Goal: Task Accomplishment & Management: Use online tool/utility

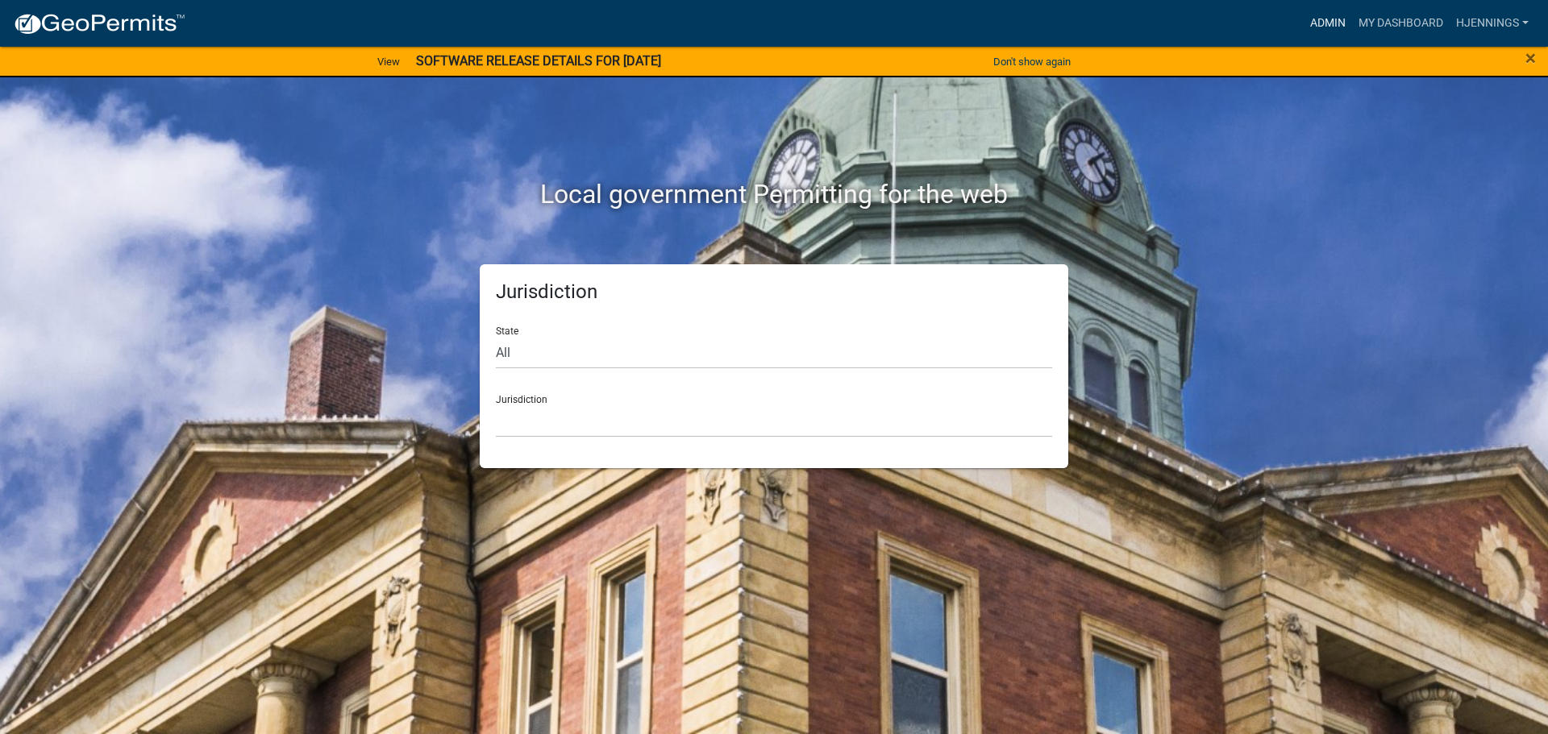
click at [1323, 25] on link "Admin" at bounding box center [1327, 23] width 48 height 31
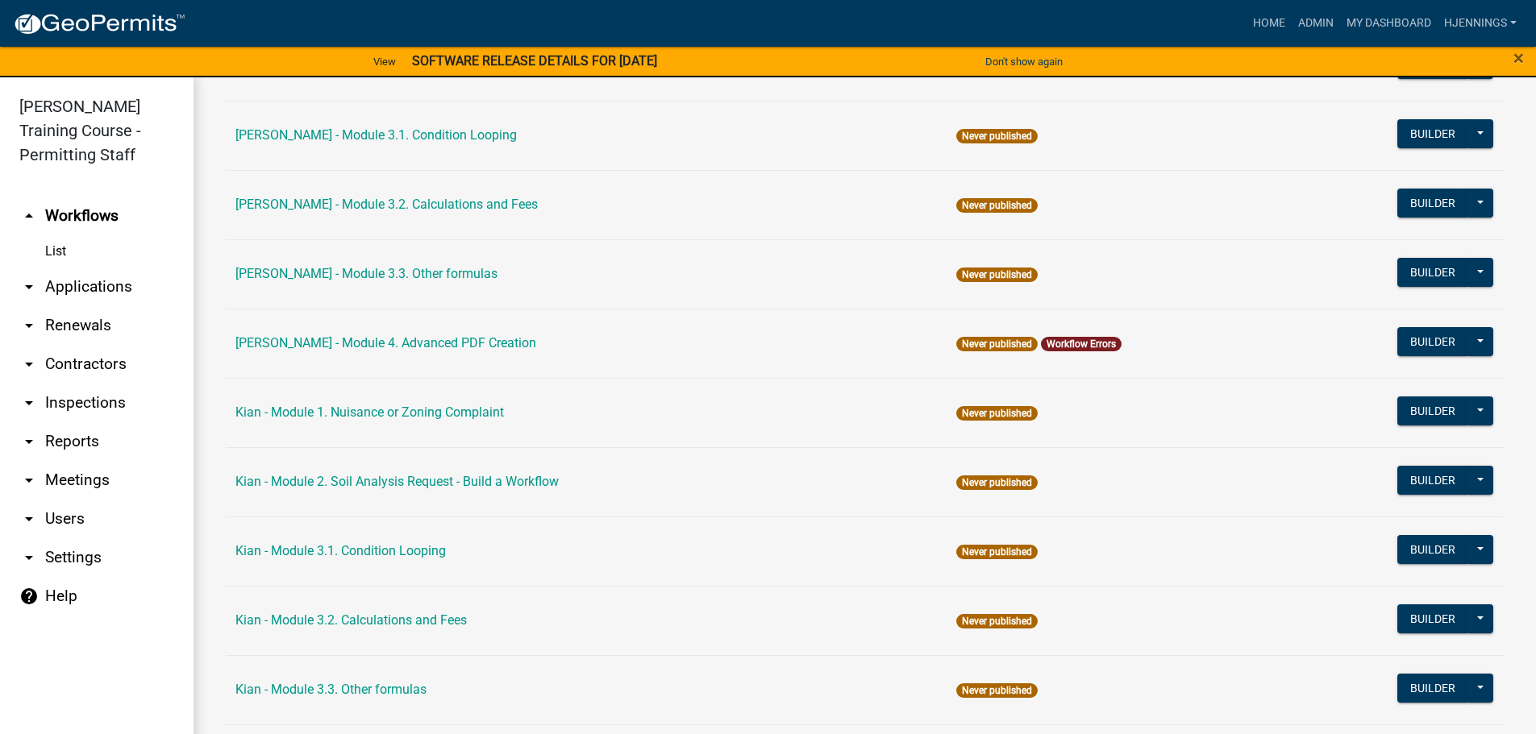
scroll to position [2147, 0]
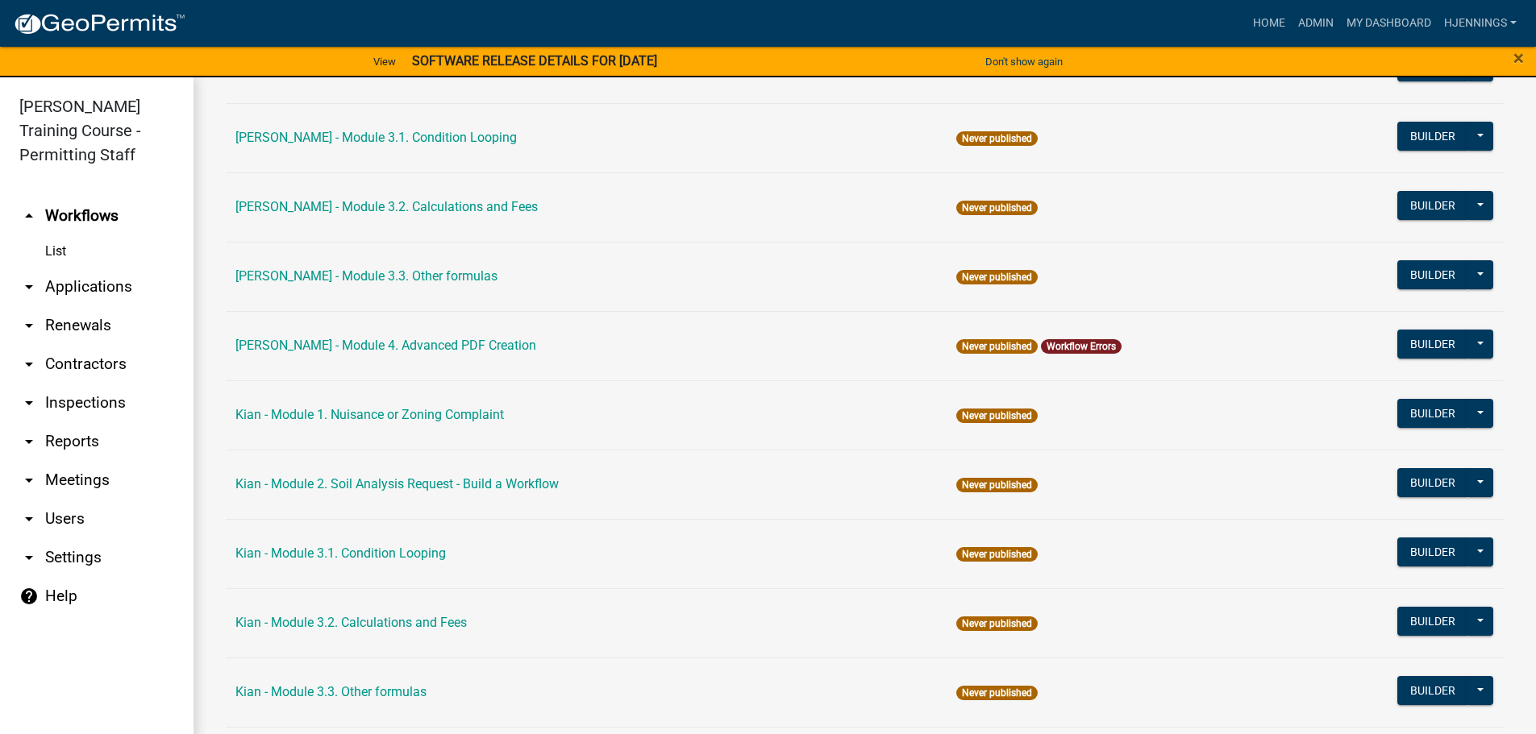
drag, startPoint x: 355, startPoint y: 278, endPoint x: 534, endPoint y: 289, distance: 179.2
click at [534, 289] on td "[PERSON_NAME] - Module 3.3. Other formulas" at bounding box center [586, 276] width 721 height 69
click at [396, 347] on link "[PERSON_NAME] - Module 4. Advanced PDF Creation" at bounding box center [385, 345] width 301 height 15
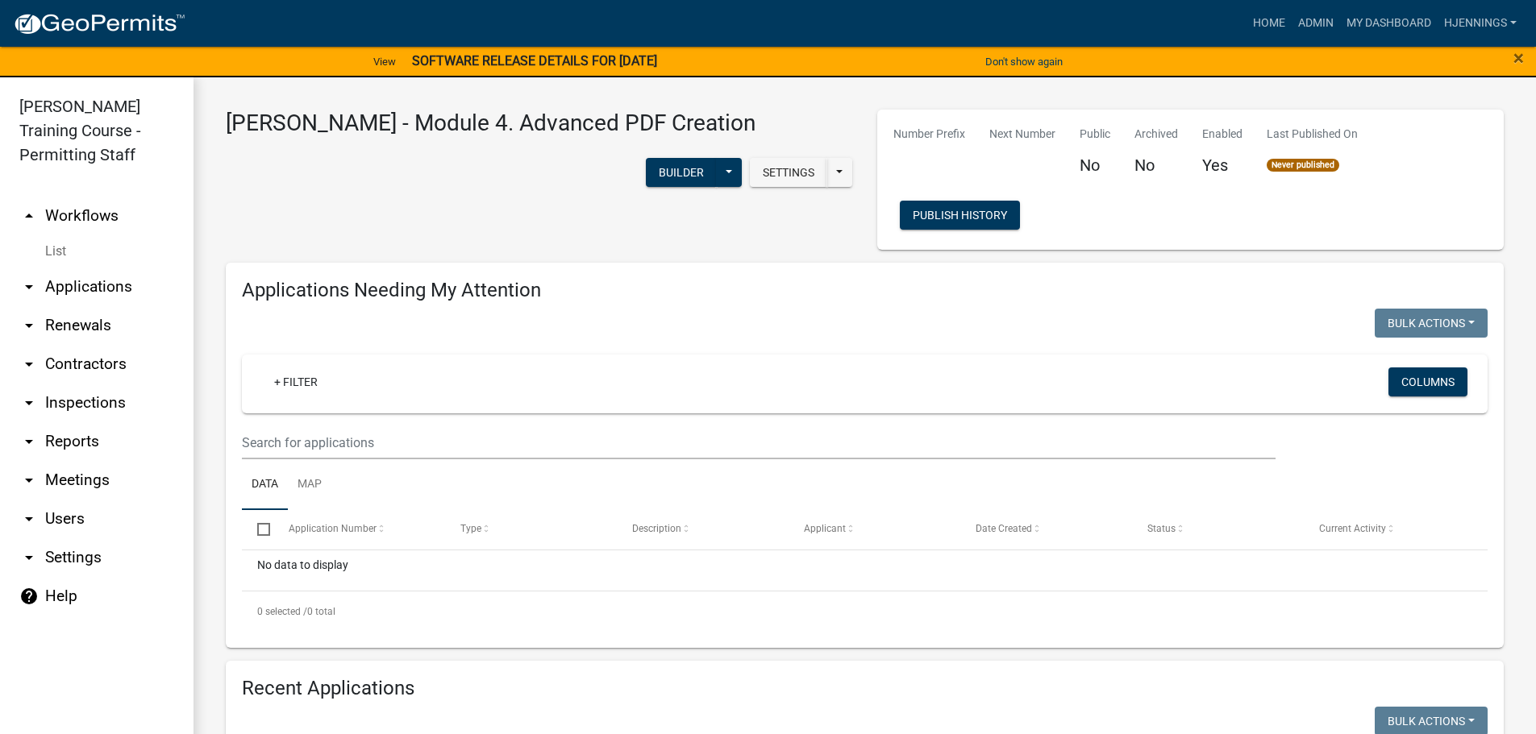
scroll to position [1, 0]
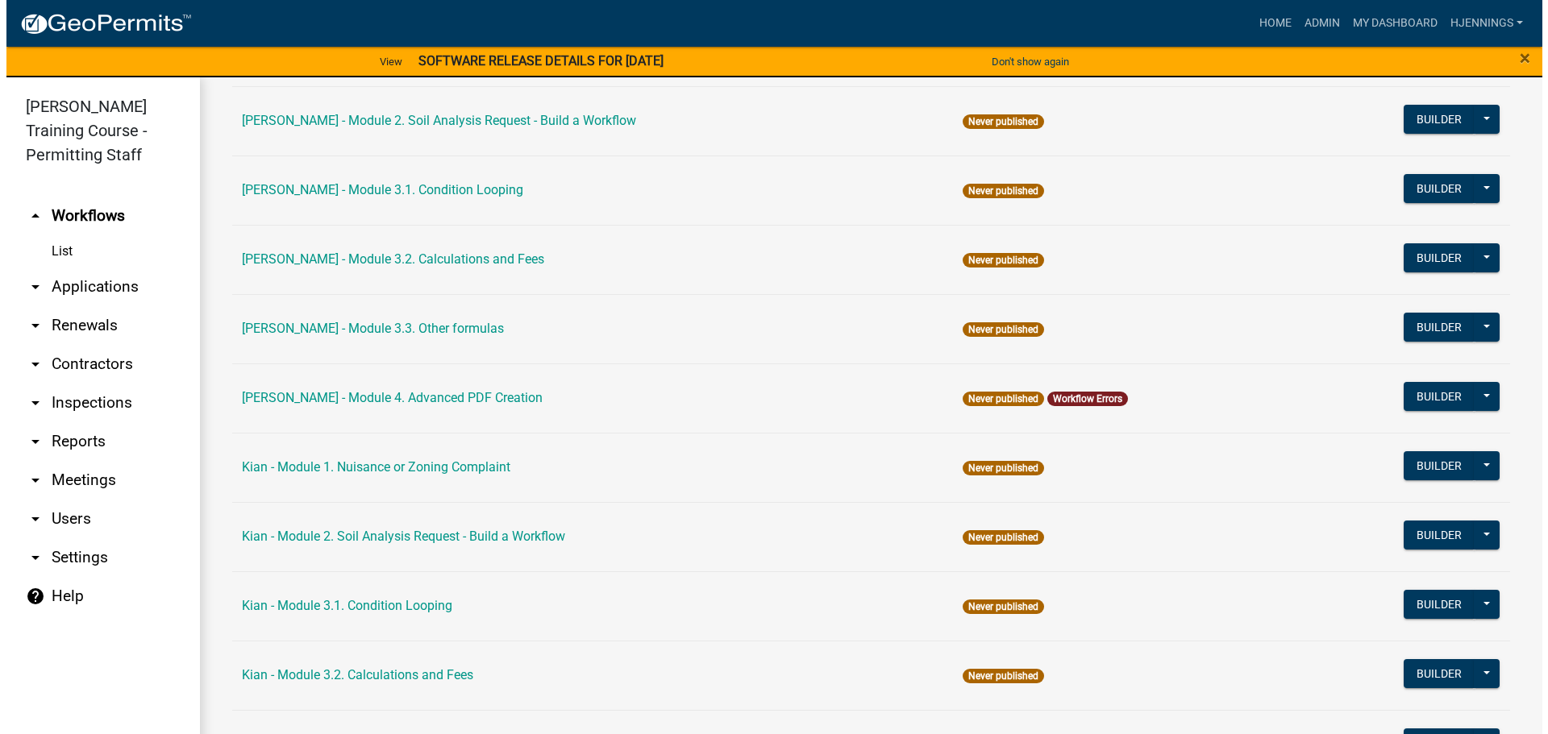
scroll to position [2101, 0]
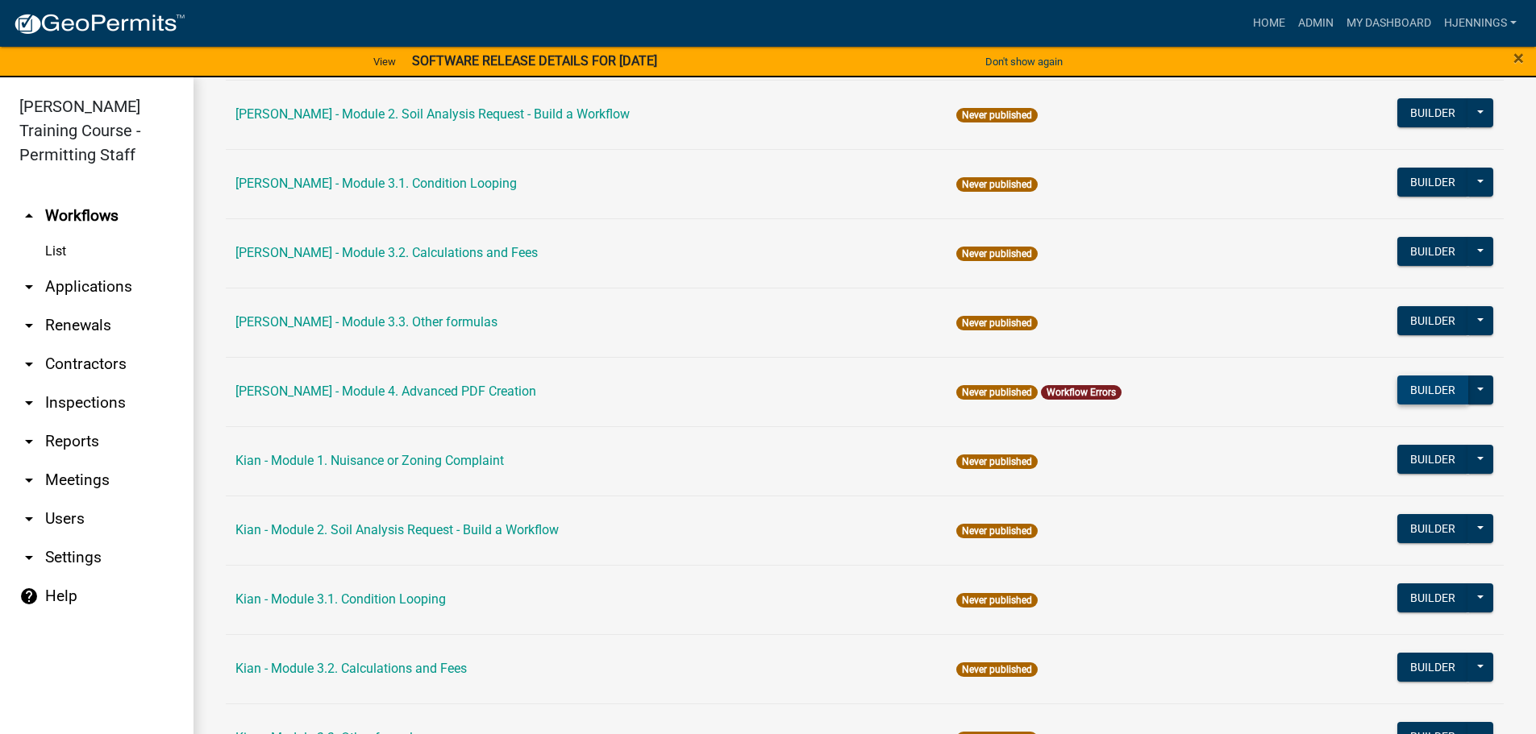
click at [1412, 392] on button "Builder" at bounding box center [1432, 390] width 71 height 29
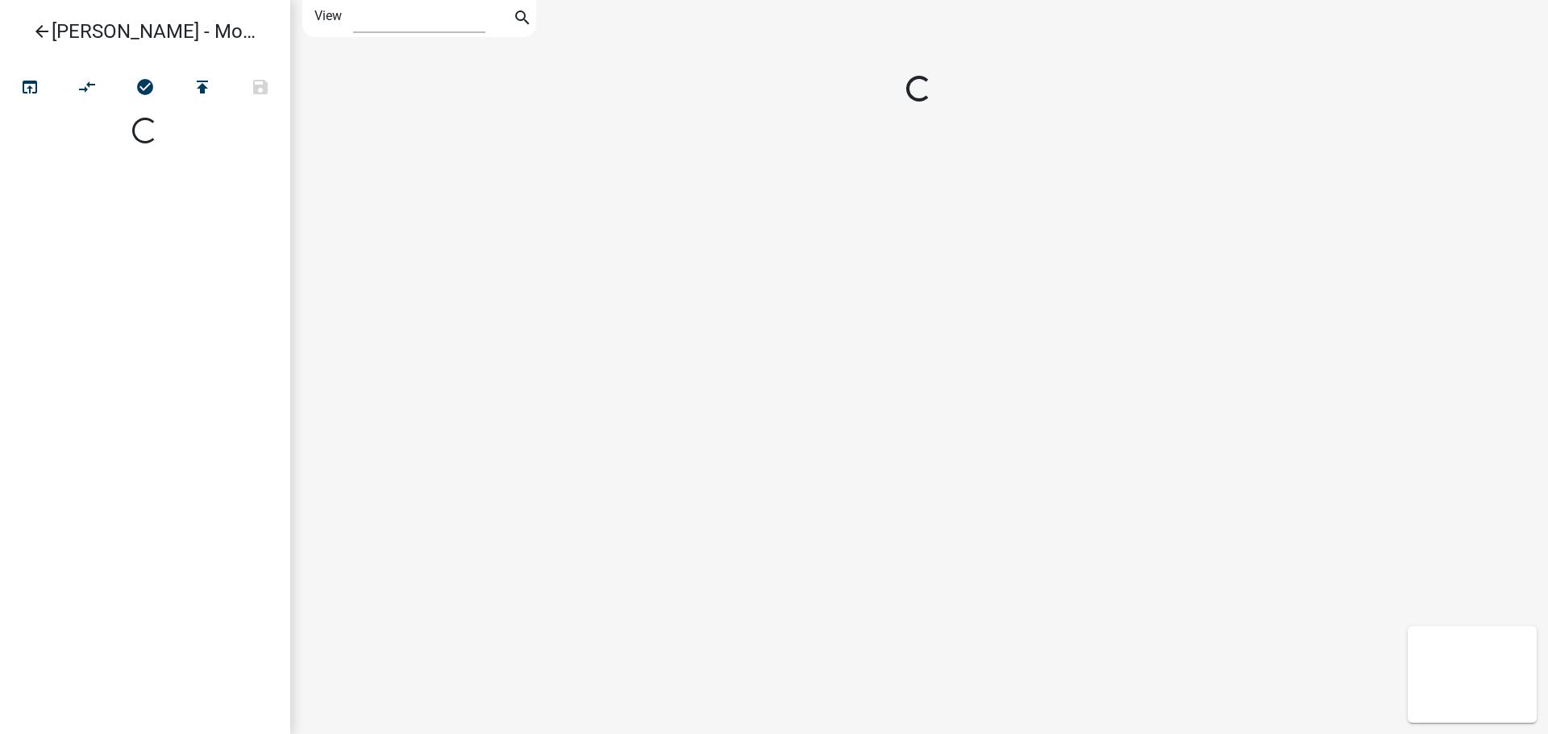
select select "1"
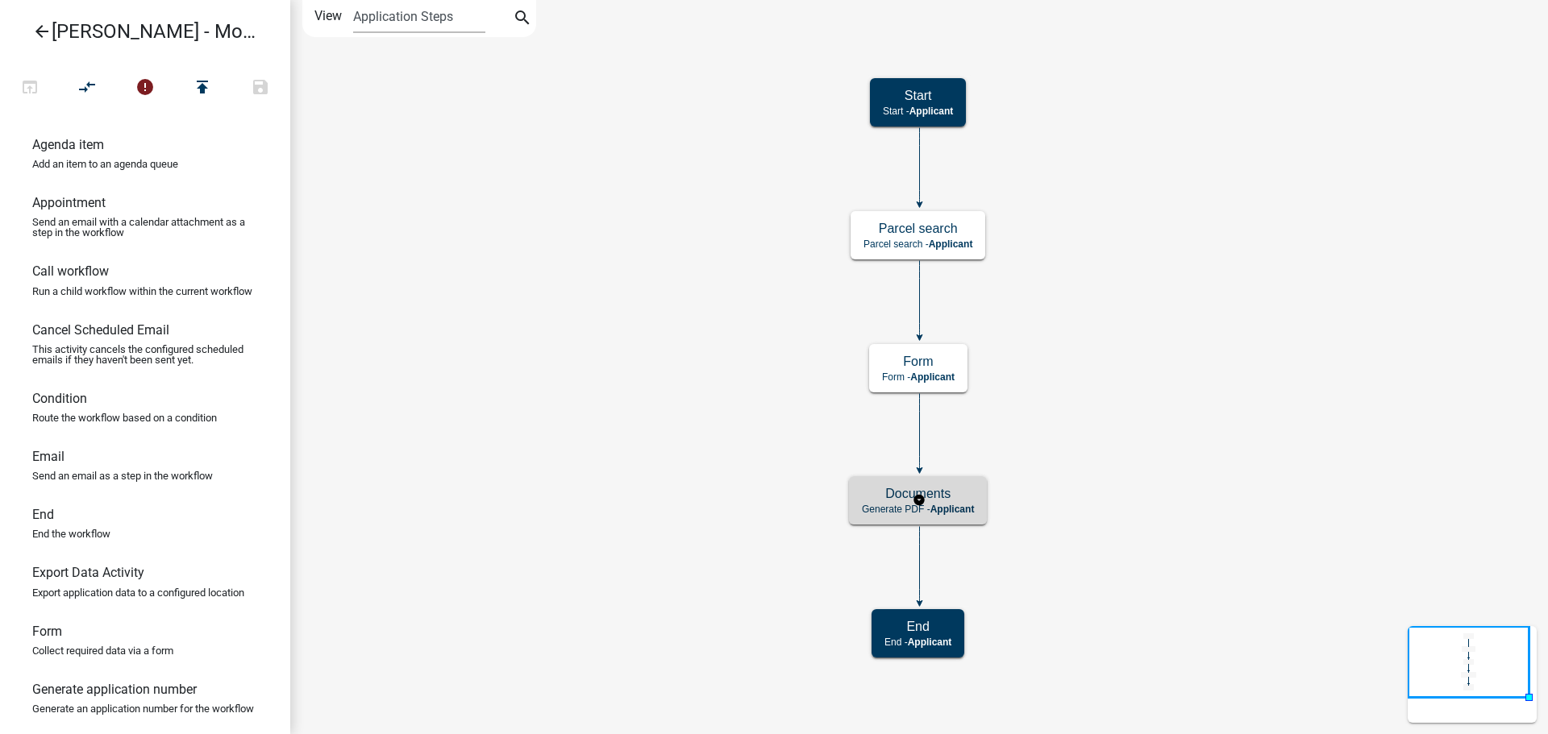
click at [911, 518] on div "Documents Generate PDF - Applicant" at bounding box center [918, 500] width 138 height 48
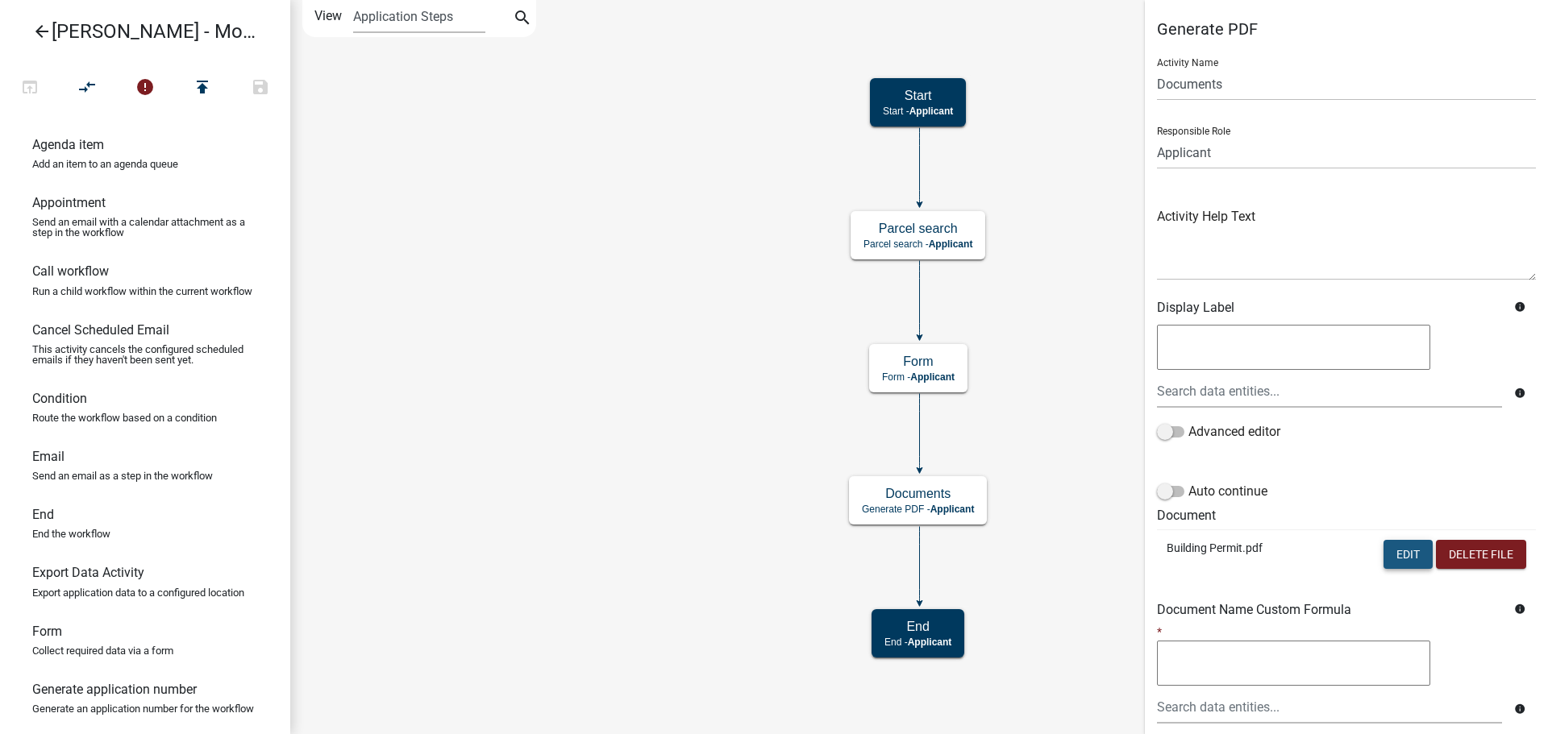
click at [1385, 559] on button "Edit" at bounding box center [1407, 554] width 49 height 29
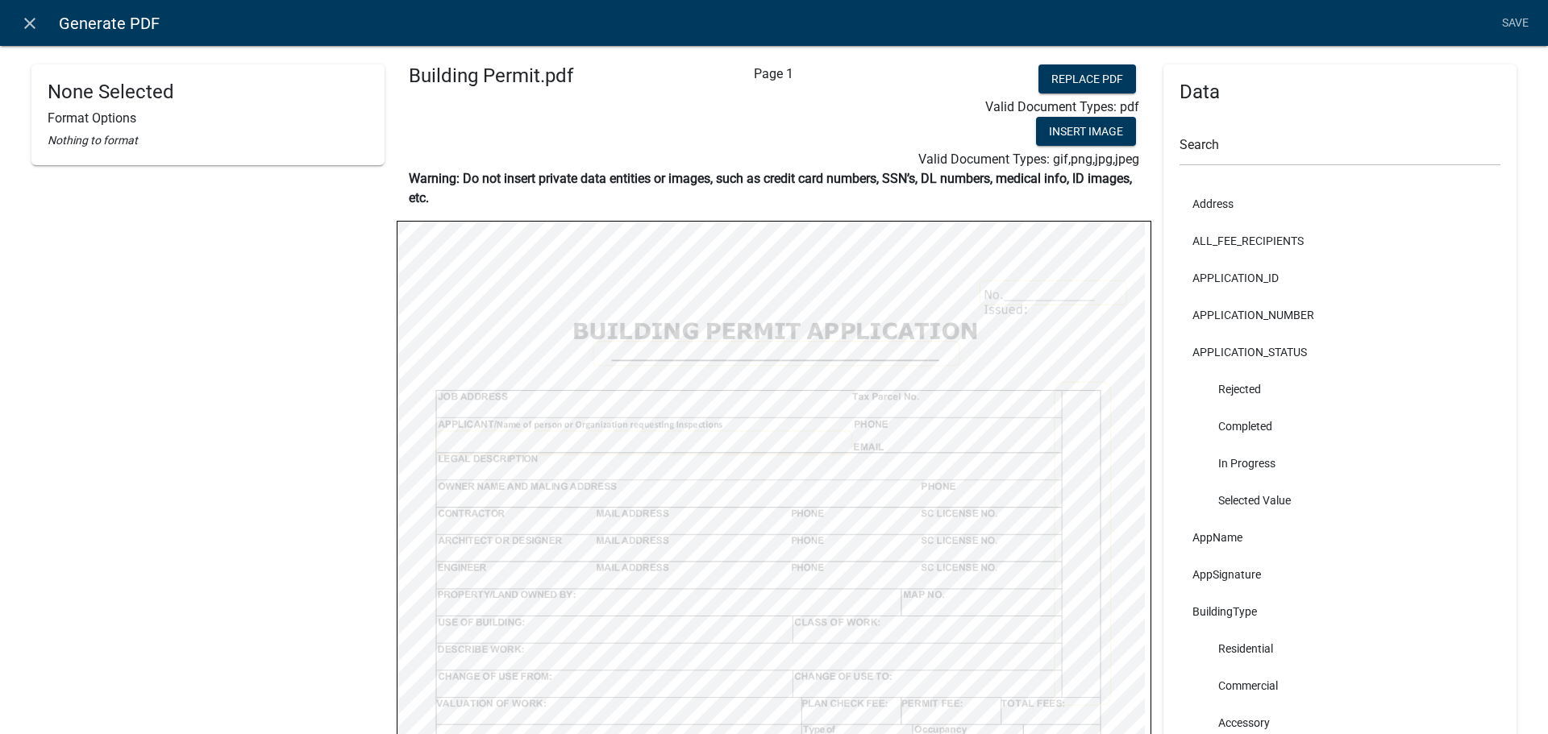
scroll to position [144, 0]
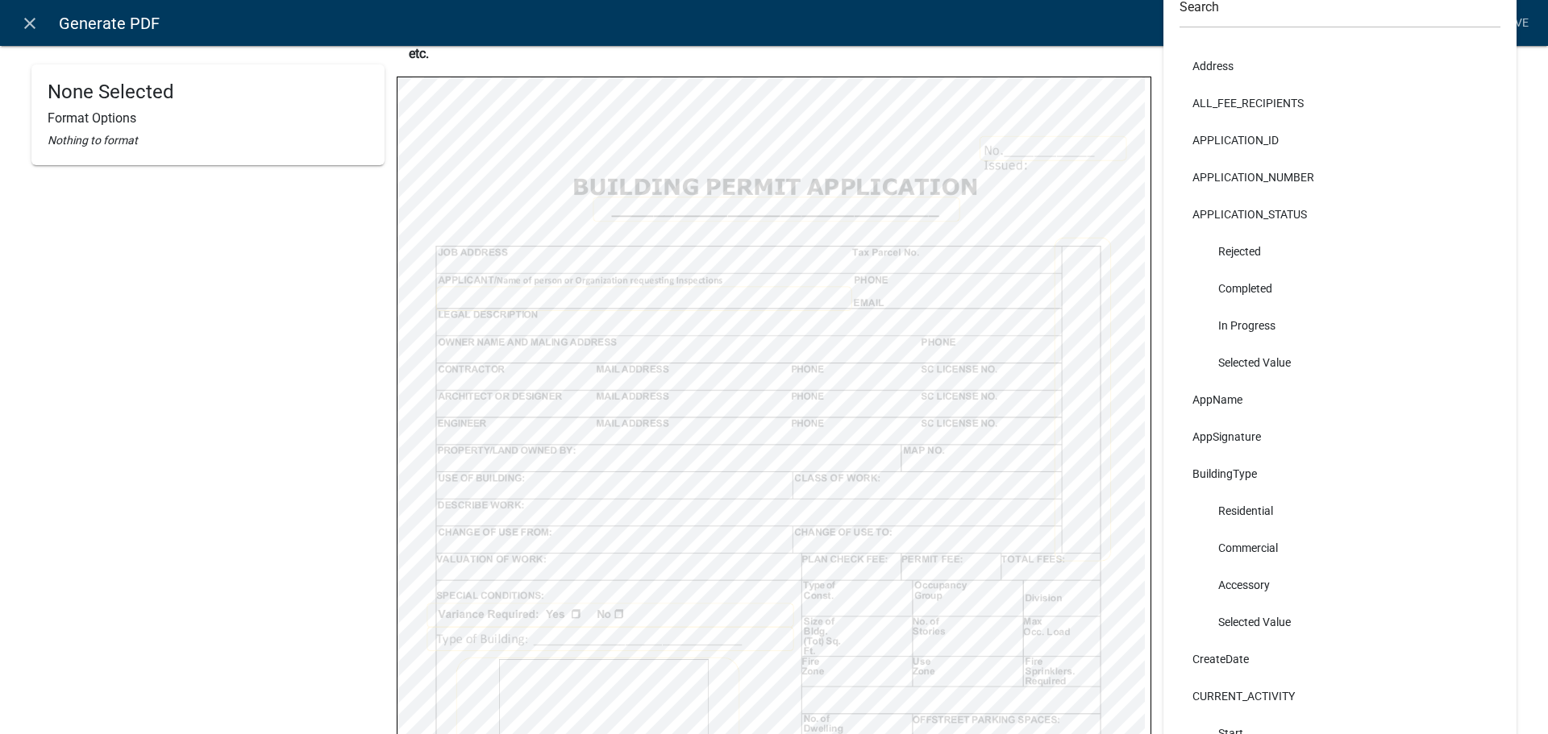
select select
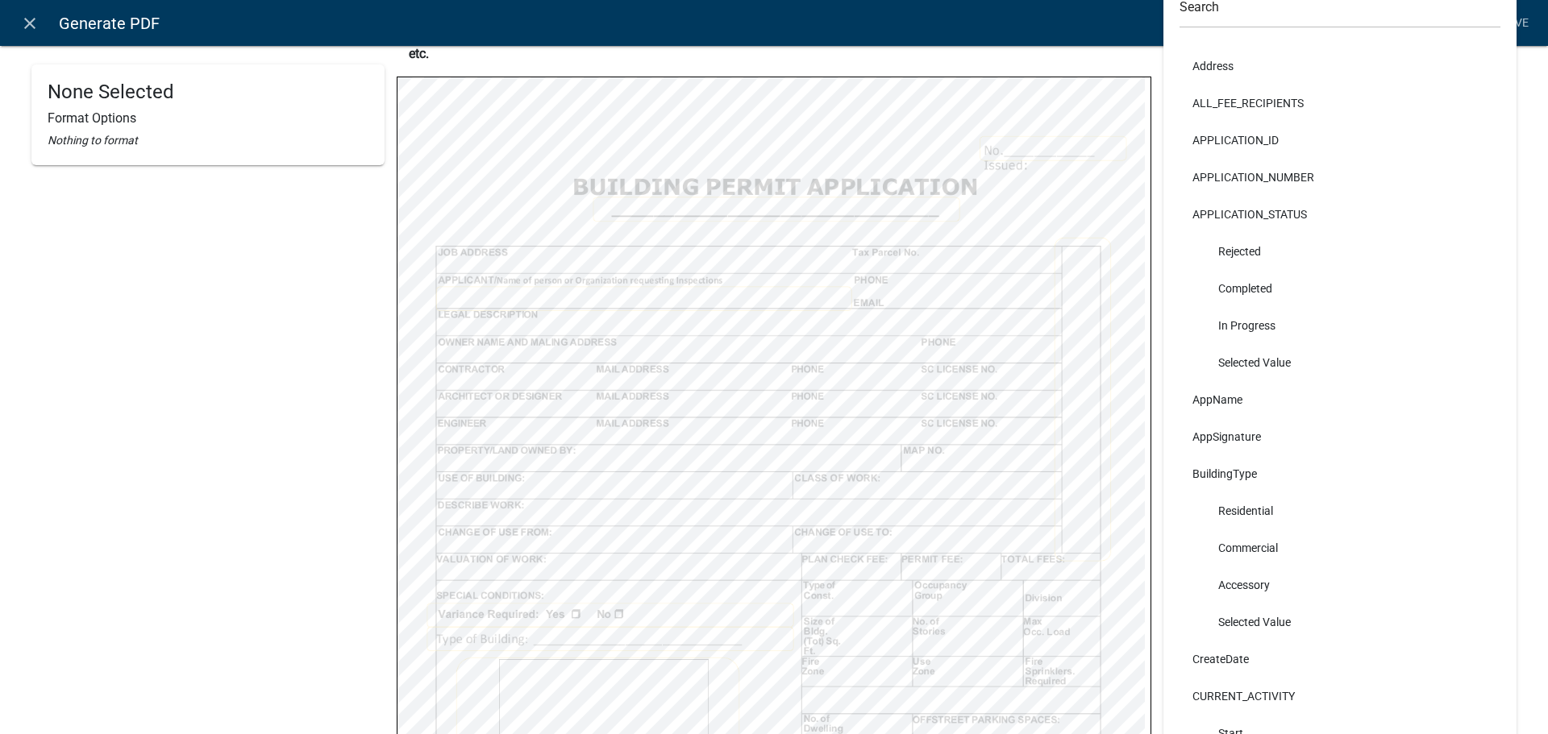
select select
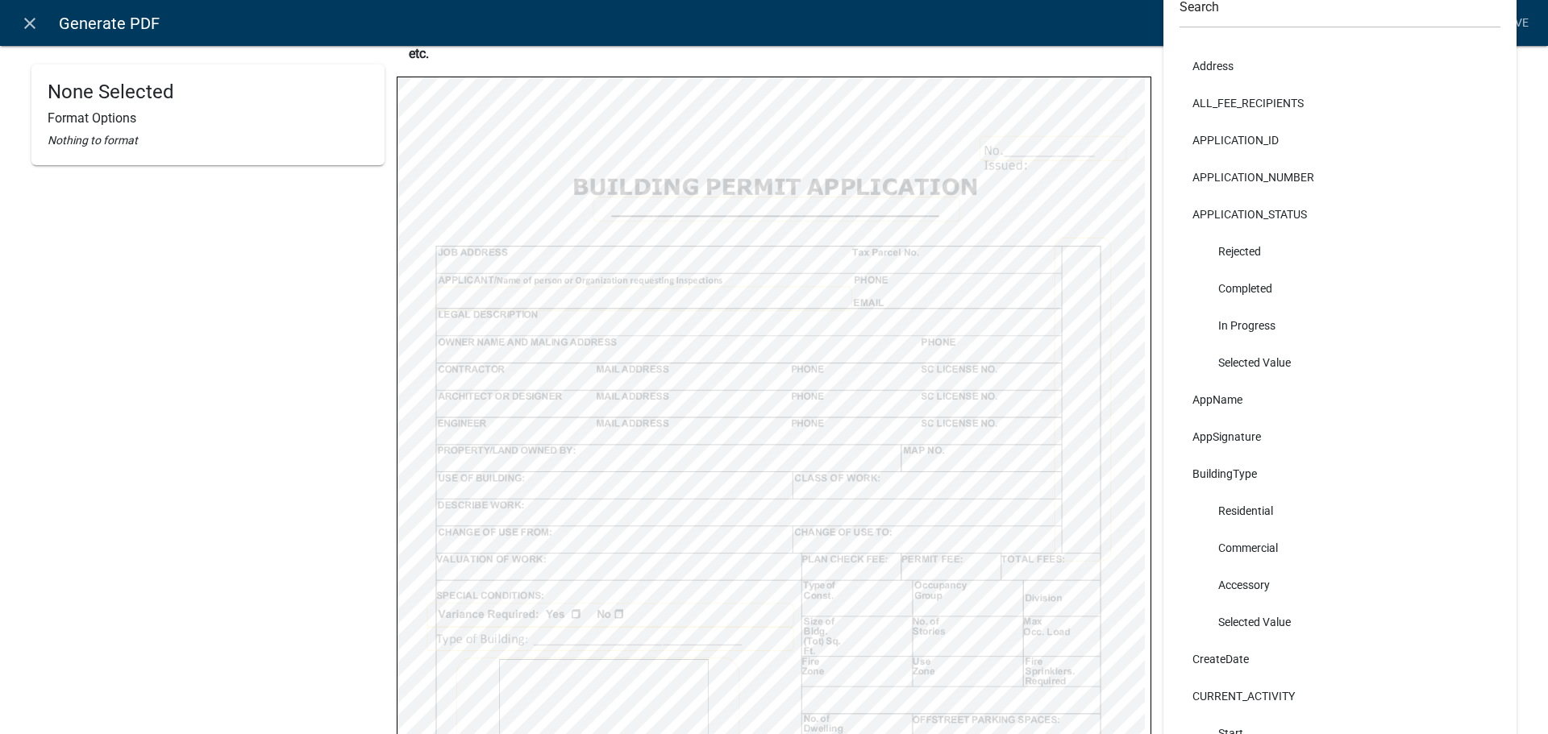
select select
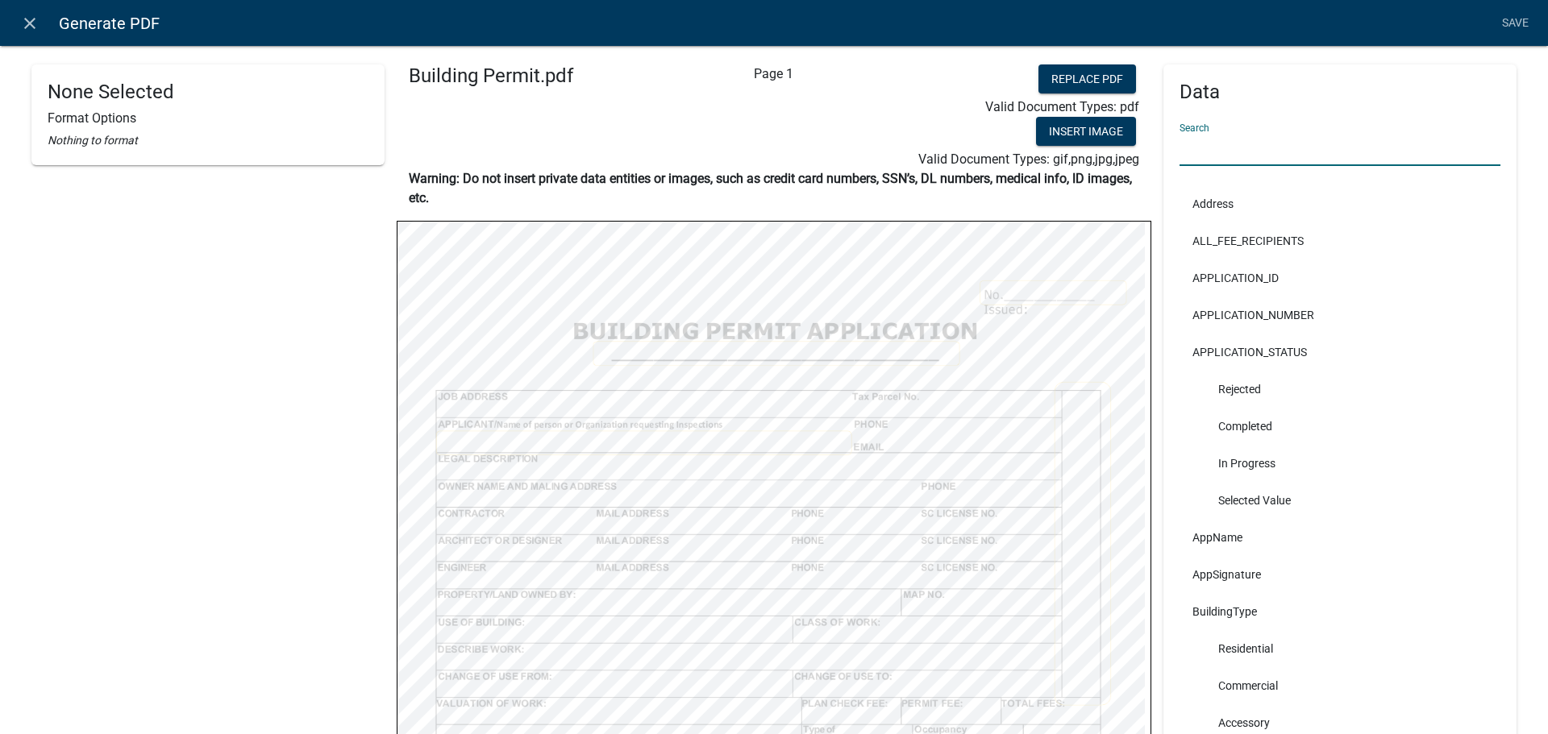
click at [1278, 152] on input "text" at bounding box center [1339, 149] width 321 height 33
type input "name"
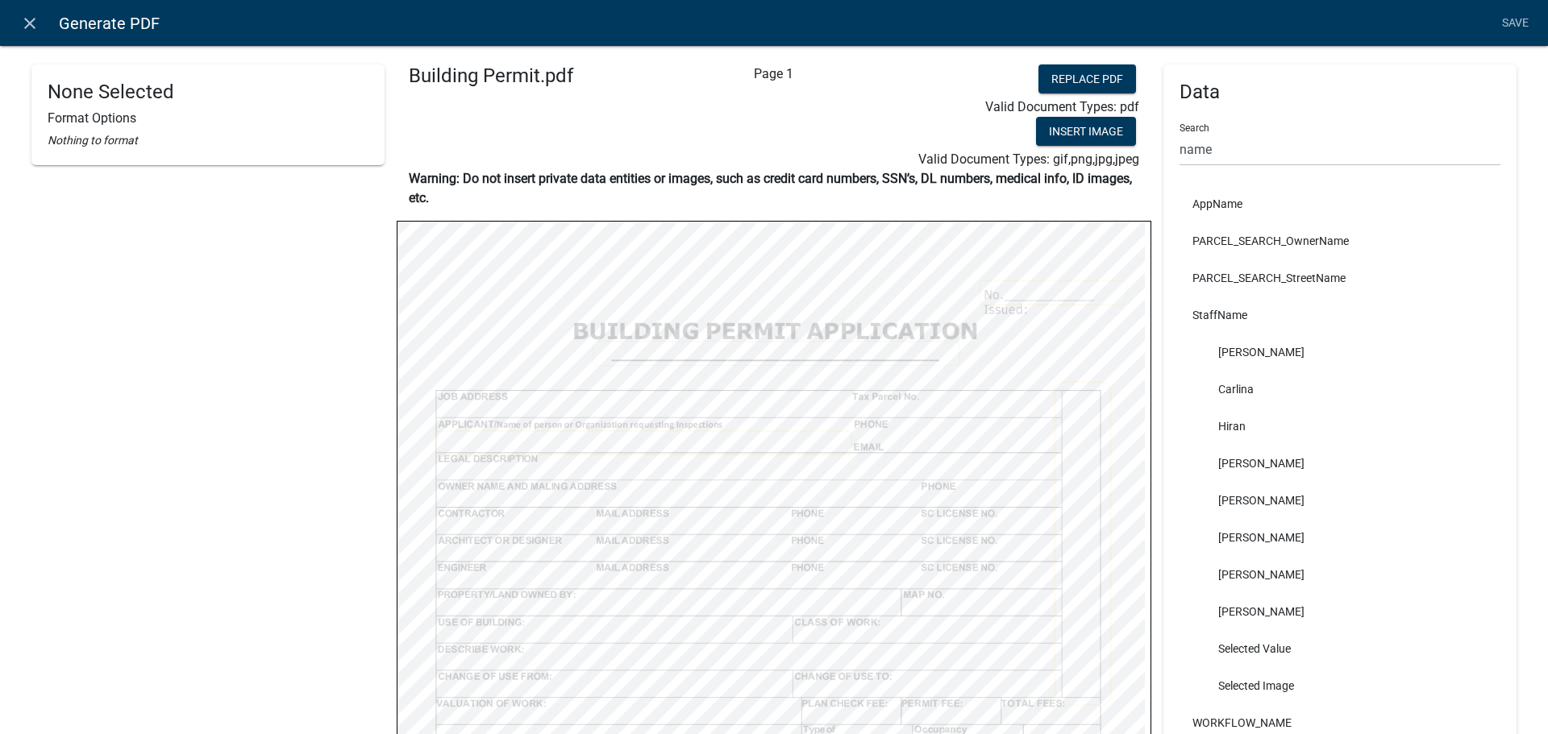
select select
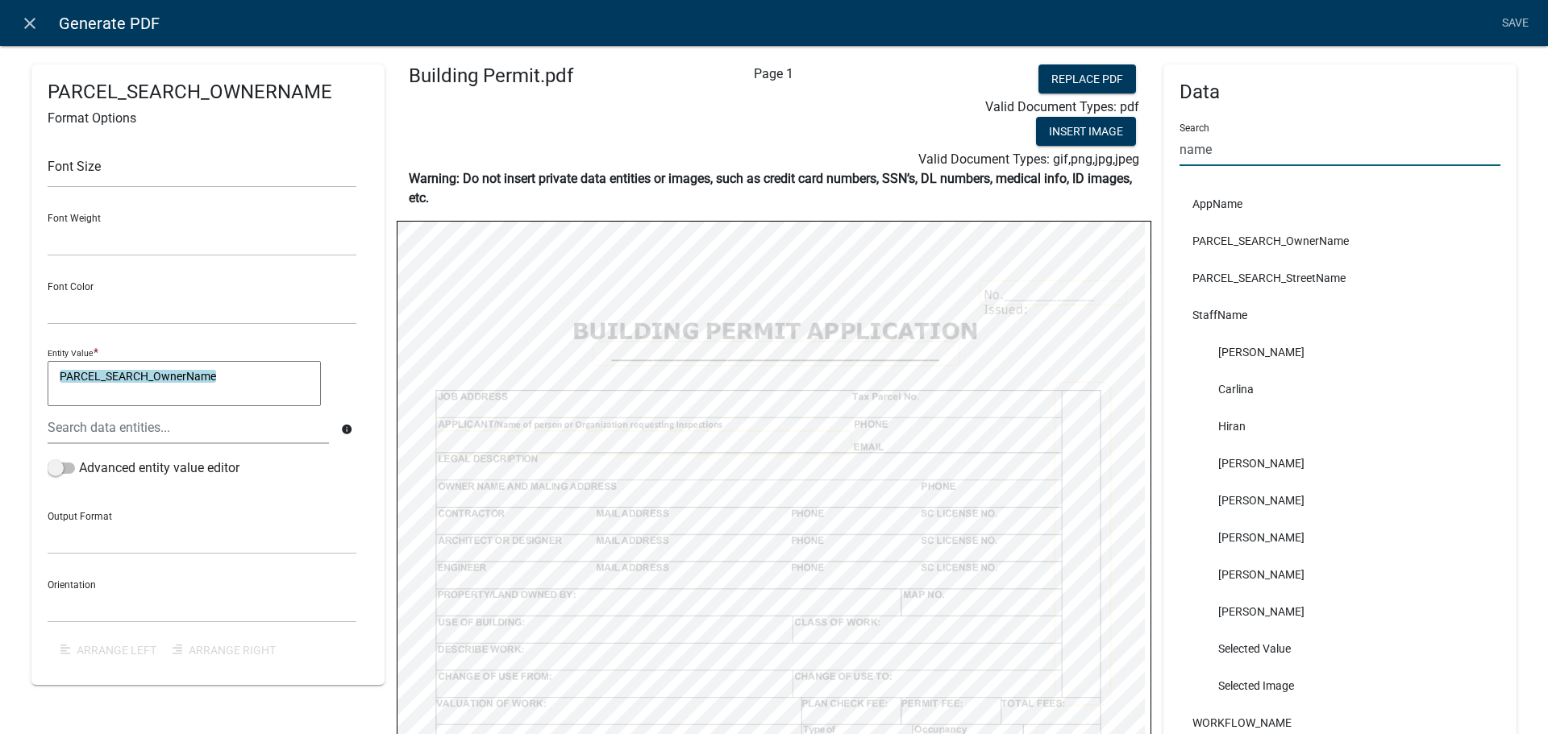
click at [1232, 154] on input "name" at bounding box center [1339, 149] width 321 height 33
type input "n"
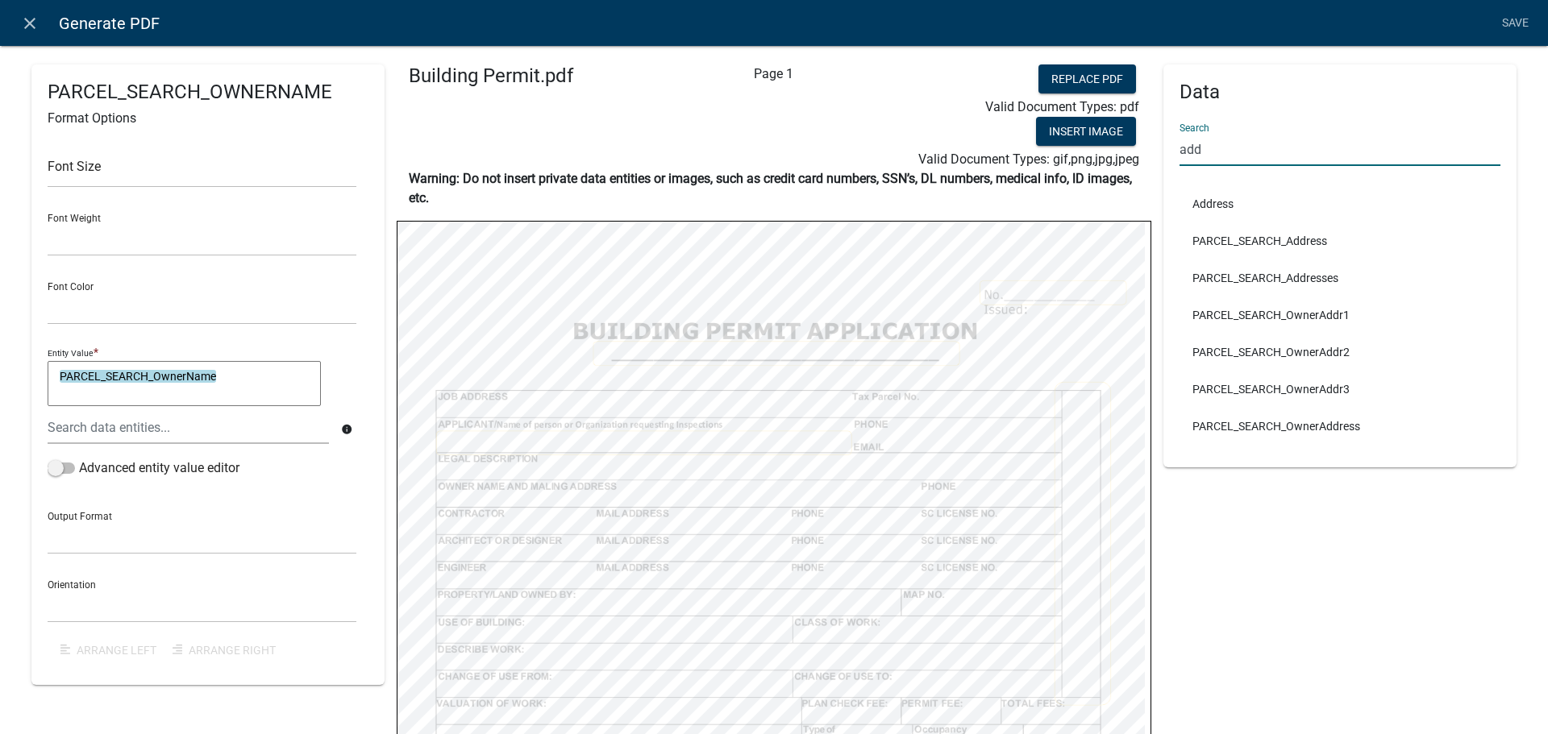
type input "add"
click at [1293, 314] on li "PARCEL_SEARCH_OwnerAddr1" at bounding box center [1339, 315] width 321 height 37
select select
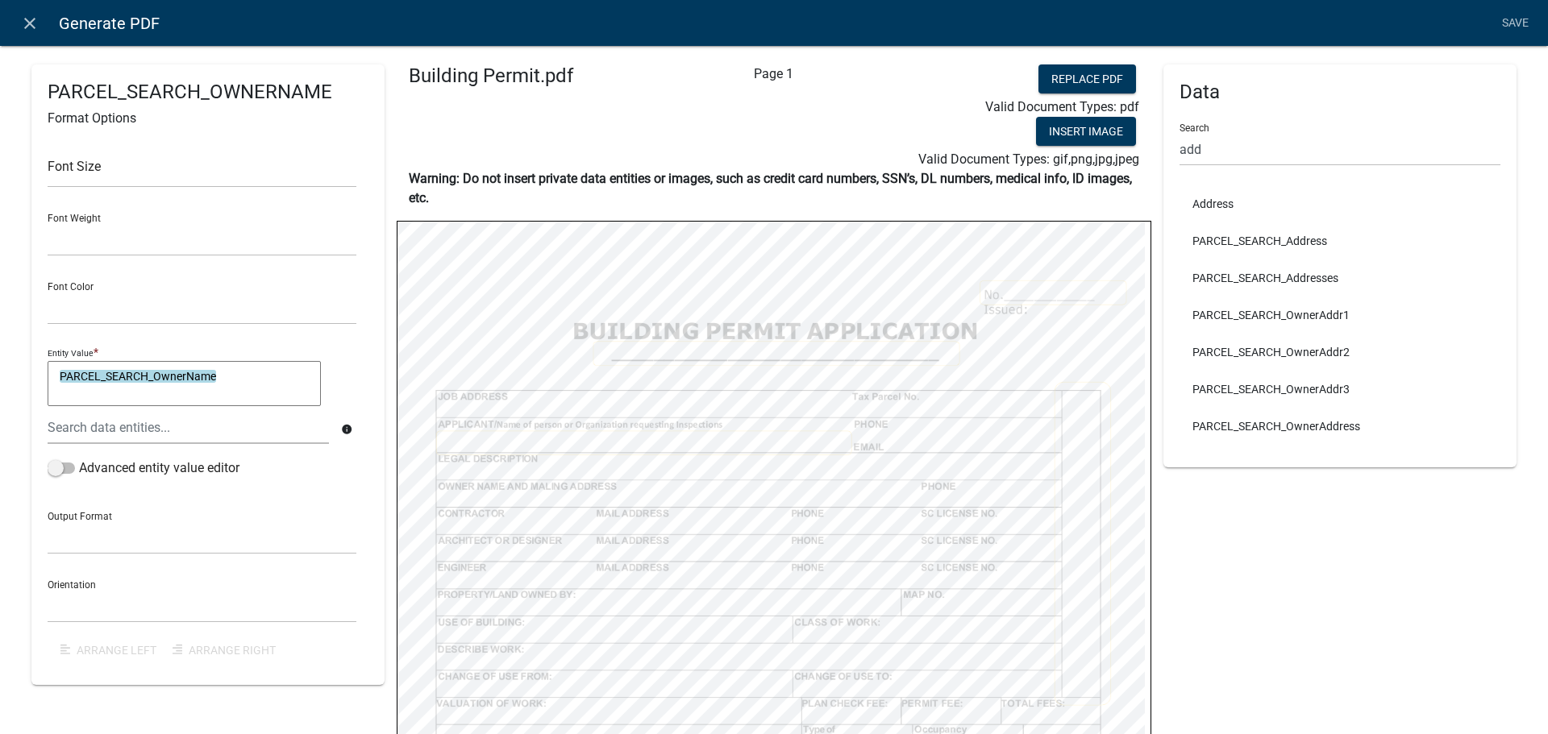
select select
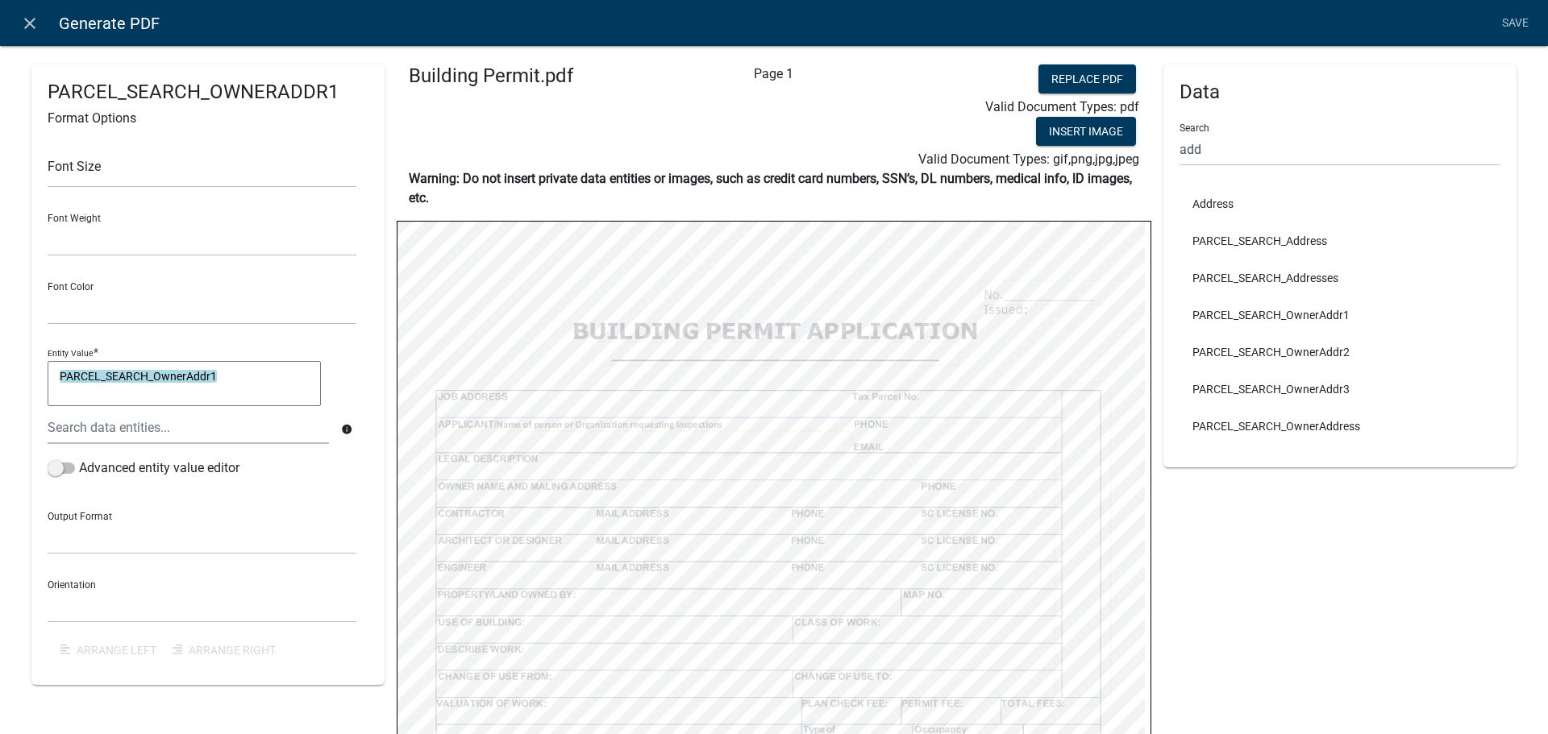
select select
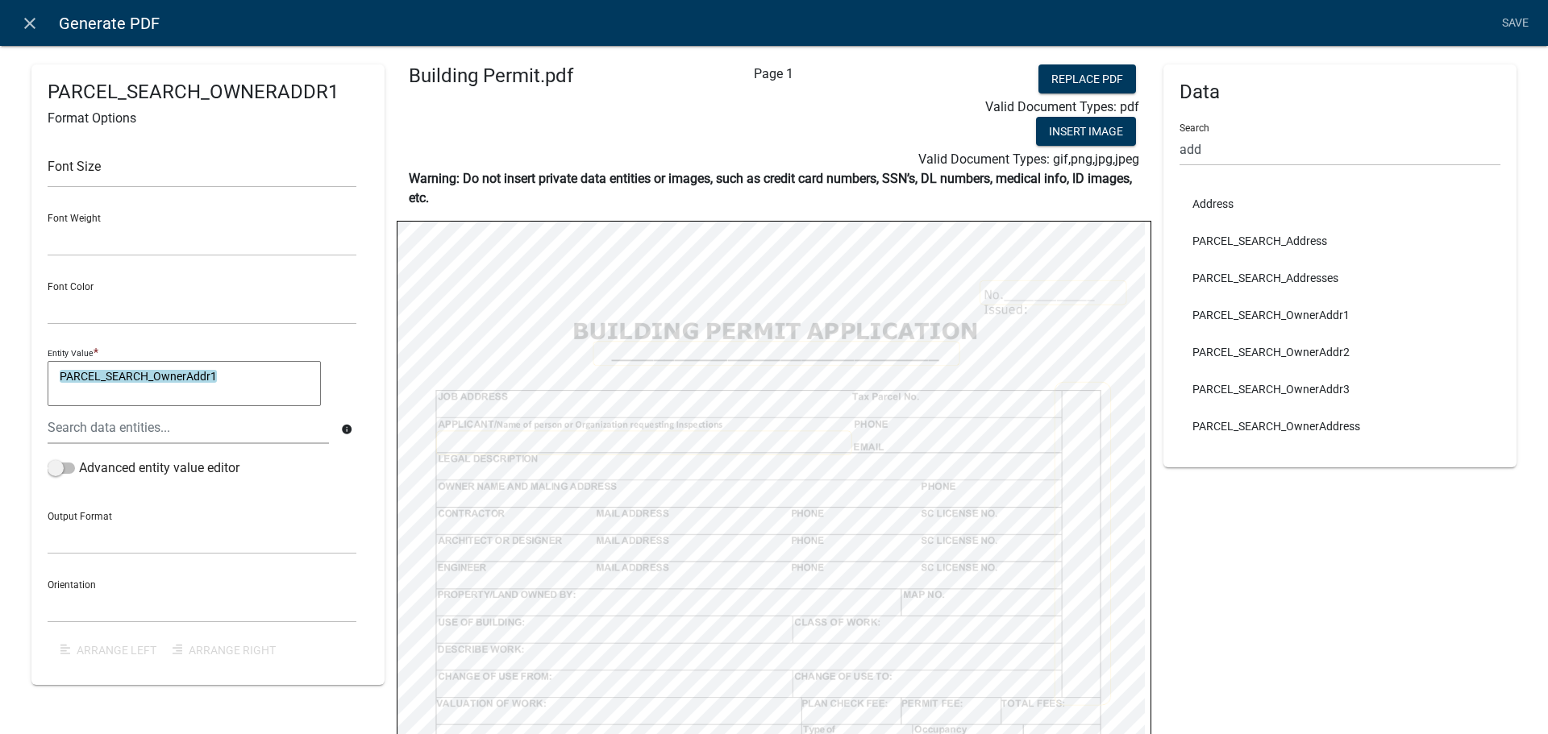
select select
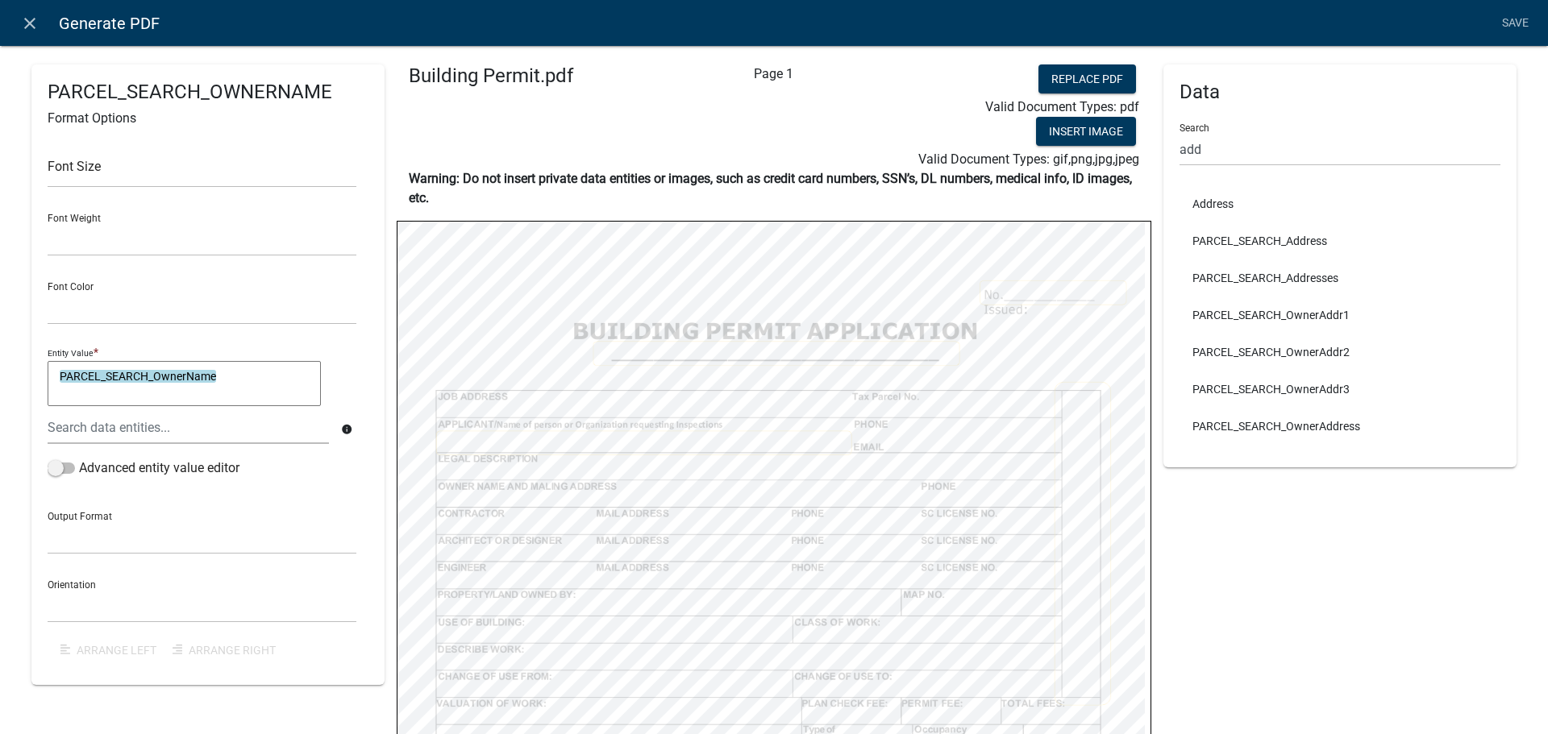
select select
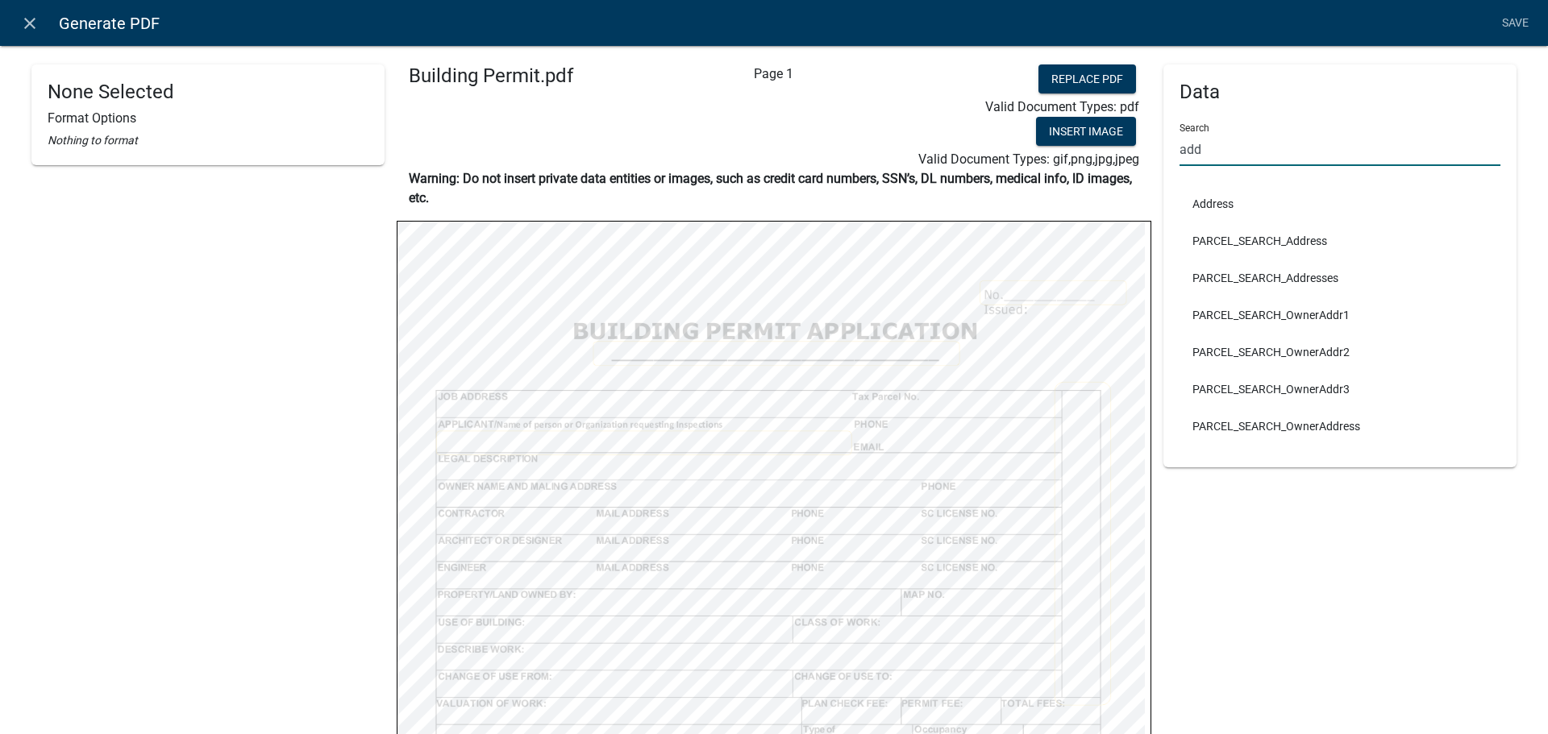
click at [1227, 162] on input "add" at bounding box center [1339, 149] width 321 height 33
type input "a"
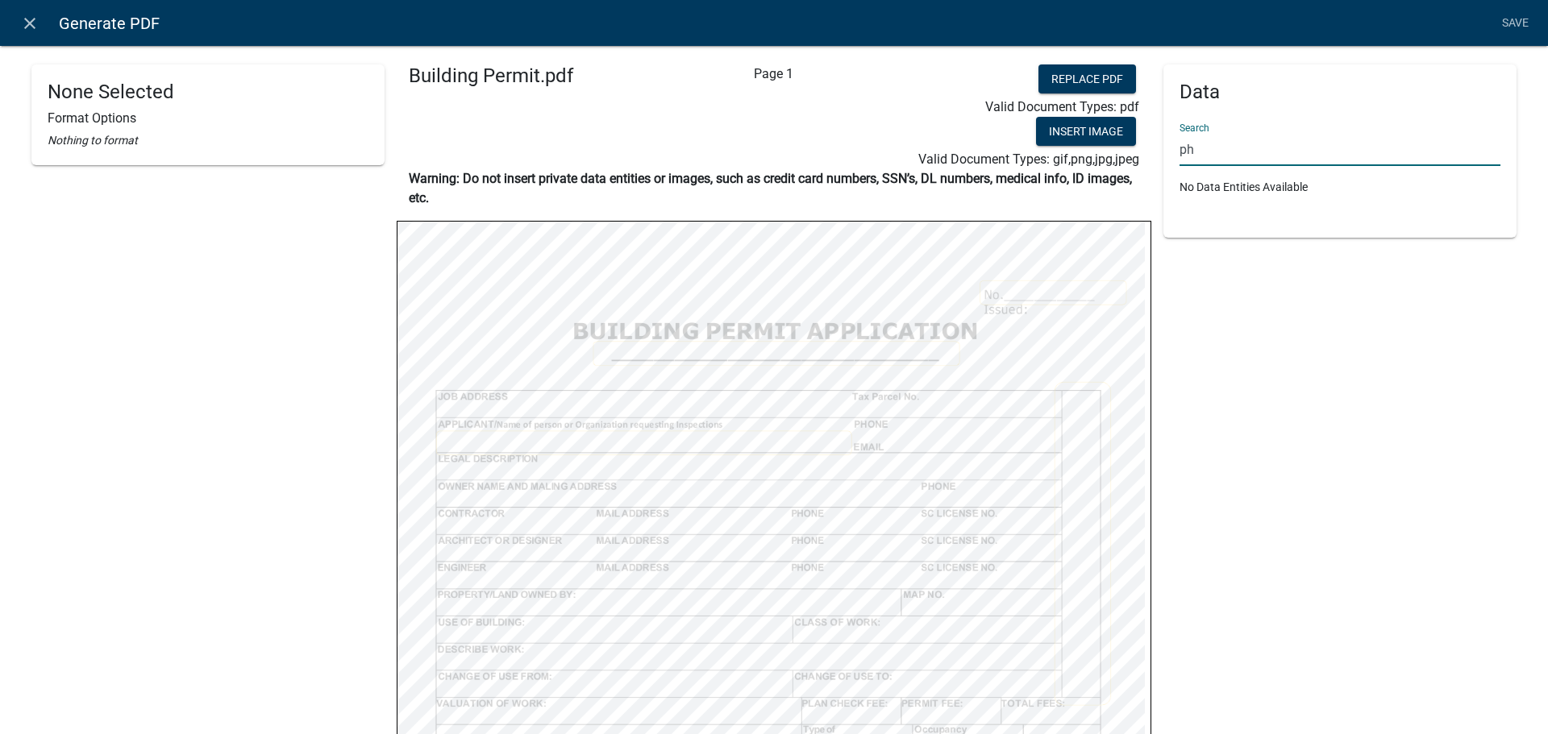
type input "p"
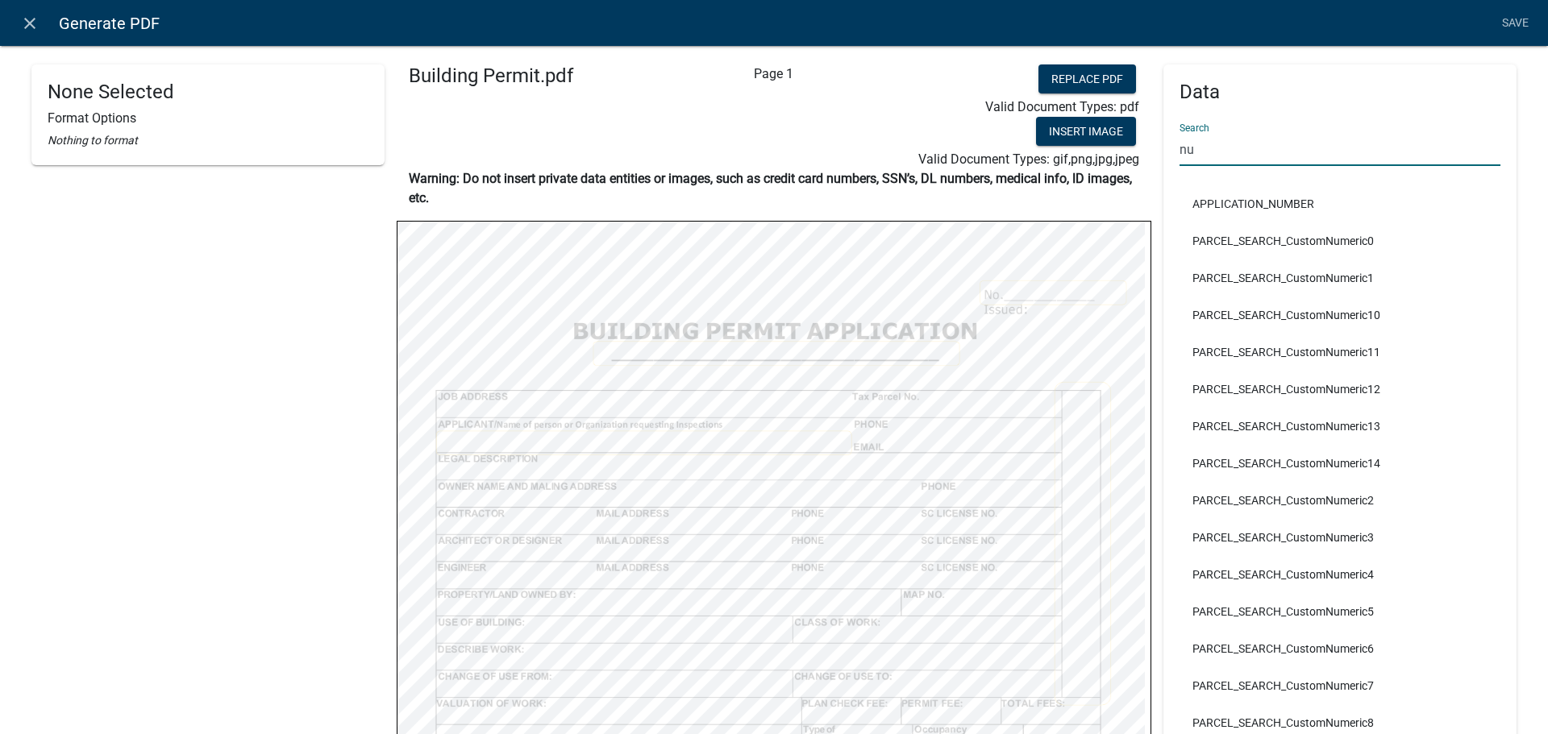
type input "n"
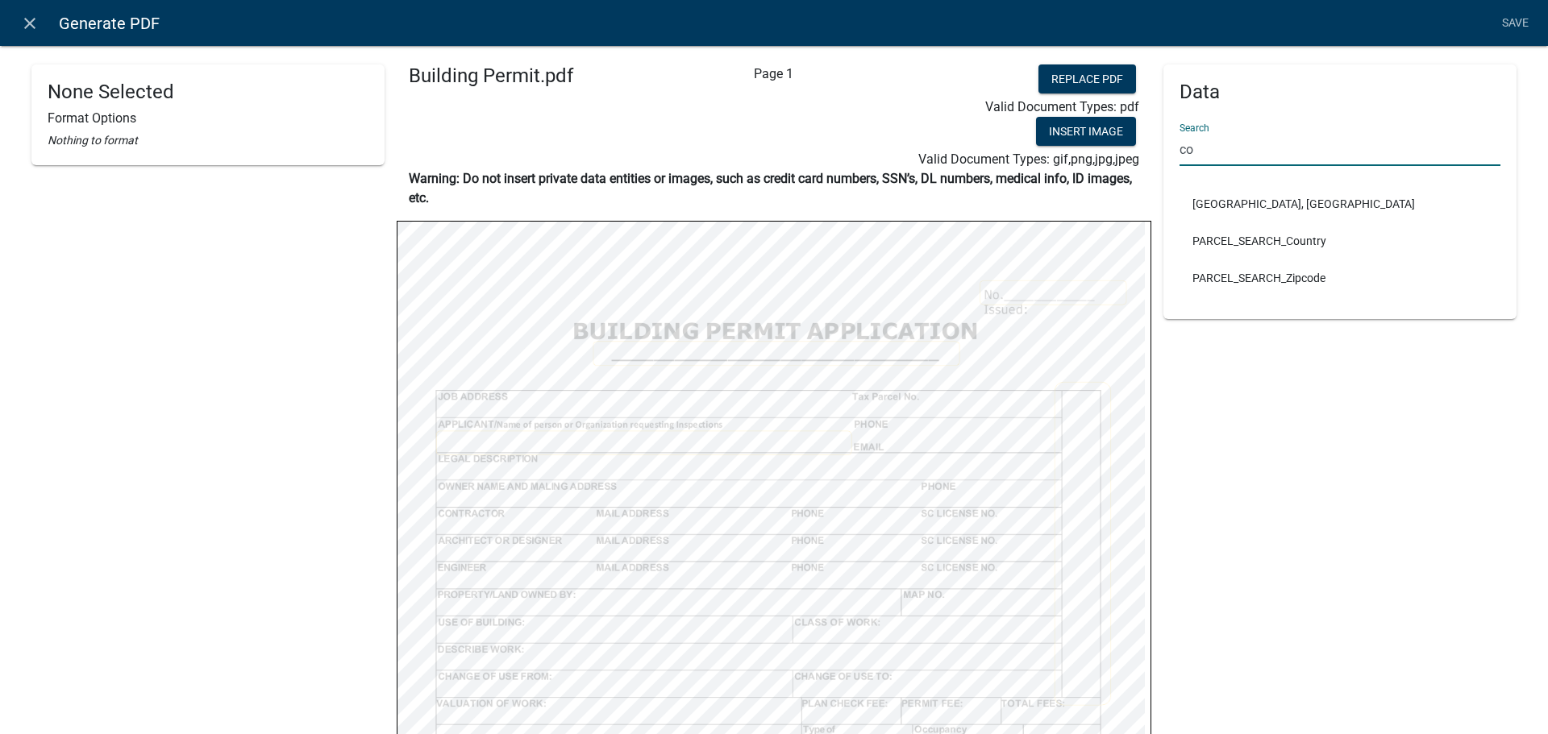
type input "c"
type input "m"
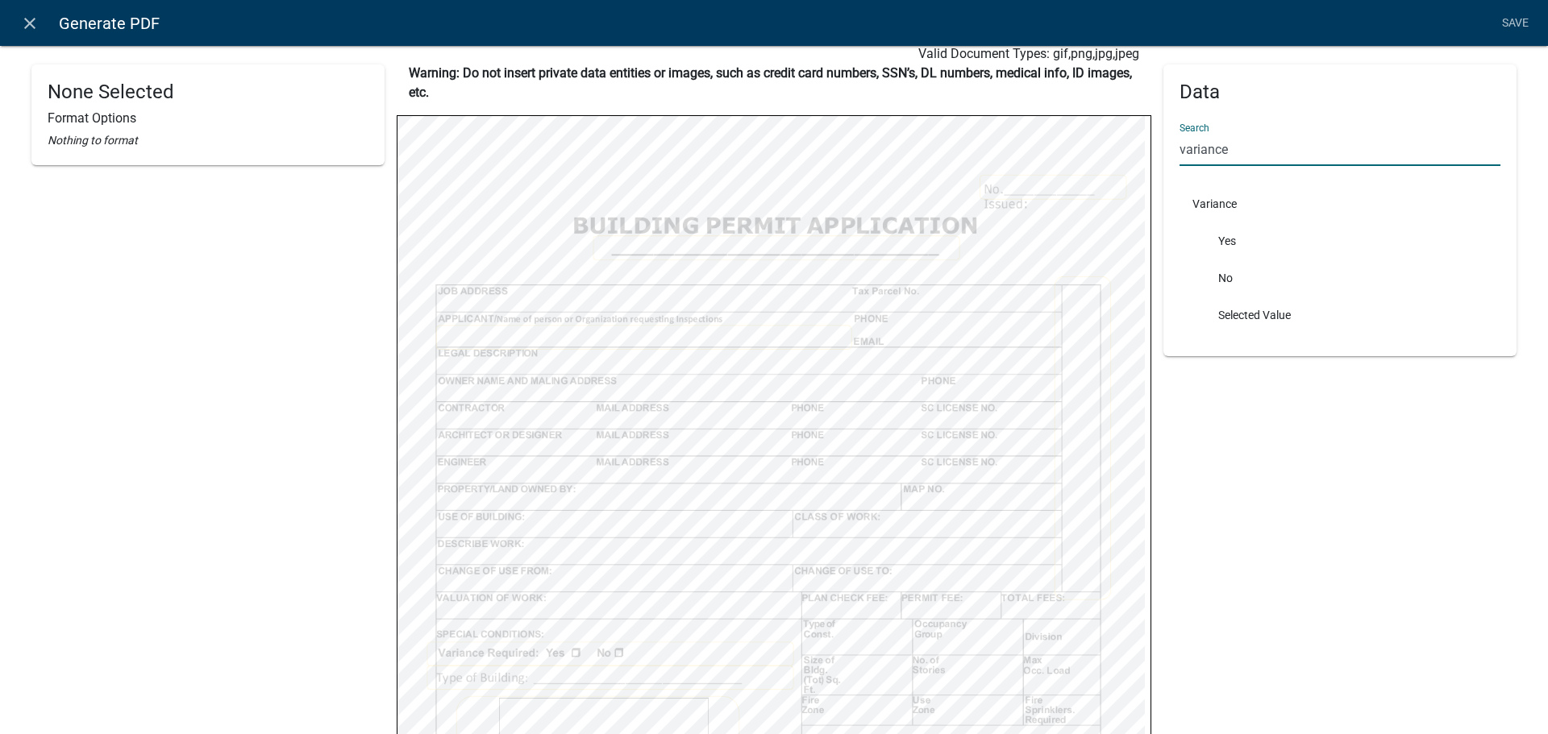
scroll to position [106, 0]
type input "variance"
select select
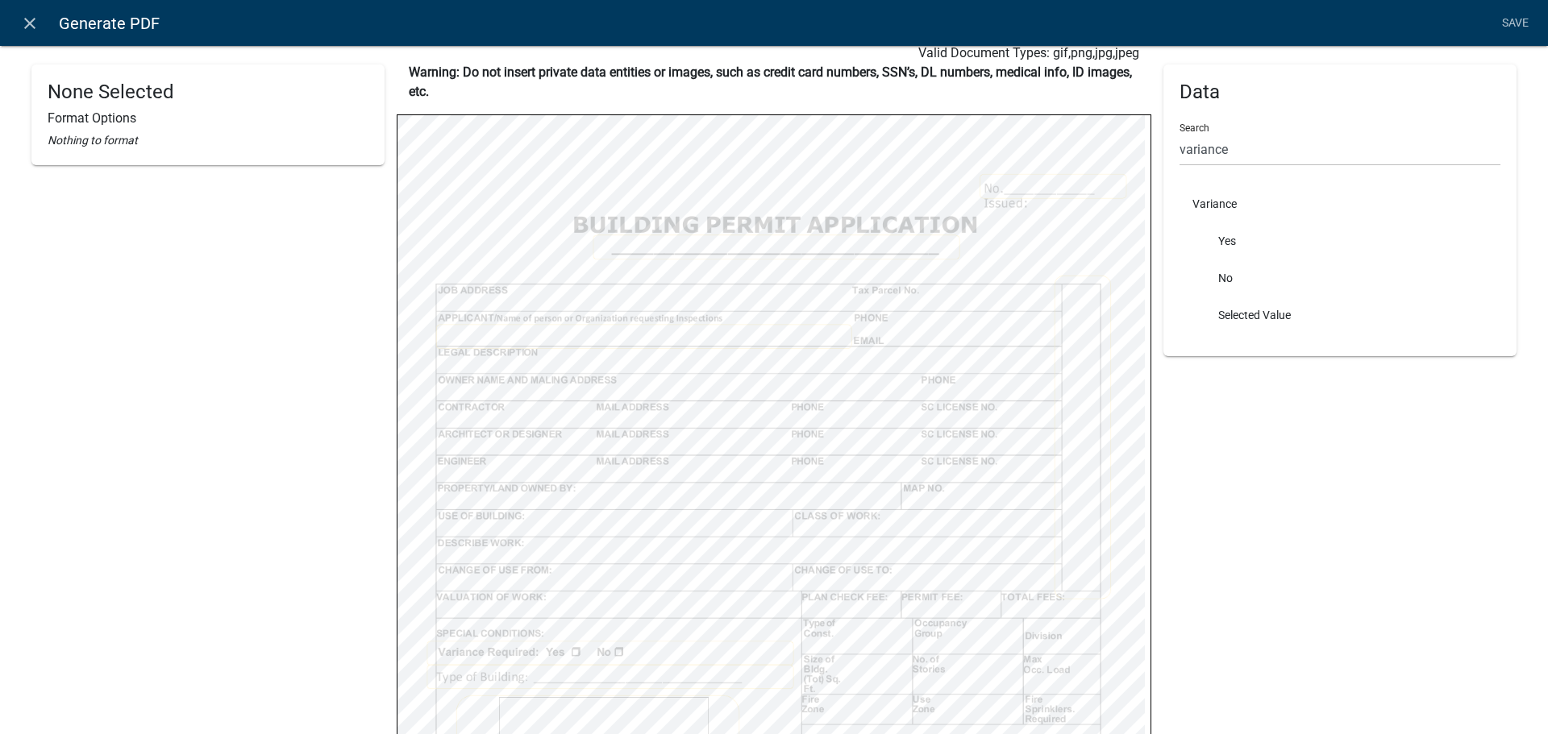
select select
click at [1232, 270] on li "No" at bounding box center [1339, 278] width 321 height 37
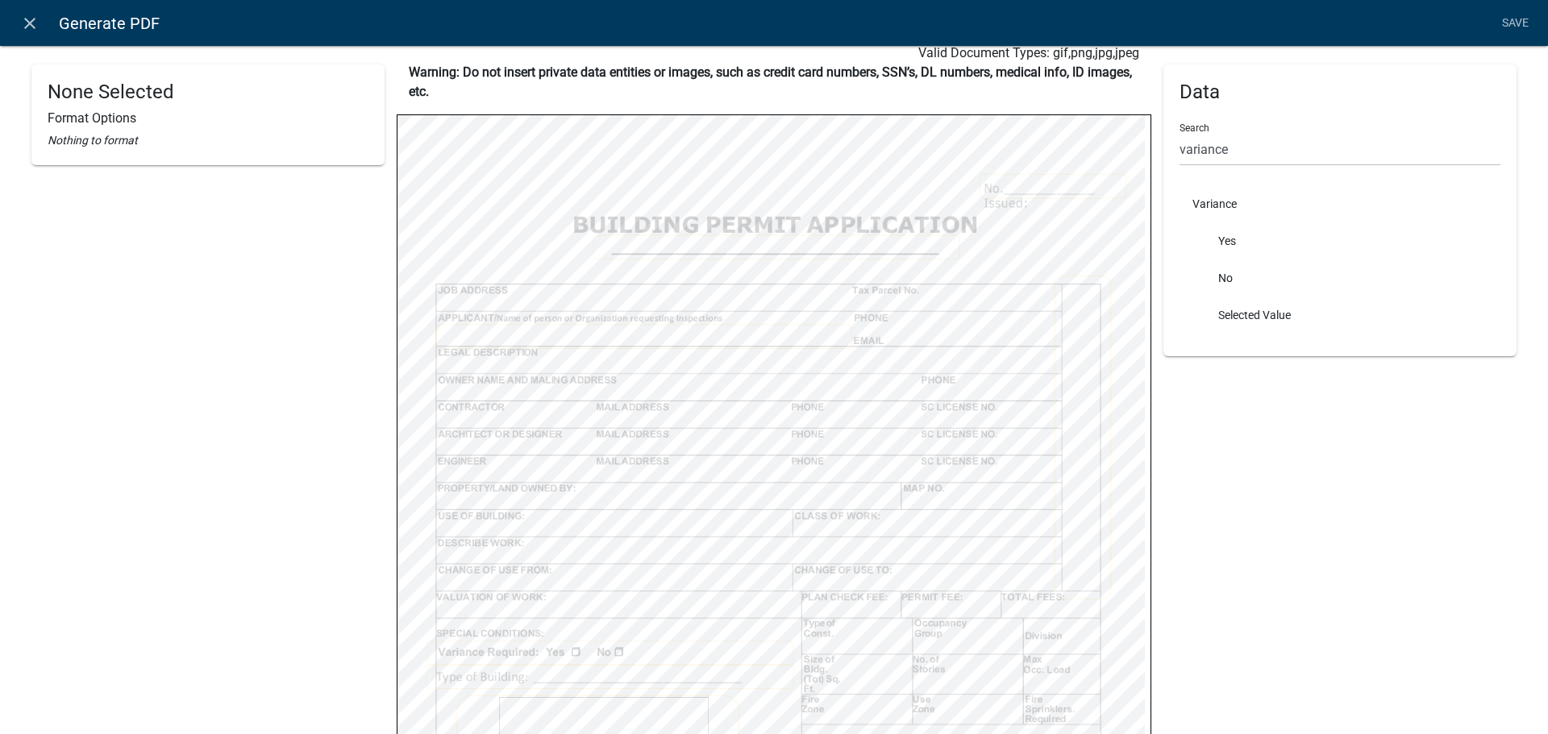
select select
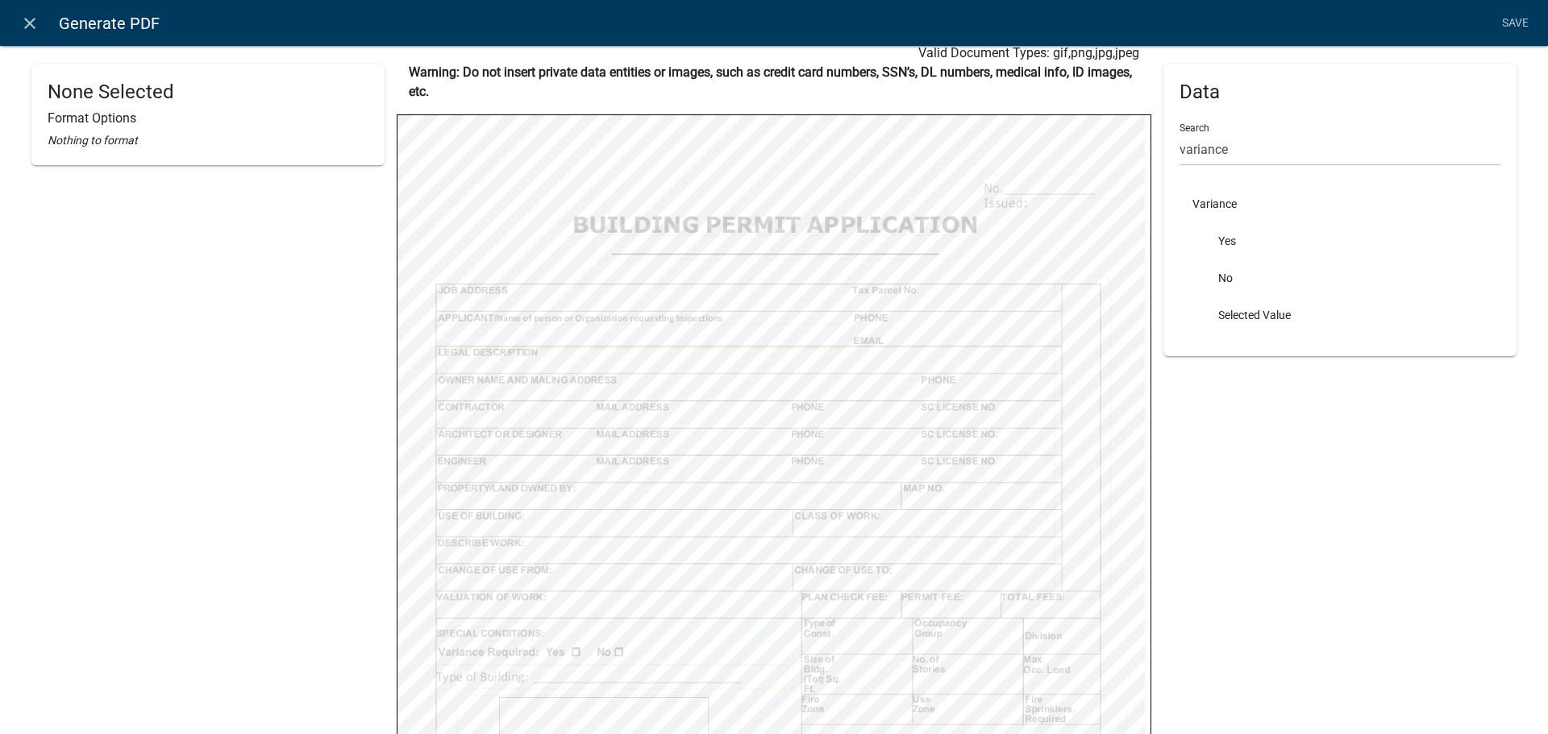
select select
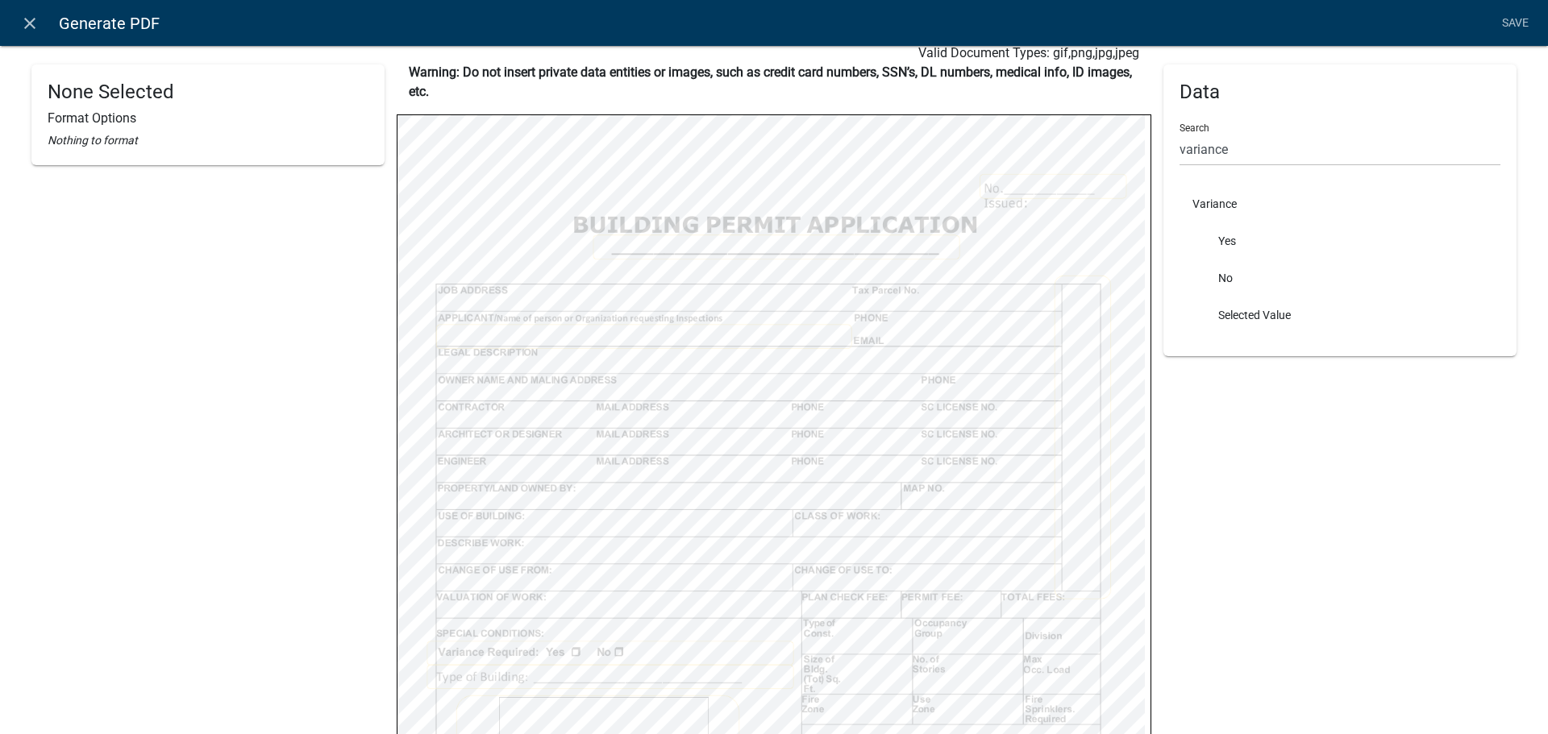
select select
drag, startPoint x: 1251, startPoint y: 145, endPoint x: 926, endPoint y: 85, distance: 330.4
click at [926, 85] on div "None Selected Format Options Nothing to format Building Permit.pdf Page 1 Repla…" at bounding box center [773, 542] width 1509 height 1168
type input "buildingtype"
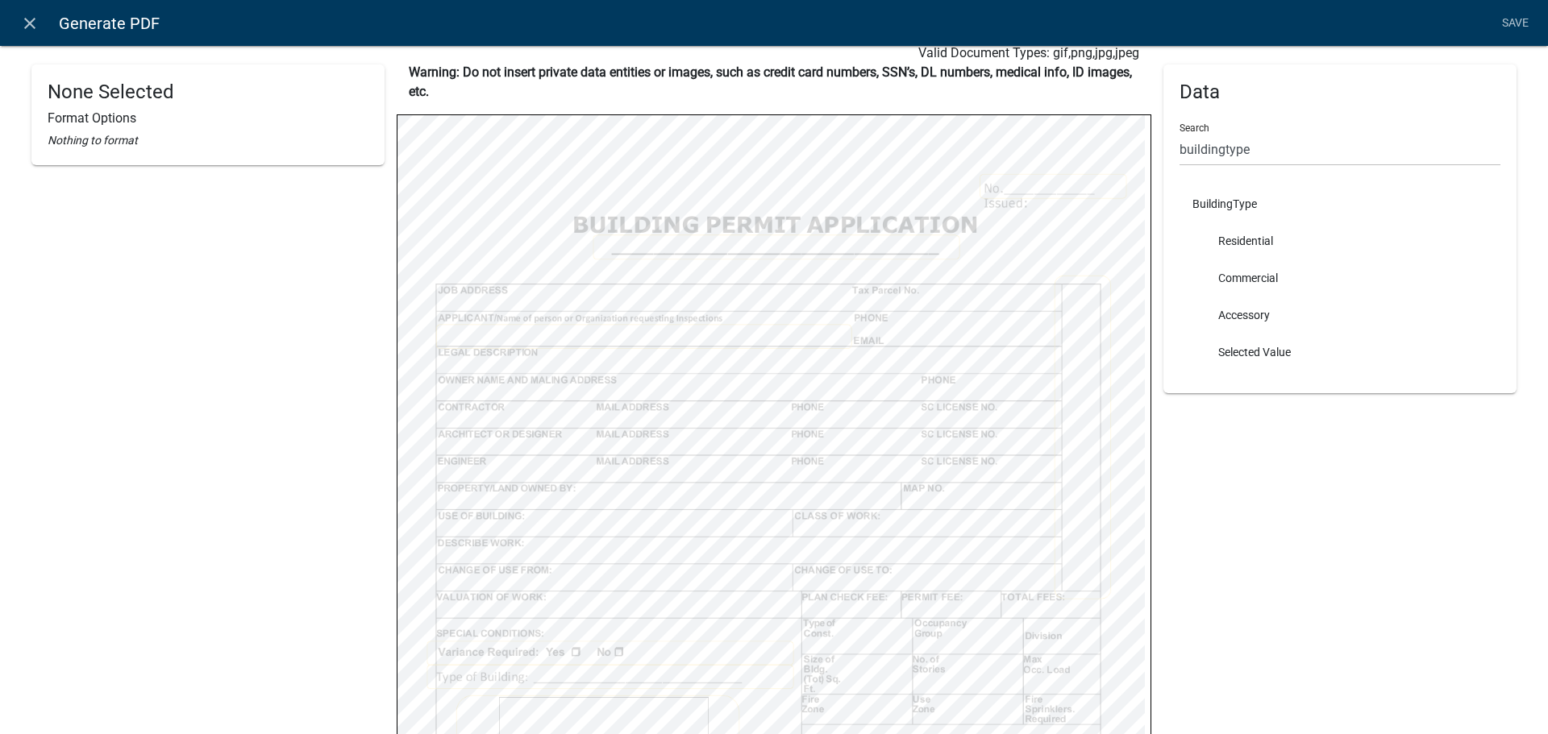
click at [1249, 197] on li "BuildingType" at bounding box center [1339, 203] width 321 height 37
click at [1239, 206] on li "BuildingType" at bounding box center [1339, 203] width 321 height 37
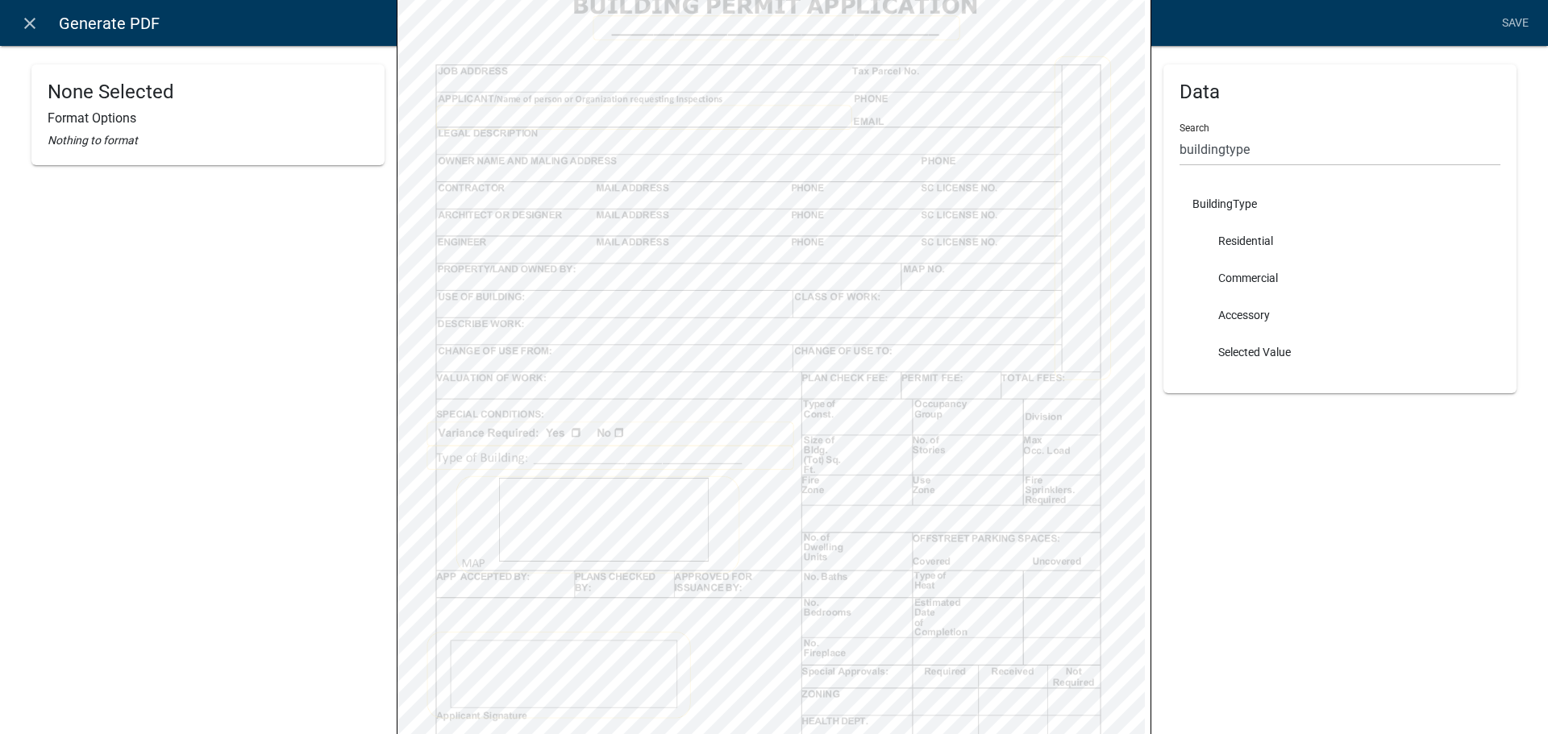
scroll to position [330, 0]
select select
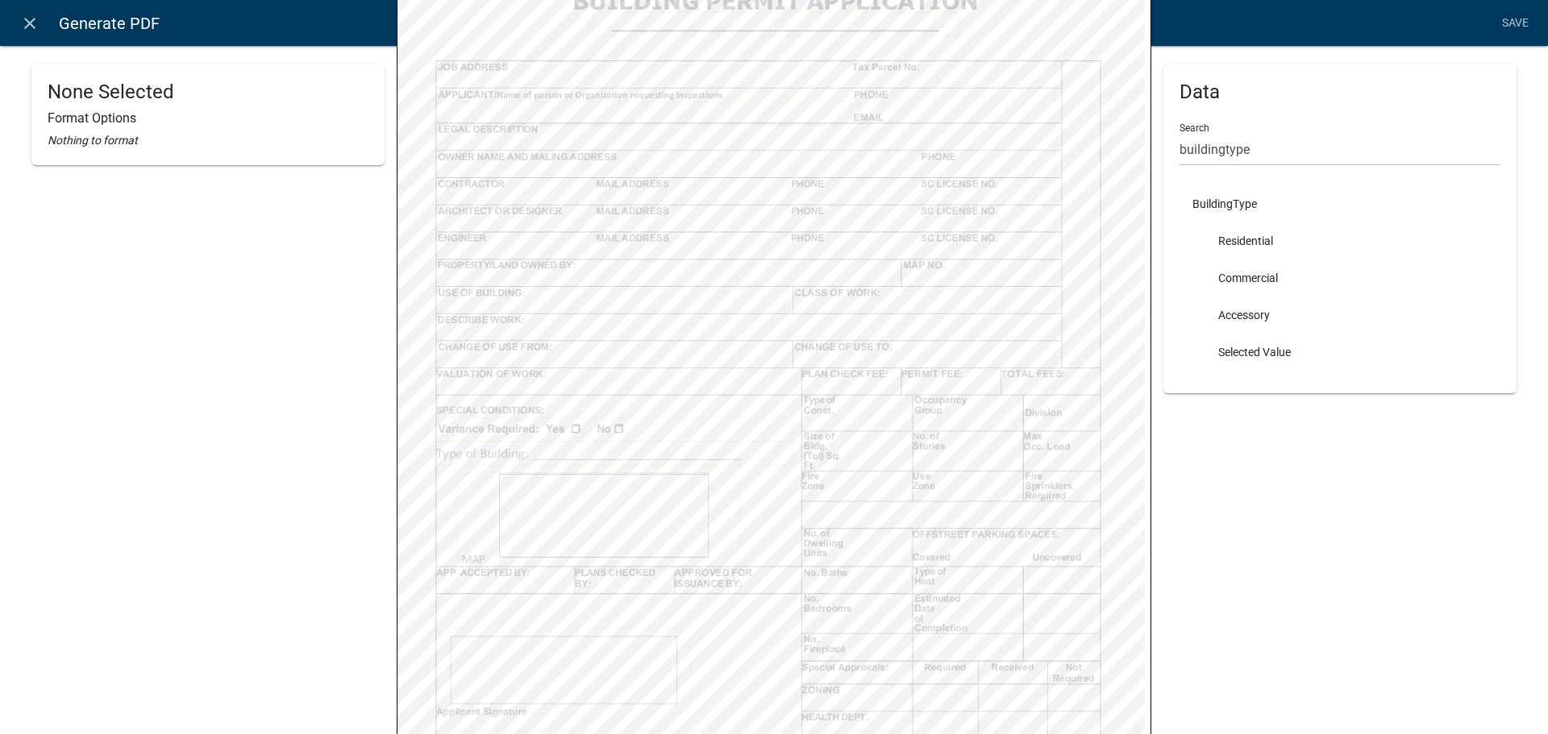
select select
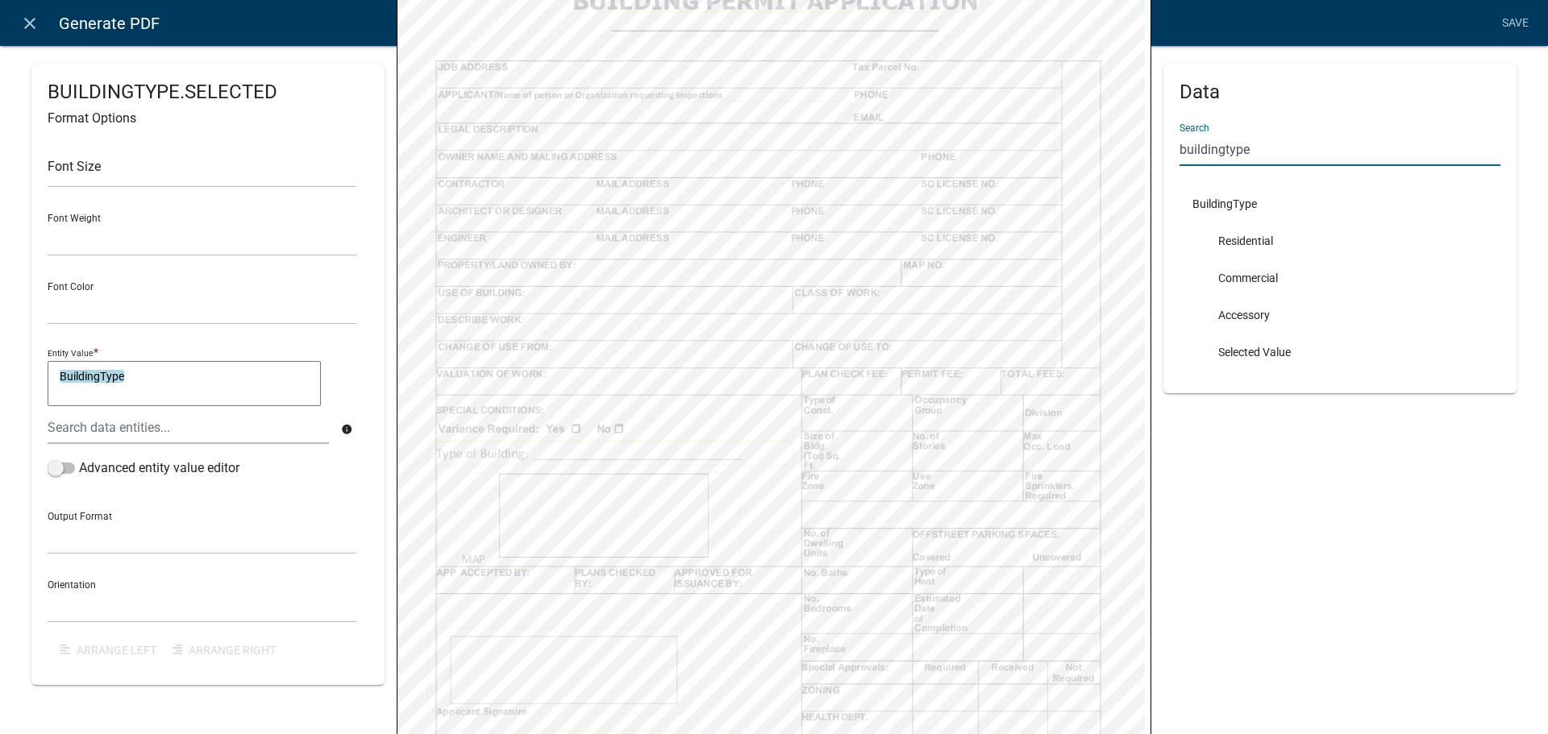
click at [968, 119] on div "BUILDINGTYPE.SELECTED Format Options Font Size Font Weight Normal Bold Font Col…" at bounding box center [773, 319] width 1509 height 1168
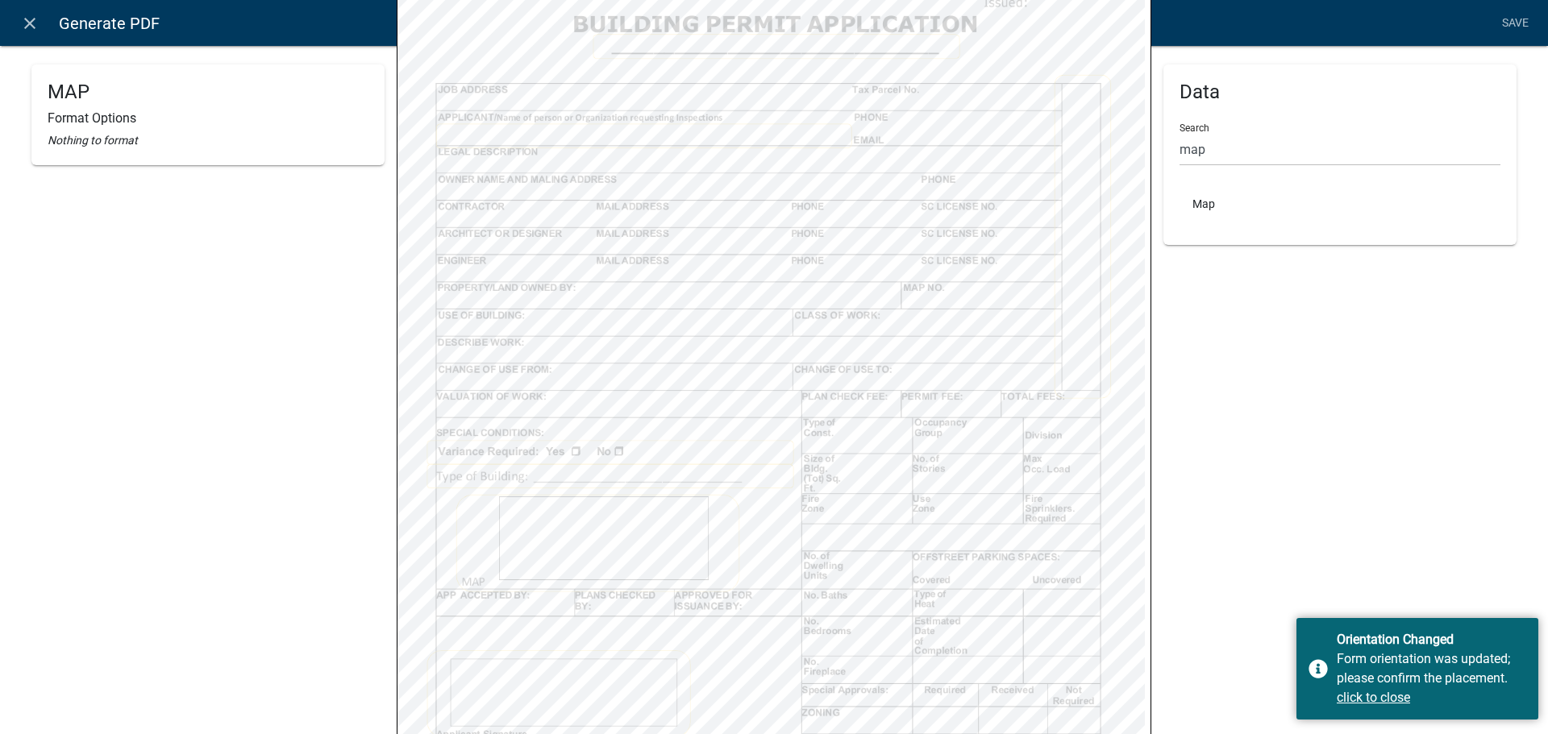
scroll to position [532, 0]
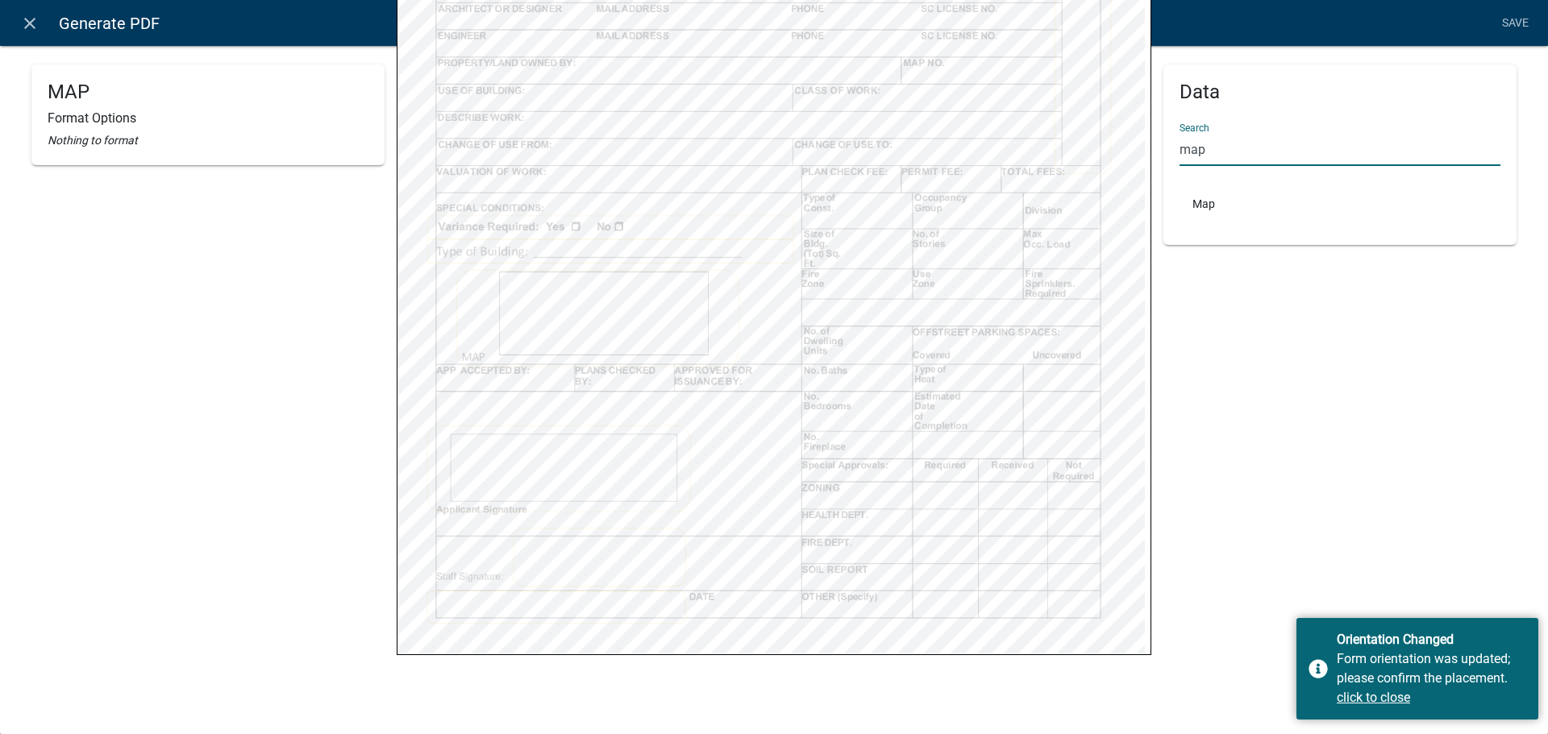
click at [1245, 148] on input "map" at bounding box center [1339, 149] width 321 height 33
type input "m"
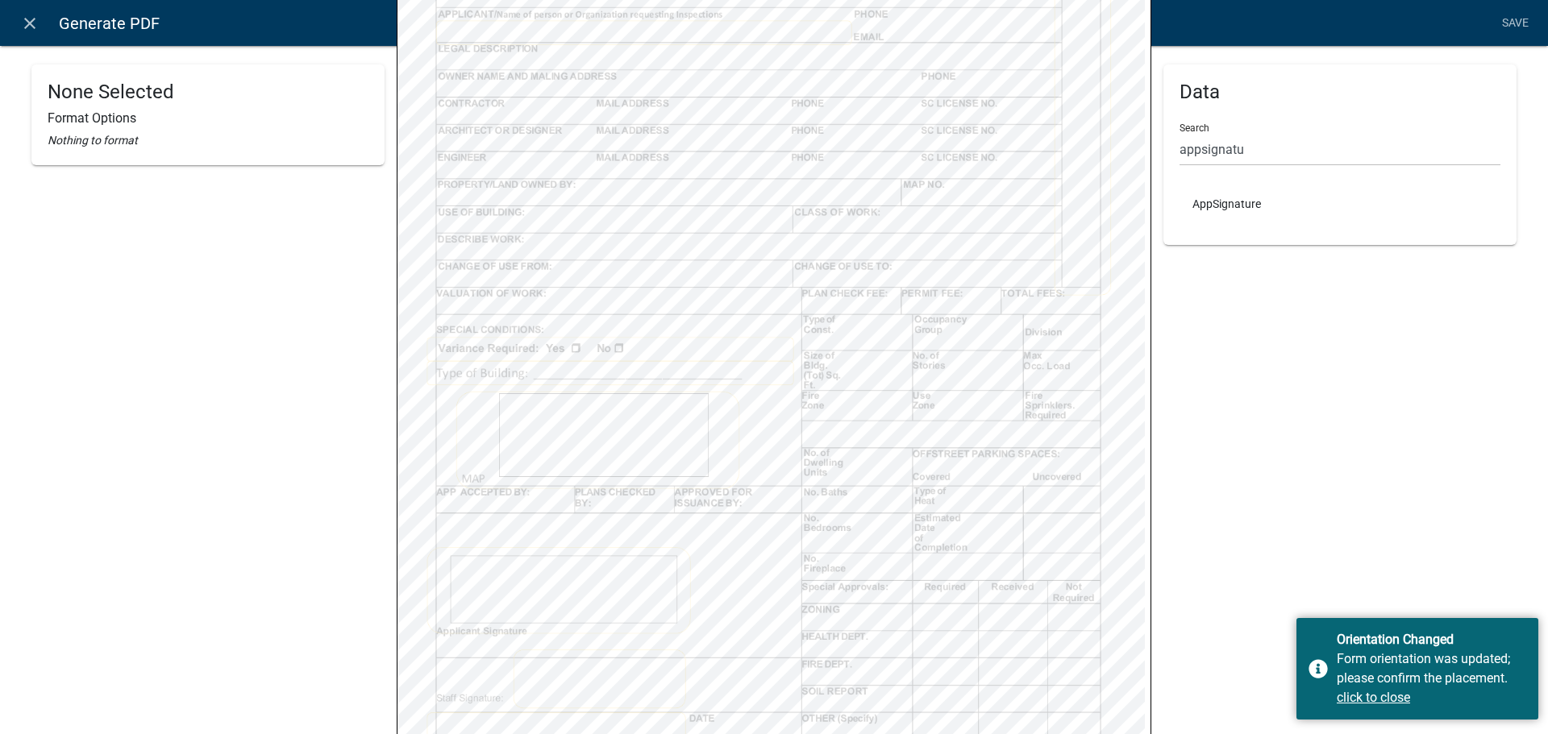
scroll to position [475, 0]
click at [958, 117] on div "None Selected Format Options Nothing to format Building Permit.pdf Page 1 Repla…" at bounding box center [773, 174] width 1509 height 1168
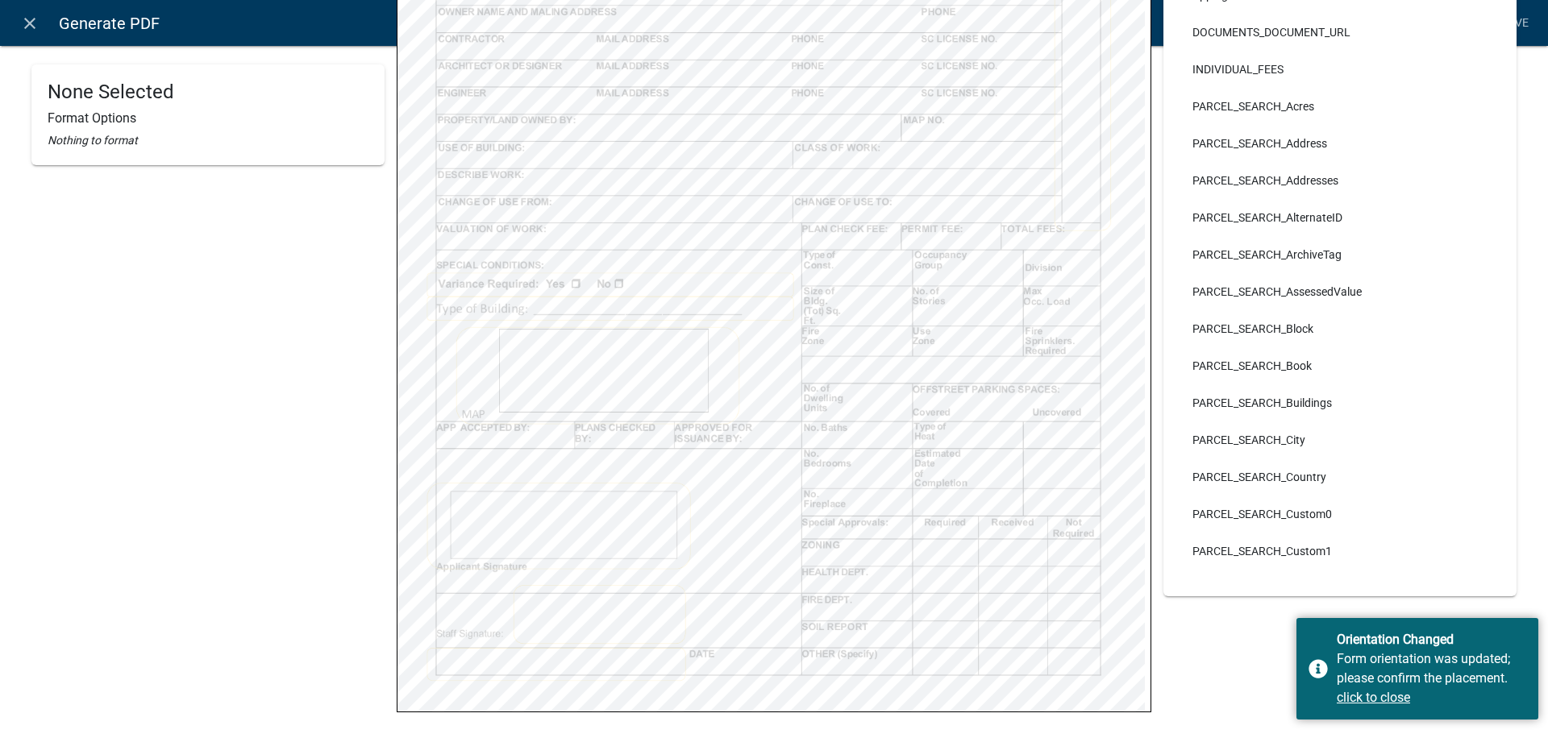
scroll to position [148, 0]
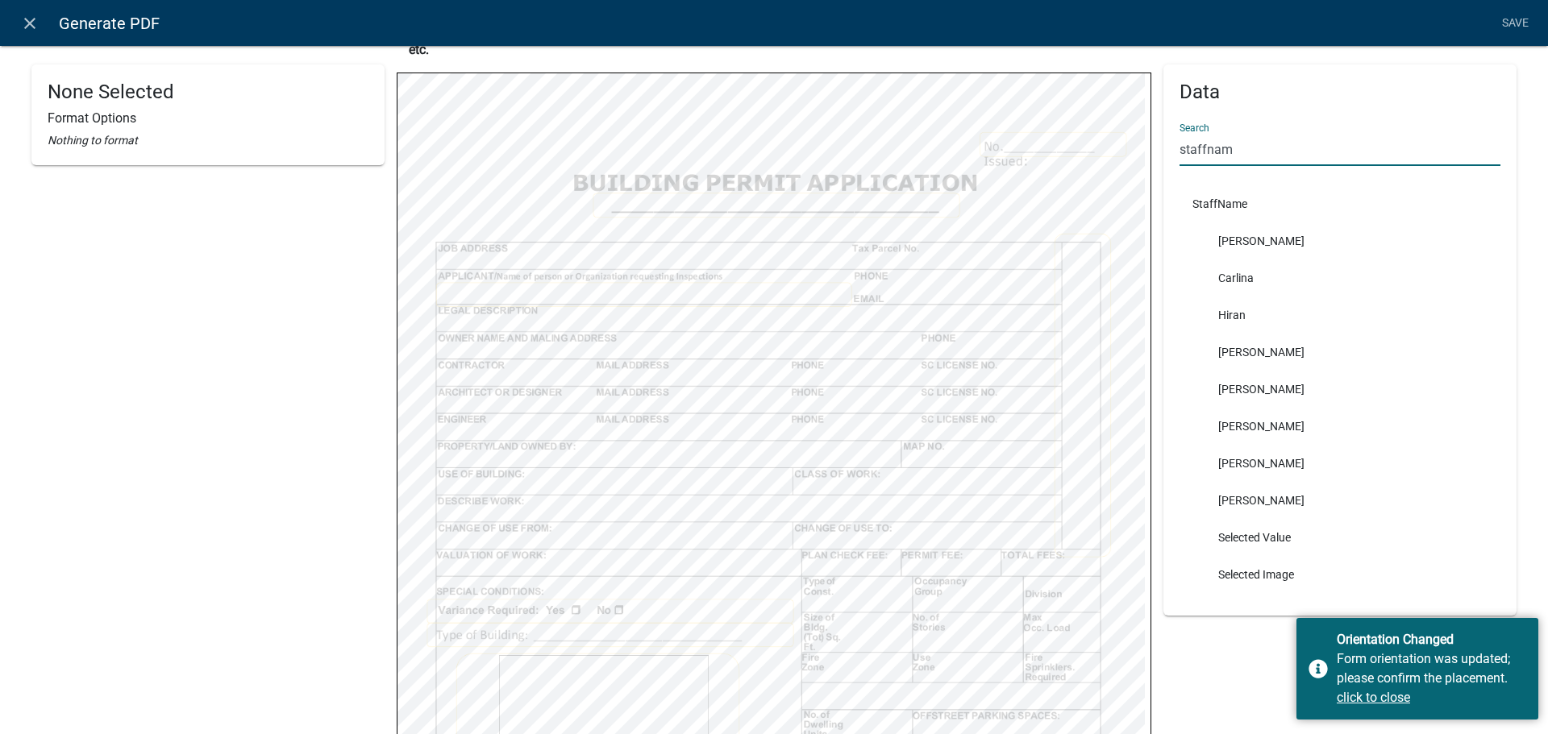
click at [1245, 153] on input "staffnam" at bounding box center [1339, 149] width 321 height 33
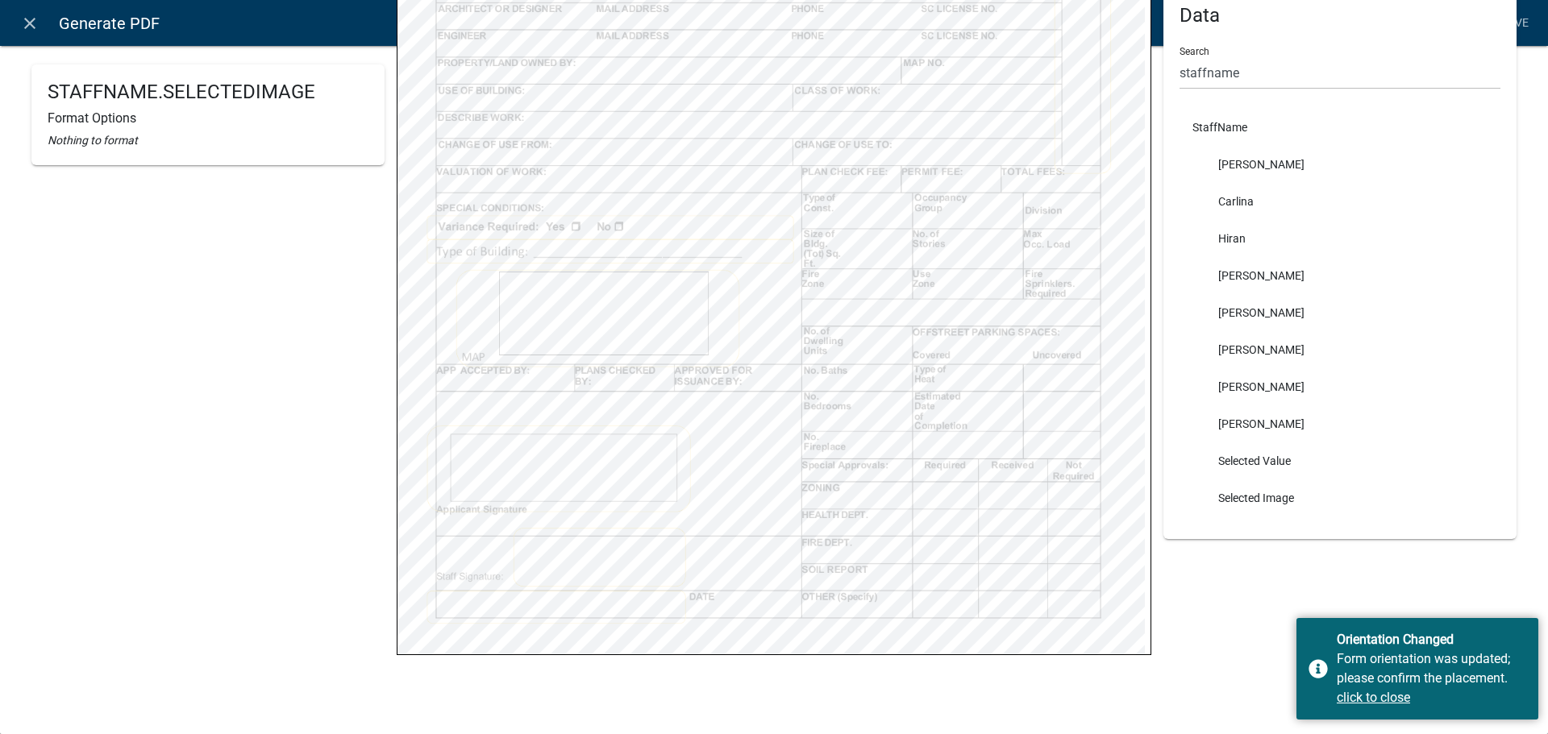
scroll to position [0, 0]
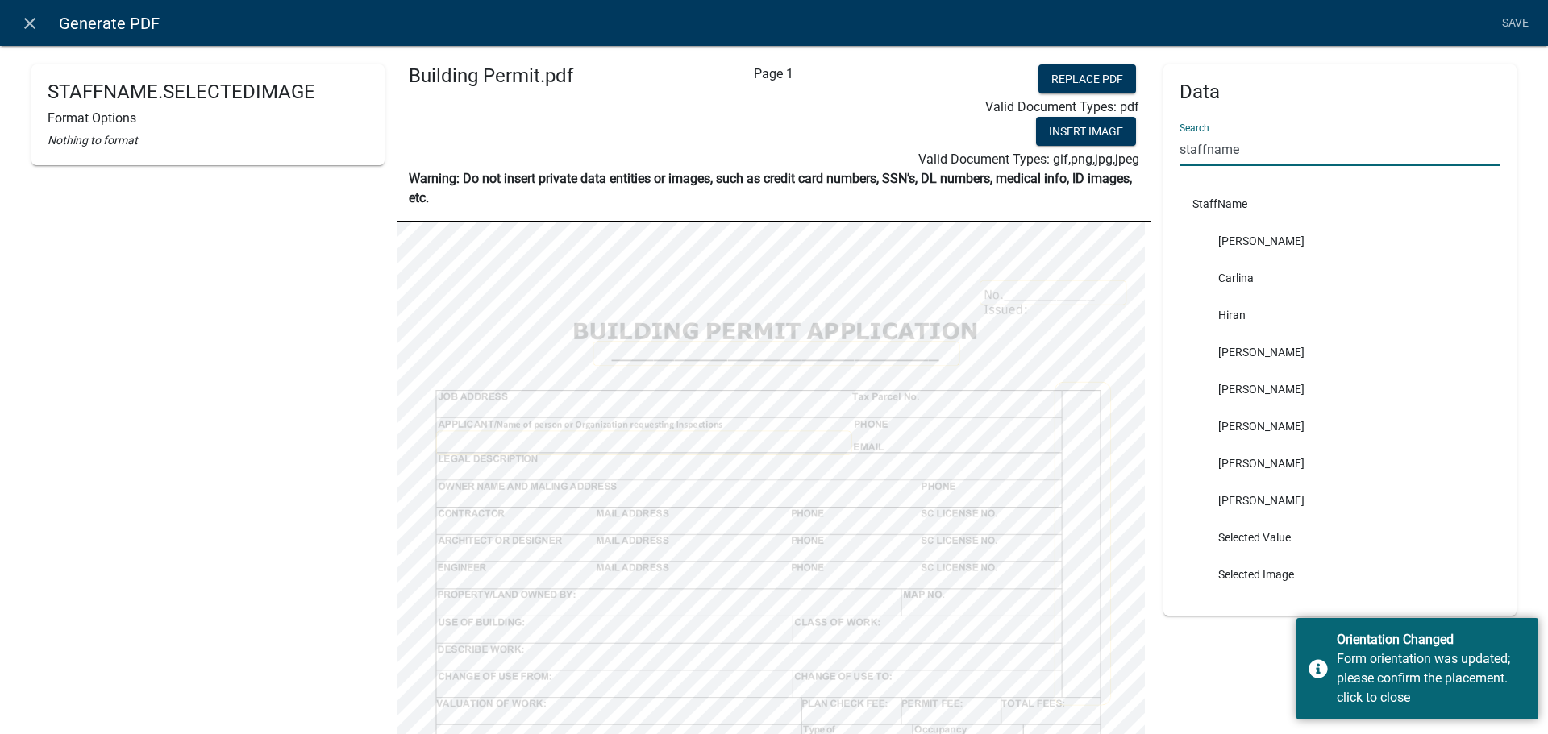
drag, startPoint x: 1256, startPoint y: 149, endPoint x: 934, endPoint y: 118, distance: 323.1
click at [934, 118] on div "STAFFNAME.SELECTEDIMAGE Format Options Nothing to format Building Permit.pdf Pa…" at bounding box center [773, 648] width 1509 height 1168
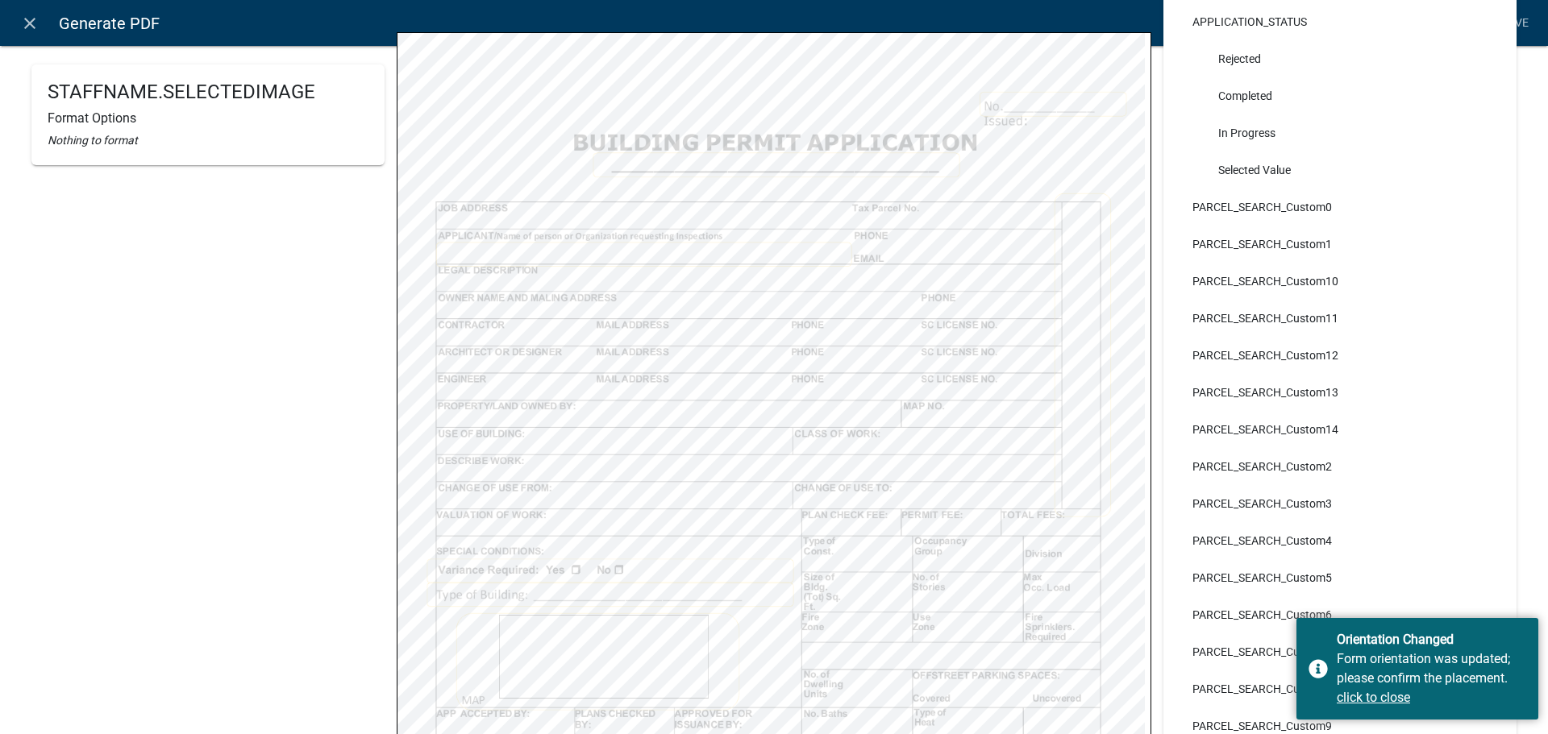
scroll to position [148, 0]
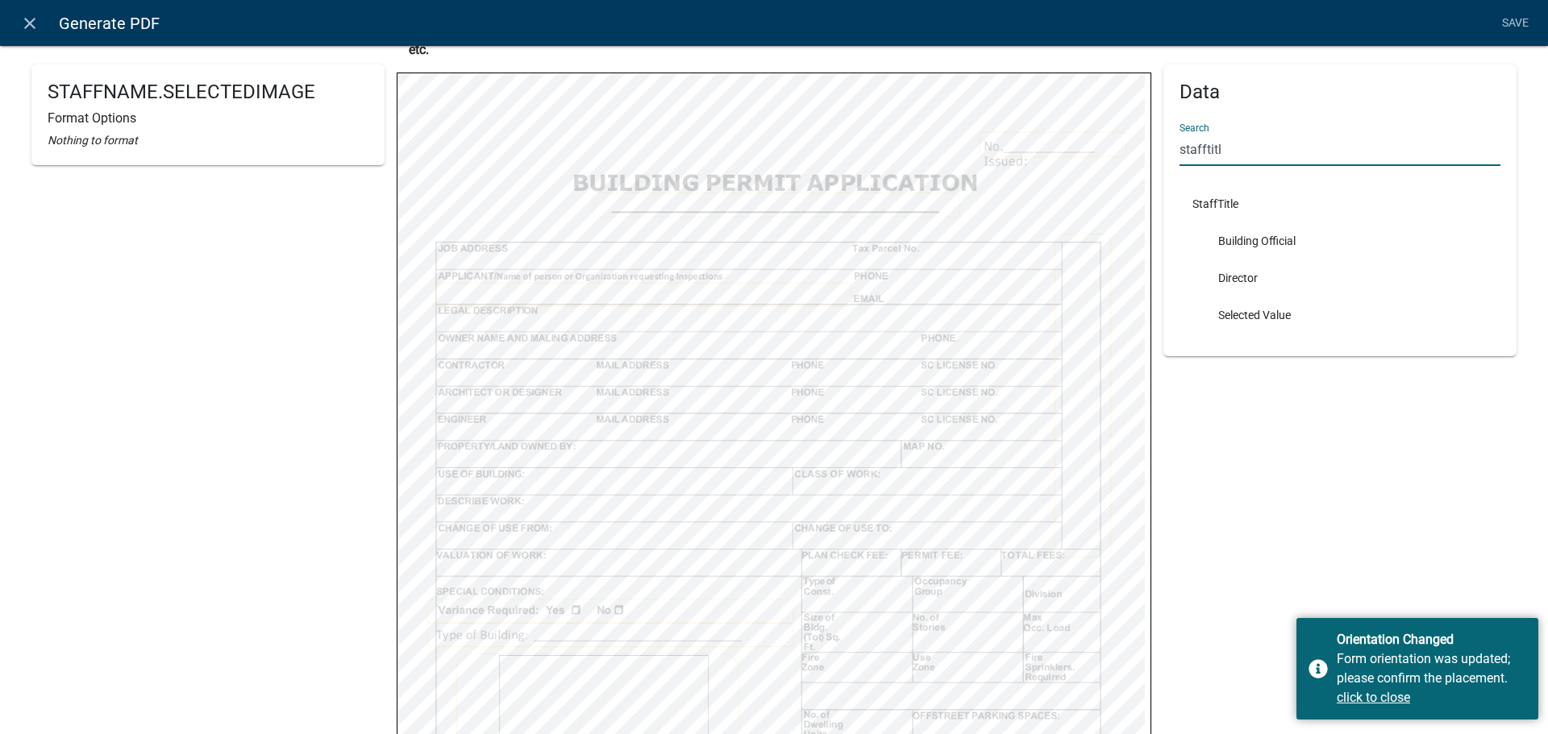
type input "stafftitl"
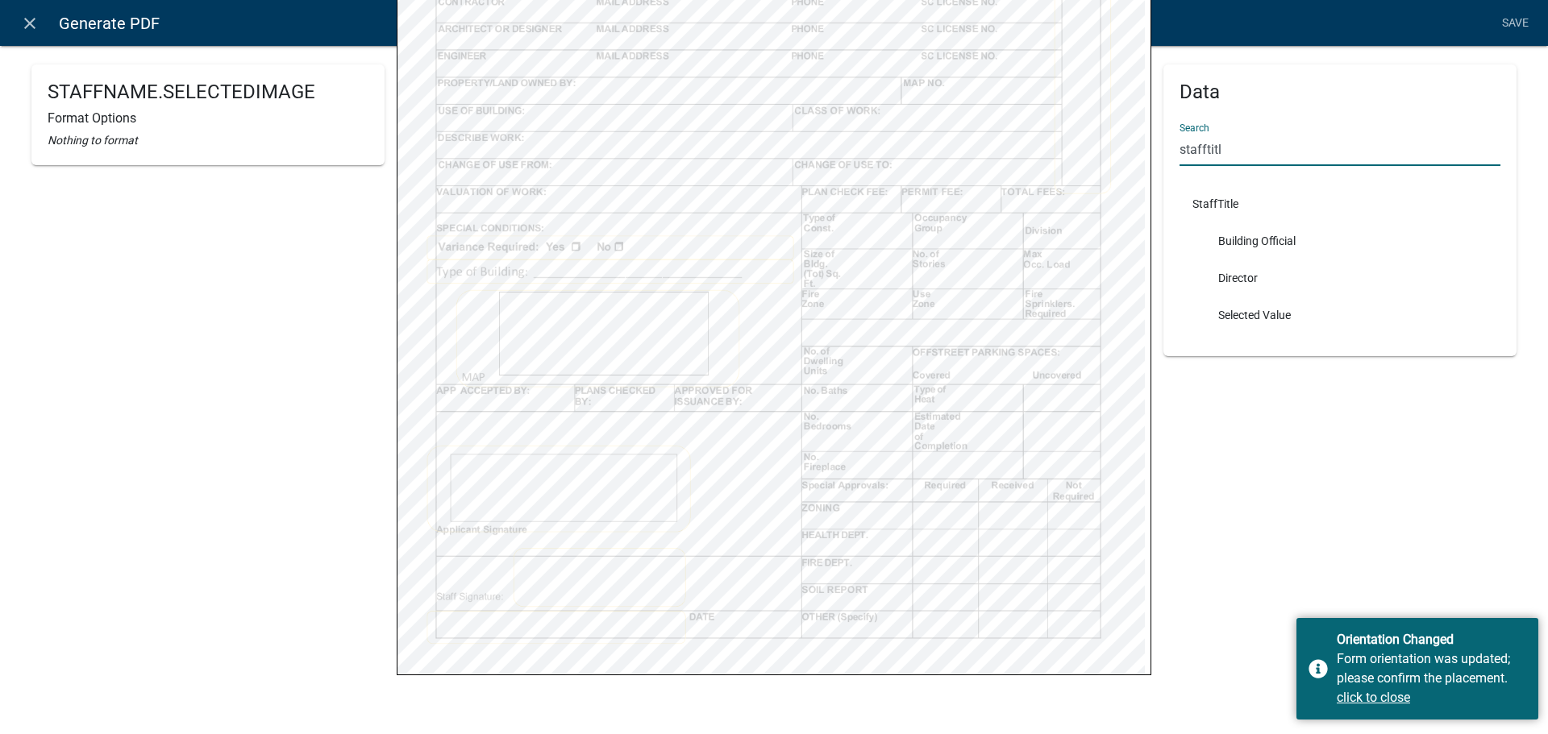
scroll to position [532, 0]
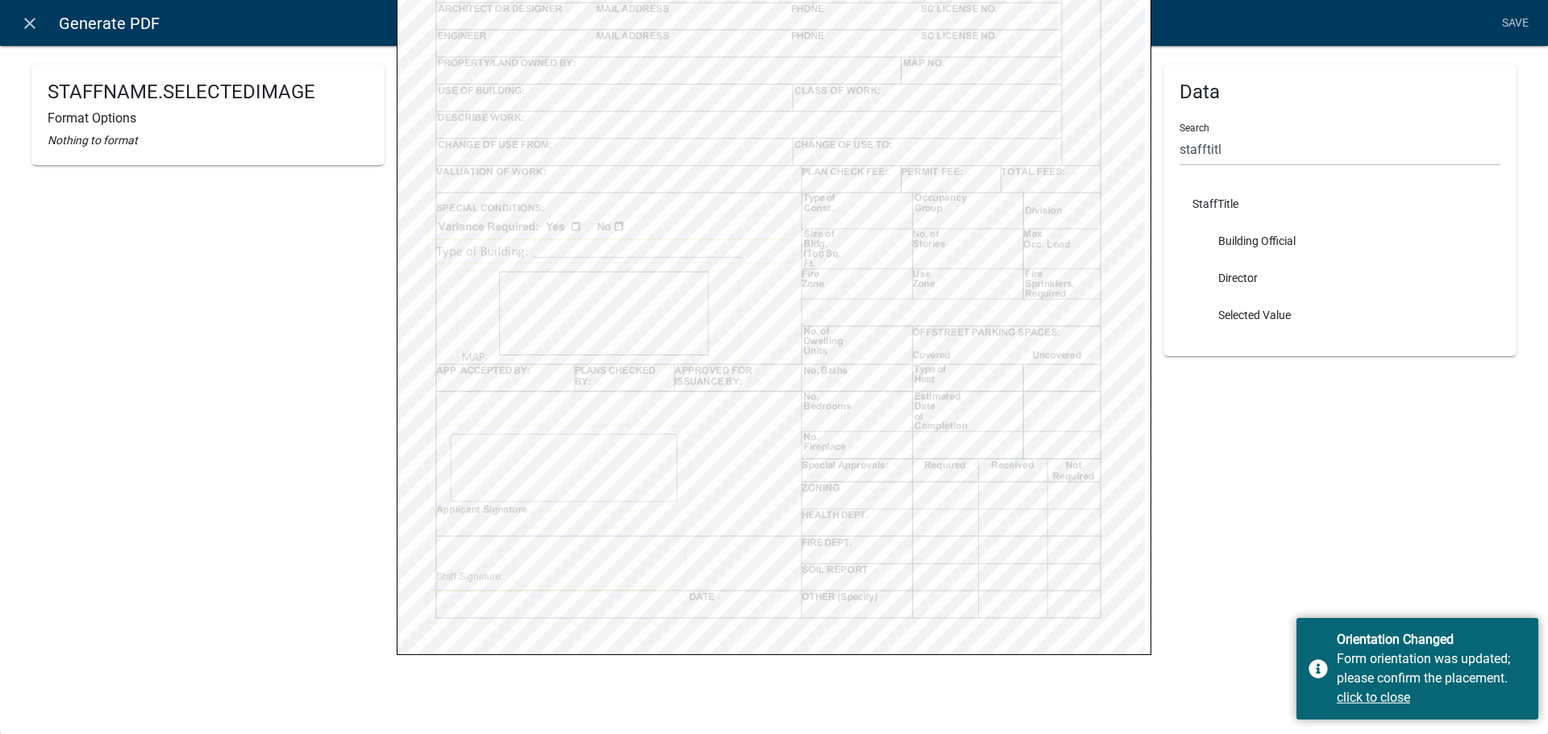
select select
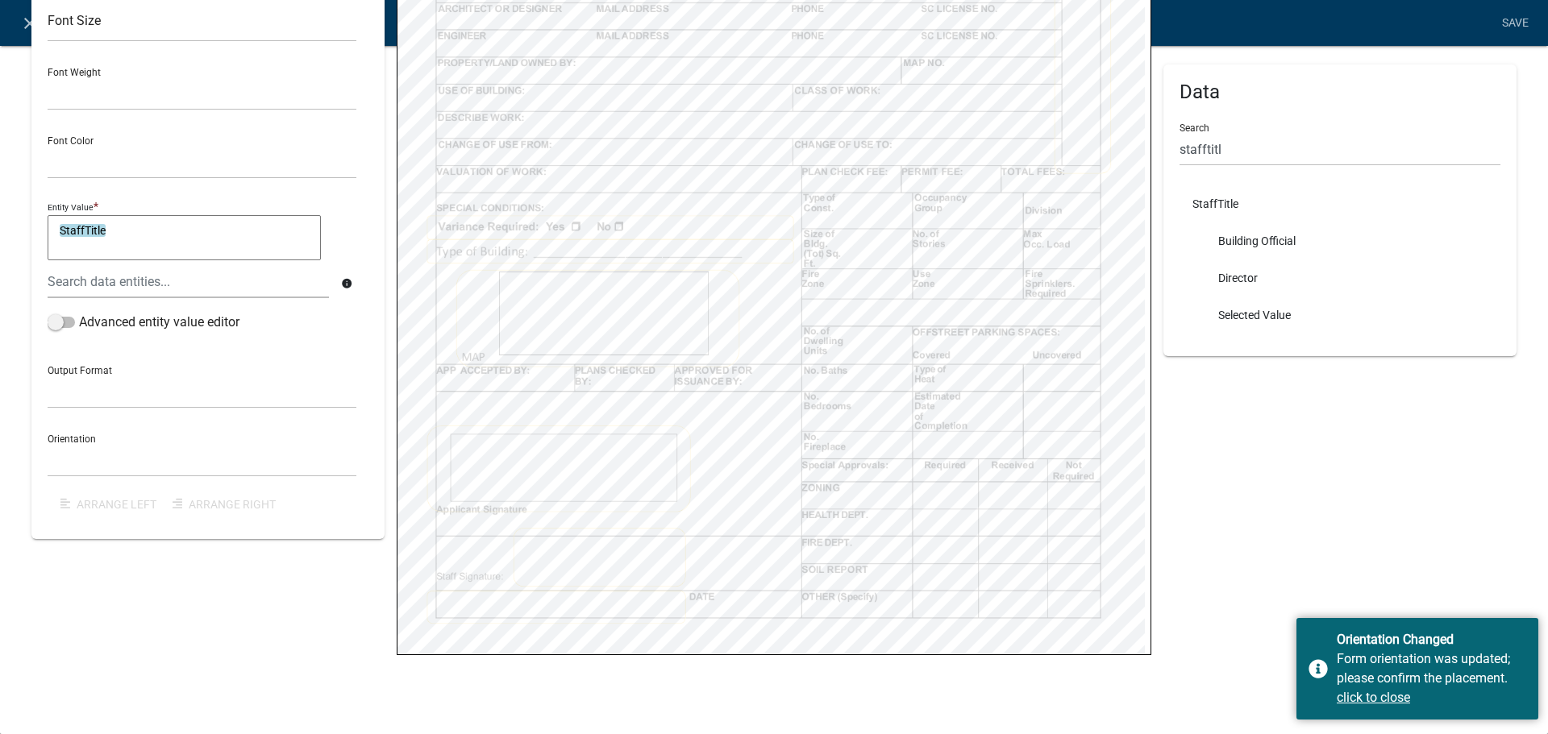
scroll to position [250, 0]
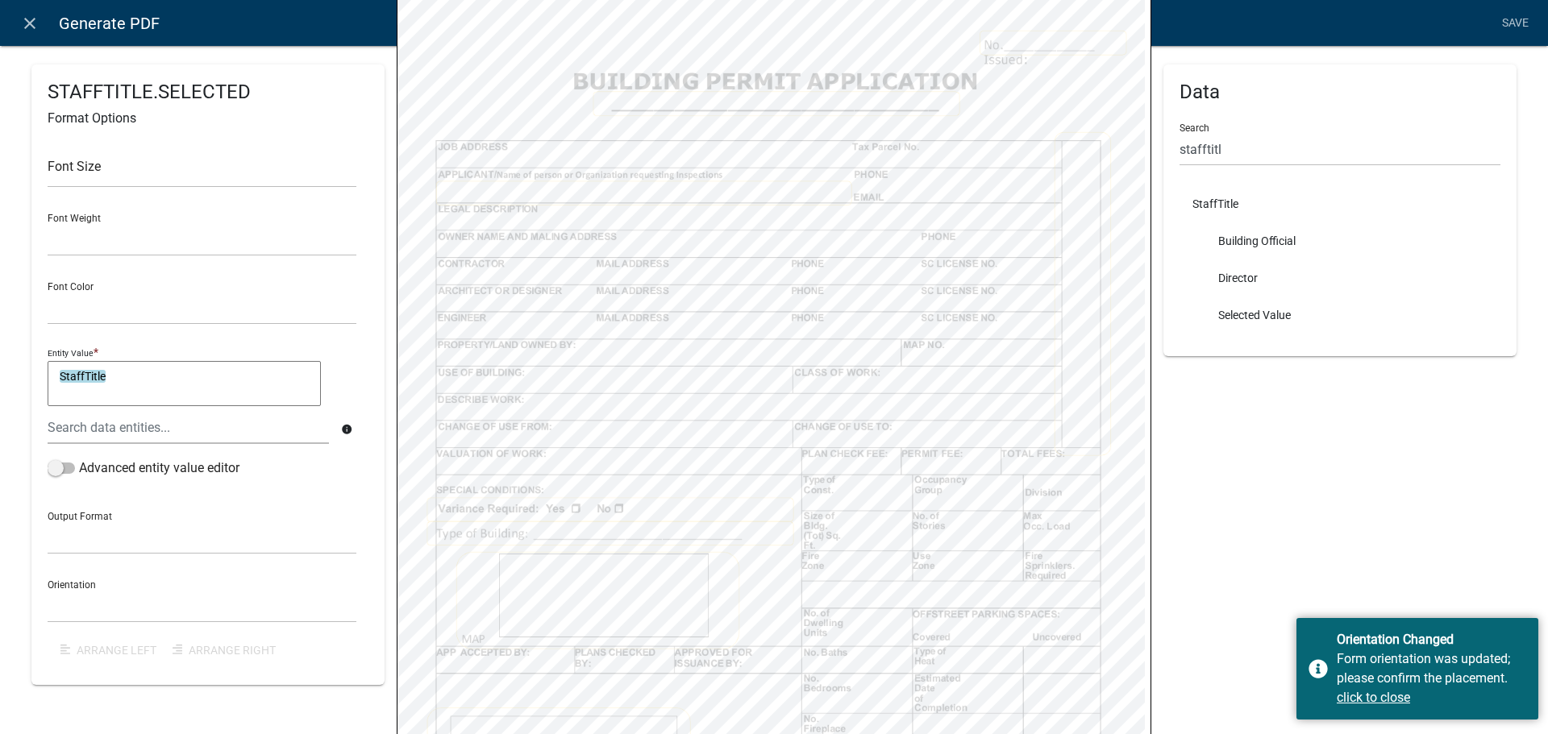
click at [1311, 538] on div "Data Search stafftitl StaffTitle Building Official Director Selected Value" at bounding box center [1339, 318] width 353 height 1007
click at [1514, 19] on link "Save" at bounding box center [1514, 23] width 40 height 31
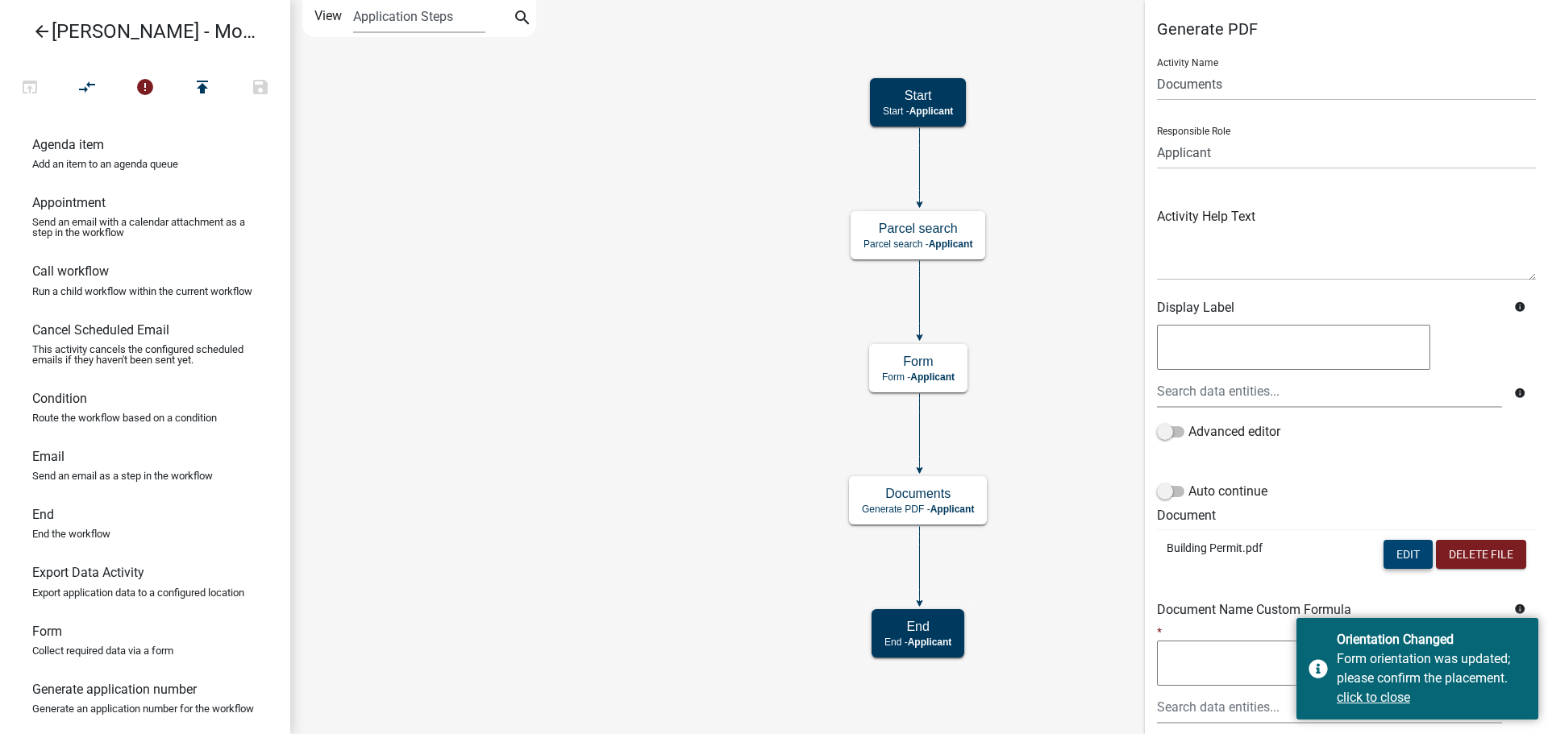
click at [1394, 555] on button "Edit" at bounding box center [1407, 554] width 49 height 29
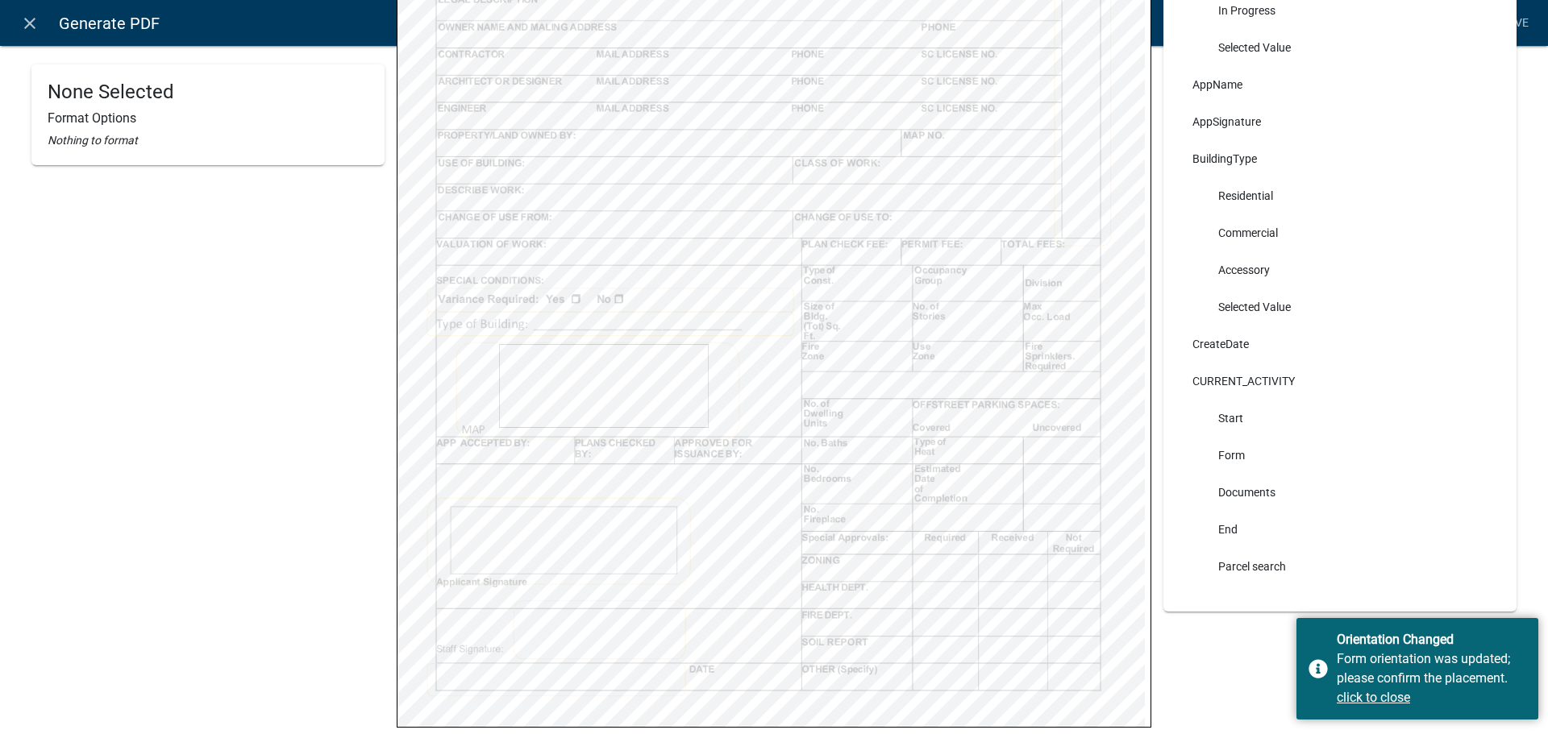
scroll to position [0, 0]
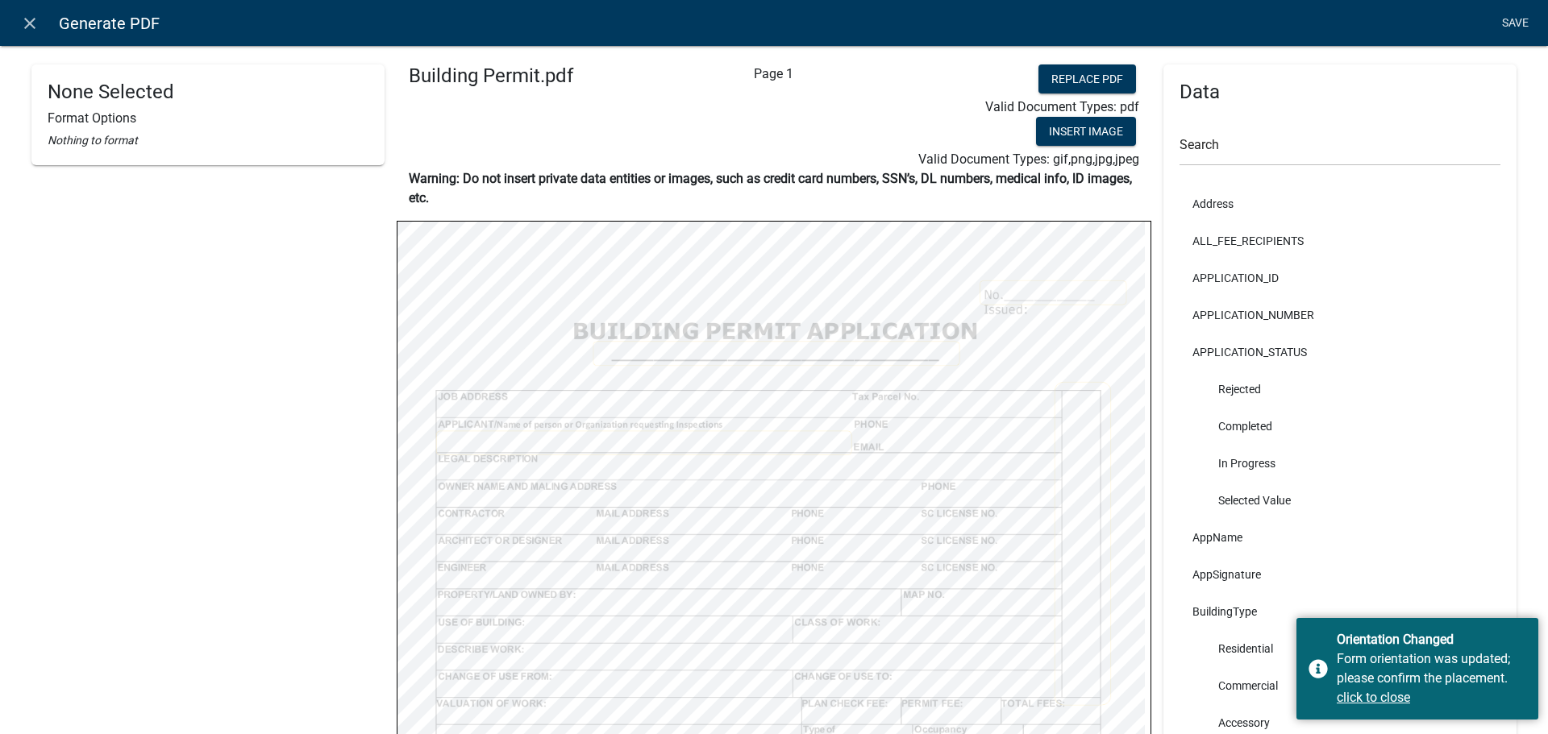
click at [1519, 27] on link "Save" at bounding box center [1514, 23] width 40 height 31
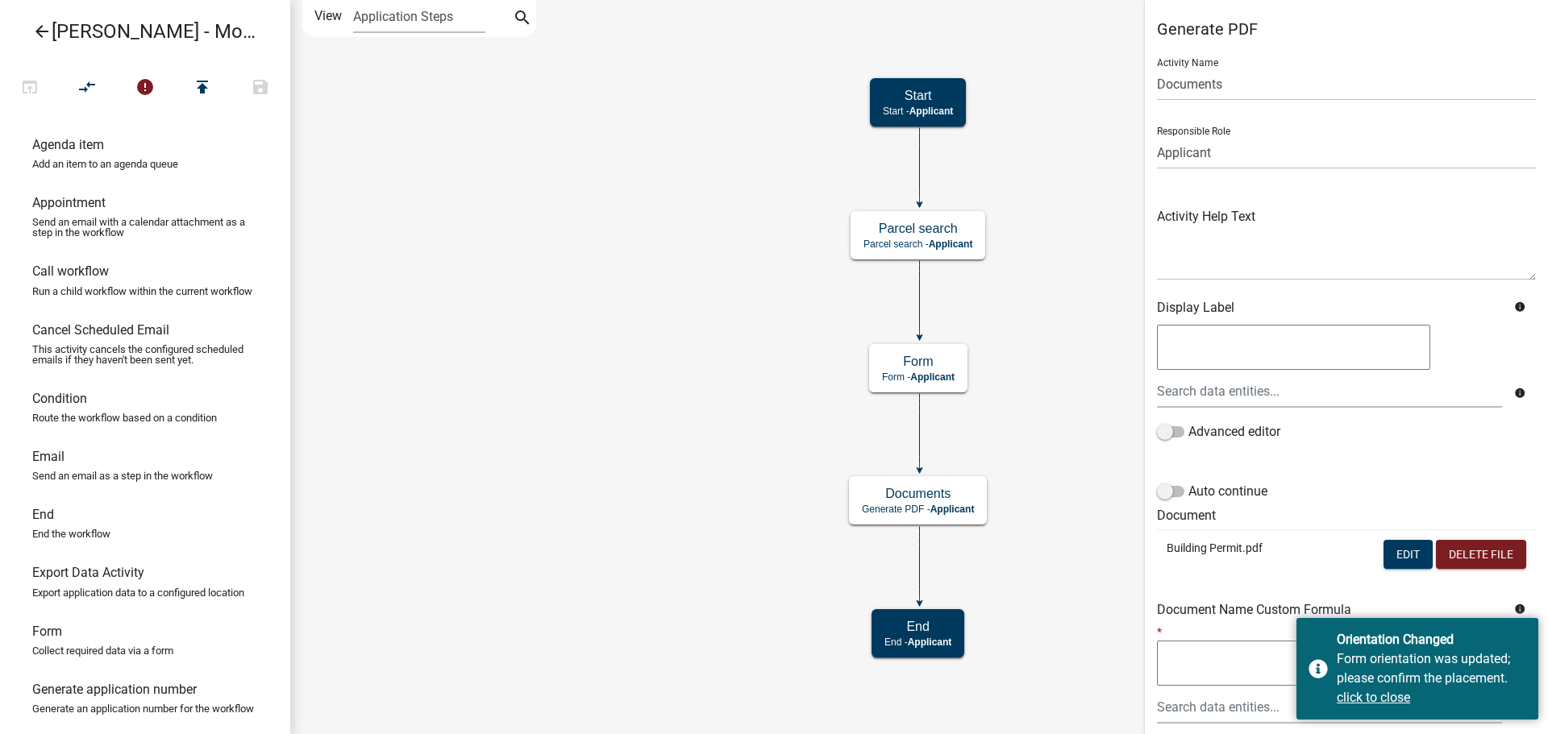
scroll to position [148, 0]
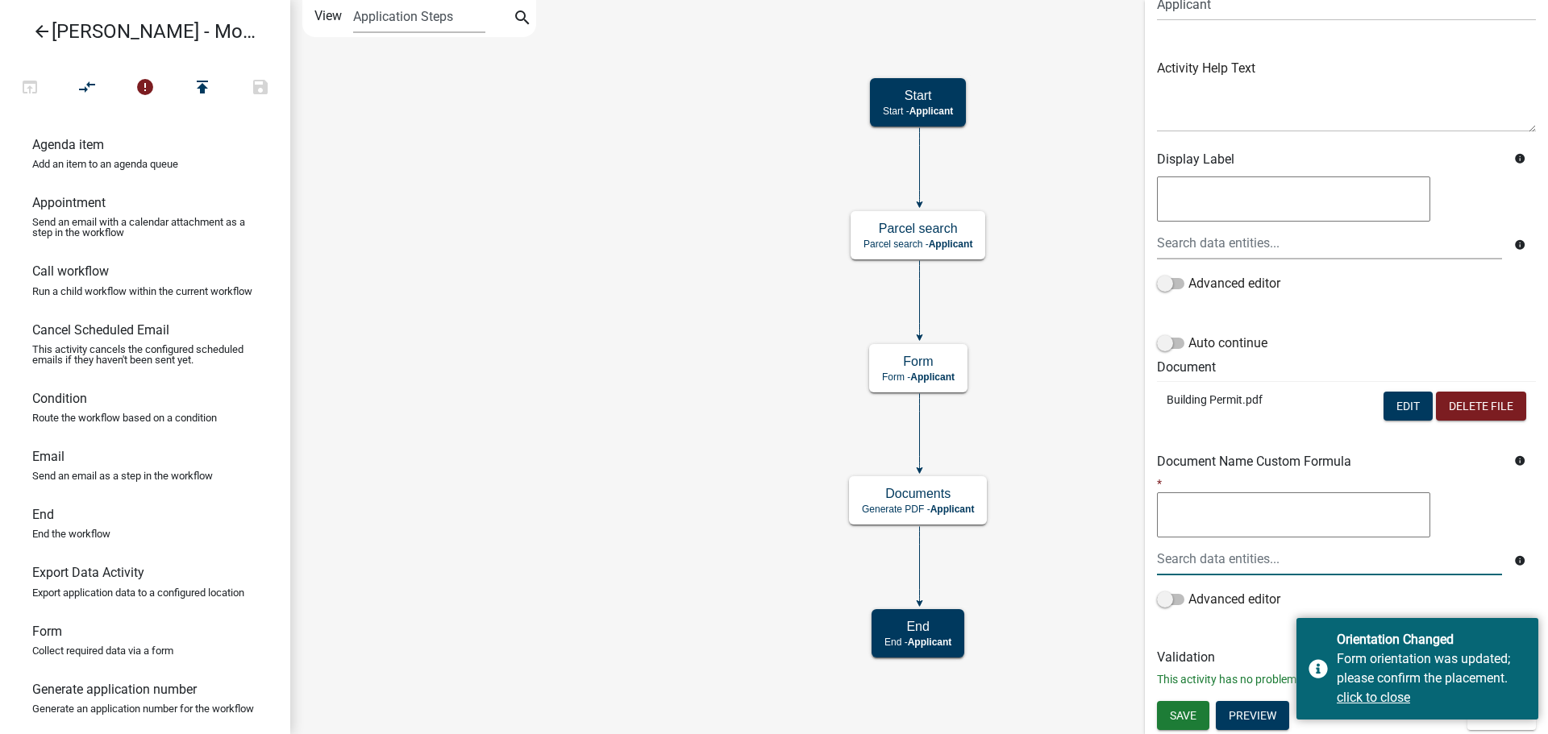
click at [1278, 551] on div at bounding box center [1329, 558] width 369 height 33
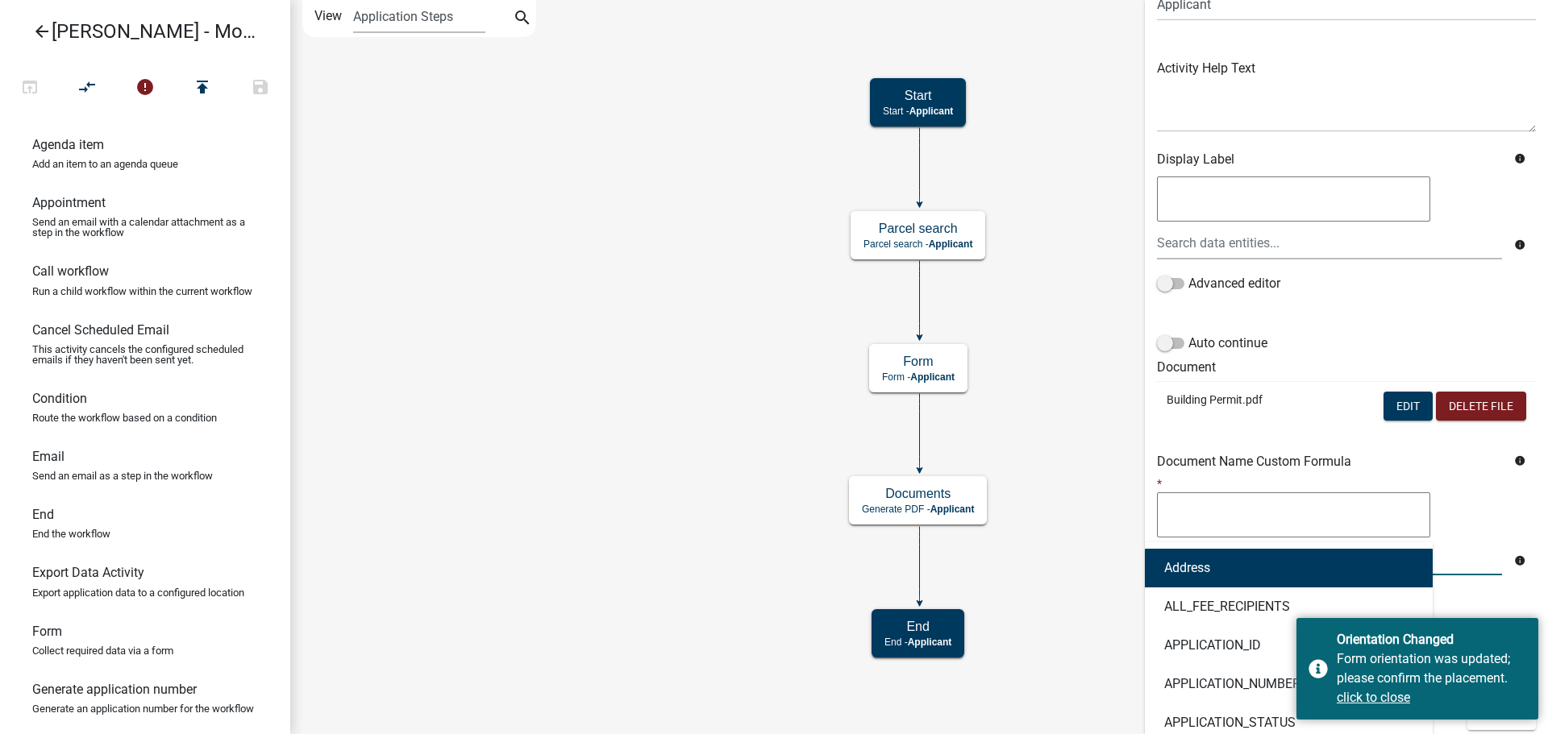
click at [1065, 455] on icon "Start Start - Applicant Form Form - Applicant Documents Generate PDF - Applican…" at bounding box center [919, 367] width 1256 height 733
click at [1088, 526] on icon "Start Start - Applicant Form Form - Applicant Documents Generate PDF - Applican…" at bounding box center [919, 367] width 1256 height 733
click at [1388, 697] on u "click to close" at bounding box center [1372, 697] width 73 height 15
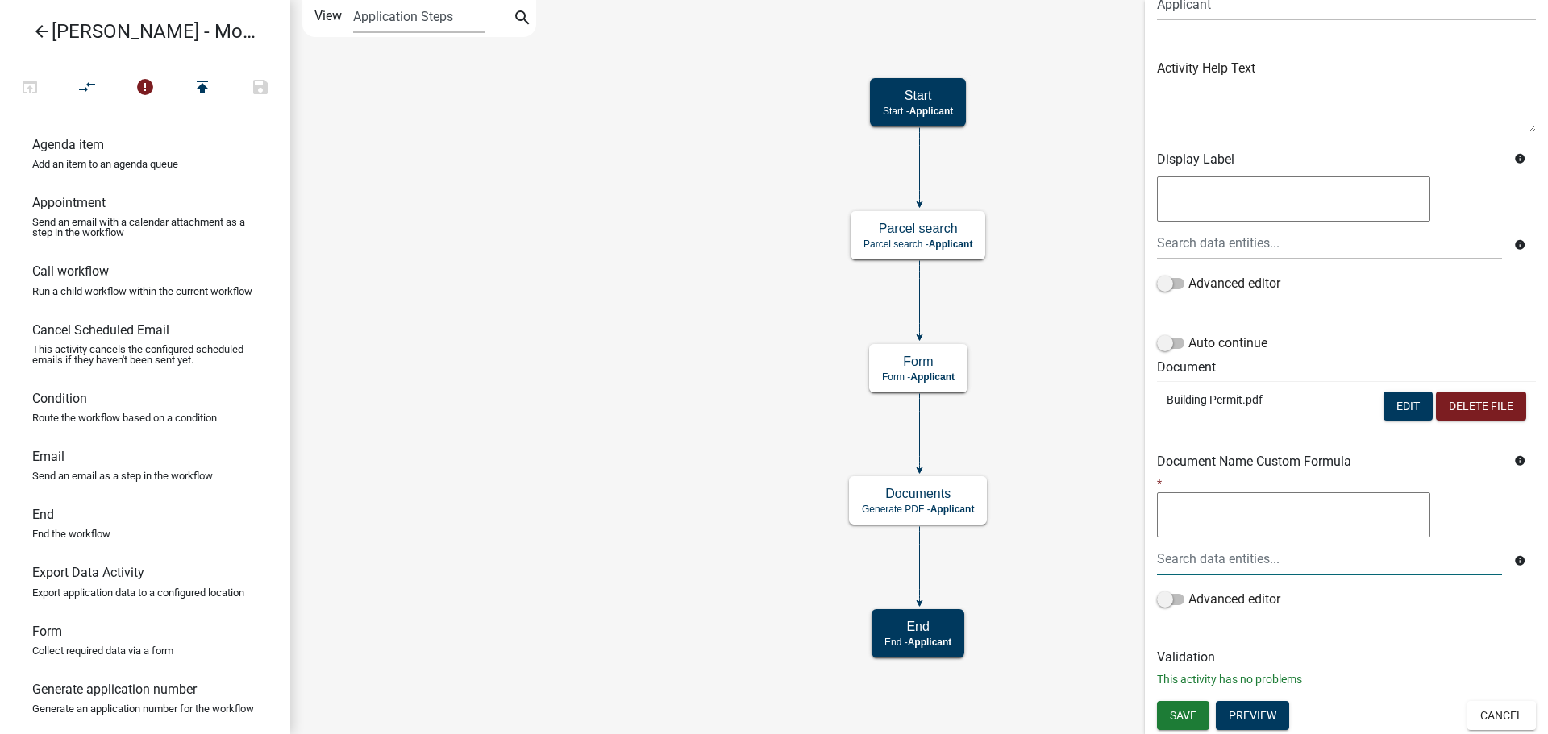
click at [1242, 571] on input "text" at bounding box center [1329, 558] width 345 height 33
type input "s"
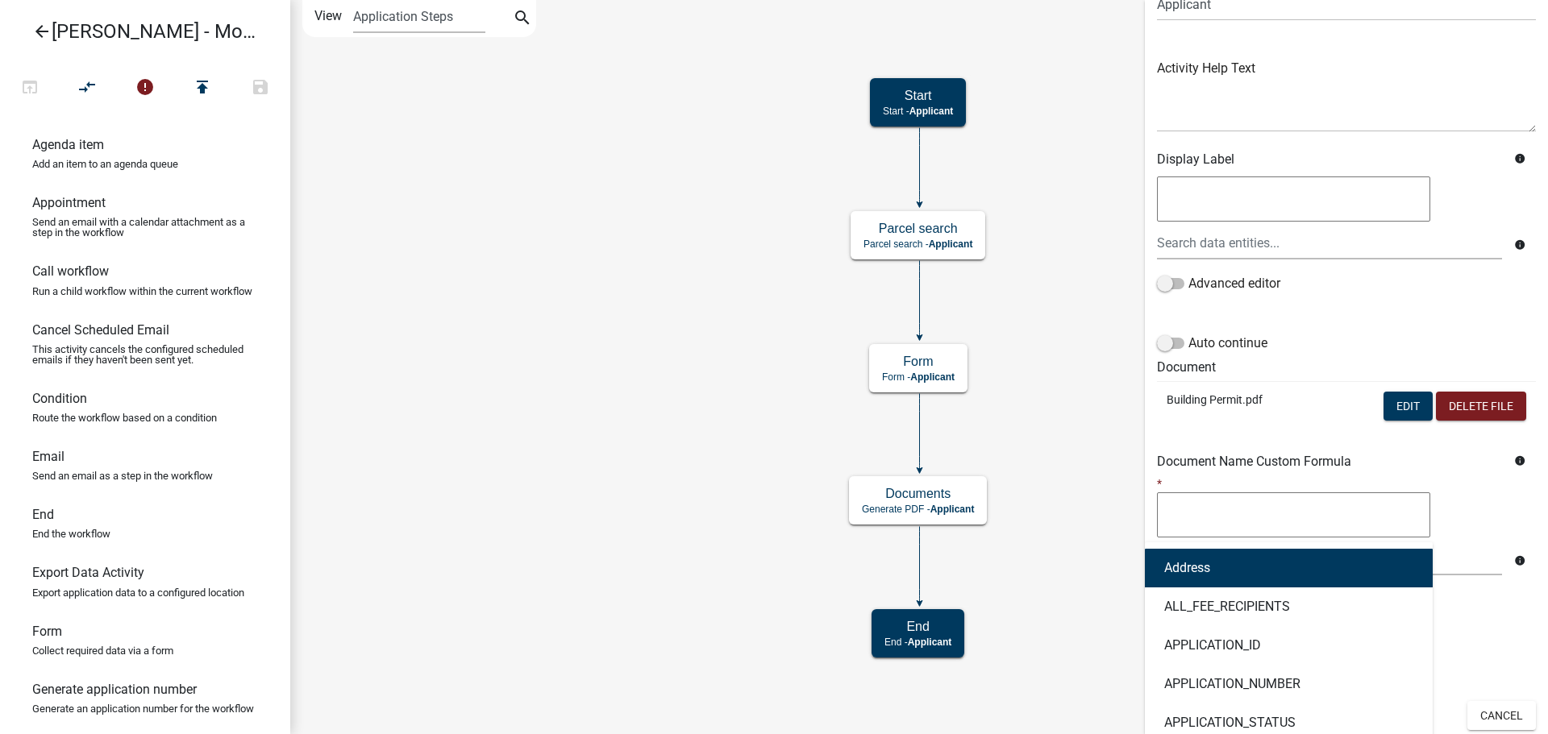
click at [1477, 492] on div at bounding box center [1346, 517] width 379 height 50
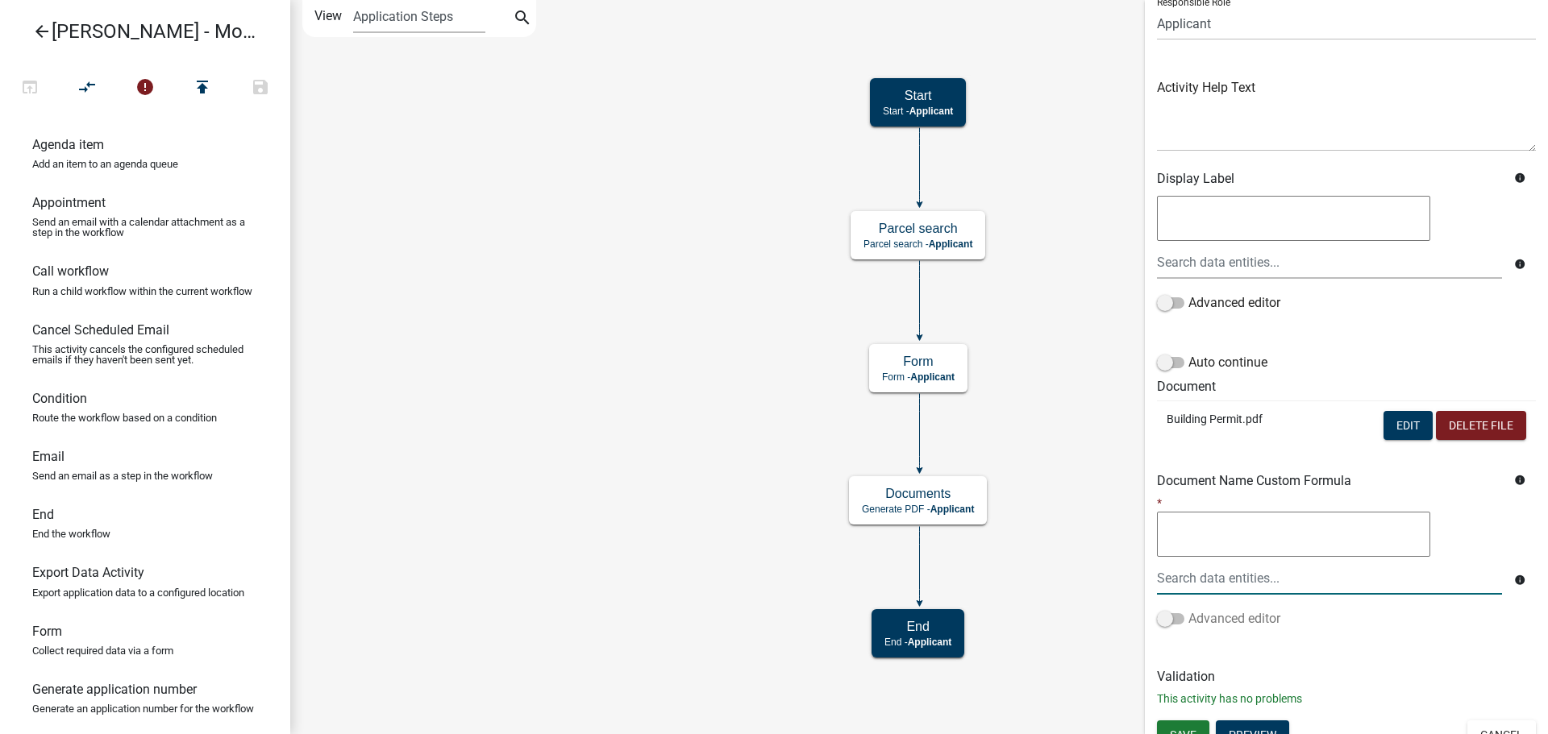
click at [1158, 617] on span at bounding box center [1170, 618] width 27 height 11
click at [1188, 609] on input "Advanced editor" at bounding box center [1188, 609] width 0 height 0
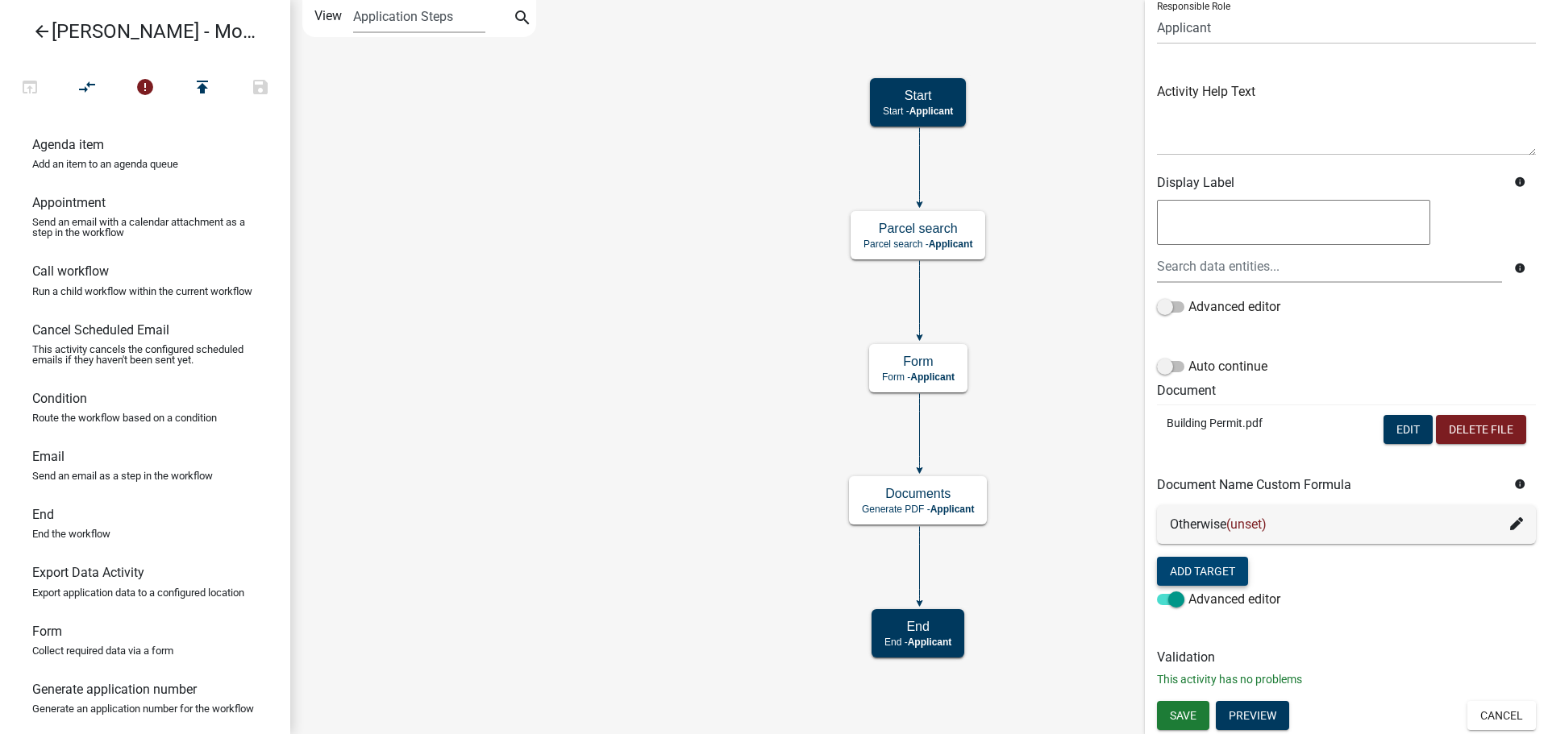
click at [1208, 573] on button "Add Target" at bounding box center [1202, 571] width 91 height 29
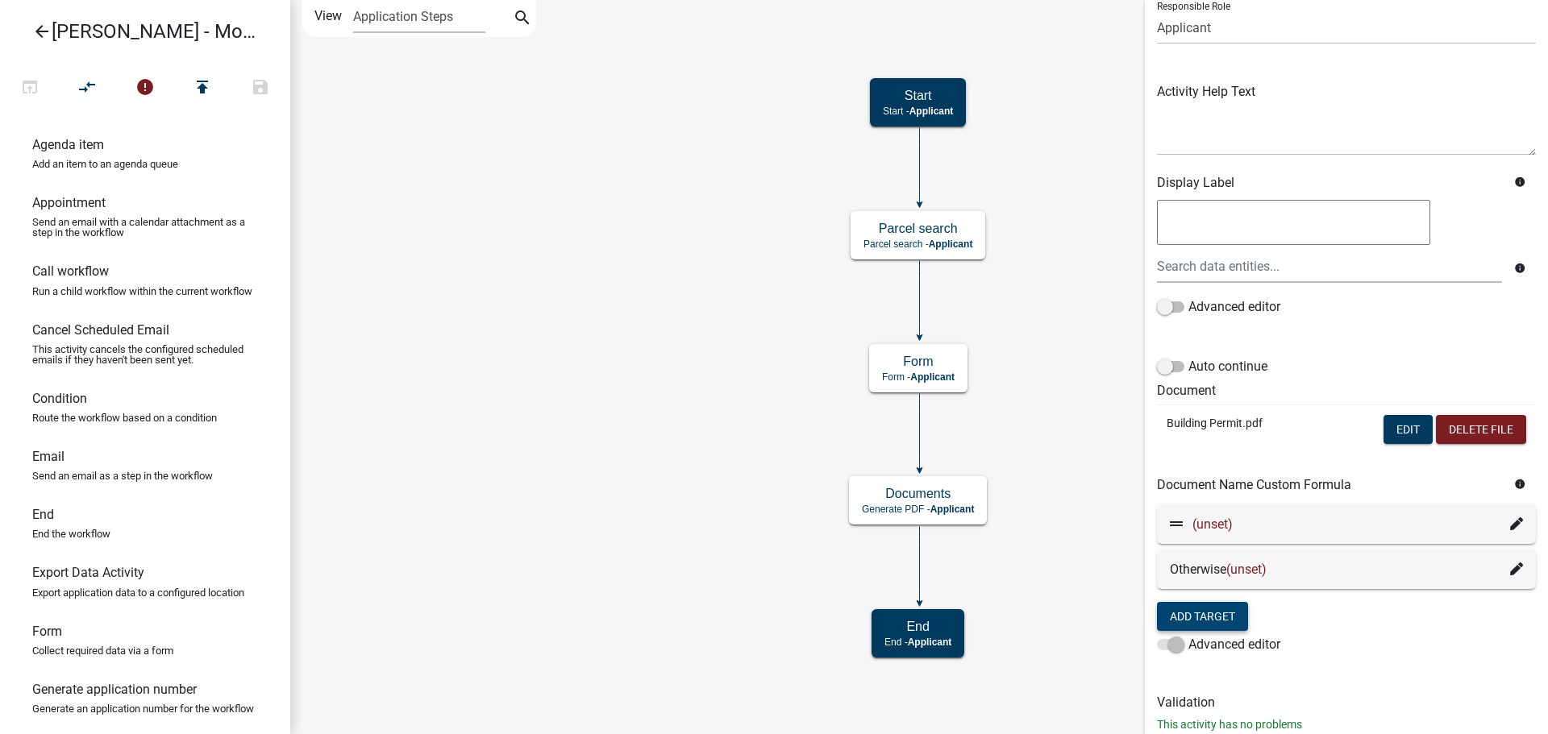
click at [1178, 520] on icon at bounding box center [1176, 523] width 13 height 13
click at [1510, 527] on icon at bounding box center [1516, 523] width 13 height 13
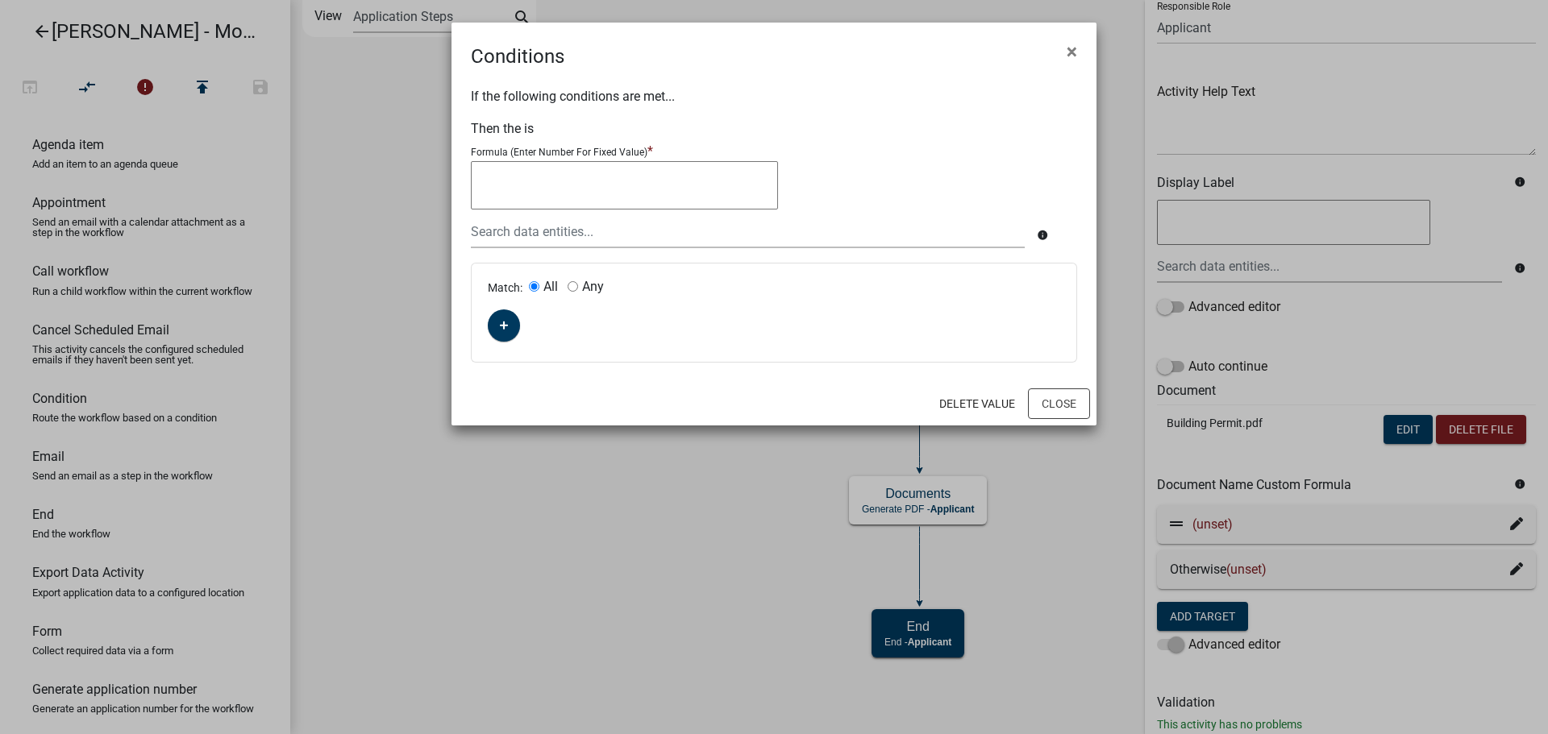
click at [606, 180] on textarea at bounding box center [624, 185] width 307 height 48
type textarea "Signed By"
click at [504, 335] on button "button" at bounding box center [504, 326] width 32 height 32
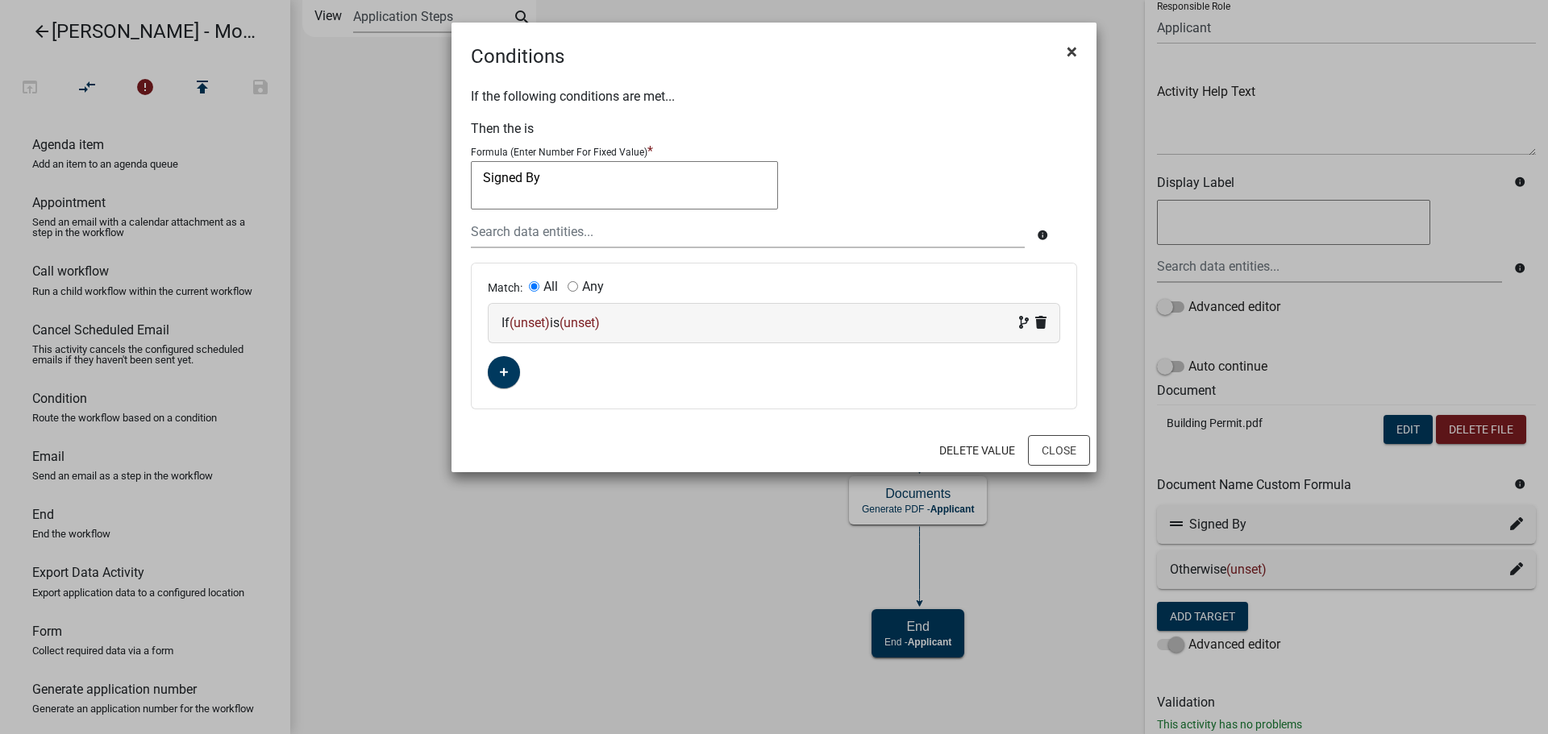
click at [1062, 44] on button "×" at bounding box center [1072, 51] width 36 height 45
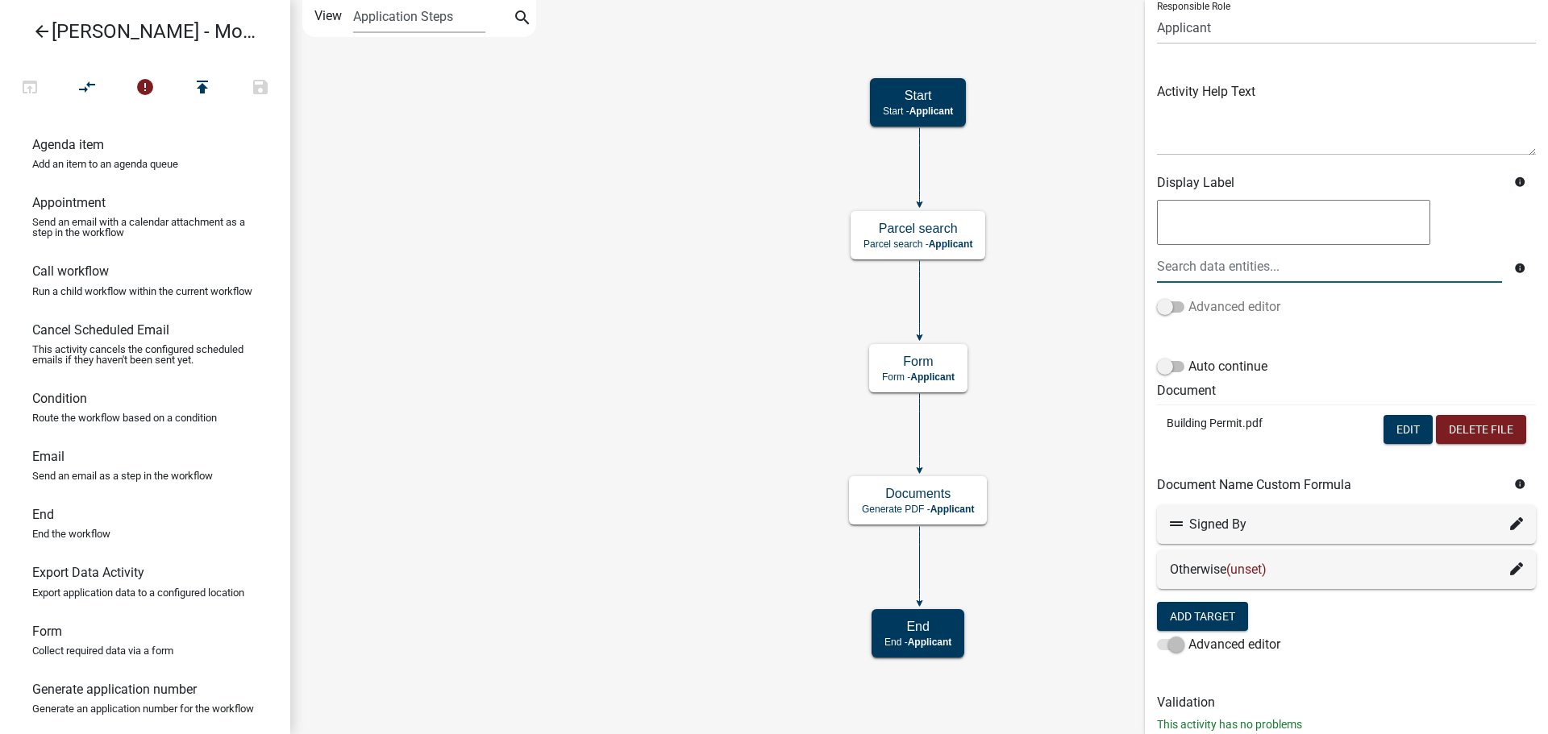
click at [1171, 306] on span at bounding box center [1170, 306] width 27 height 11
click at [1188, 297] on input "Advanced editor" at bounding box center [1188, 297] width 0 height 0
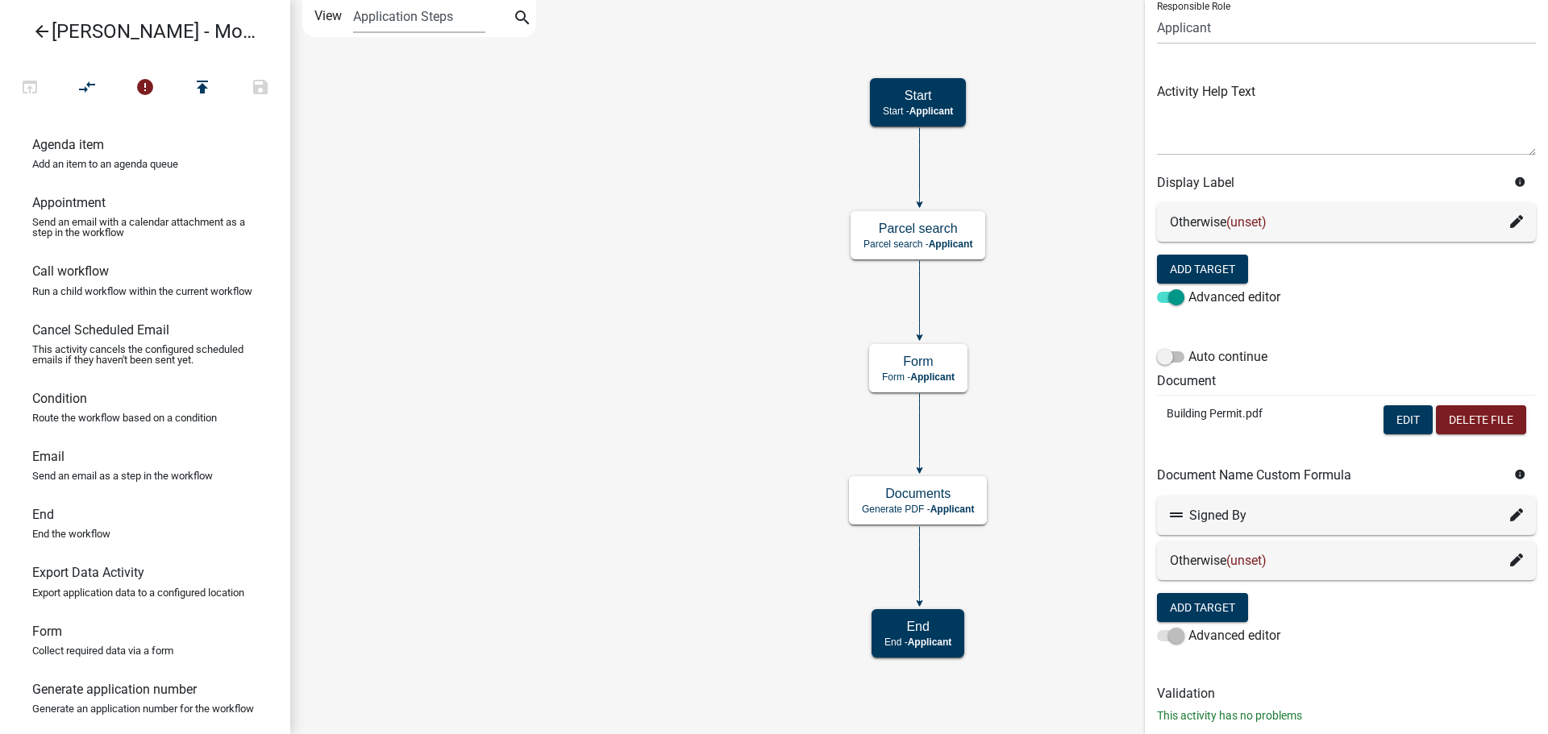
click at [1510, 220] on icon at bounding box center [1516, 221] width 13 height 13
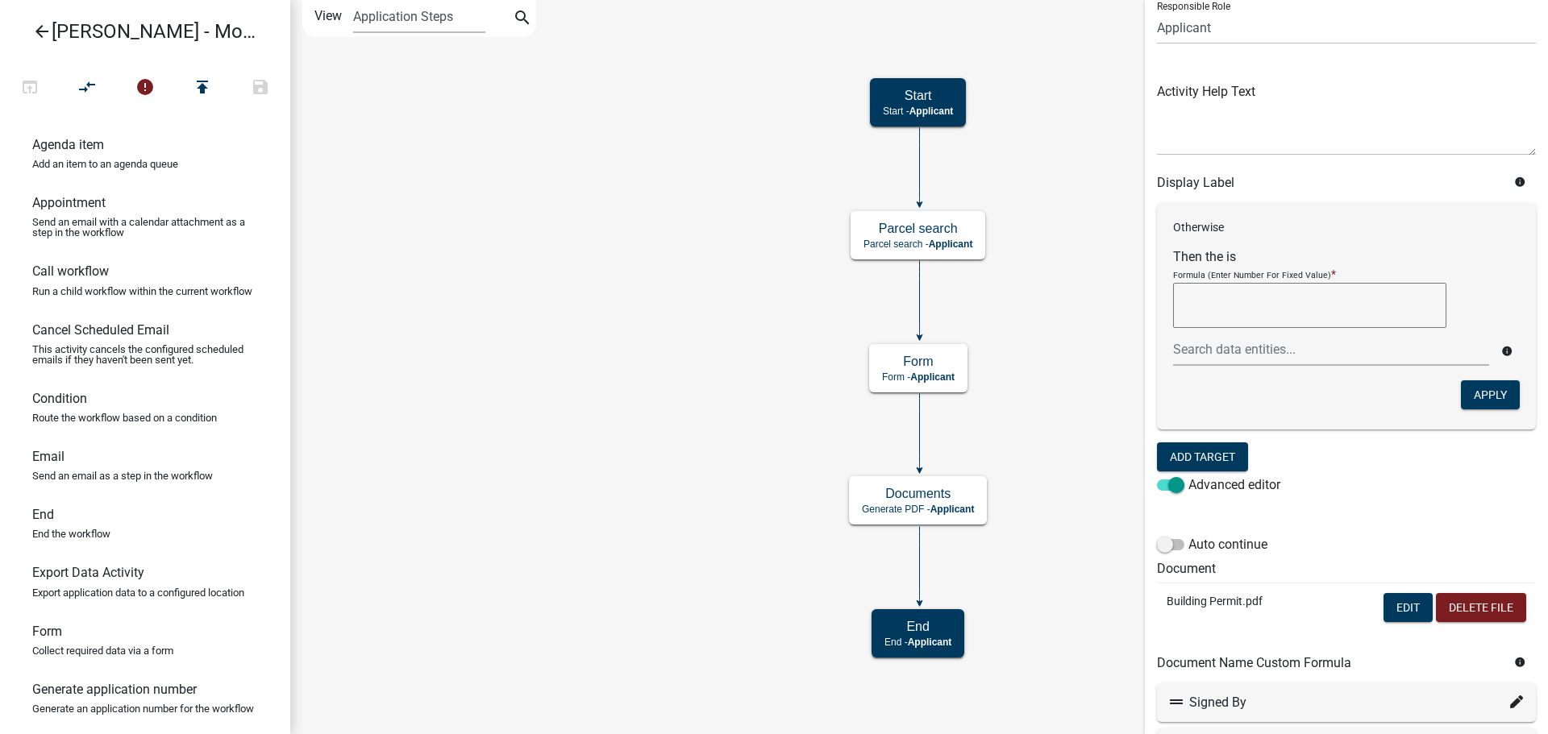
click at [1282, 301] on textarea at bounding box center [1309, 305] width 273 height 45
click at [1198, 226] on p "Otherwise" at bounding box center [1346, 227] width 347 height 17
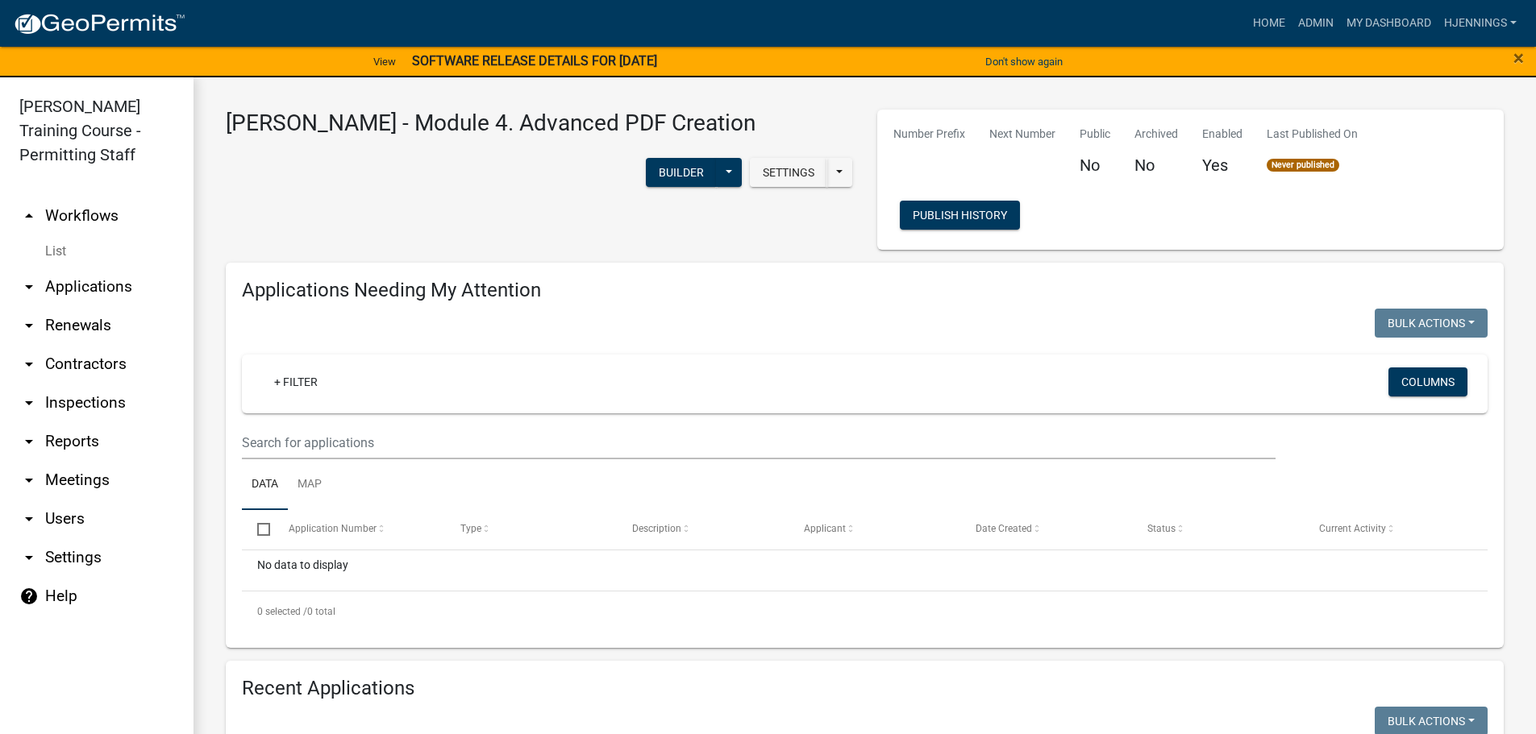
scroll to position [325, 0]
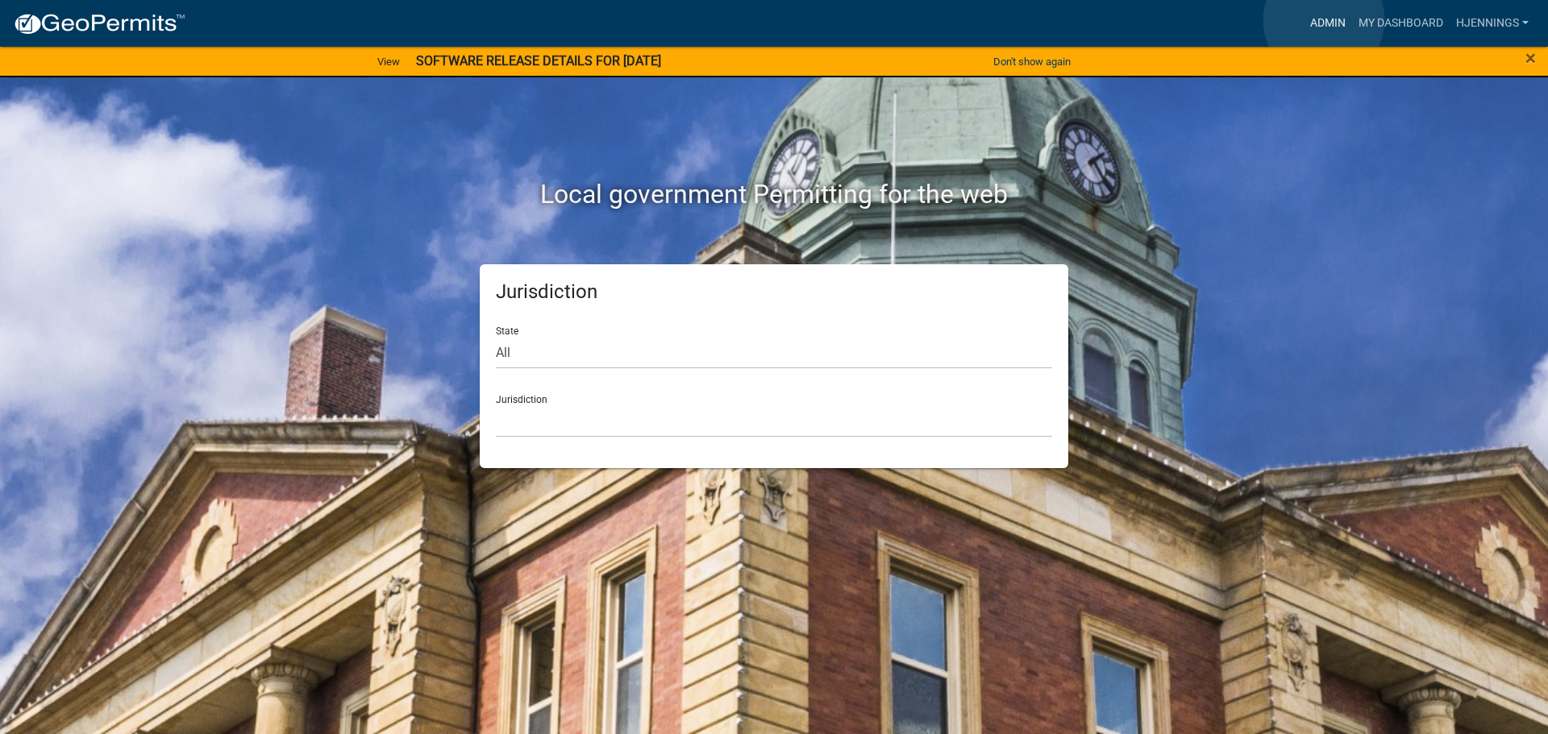
click at [1324, 20] on link "Admin" at bounding box center [1327, 23] width 48 height 31
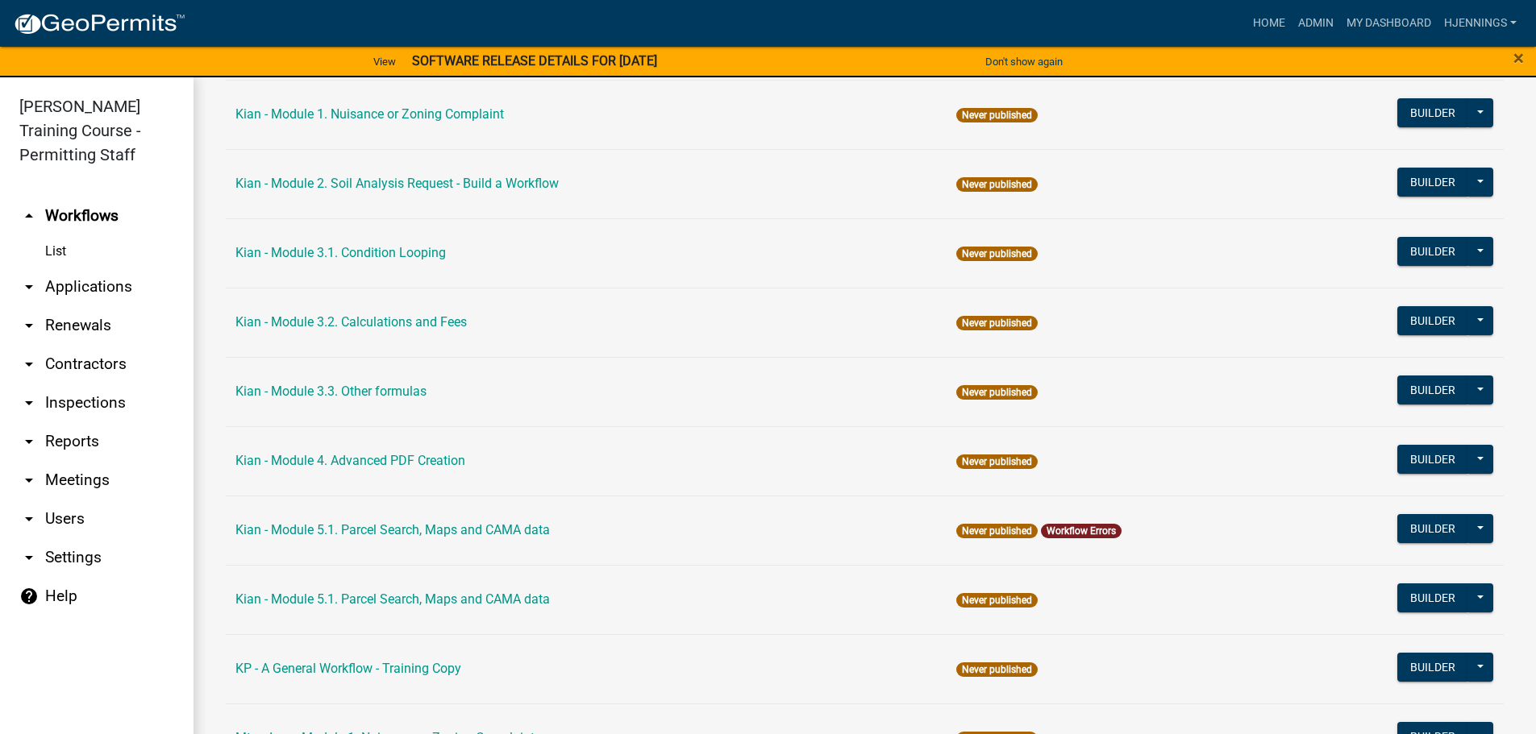
scroll to position [2453, 0]
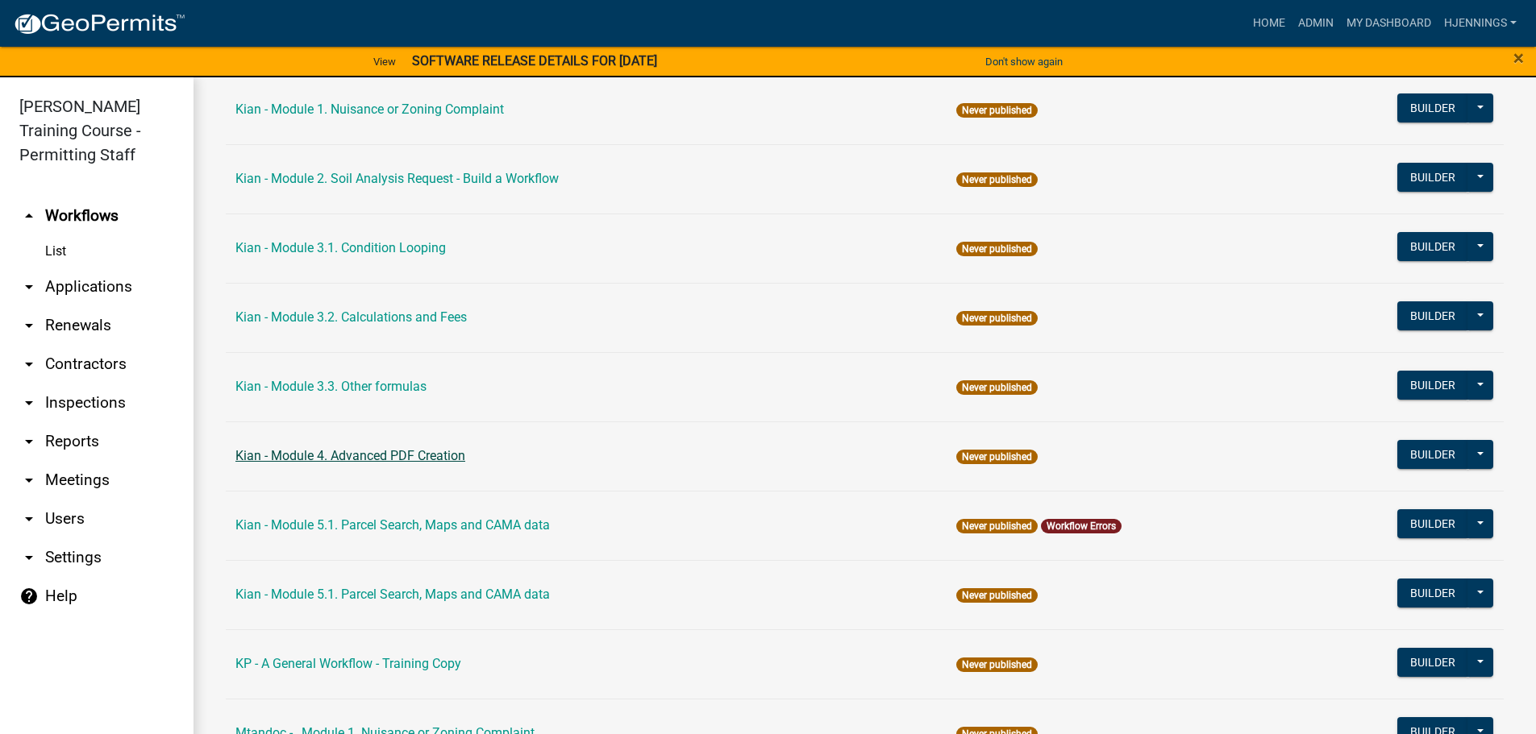
click at [402, 455] on link "Kian - Module 4. Advanced PDF Creation" at bounding box center [350, 455] width 230 height 15
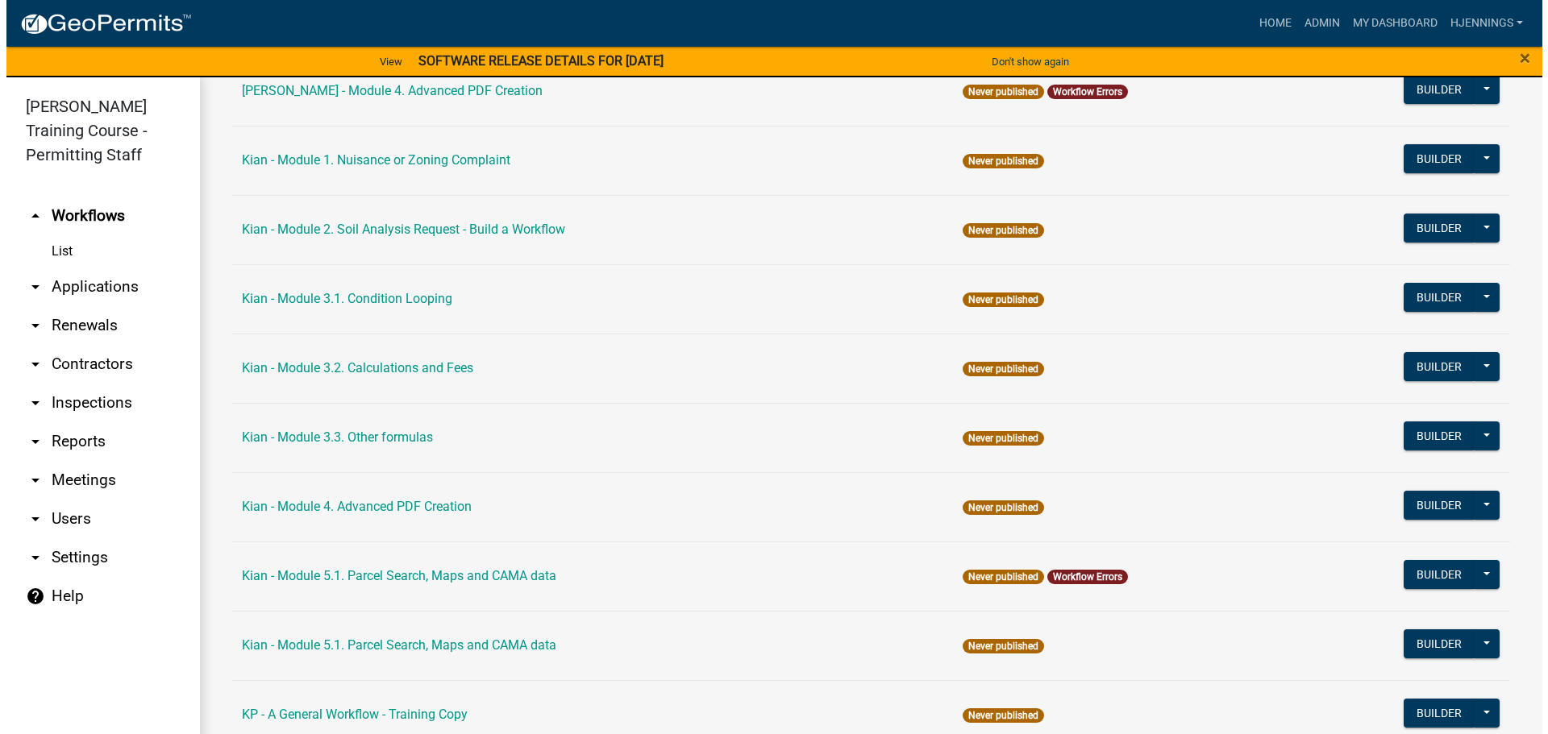
scroll to position [2404, 0]
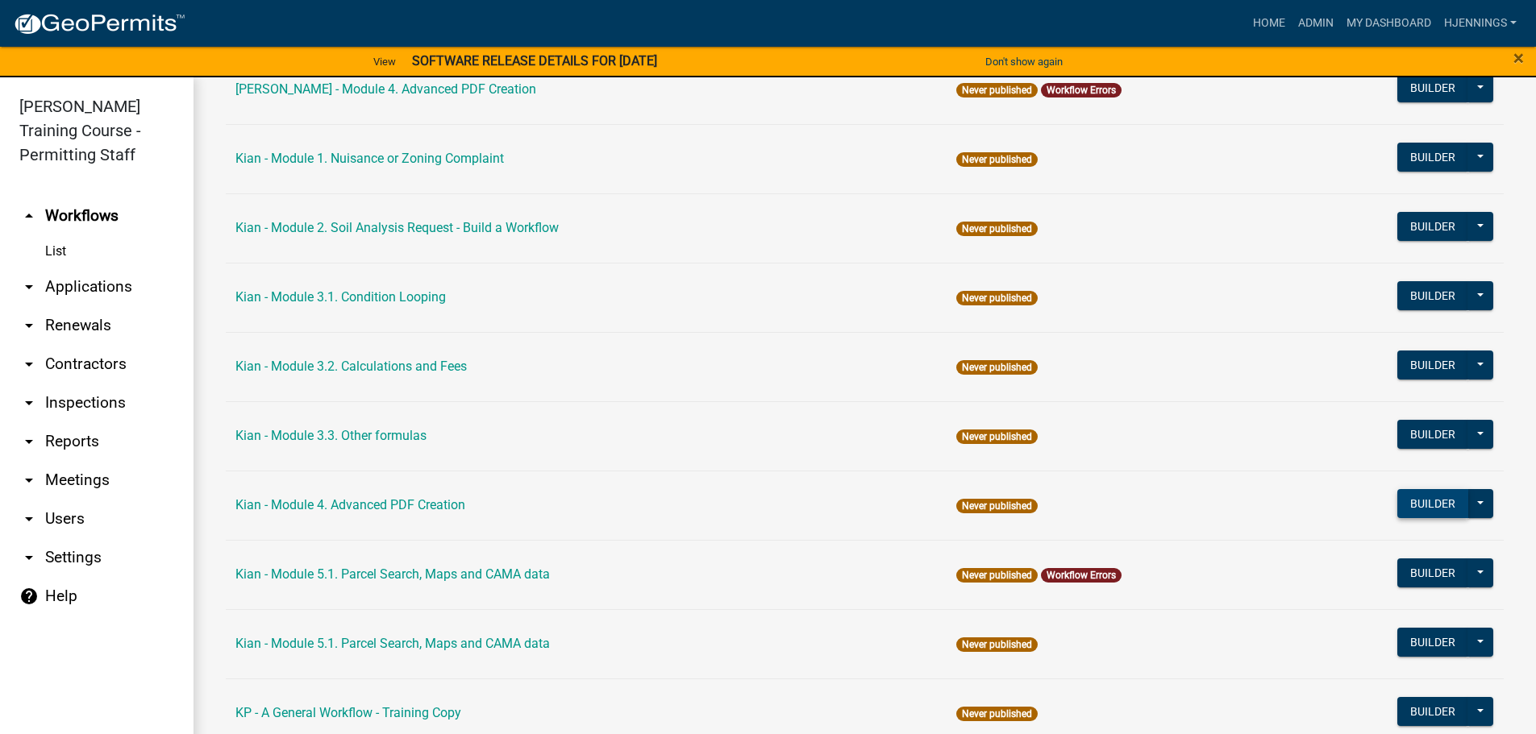
click at [1428, 511] on button "Builder" at bounding box center [1432, 503] width 71 height 29
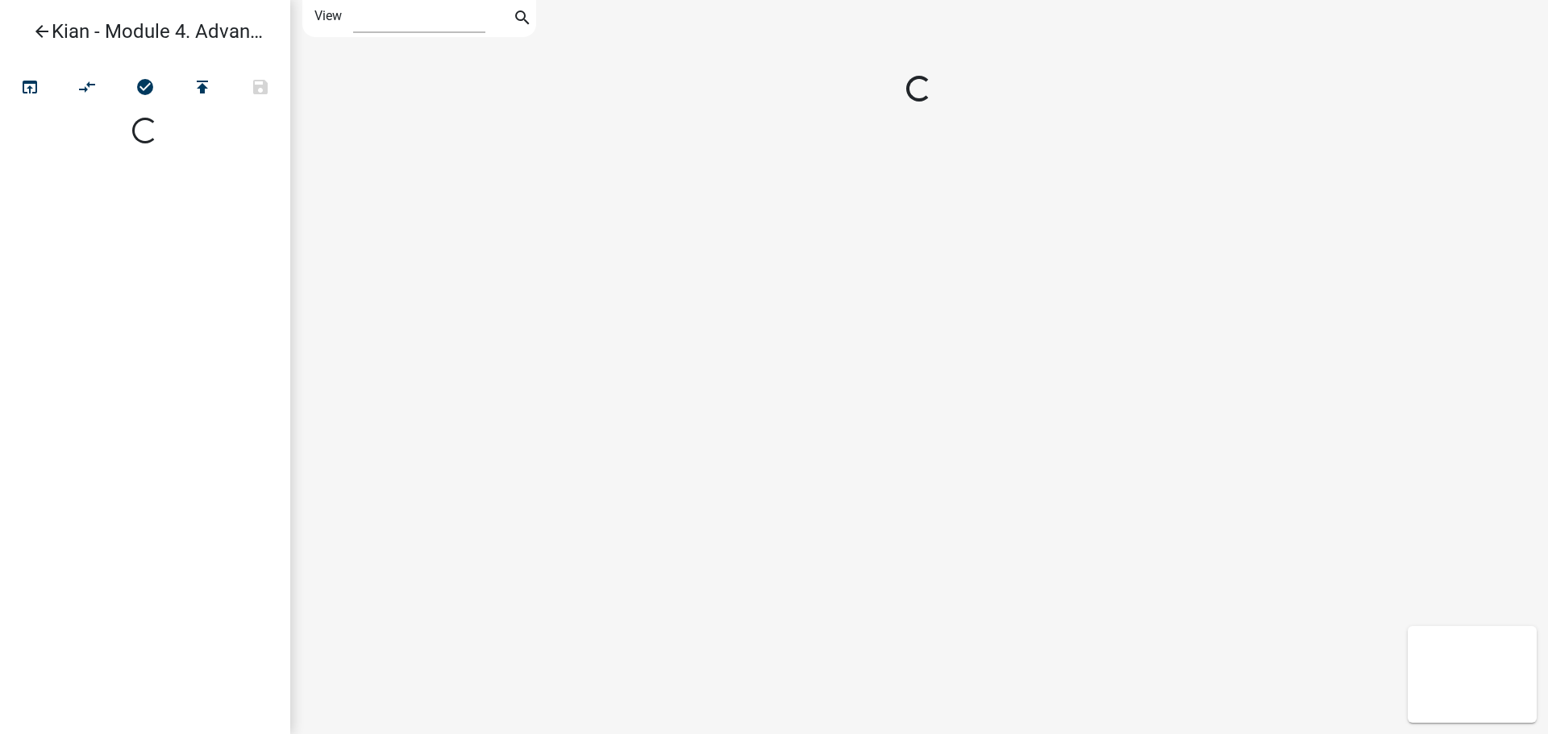
select select "1"
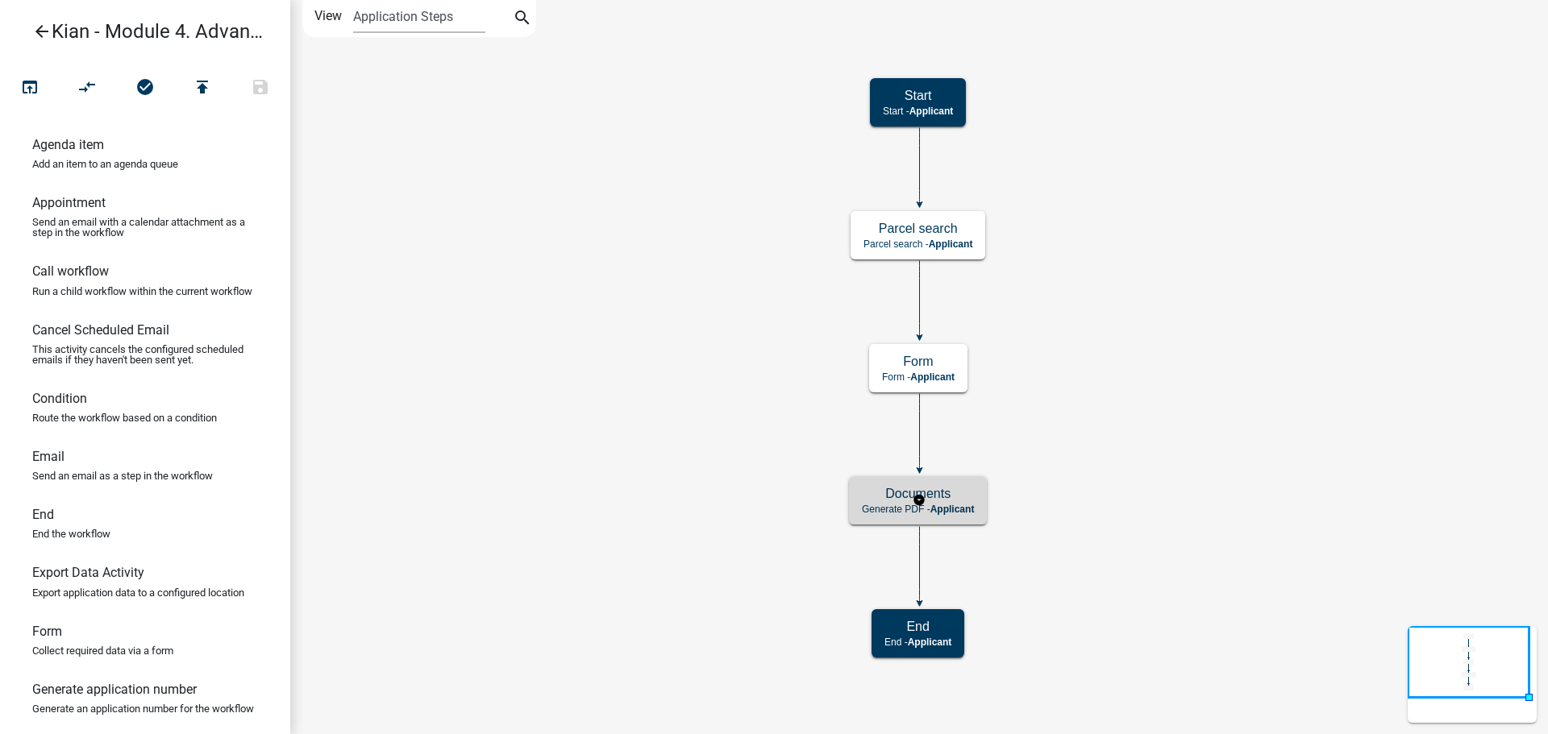
click at [871, 504] on p "Generate PDF - Applicant" at bounding box center [918, 509] width 112 height 11
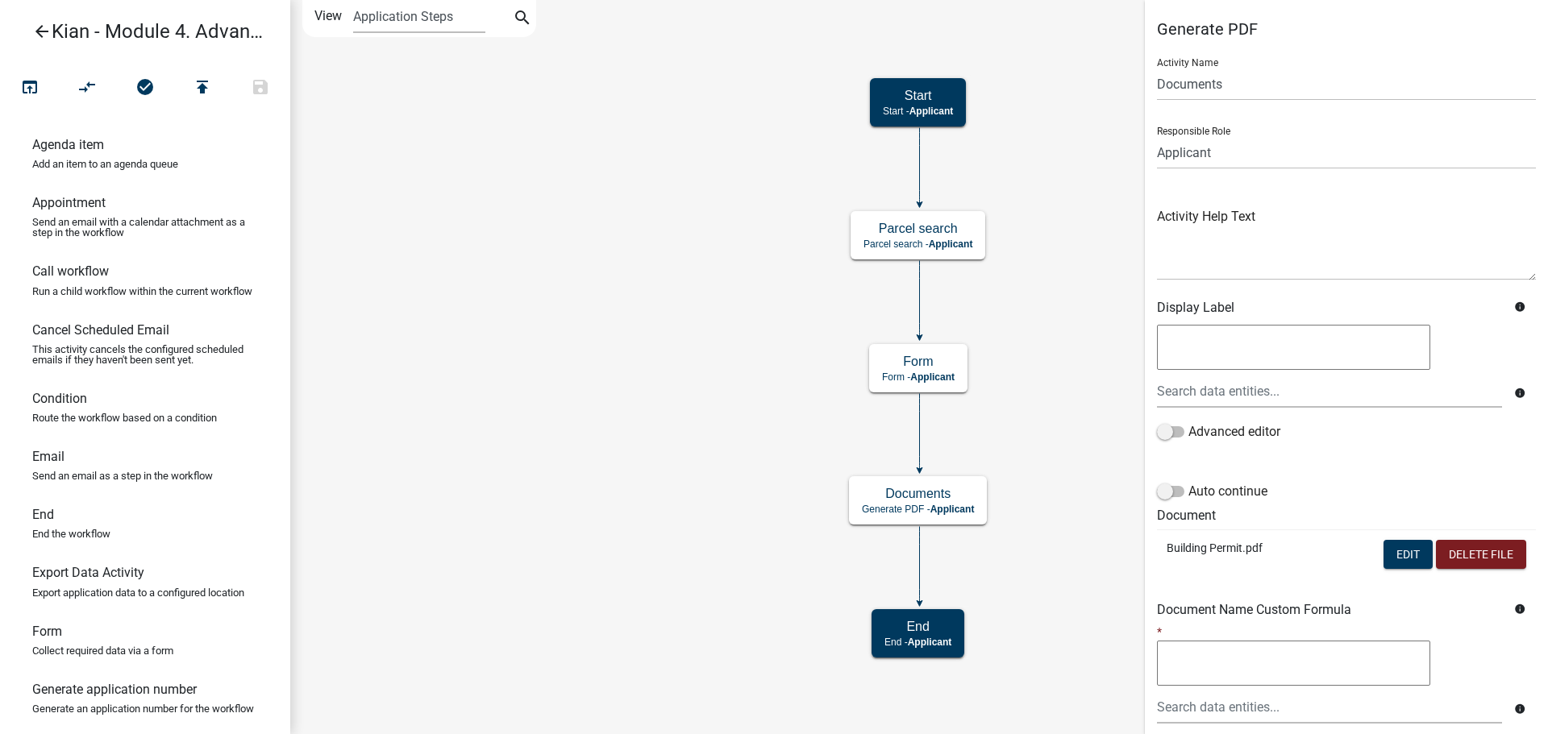
scroll to position [148, 0]
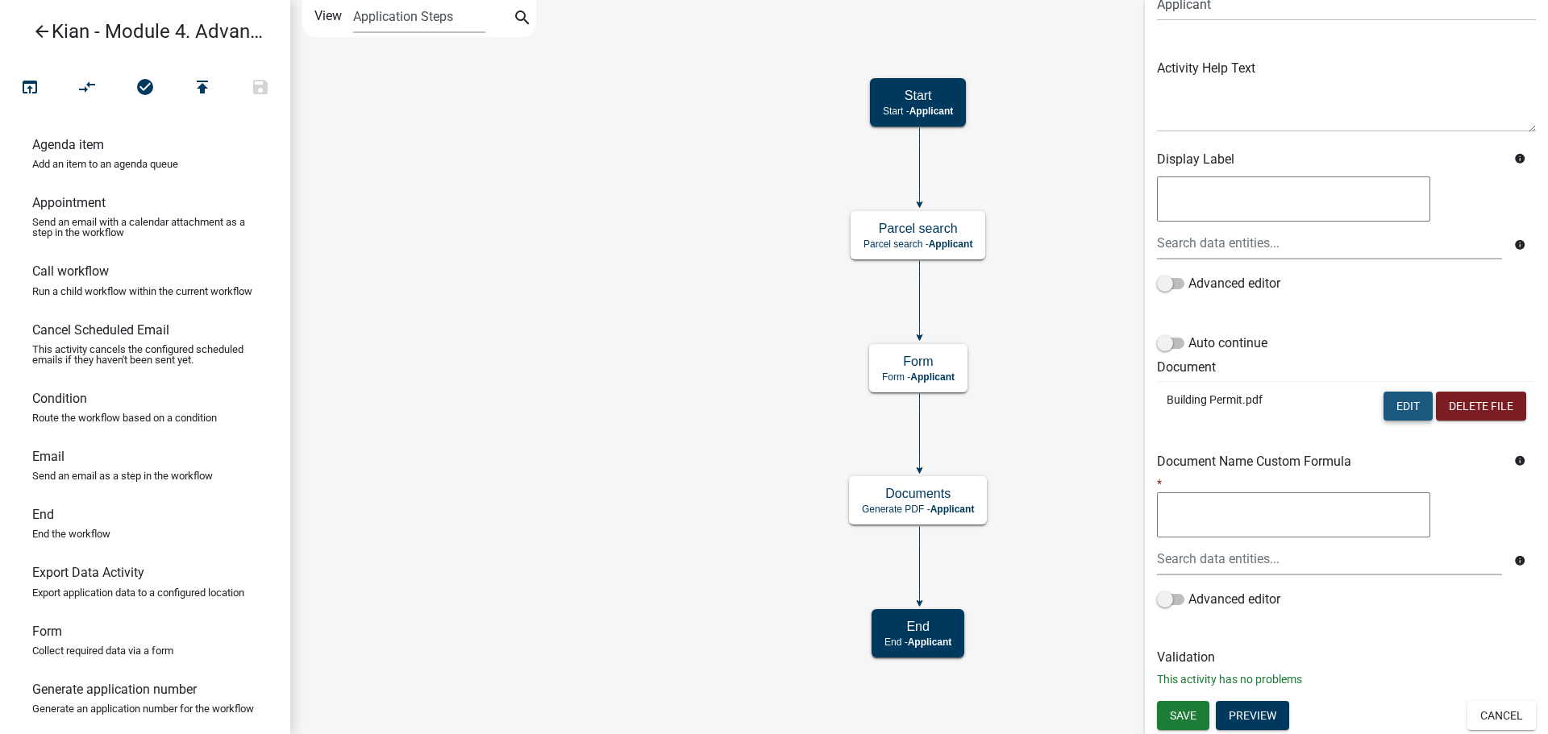
click at [1383, 407] on button "Edit" at bounding box center [1407, 406] width 49 height 29
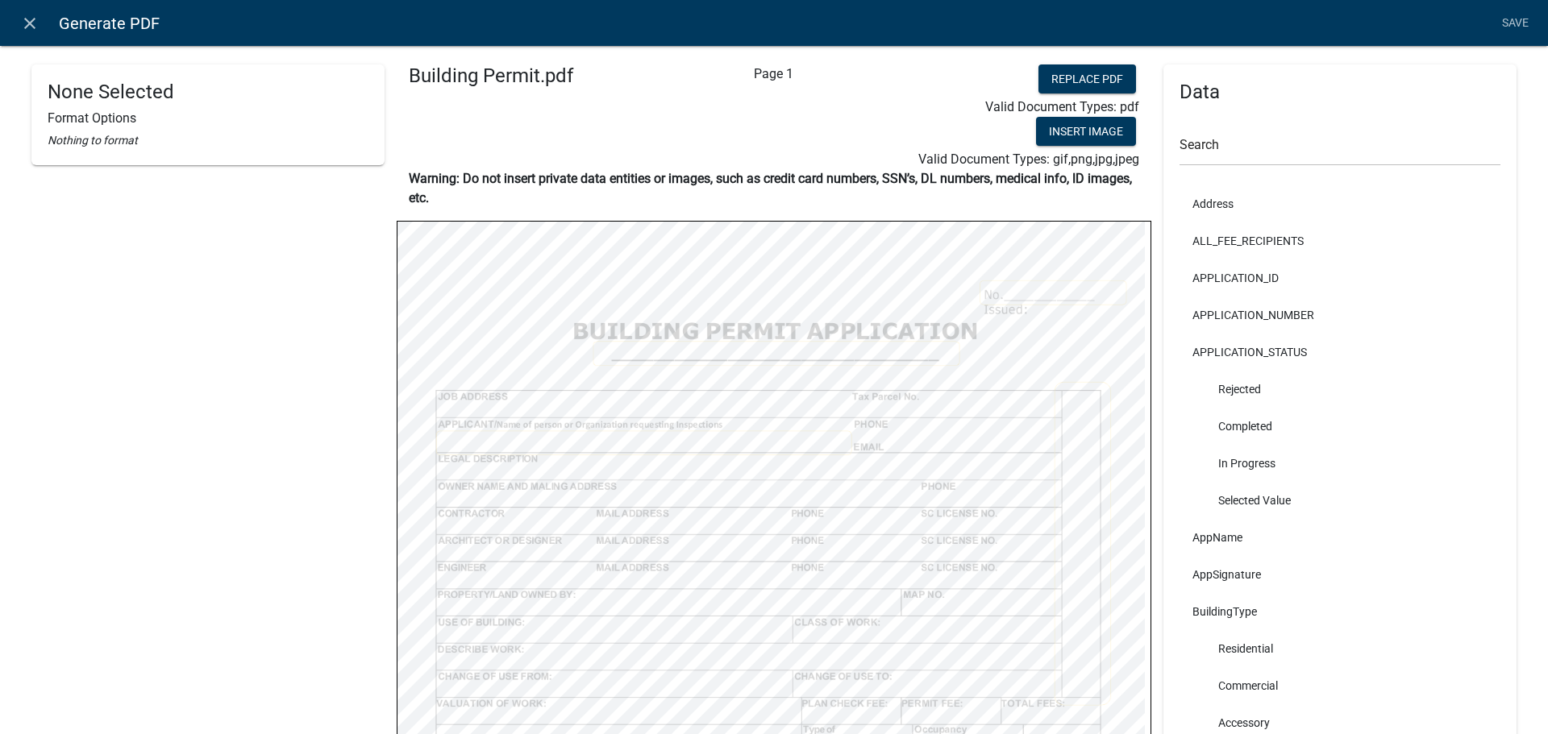
select select
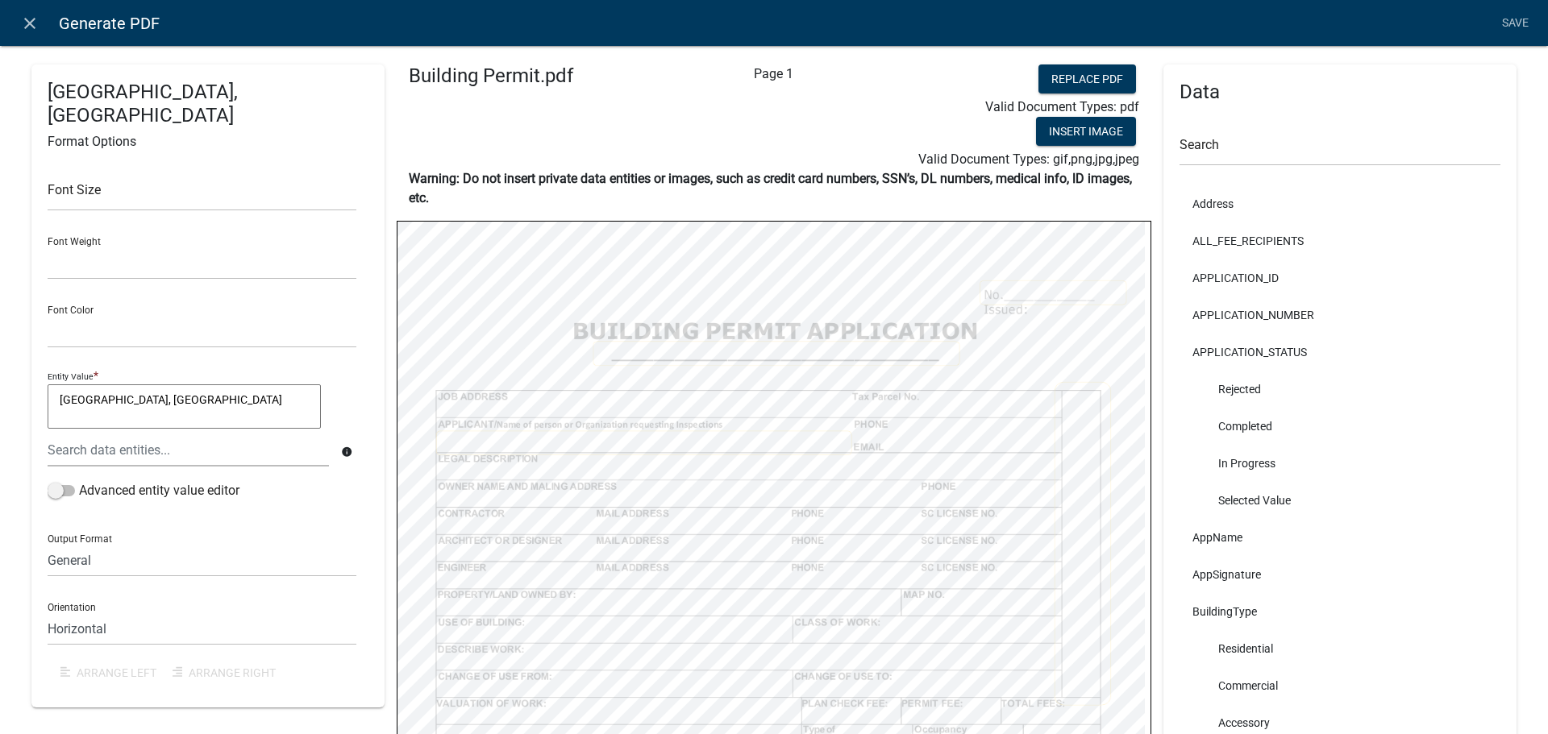
select select
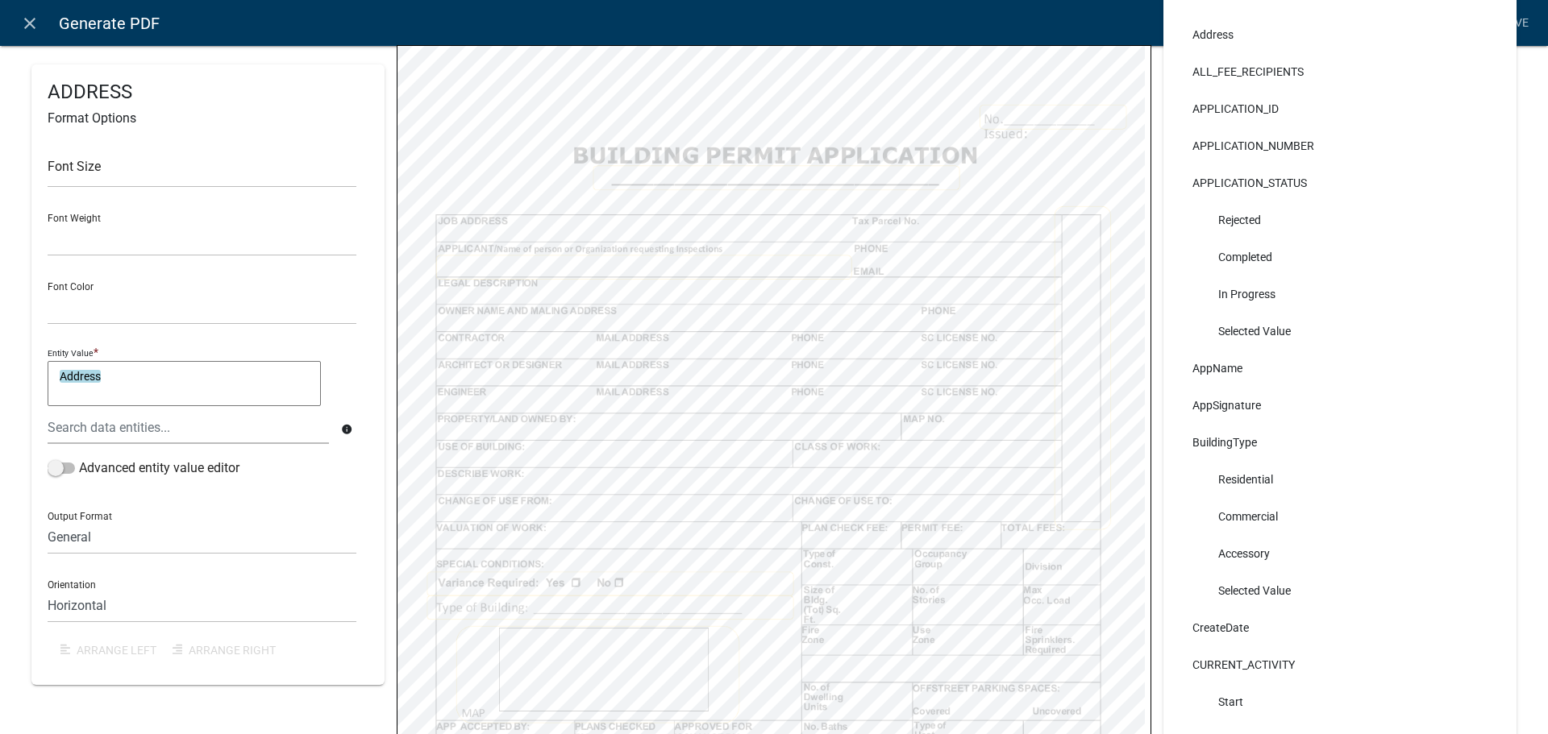
scroll to position [162, 0]
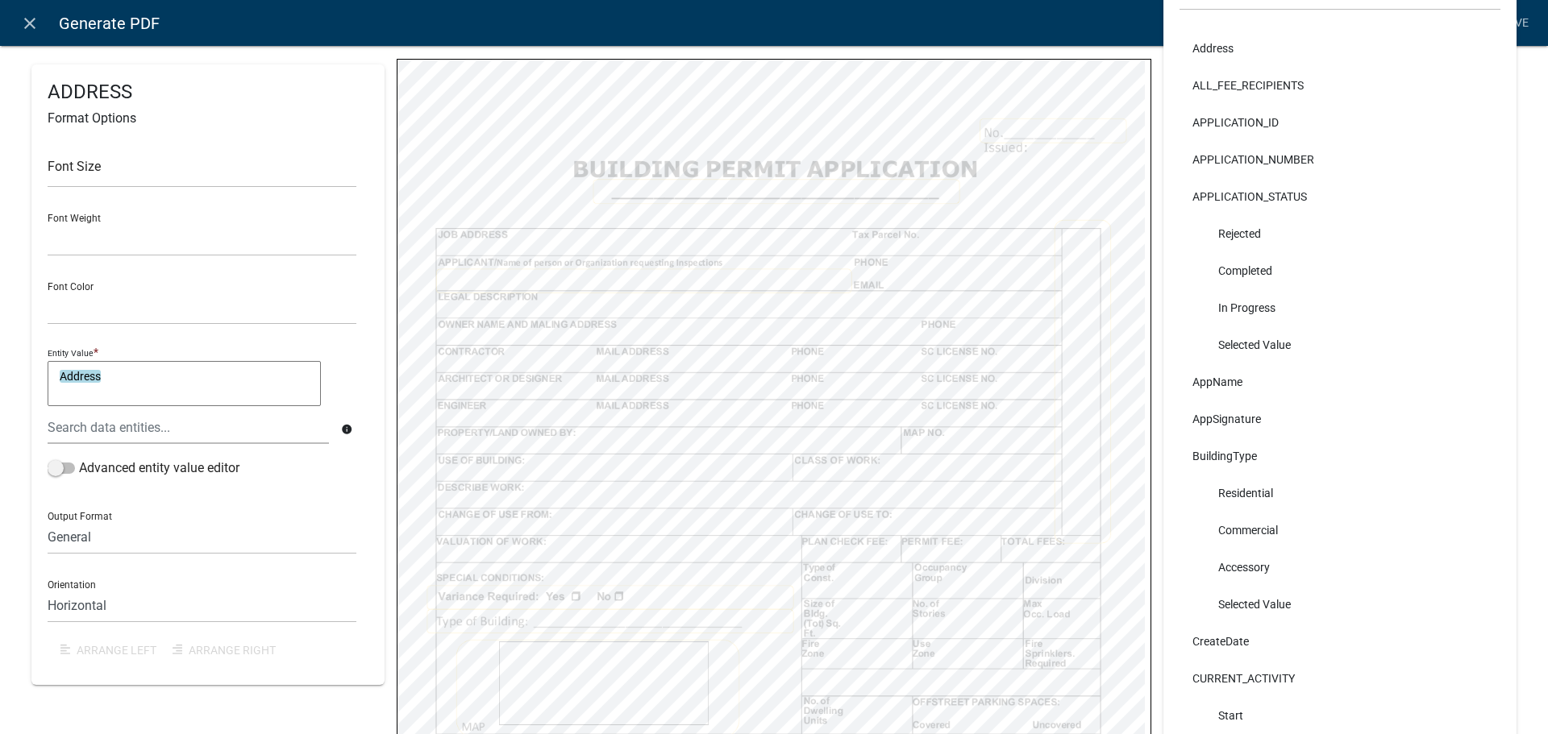
select select
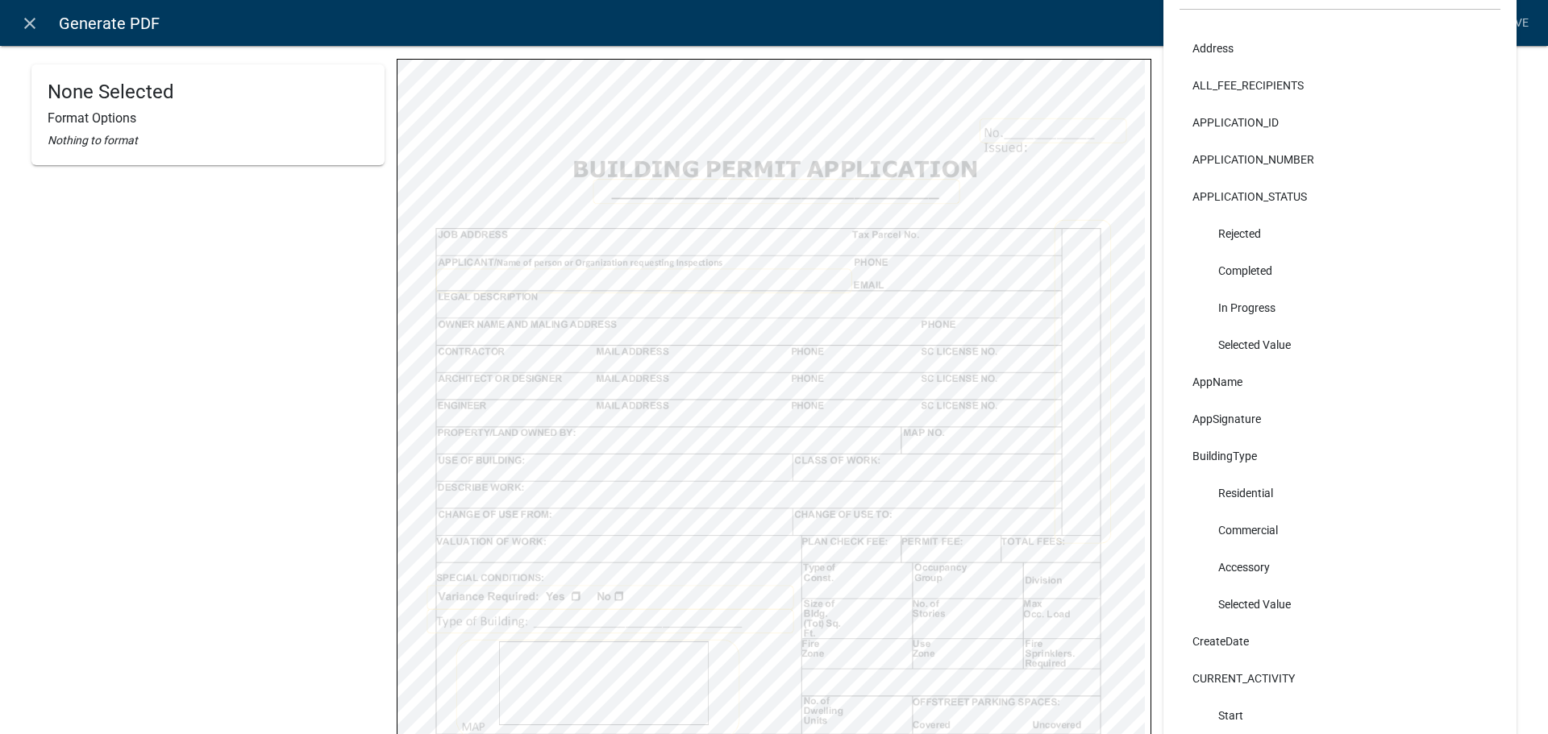
select select
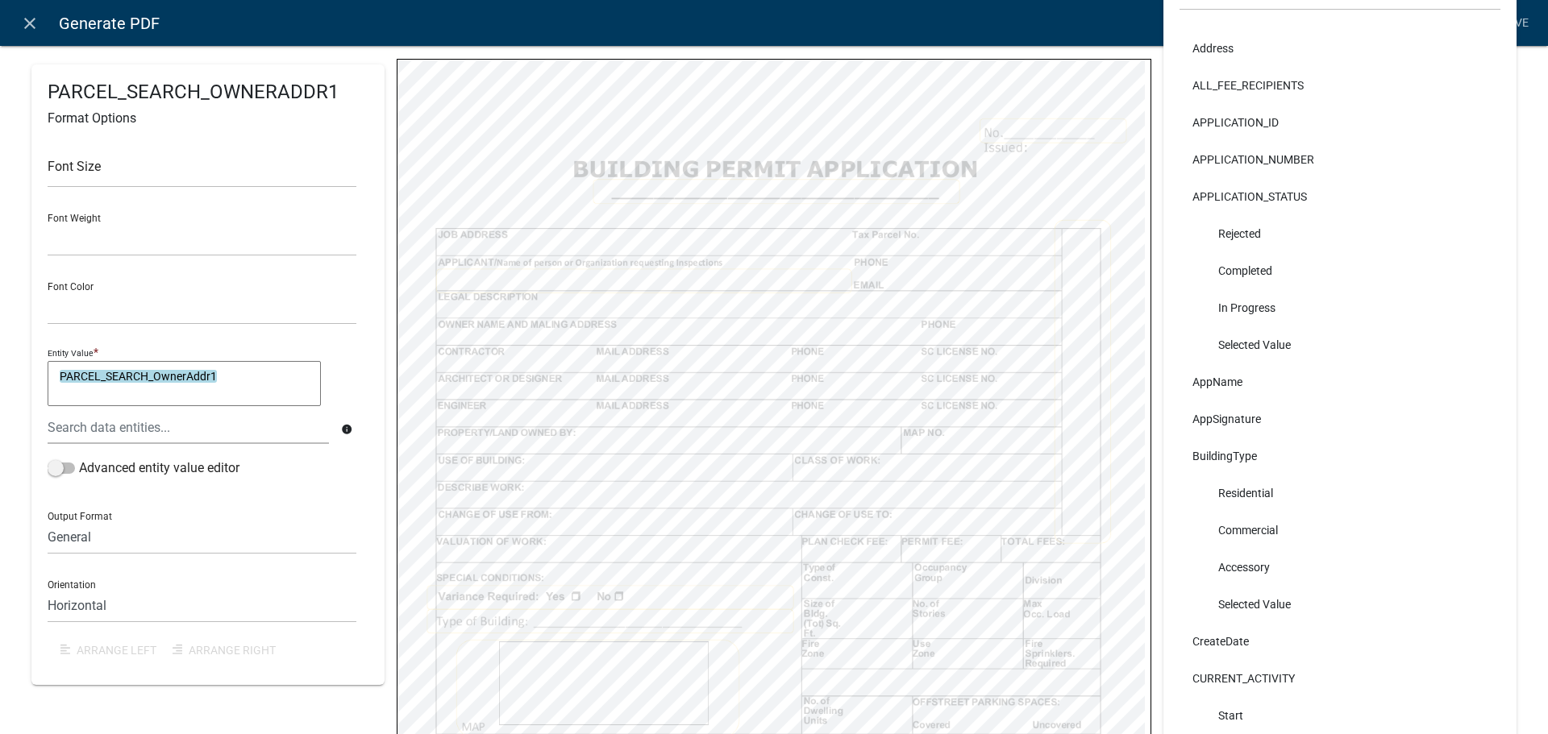
select select
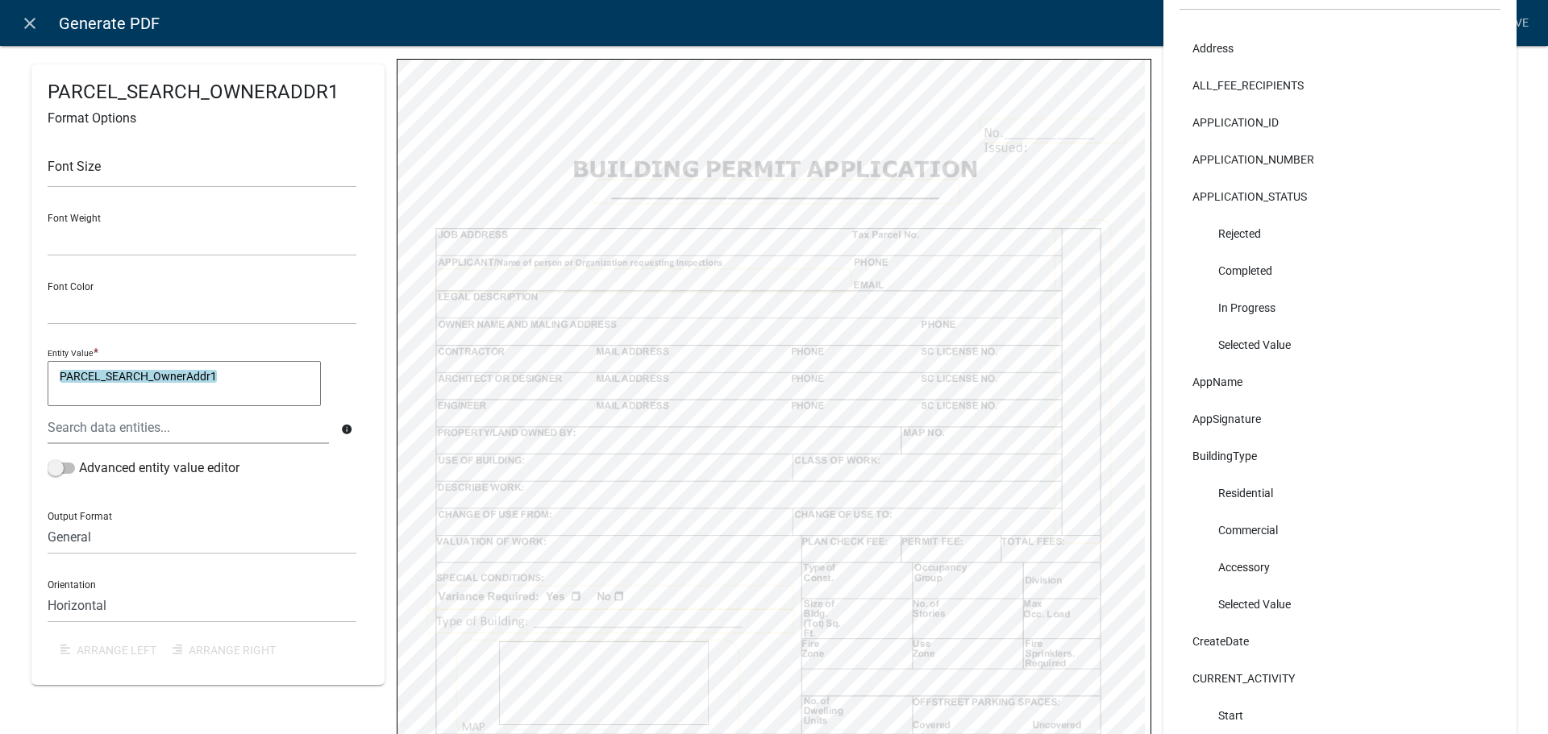
select select
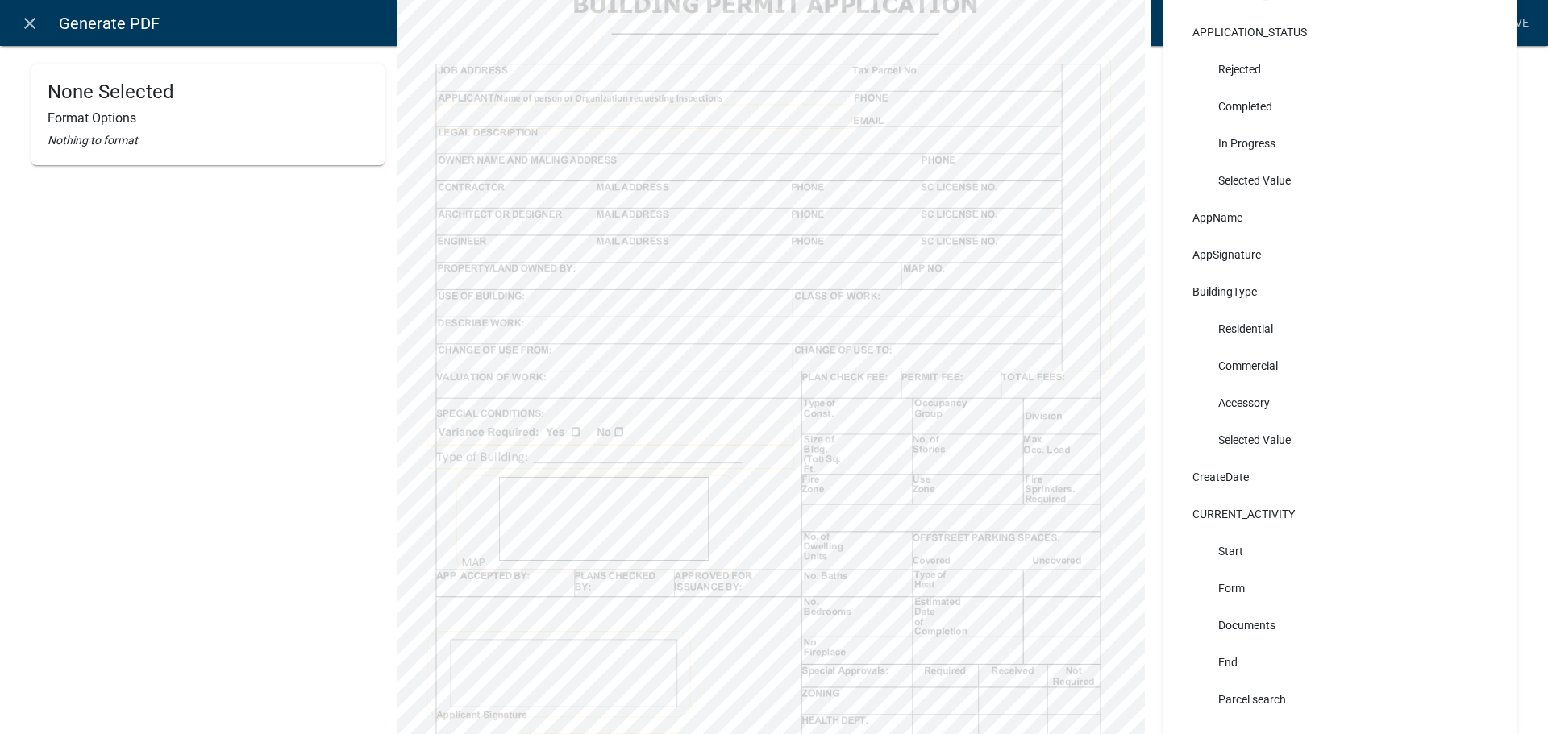
scroll to position [327, 0]
select select
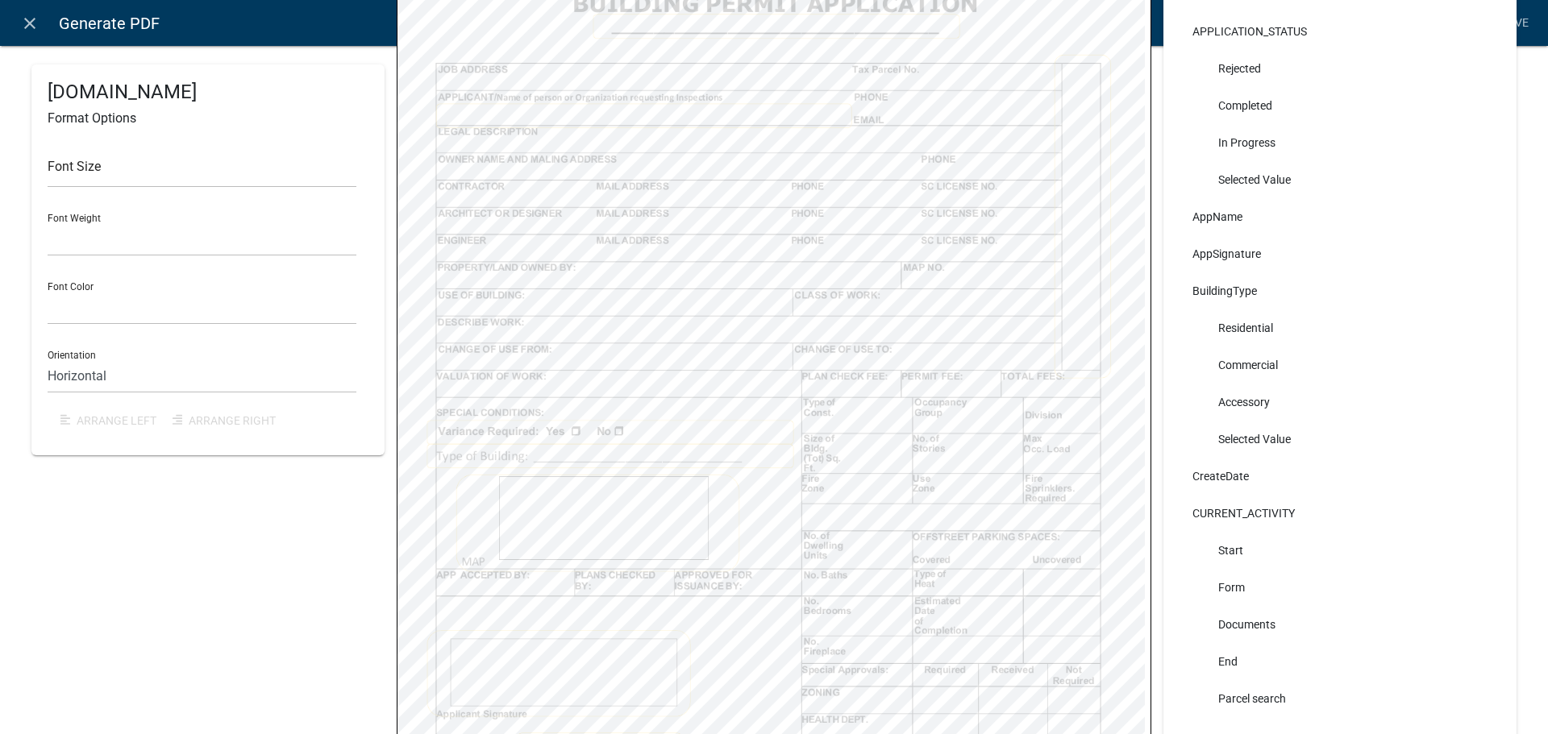
select select
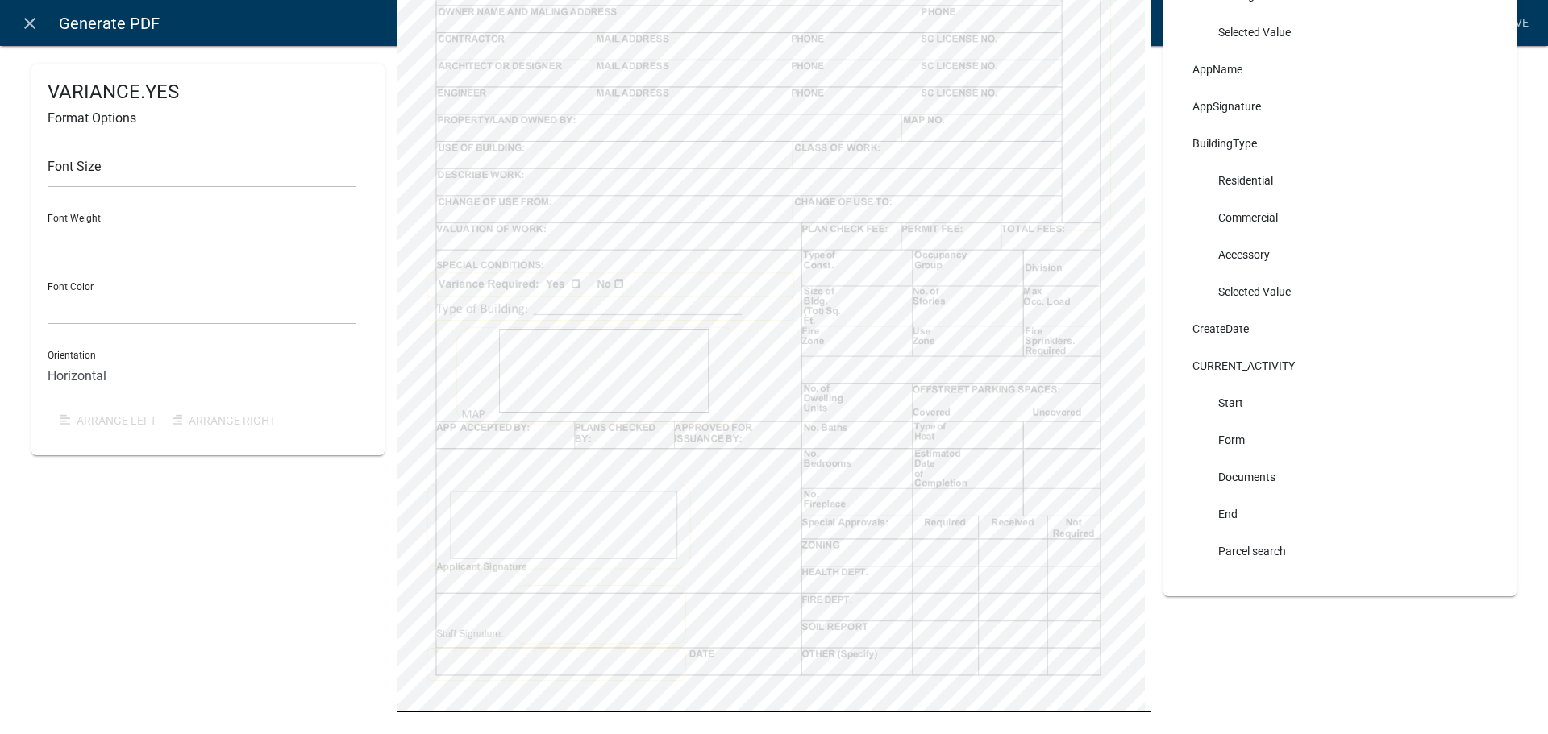
scroll to position [476, 0]
select select
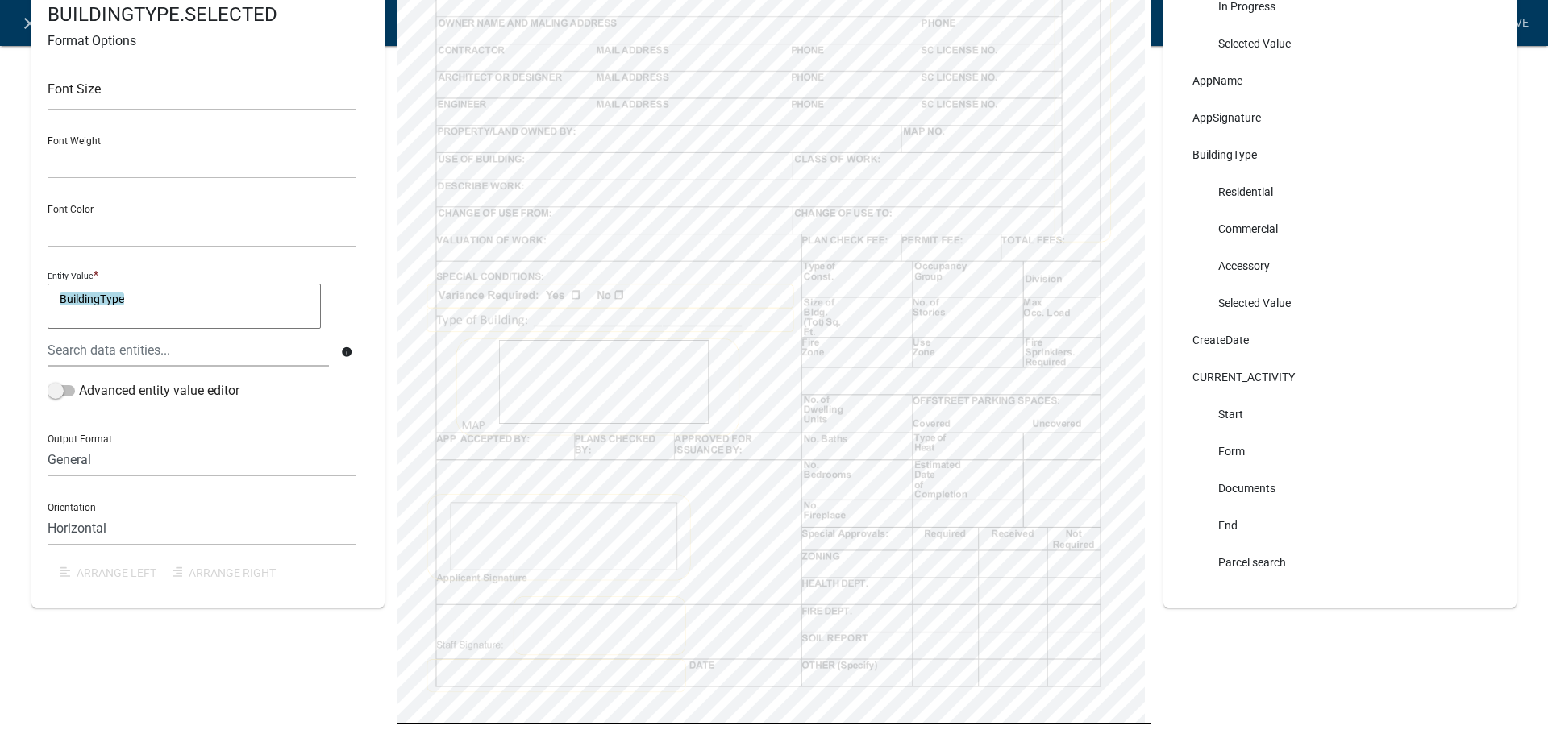
scroll to position [498, 0]
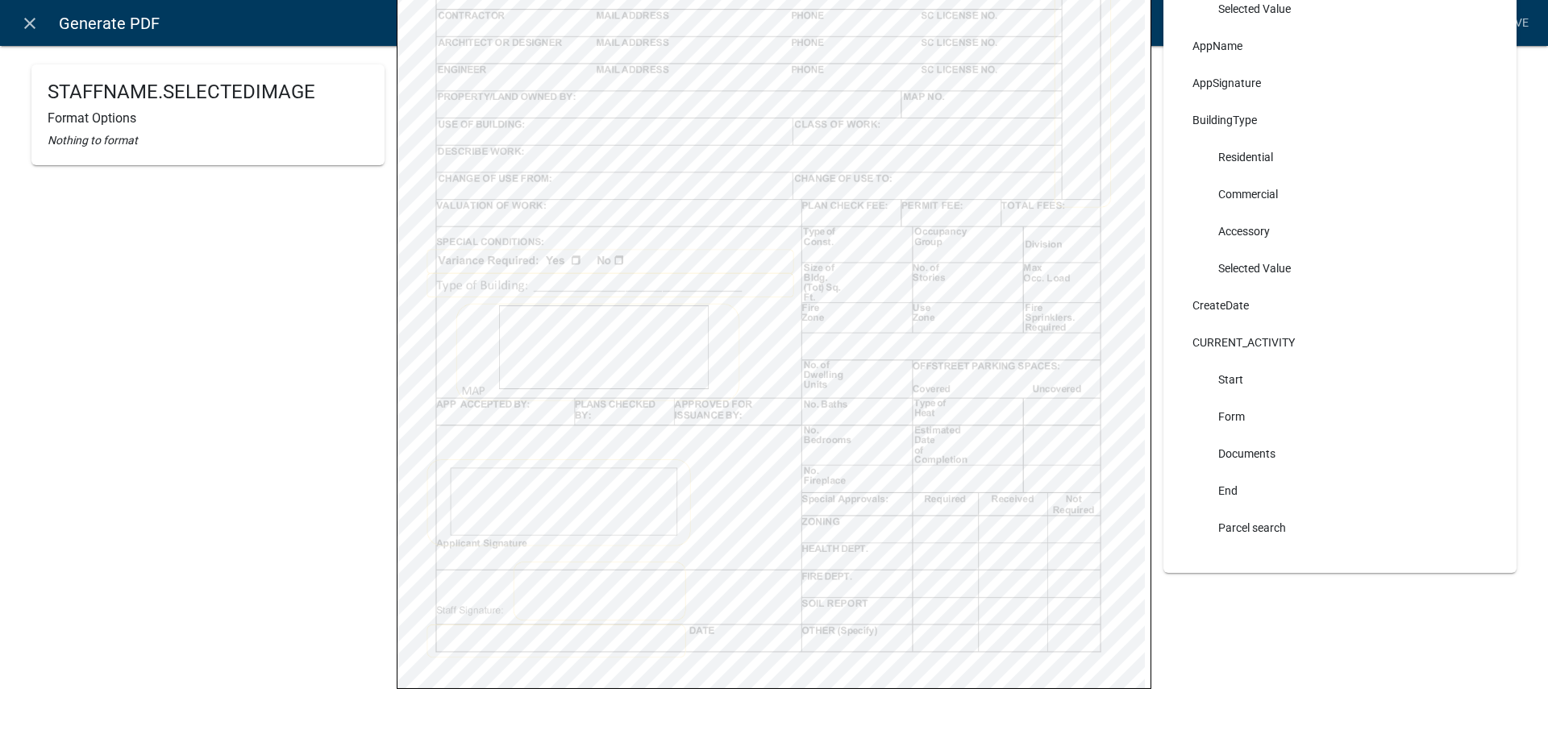
select select
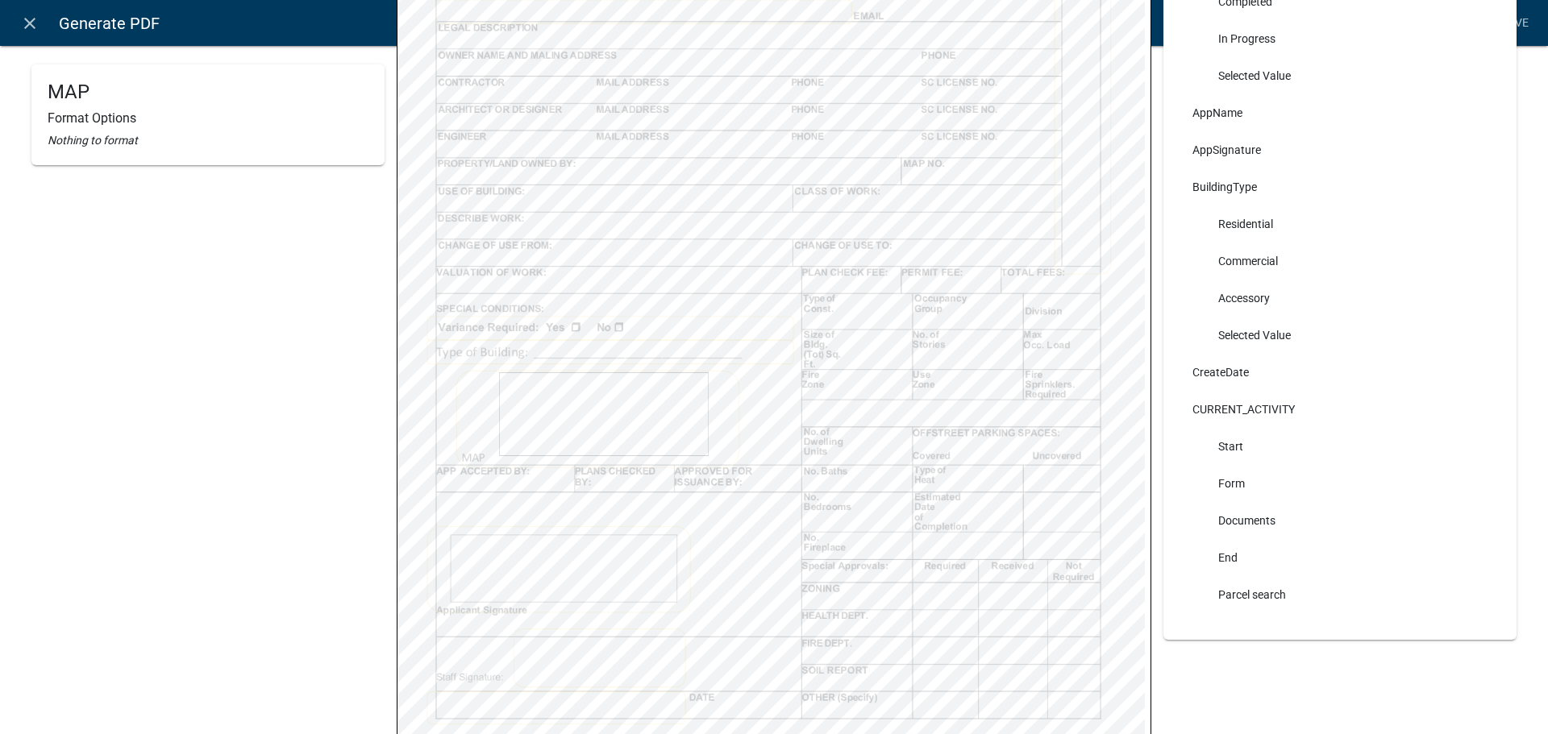
scroll to position [532, 0]
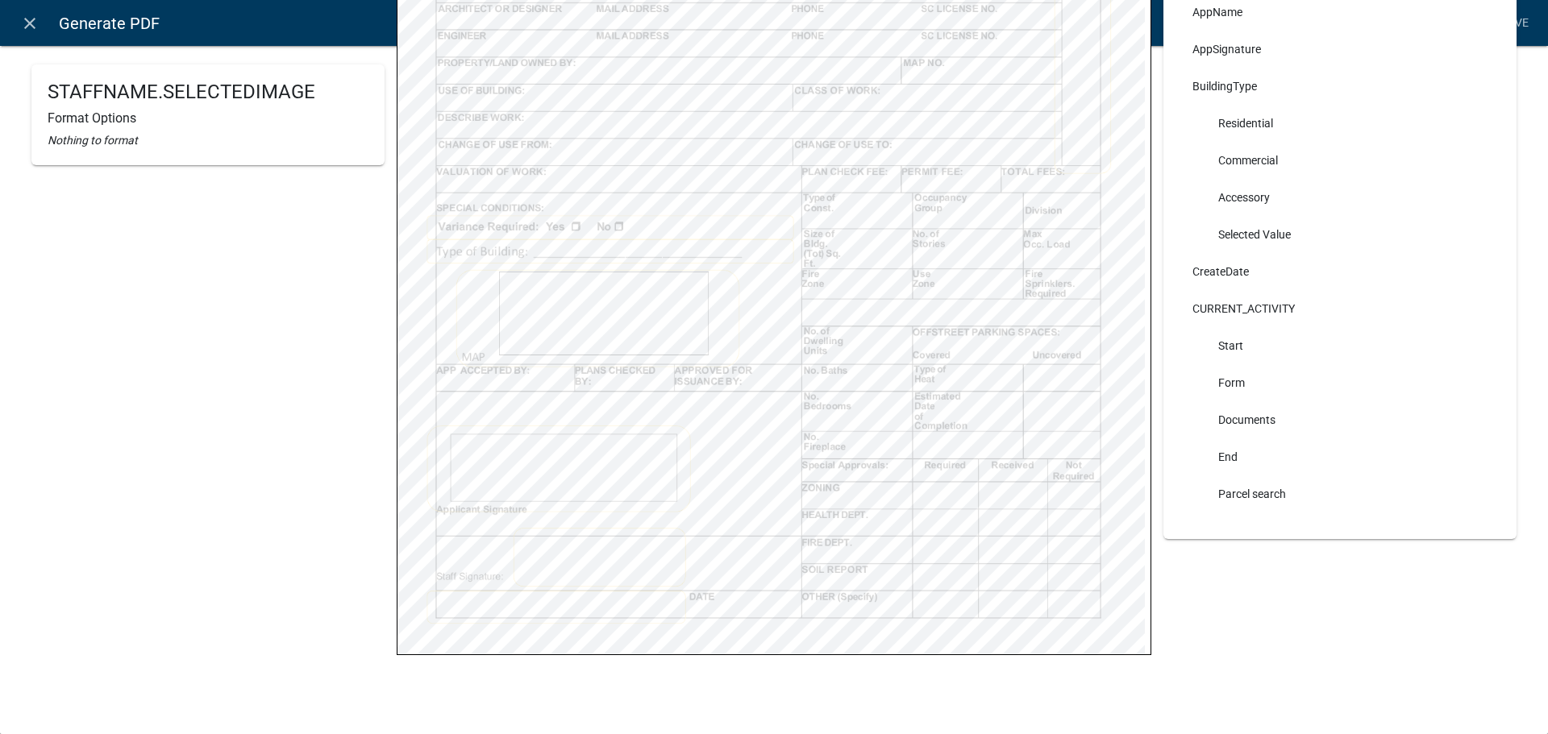
select select
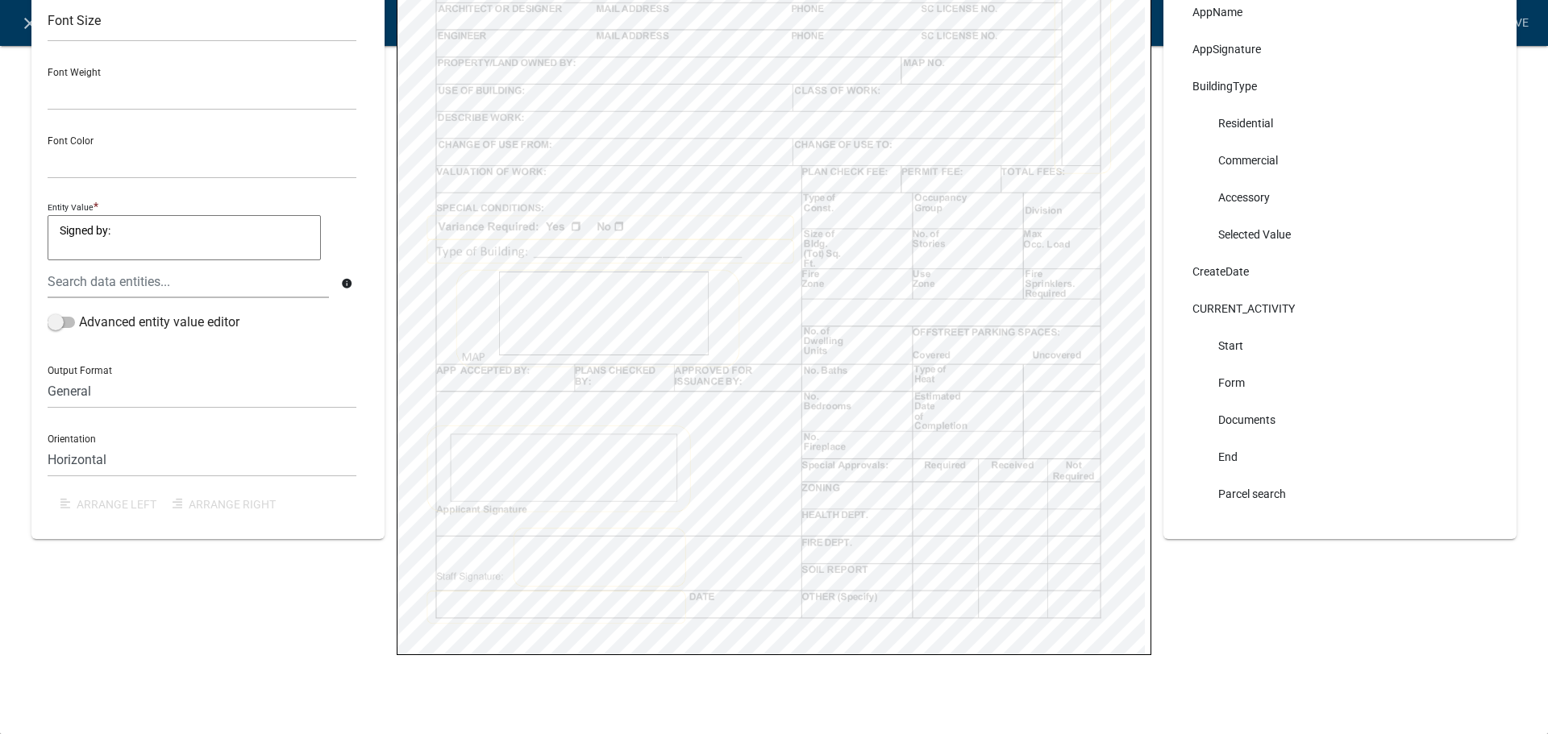
select select
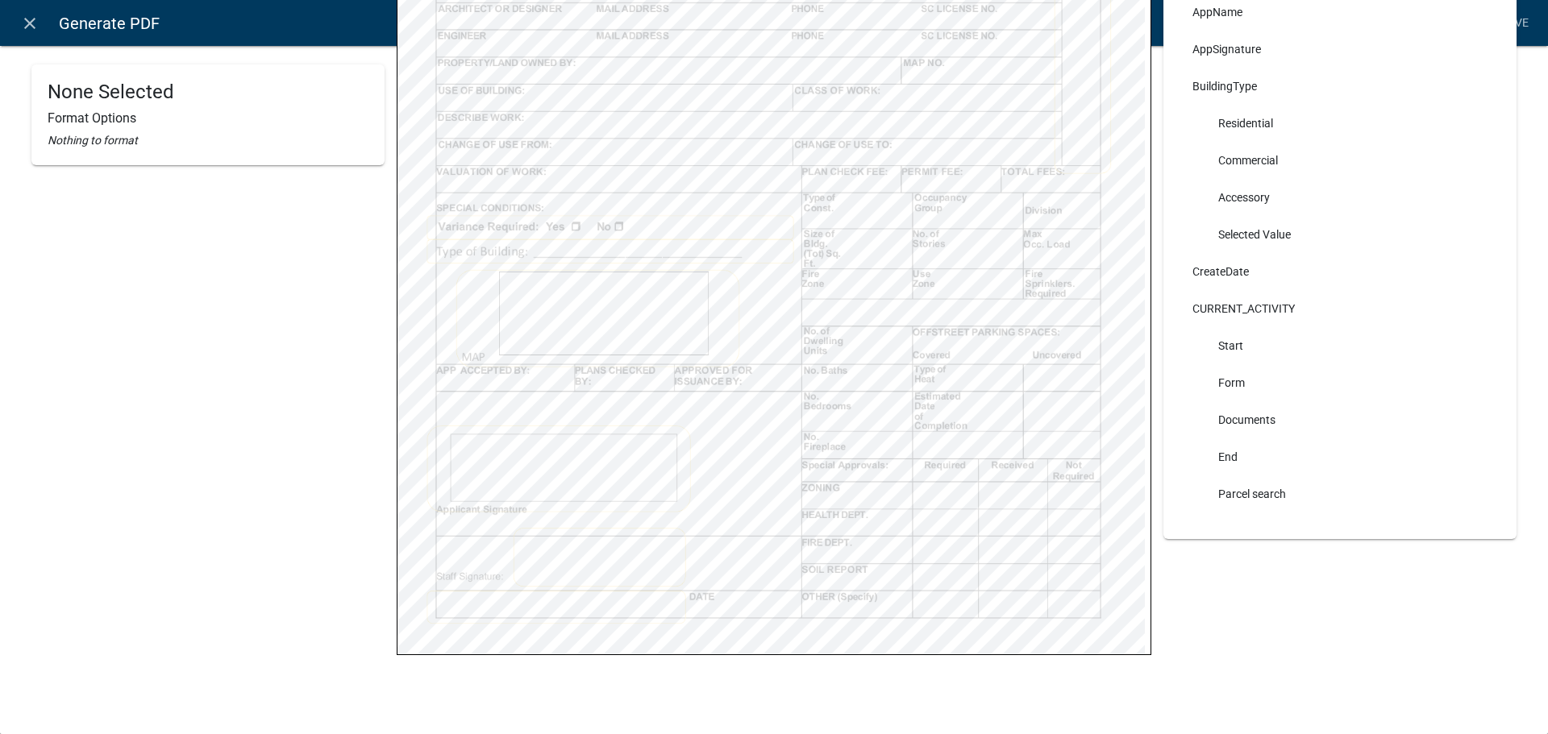
select select
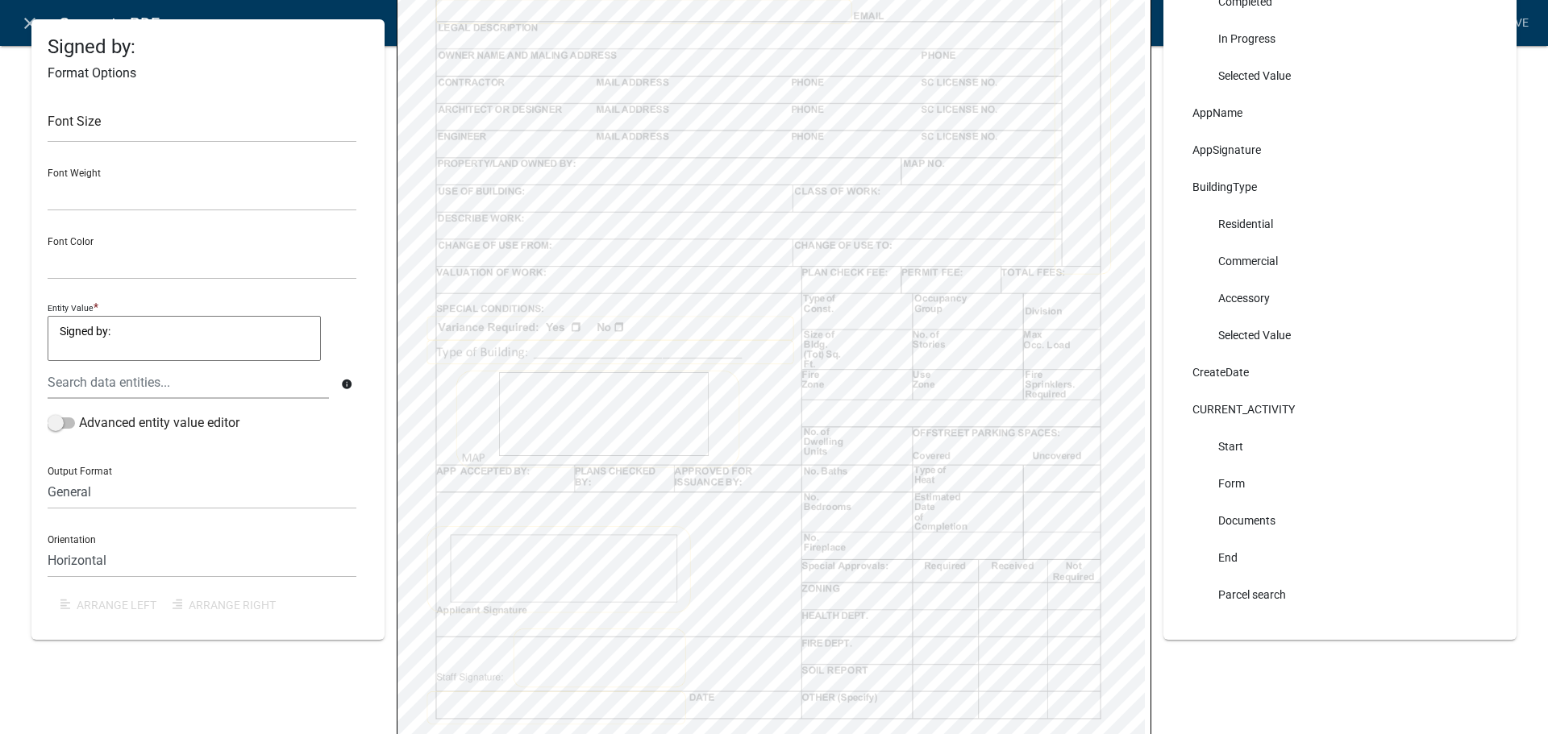
scroll to position [443, 0]
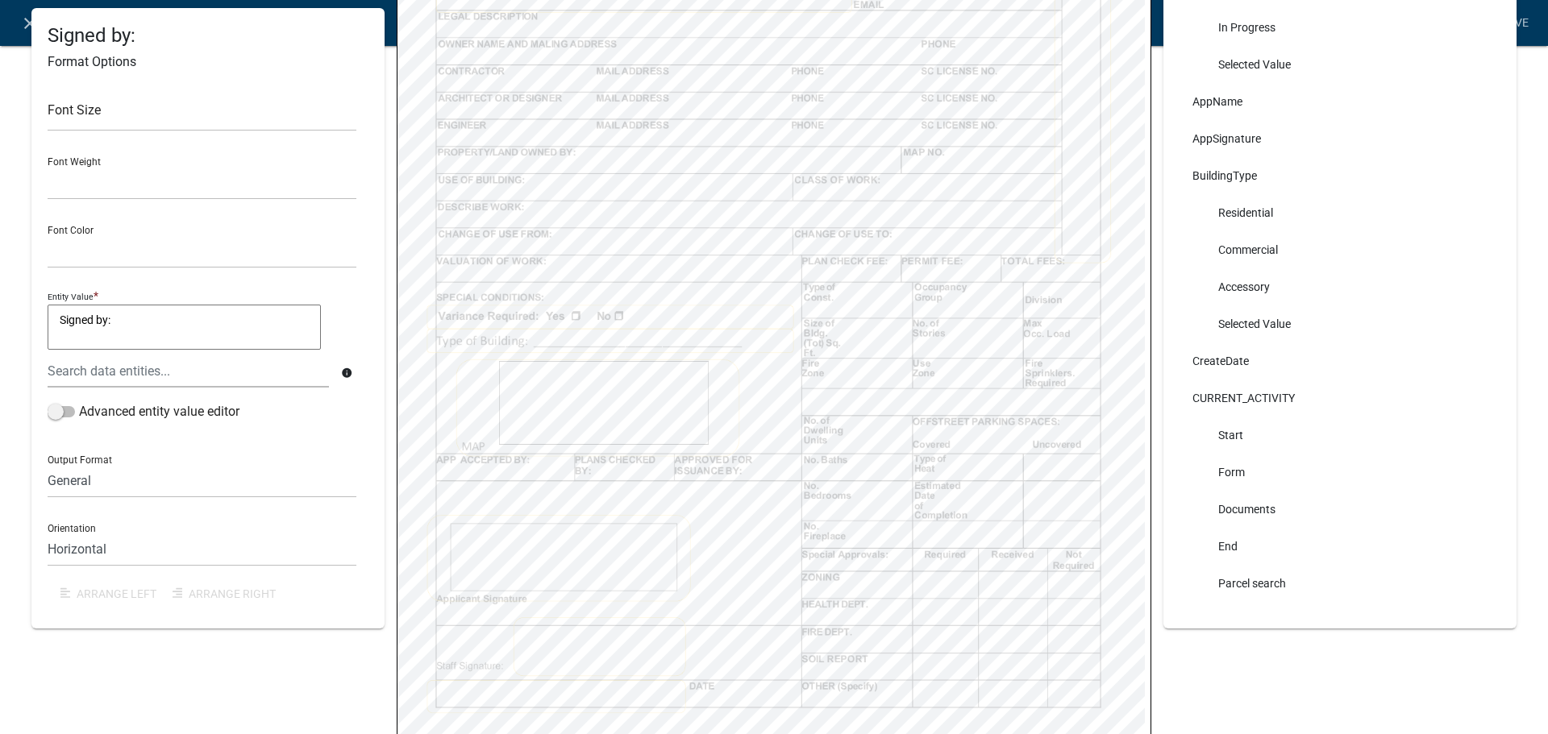
select select
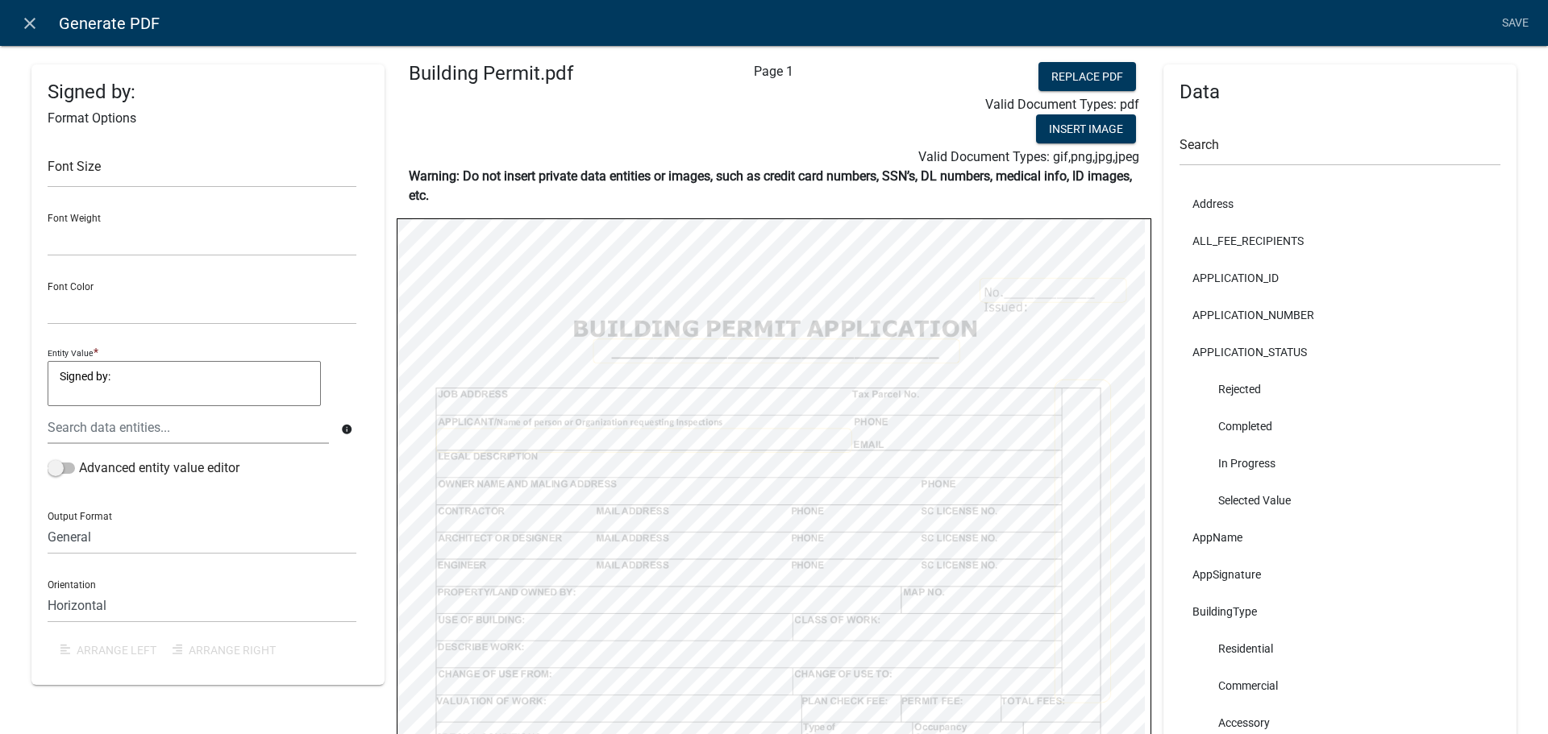
scroll to position [0, 0]
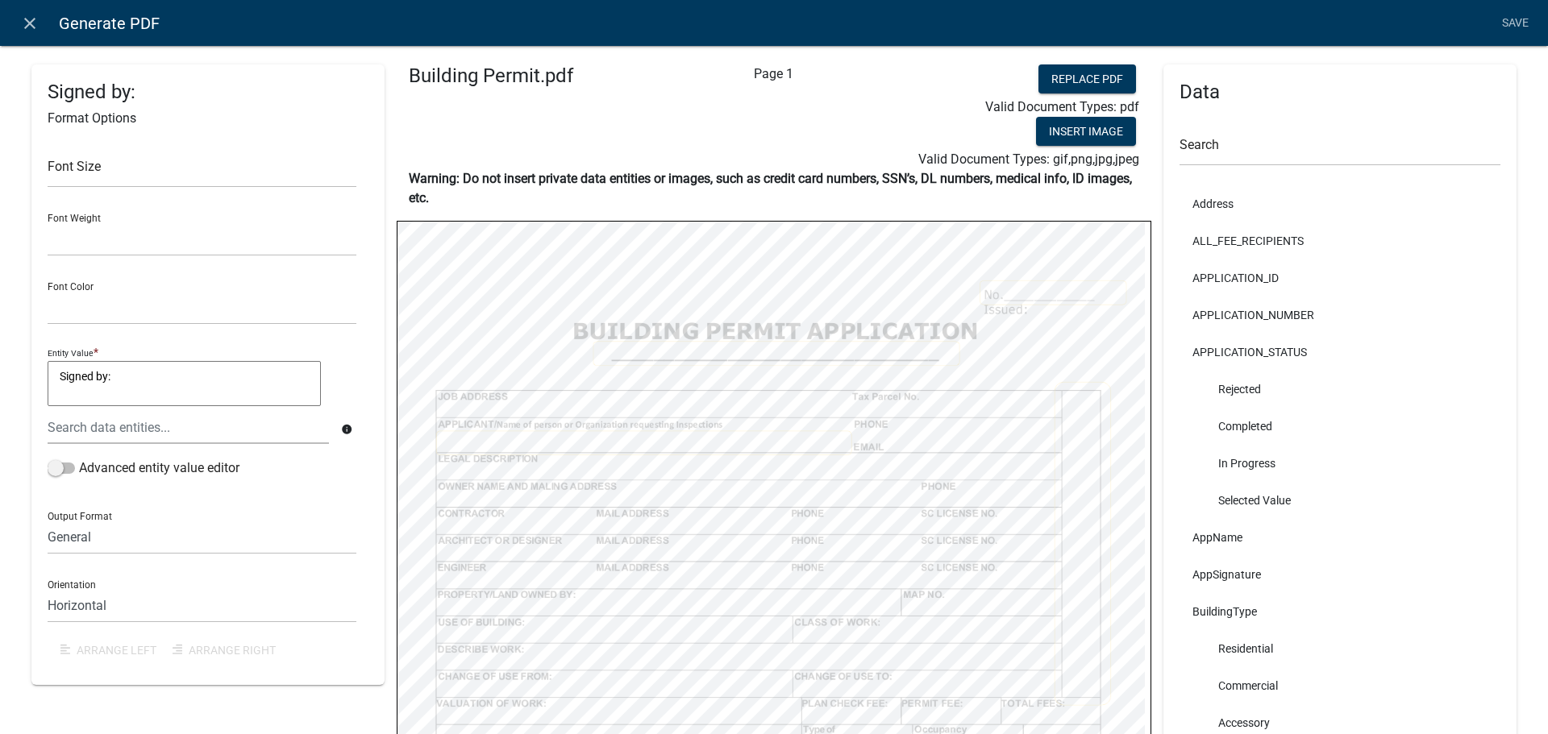
select select
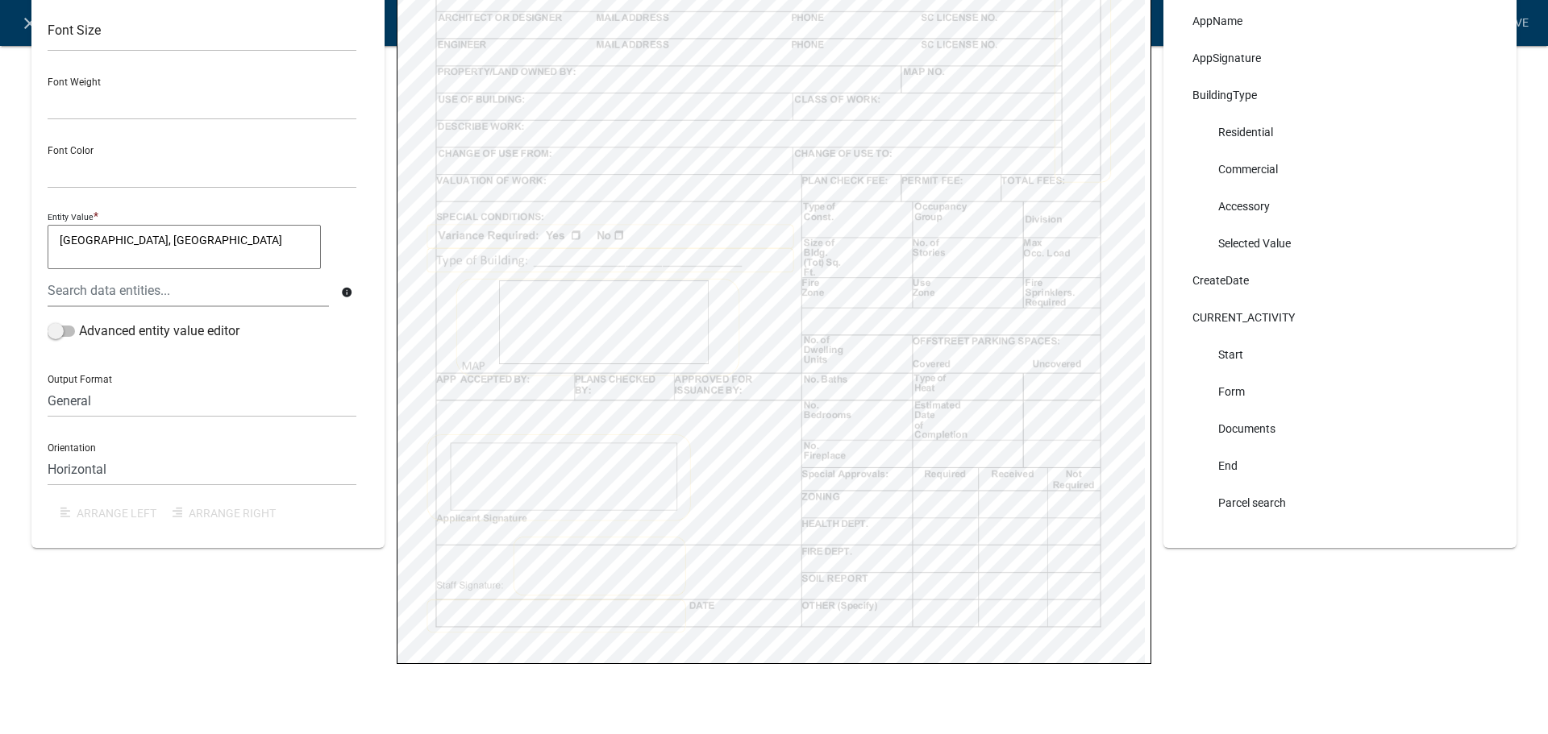
scroll to position [532, 0]
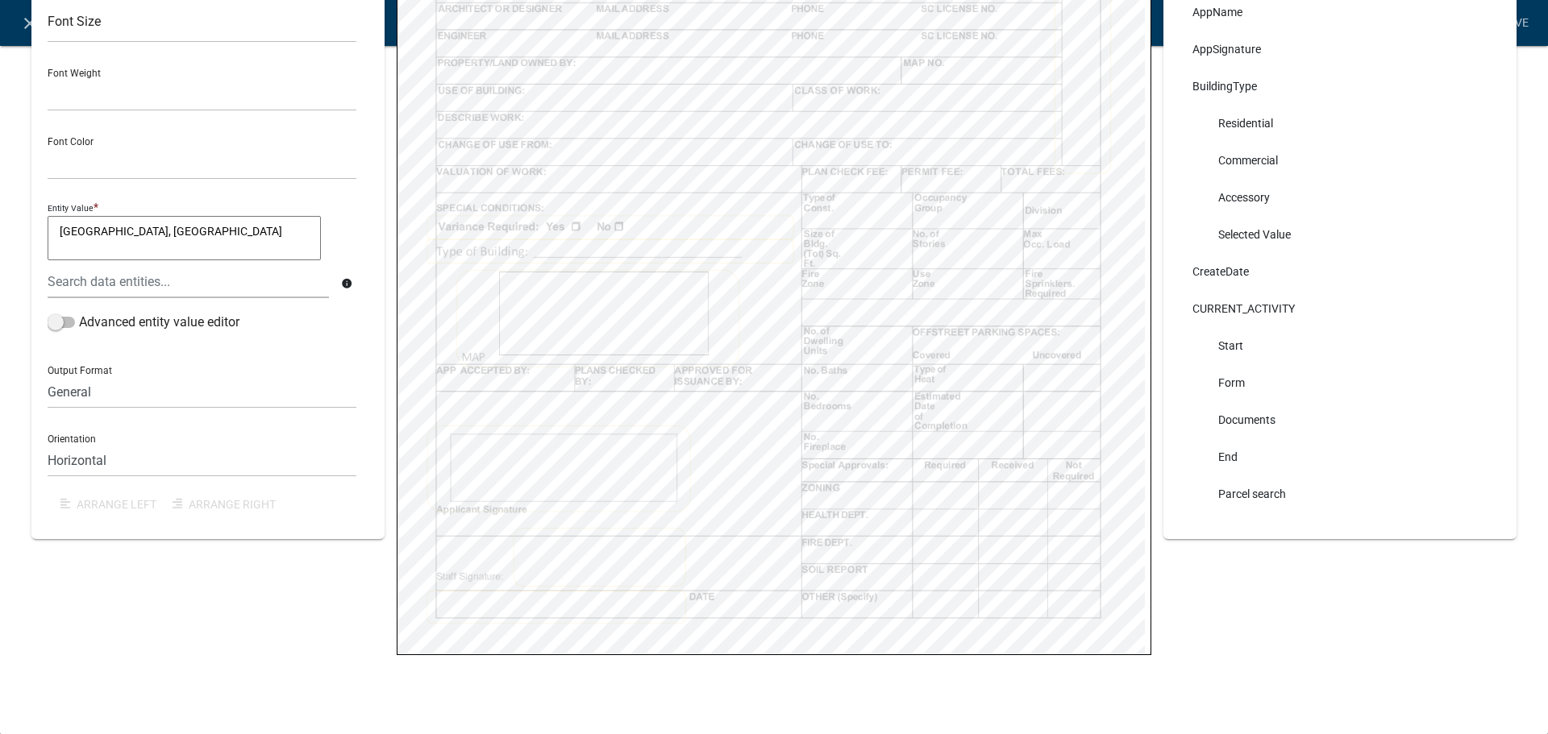
select select
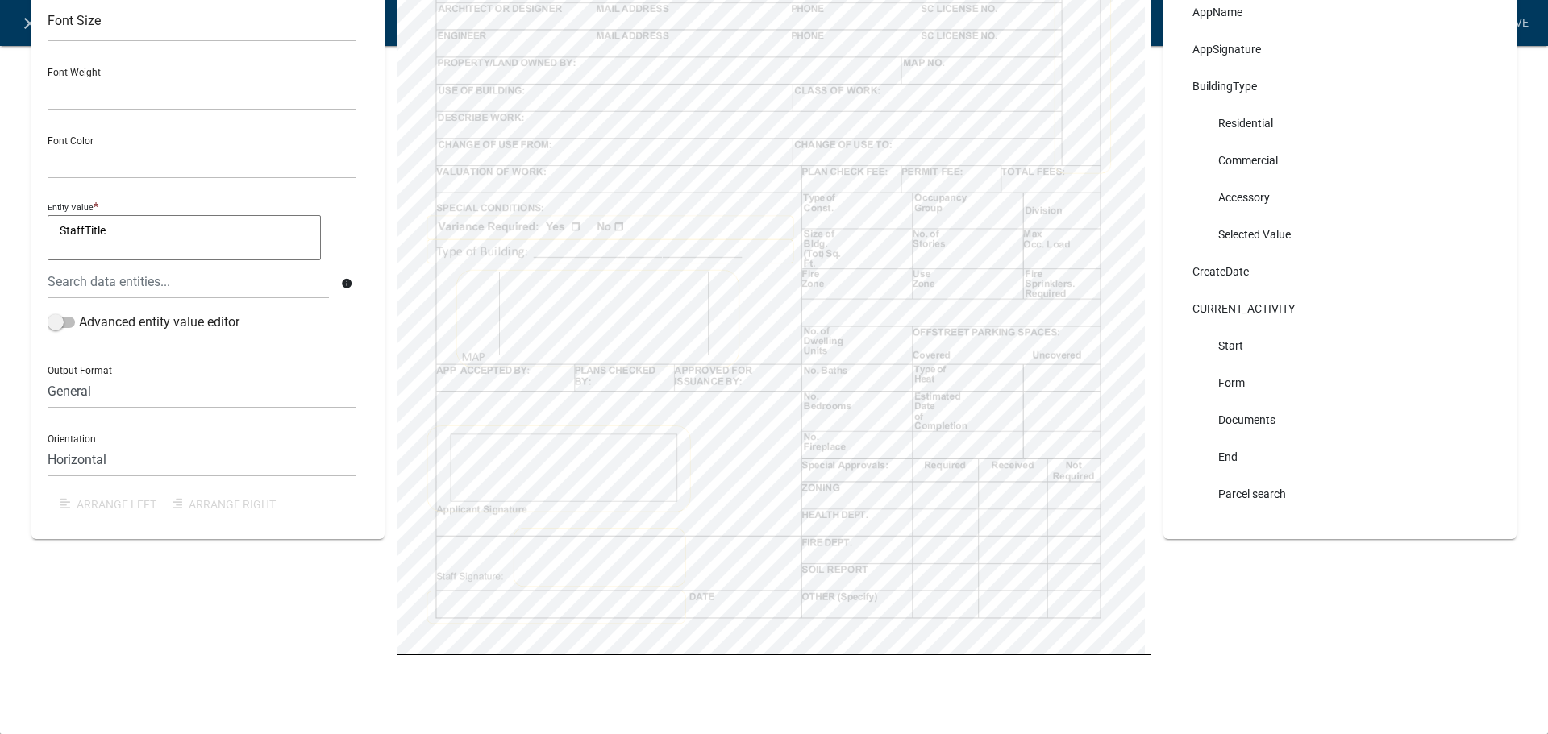
select select
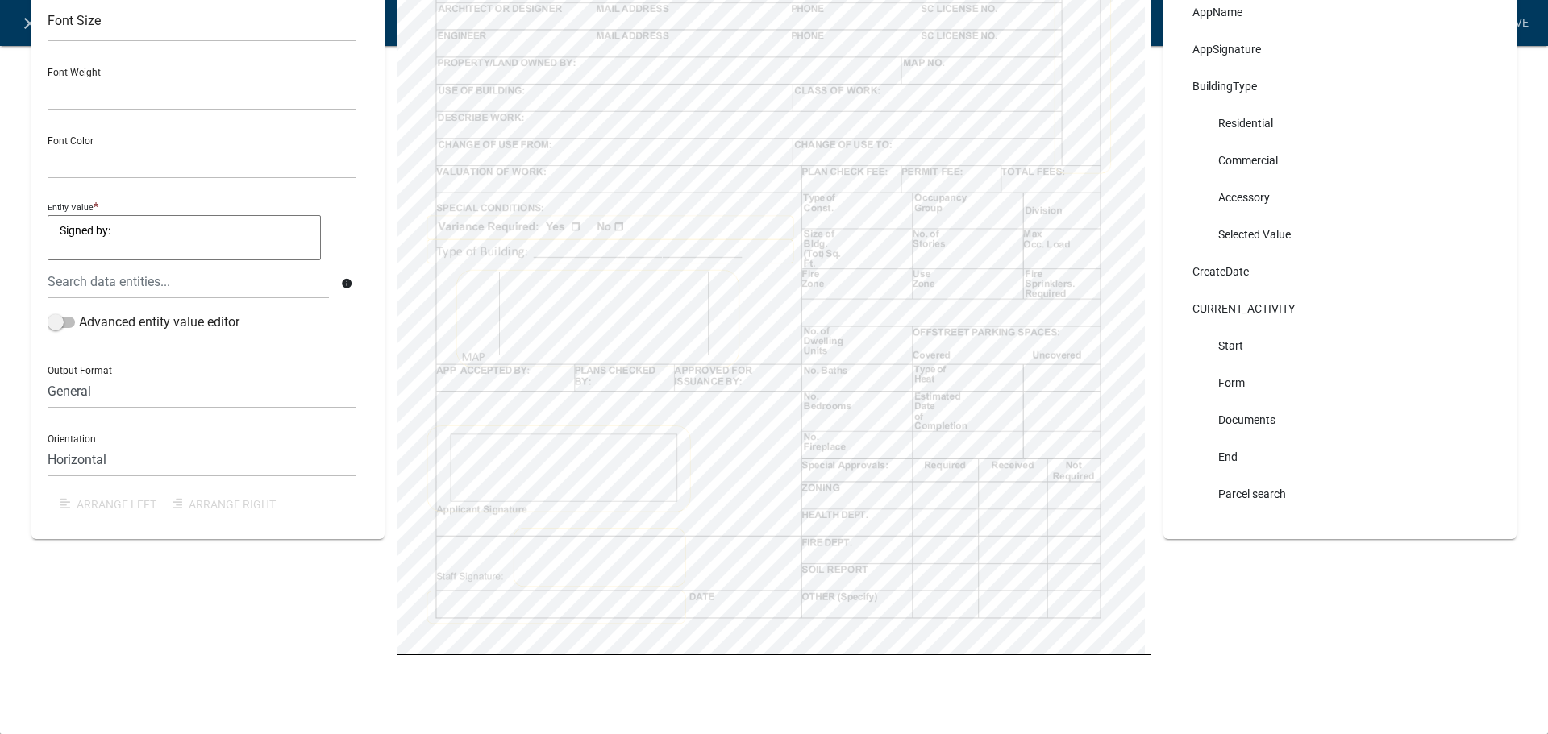
select select
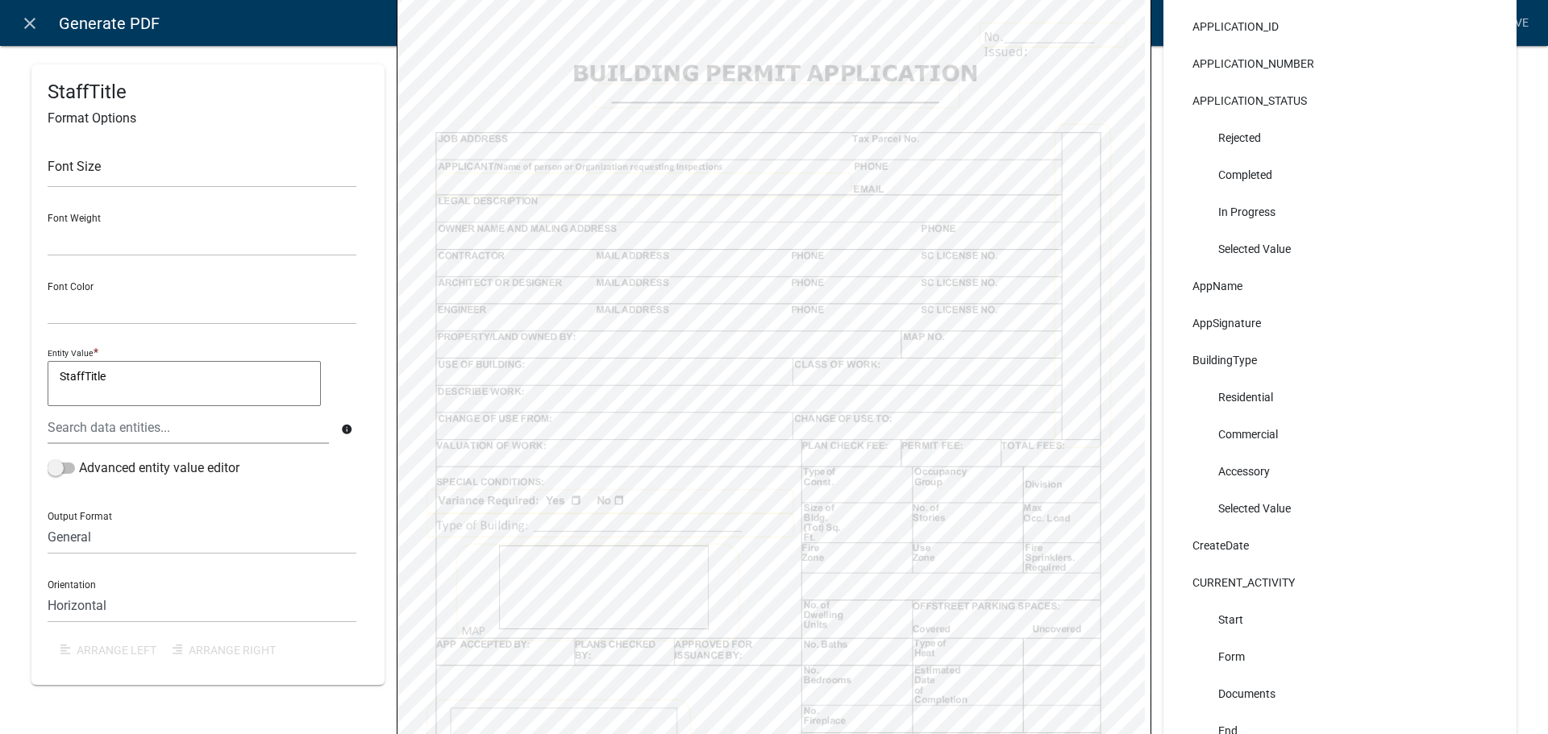
scroll to position [248, 0]
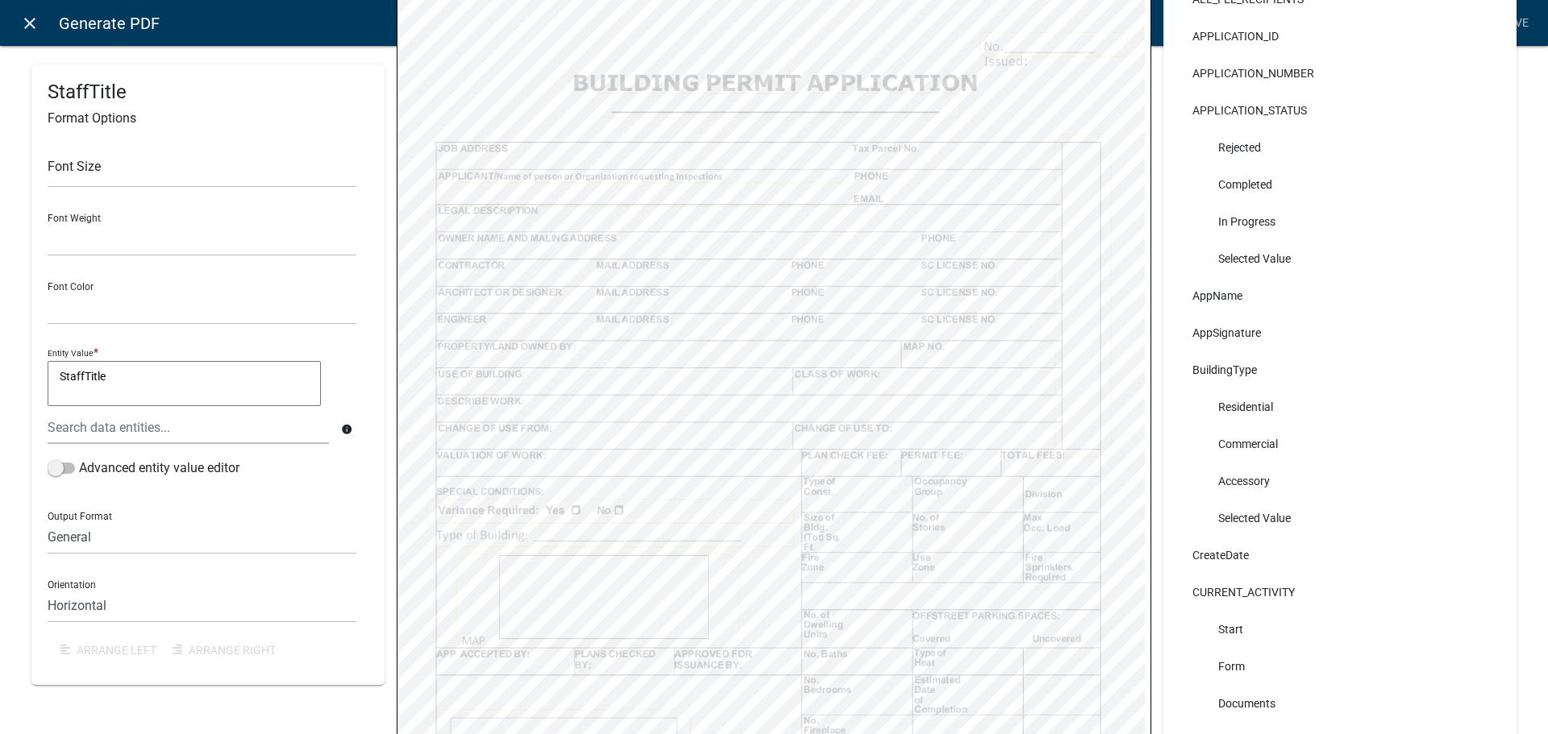
click at [21, 29] on icon "close" at bounding box center [29, 23] width 19 height 19
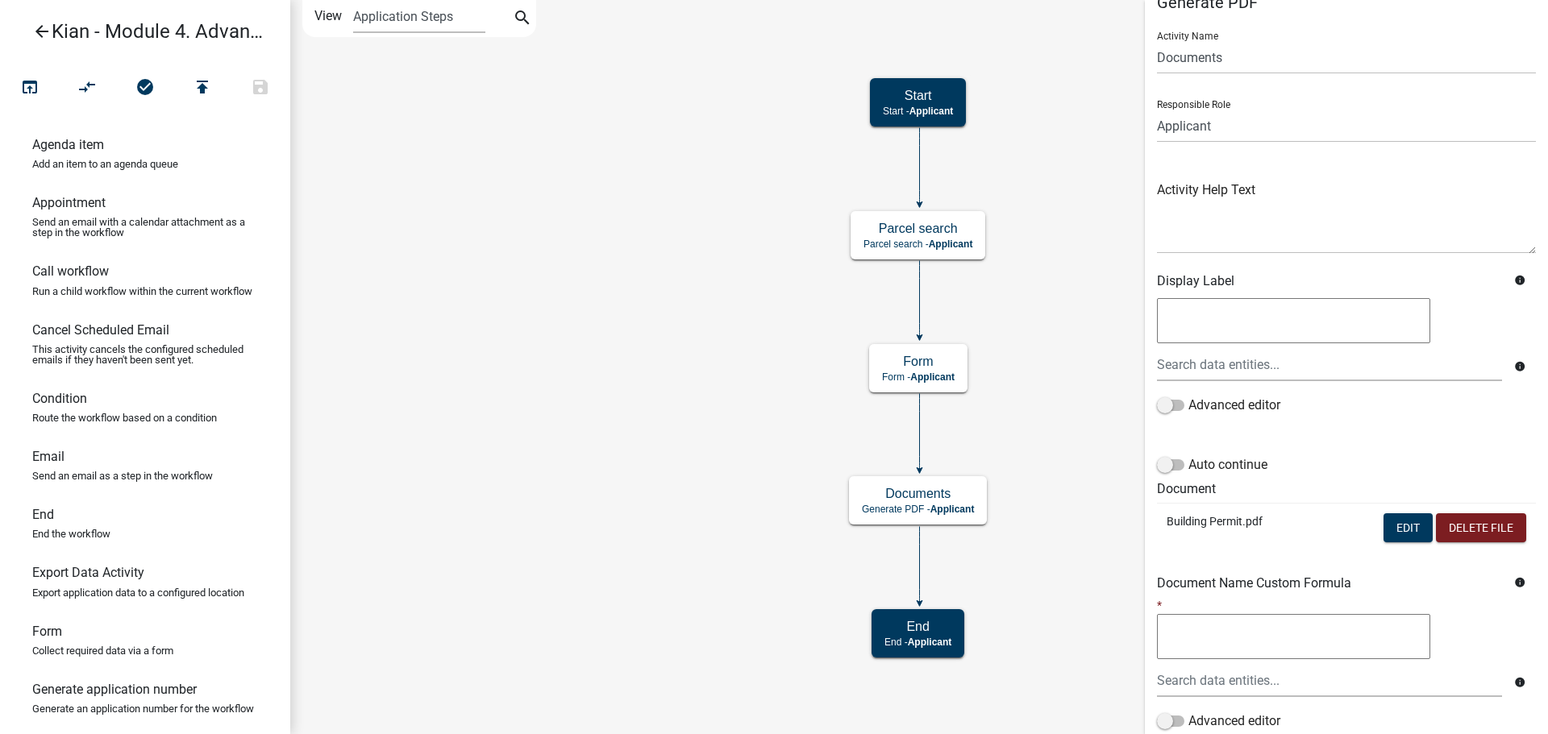
scroll to position [0, 0]
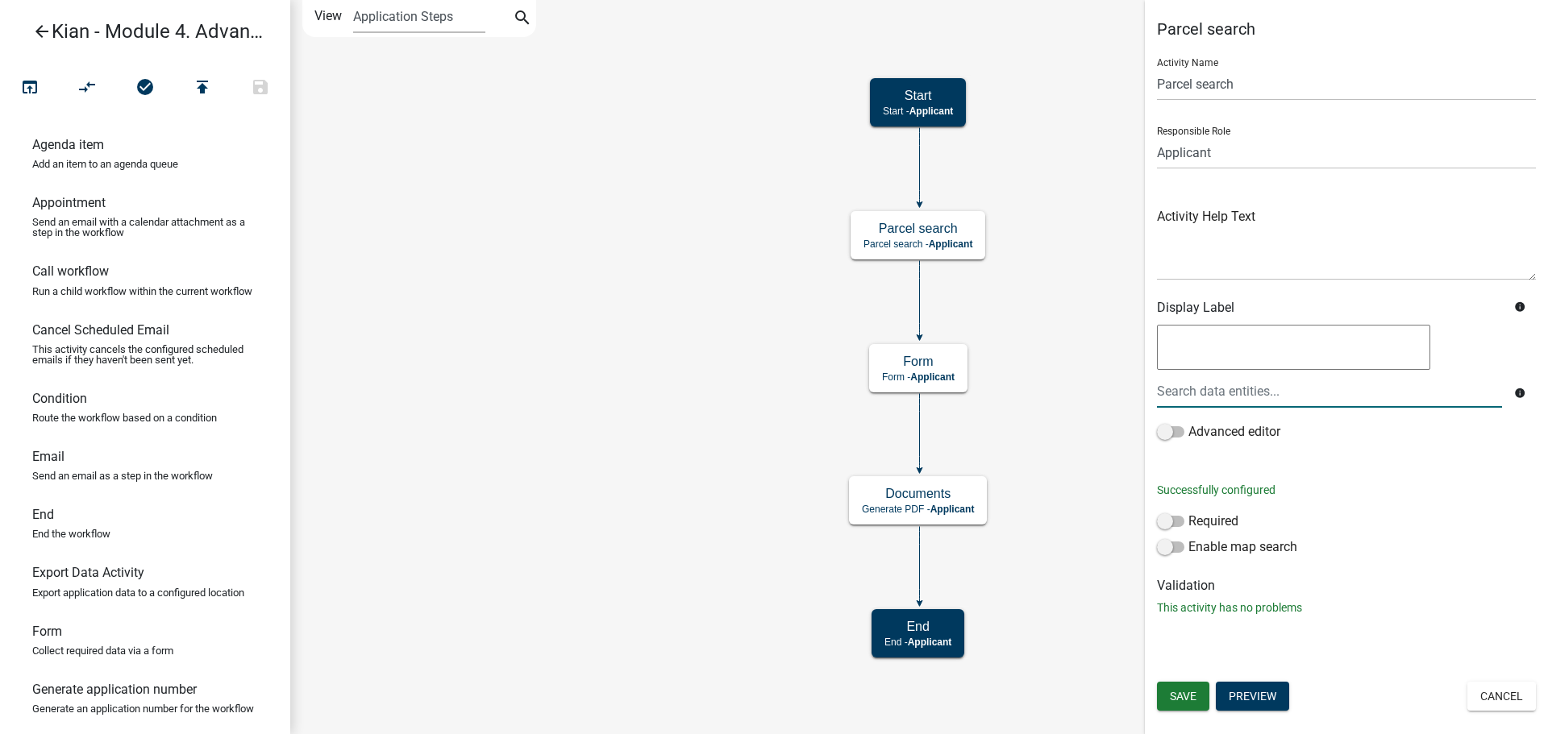
click at [1251, 399] on div at bounding box center [1329, 391] width 369 height 33
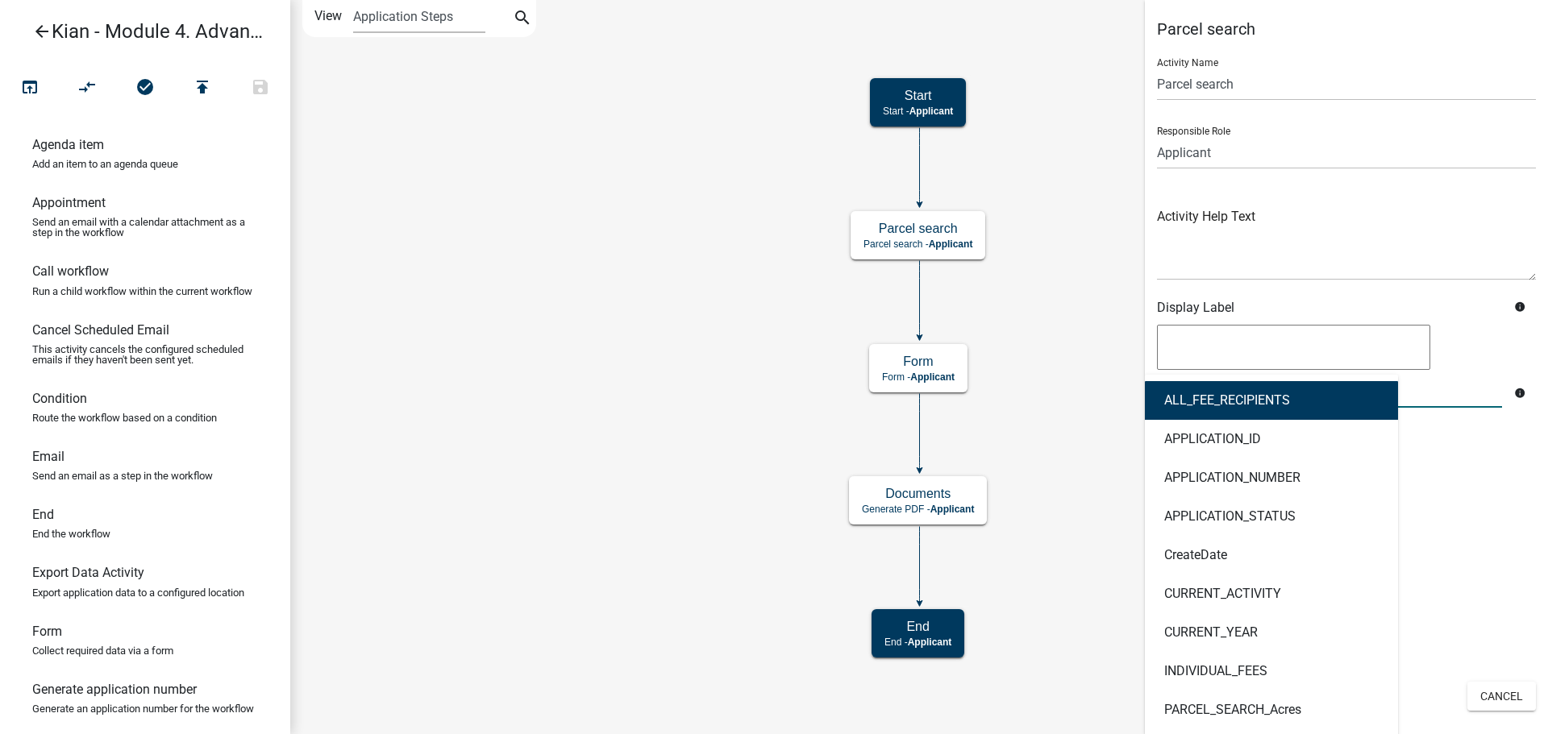
click at [1004, 430] on icon "Start Start - Applicant Form Form - Applicant Documents Generate PDF - Applican…" at bounding box center [919, 367] width 1256 height 733
click at [1218, 351] on textarea at bounding box center [1293, 347] width 273 height 45
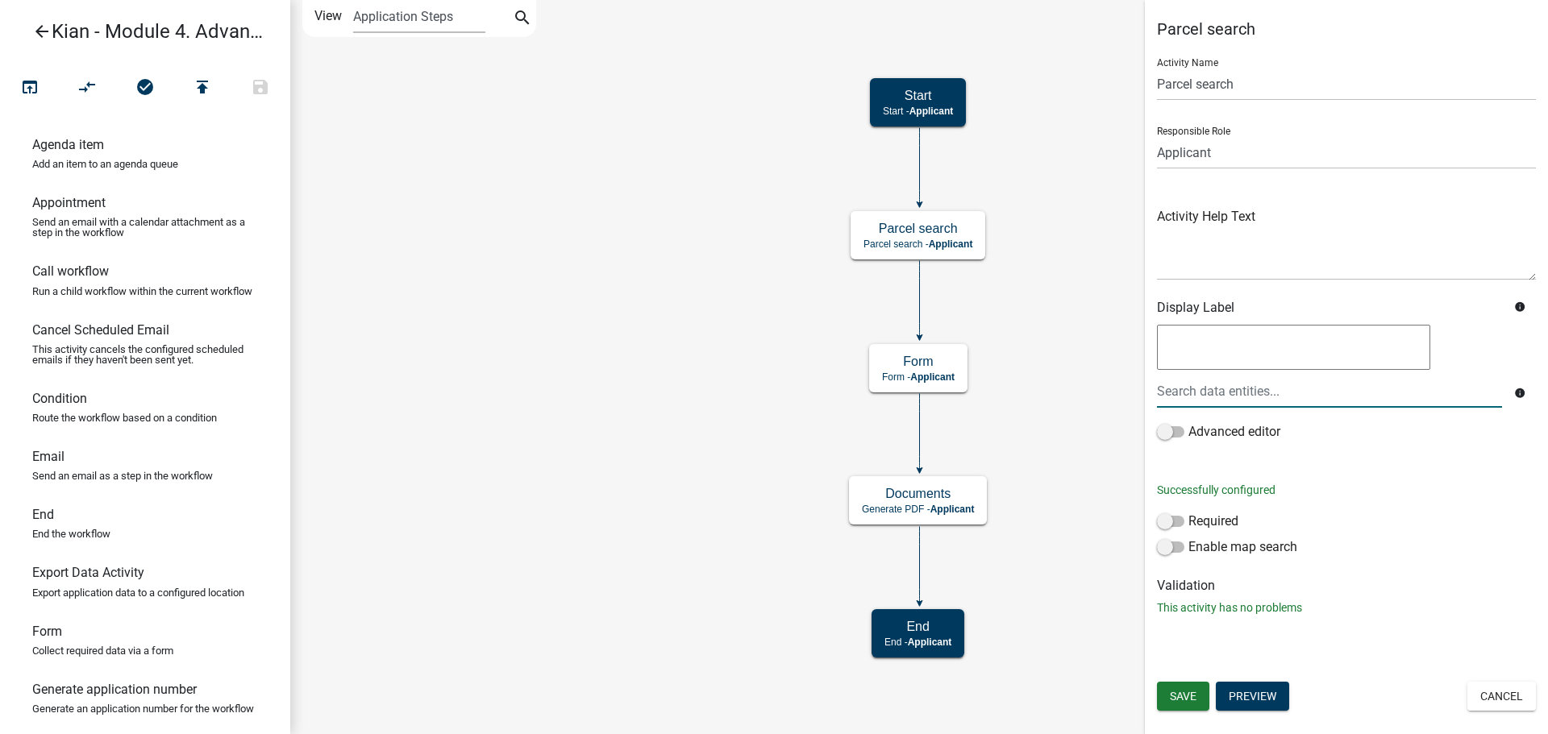
click at [1215, 405] on div at bounding box center [1329, 391] width 369 height 33
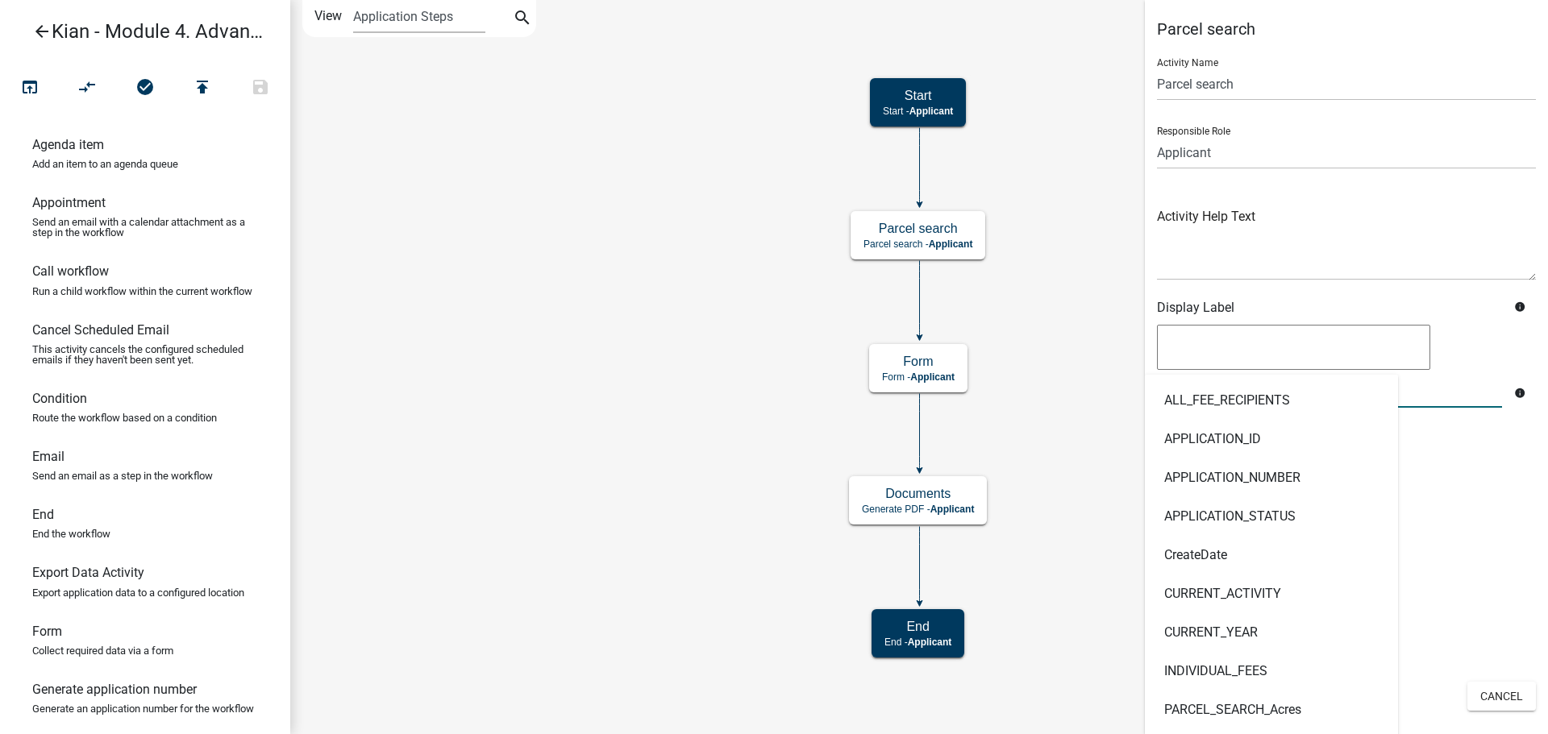
click at [1199, 361] on textarea at bounding box center [1293, 347] width 273 height 45
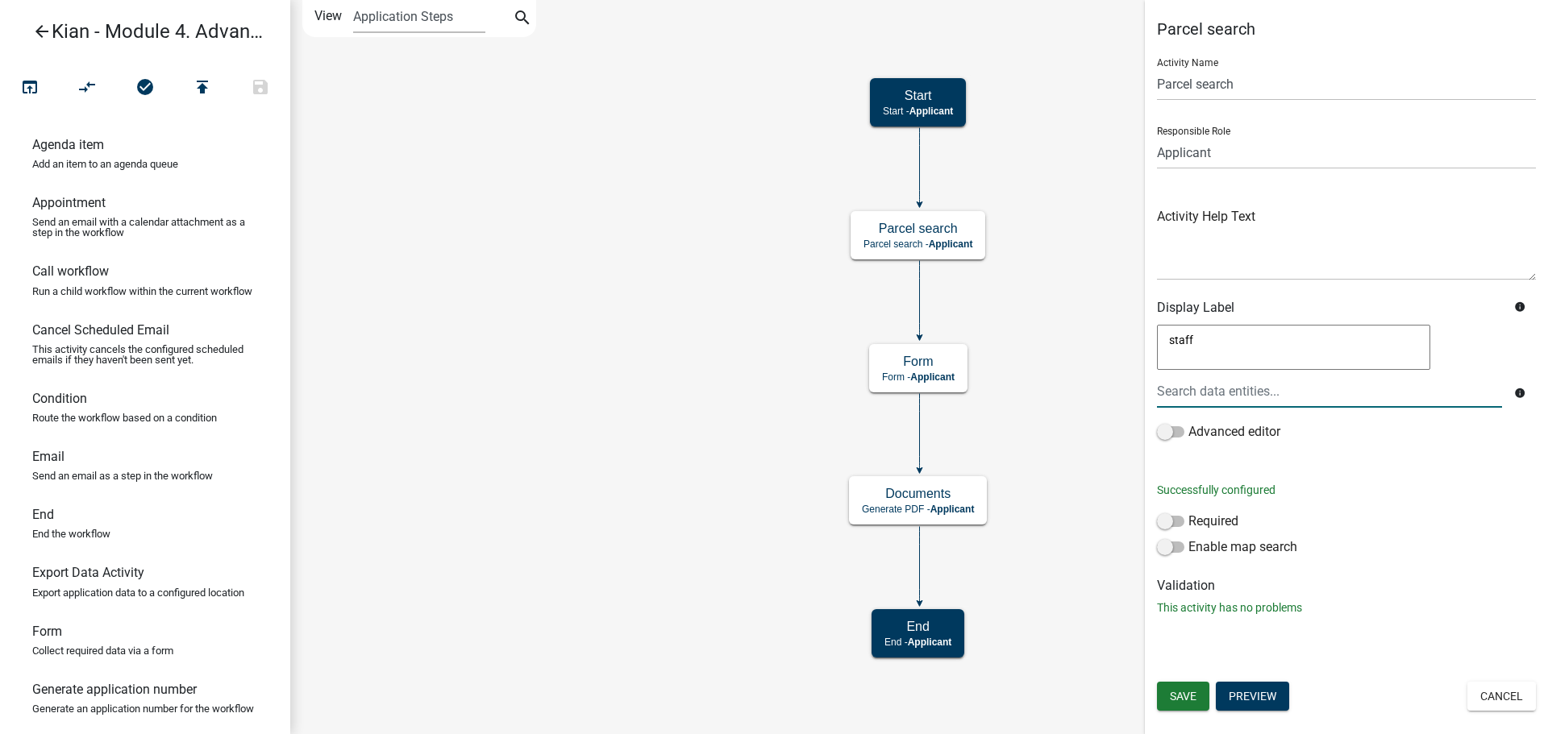
type textarea "staff"
click at [1317, 401] on div at bounding box center [1329, 391] width 369 height 33
click at [1257, 396] on input "staff" at bounding box center [1329, 391] width 345 height 33
type input "s"
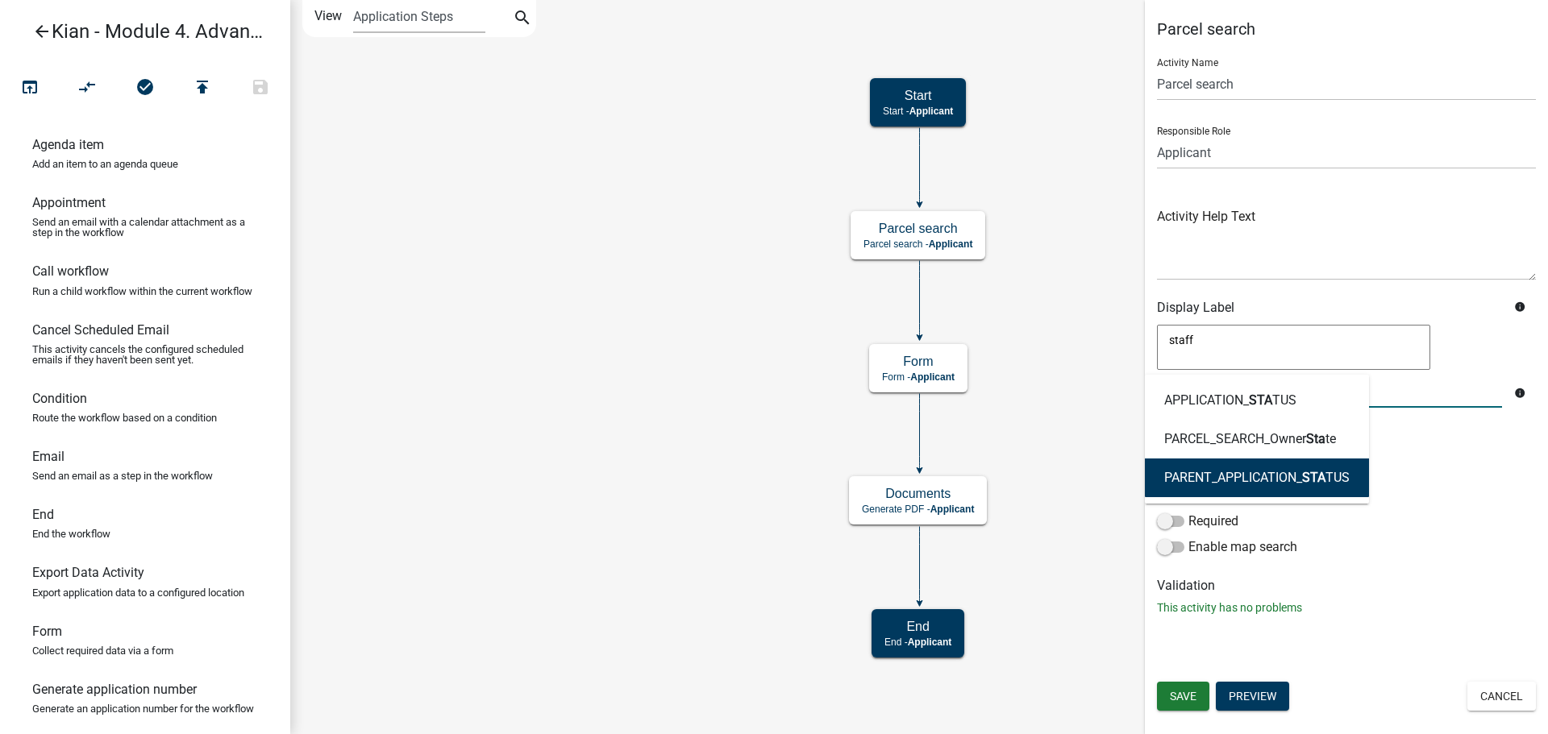
type input "sta"
click at [1058, 378] on icon "Start Start - Applicant Form Form - Applicant Documents Generate PDF - Applican…" at bounding box center [919, 367] width 1256 height 733
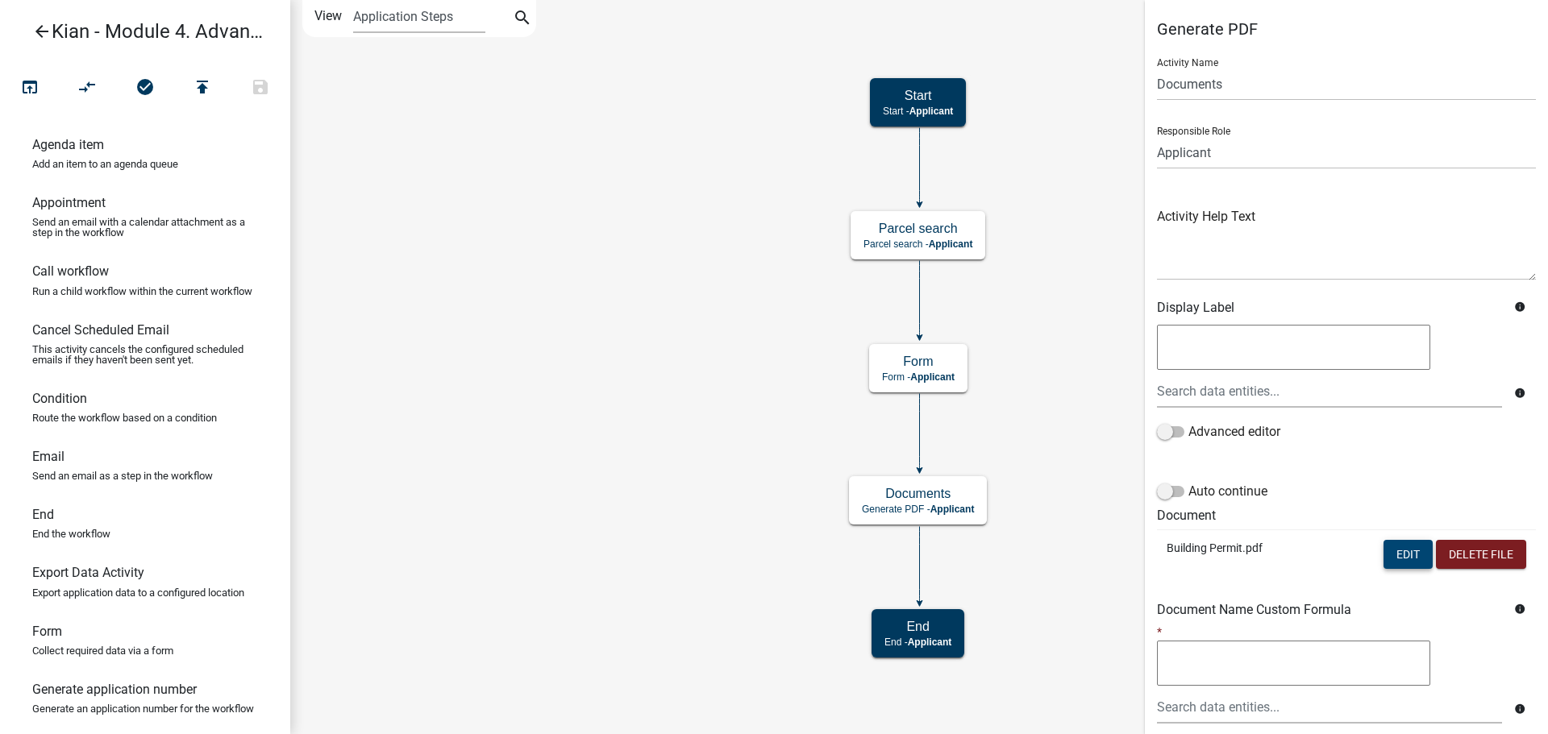
click at [1383, 548] on button "Edit" at bounding box center [1407, 554] width 49 height 29
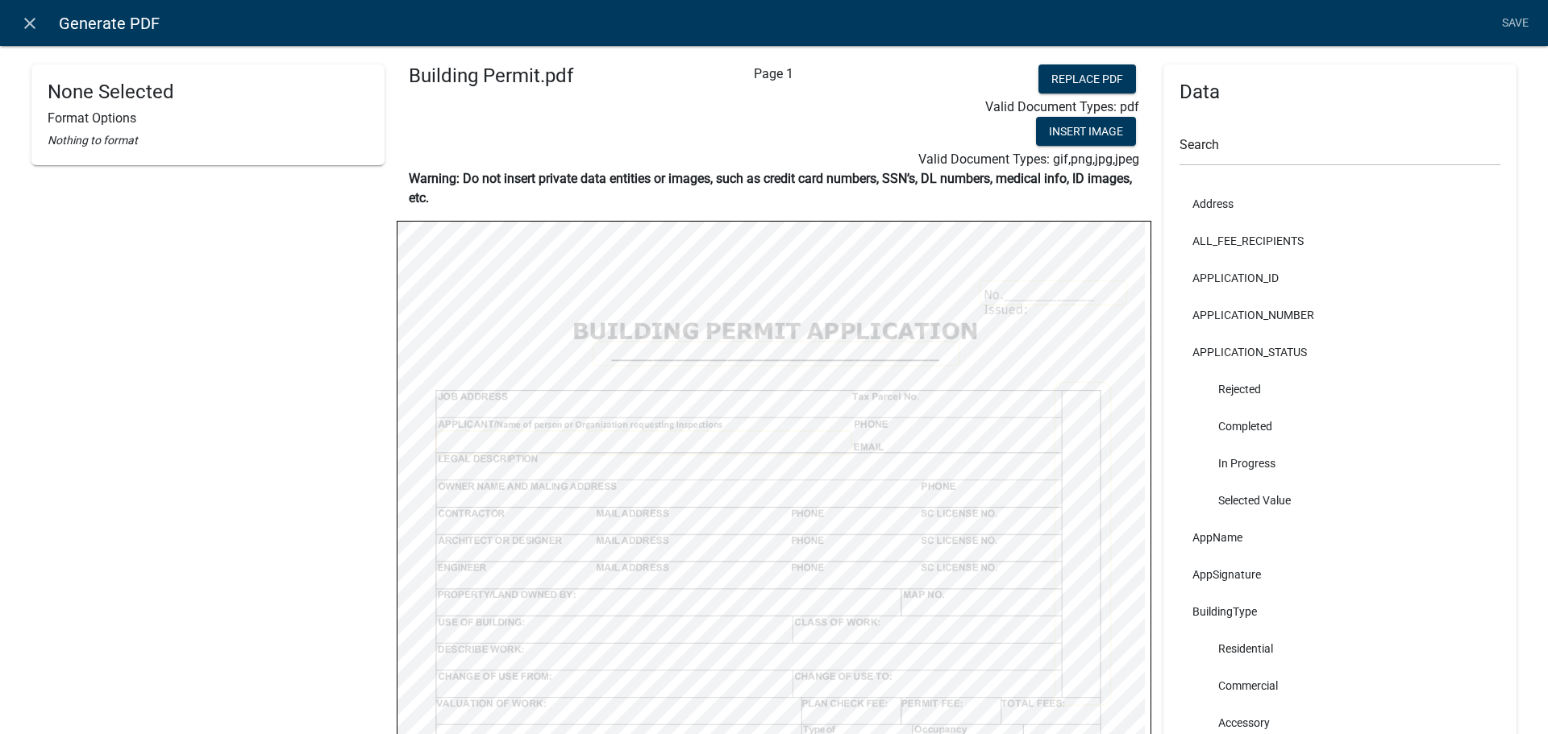
scroll to position [532, 0]
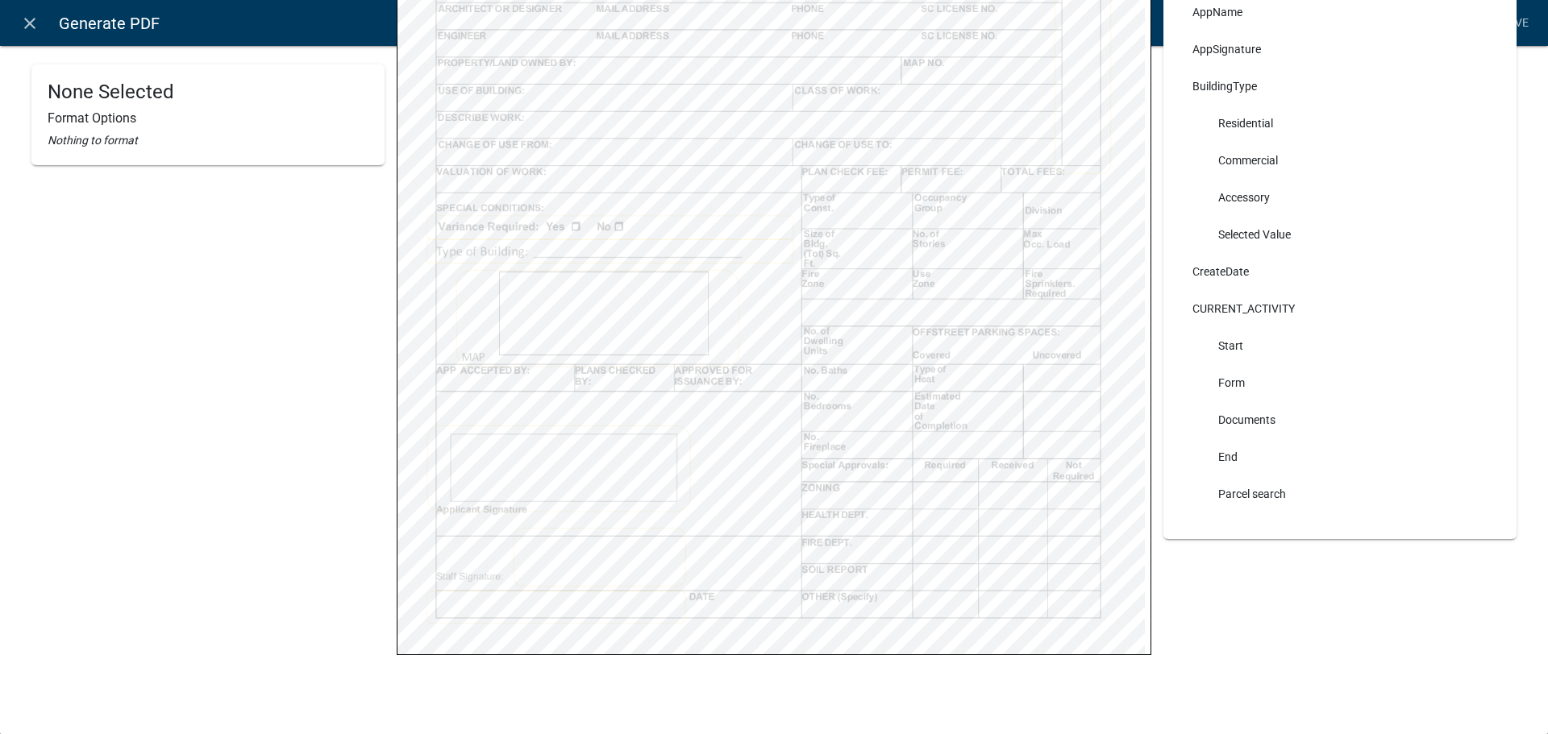
select select
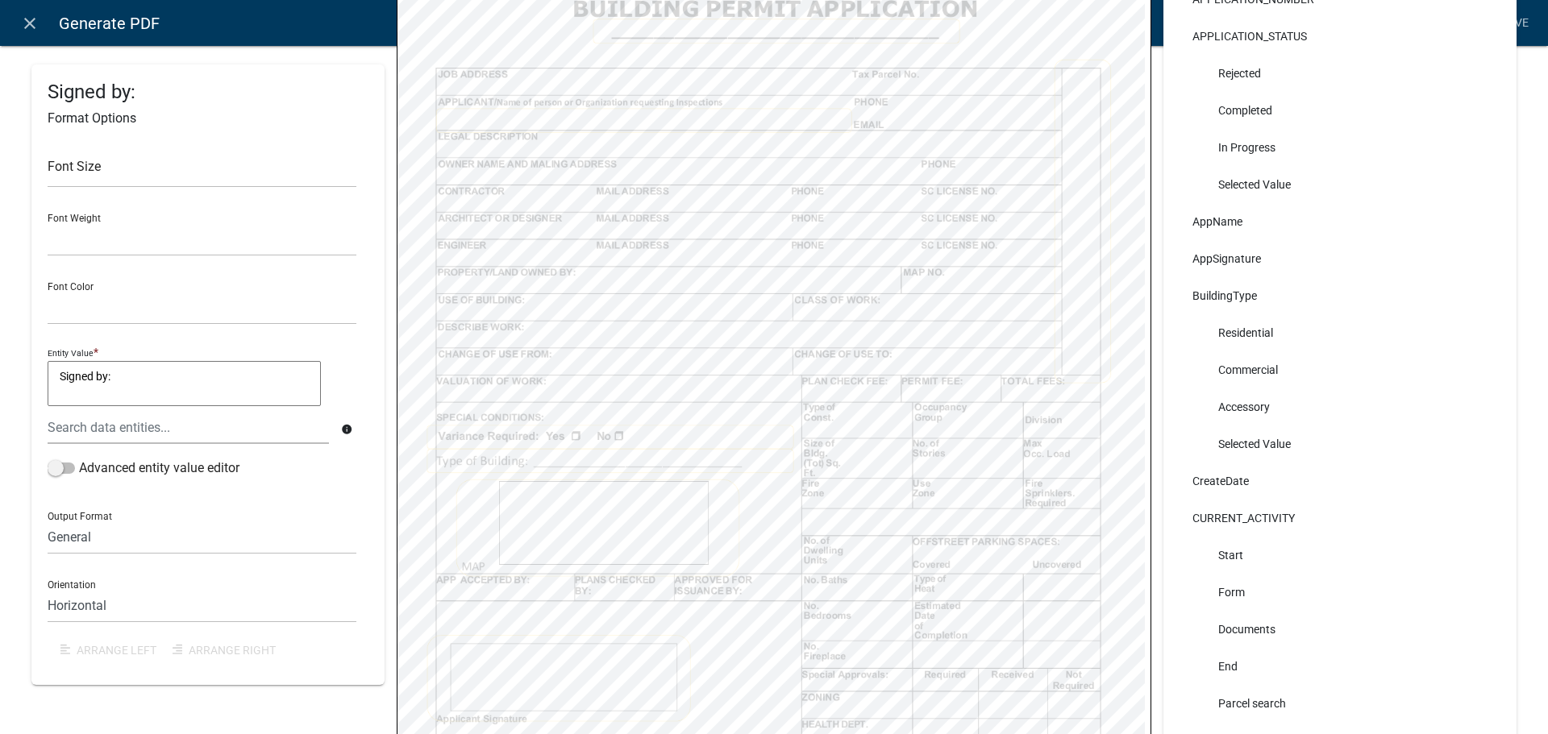
scroll to position [322, 0]
select select
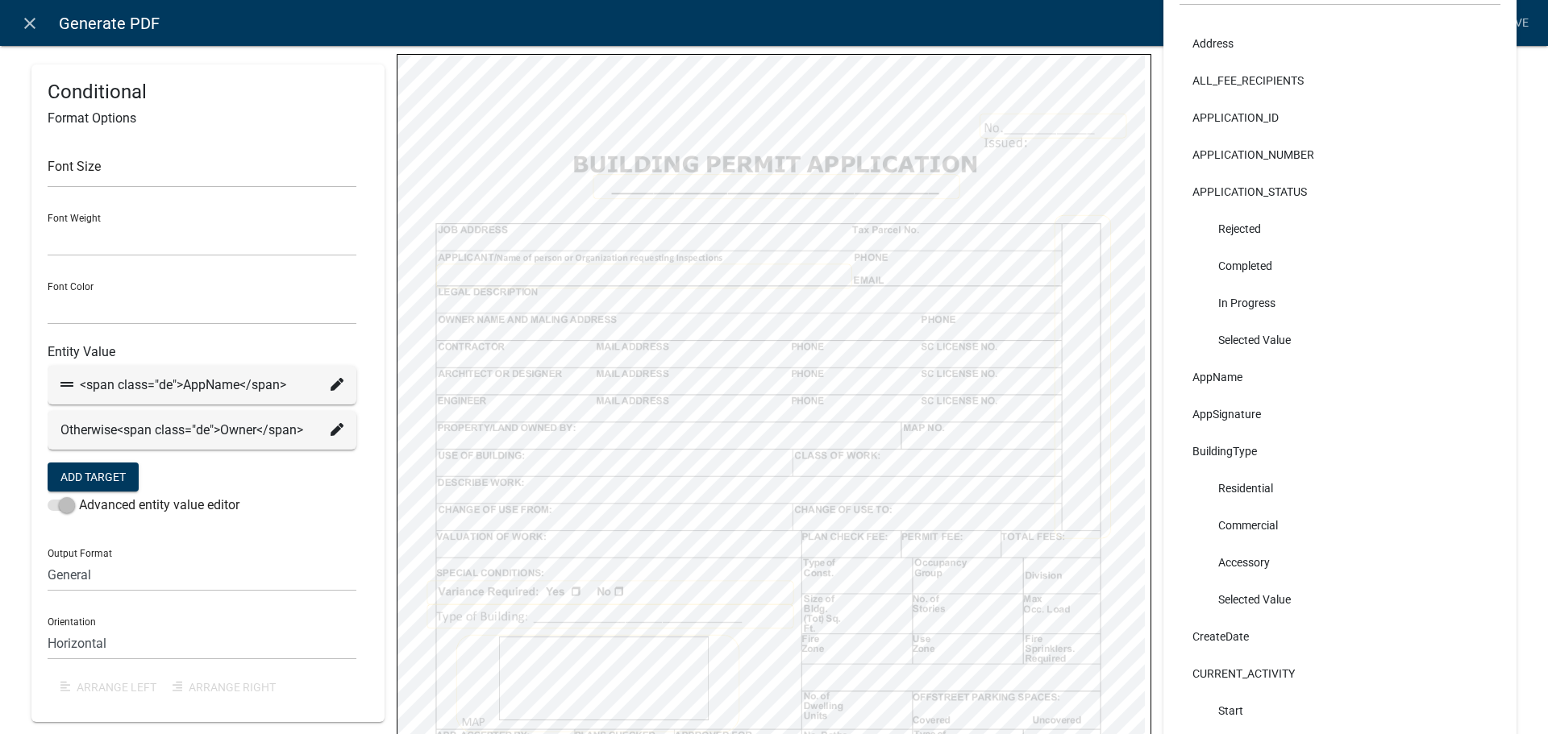
scroll to position [160, 0]
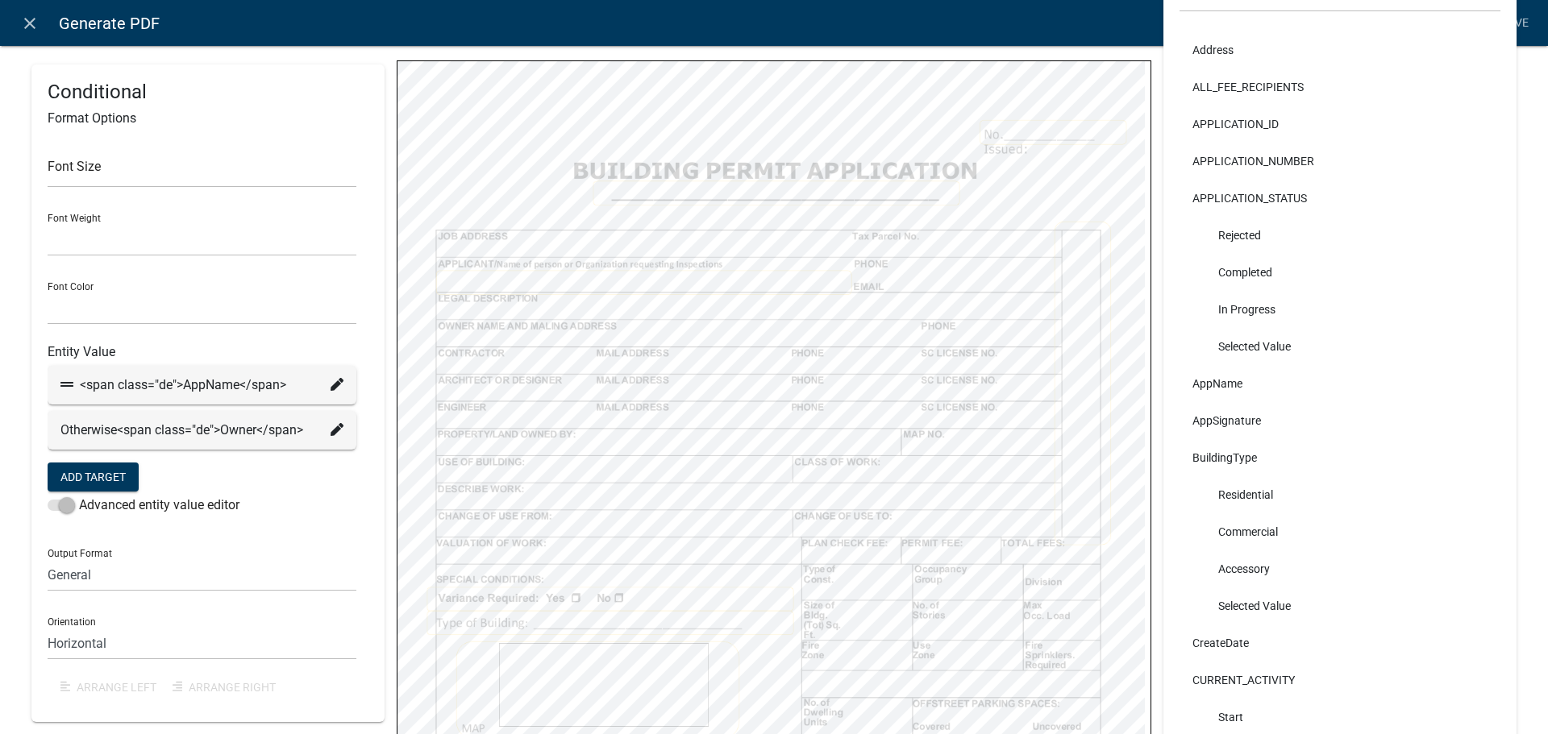
select select
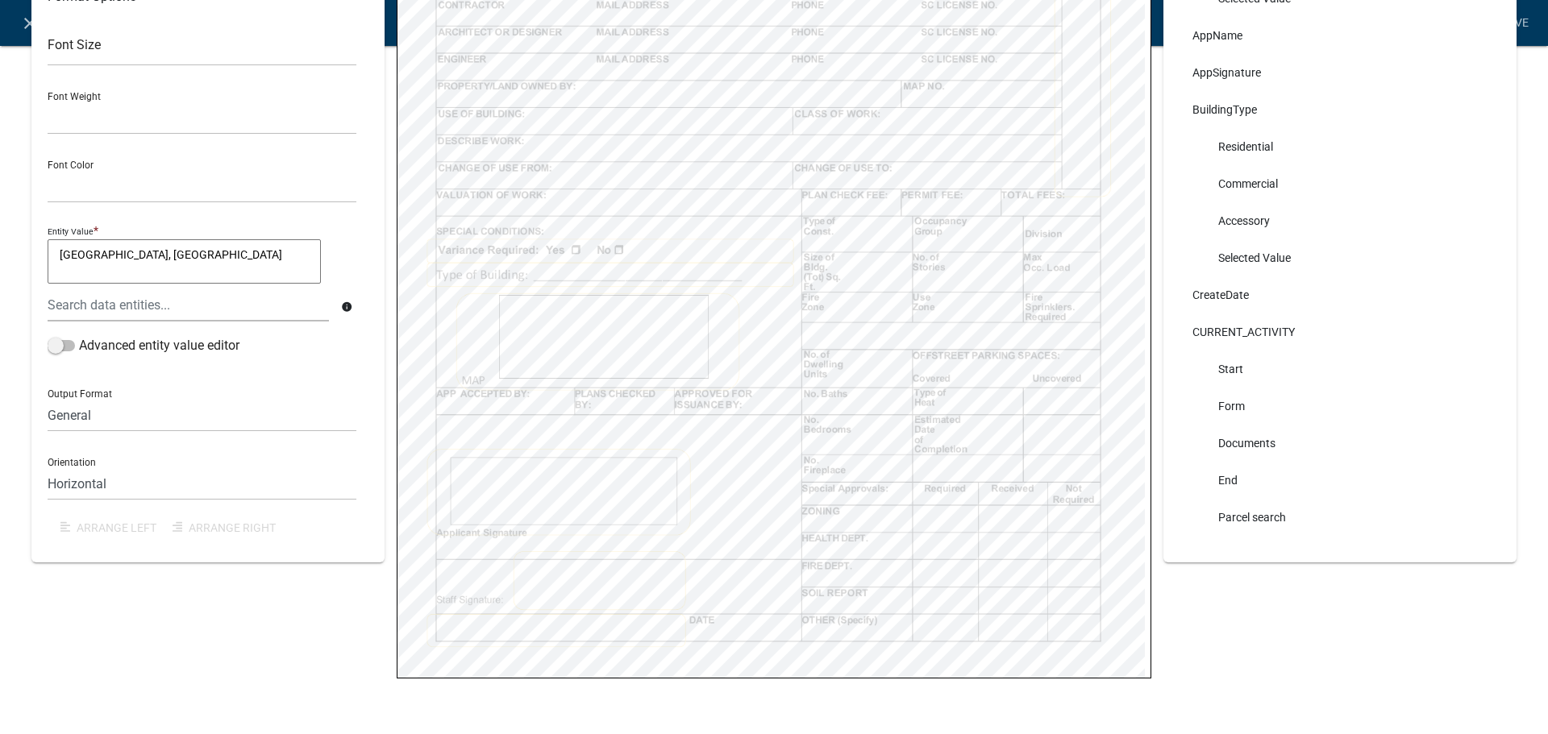
scroll to position [532, 0]
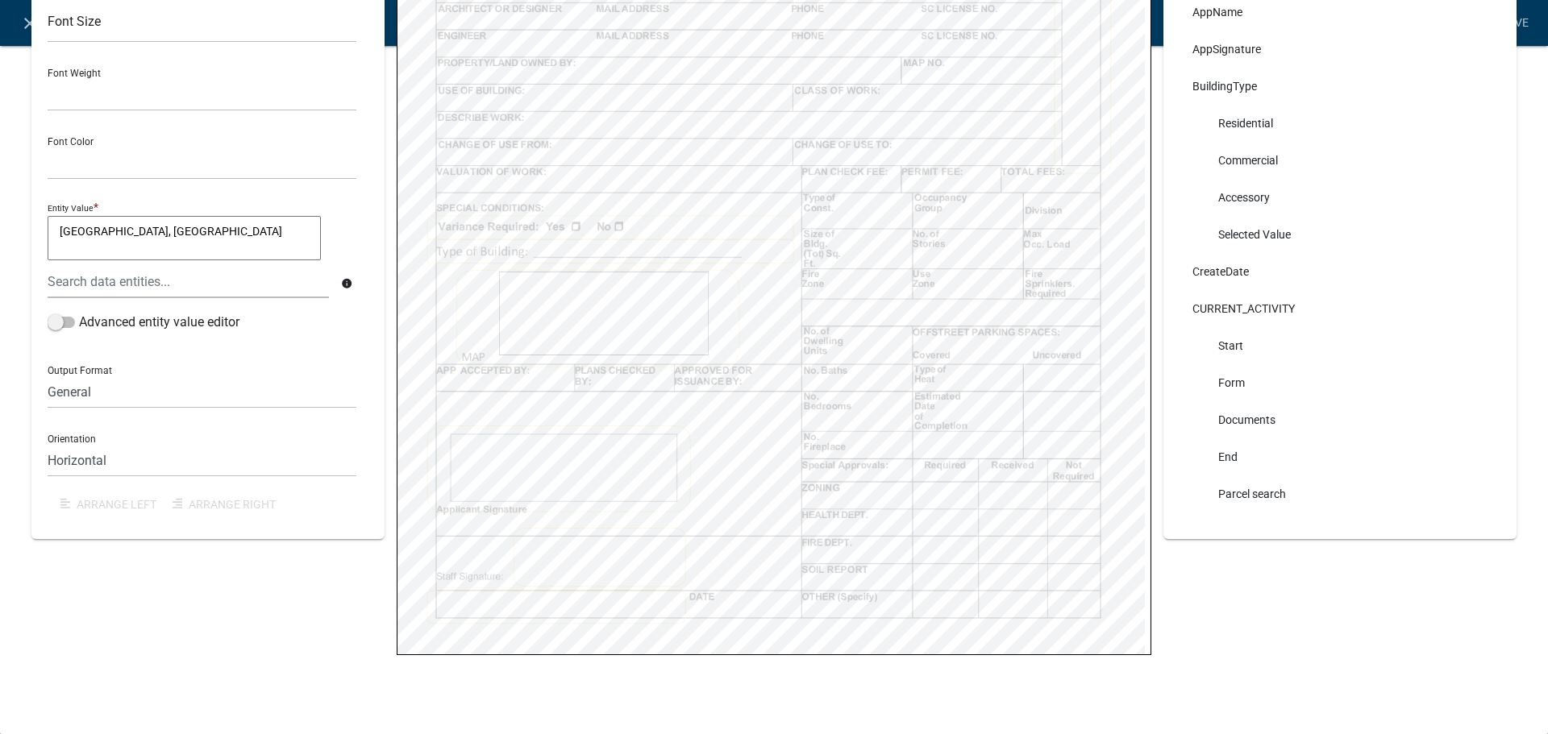
select select
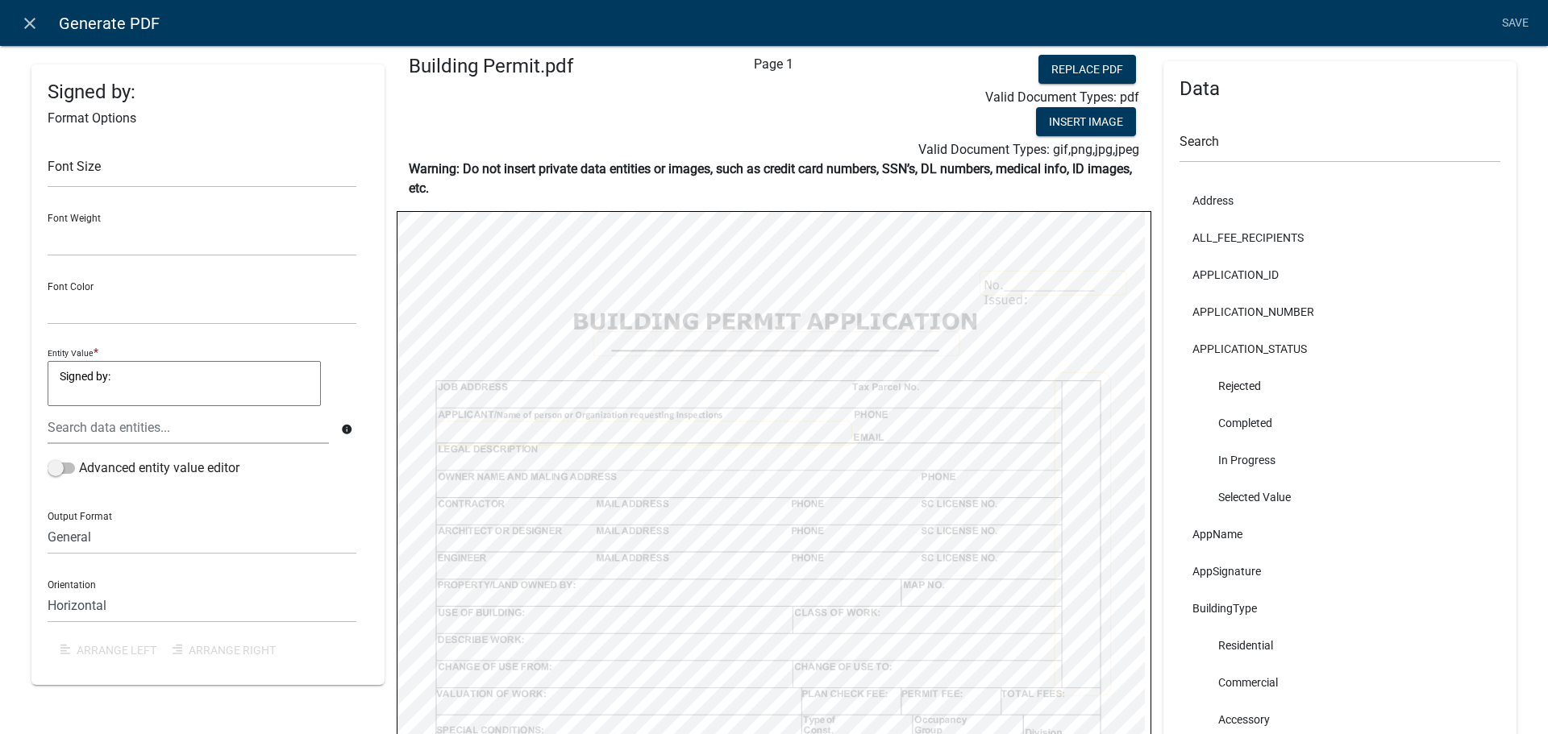
scroll to position [0, 0]
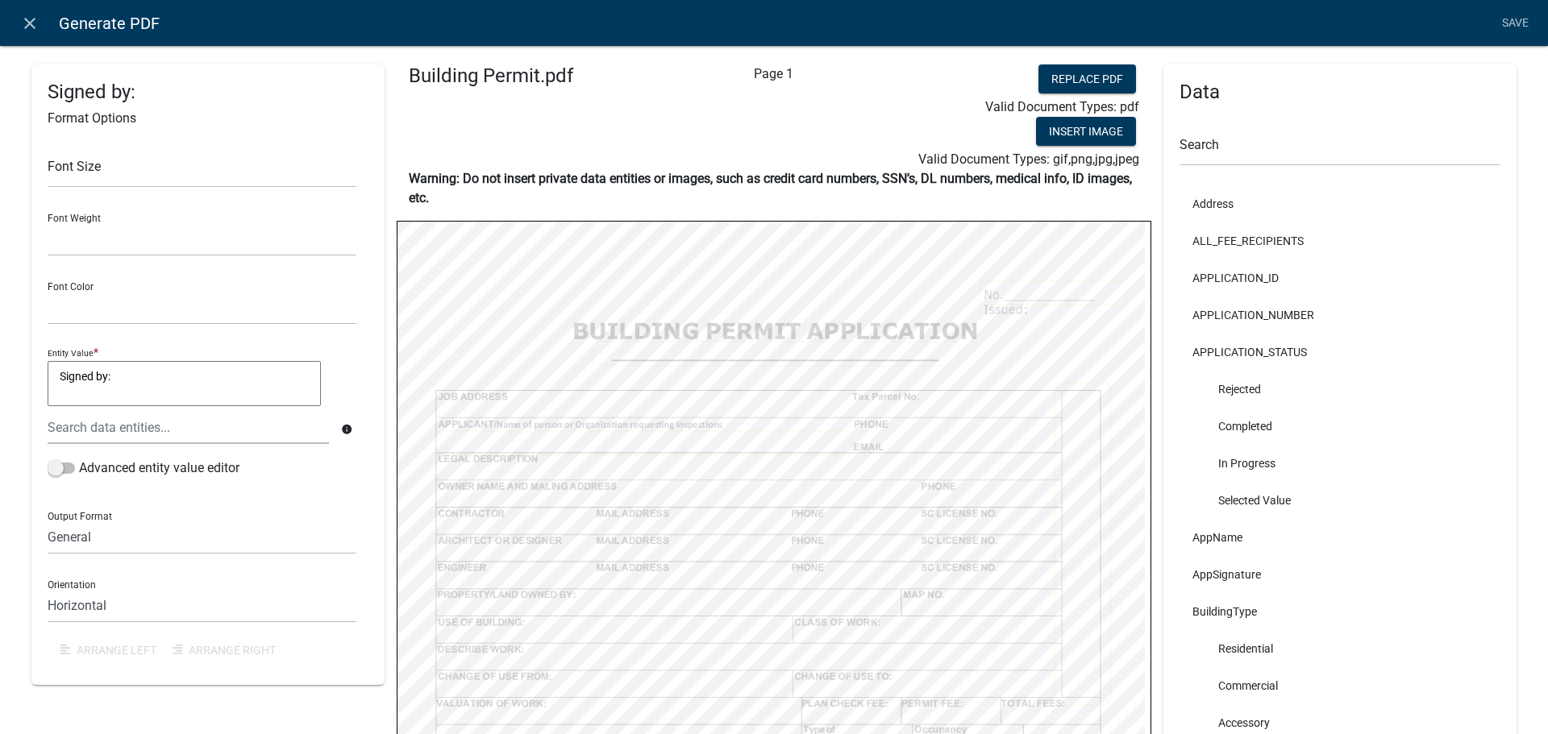
select select
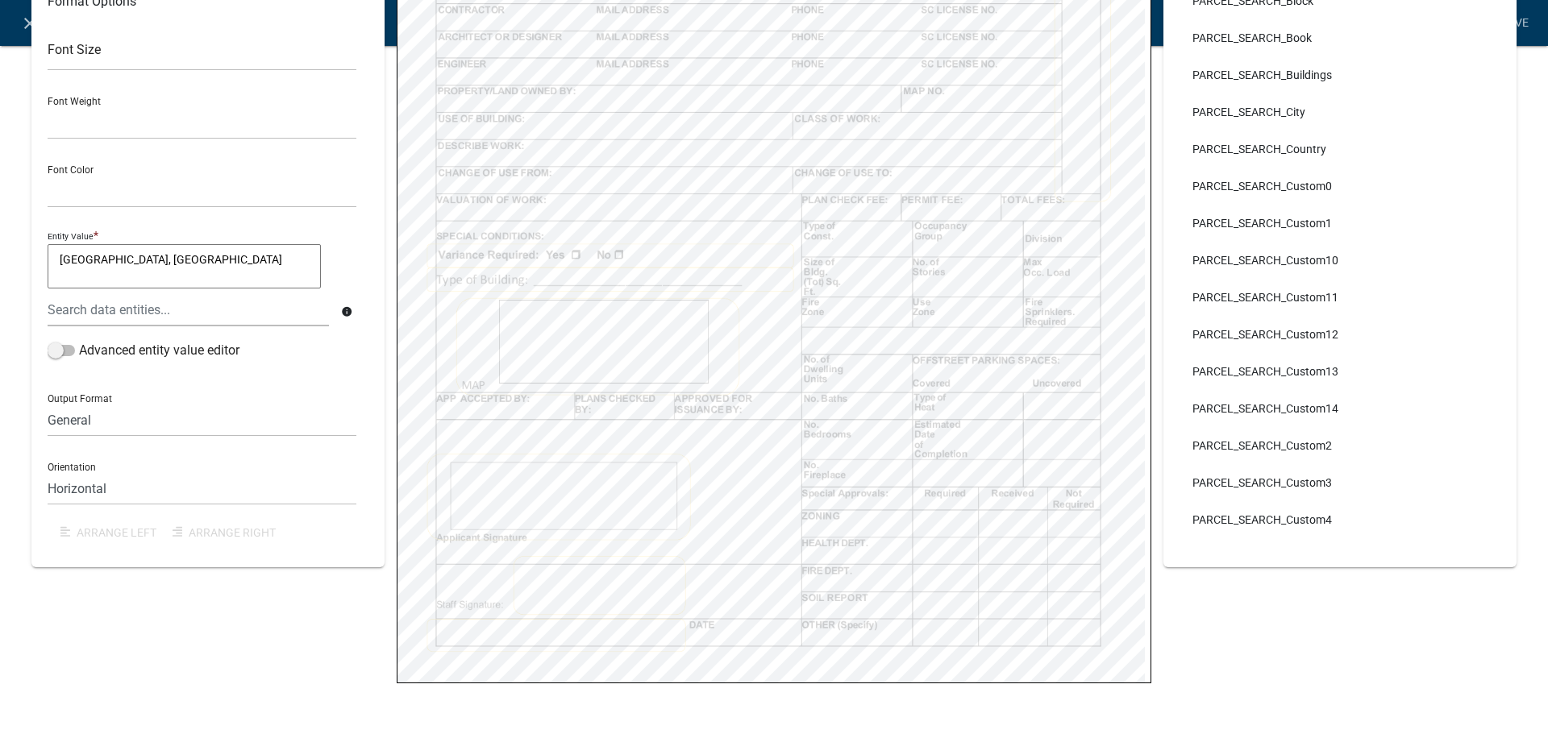
scroll to position [532, 0]
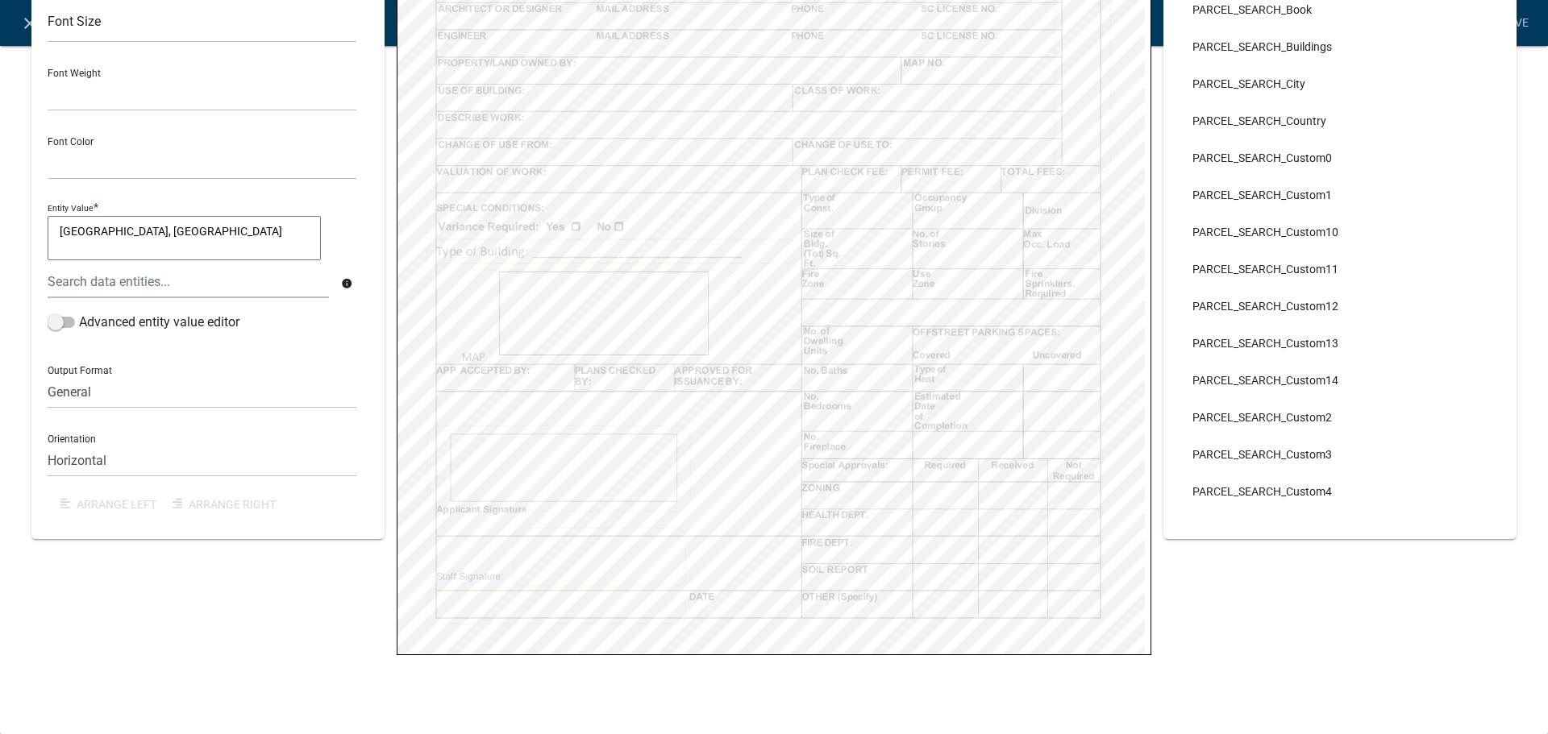
select select
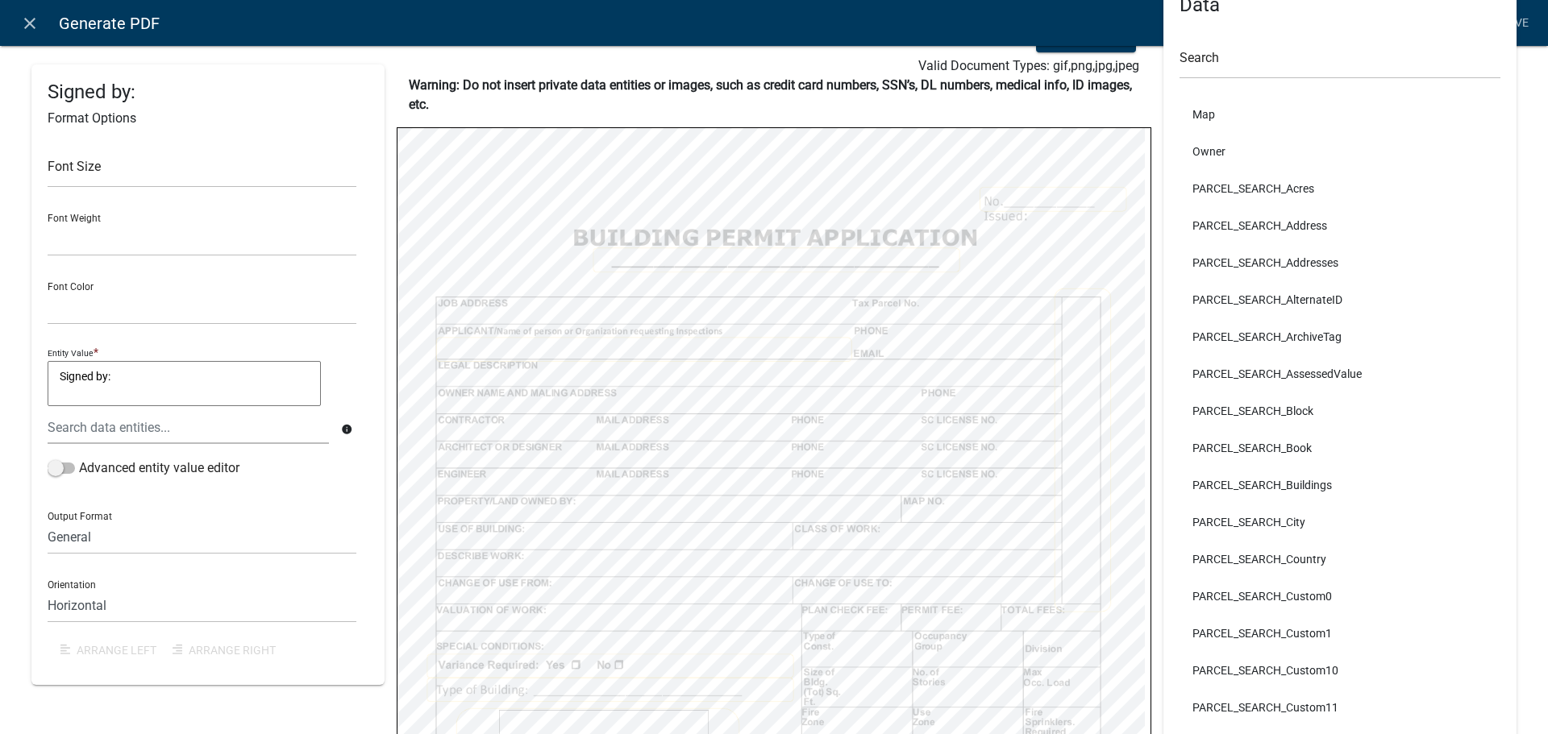
scroll to position [0, 0]
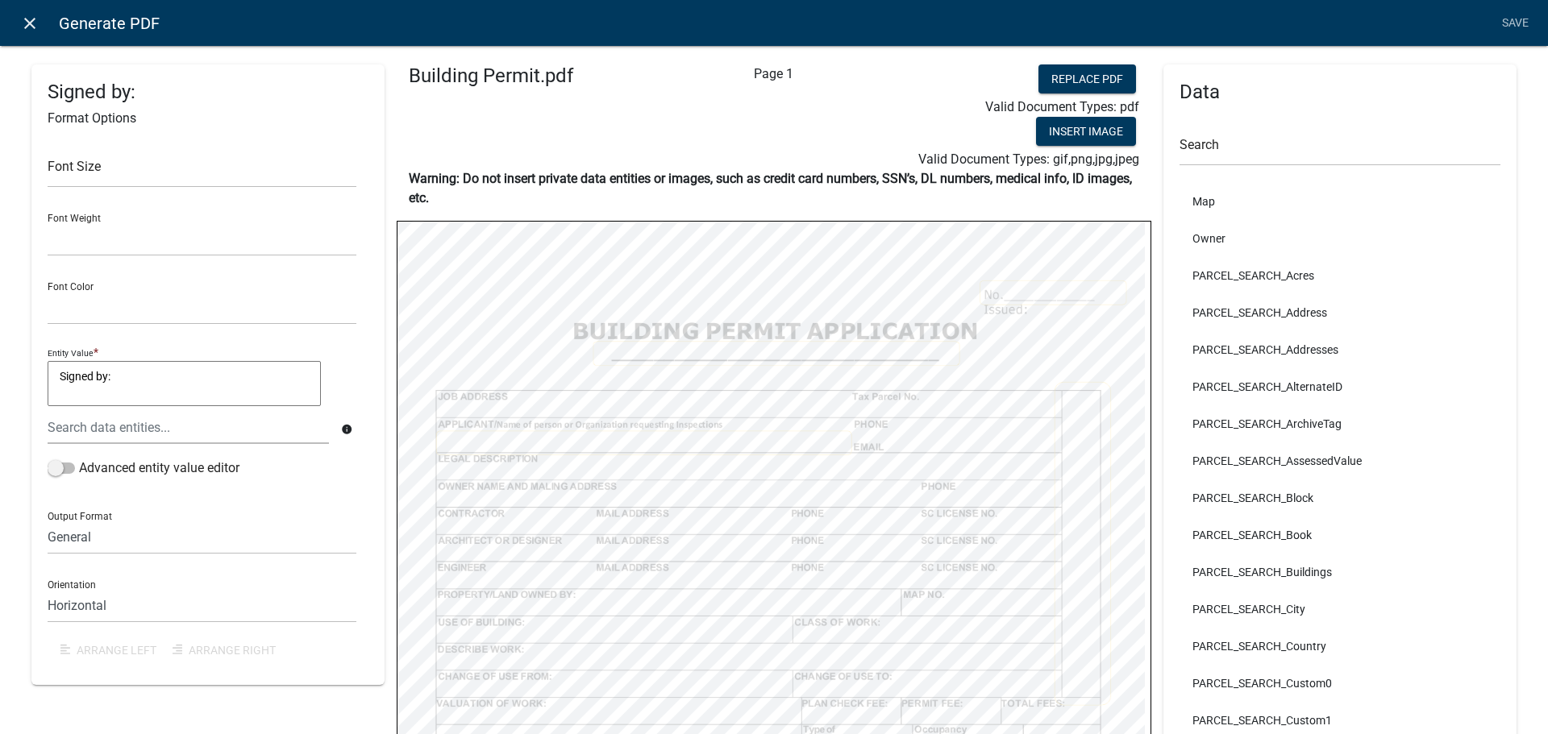
click at [25, 23] on icon "close" at bounding box center [29, 23] width 19 height 19
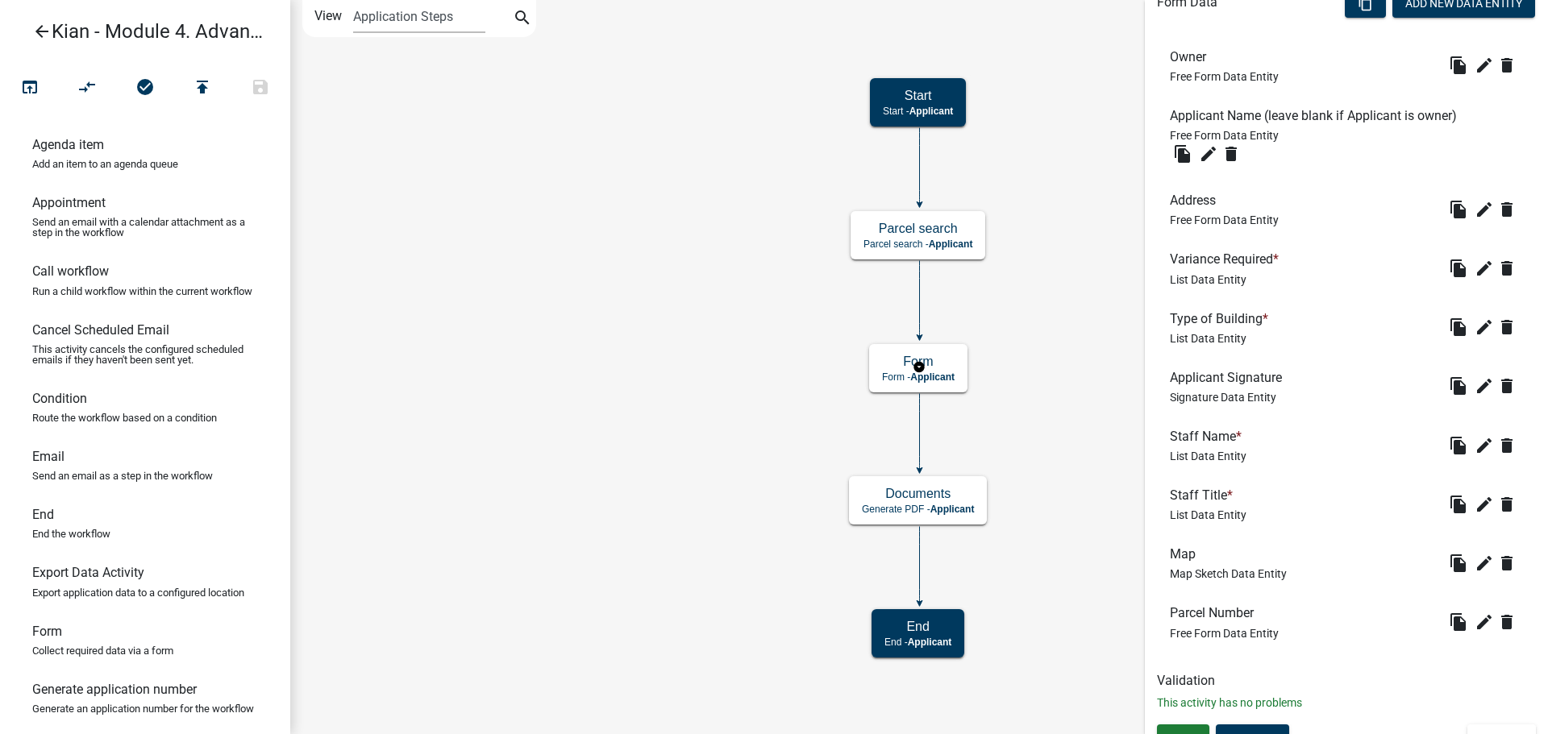
scroll to position [502, 0]
click at [1471, 395] on button "edit" at bounding box center [1484, 385] width 26 height 26
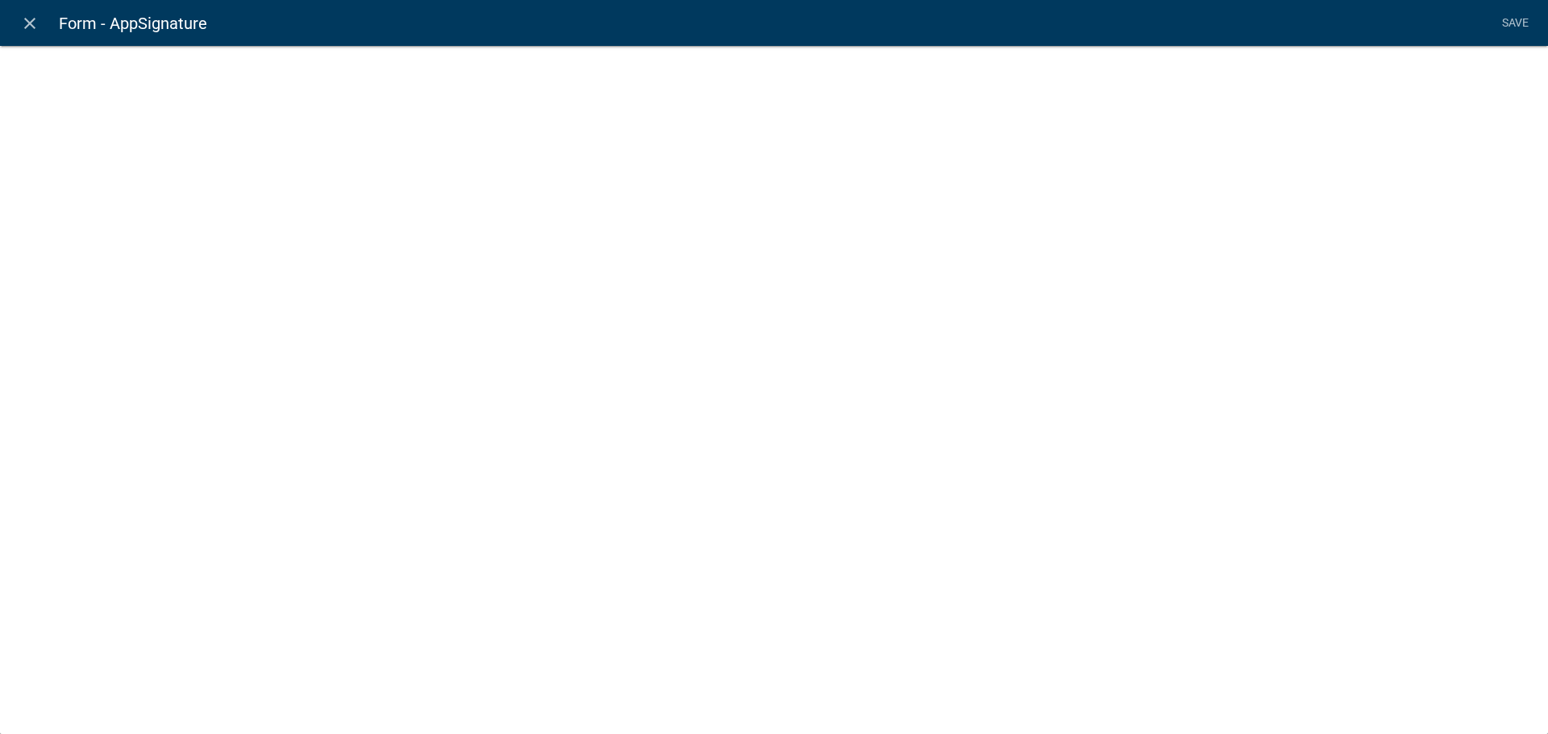
select select "signature"
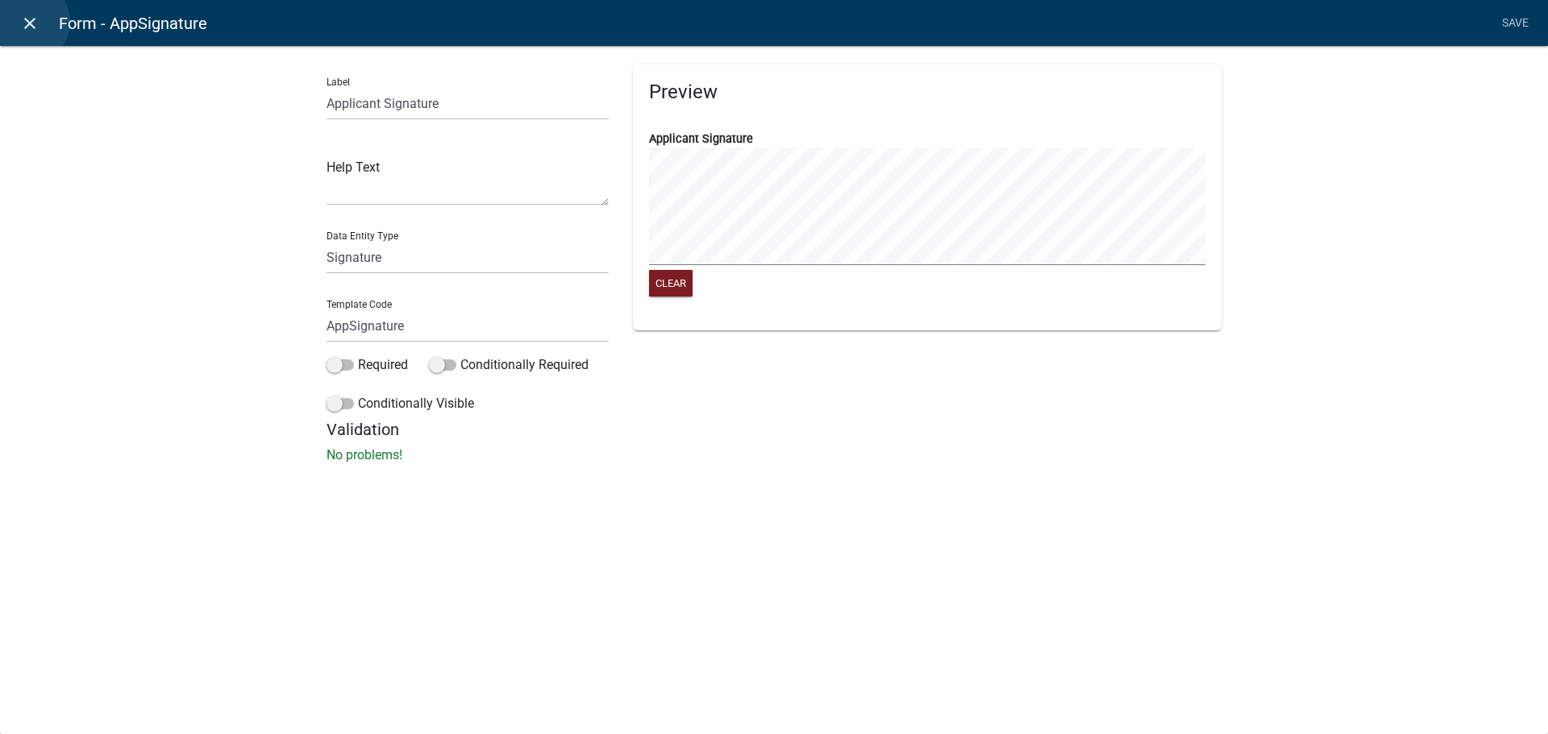
click at [29, 22] on icon "close" at bounding box center [29, 23] width 19 height 19
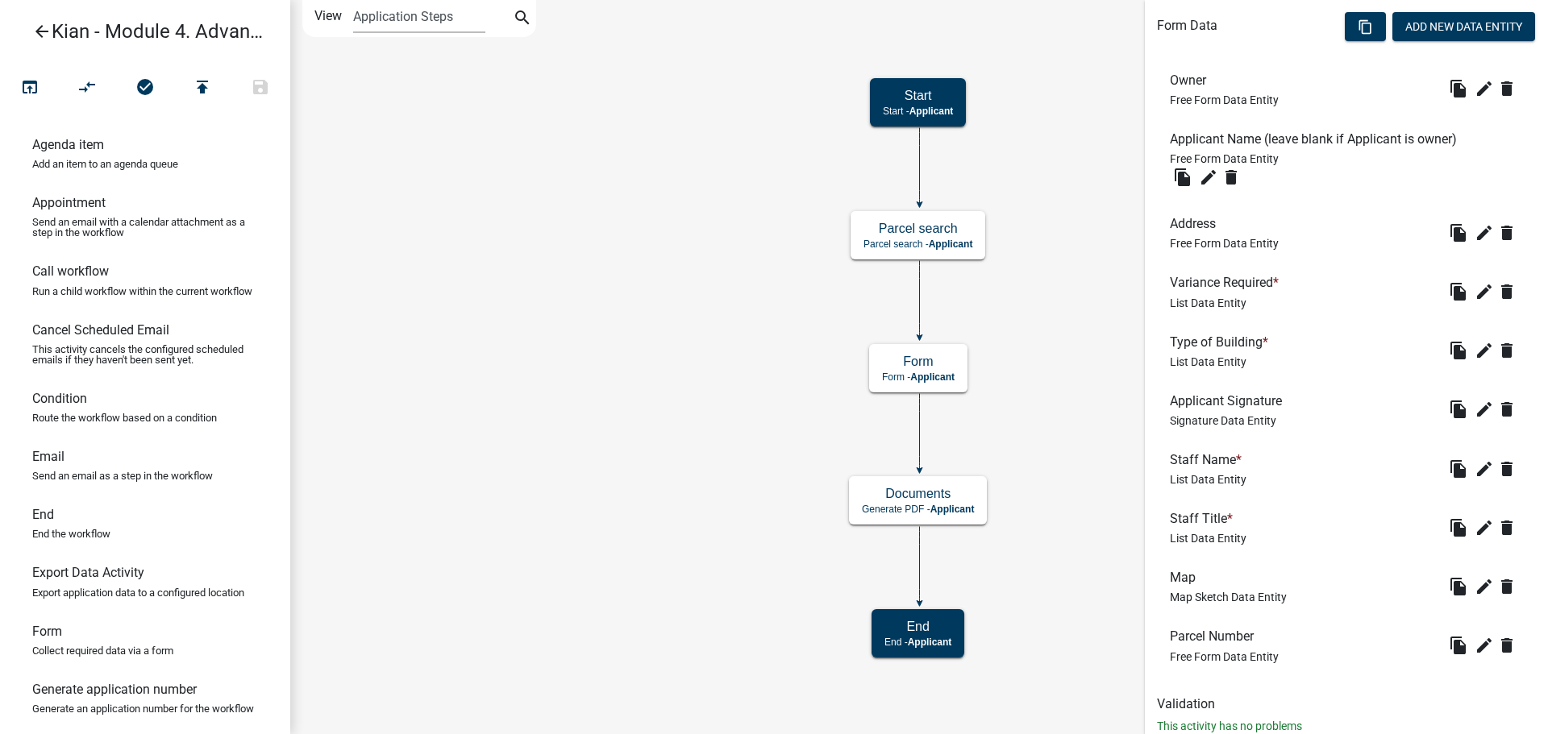
scroll to position [480, 0]
click at [1474, 463] on icon "edit" at bounding box center [1483, 466] width 19 height 19
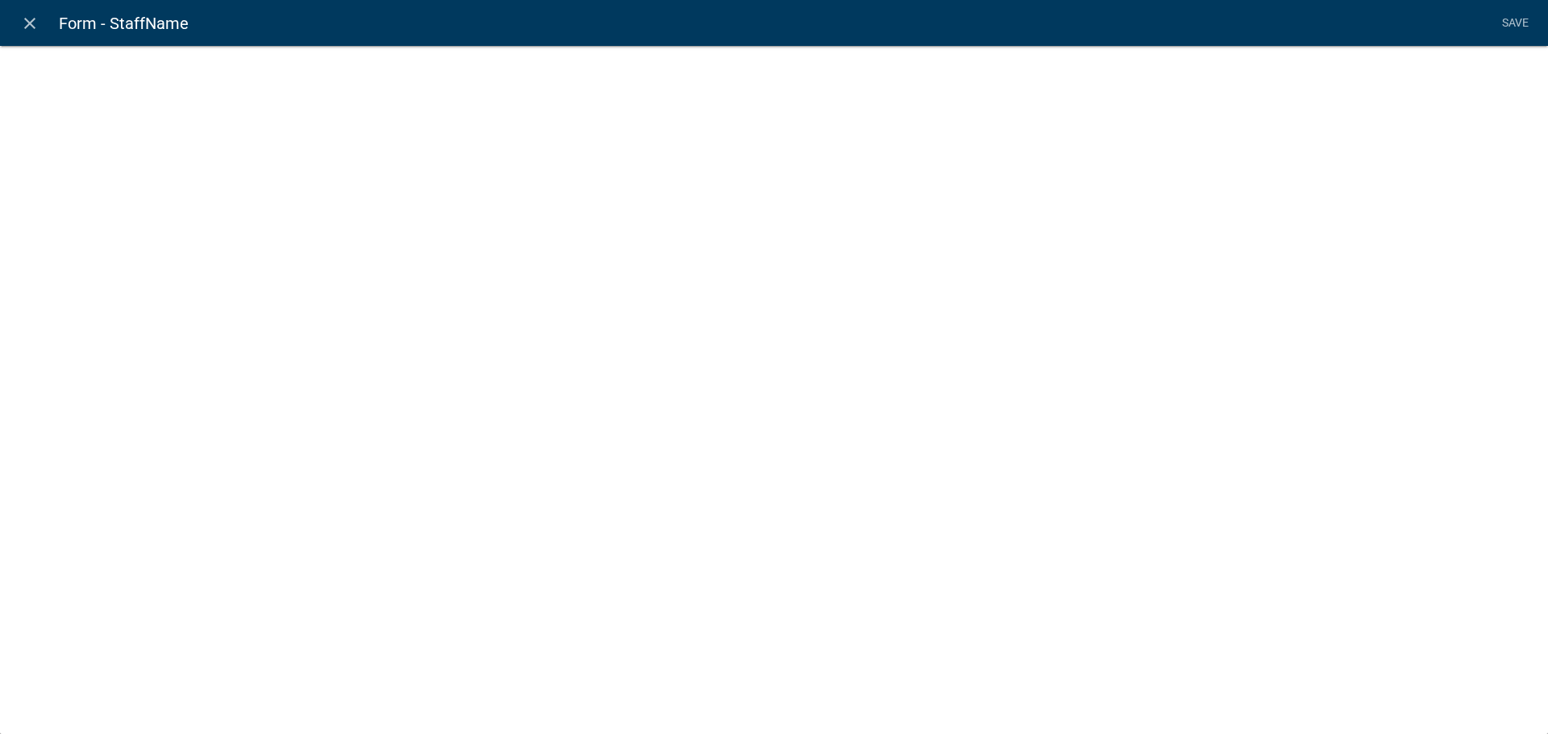
select select "custom-list-cc8a719c-8a7b-4e92-b482-c99540aefcf5"
select select
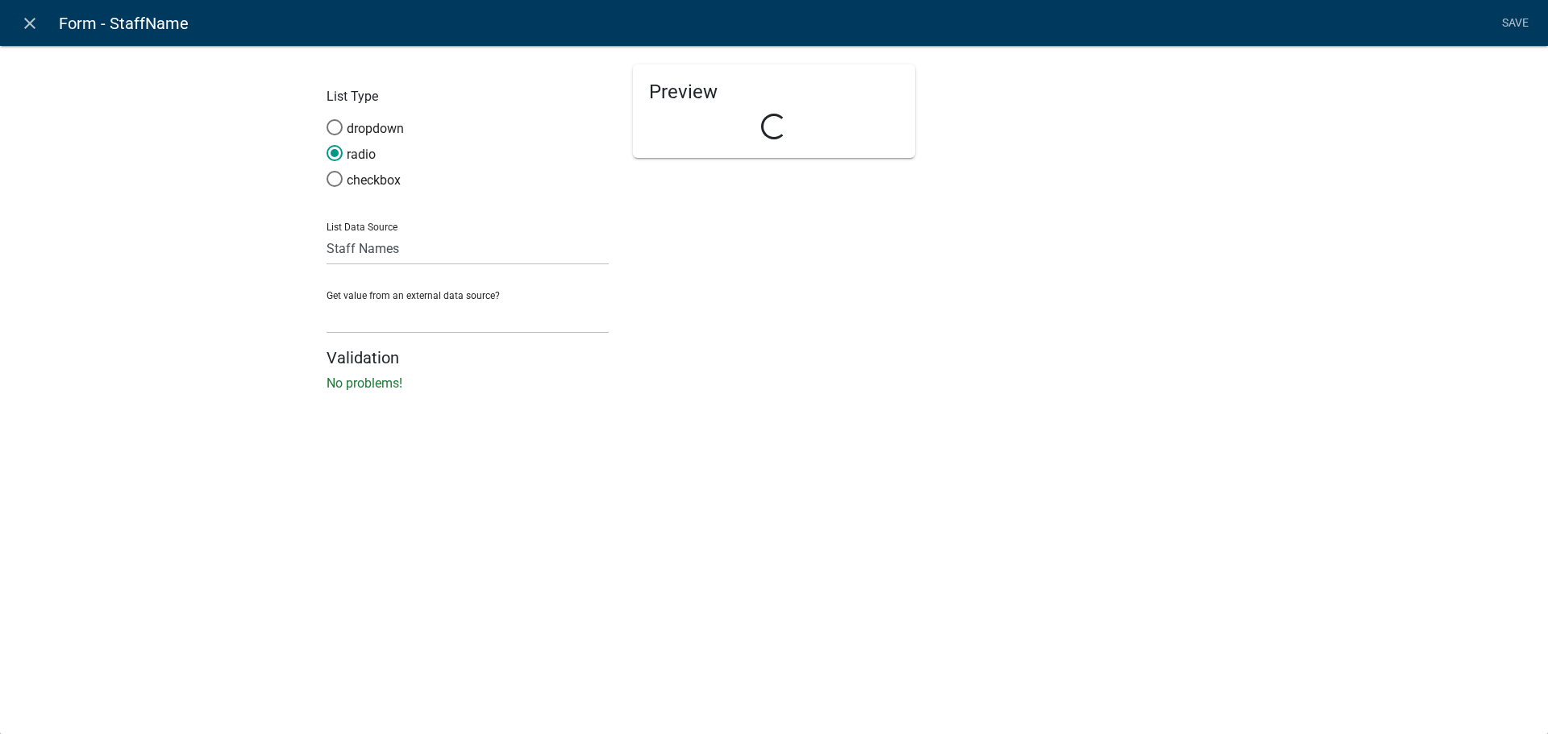
select select "list-data"
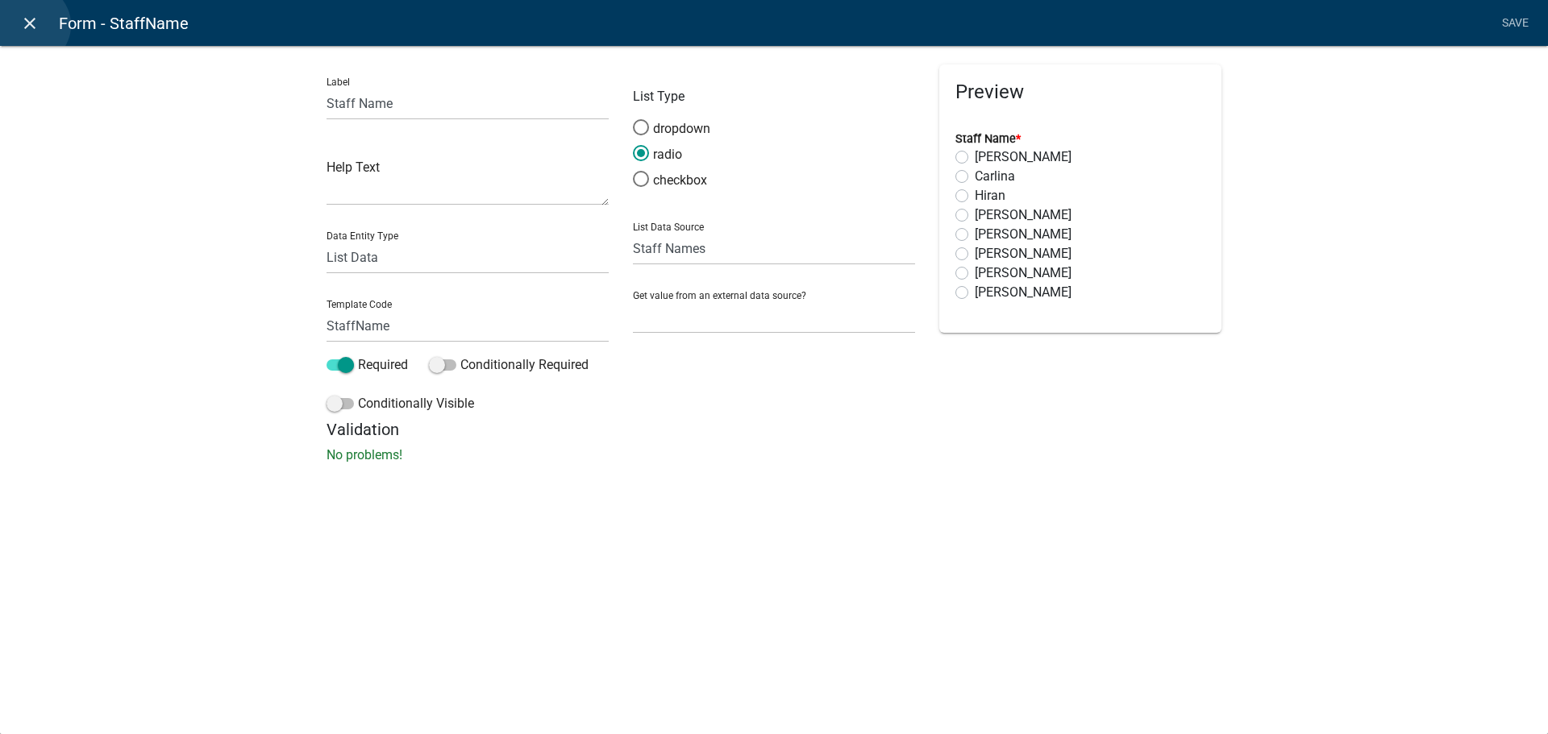
click at [30, 25] on icon "close" at bounding box center [29, 23] width 19 height 19
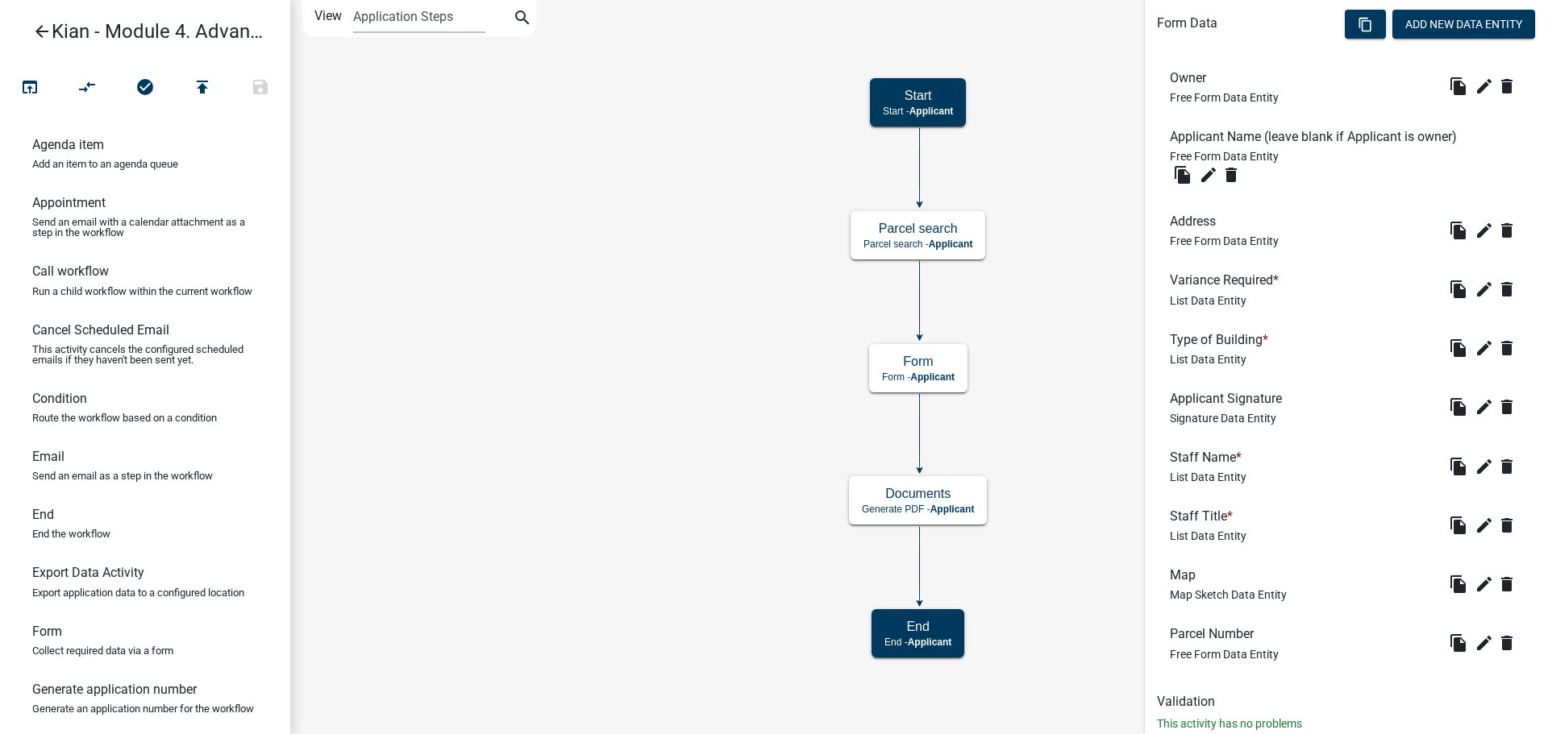
scroll to position [525, 0]
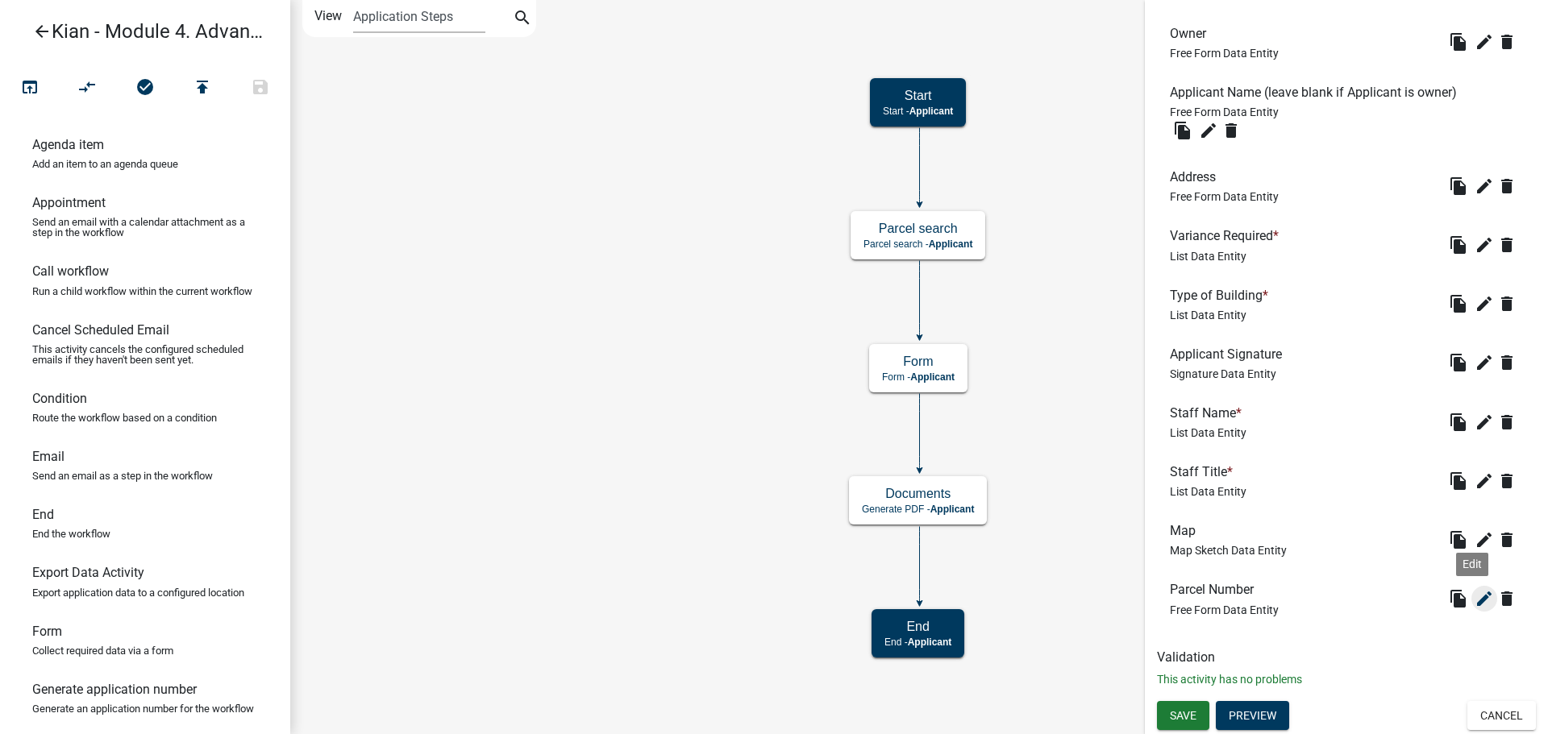
click at [1477, 598] on icon "edit" at bounding box center [1483, 598] width 19 height 19
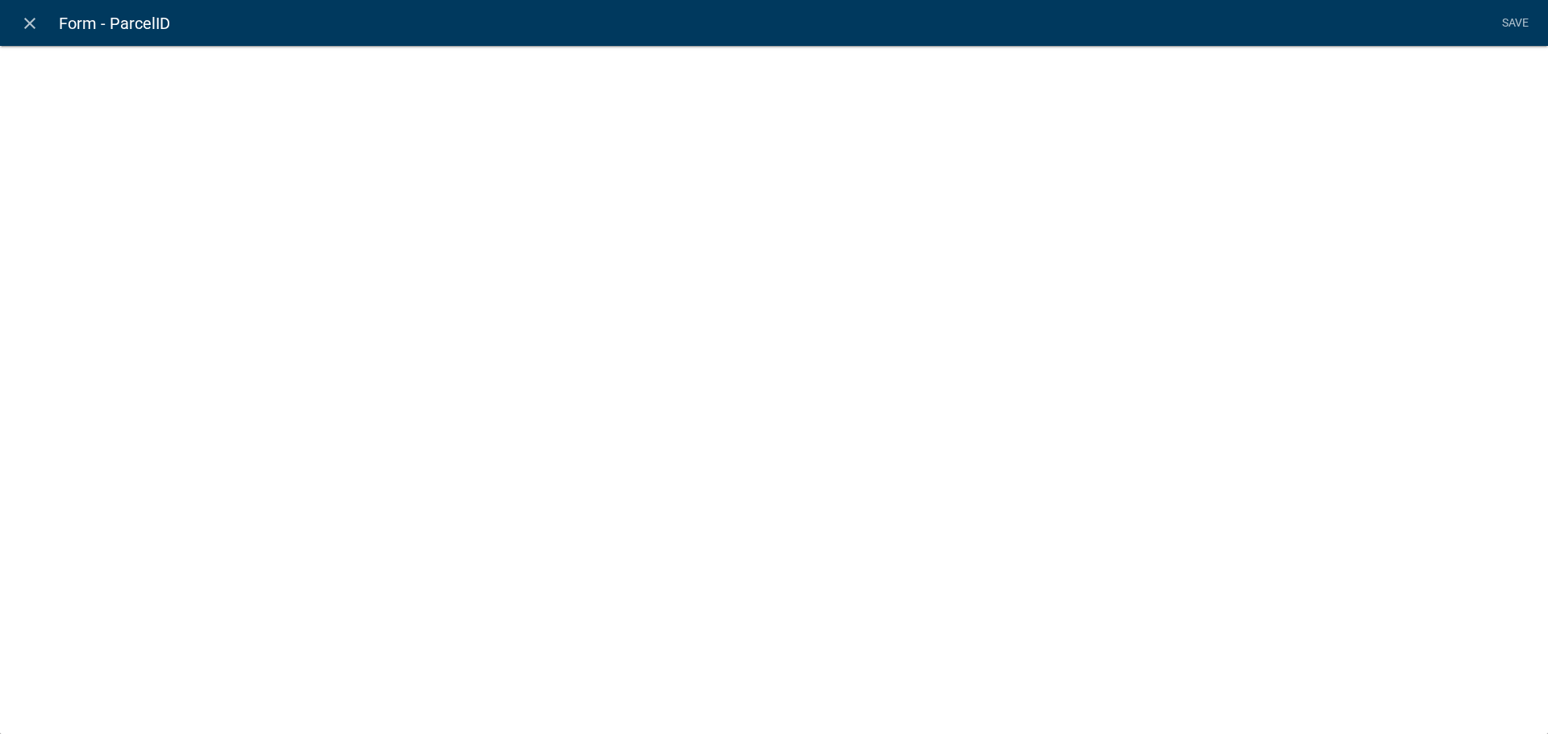
select select "1: Object"
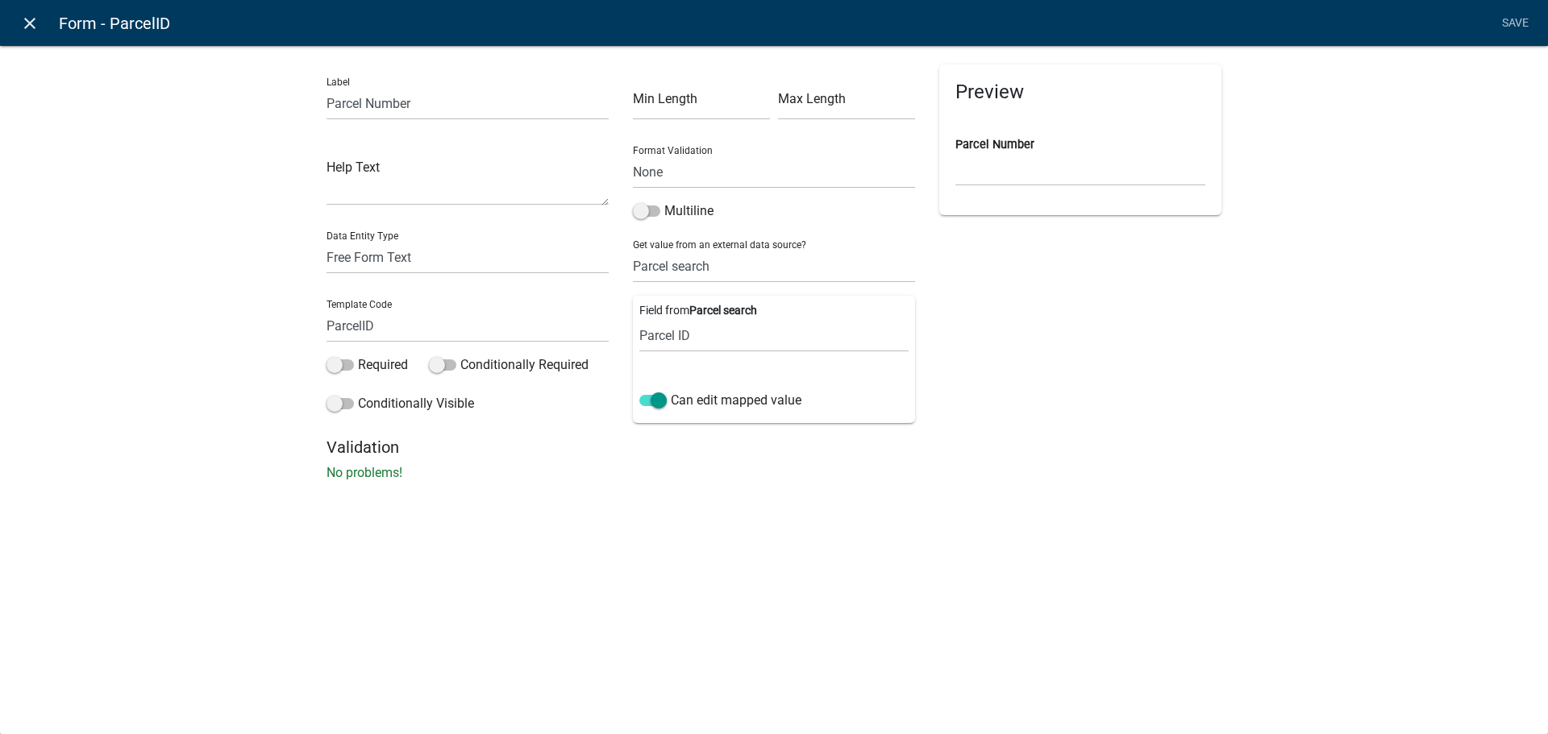
click at [26, 26] on icon "close" at bounding box center [29, 23] width 19 height 19
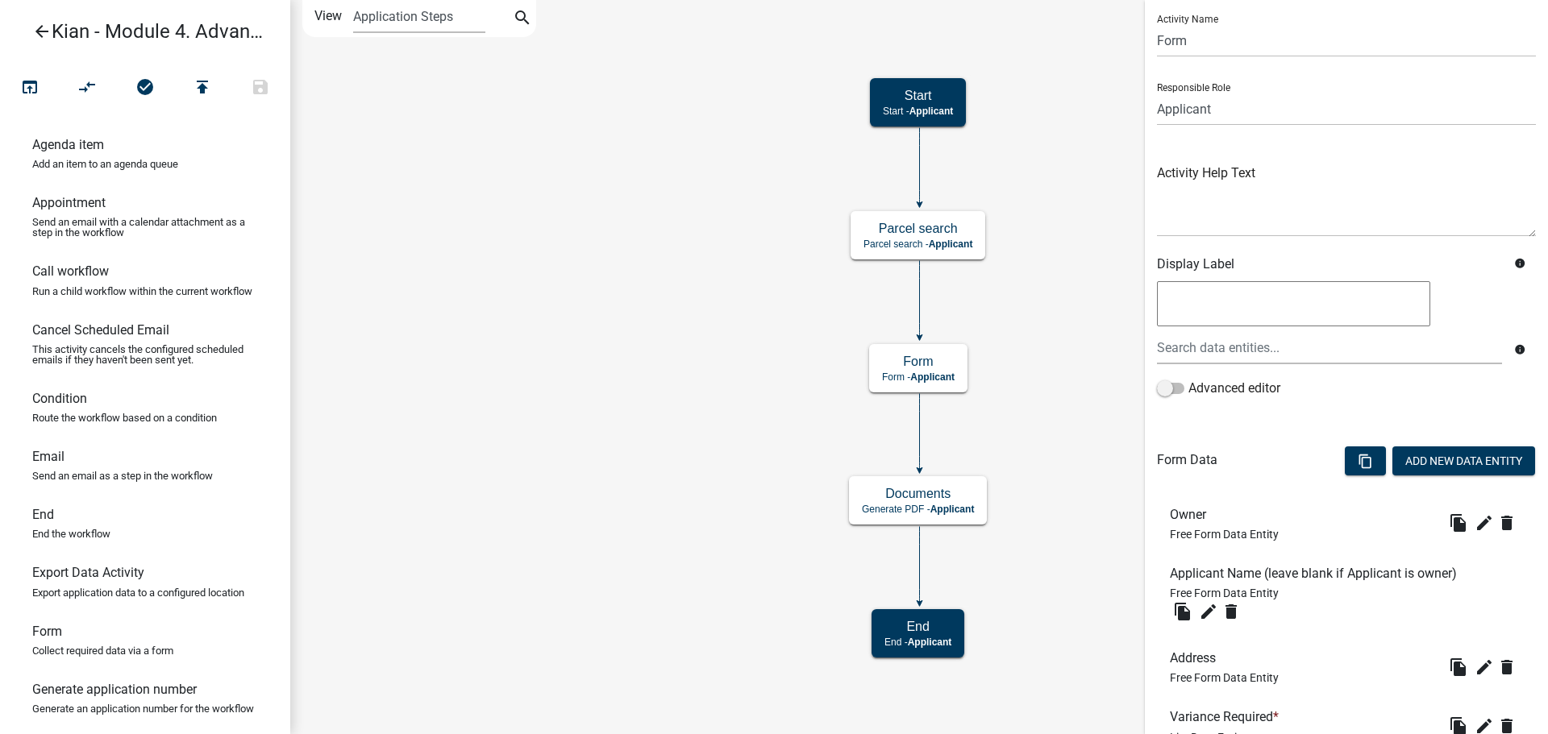
scroll to position [0, 0]
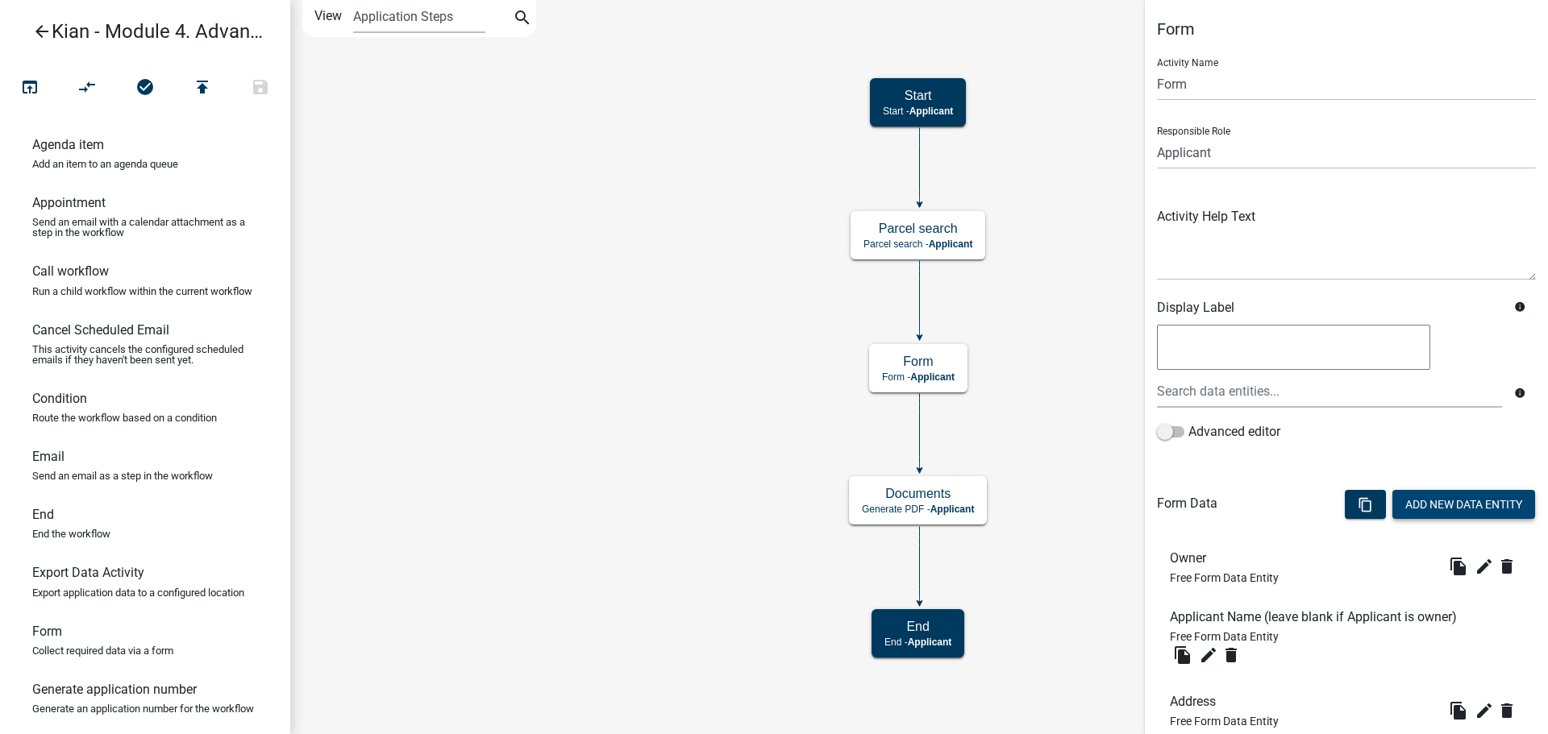
click at [1415, 503] on button "Add New Data Entity" at bounding box center [1463, 504] width 143 height 29
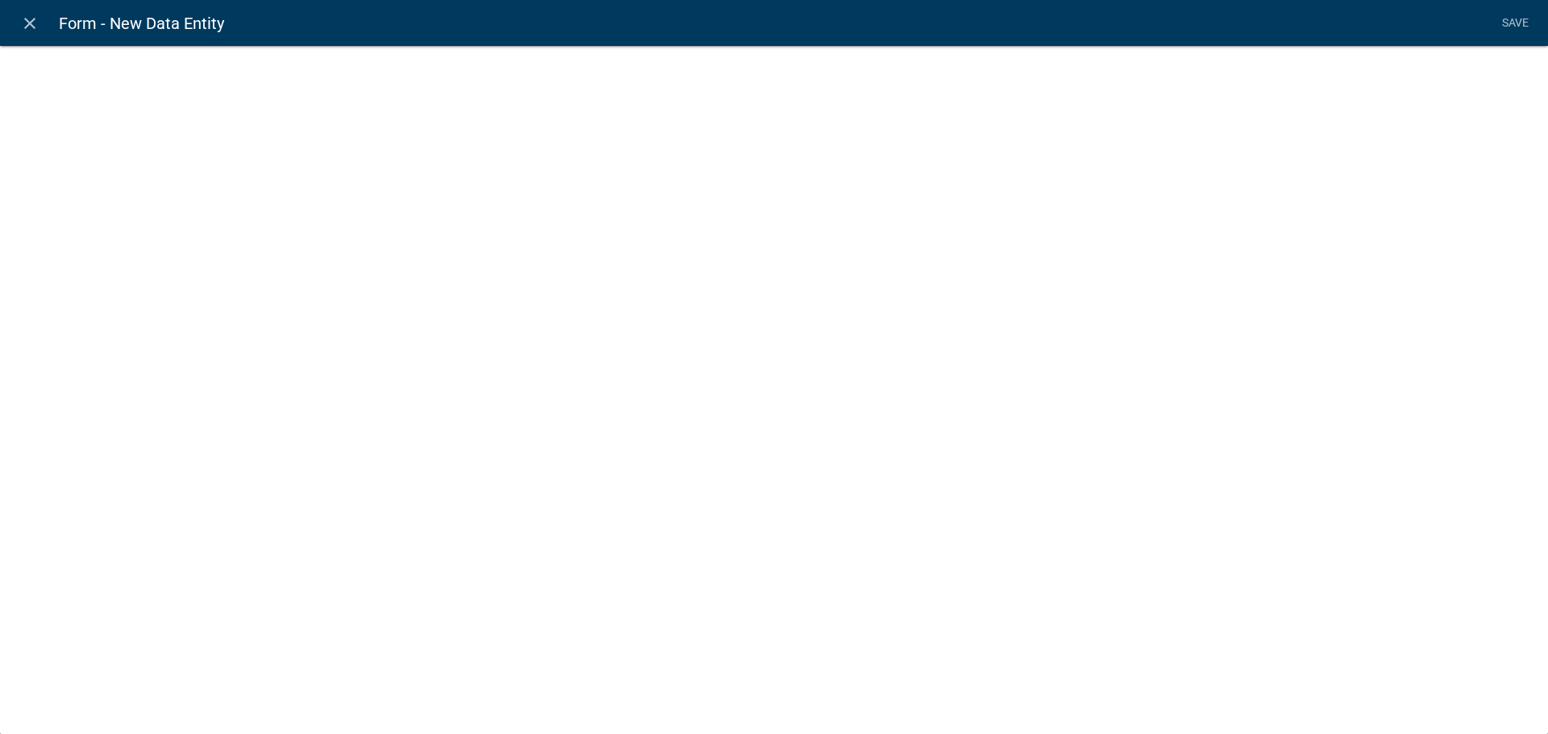
select select
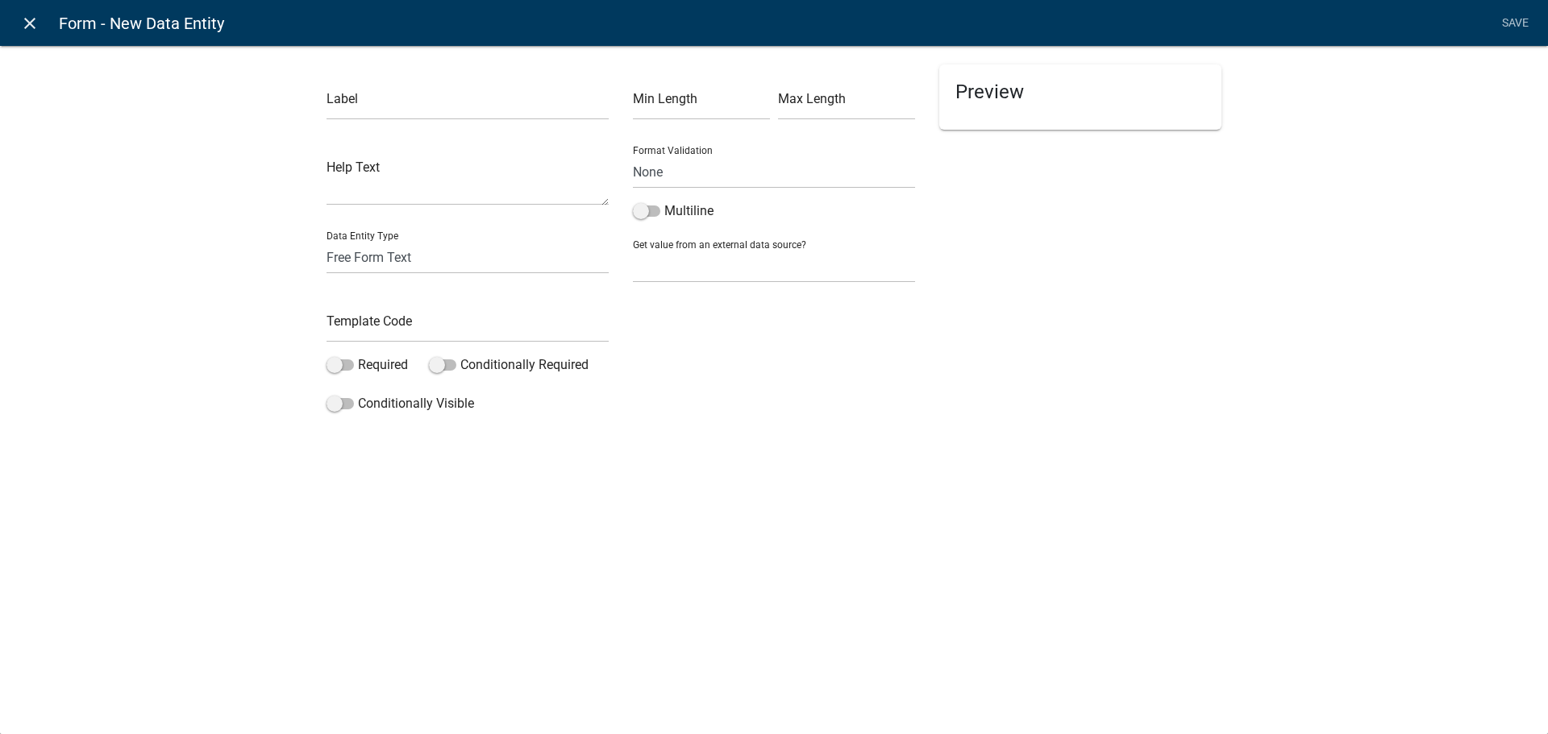
click at [20, 29] on icon "close" at bounding box center [29, 23] width 19 height 19
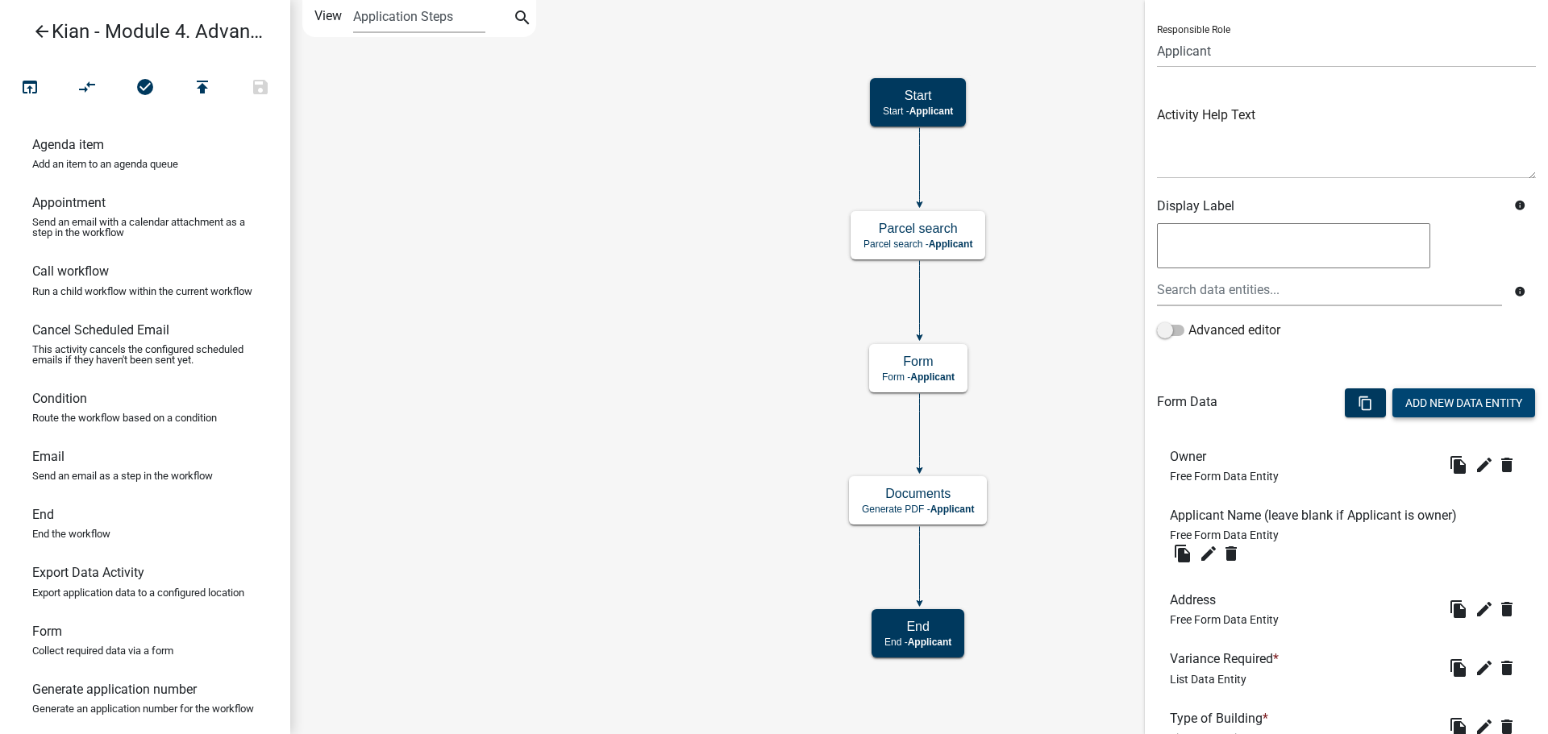
scroll to position [101, 0]
click at [1274, 289] on div at bounding box center [1329, 290] width 369 height 33
type input "s"
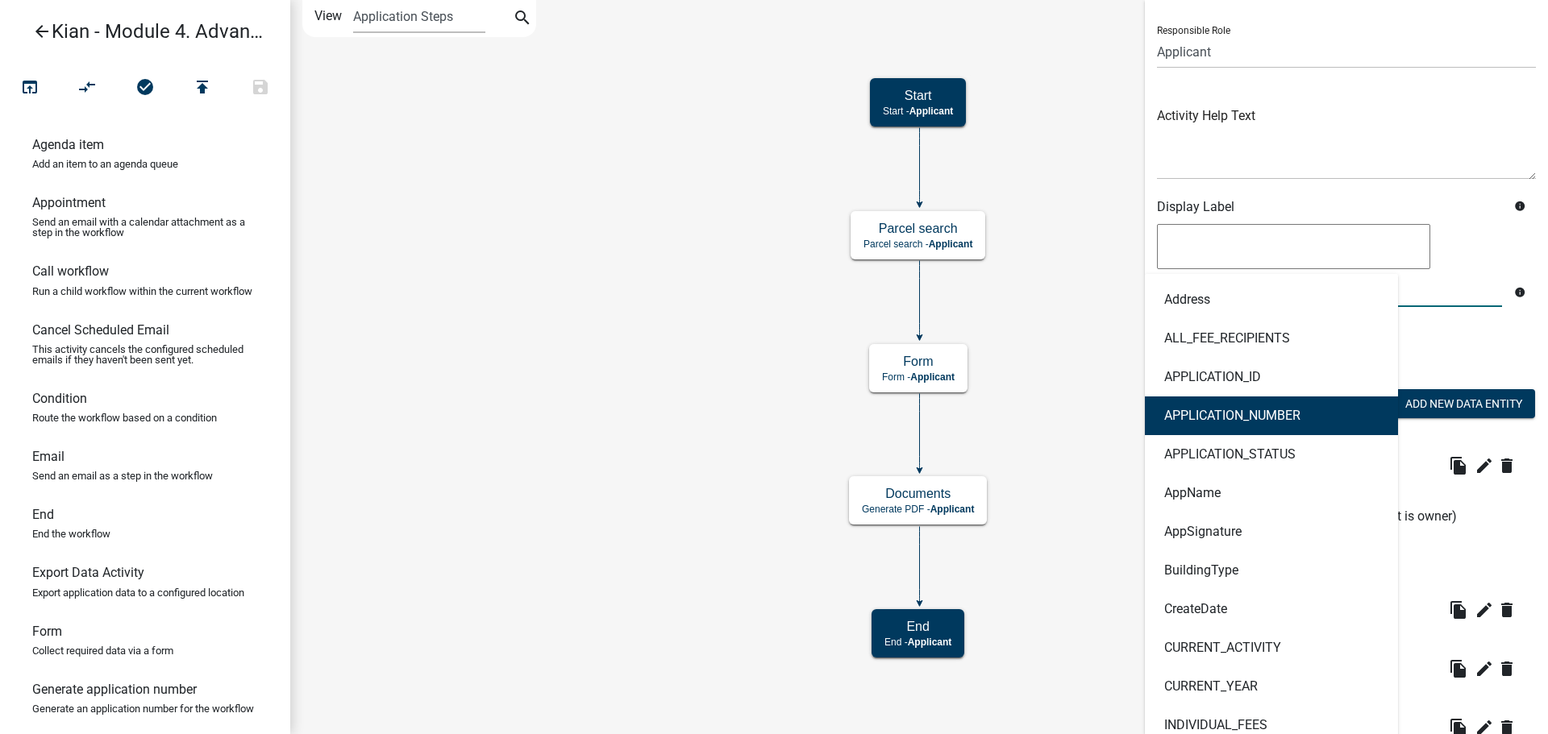
click at [1047, 451] on icon "Start Start - Applicant Form Form - Applicant Documents Generate PDF - Applican…" at bounding box center [919, 367] width 1256 height 733
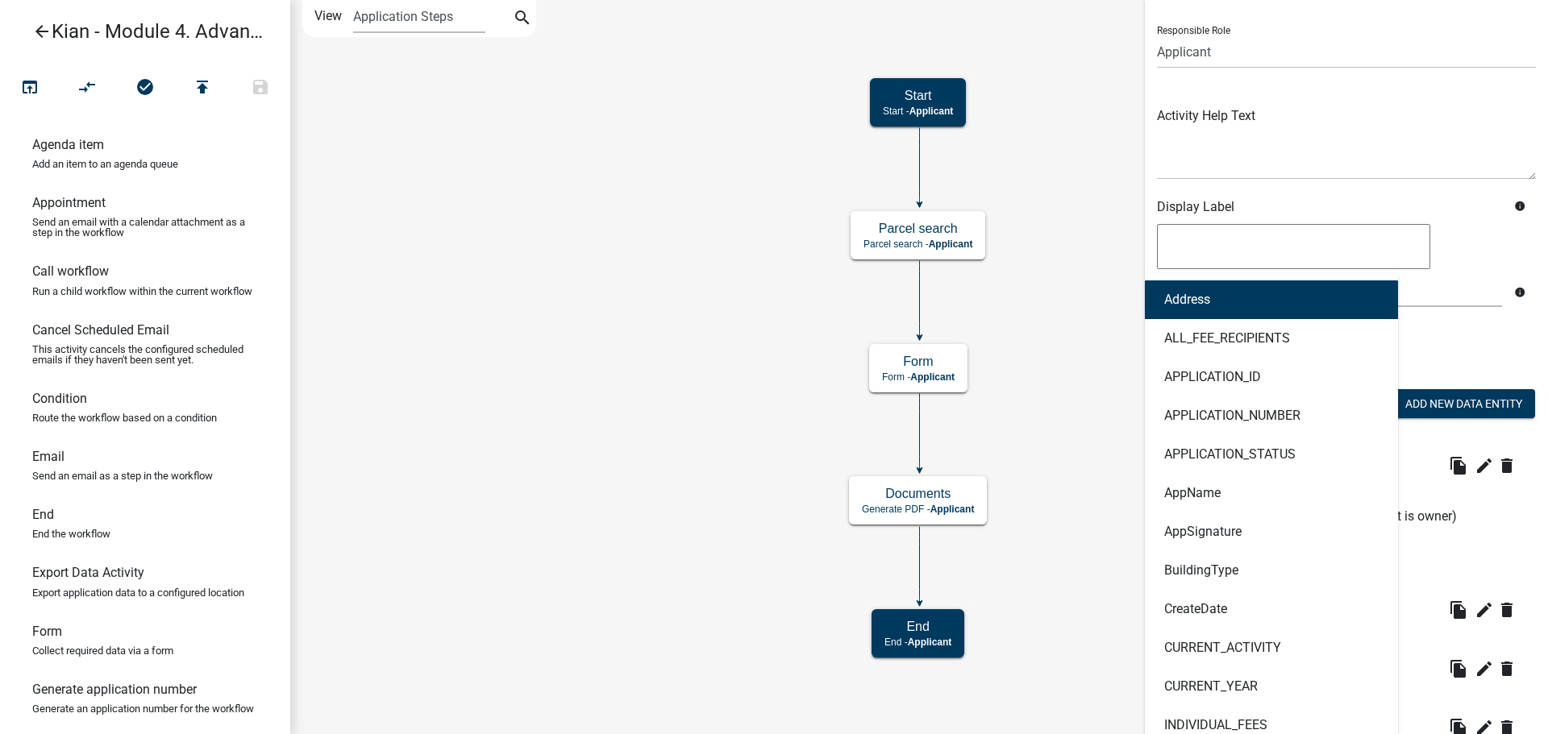
click at [1099, 259] on icon "Start Start - Applicant Form Form - Applicant Documents Generate PDF - Applican…" at bounding box center [919, 367] width 1256 height 733
click at [1278, 226] on textarea at bounding box center [1293, 246] width 273 height 45
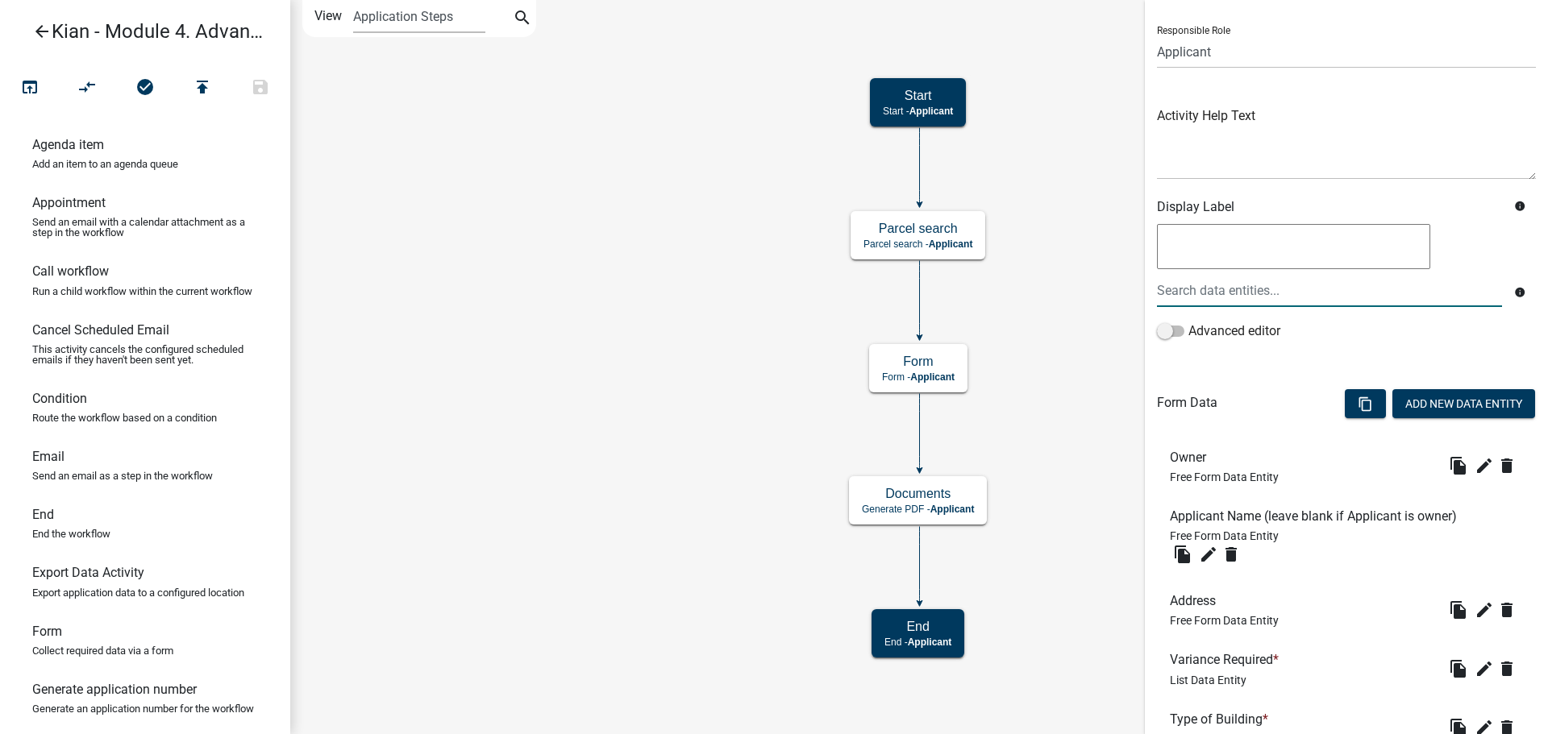
click at [1074, 196] on icon "Start Start - Applicant Form Form - Applicant Documents Generate PDF - Applican…" at bounding box center [919, 367] width 1256 height 733
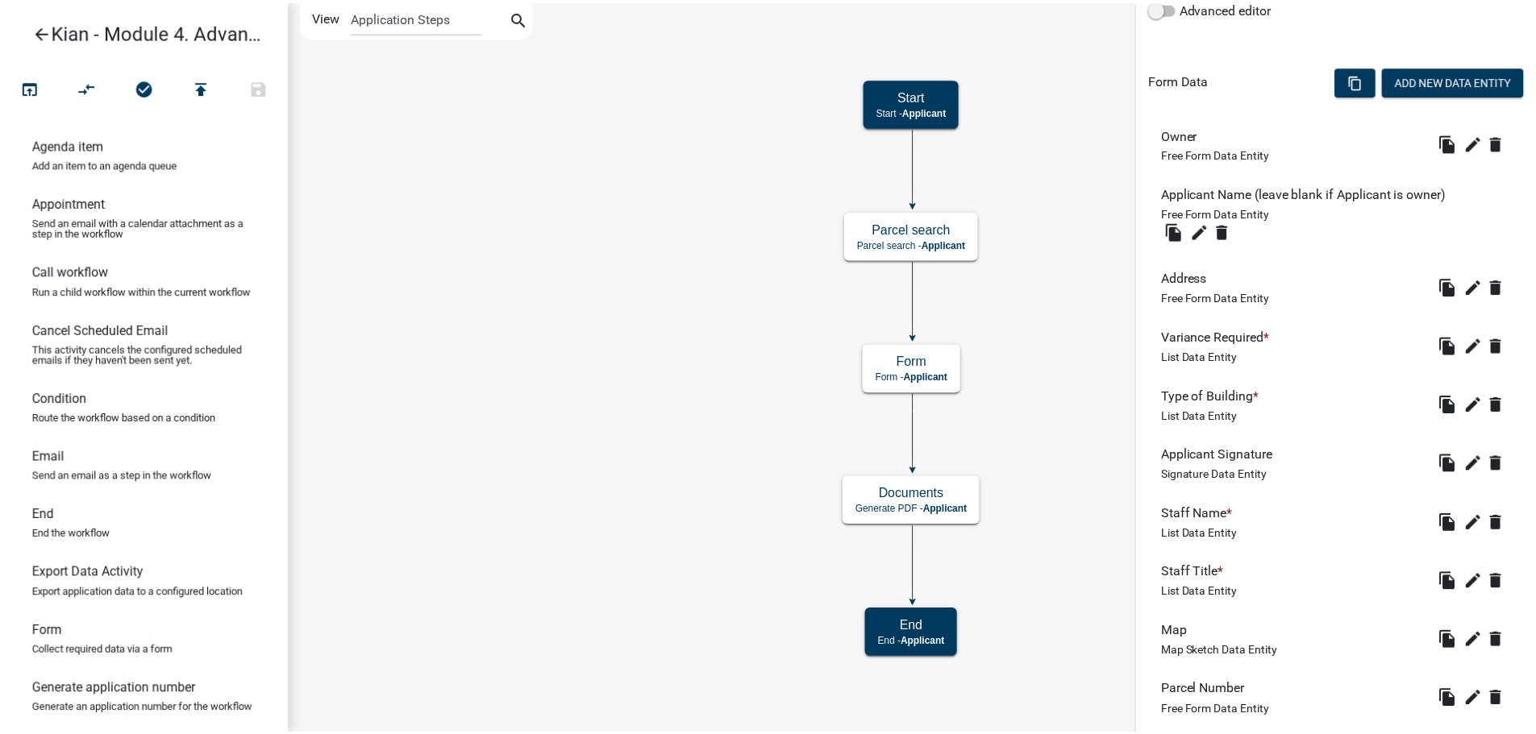
scroll to position [525, 0]
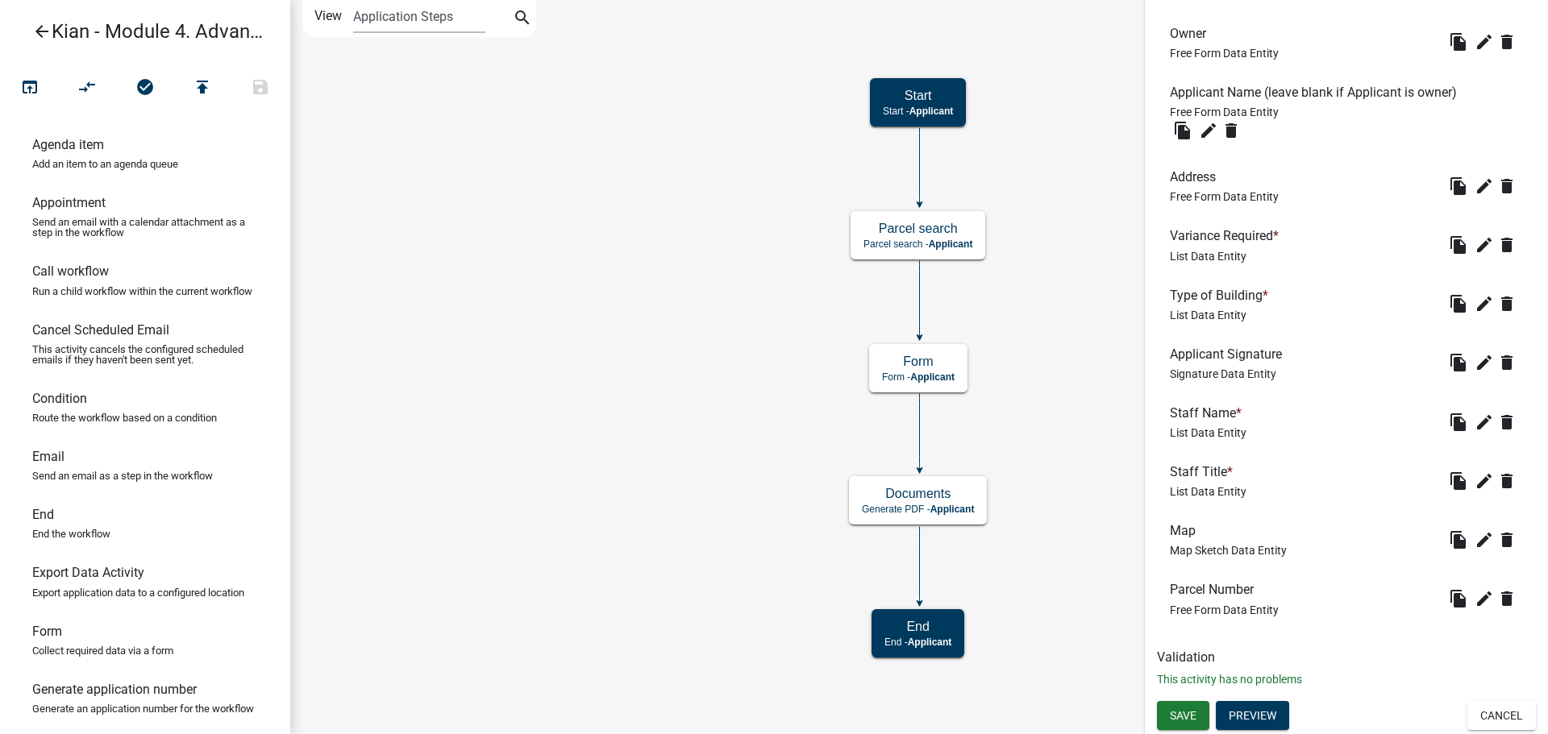
click at [42, 23] on icon "arrow_back" at bounding box center [41, 33] width 19 height 23
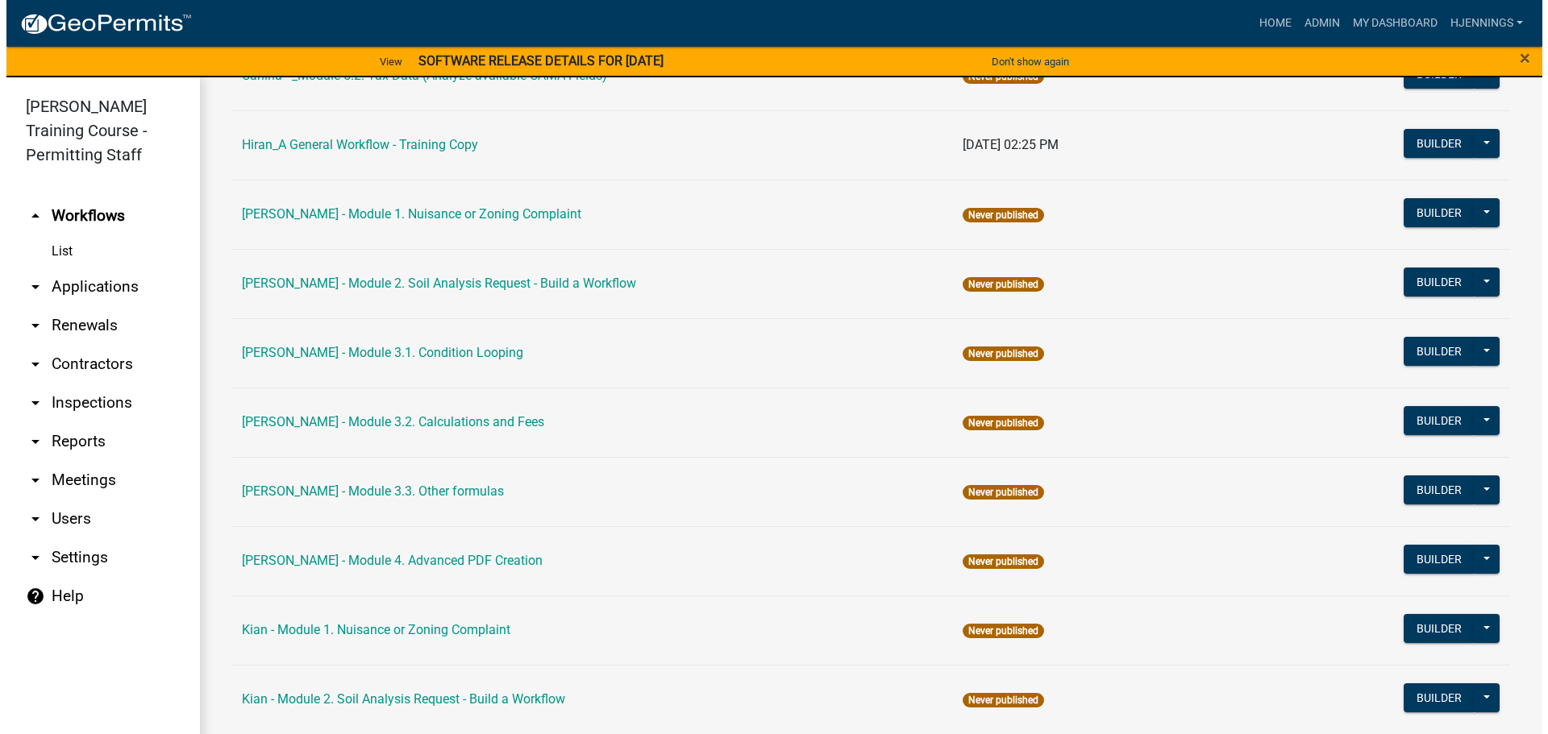
scroll to position [1989, 0]
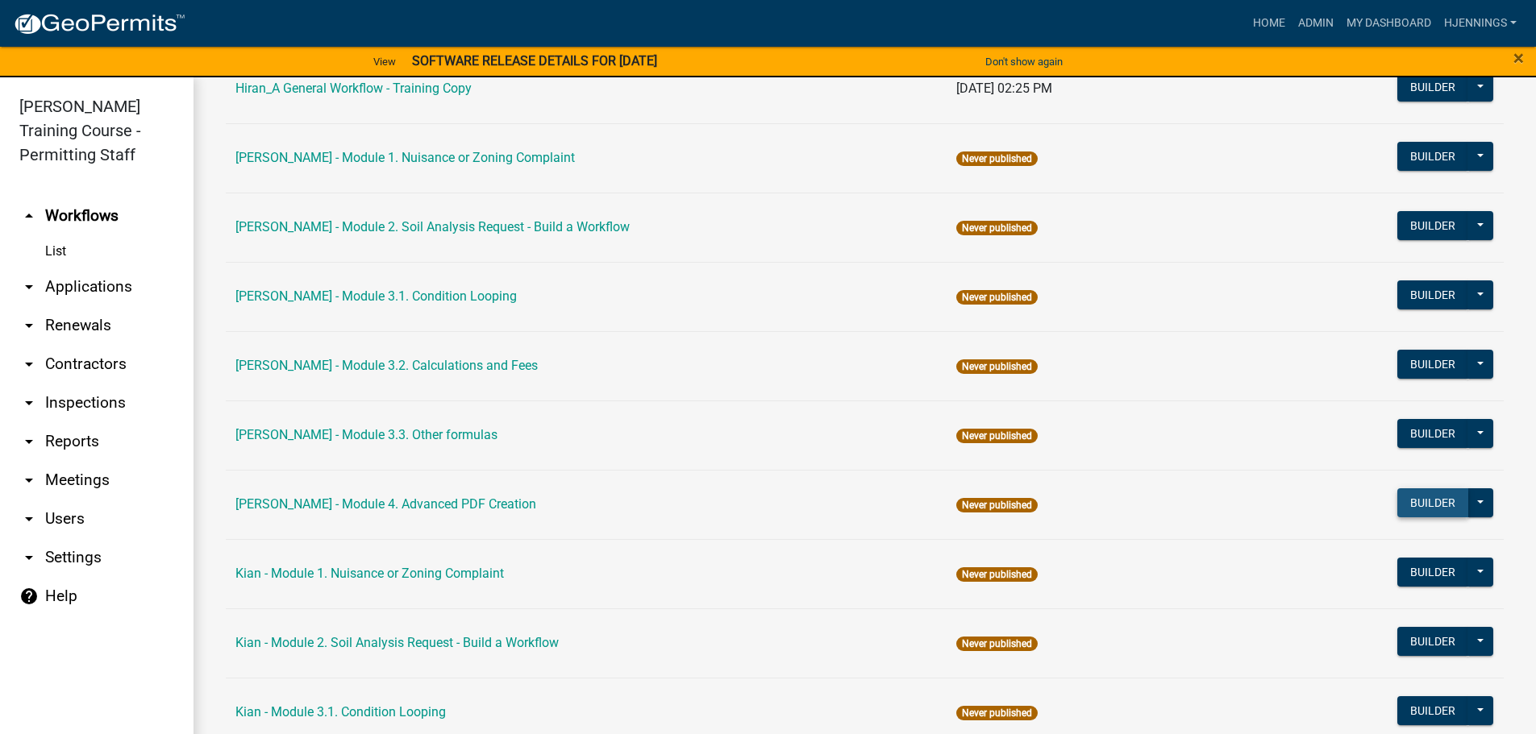
click at [1411, 512] on button "Builder" at bounding box center [1432, 502] width 71 height 29
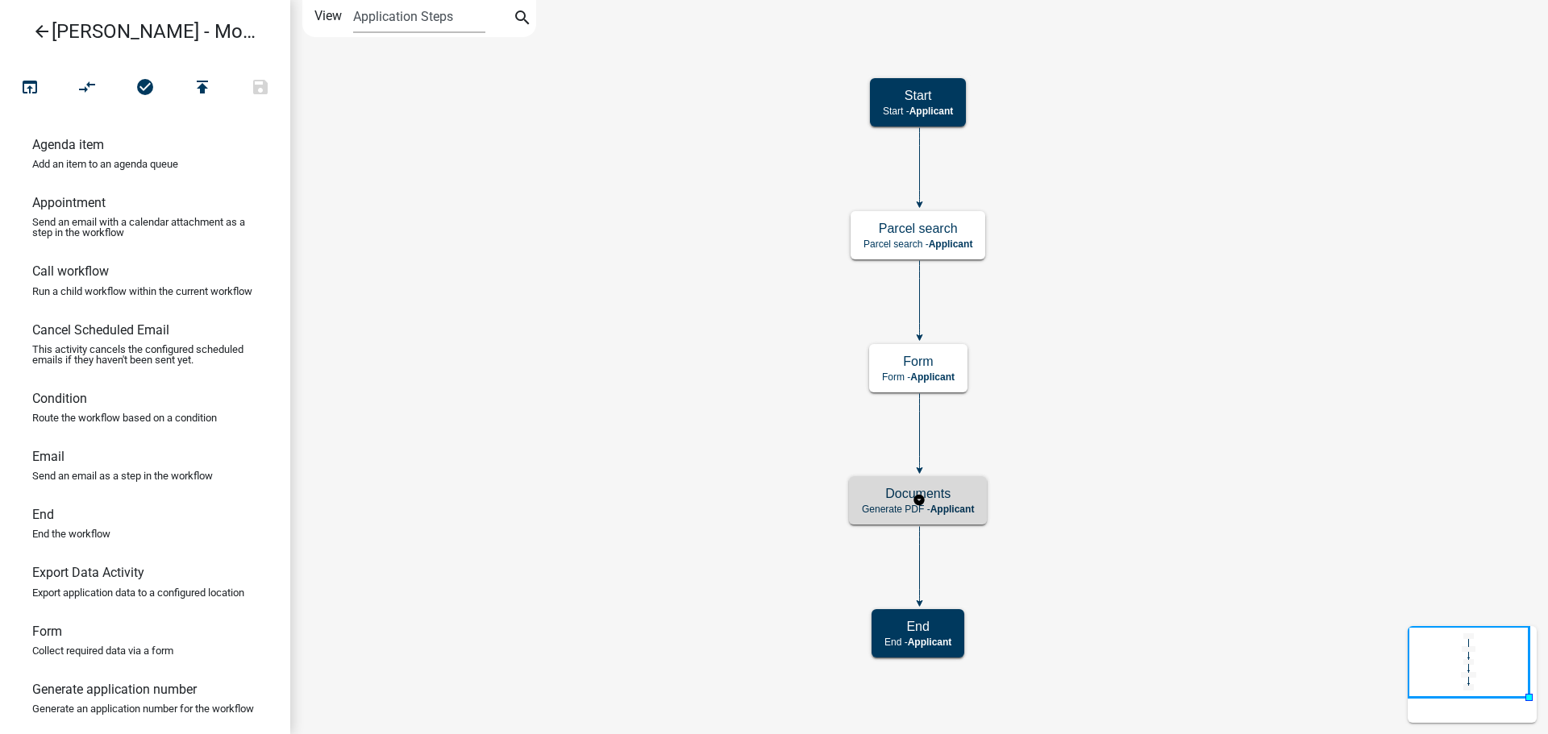
click at [883, 509] on p "Generate PDF - Applicant" at bounding box center [918, 509] width 112 height 11
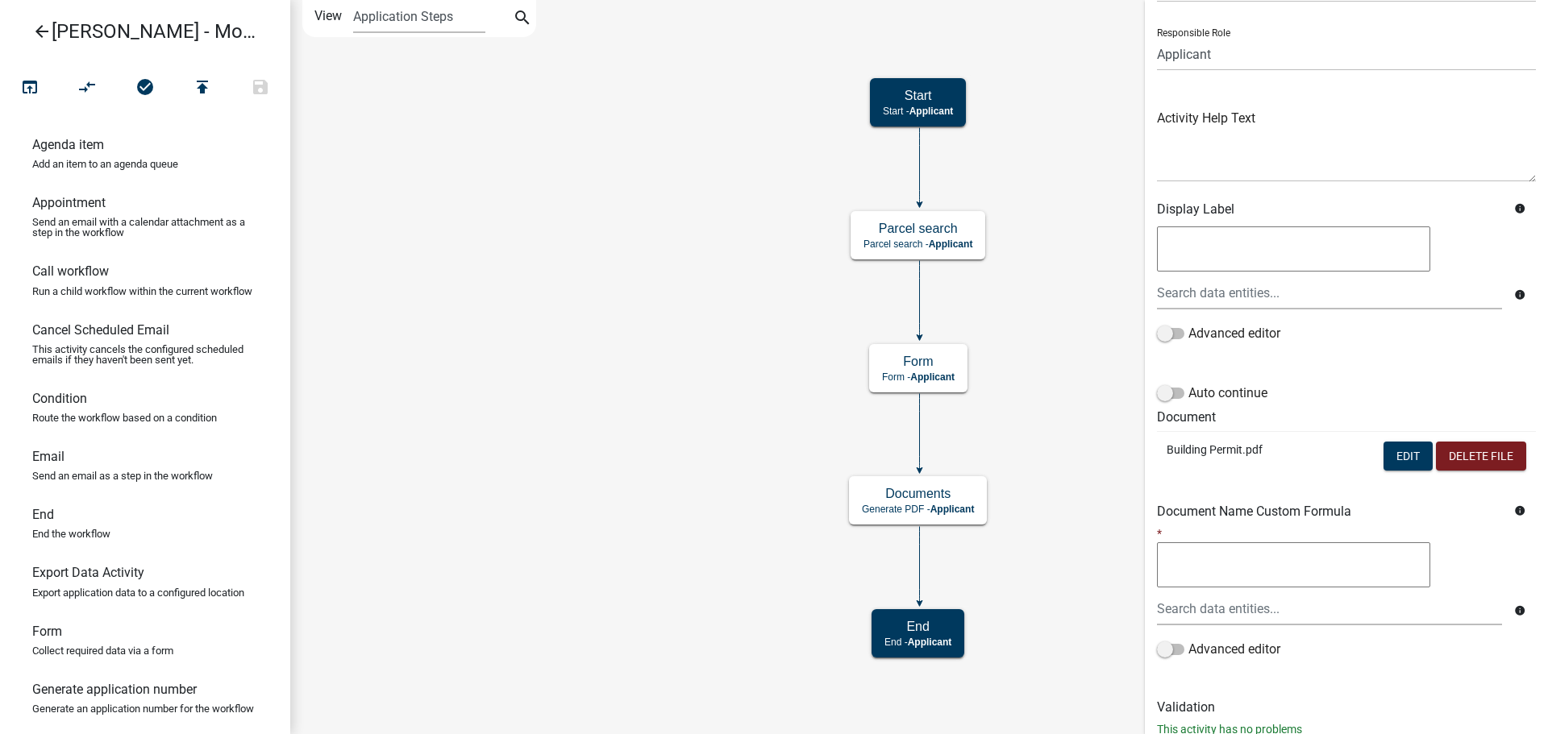
scroll to position [99, 0]
click at [1394, 455] on button "Edit" at bounding box center [1407, 455] width 49 height 29
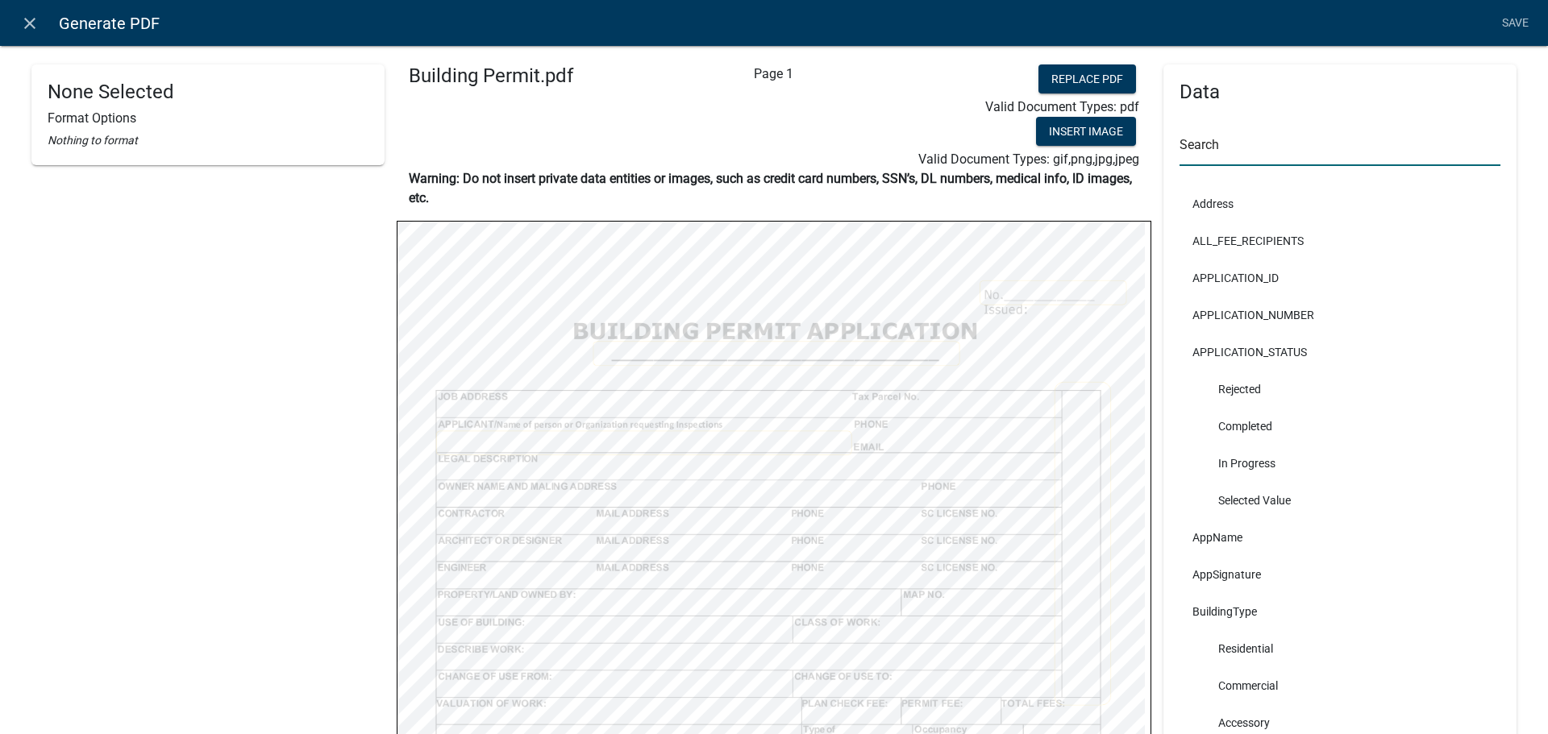
click at [1243, 146] on input "text" at bounding box center [1339, 149] width 321 height 33
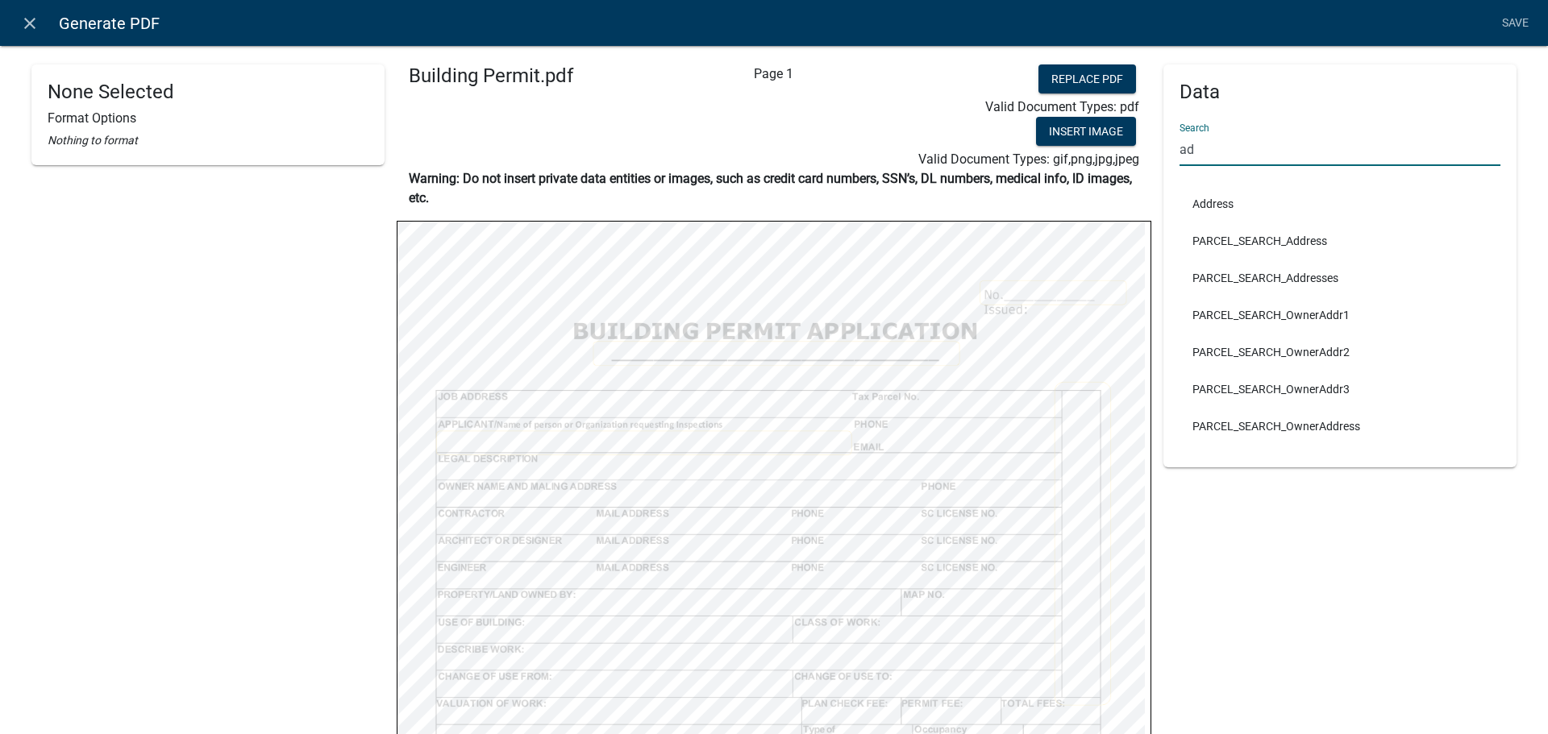
type input "a"
type input "ad"
click at [1241, 212] on li "Address" at bounding box center [1339, 203] width 321 height 37
select select
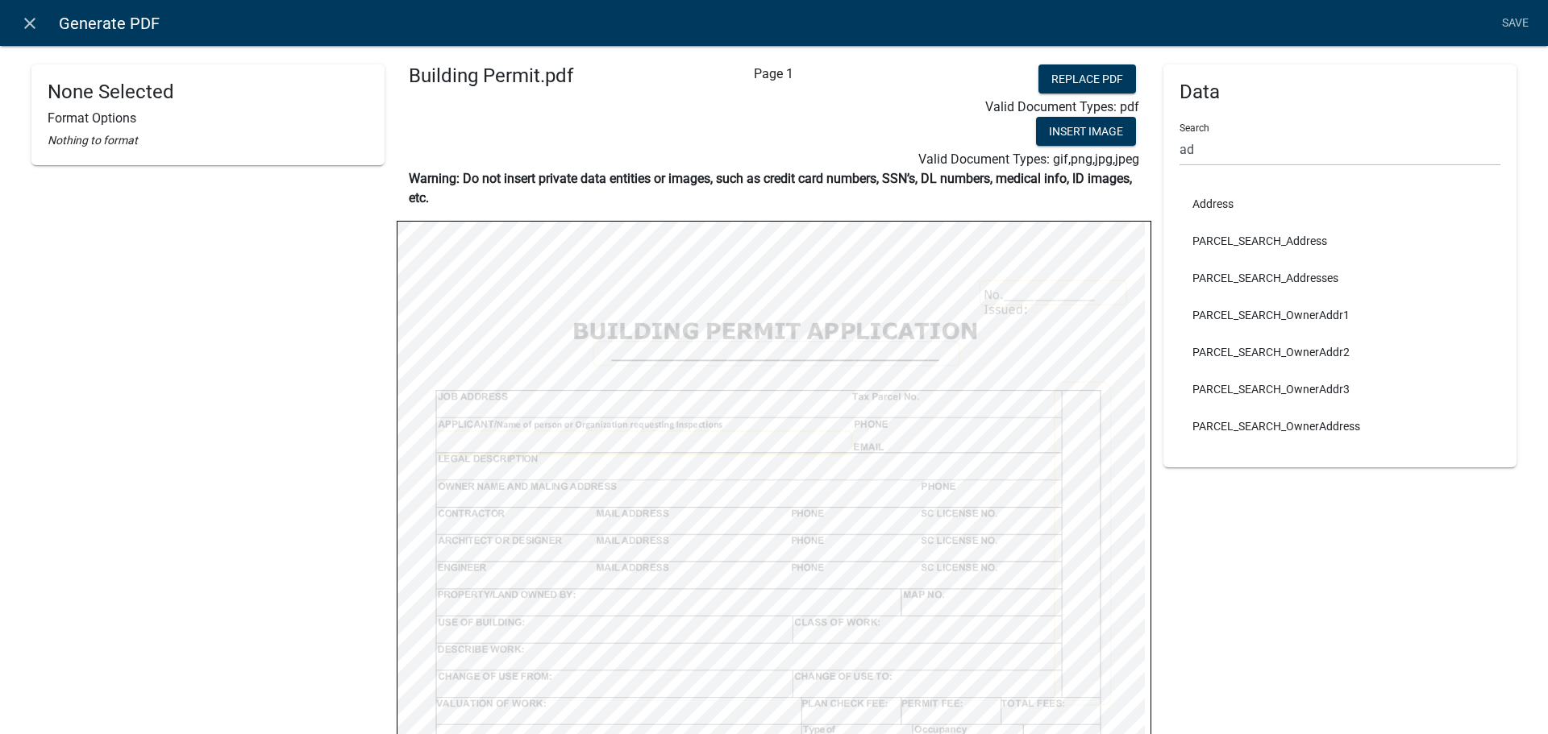
select select
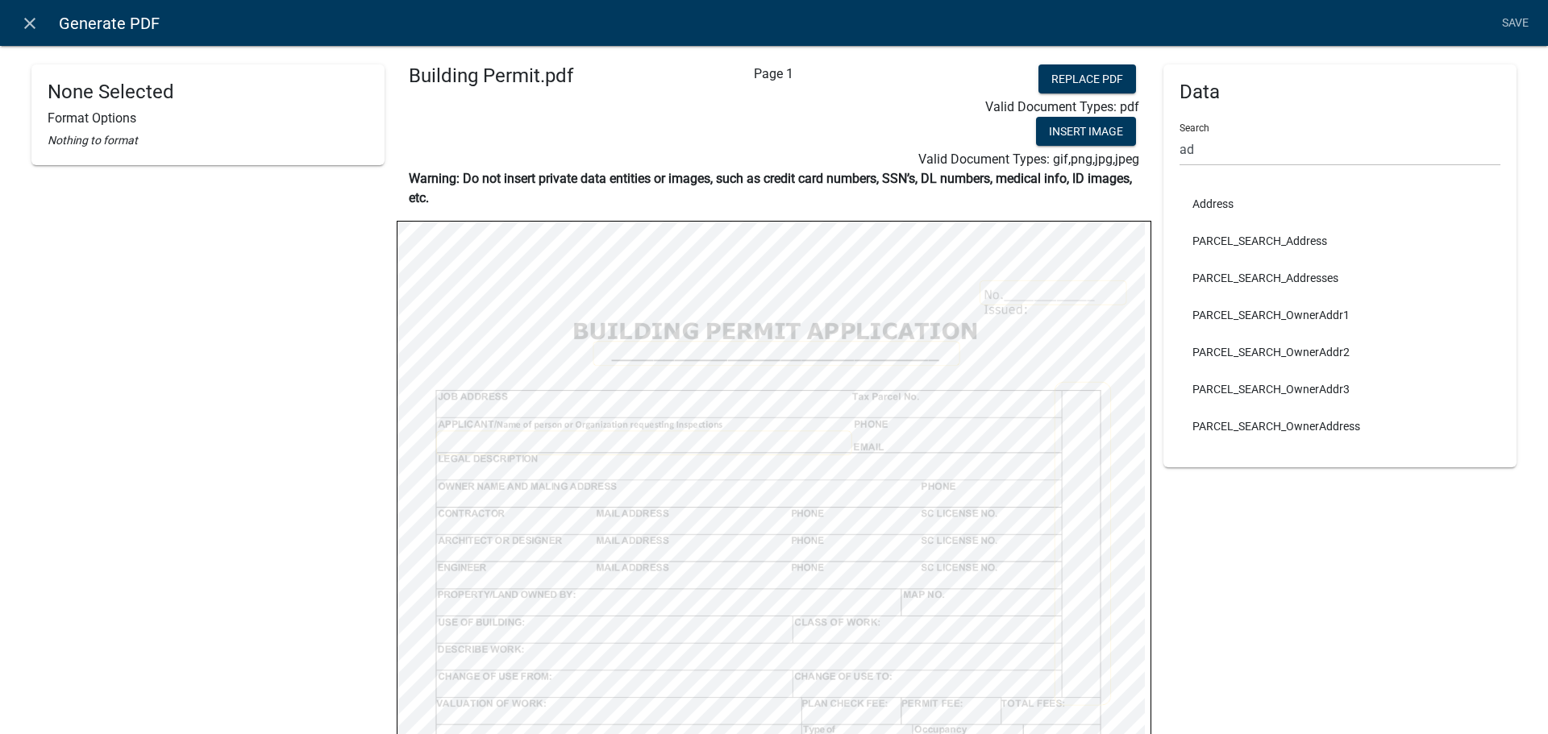
select select
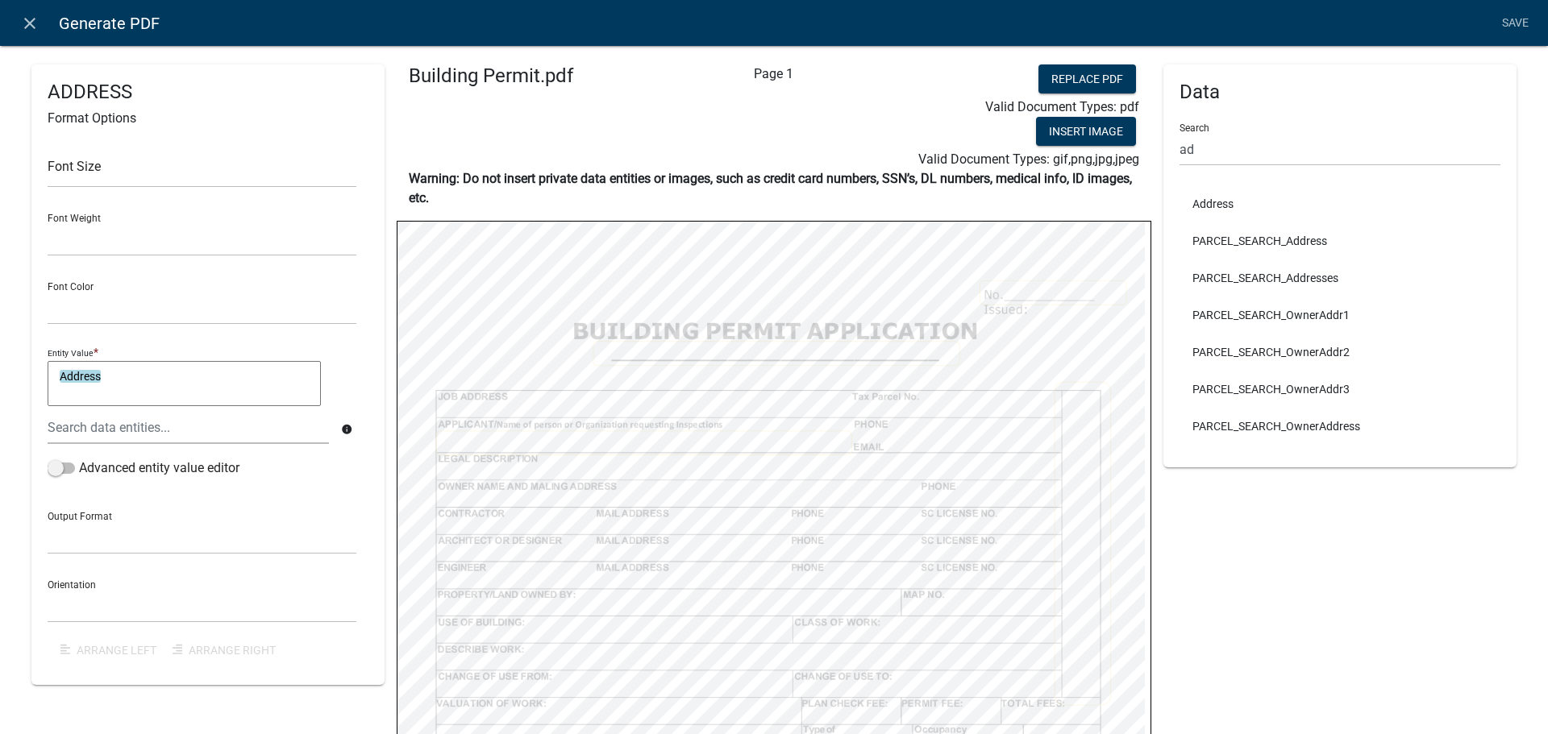
click at [1178, 554] on div "Data Search ad Address PARCEL_SEARCH_Address PARCEL_SEARCH_Addresses PARCEL_SEA…" at bounding box center [1339, 567] width 353 height 1007
click at [1224, 625] on div "Data Search ad Address PARCEL_SEARCH_Address PARCEL_SEARCH_Addresses PARCEL_SEA…" at bounding box center [1339, 567] width 353 height 1007
click at [1524, 23] on link "Save" at bounding box center [1514, 23] width 40 height 31
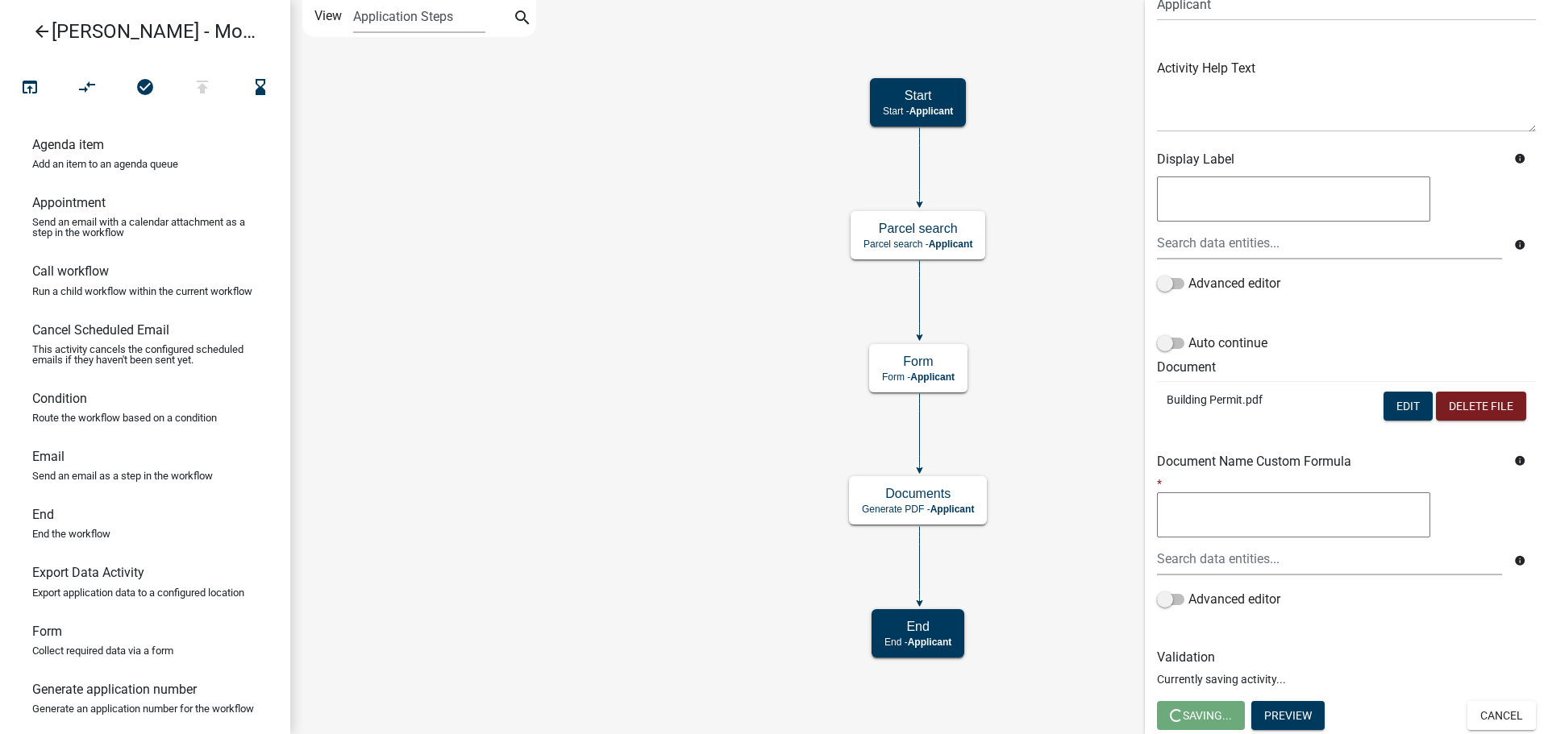
scroll to position [0, 0]
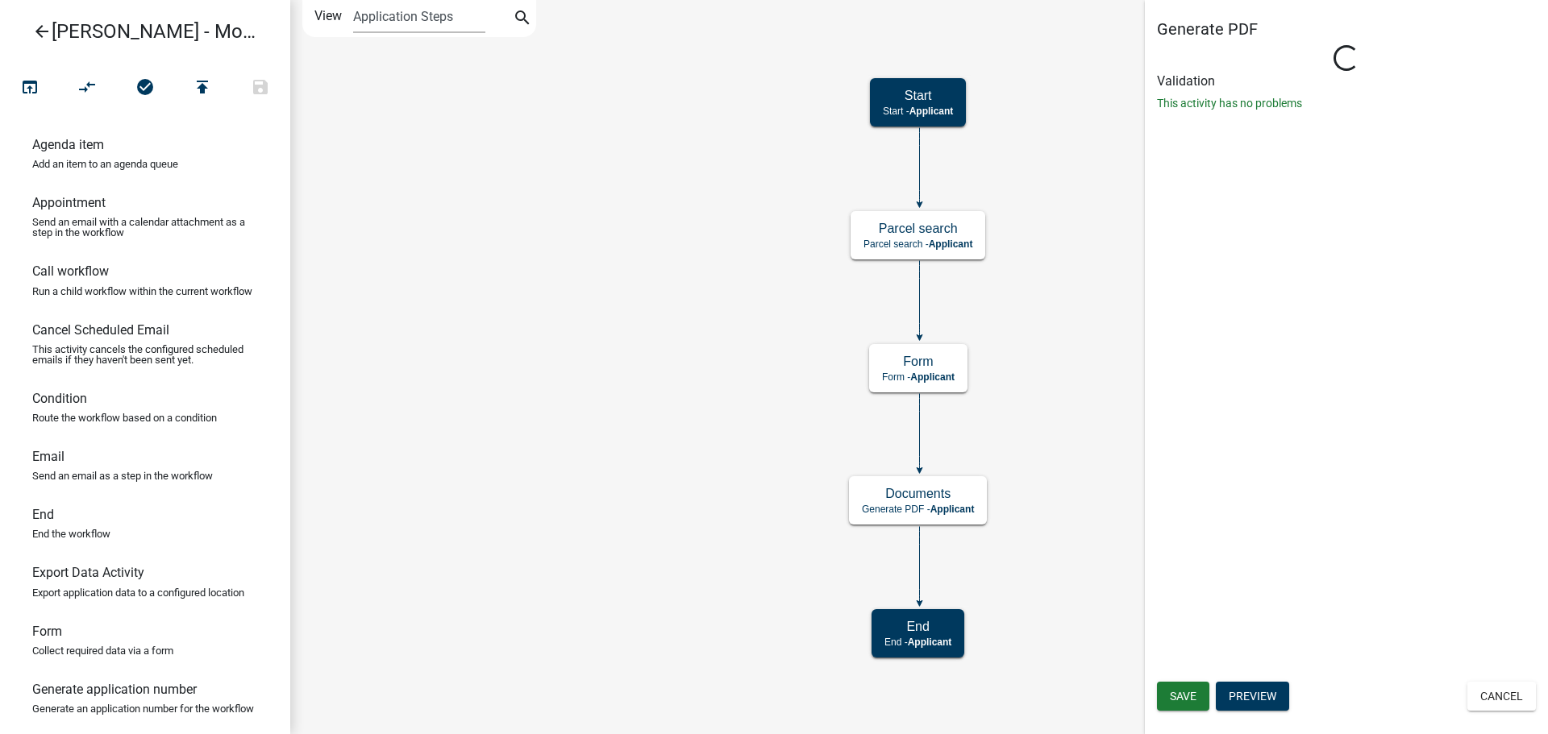
click at [1195, 89] on h6 "Validation" at bounding box center [1346, 80] width 379 height 15
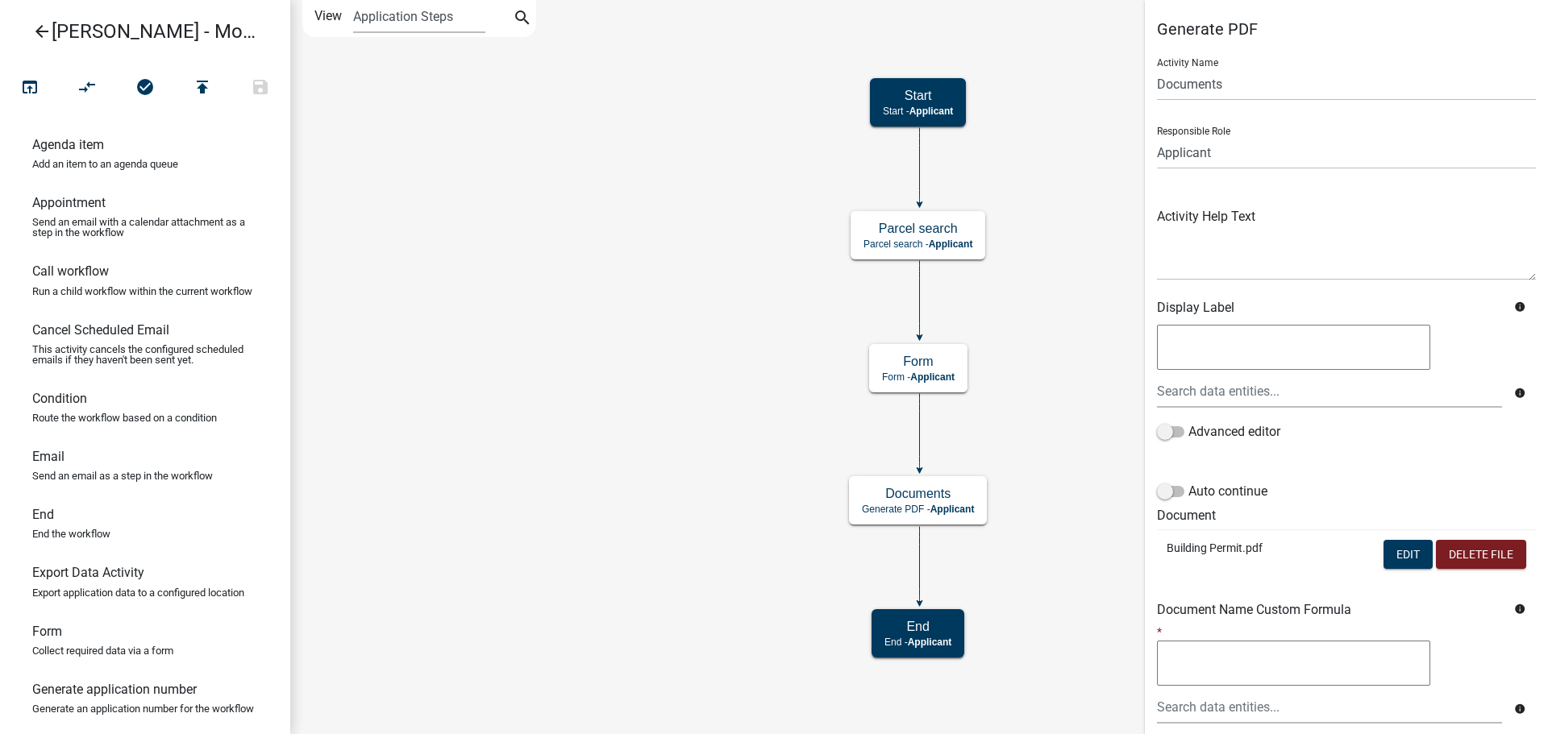
scroll to position [148, 0]
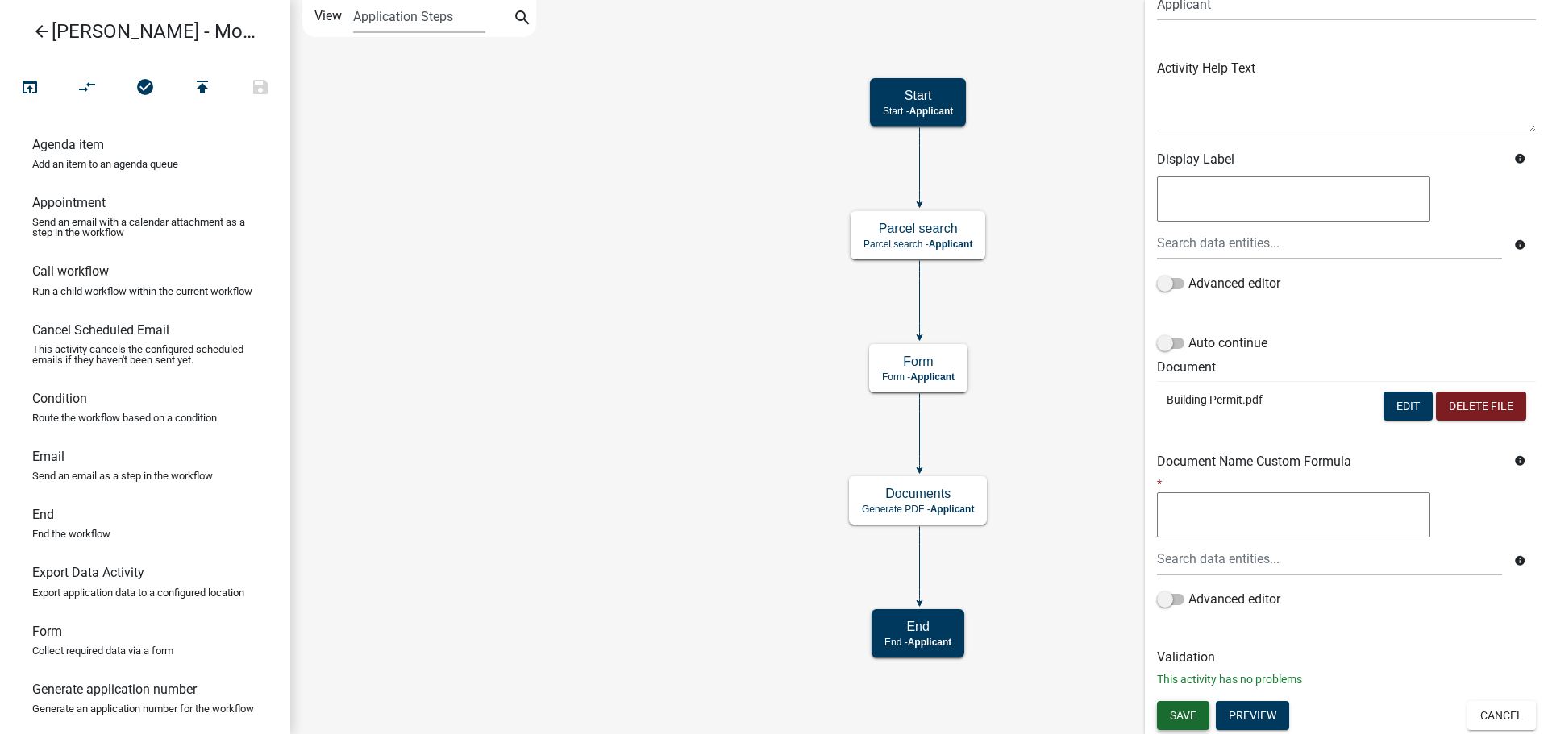
click at [1188, 725] on button "Save" at bounding box center [1183, 715] width 52 height 29
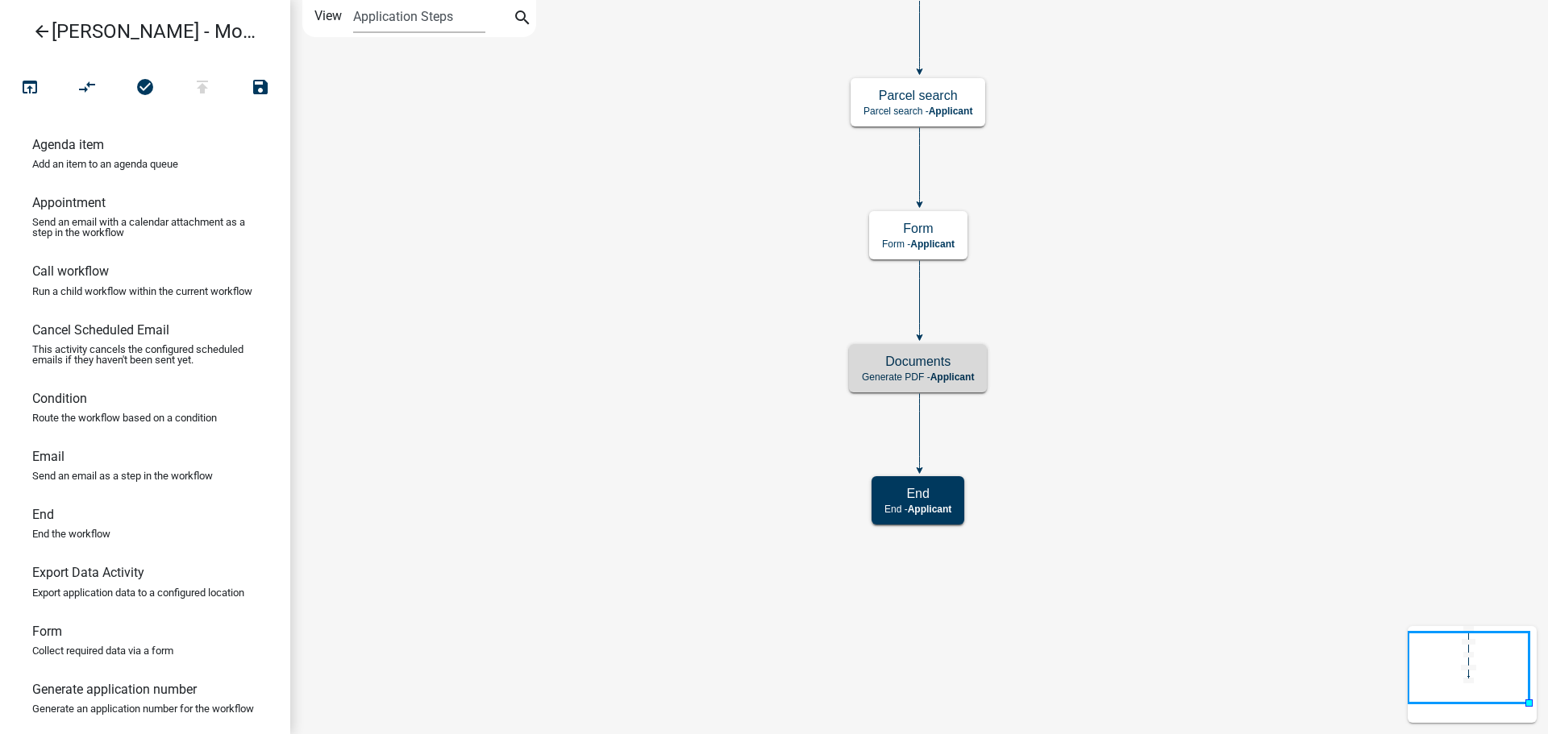
scroll to position [0, 0]
click at [880, 360] on h5 "Documents" at bounding box center [918, 361] width 112 height 15
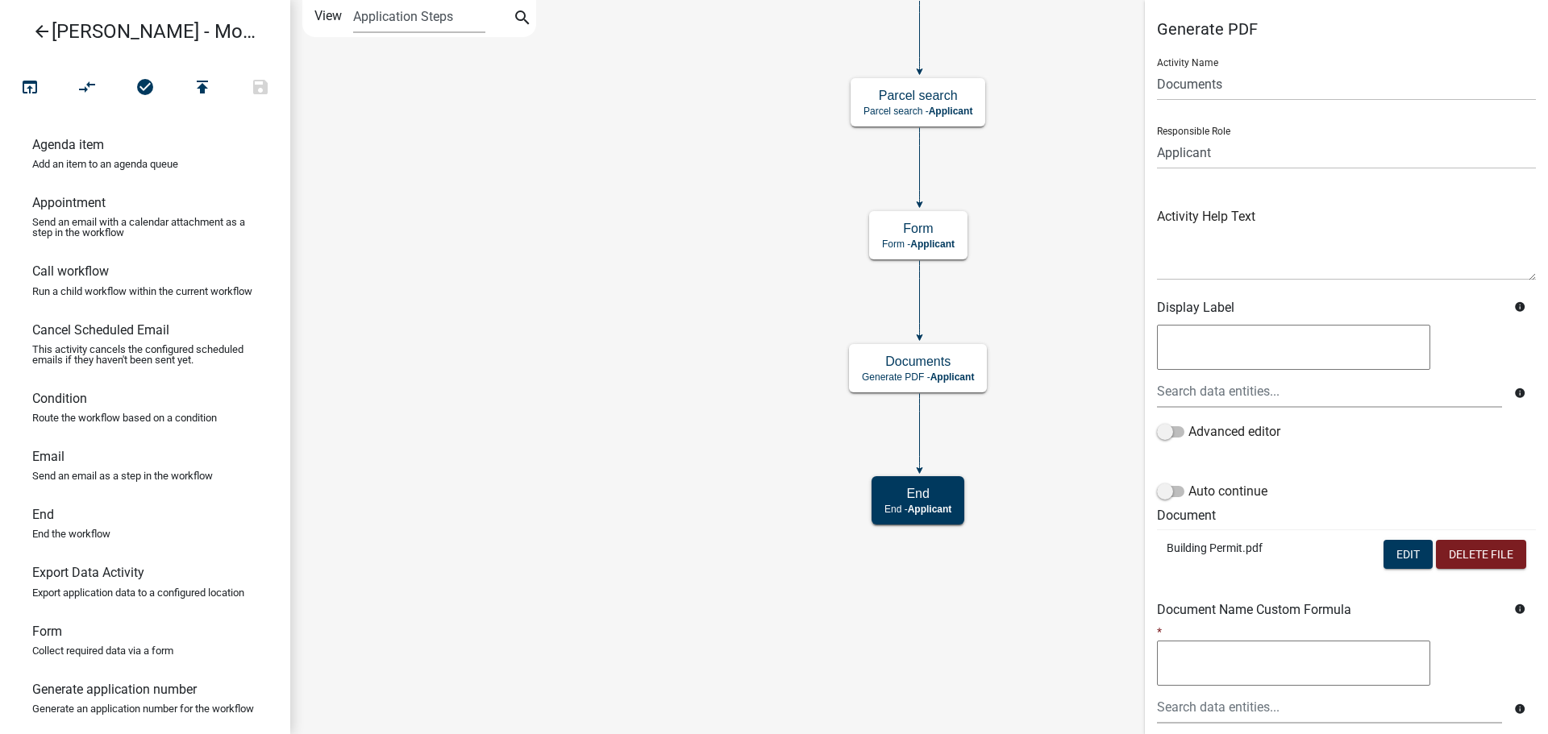
scroll to position [148, 0]
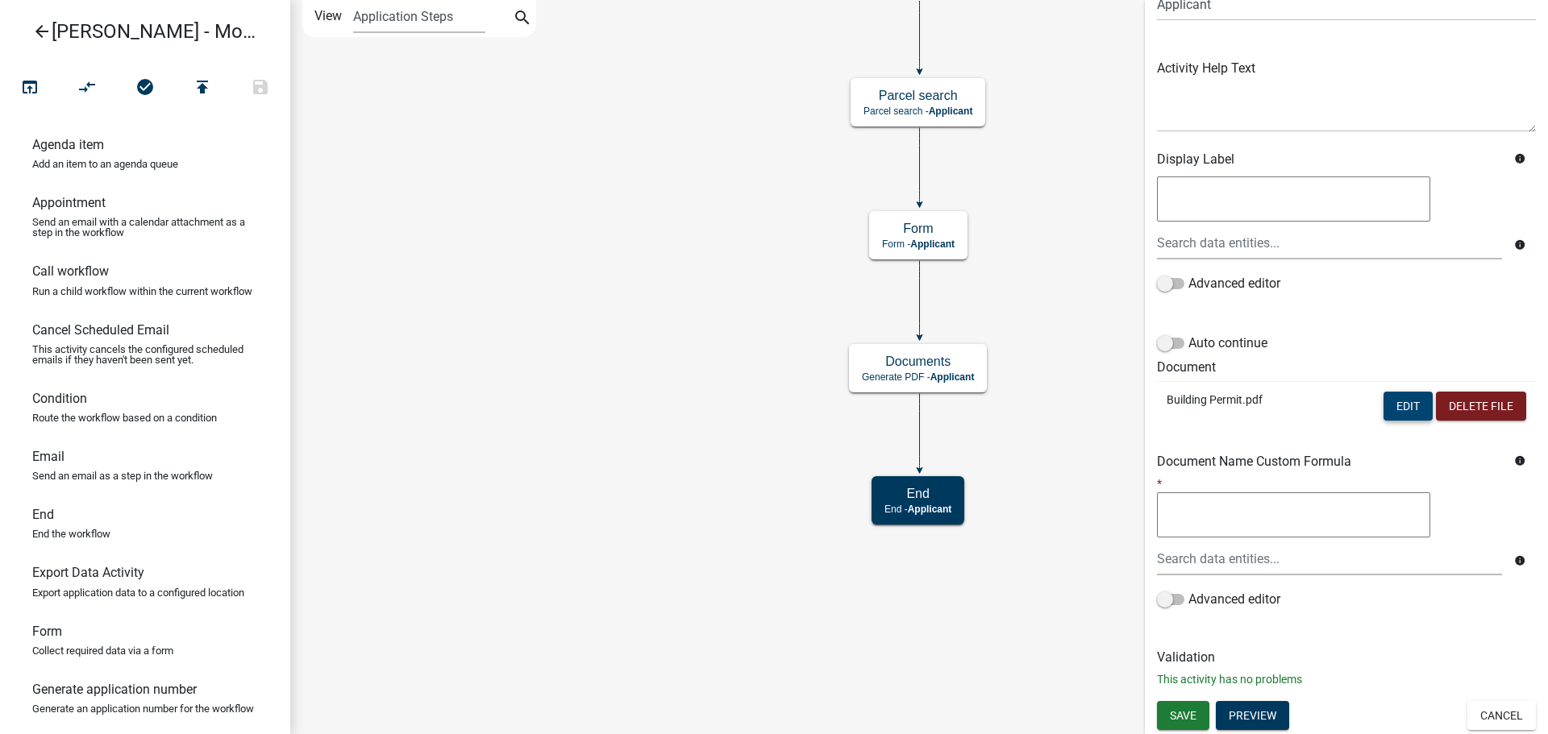
click at [1398, 414] on button "Edit" at bounding box center [1407, 406] width 49 height 29
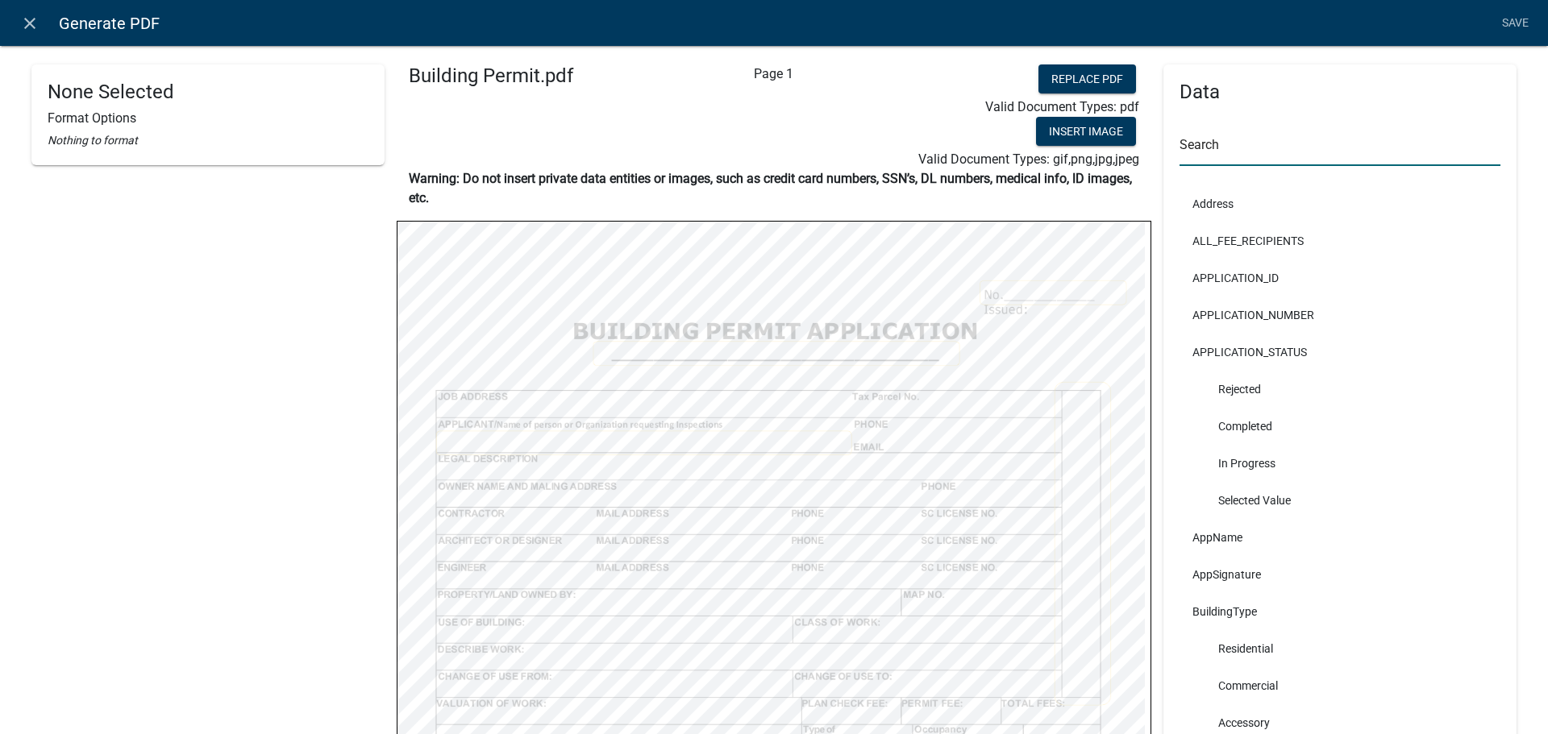
click at [1333, 164] on input "text" at bounding box center [1339, 149] width 321 height 33
click at [330, 410] on div "None Selected Format Options Nothing to format" at bounding box center [207, 567] width 353 height 1007
click at [35, 22] on icon "close" at bounding box center [29, 23] width 19 height 19
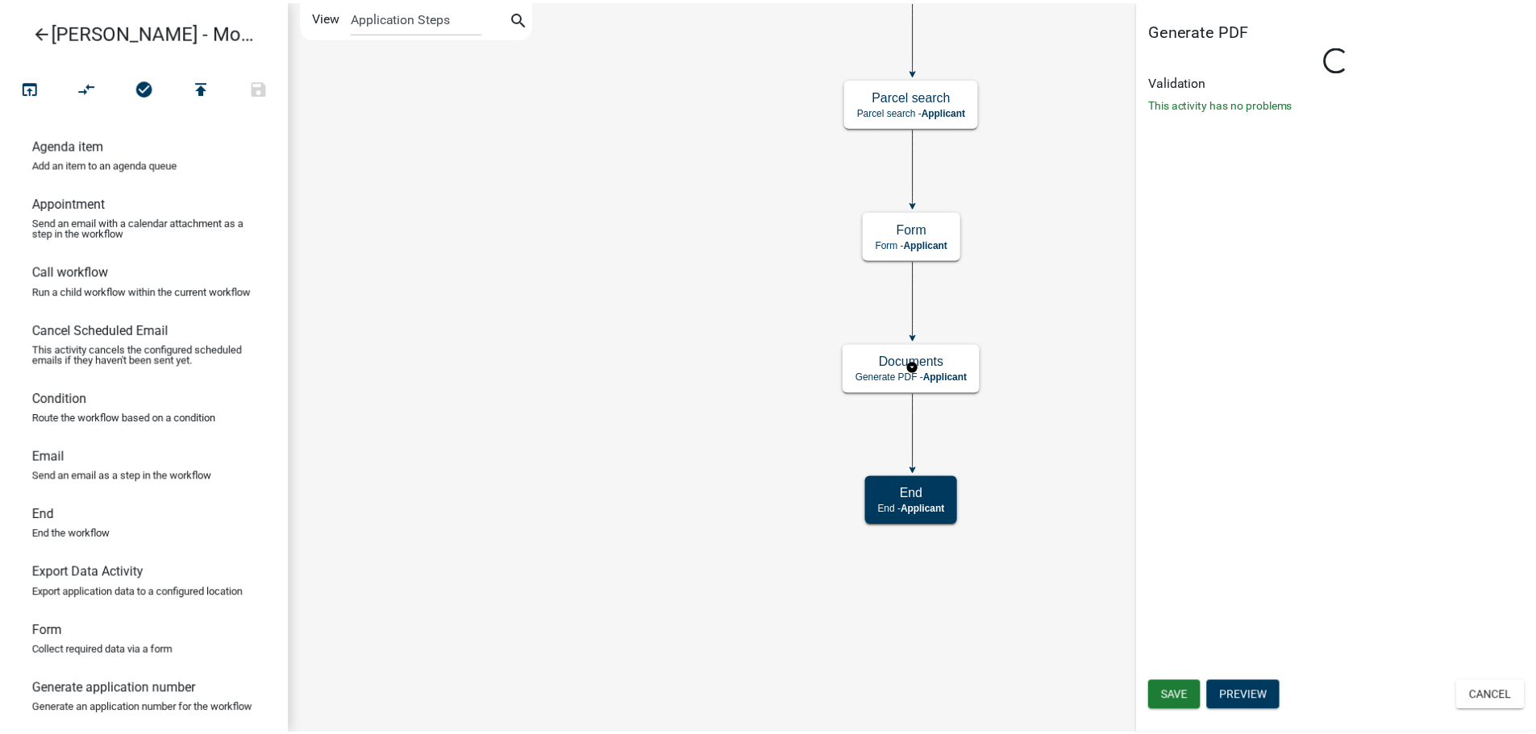
scroll to position [0, 0]
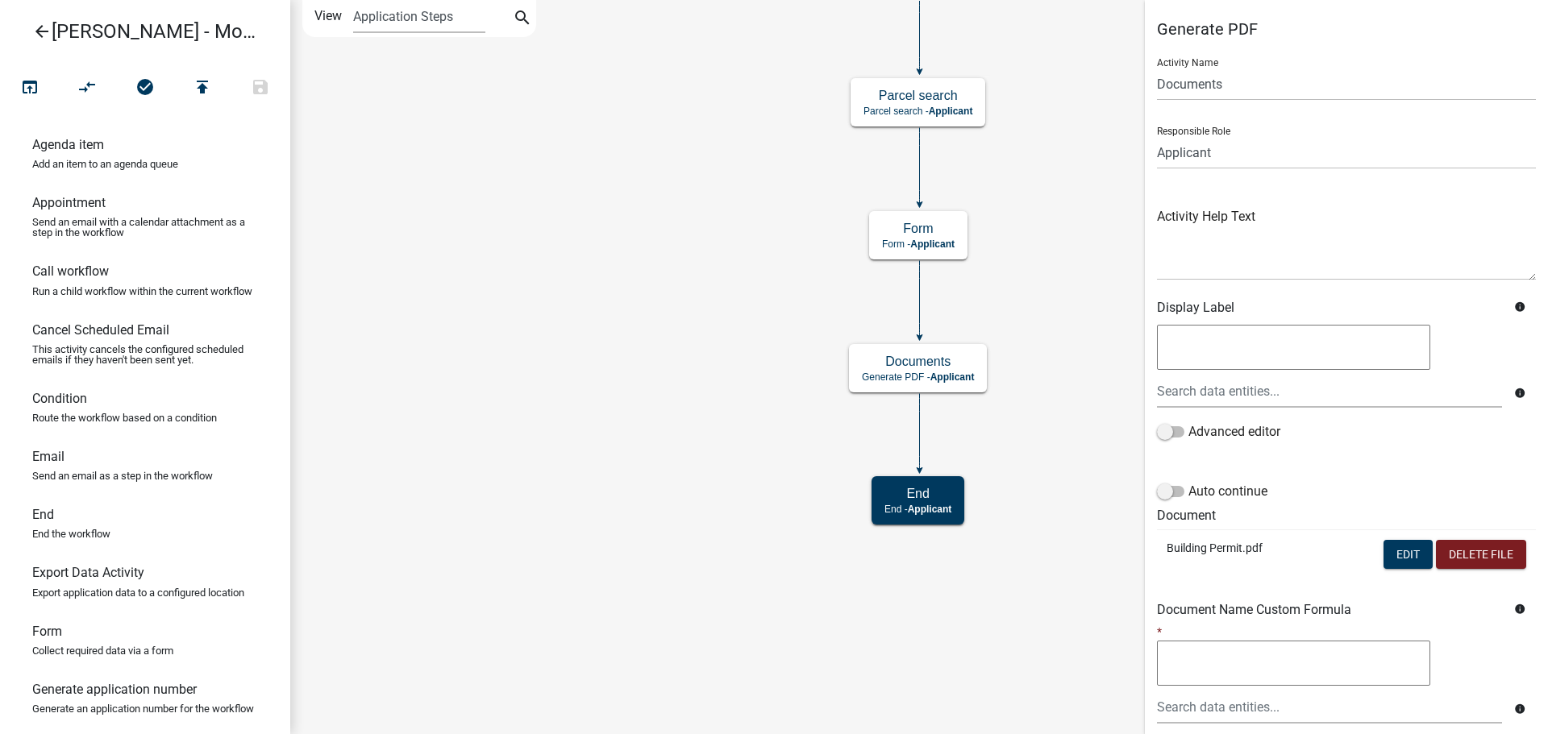
click at [38, 31] on icon "arrow_back" at bounding box center [41, 33] width 19 height 23
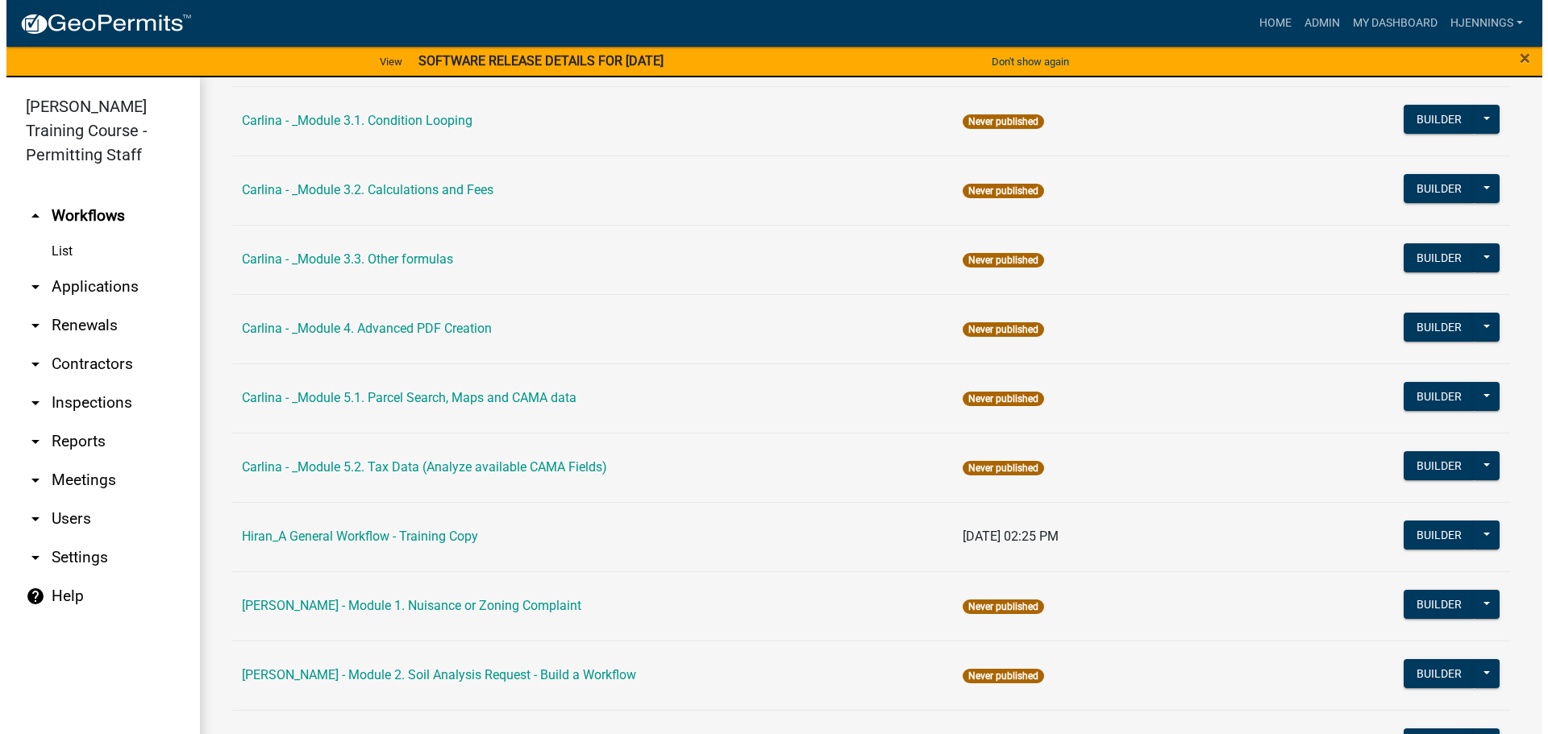
scroll to position [1538, 0]
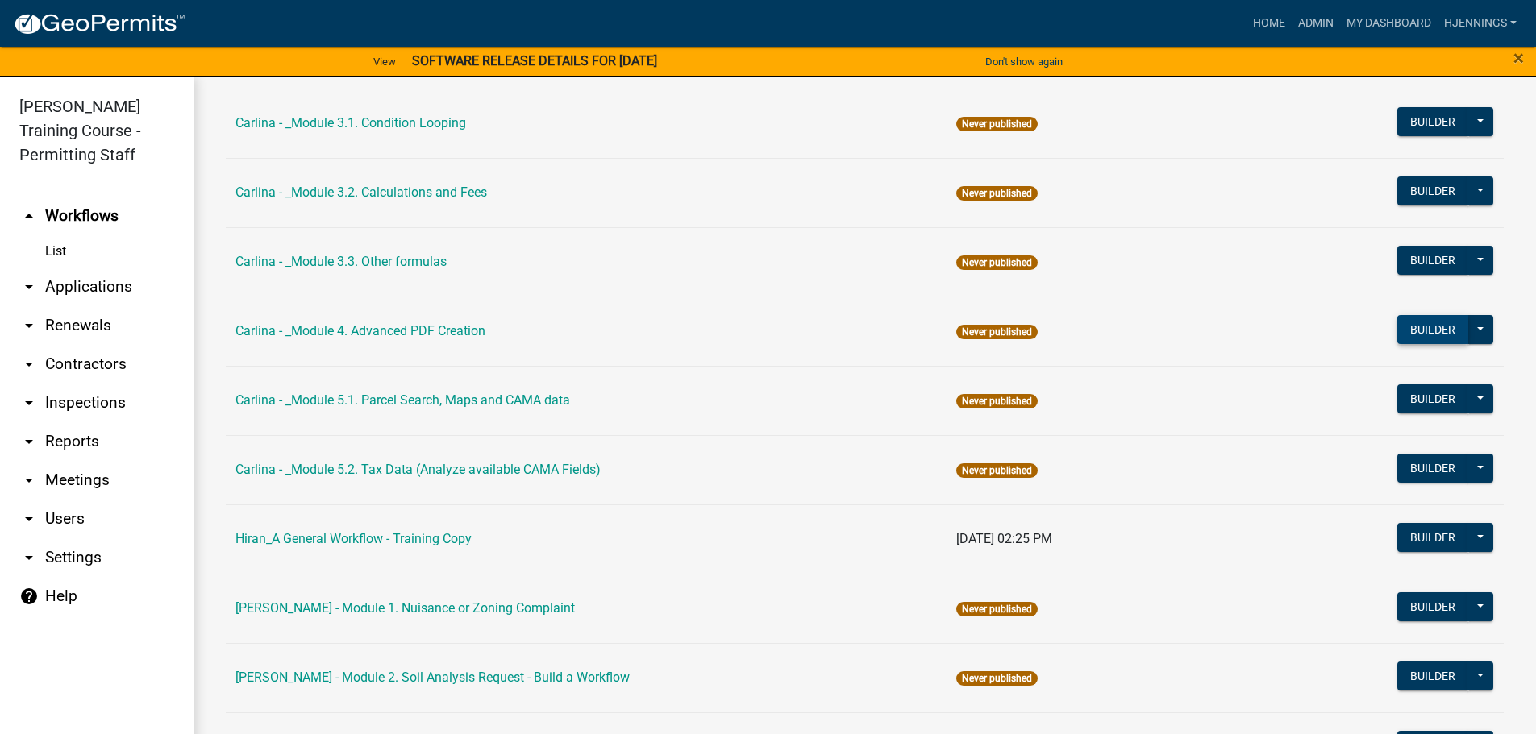
click at [1409, 327] on button "Builder" at bounding box center [1432, 329] width 71 height 29
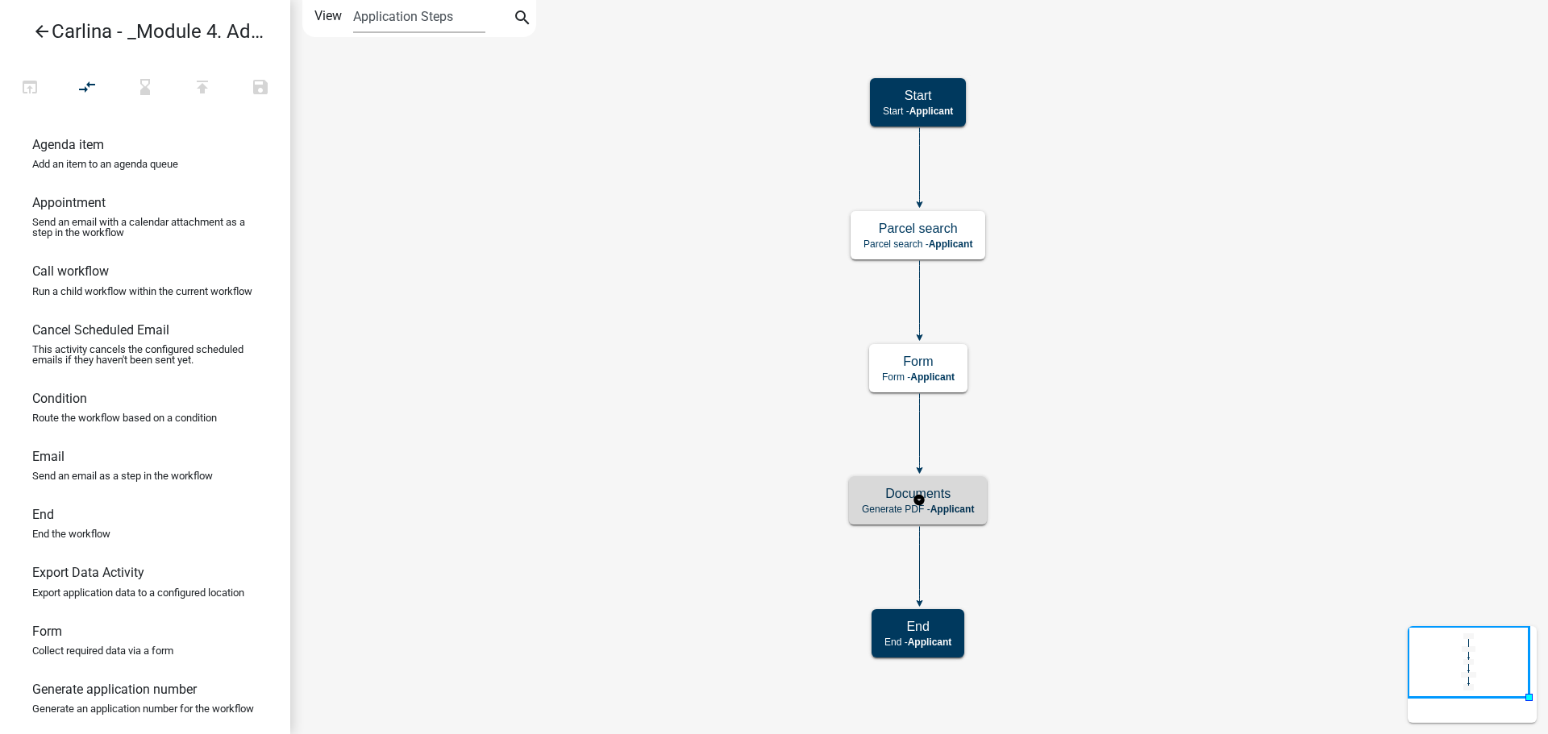
click at [846, 498] on icon "Start Start - Applicant Form Form - Applicant Documents Generate PDF - Applican…" at bounding box center [919, 367] width 1256 height 733
click at [871, 499] on h5 "Documents" at bounding box center [918, 493] width 112 height 15
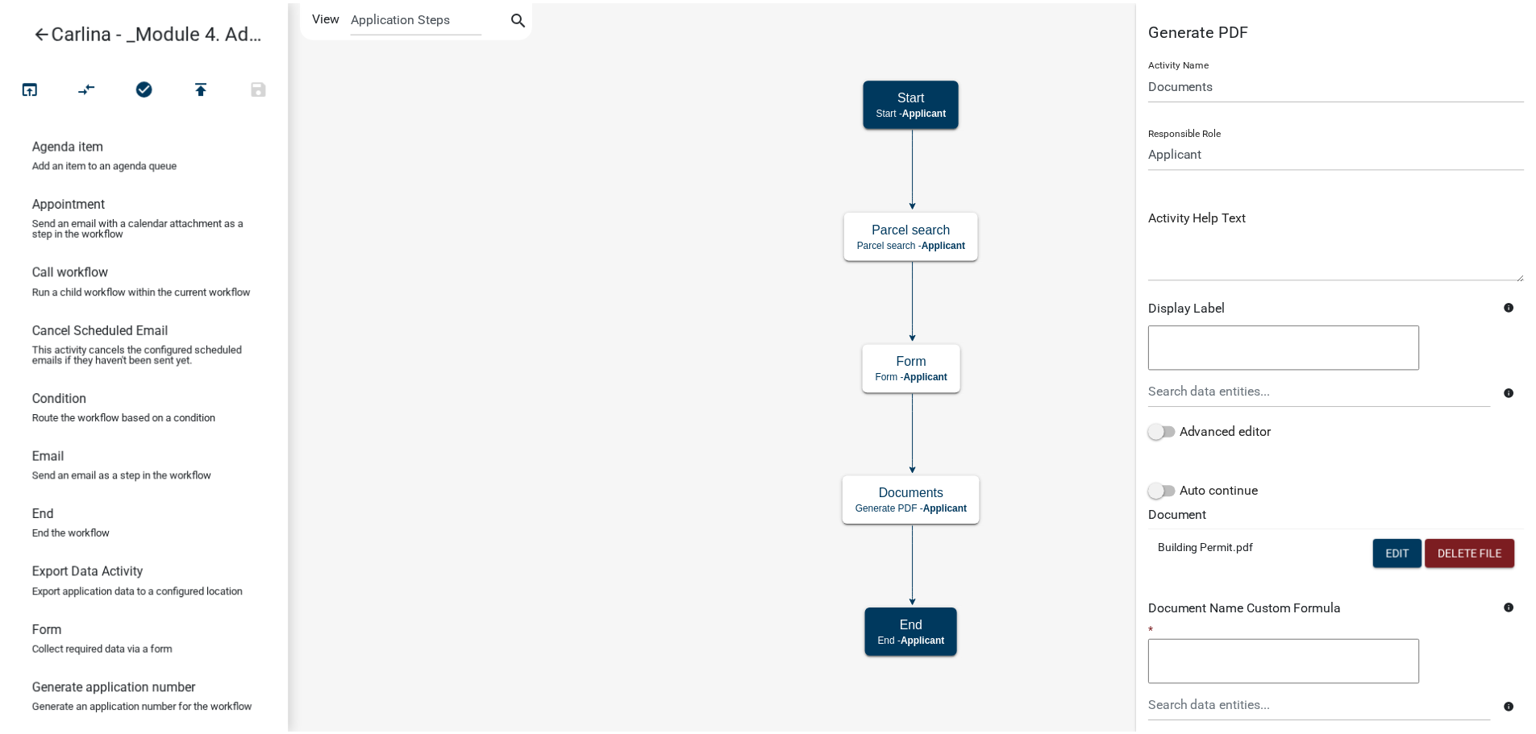
scroll to position [148, 0]
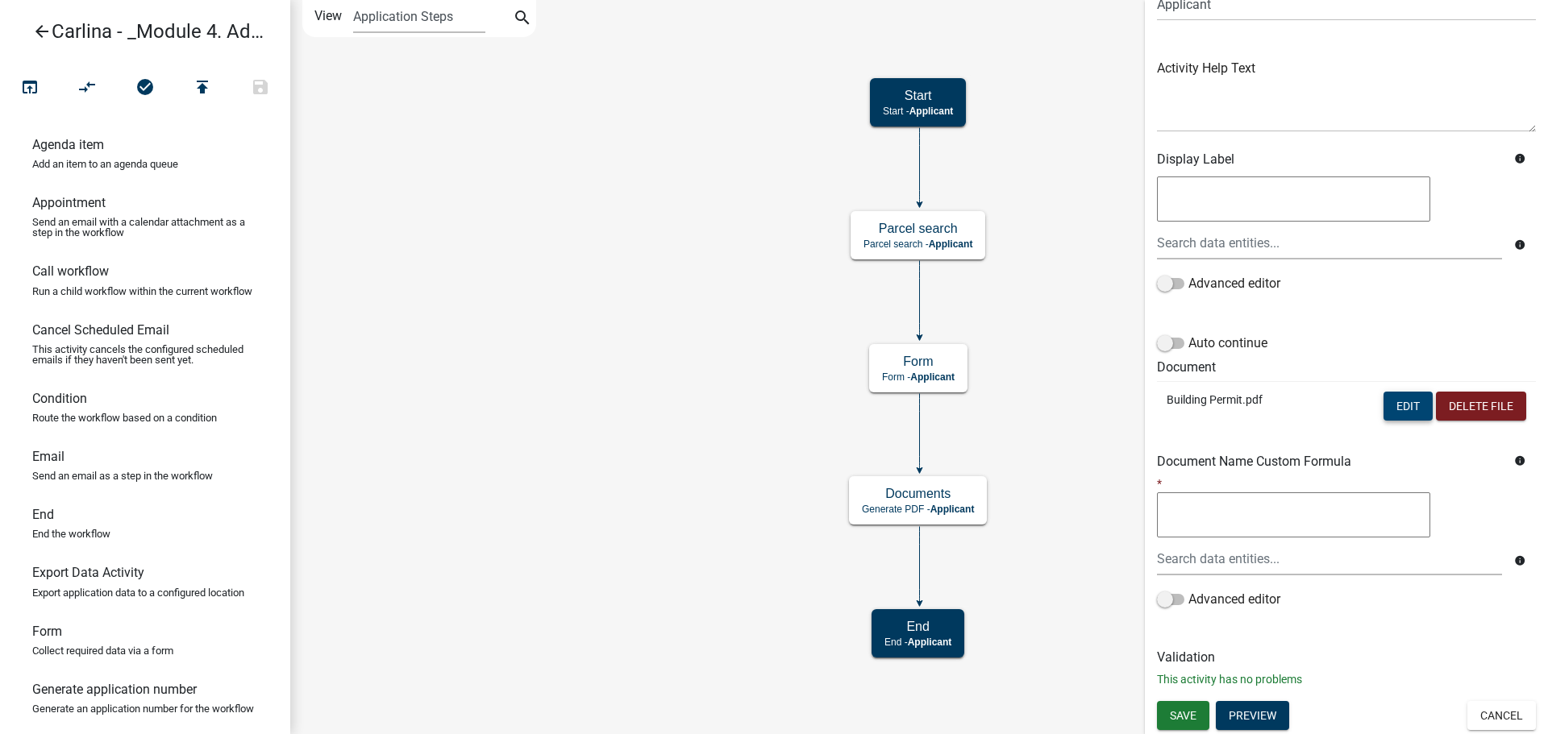
click at [1402, 420] on button "Edit" at bounding box center [1407, 406] width 49 height 29
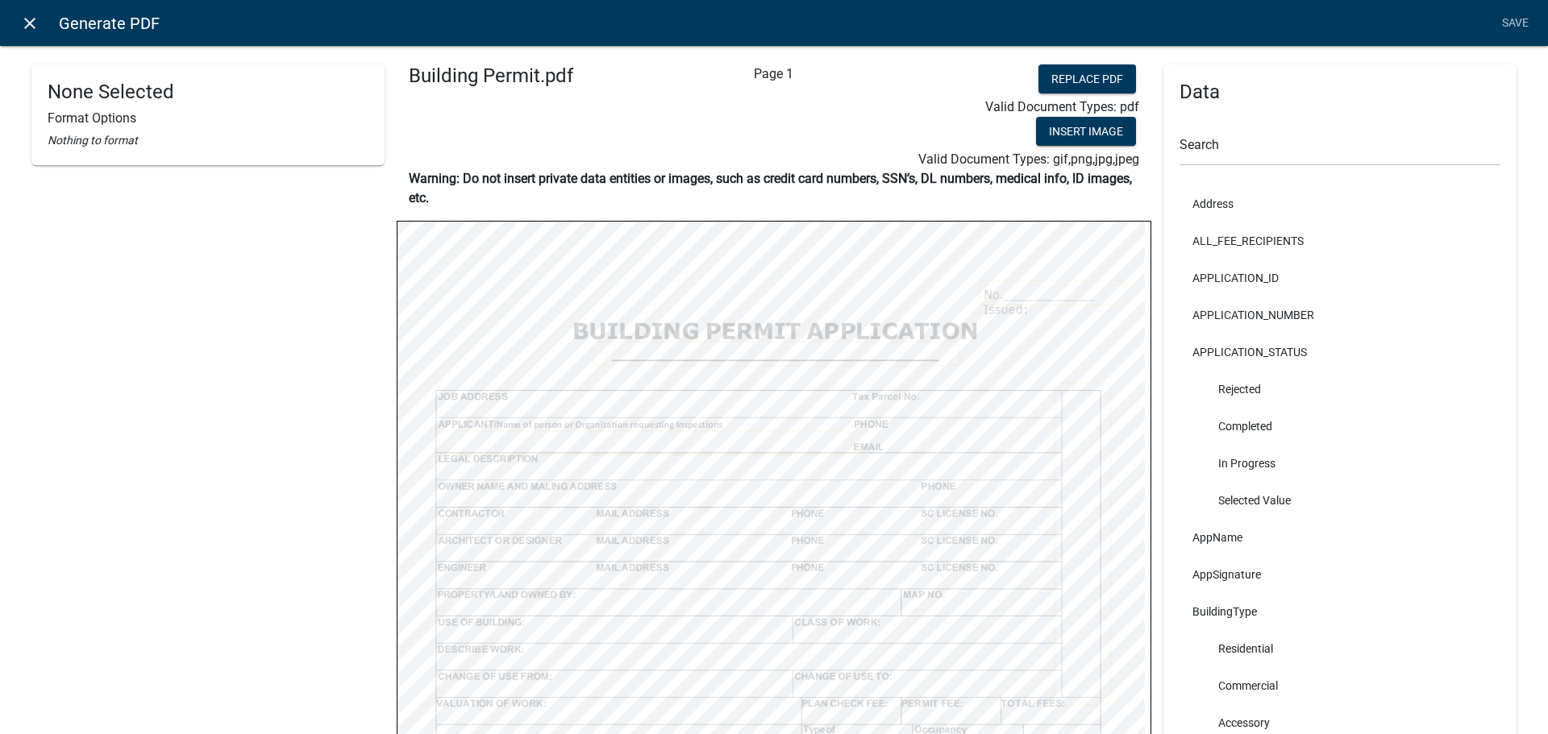
click at [27, 19] on icon "close" at bounding box center [29, 23] width 19 height 19
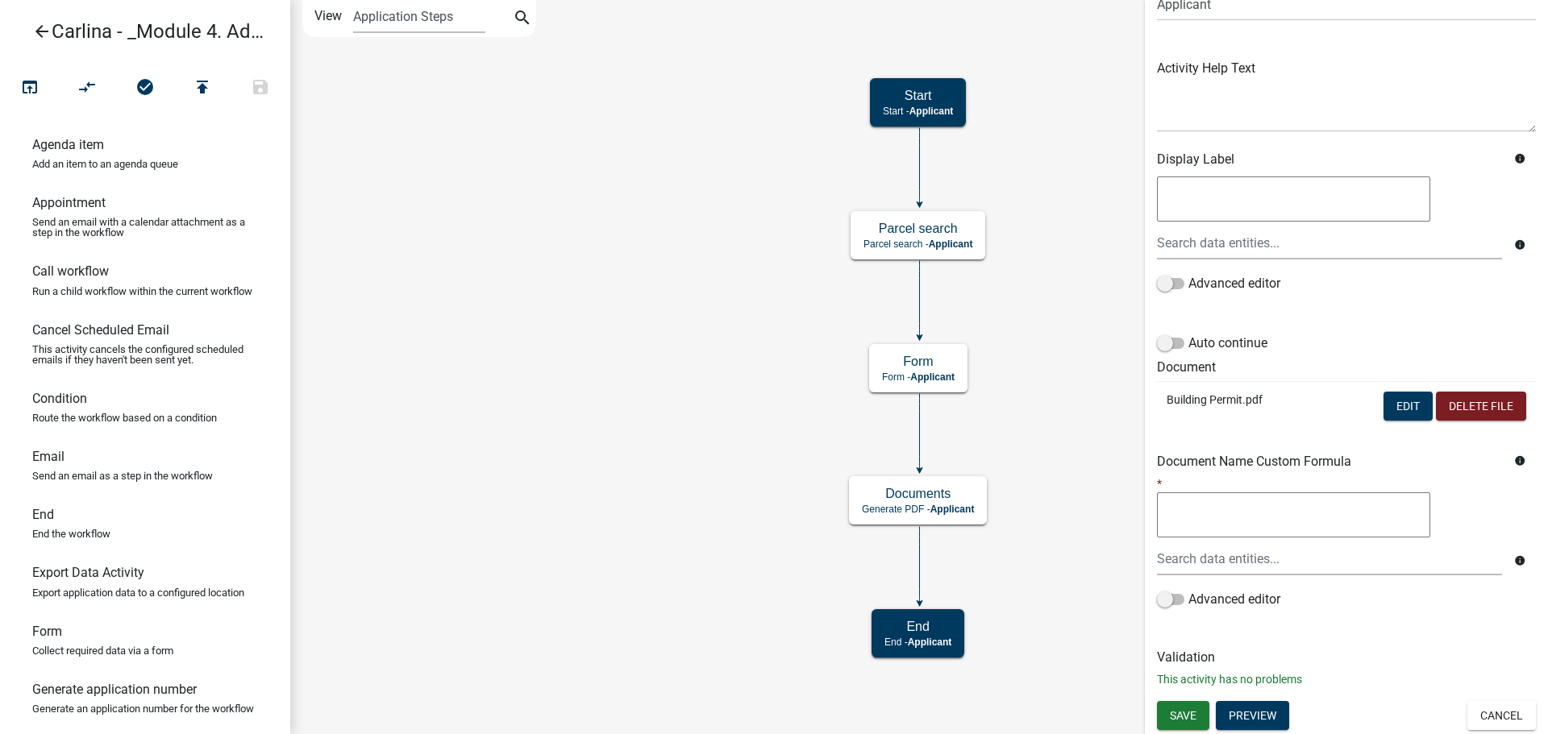
click at [44, 26] on icon "arrow_back" at bounding box center [41, 33] width 19 height 23
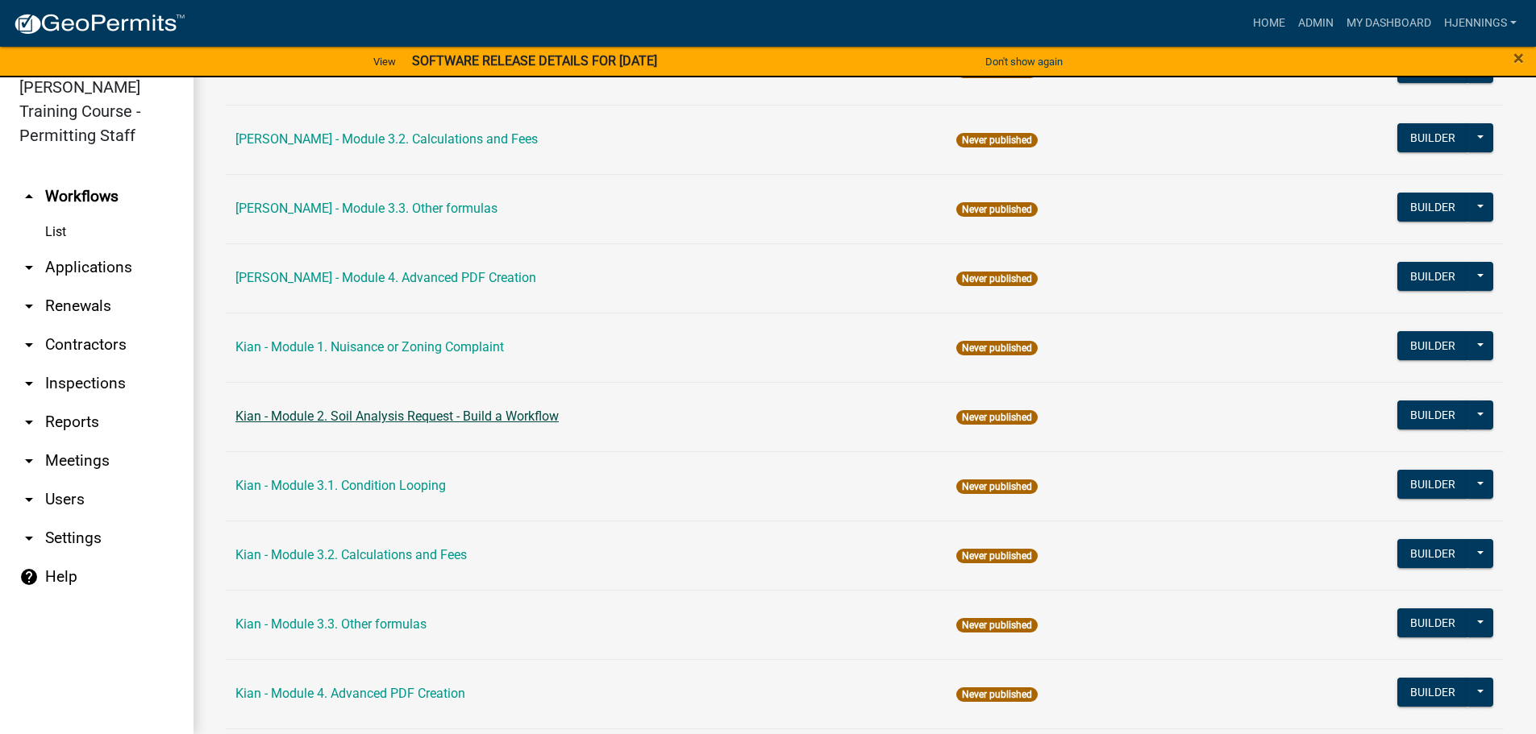
scroll to position [2199, 0]
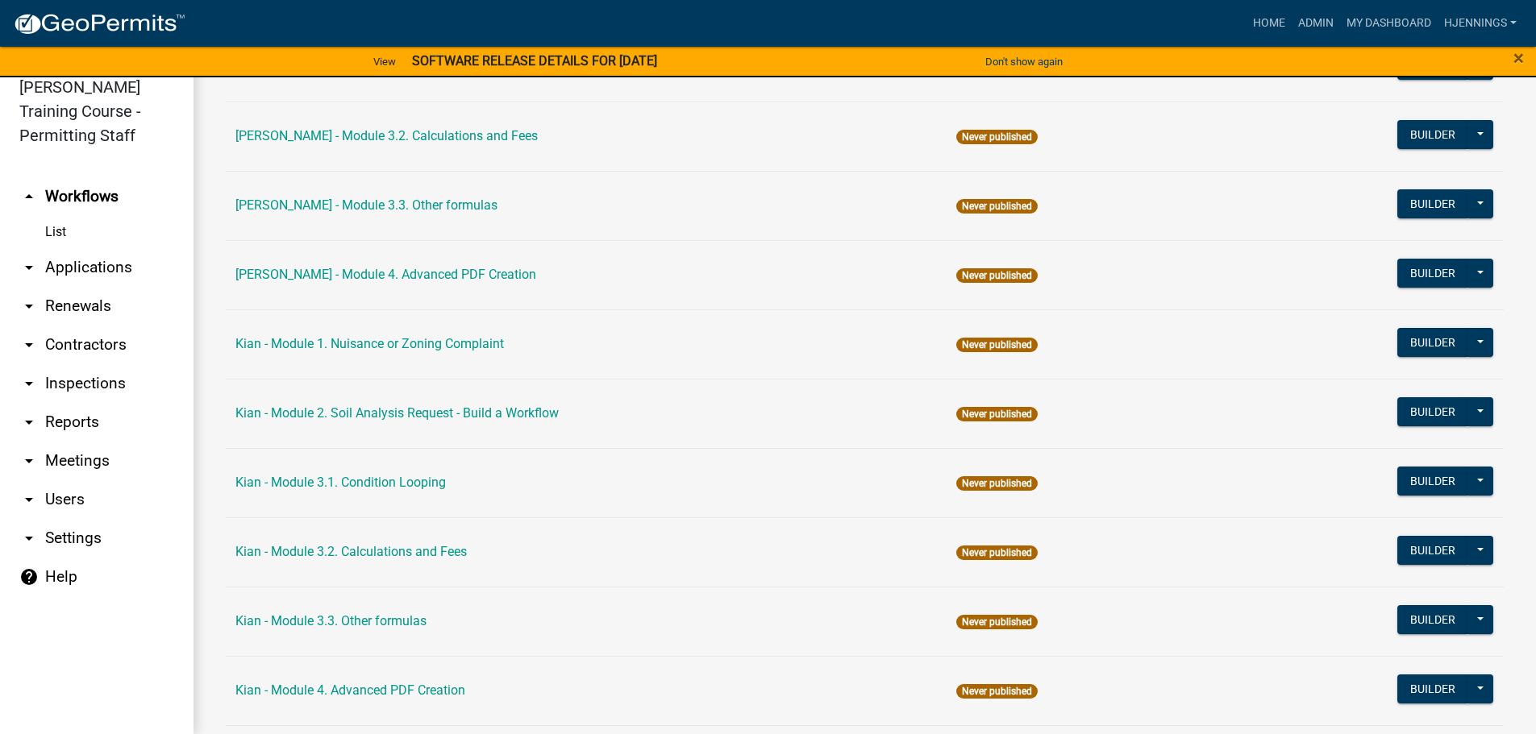
click at [329, 264] on td "Holly - Module 4. Advanced PDF Creation" at bounding box center [586, 274] width 721 height 69
click at [377, 275] on link "Holly - Module 4. Advanced PDF Creation" at bounding box center [385, 274] width 301 height 15
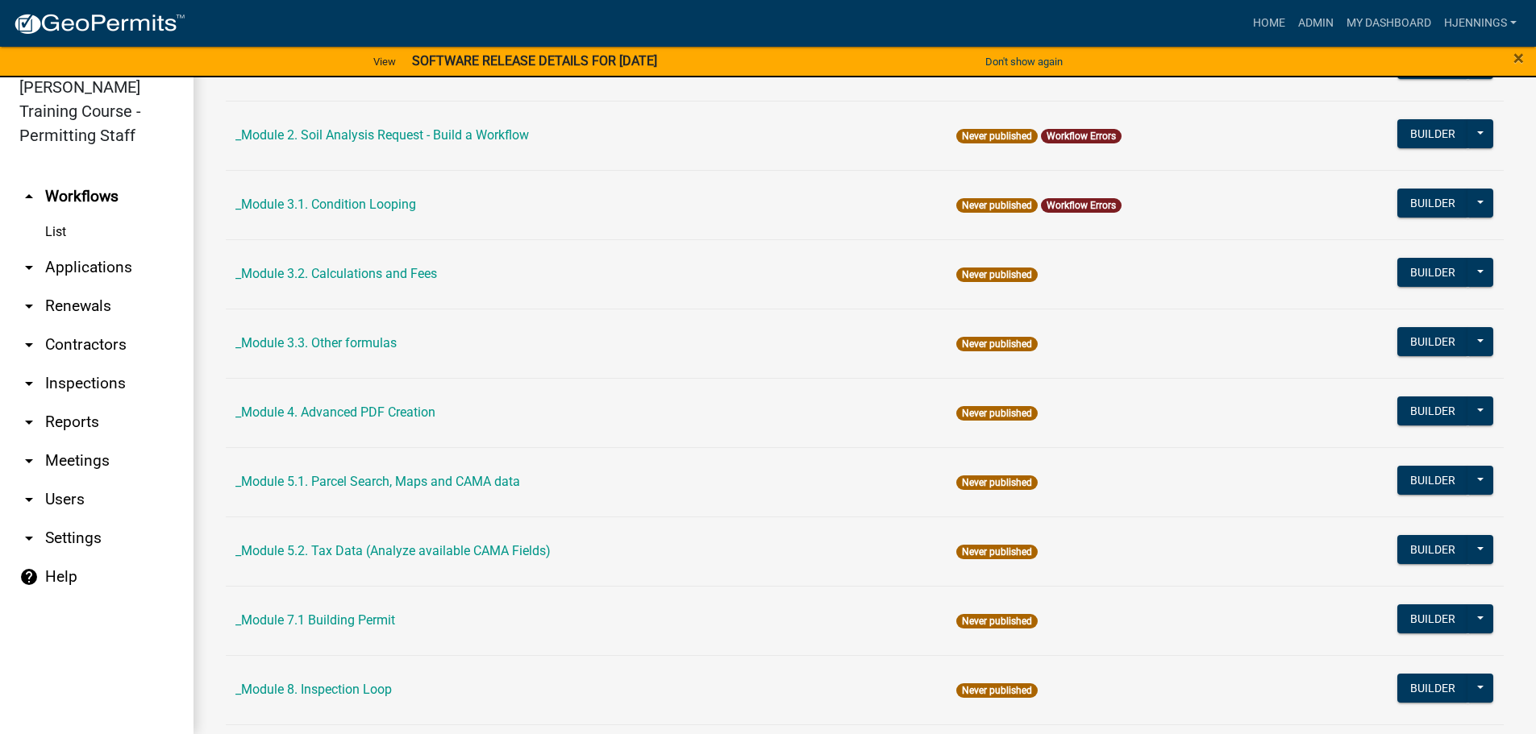
scroll to position [497, 0]
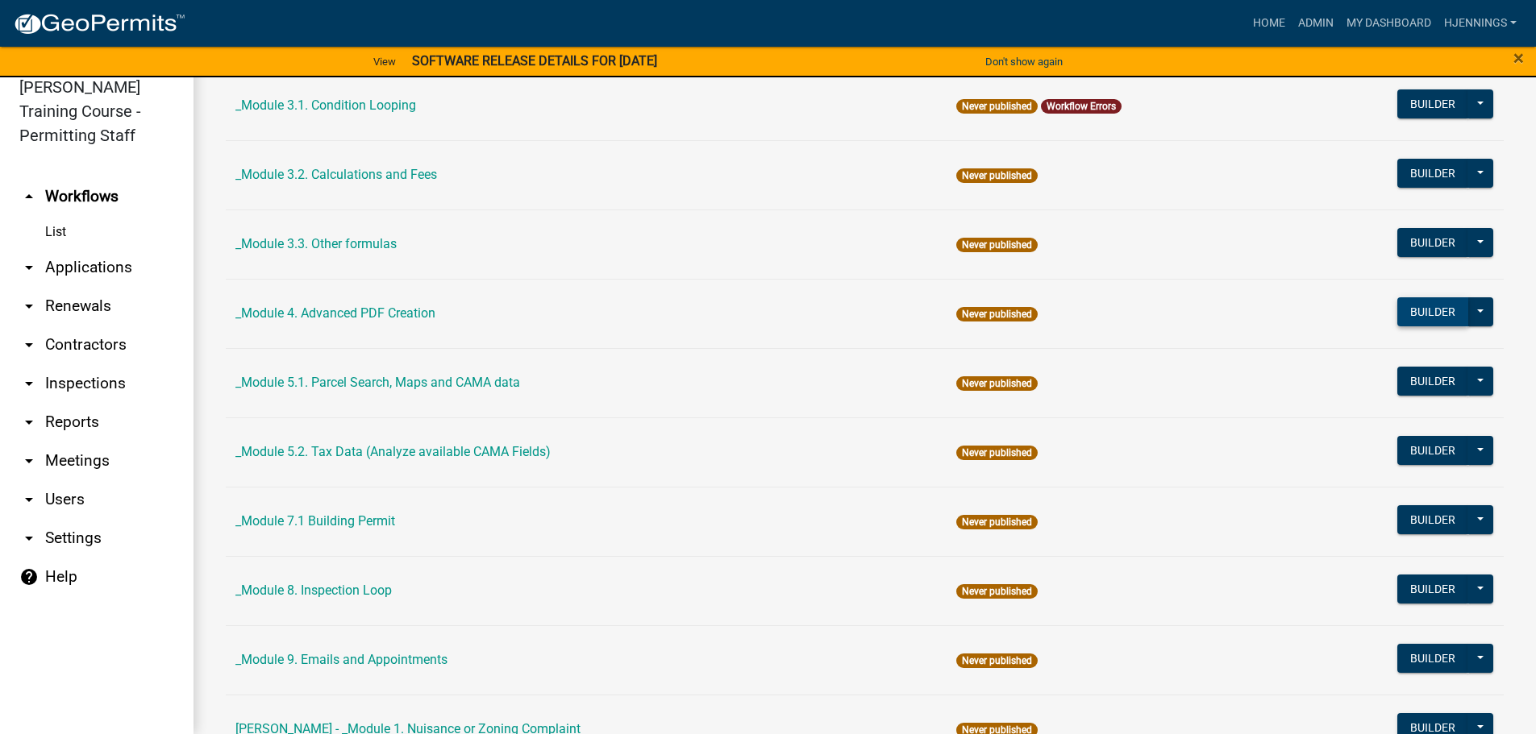
click at [1412, 315] on button "Builder" at bounding box center [1432, 311] width 71 height 29
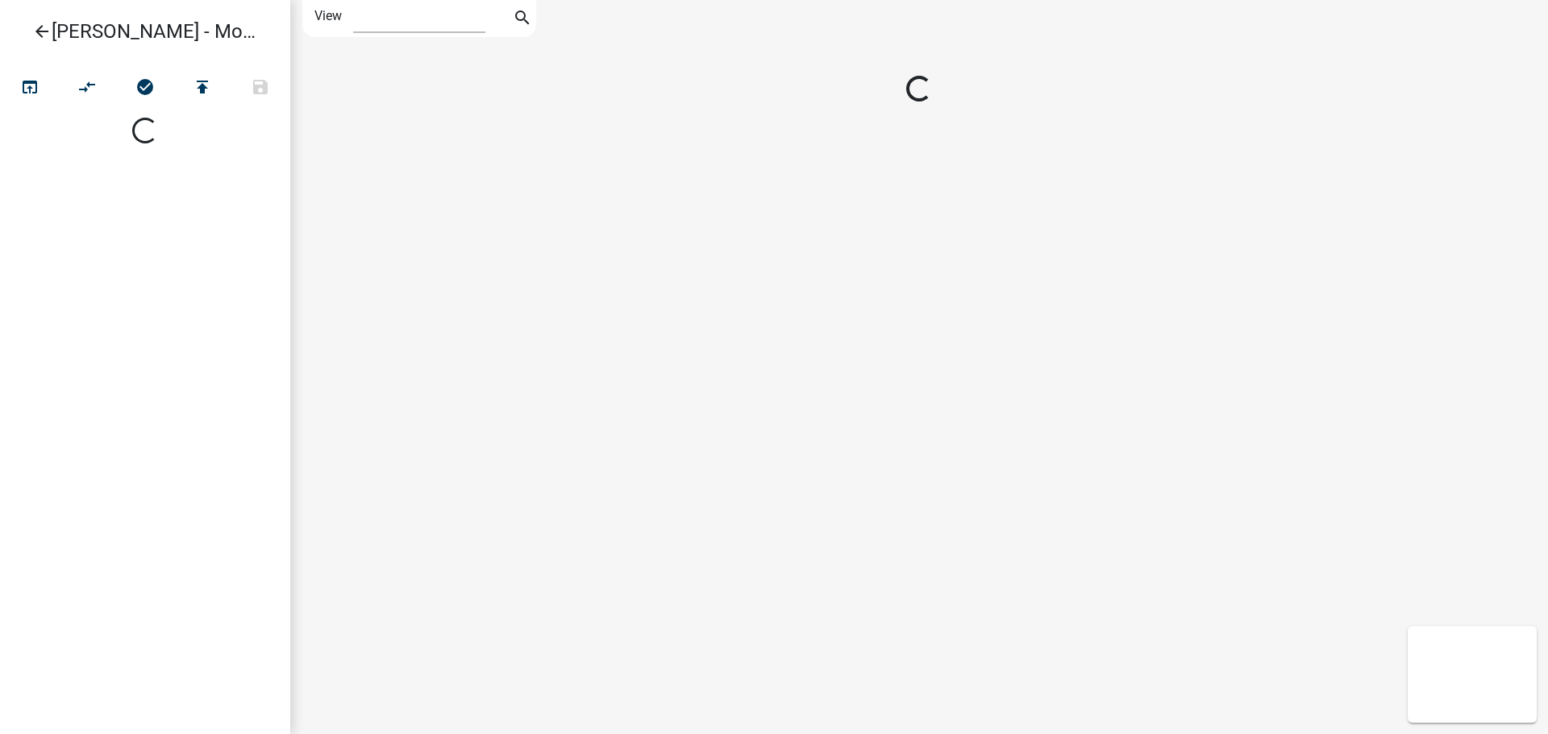
select select "1"
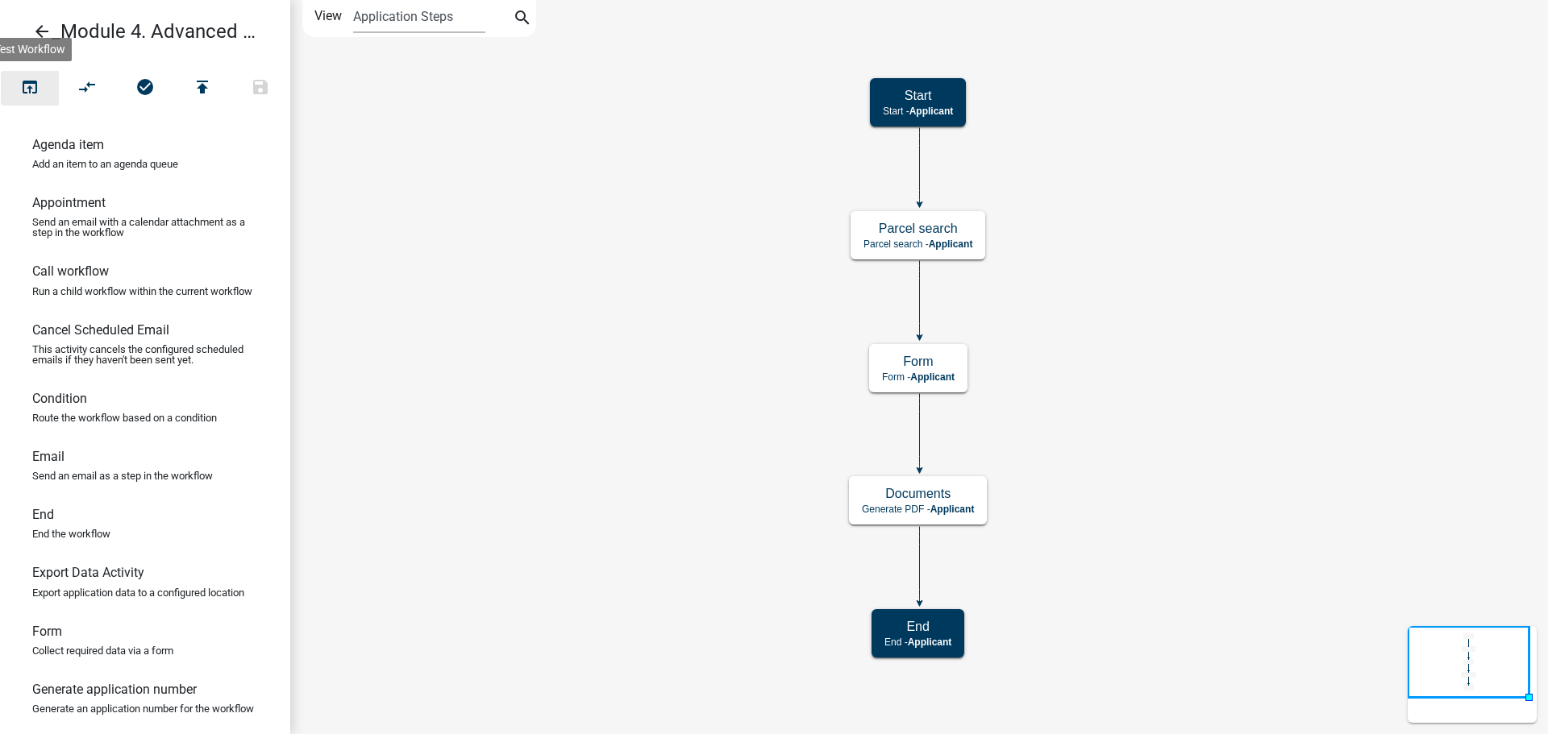
click at [38, 89] on icon "open_in_browser" at bounding box center [29, 88] width 19 height 23
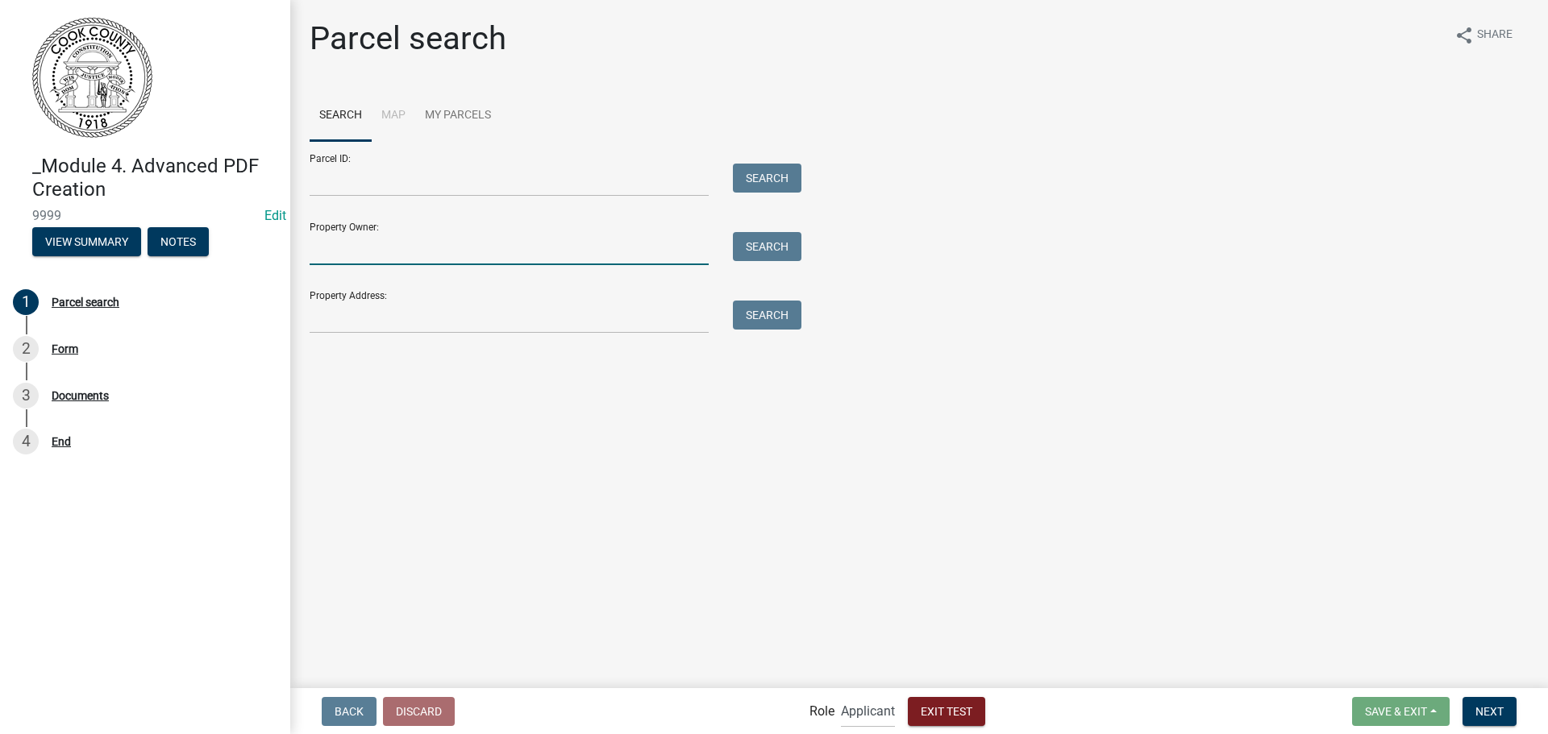
click at [447, 235] on input "Property Owner:" at bounding box center [509, 248] width 399 height 33
type input "Jennings"
click at [757, 253] on button "Search" at bounding box center [767, 246] width 69 height 29
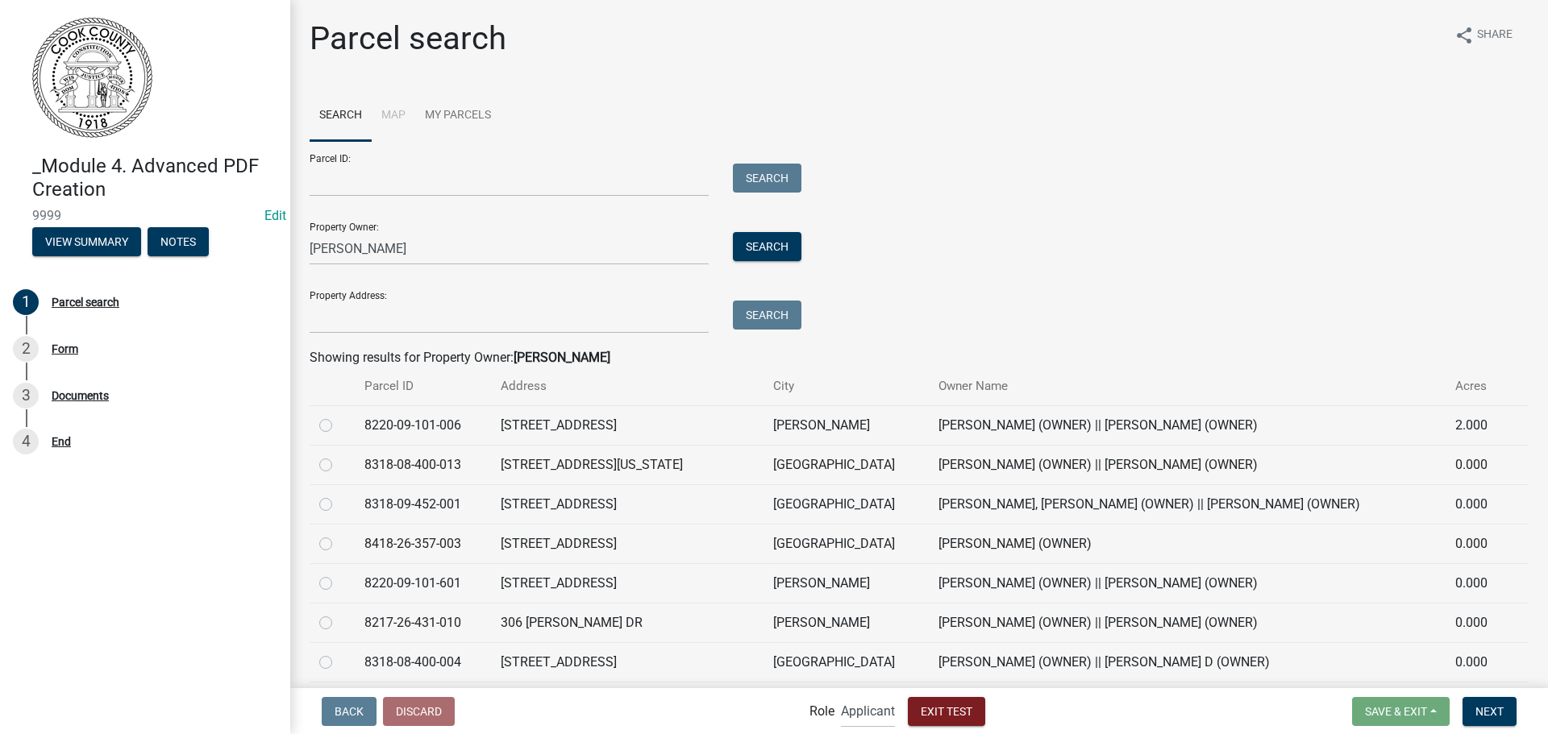
click at [339, 416] on label at bounding box center [339, 416] width 0 height 0
click at [339, 425] on input "radio" at bounding box center [344, 421] width 10 height 10
radio input "true"
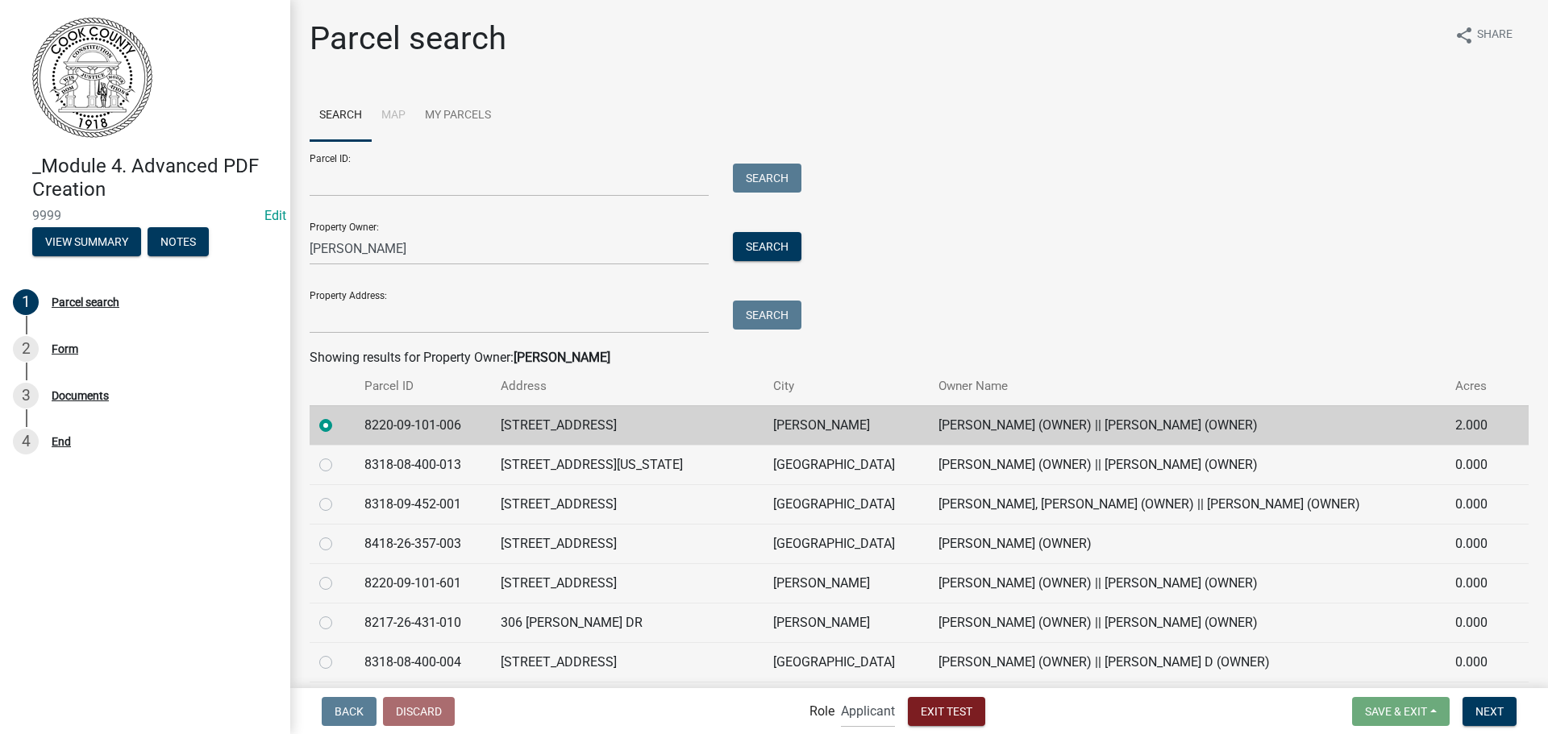
scroll to position [177, 0]
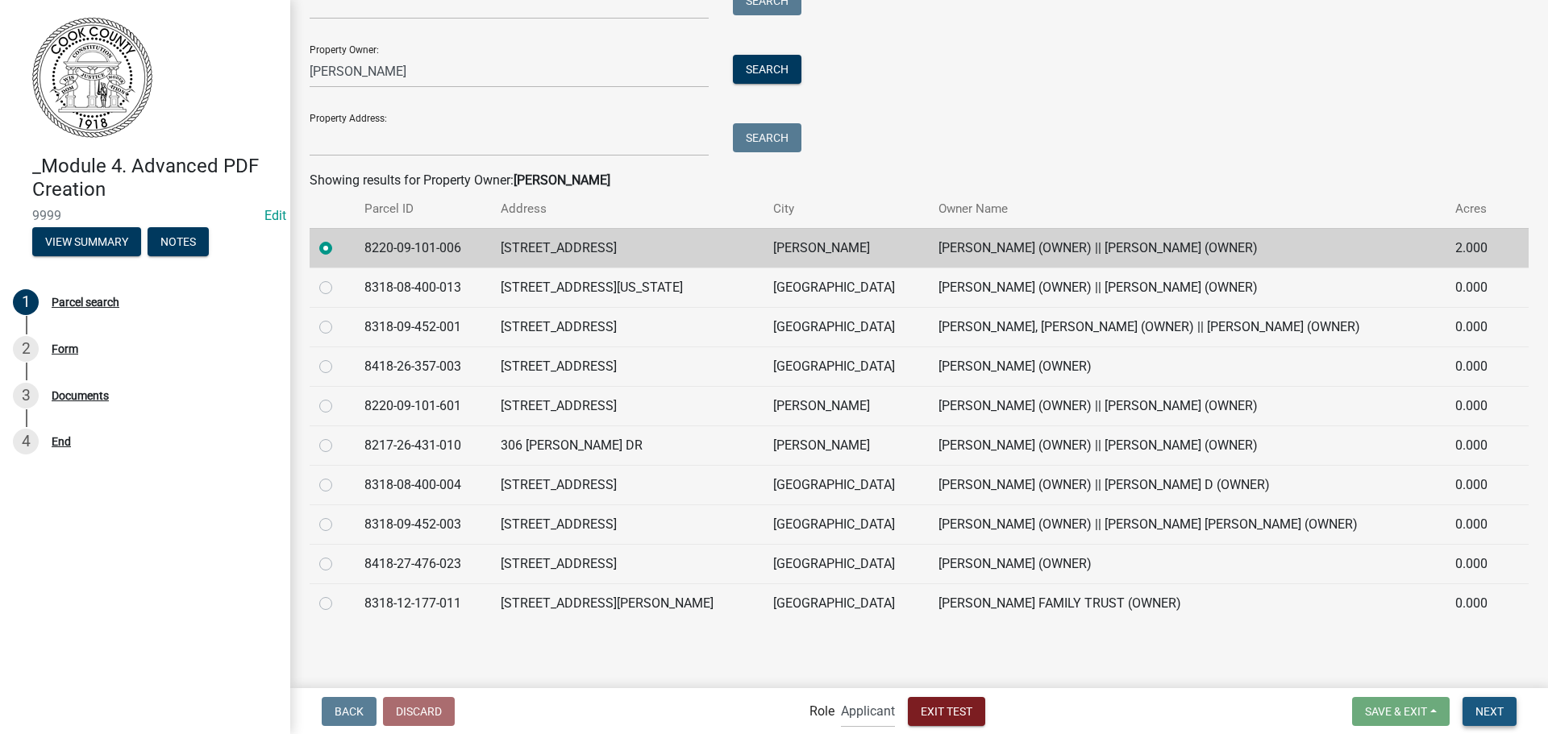
click at [1490, 713] on span "Next" at bounding box center [1489, 710] width 28 height 13
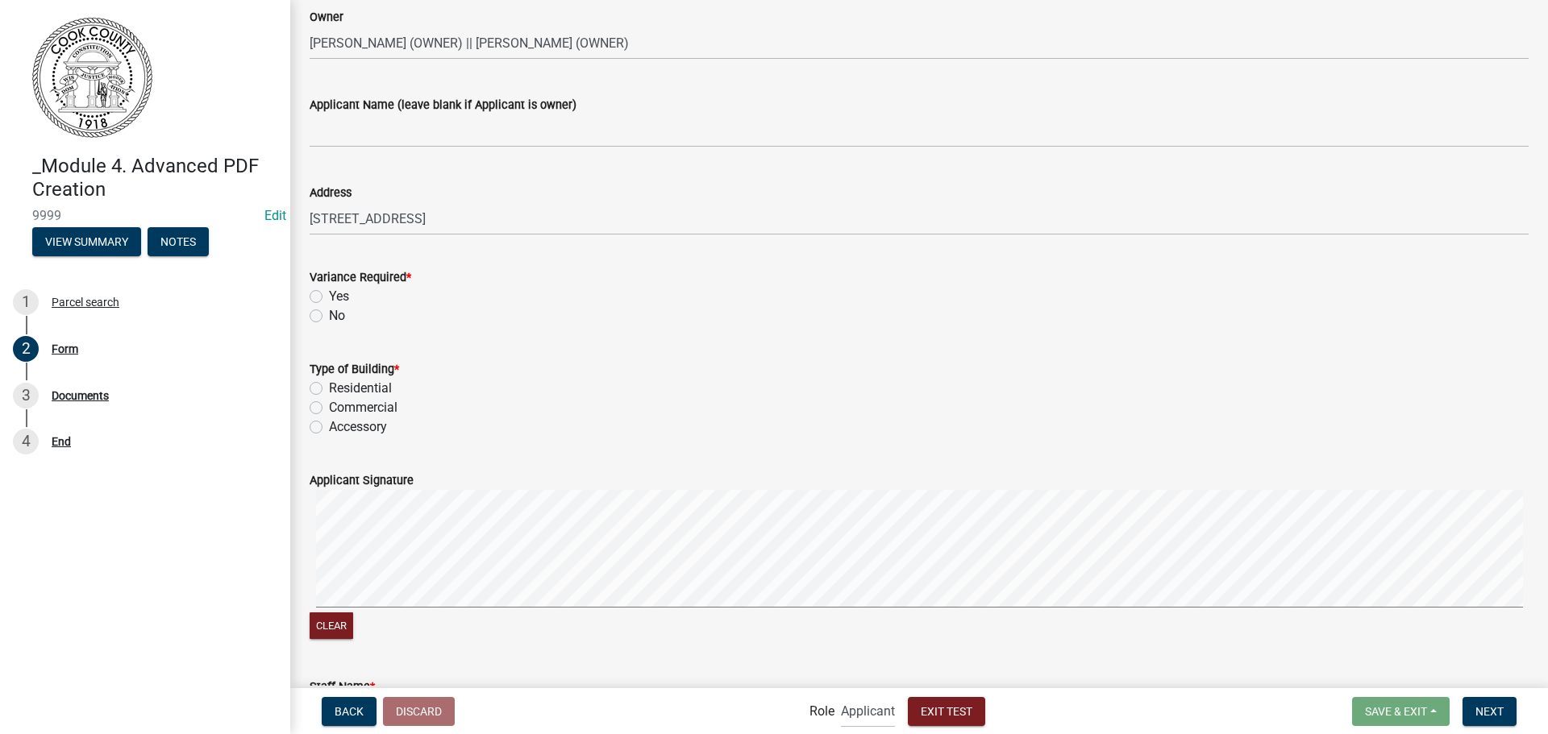
scroll to position [114, 0]
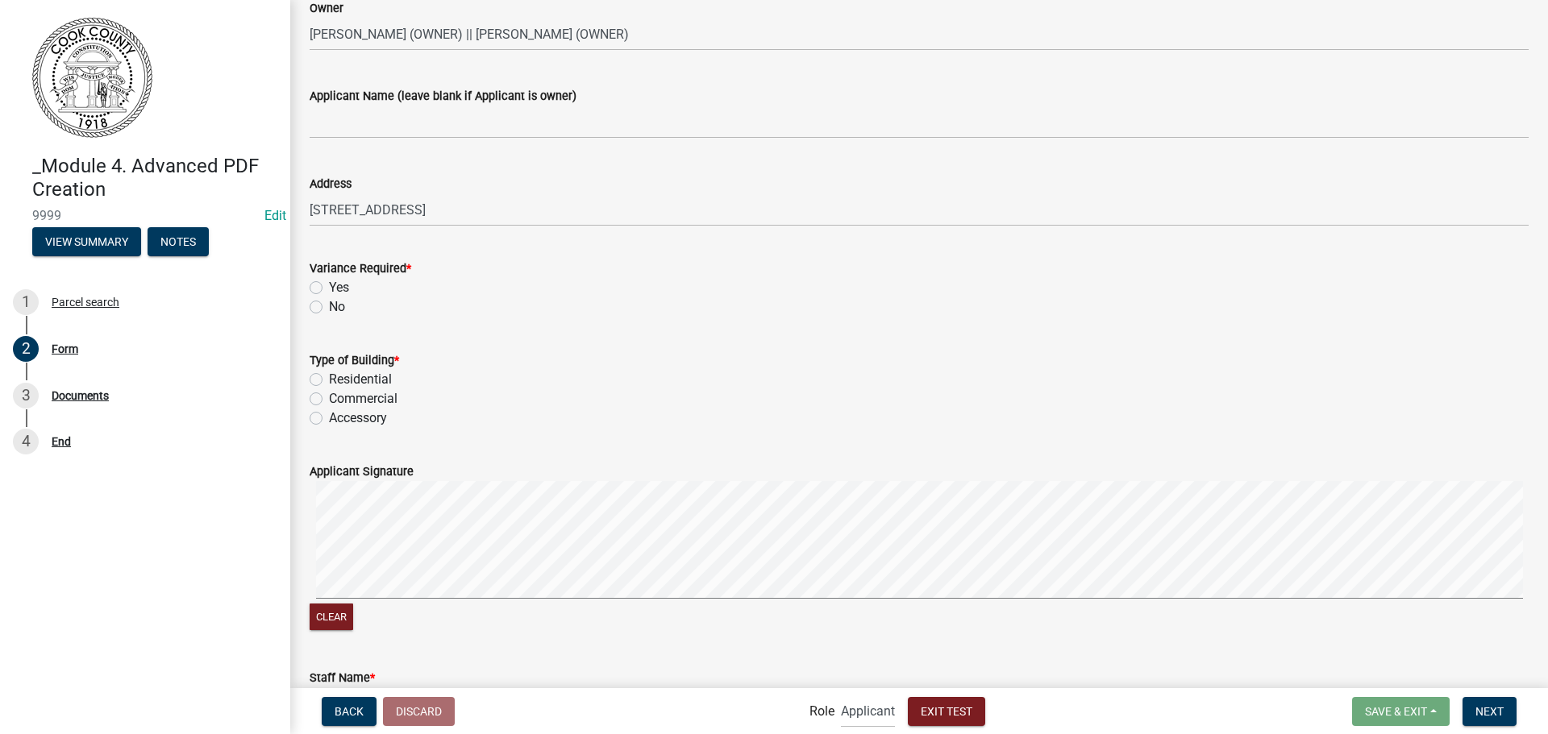
click at [329, 290] on label "Yes" at bounding box center [339, 287] width 20 height 19
click at [329, 289] on input "Yes" at bounding box center [334, 283] width 10 height 10
radio input "true"
click at [329, 373] on label "Residential" at bounding box center [360, 379] width 63 height 19
click at [329, 373] on input "Residential" at bounding box center [334, 375] width 10 height 10
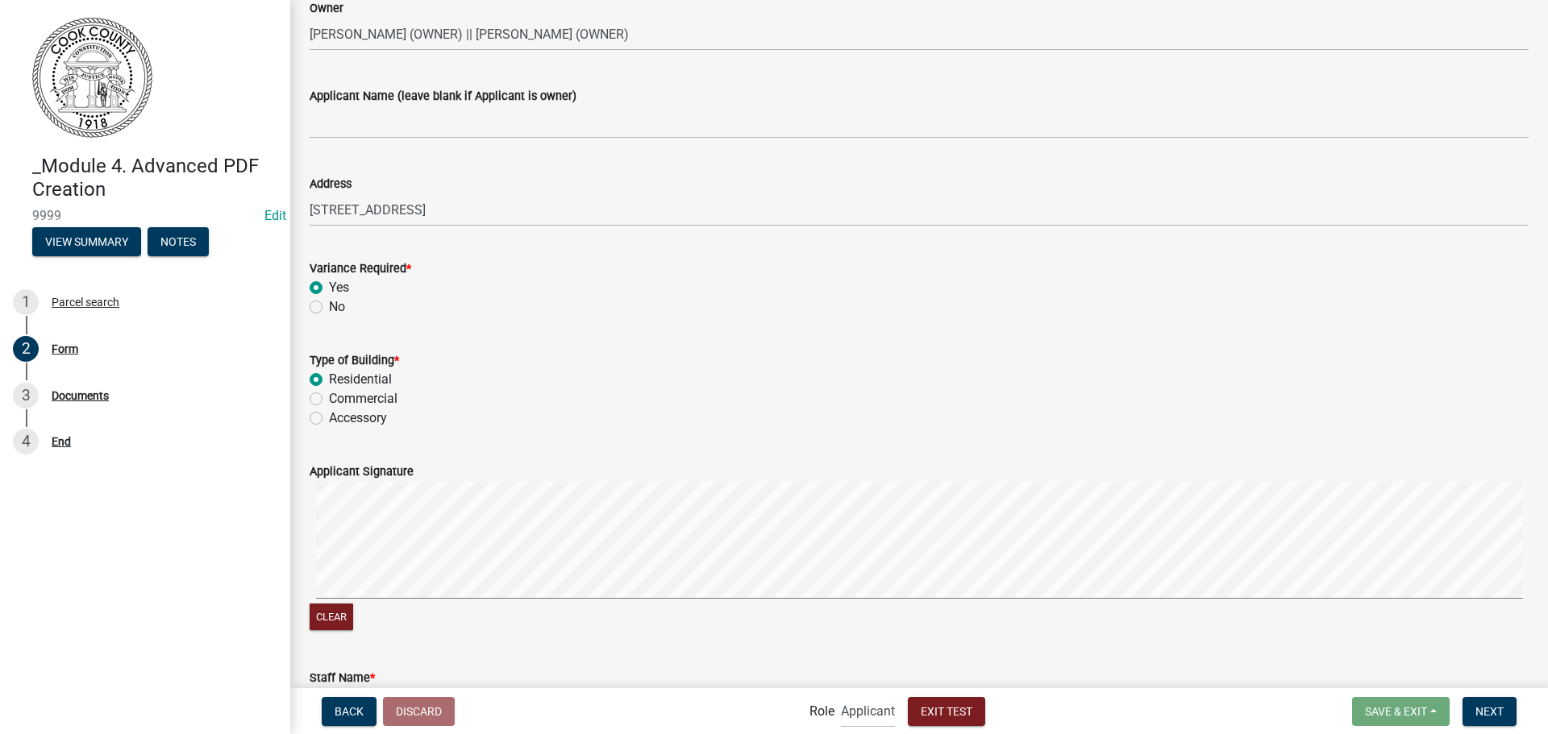
radio input "true"
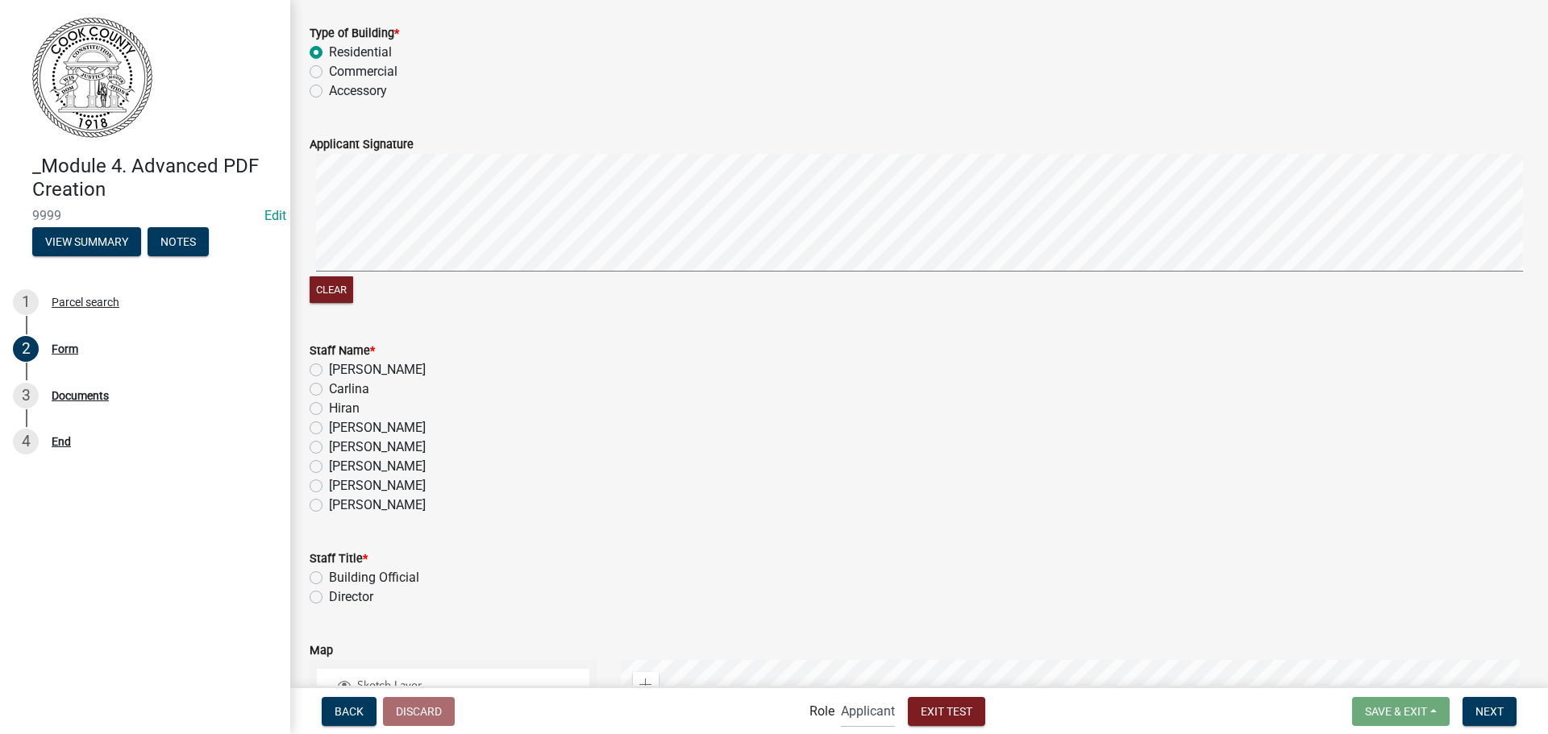
scroll to position [443, 0]
click at [329, 426] on label "Holly Jennings" at bounding box center [377, 427] width 97 height 19
click at [329, 426] on input "Holly Jennings" at bounding box center [334, 423] width 10 height 10
radio input "true"
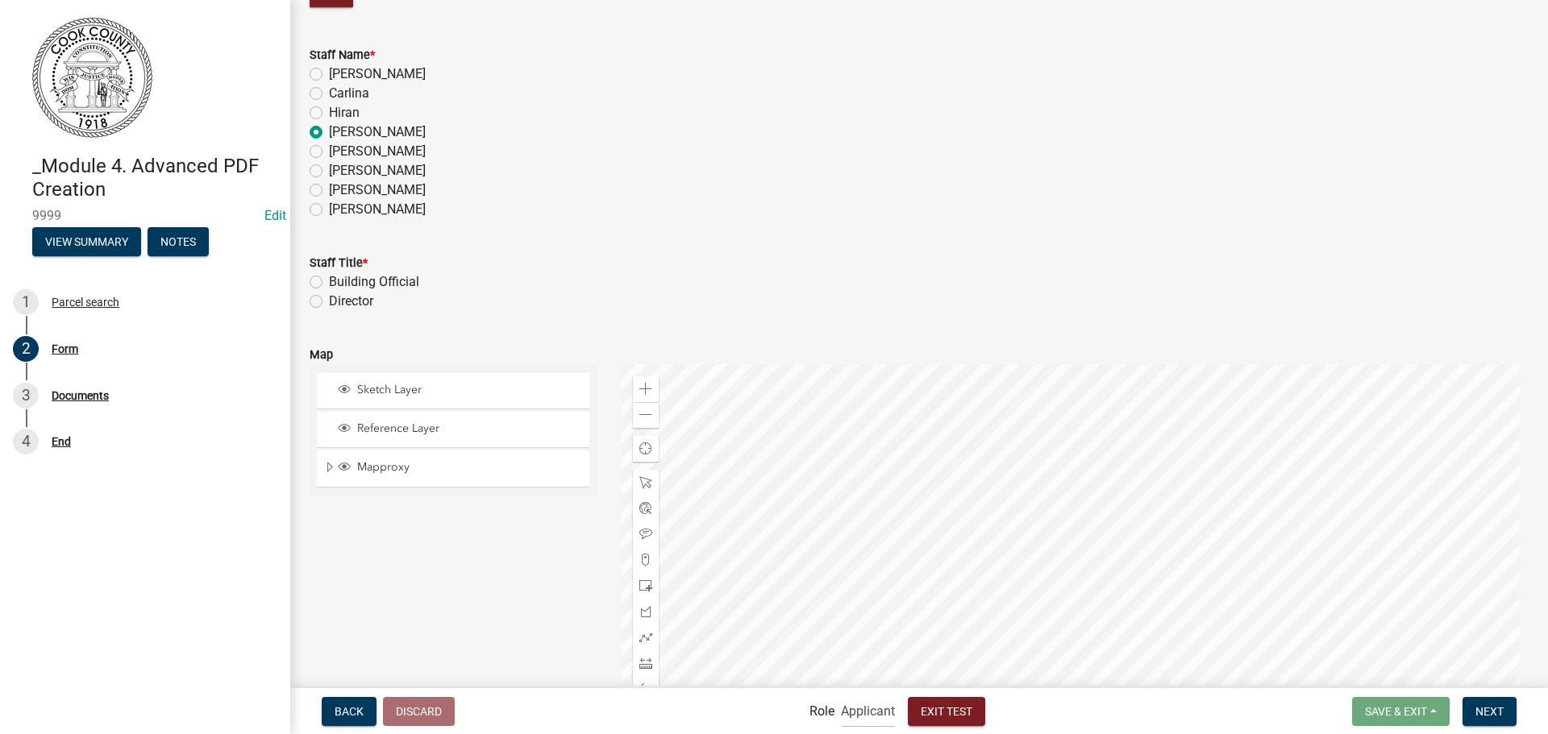
scroll to position [761, 0]
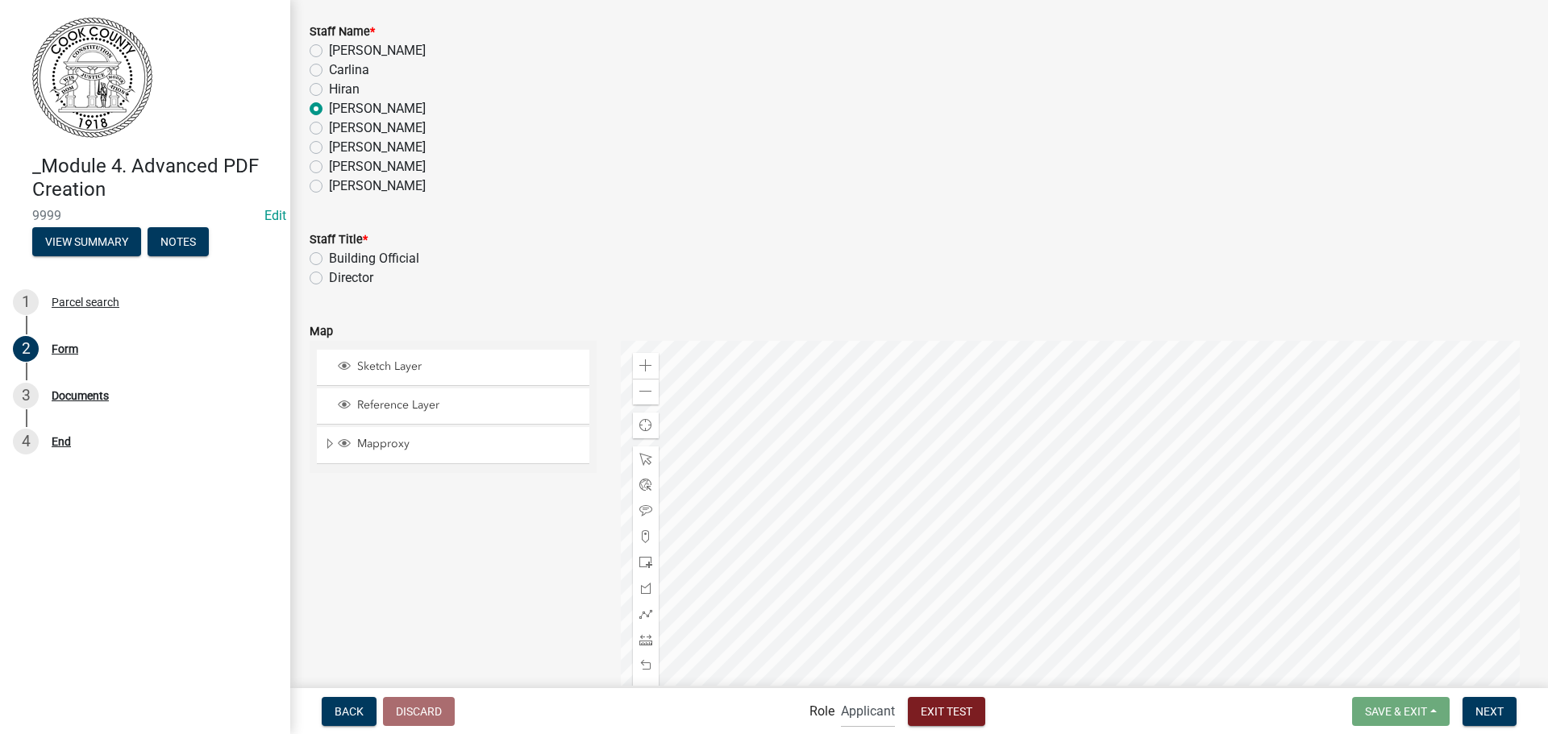
click at [329, 263] on label "Building Official" at bounding box center [374, 258] width 90 height 19
click at [329, 260] on input "Building Official" at bounding box center [334, 254] width 10 height 10
radio input "true"
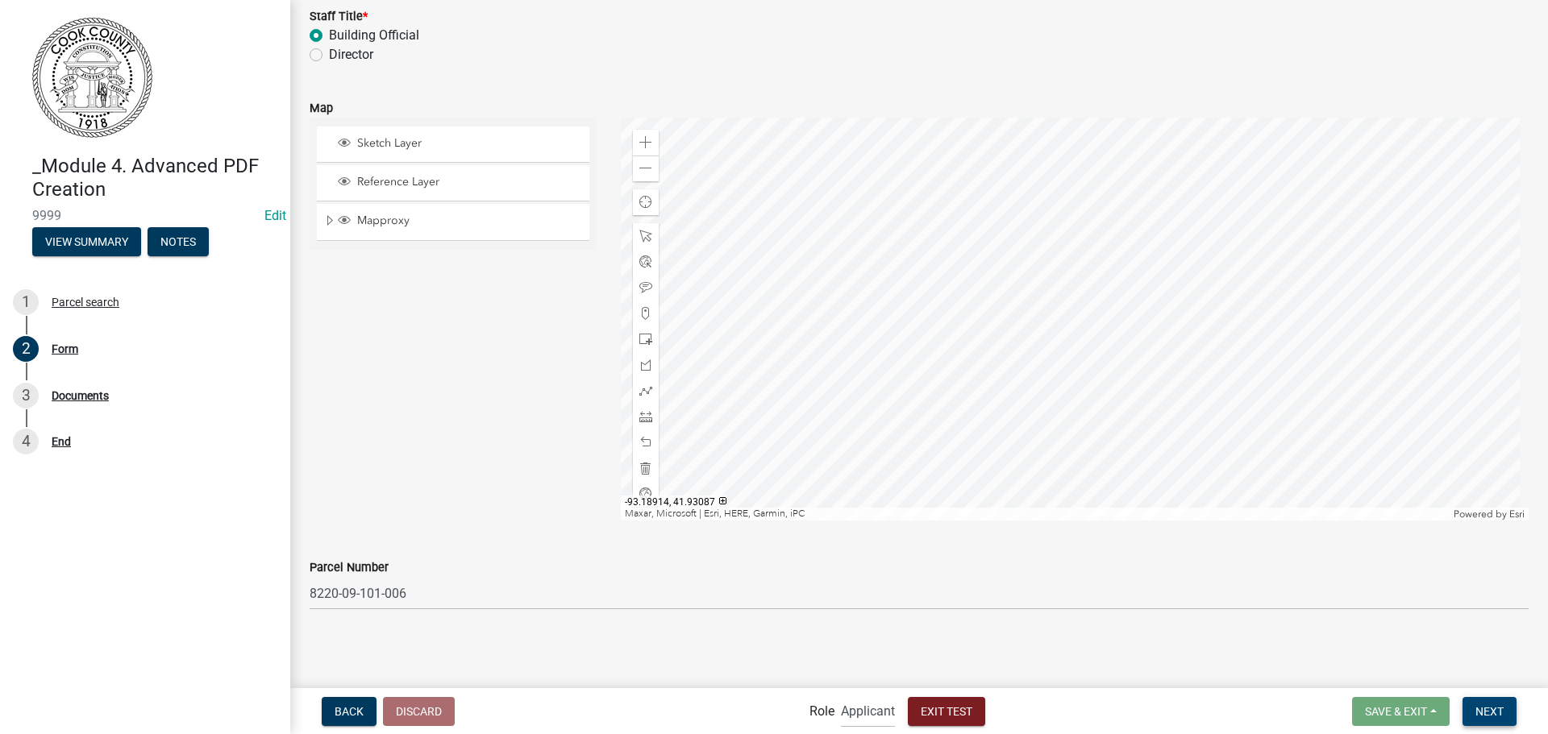
click at [1484, 710] on span "Next" at bounding box center [1489, 710] width 28 height 13
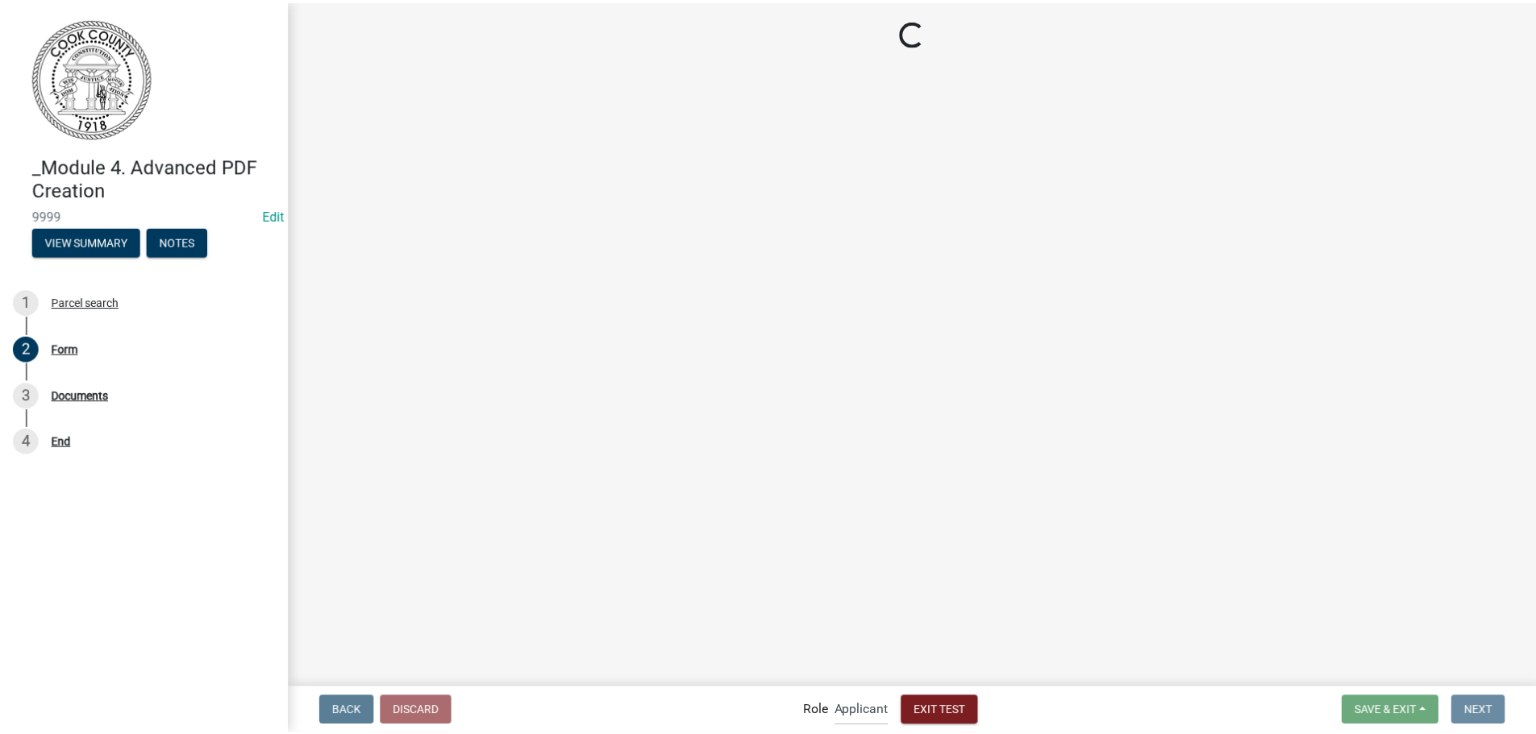
scroll to position [0, 0]
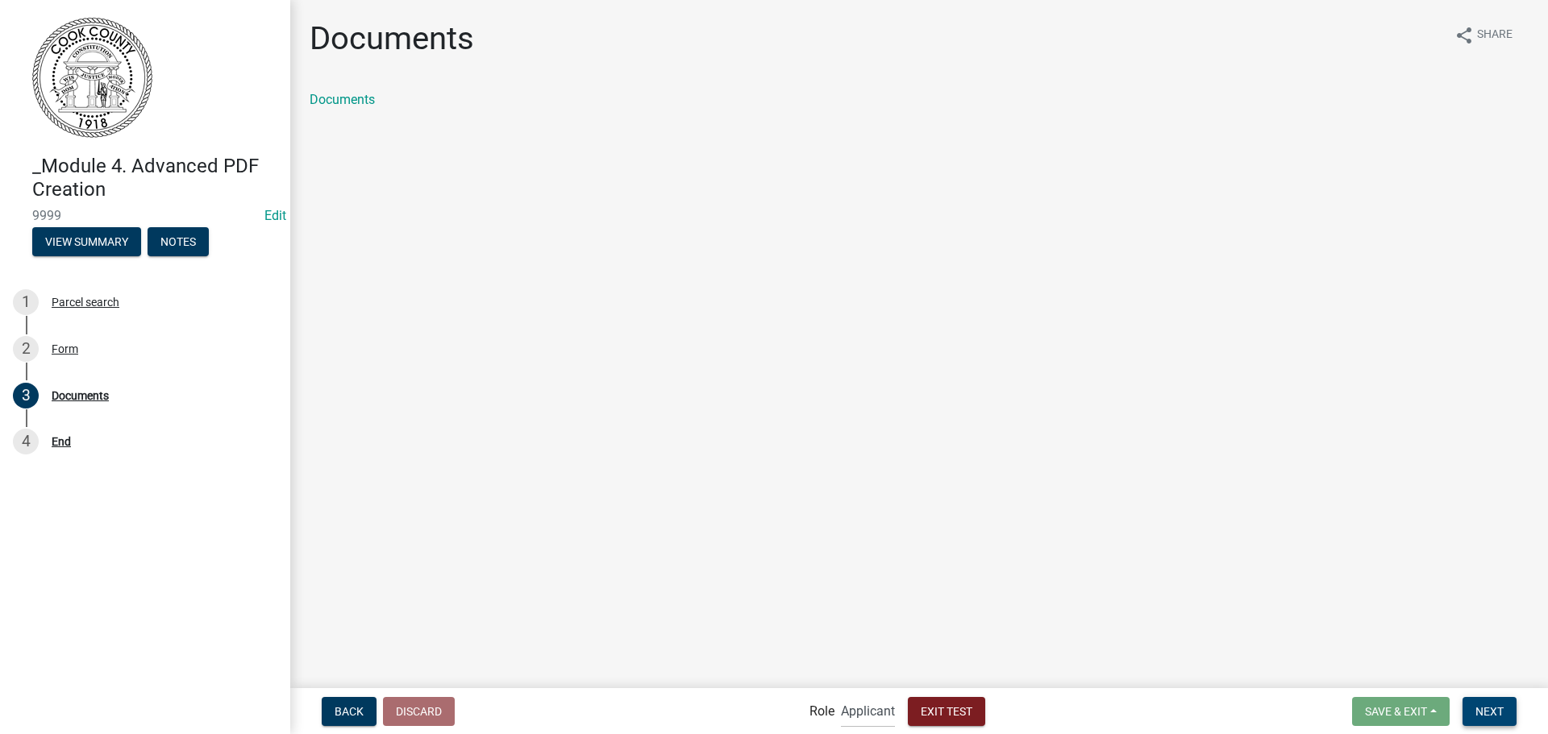
click at [1483, 710] on span "Next" at bounding box center [1489, 710] width 28 height 13
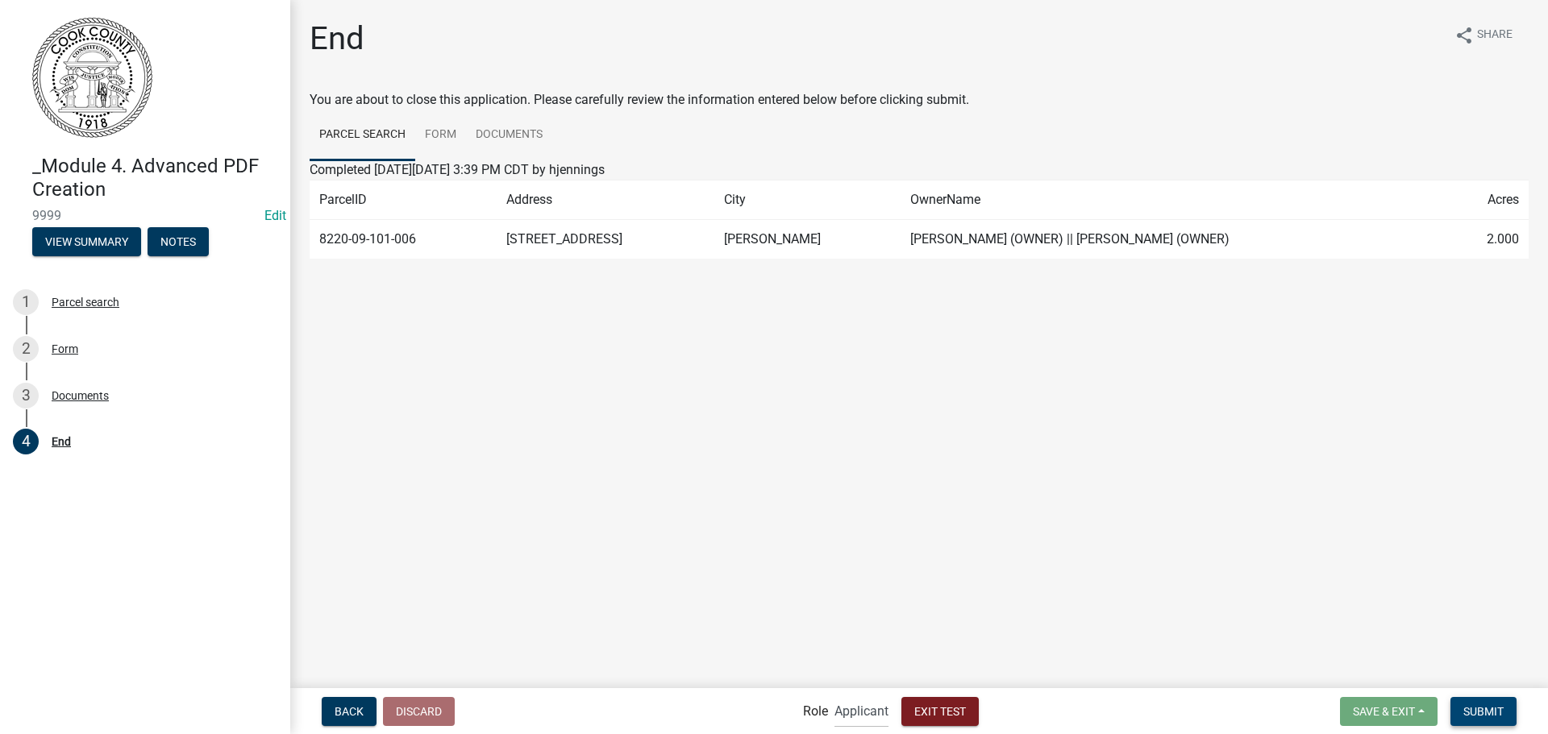
click at [1483, 711] on span "Submit" at bounding box center [1483, 710] width 40 height 13
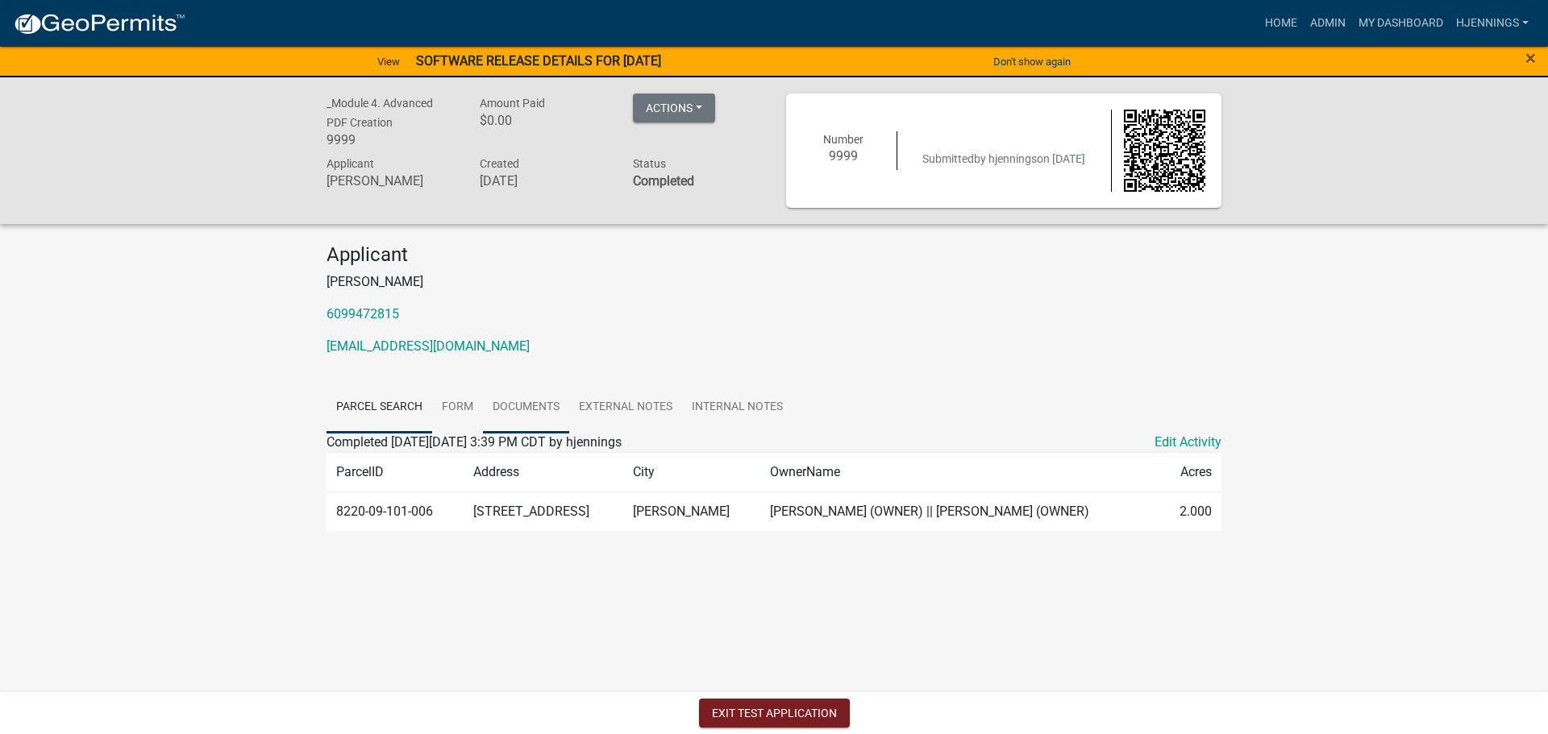
click at [534, 399] on link "Documents" at bounding box center [526, 408] width 86 height 52
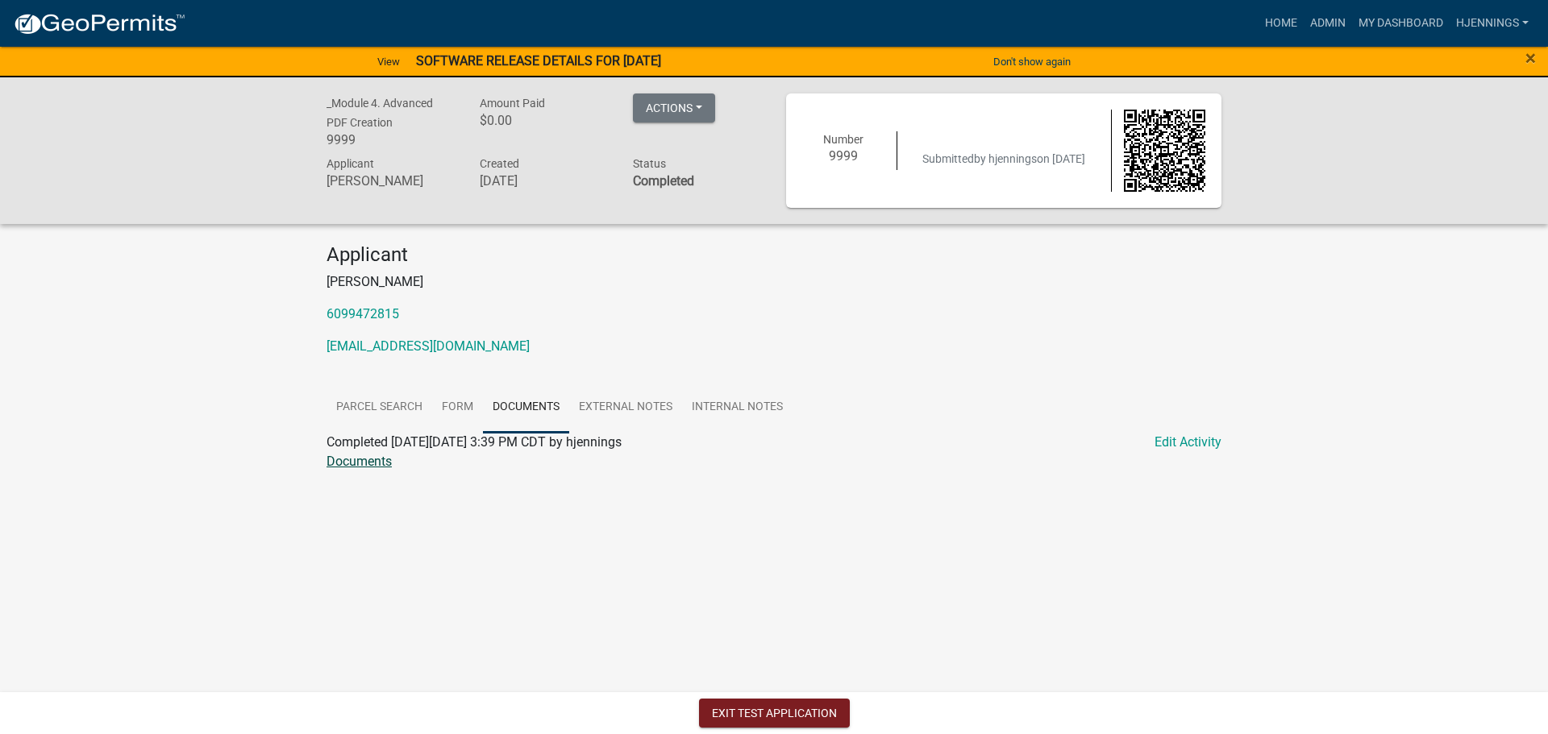
click at [374, 463] on link "Documents" at bounding box center [358, 461] width 65 height 15
click at [457, 408] on link "Form" at bounding box center [457, 408] width 51 height 52
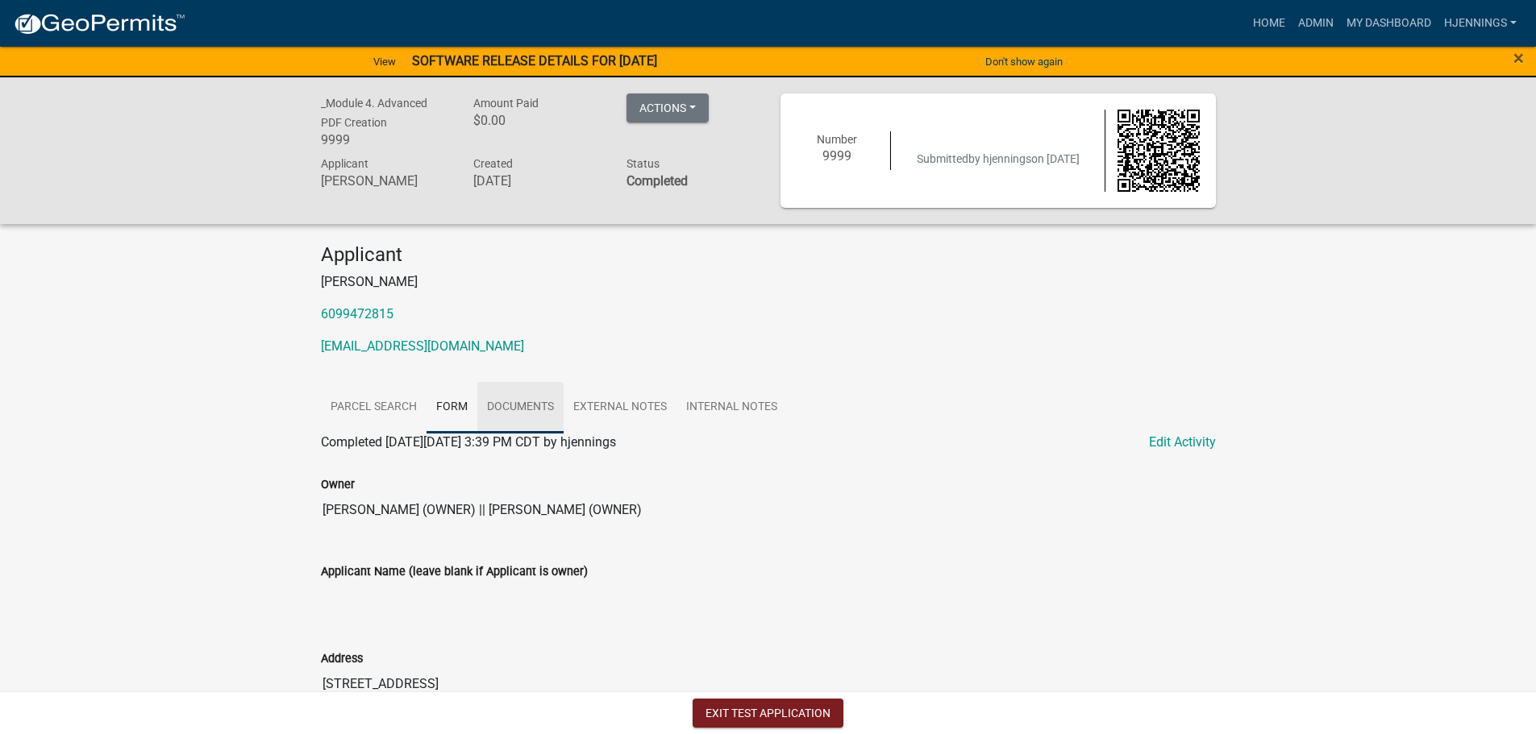
click at [507, 421] on link "Documents" at bounding box center [520, 408] width 86 height 52
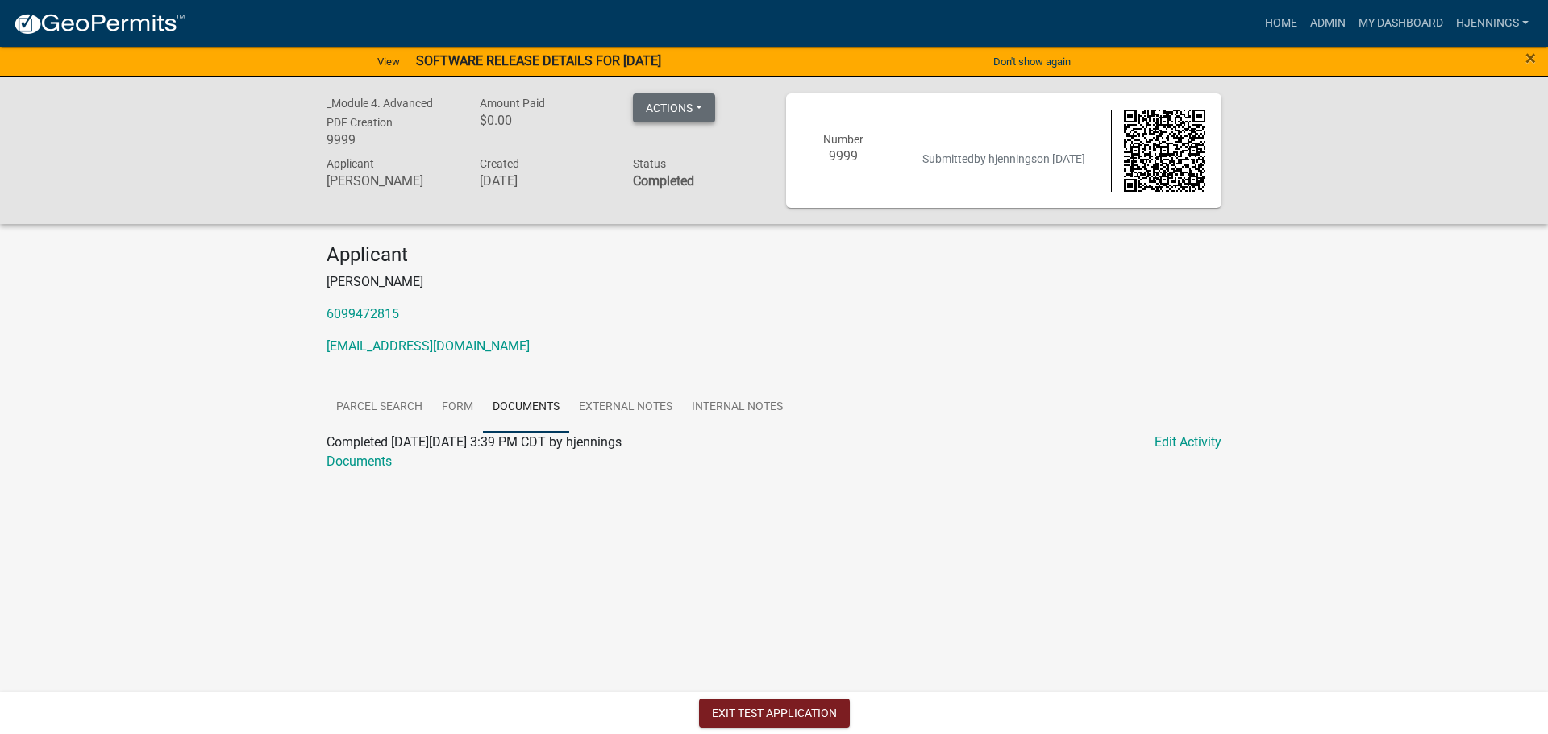
click at [700, 98] on button "Actions" at bounding box center [674, 108] width 82 height 29
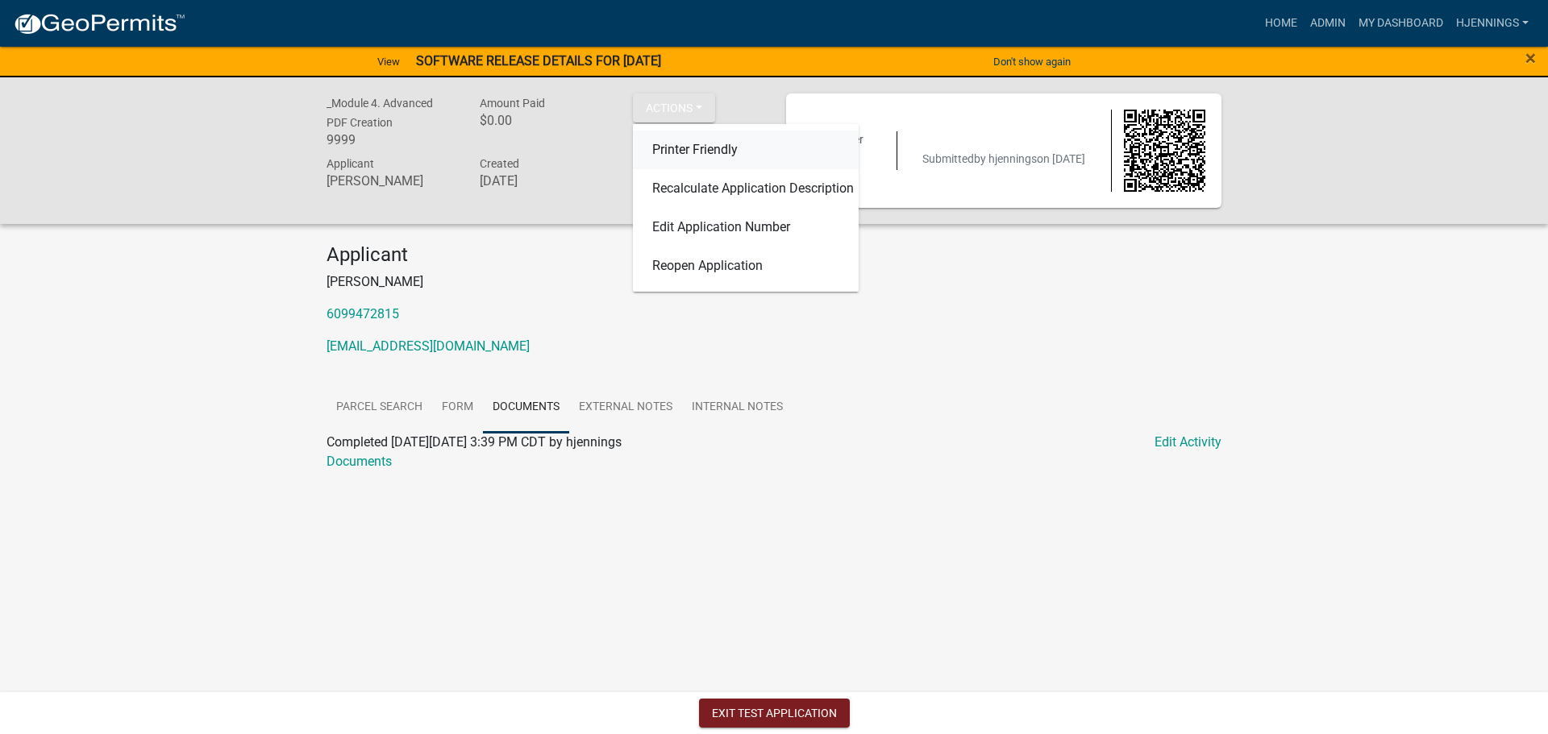
click at [725, 148] on link "Printer Friendly" at bounding box center [746, 150] width 226 height 39
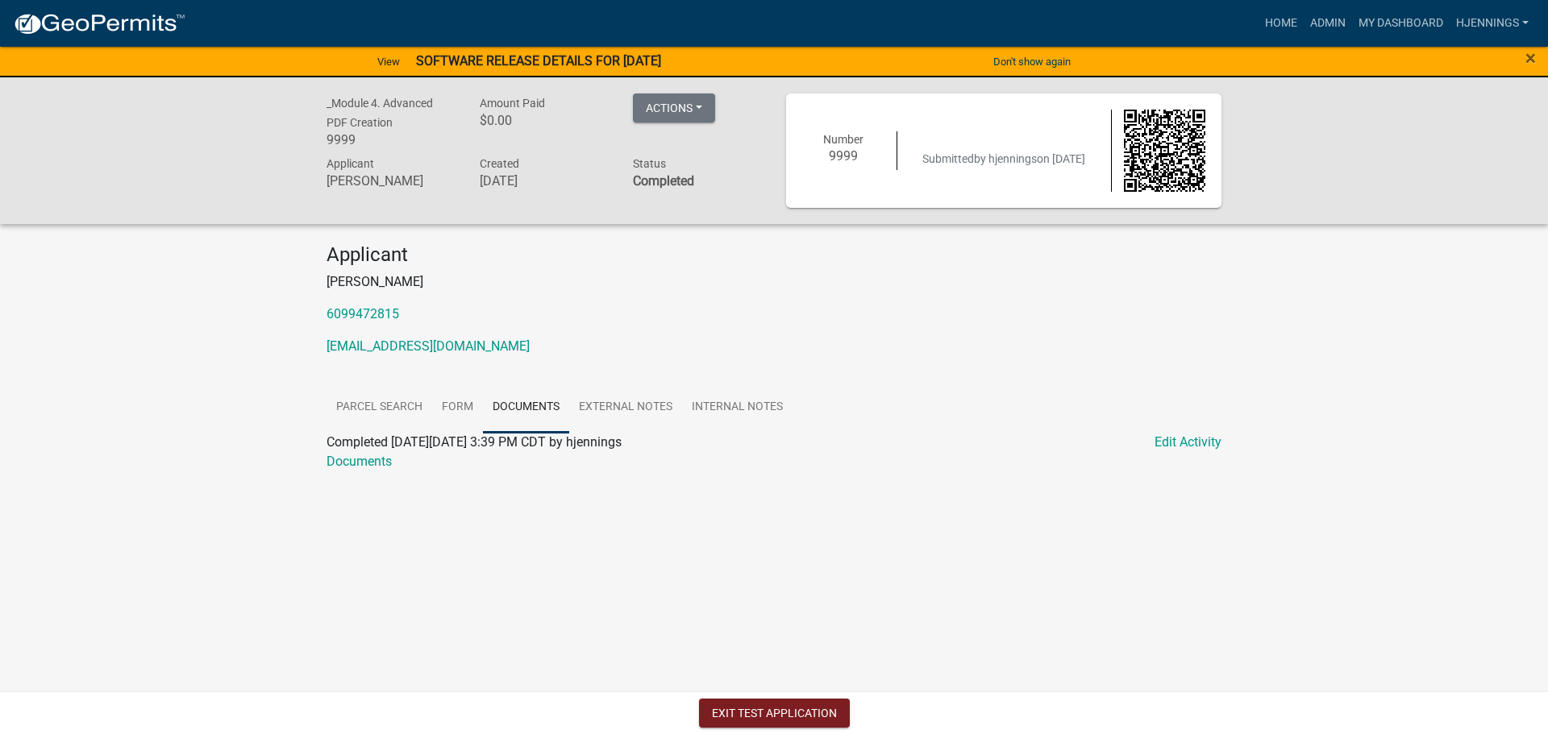
click at [1285, 6] on nav "more_horiz Home Admin My Dashboard hjennings Admin Account Logout" at bounding box center [774, 23] width 1548 height 47
click at [1273, 23] on link "Home" at bounding box center [1280, 23] width 45 height 31
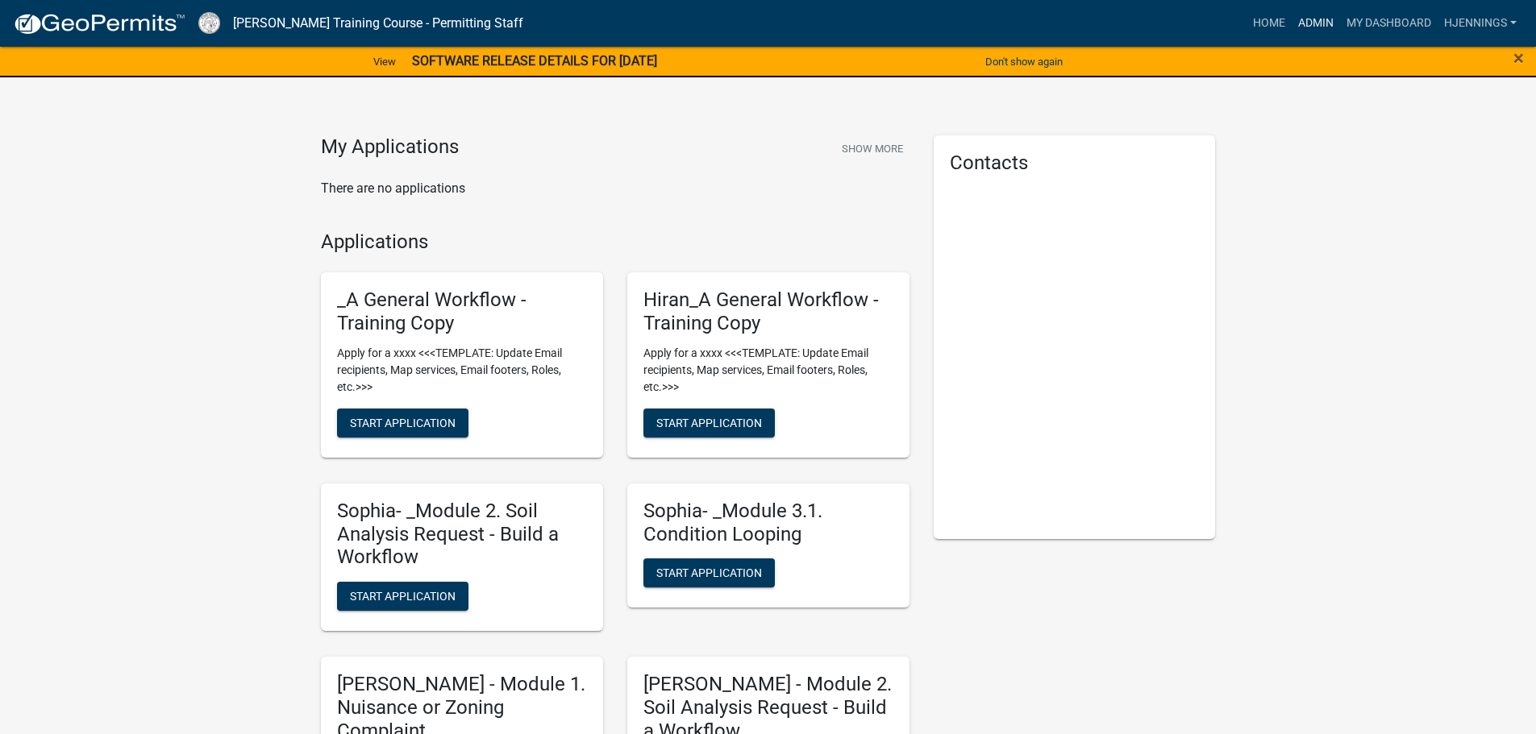
click at [1323, 27] on link "Admin" at bounding box center [1315, 23] width 48 height 31
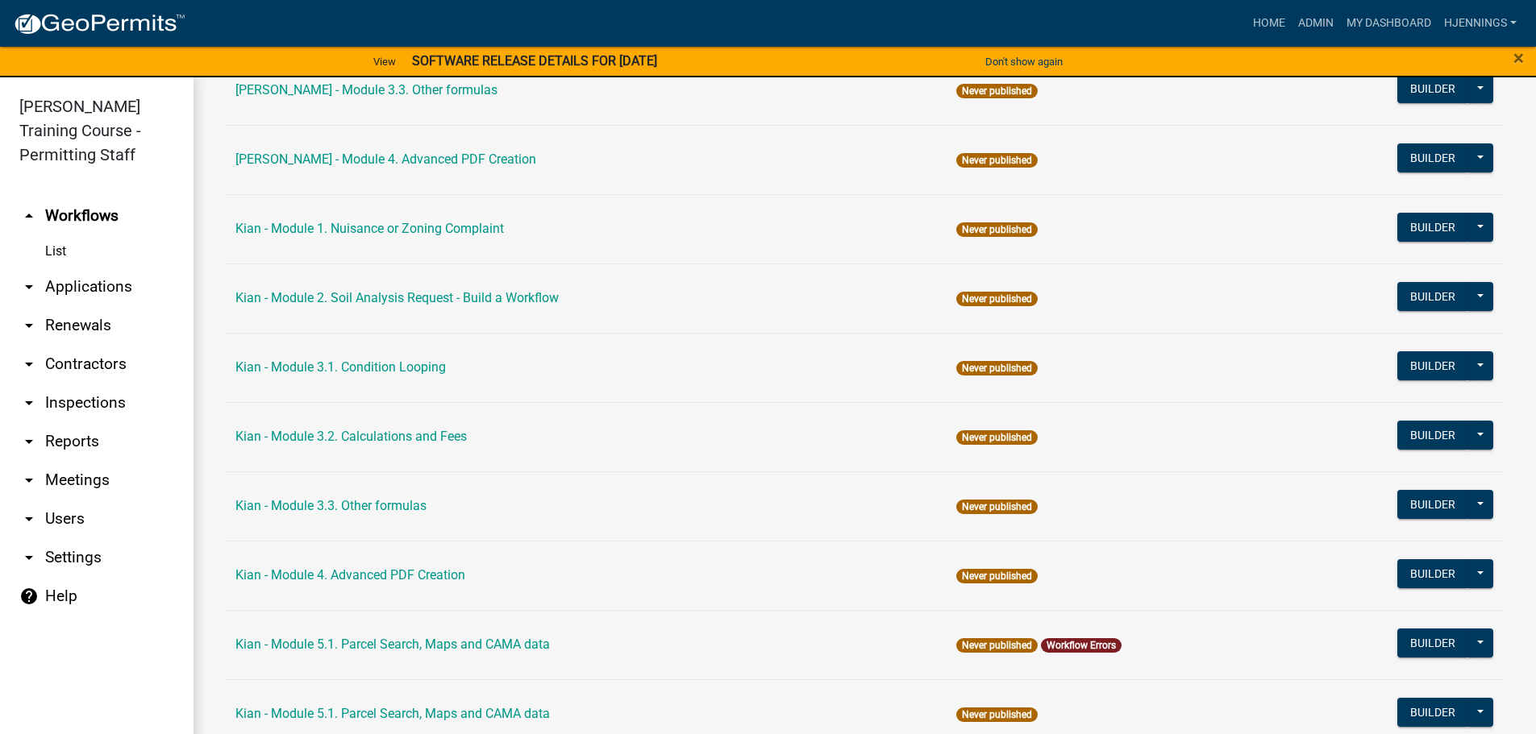
scroll to position [2553, 0]
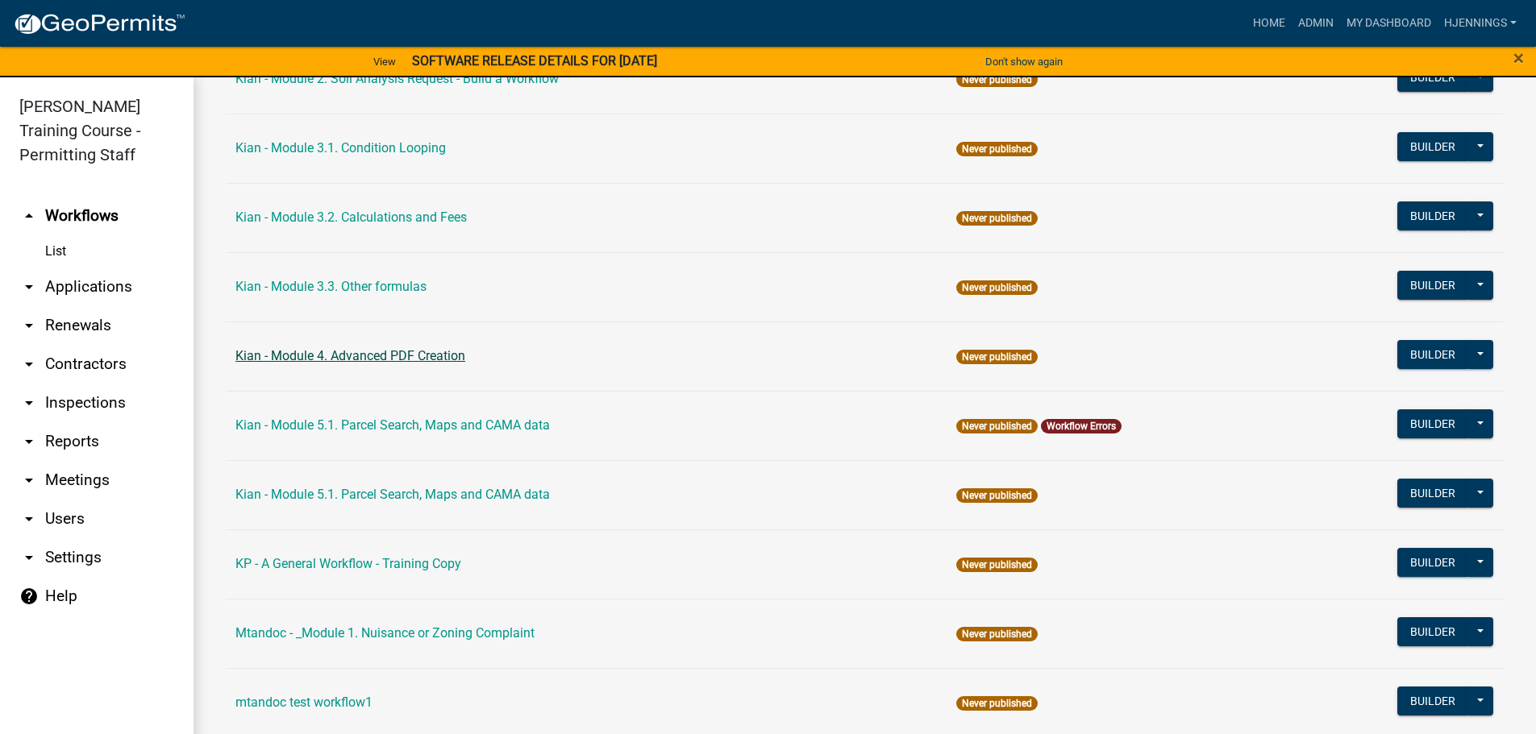
click at [379, 356] on link "Kian - Module 4. Advanced PDF Creation" at bounding box center [350, 355] width 230 height 15
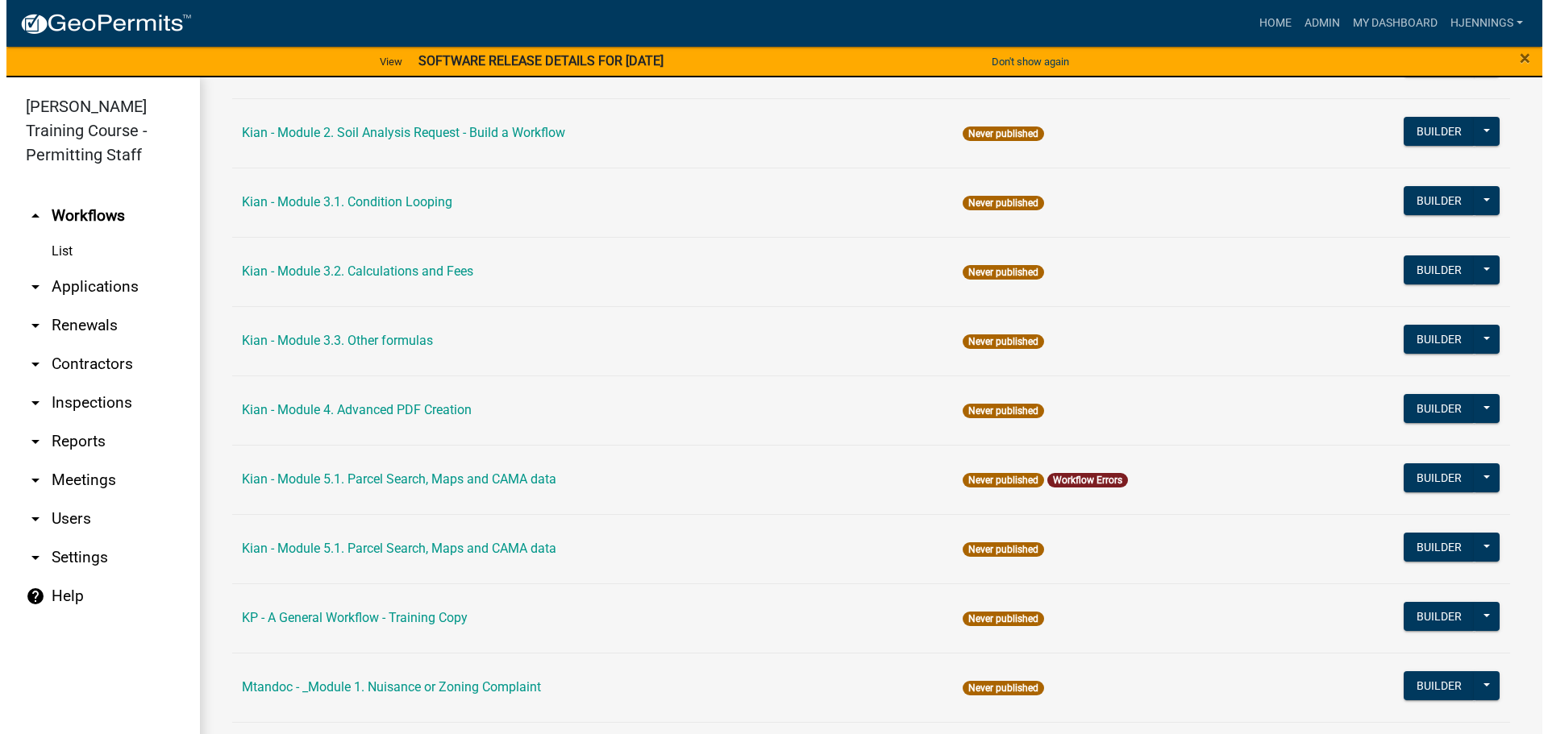
scroll to position [2563, 0]
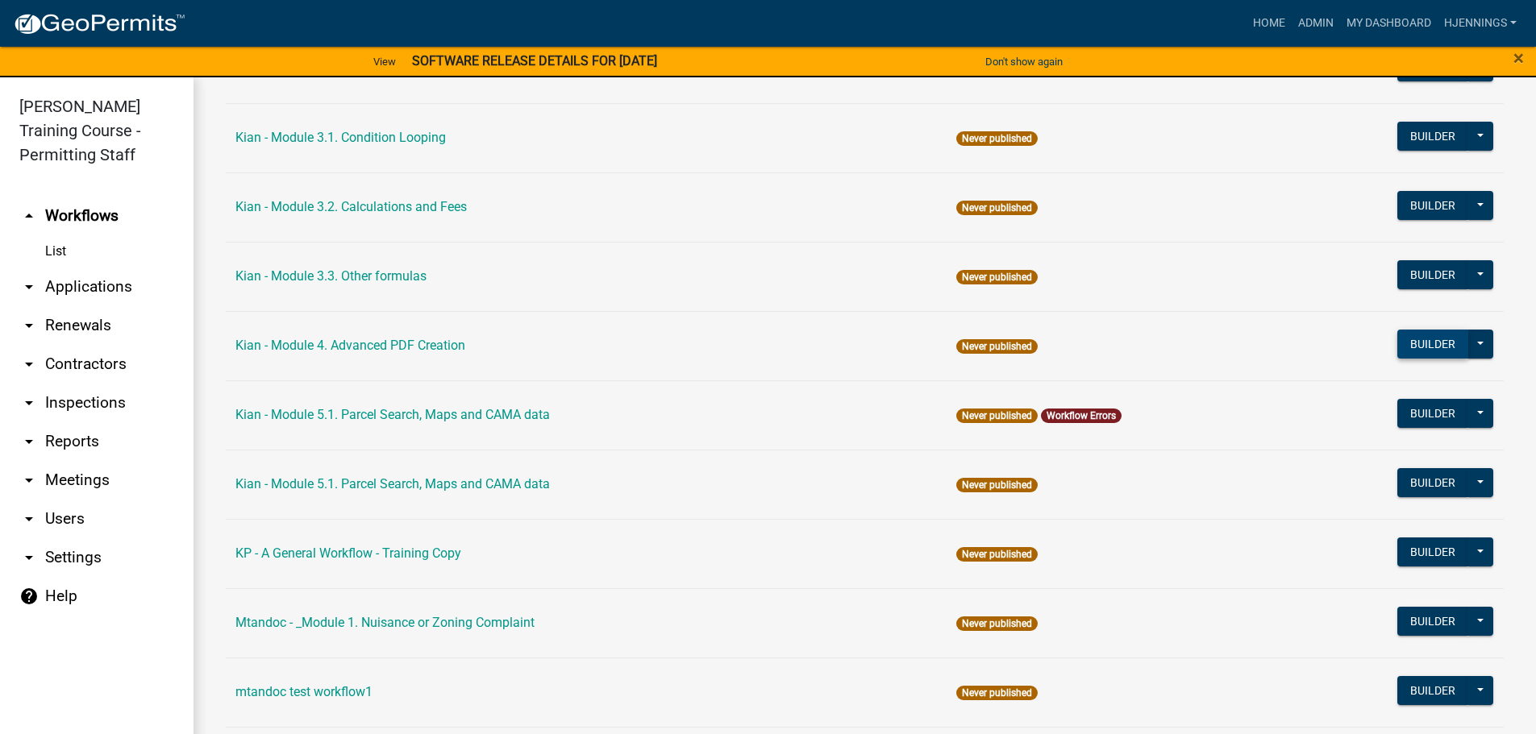
click at [1425, 351] on button "Builder" at bounding box center [1432, 344] width 71 height 29
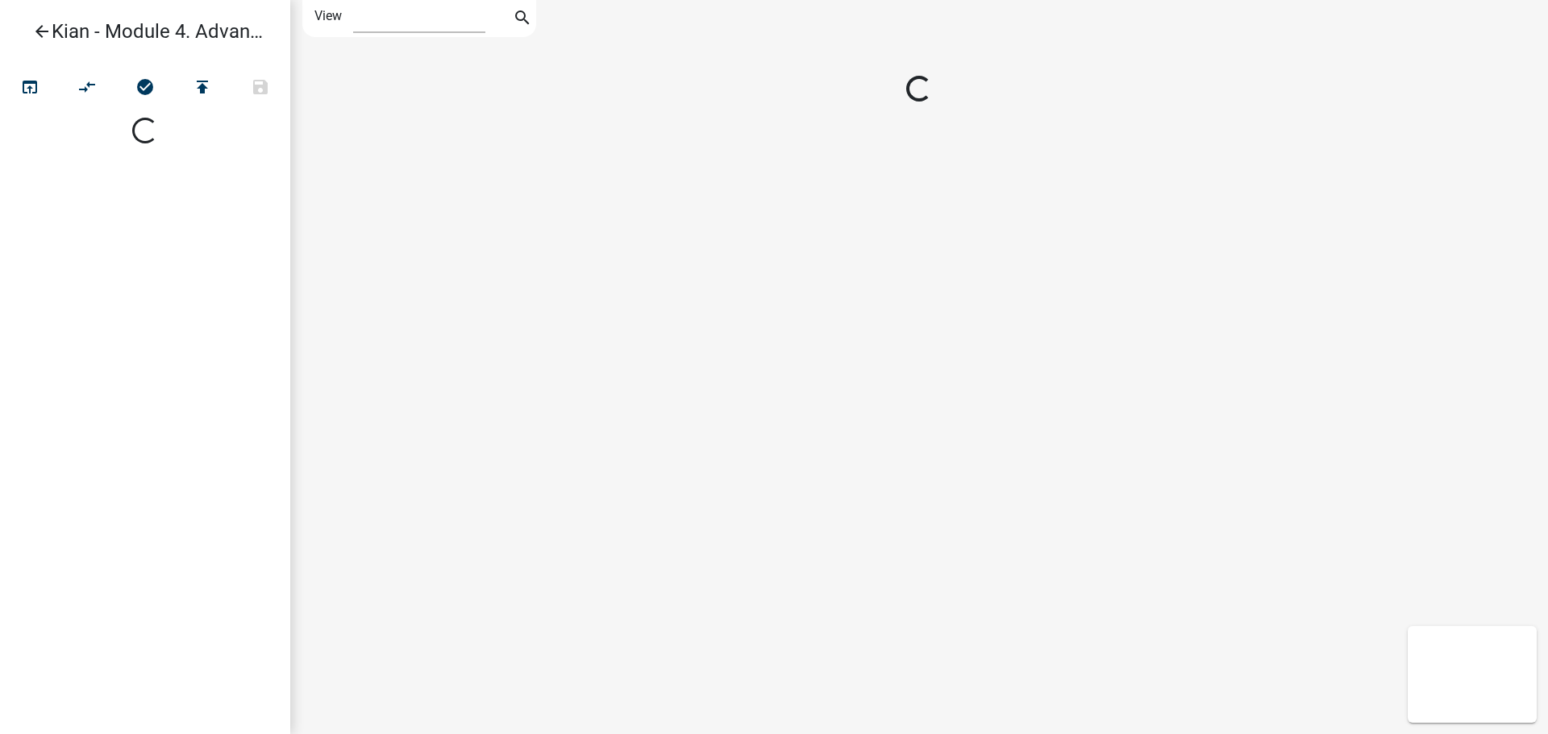
select select "1"
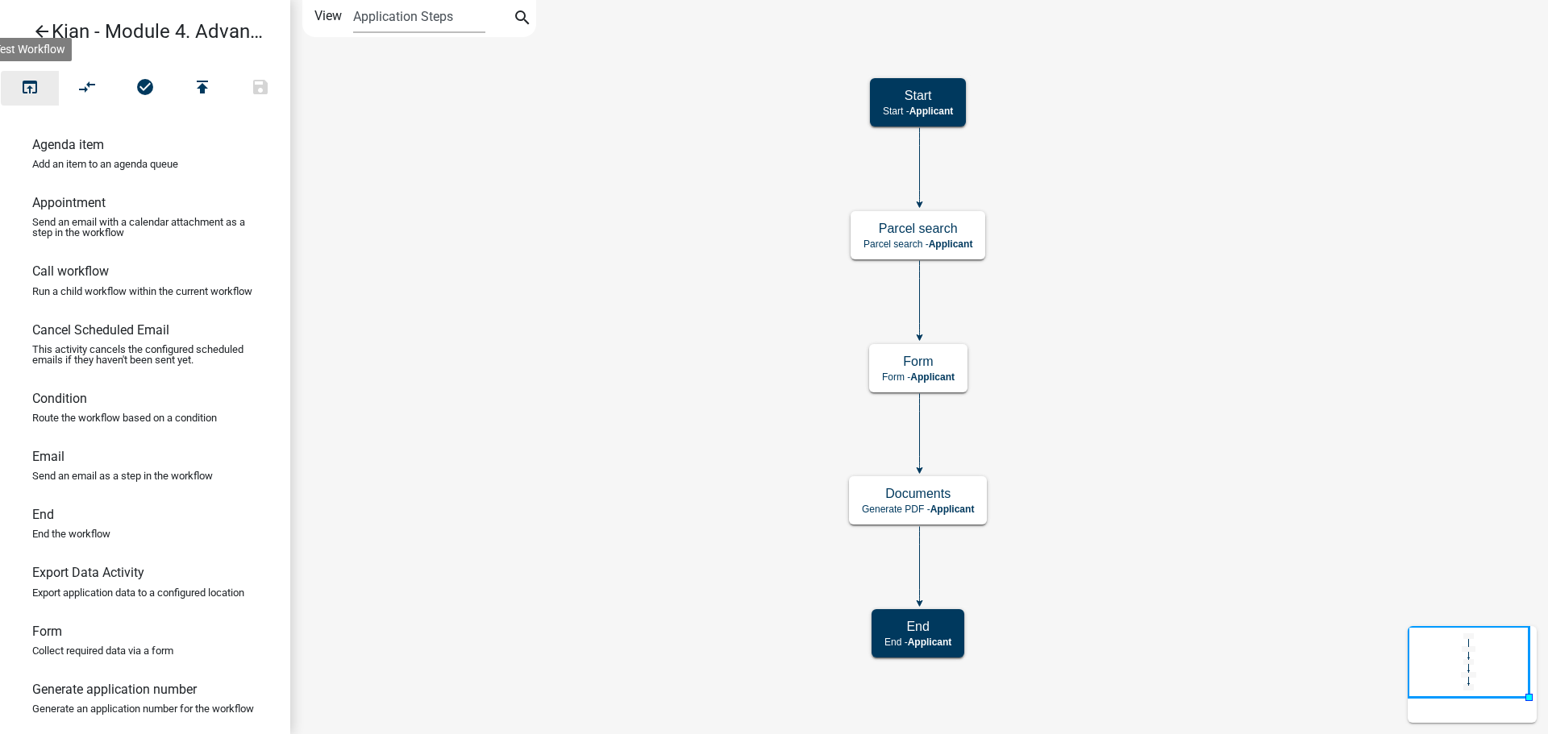
click at [26, 86] on icon "open_in_browser" at bounding box center [29, 88] width 19 height 23
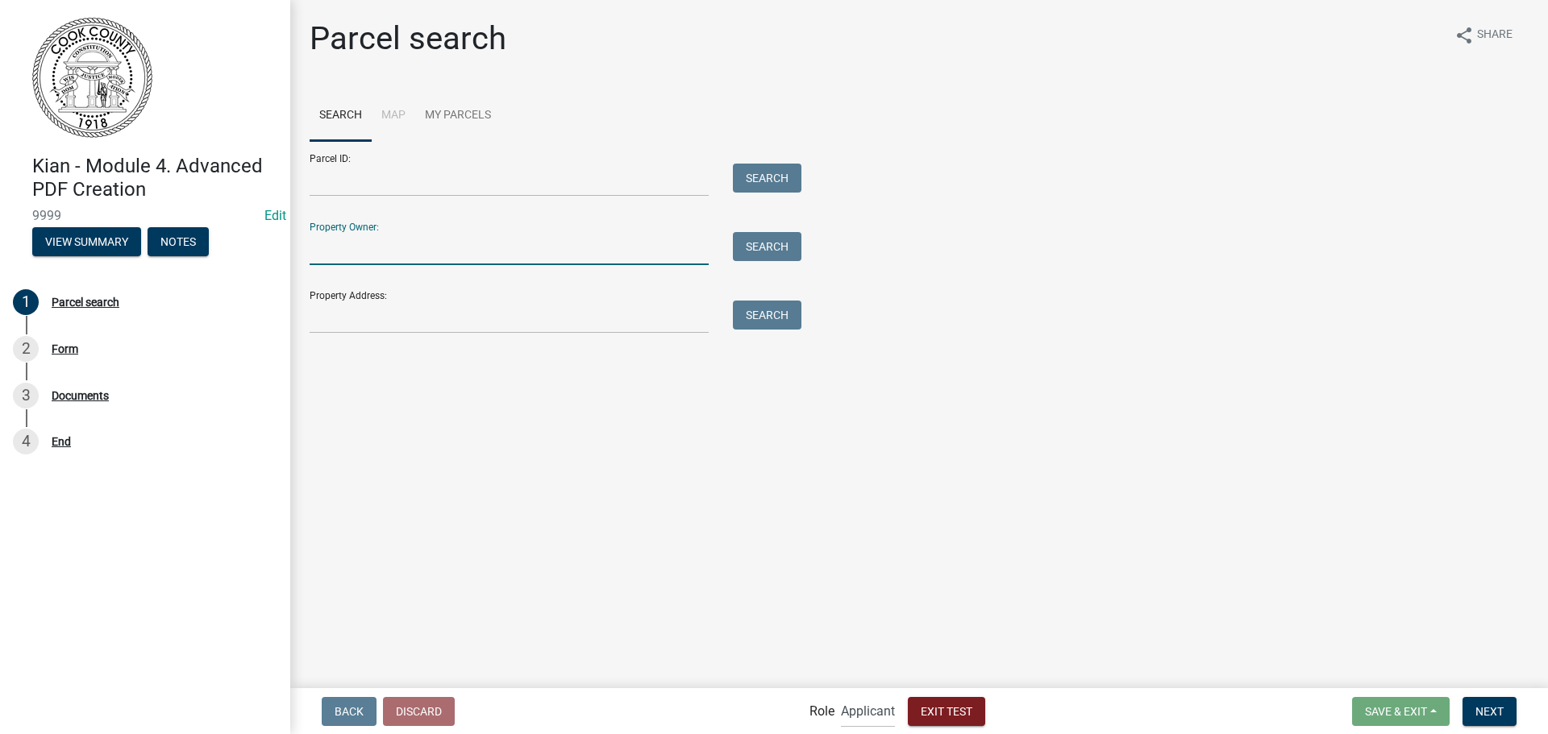
click at [397, 235] on input "Property Owner:" at bounding box center [509, 248] width 399 height 33
type input "smith"
click at [752, 253] on button "Search" at bounding box center [767, 246] width 69 height 29
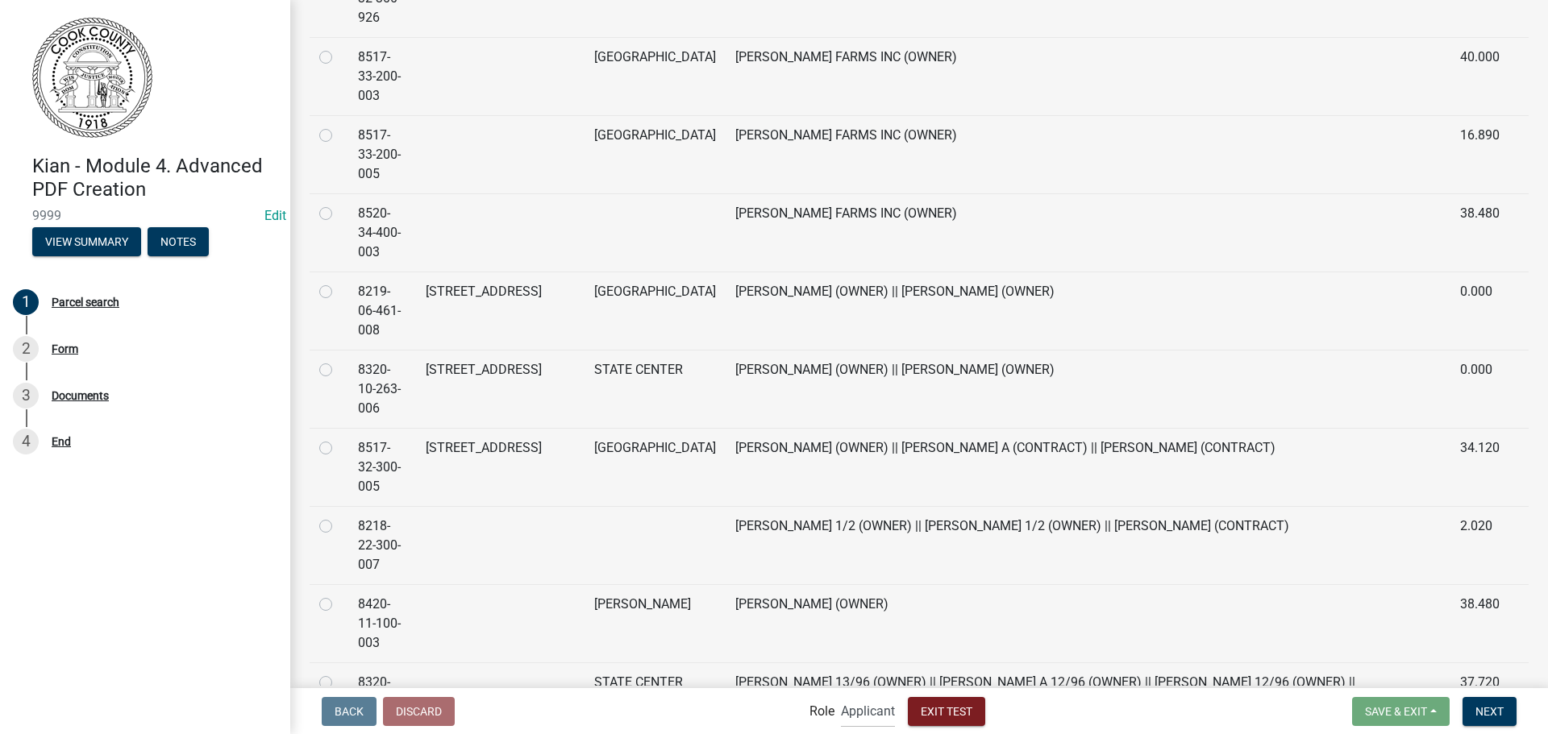
scroll to position [1873, 0]
click at [317, 427] on td at bounding box center [329, 466] width 39 height 78
click at [339, 438] on label at bounding box center [339, 438] width 0 height 0
click at [339, 438] on input "radio" at bounding box center [344, 443] width 10 height 10
radio input "true"
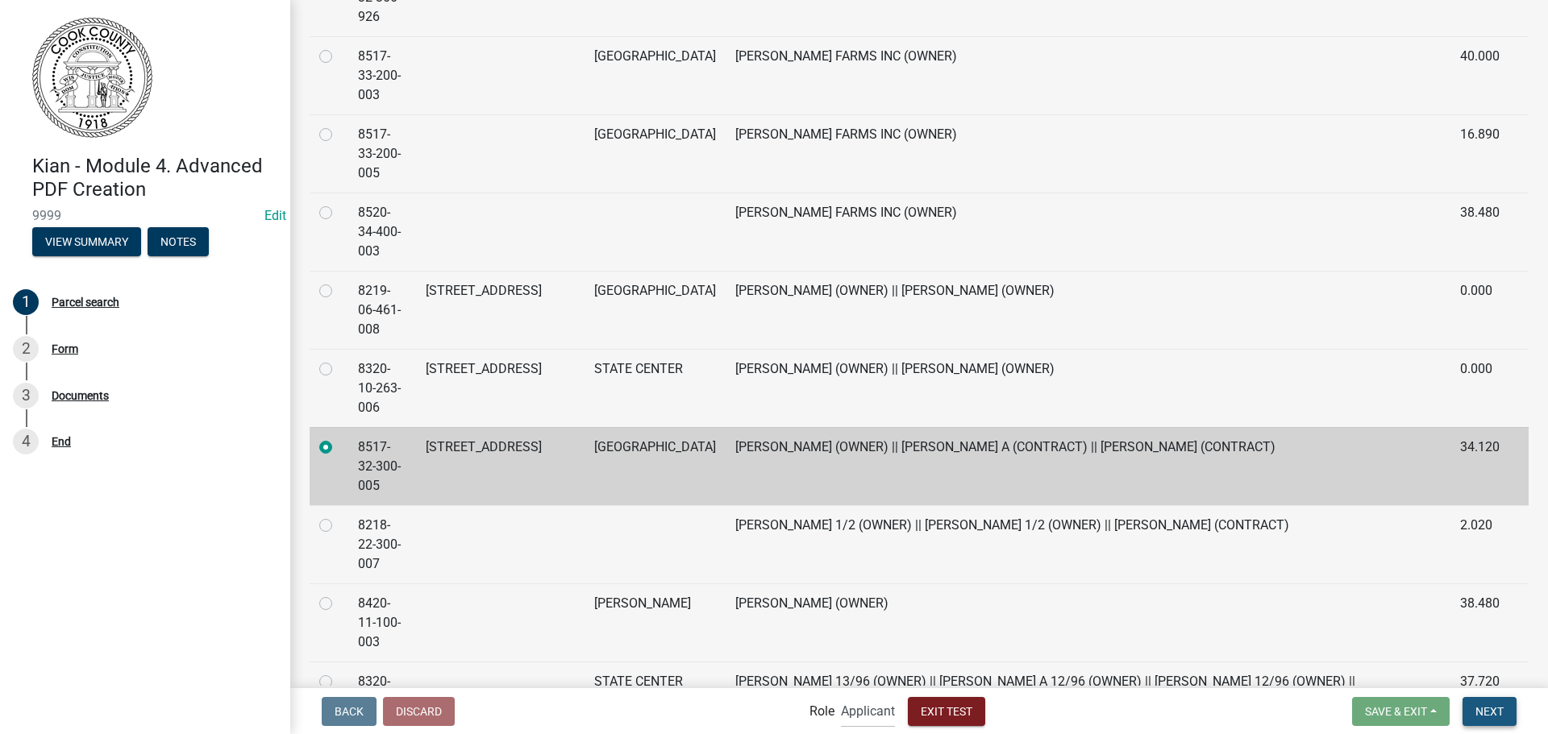
click at [1491, 717] on span "Next" at bounding box center [1489, 710] width 28 height 13
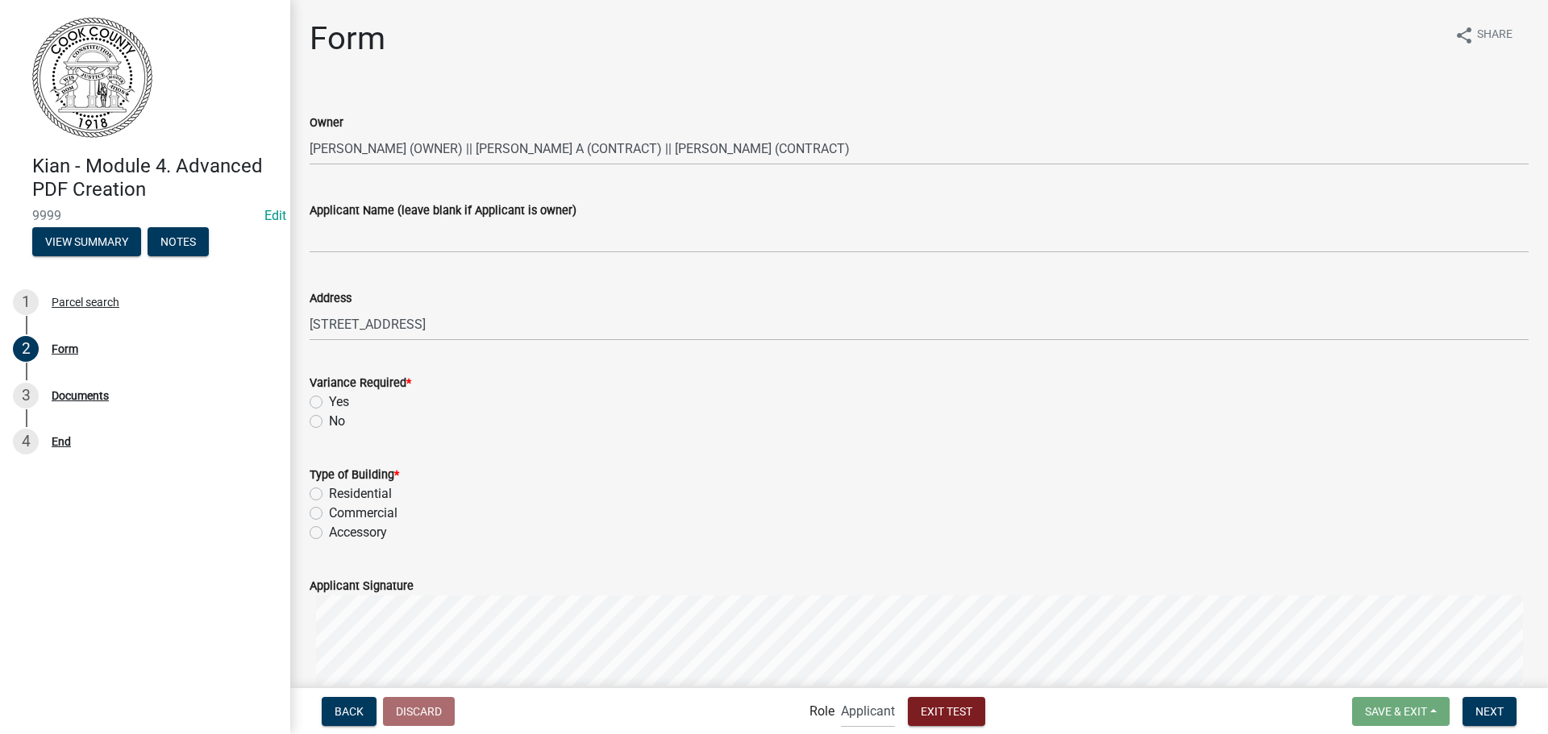
scroll to position [58, 0]
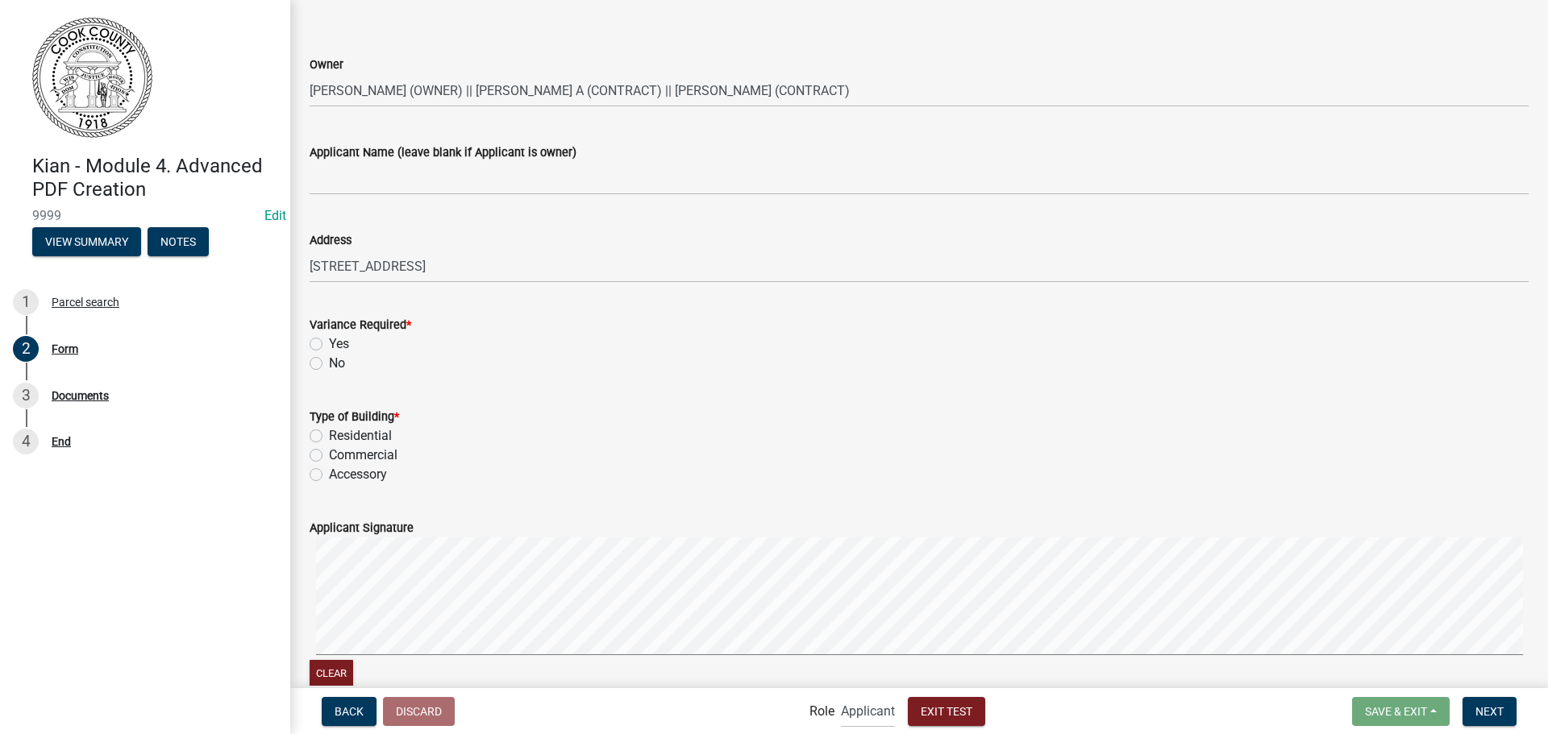
click at [329, 343] on label "Yes" at bounding box center [339, 344] width 20 height 19
click at [329, 343] on input "Yes" at bounding box center [334, 340] width 10 height 10
radio input "true"
click at [320, 428] on div "Residential" at bounding box center [919, 435] width 1219 height 19
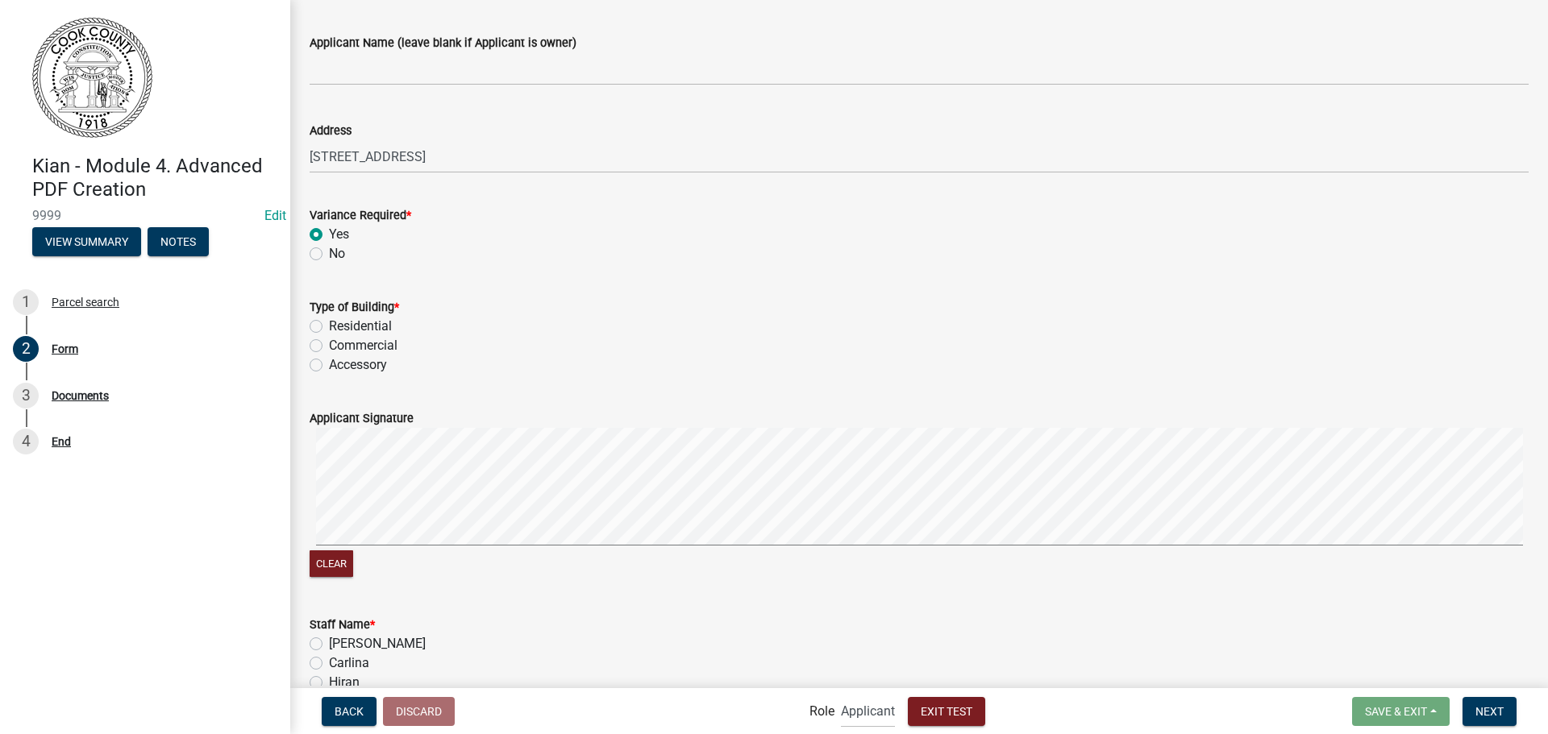
scroll to position [174, 0]
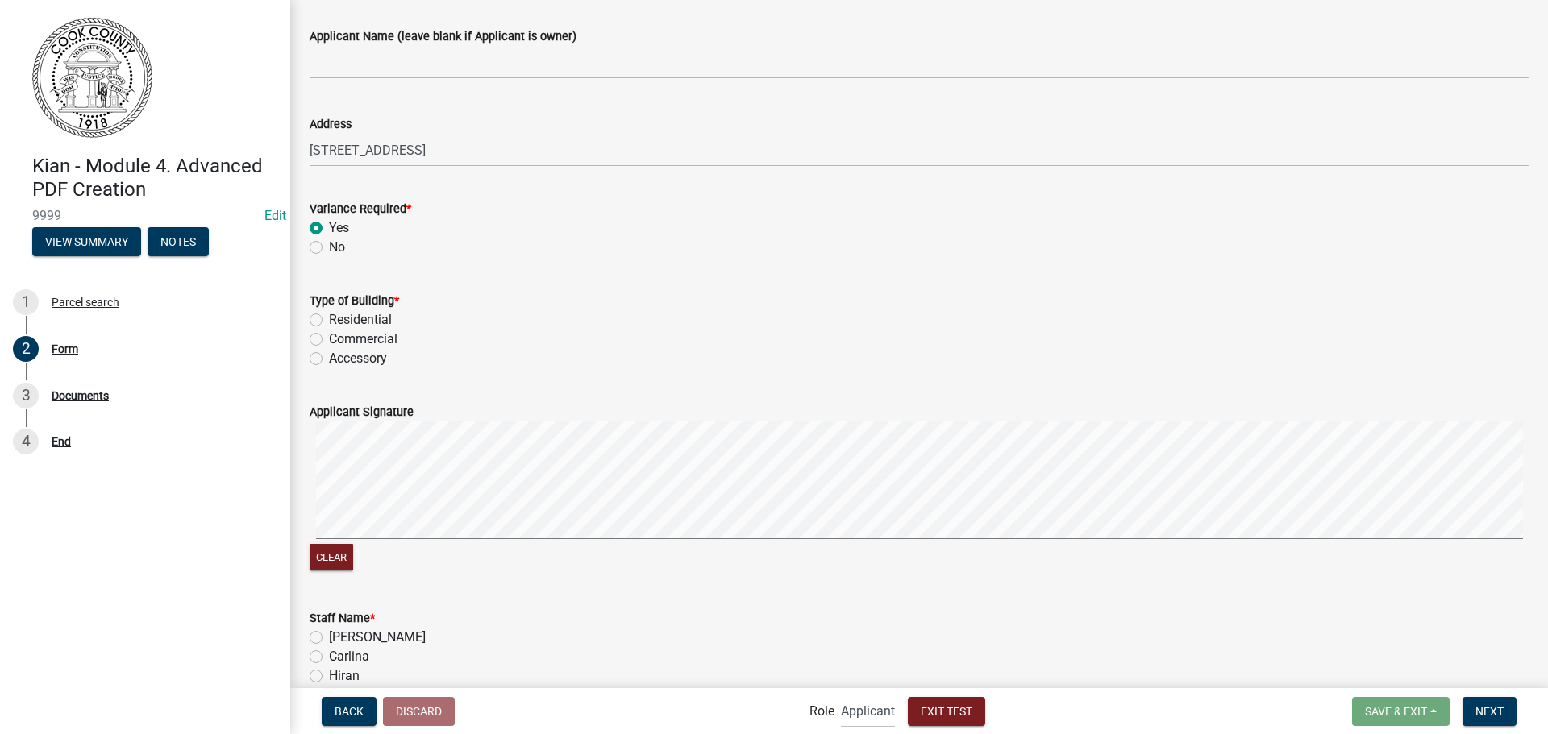
click at [329, 320] on label "Residential" at bounding box center [360, 319] width 63 height 19
click at [329, 320] on input "Residential" at bounding box center [334, 315] width 10 height 10
radio input "true"
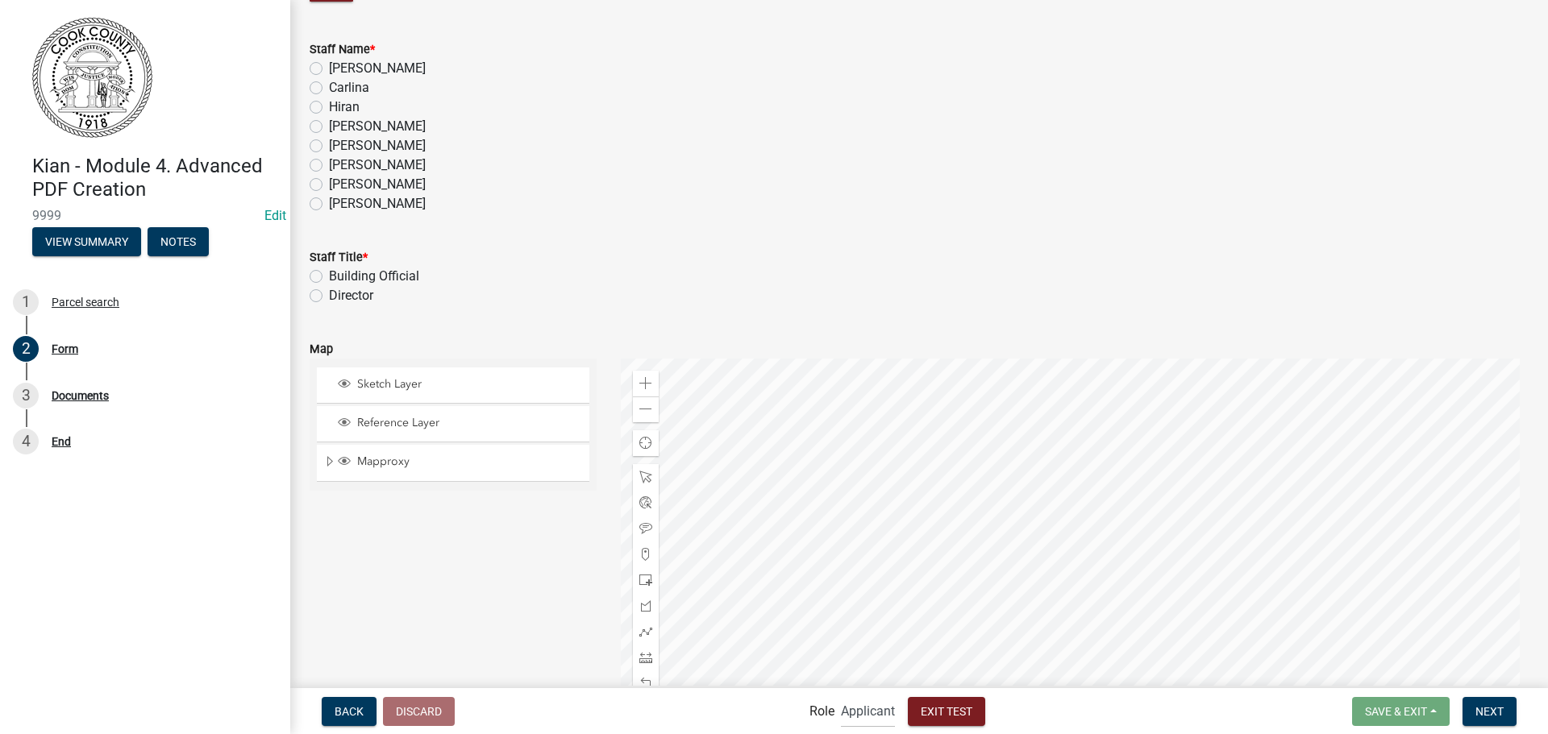
scroll to position [771, 0]
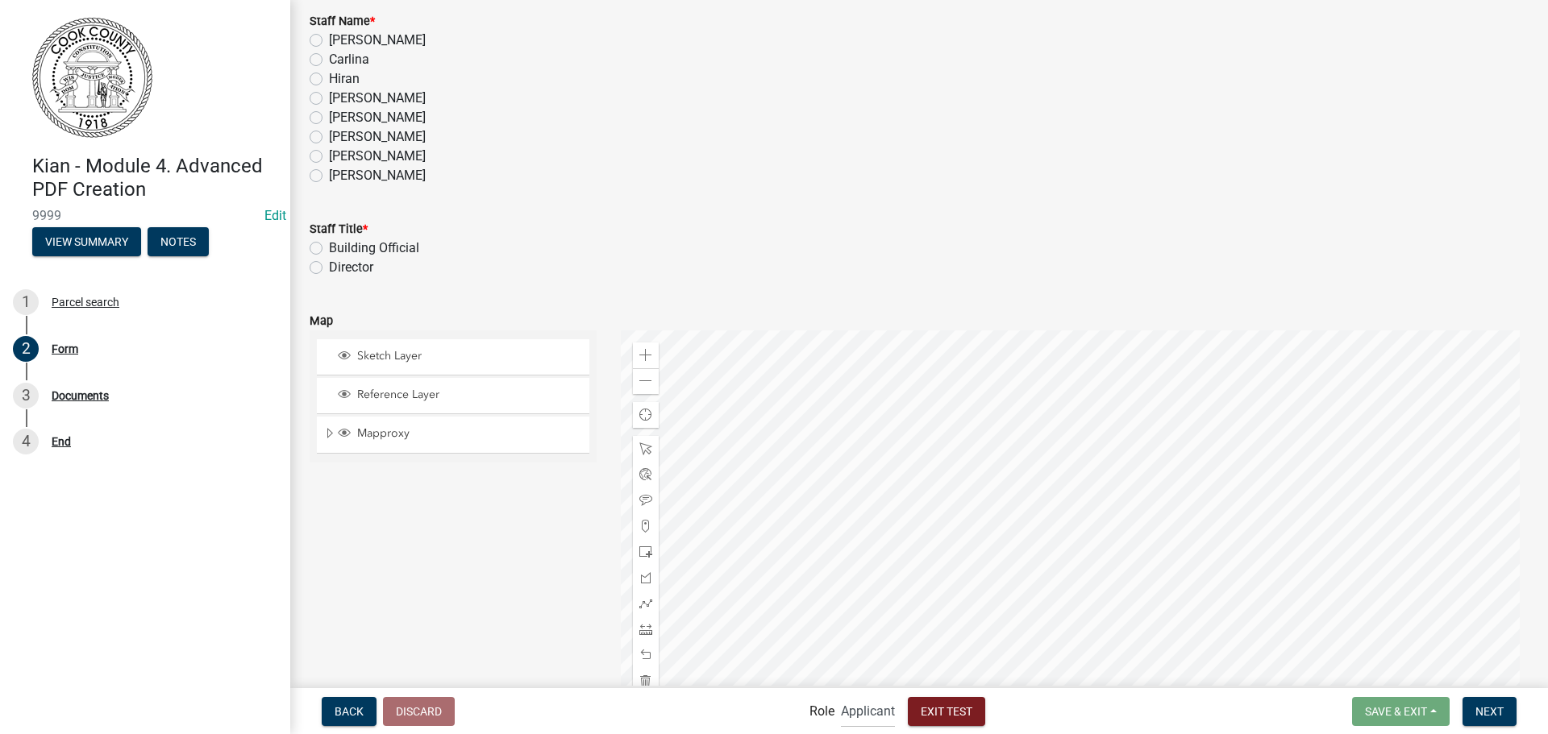
click at [329, 78] on label "Hiran" at bounding box center [344, 78] width 31 height 19
click at [329, 78] on input "Hiran" at bounding box center [334, 74] width 10 height 10
radio input "true"
click at [329, 117] on label "Kian Phillips" at bounding box center [377, 117] width 97 height 19
click at [329, 117] on input "Kian Phillips" at bounding box center [334, 113] width 10 height 10
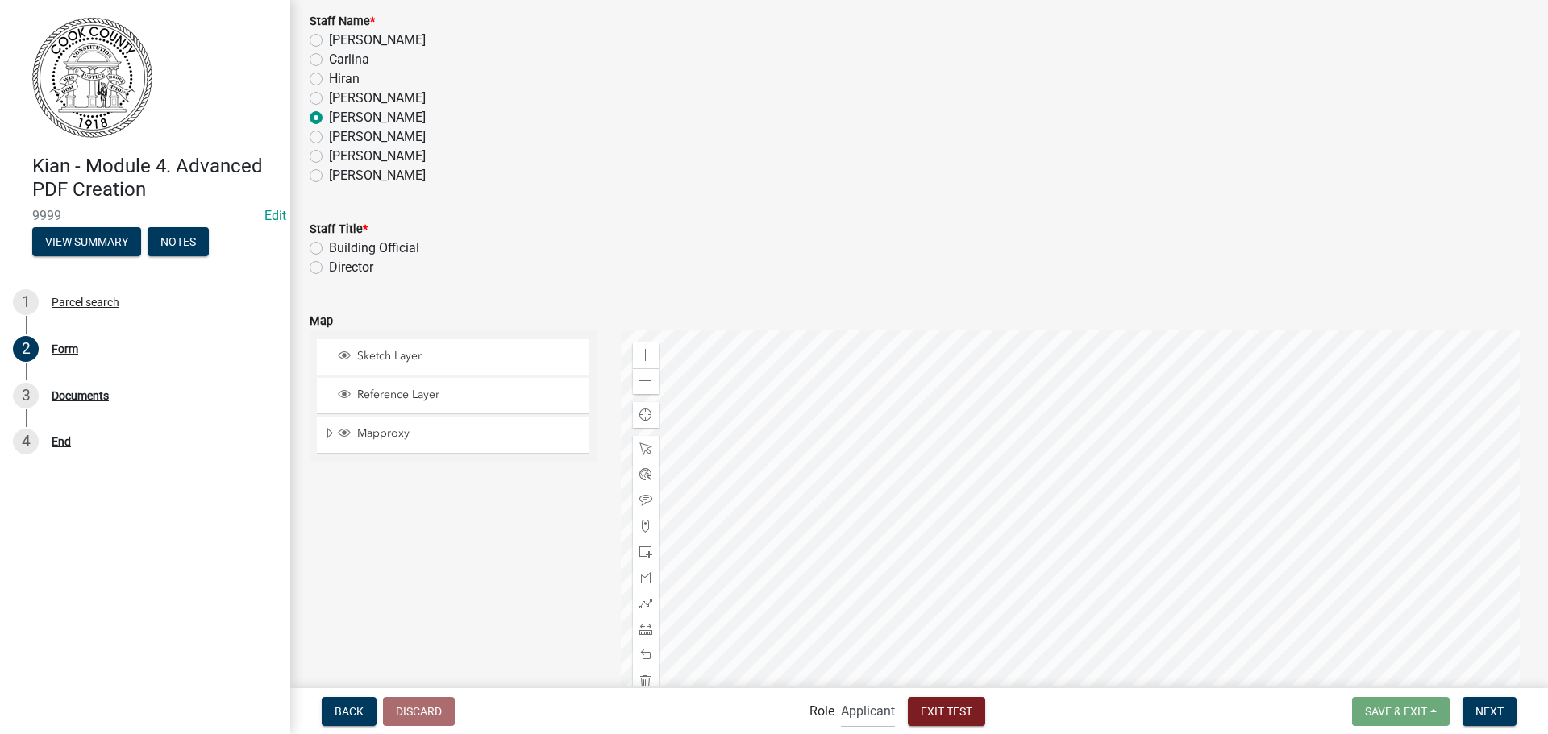
radio input "true"
click at [329, 247] on label "Building Official" at bounding box center [374, 248] width 90 height 19
click at [329, 247] on input "Building Official" at bounding box center [334, 244] width 10 height 10
radio input "true"
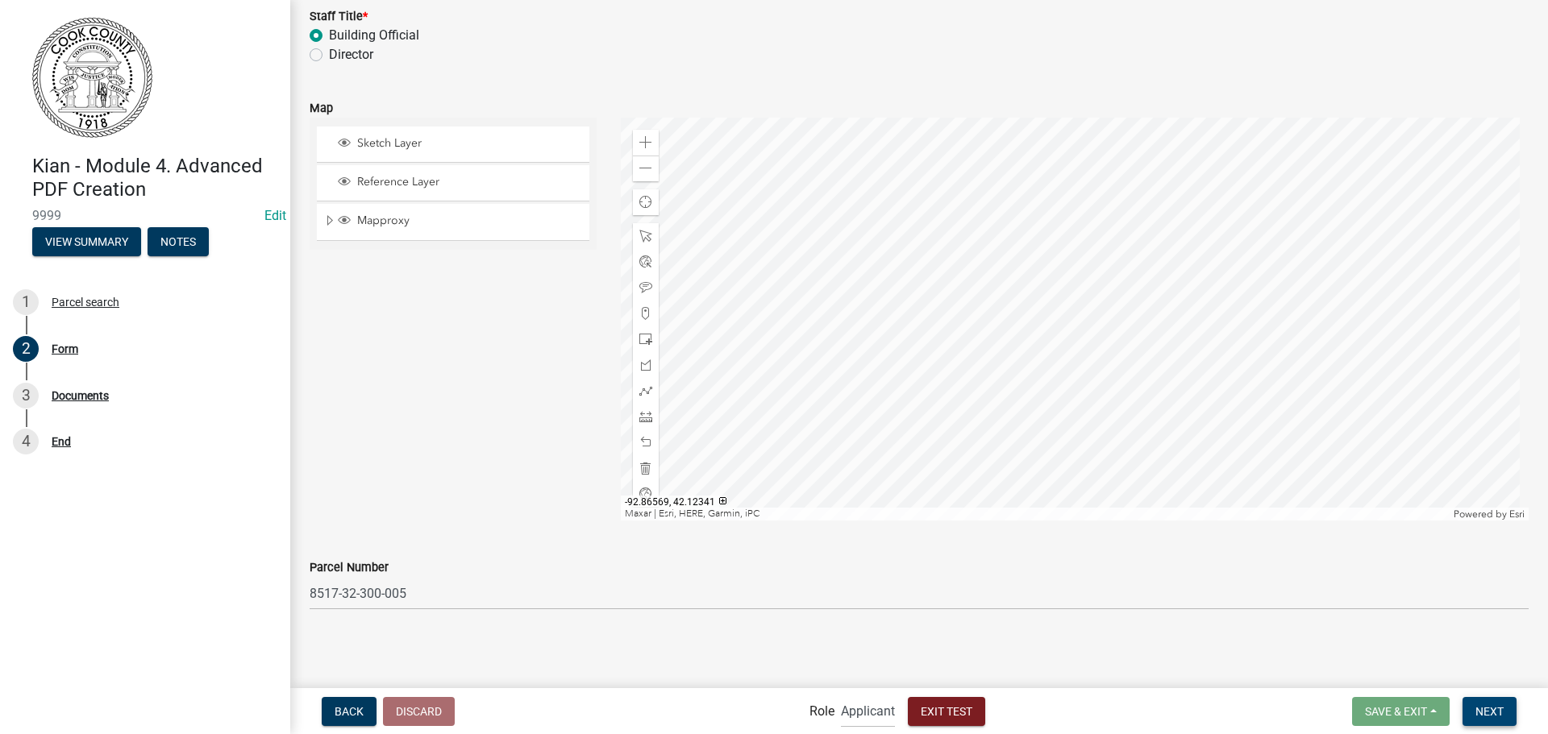
click at [1498, 709] on span "Next" at bounding box center [1489, 710] width 28 height 13
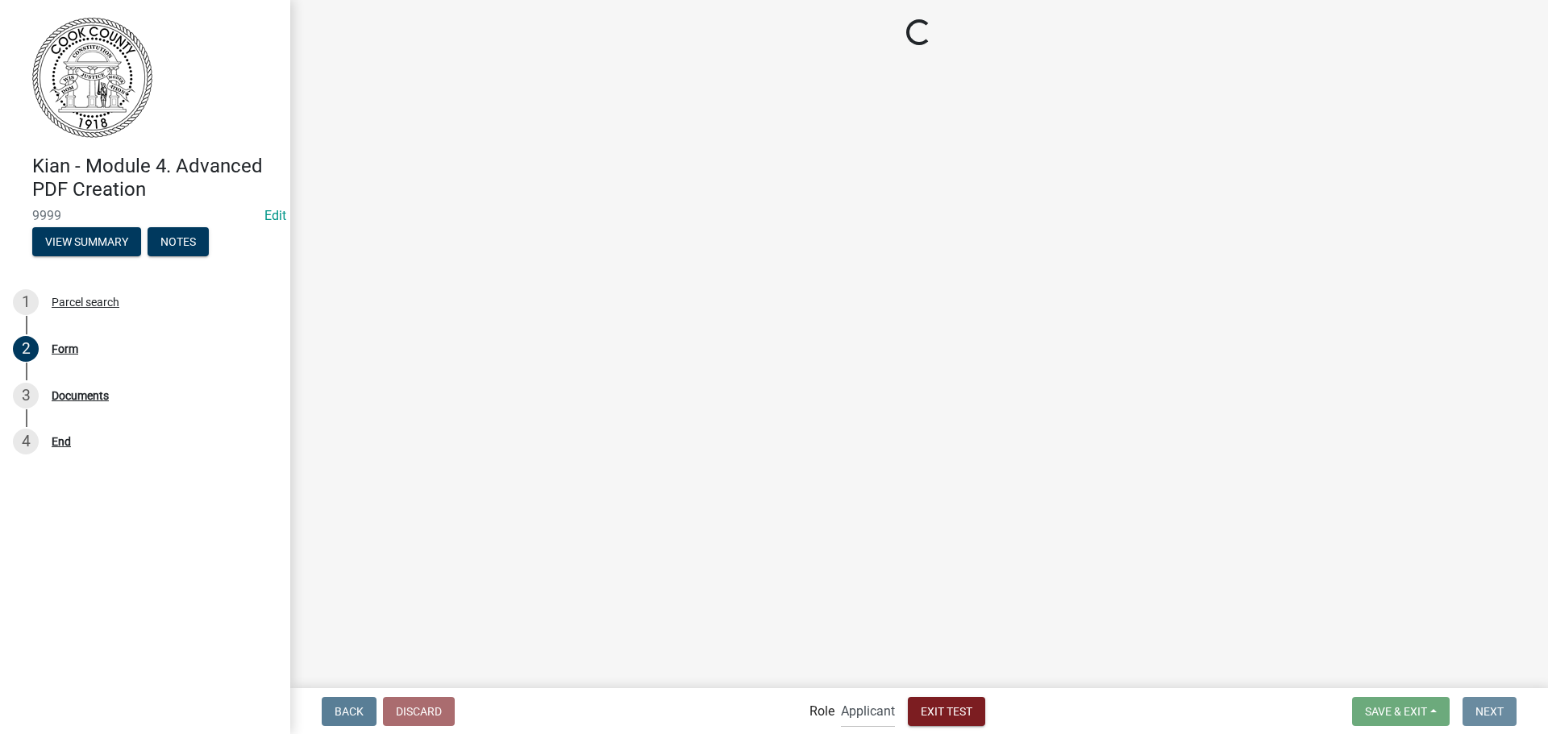
scroll to position [0, 0]
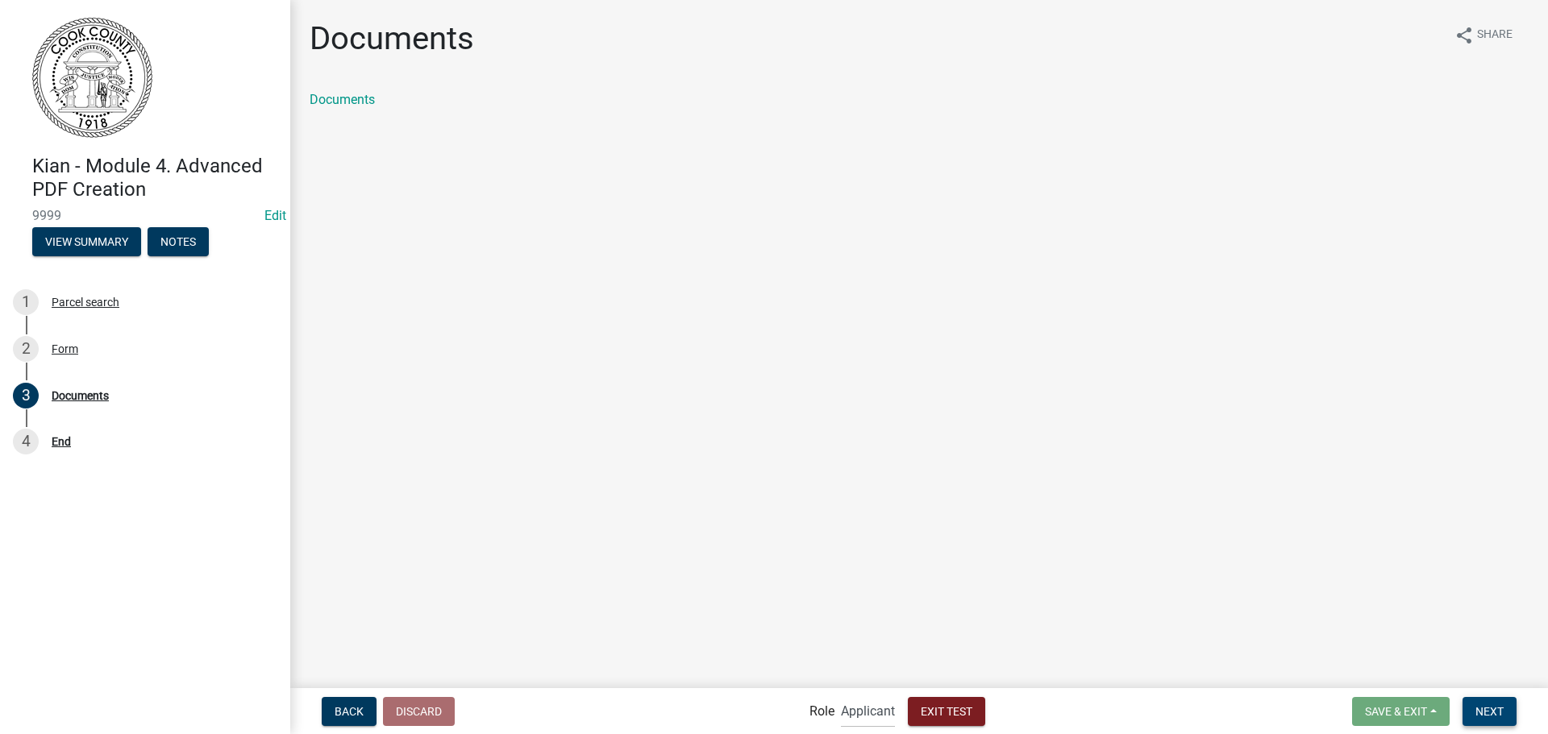
click at [1493, 707] on span "Next" at bounding box center [1489, 710] width 28 height 13
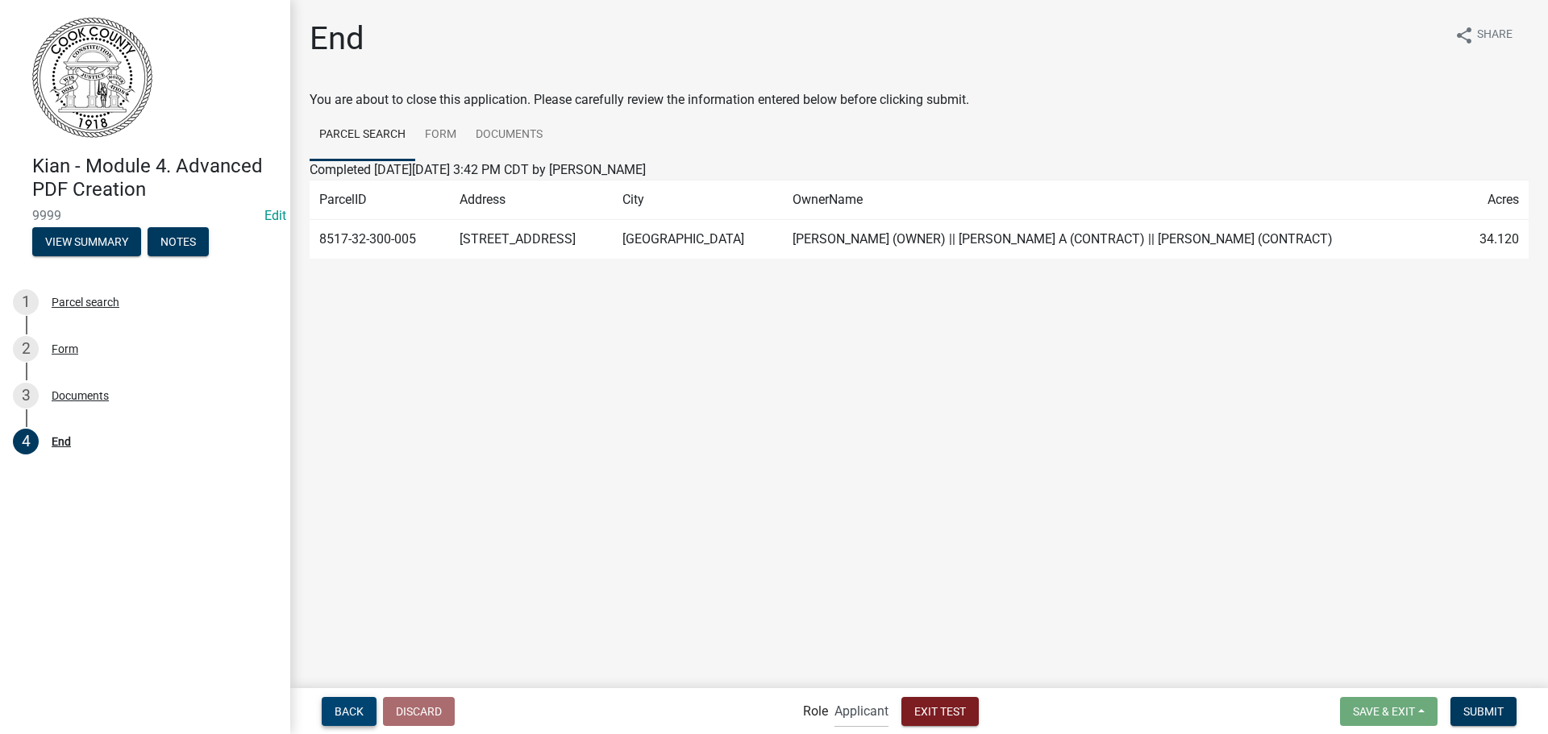
click at [366, 712] on button "Back" at bounding box center [349, 711] width 55 height 29
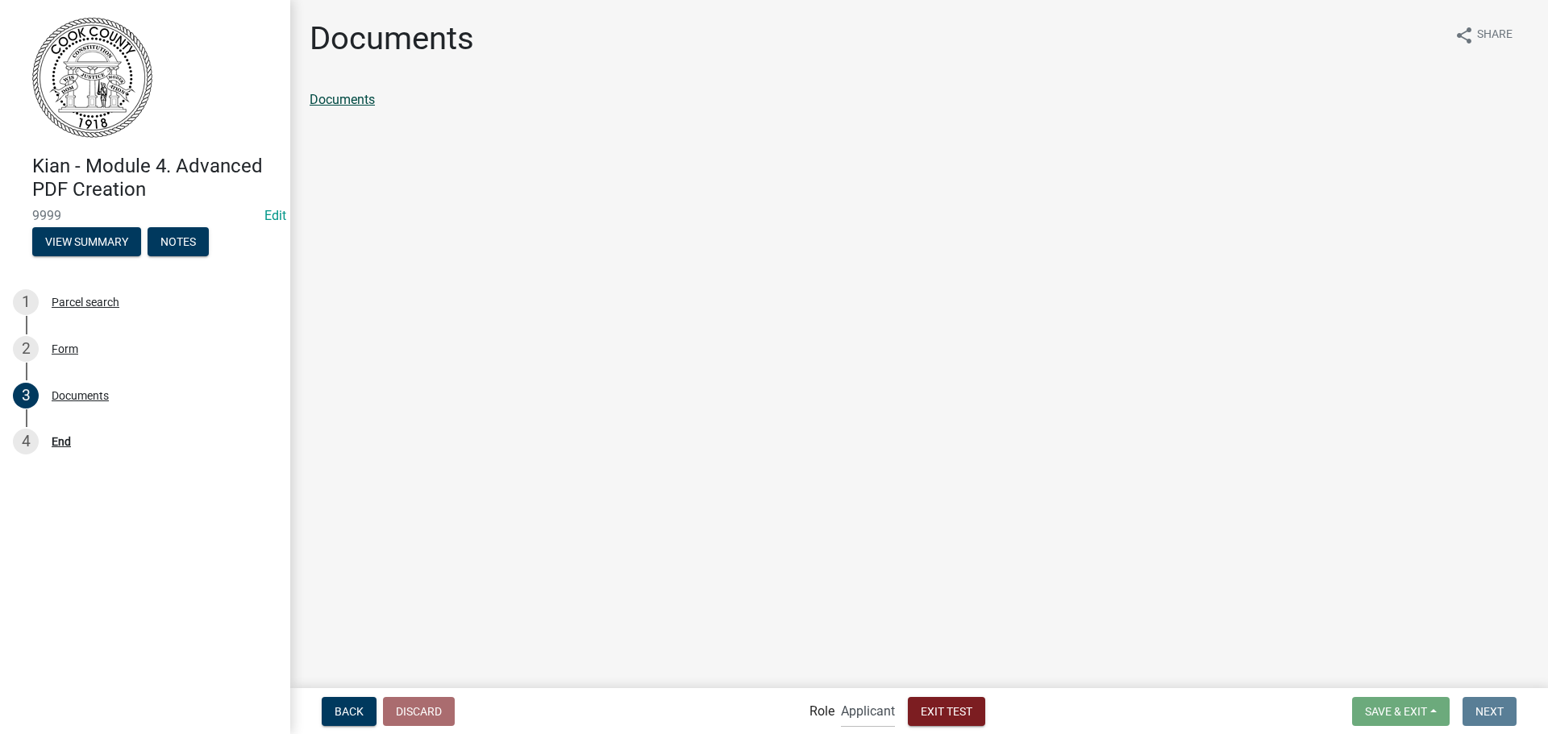
click at [367, 105] on link "Documents" at bounding box center [342, 99] width 65 height 15
click at [950, 303] on main "Documents share Share Documents" at bounding box center [918, 343] width 1257 height 686
click at [347, 702] on button "Back" at bounding box center [349, 711] width 55 height 29
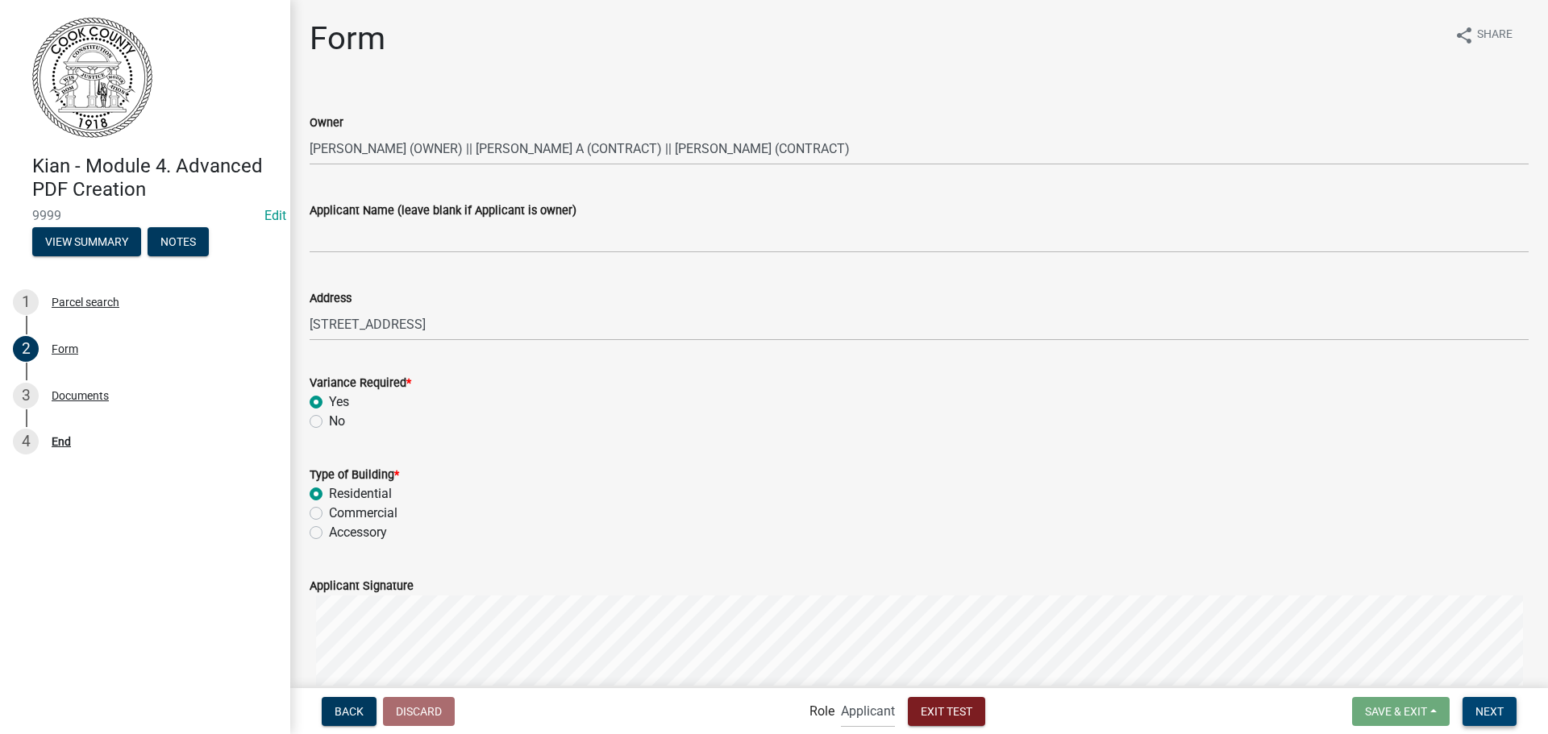
click at [1501, 710] on span "Next" at bounding box center [1489, 710] width 28 height 13
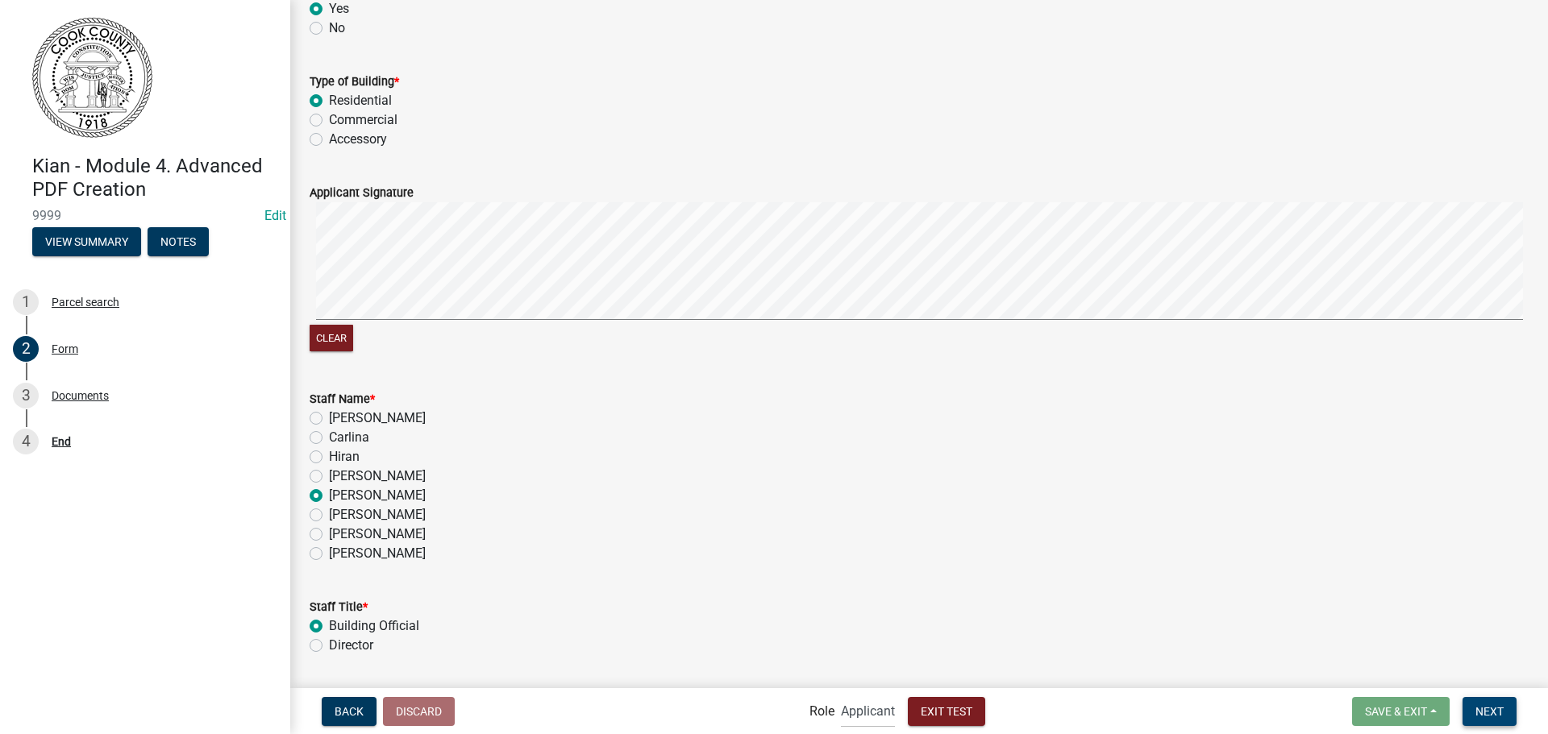
scroll to position [510, 0]
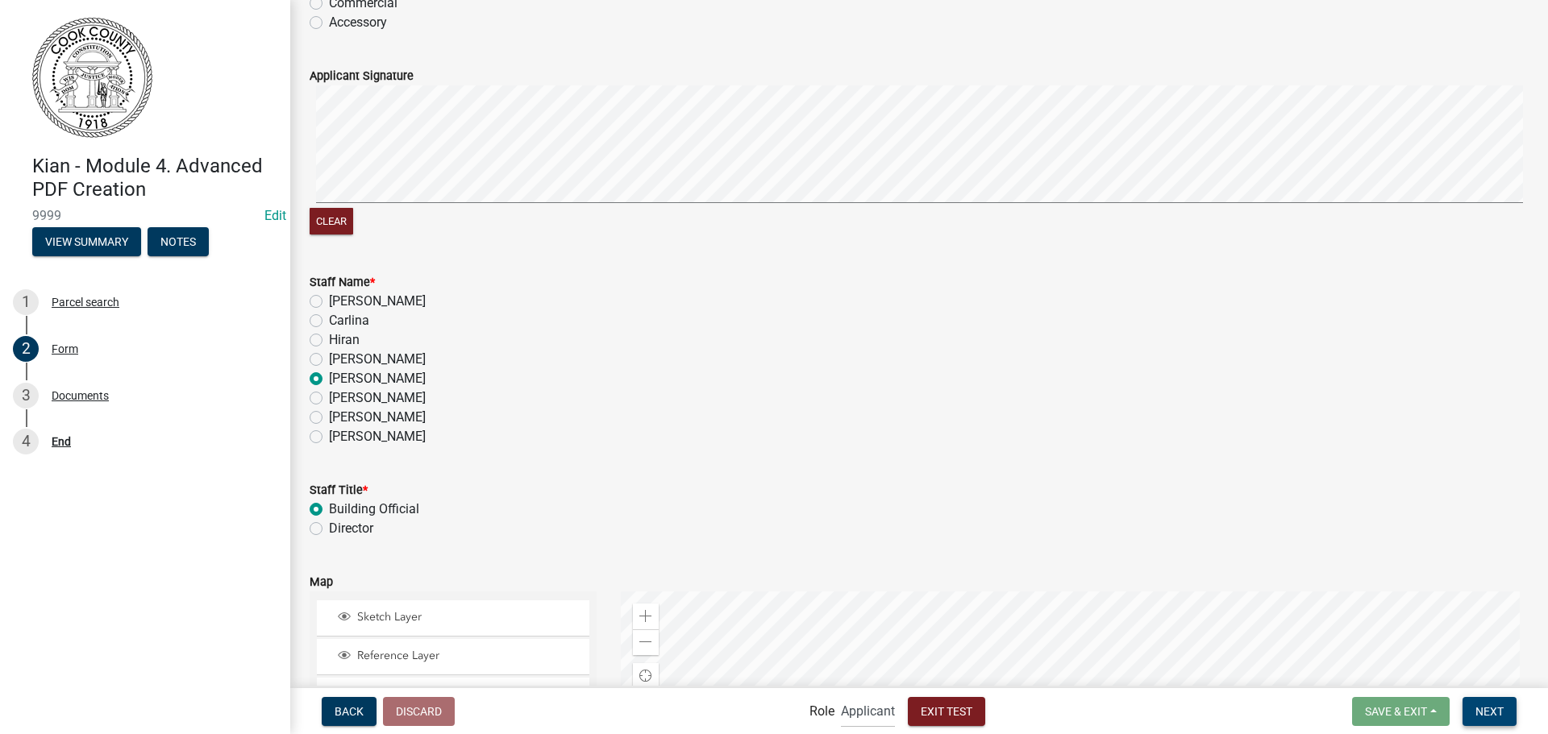
click at [1503, 714] on span "Next" at bounding box center [1489, 710] width 28 height 13
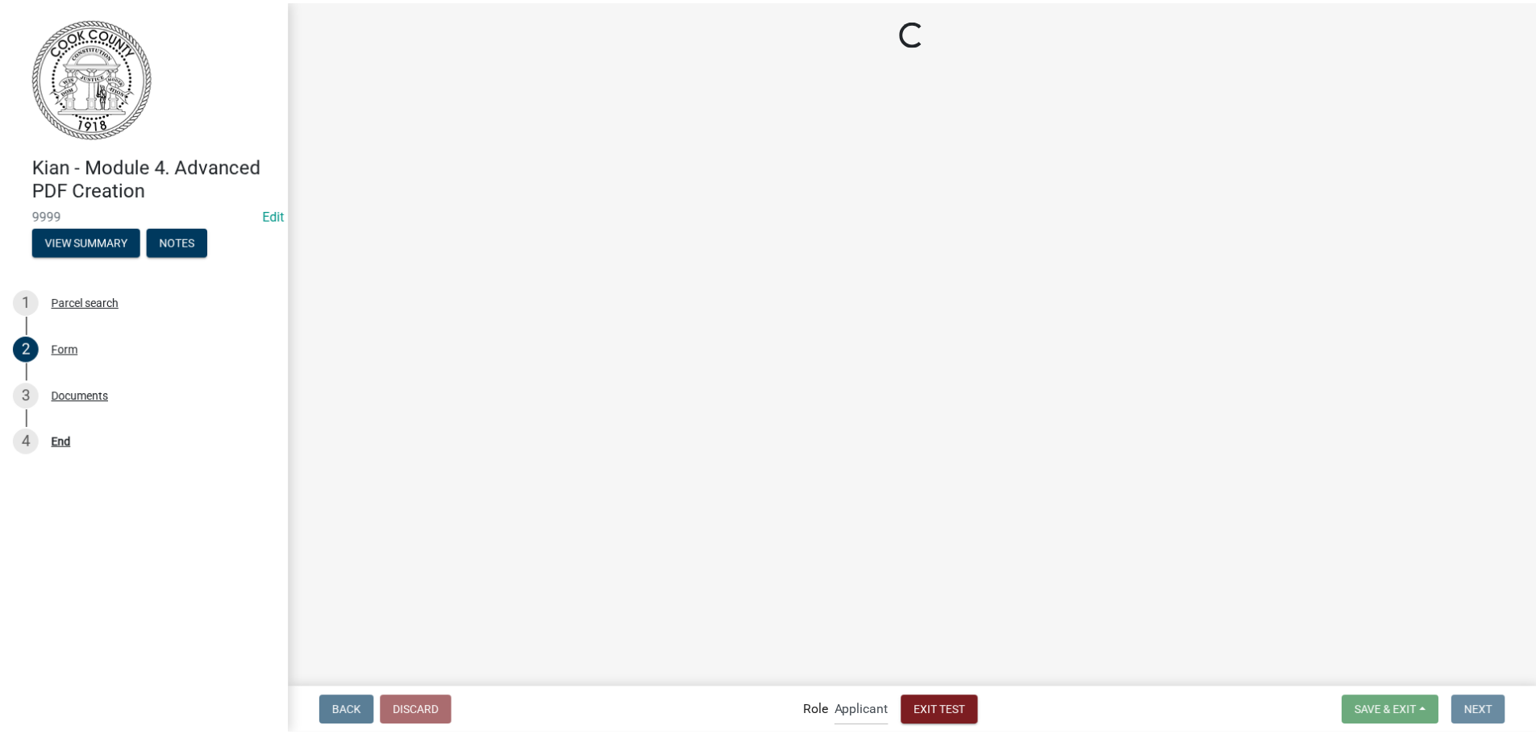
scroll to position [0, 0]
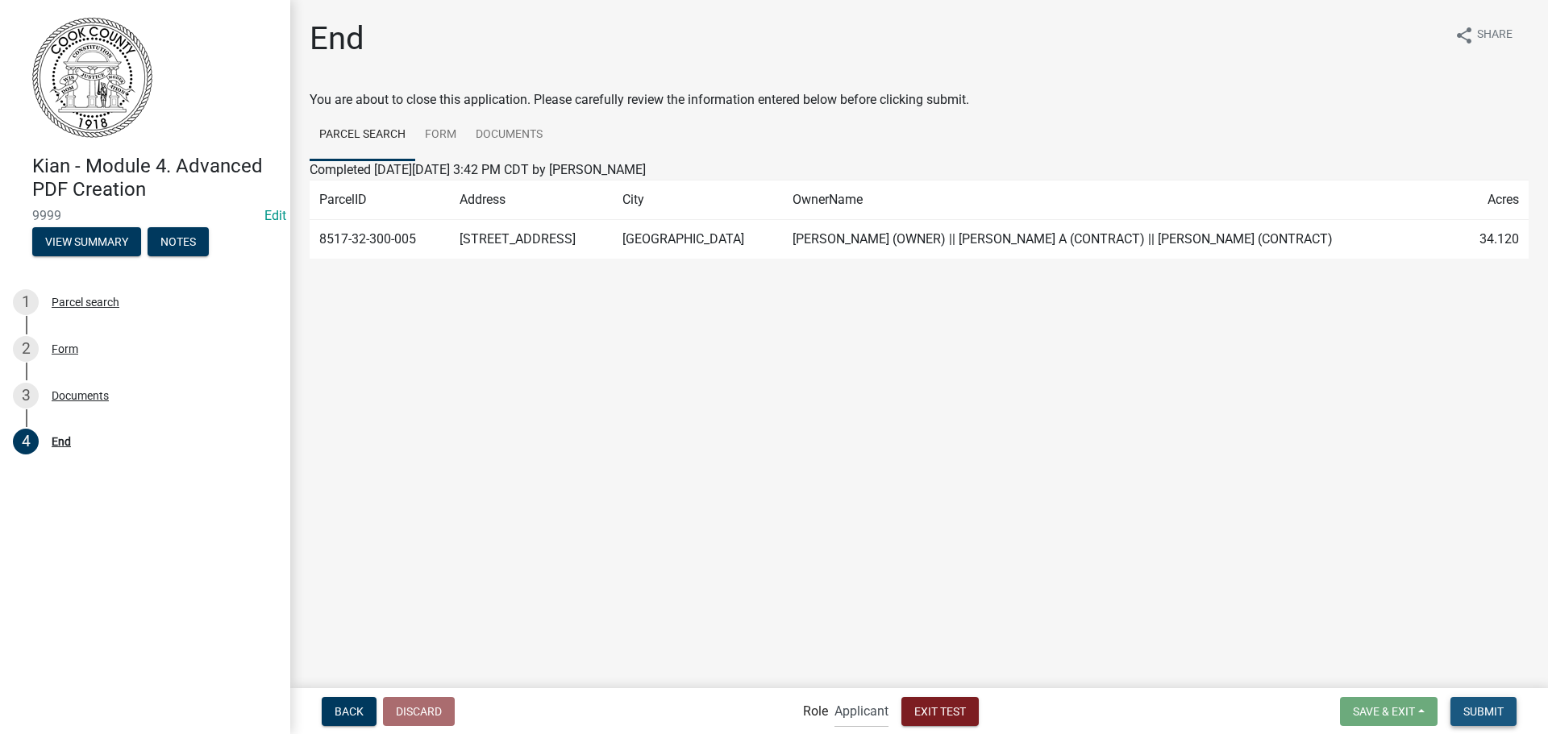
click at [1484, 712] on span "Submit" at bounding box center [1483, 710] width 40 height 13
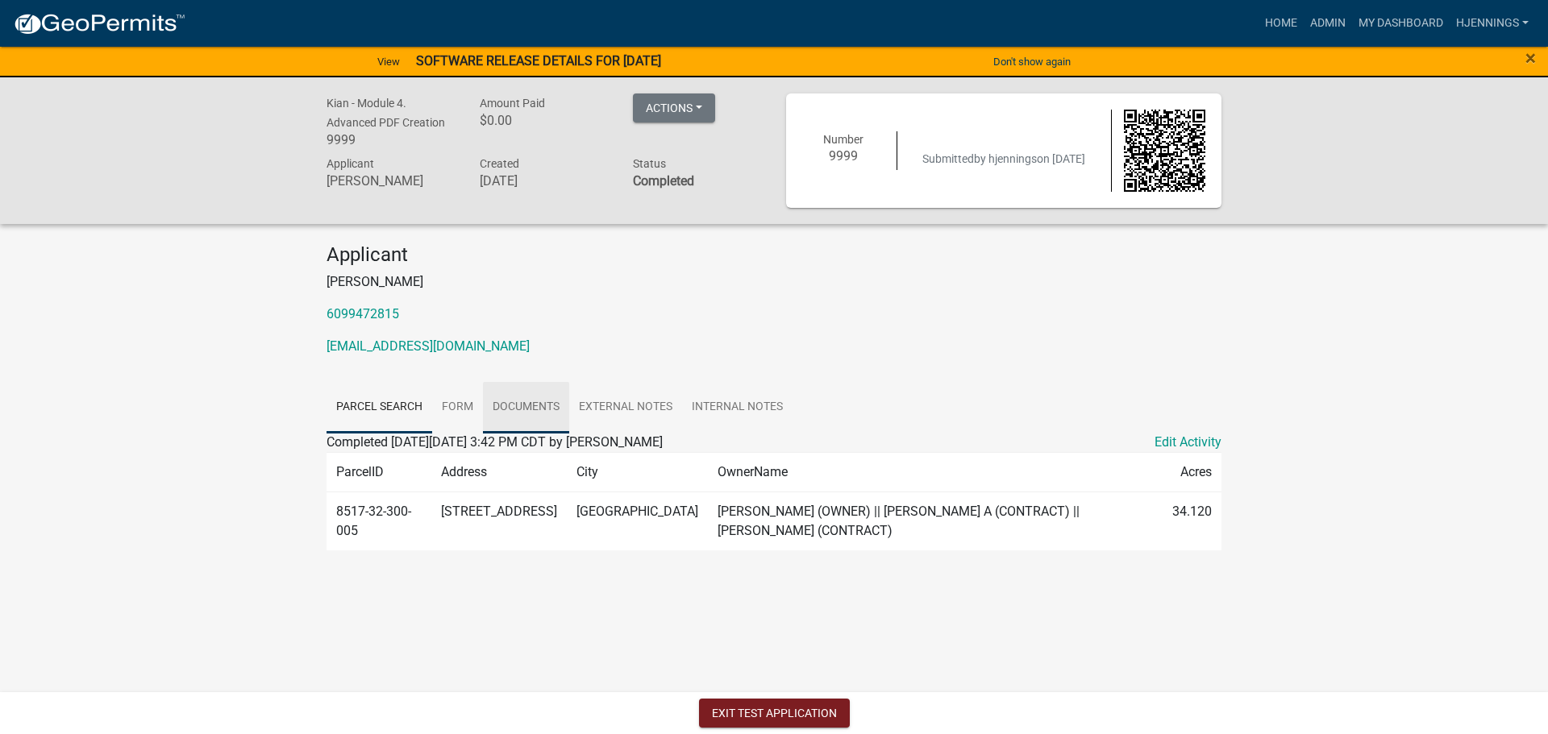
click at [528, 403] on link "Documents" at bounding box center [526, 408] width 86 height 52
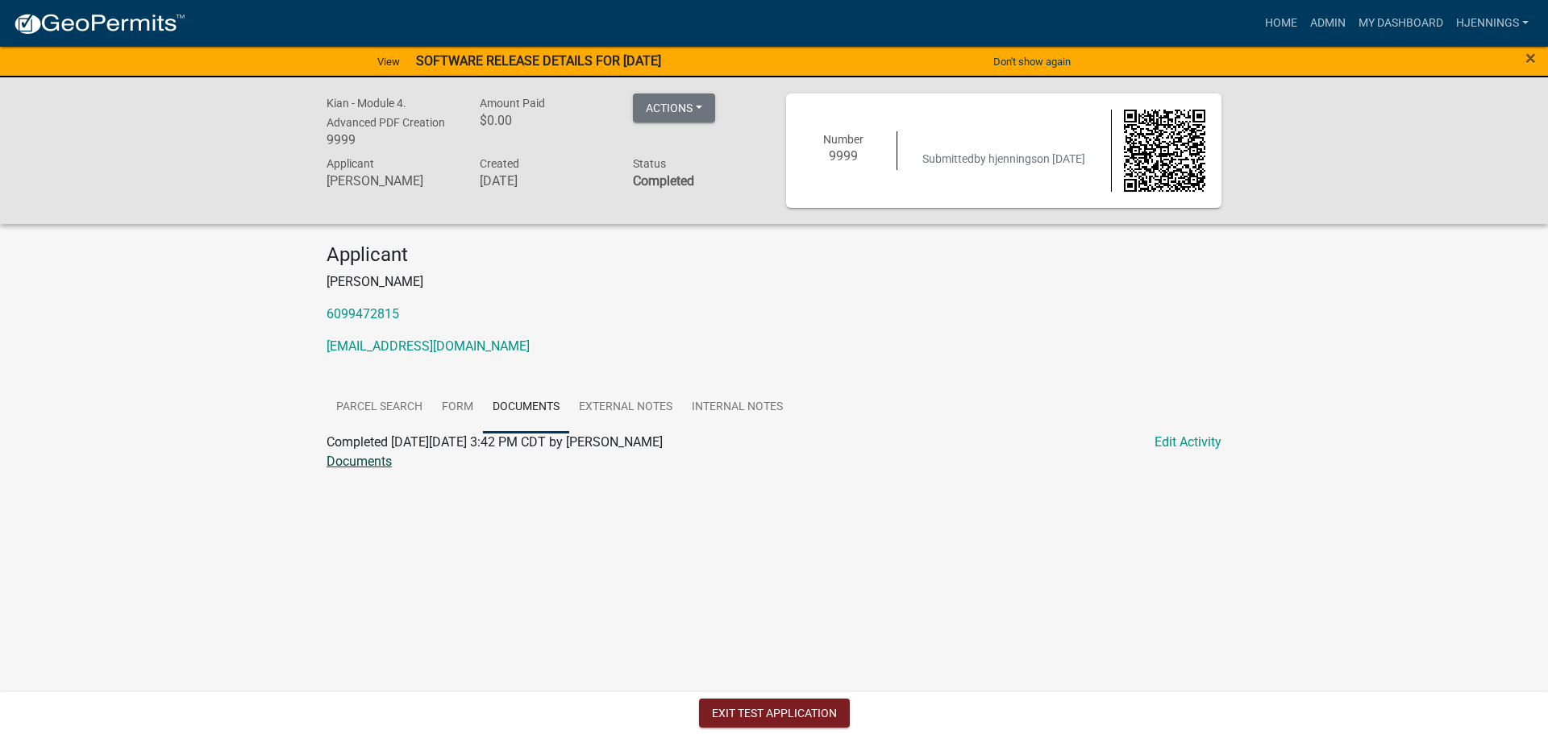
click at [352, 458] on link "Documents" at bounding box center [358, 461] width 65 height 15
click at [1272, 22] on link "Home" at bounding box center [1280, 23] width 45 height 31
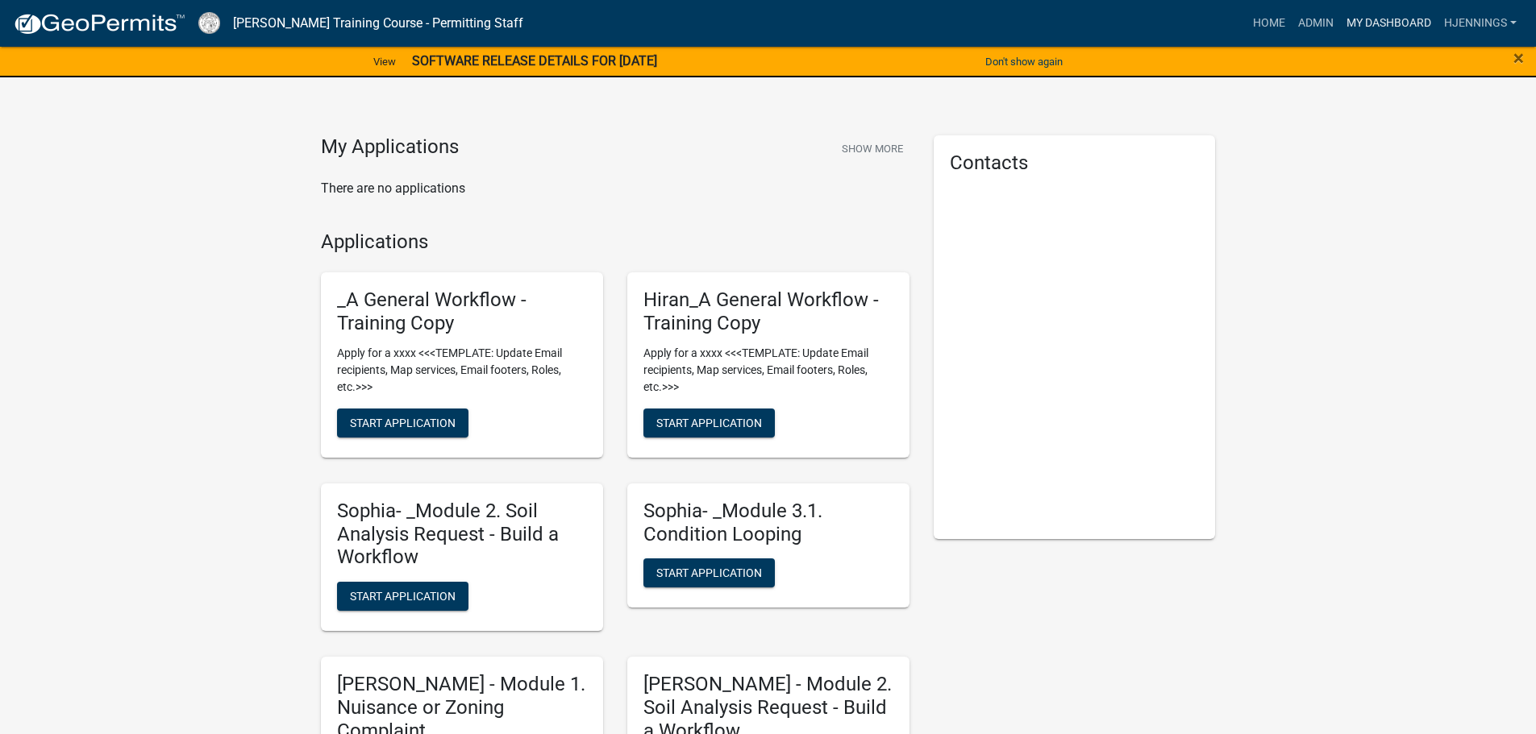
click at [1390, 26] on link "My Dashboard" at bounding box center [1389, 23] width 98 height 31
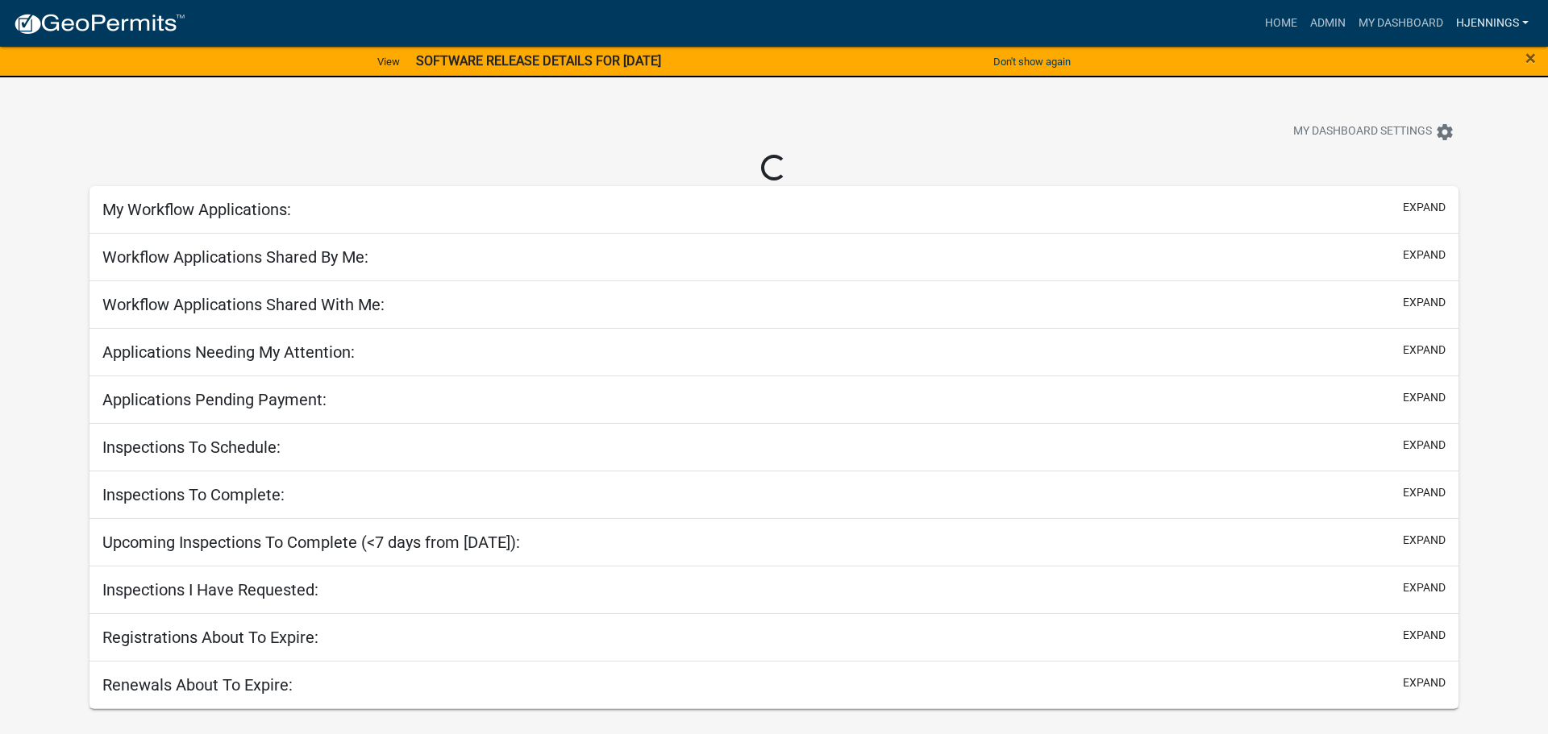
click at [1486, 15] on link "hjennings" at bounding box center [1491, 23] width 85 height 31
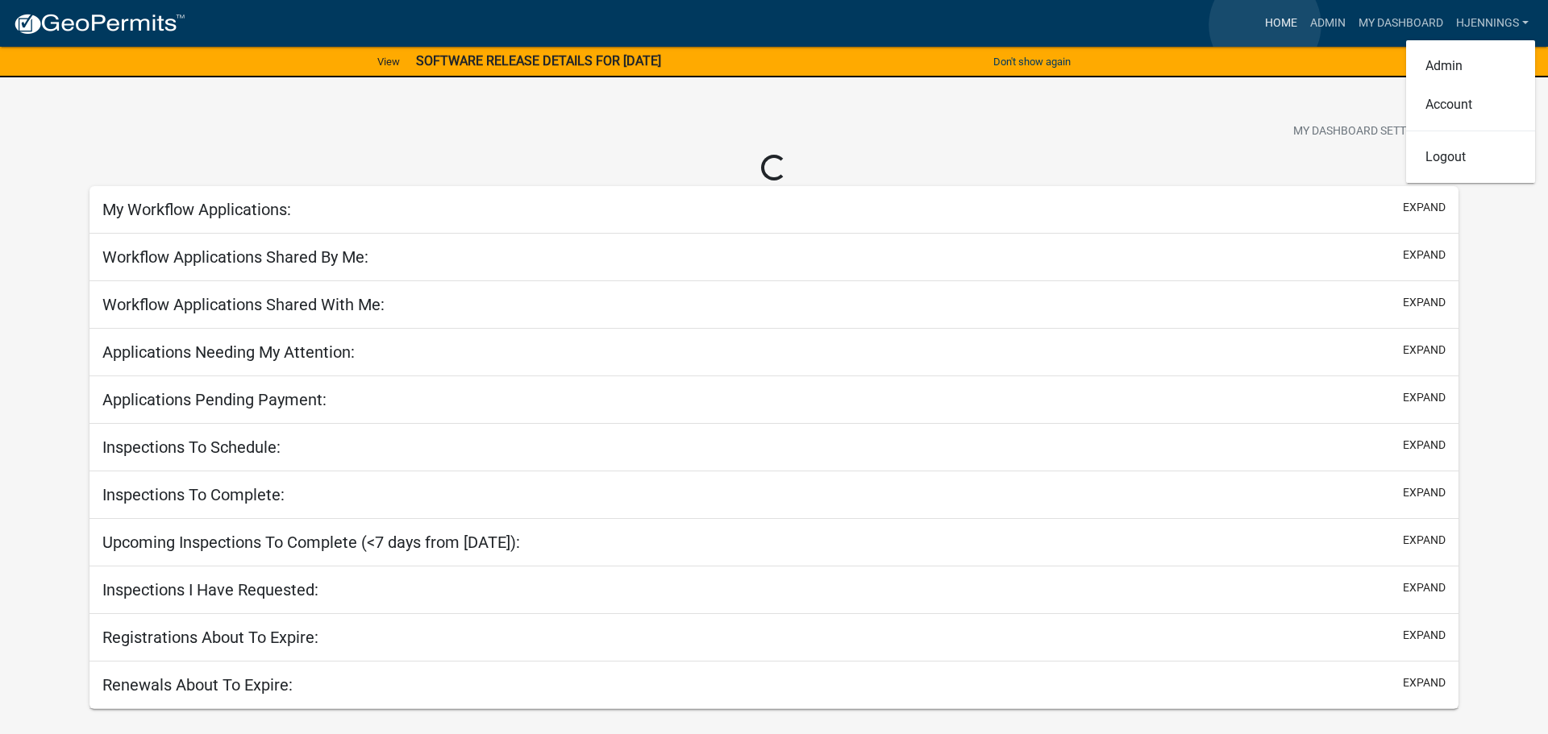
click at [1265, 25] on link "Home" at bounding box center [1280, 23] width 45 height 31
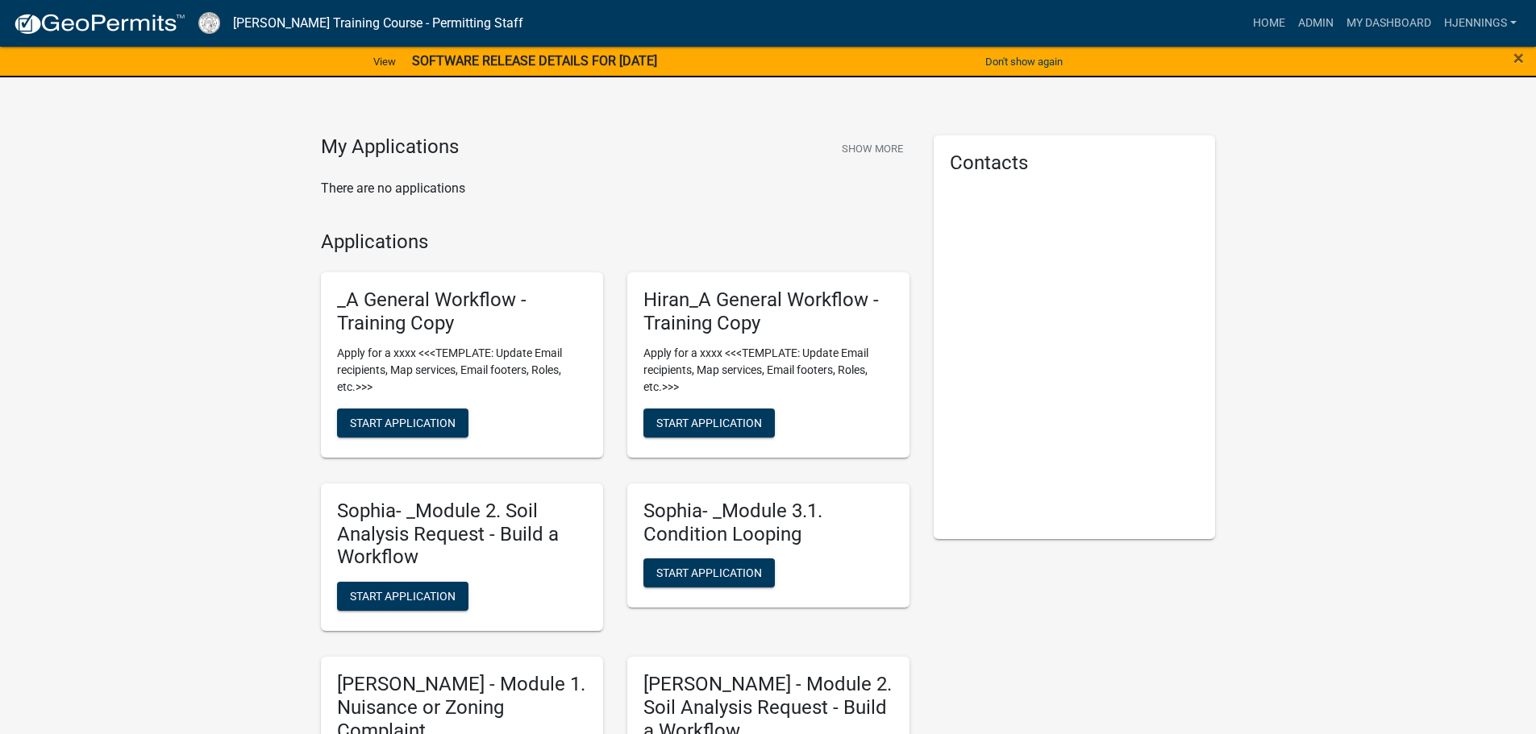
click at [1505, 2] on nav "Schneider Training Course - Permitting Staff more_horiz Home Admin My Dashboard…" at bounding box center [768, 23] width 1536 height 47
click at [1492, 12] on link "hjennings" at bounding box center [1479, 23] width 85 height 31
click at [1394, 44] on div "Admin Account Logout" at bounding box center [1458, 111] width 129 height 143
click at [1374, 27] on link "My Dashboard" at bounding box center [1389, 23] width 98 height 31
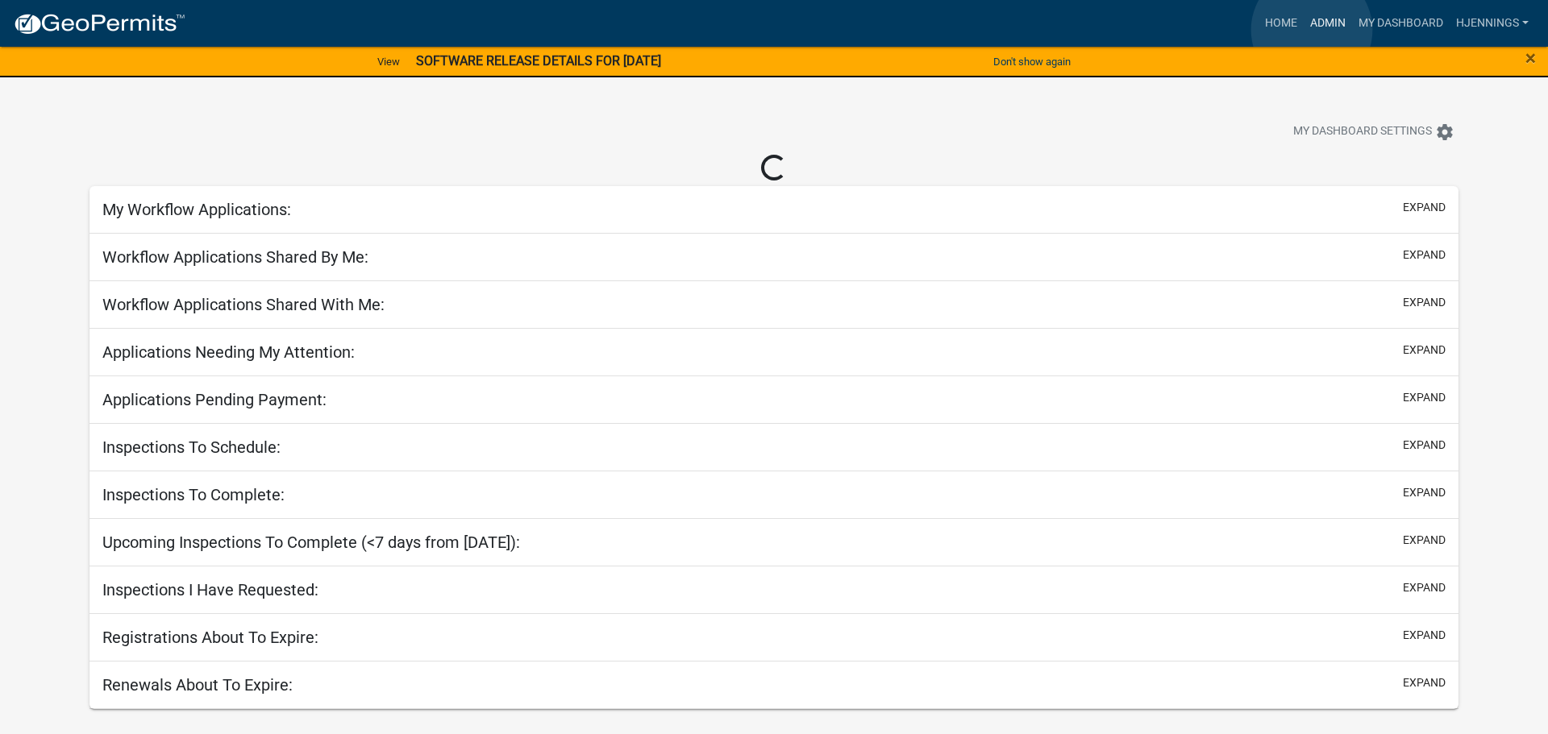
click at [1311, 30] on link "Admin" at bounding box center [1327, 23] width 48 height 31
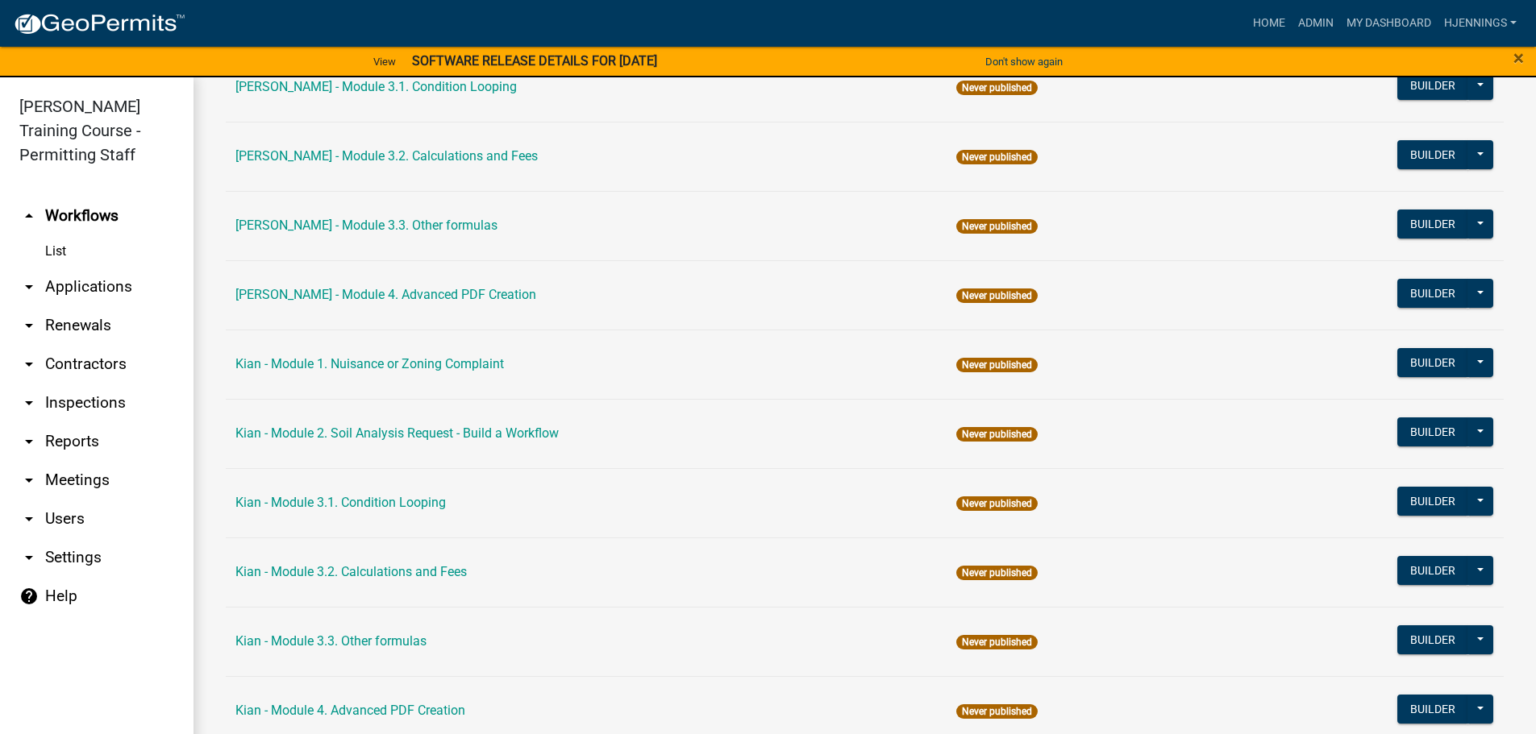
scroll to position [2217, 0]
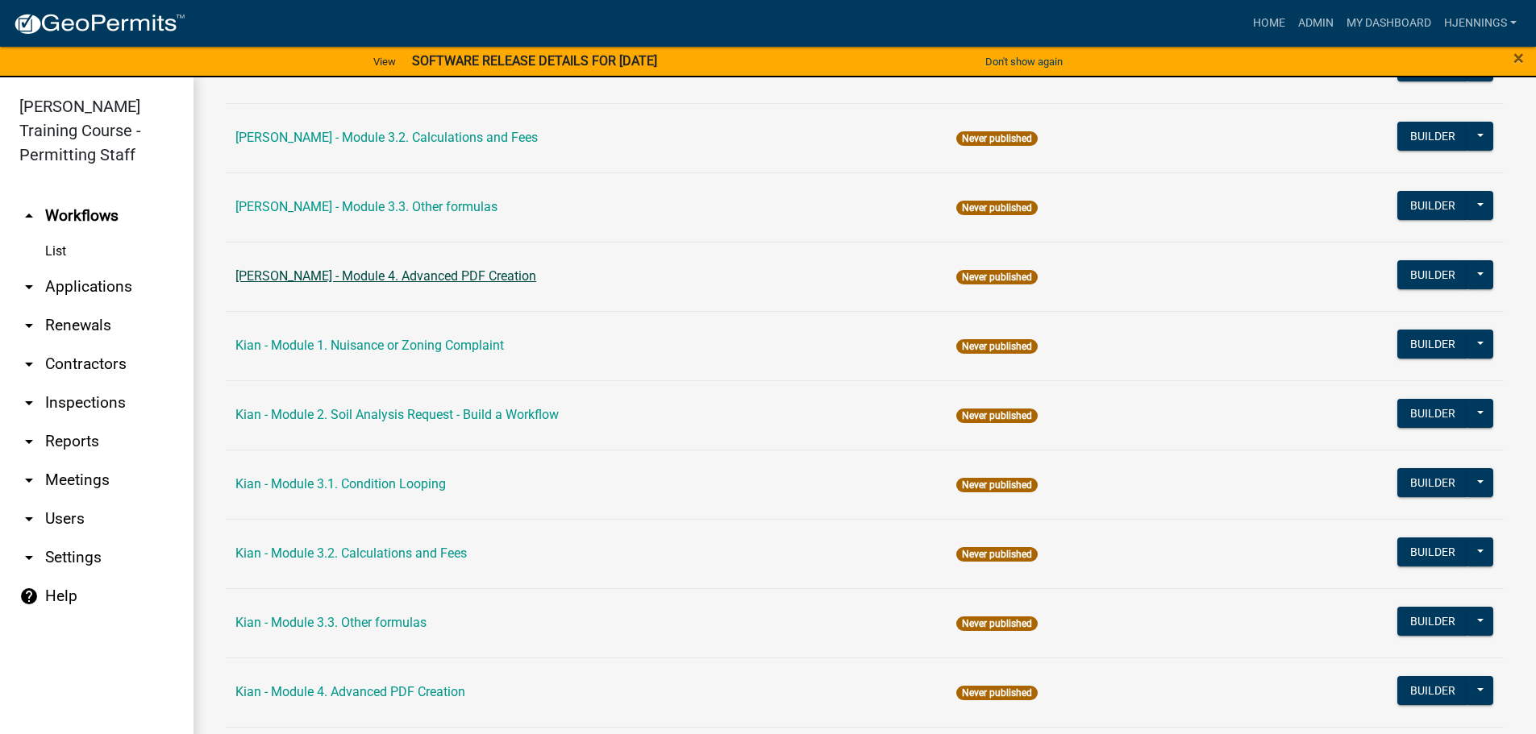
click at [347, 283] on link "Holly - Module 4. Advanced PDF Creation" at bounding box center [385, 275] width 301 height 15
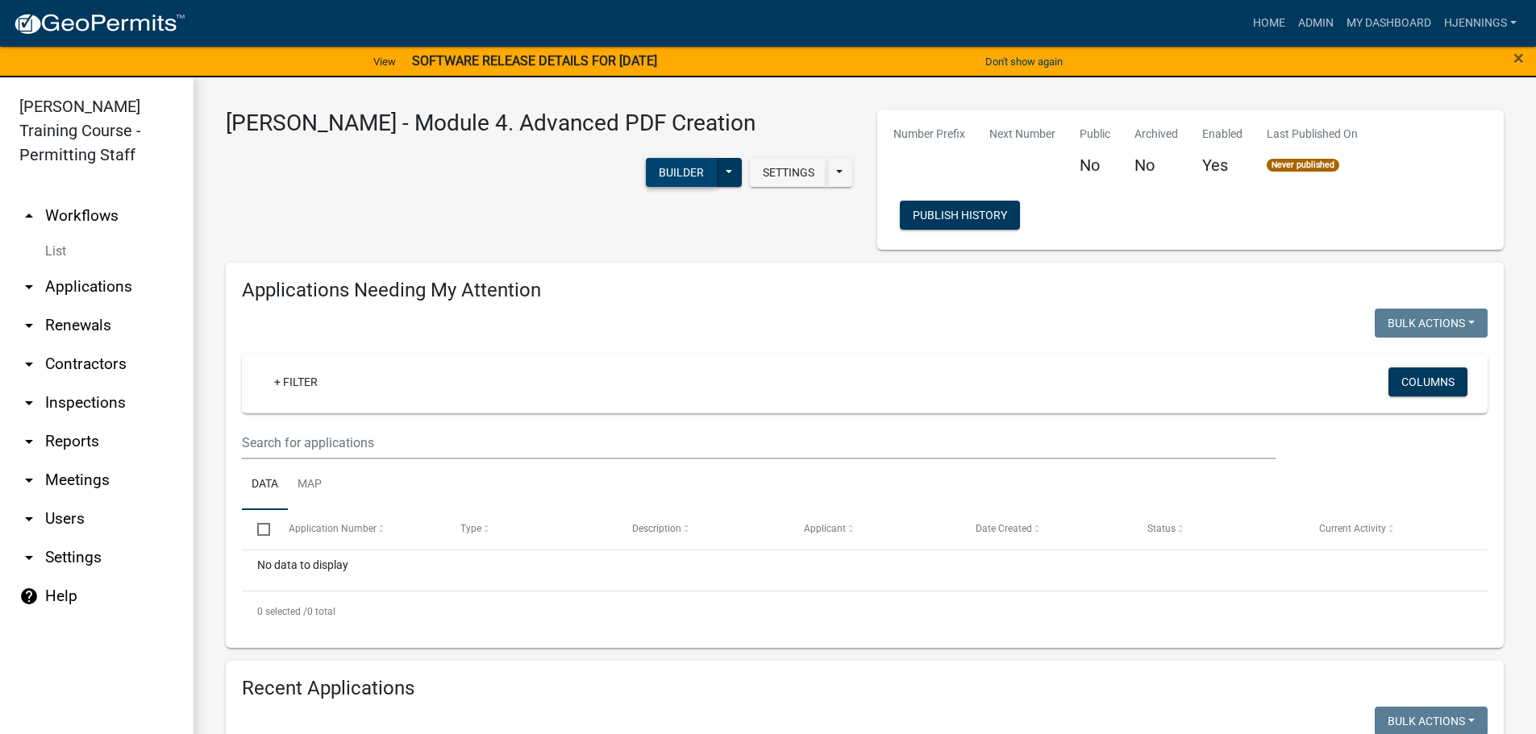
click at [717, 181] on button "Builder" at bounding box center [681, 172] width 71 height 29
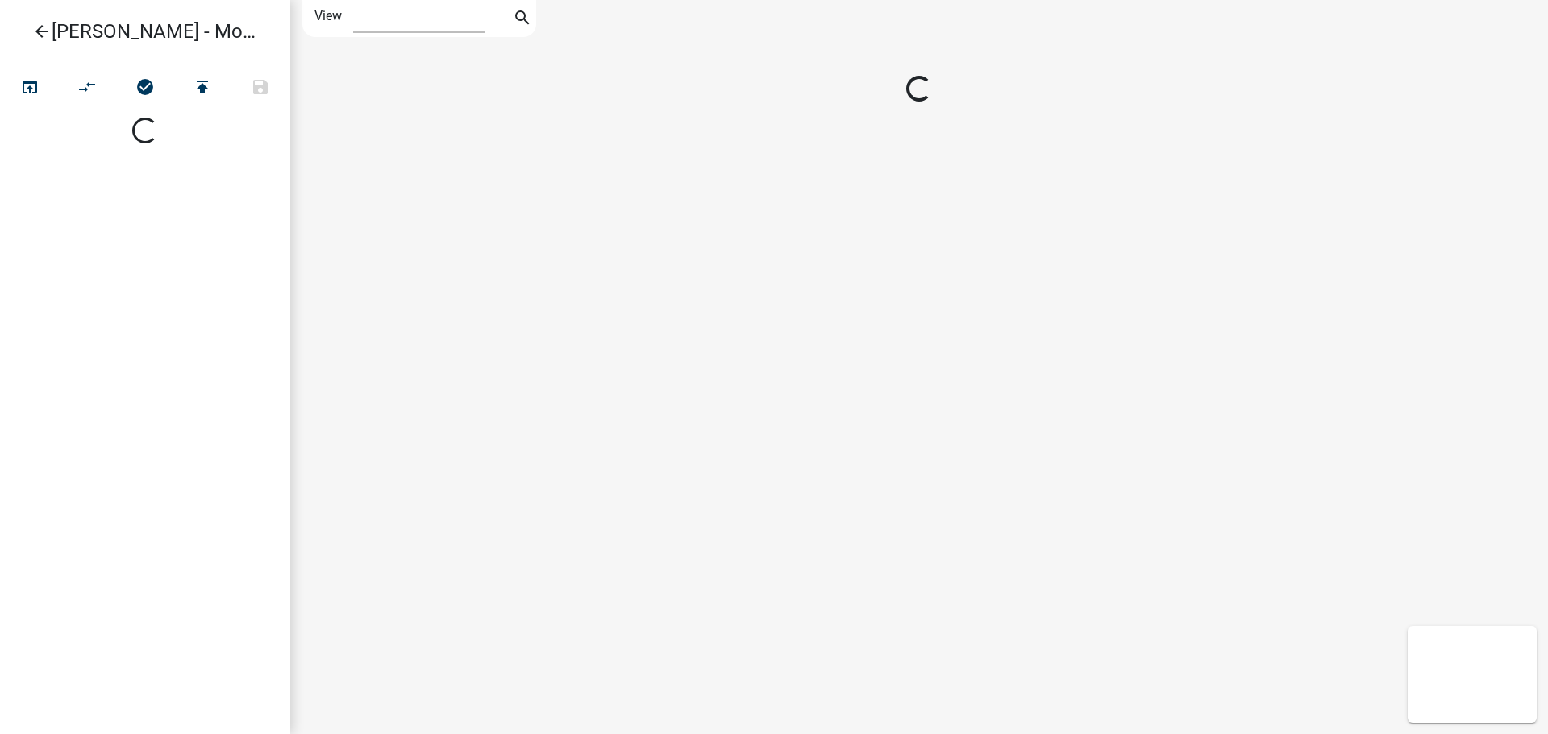
select select "1"
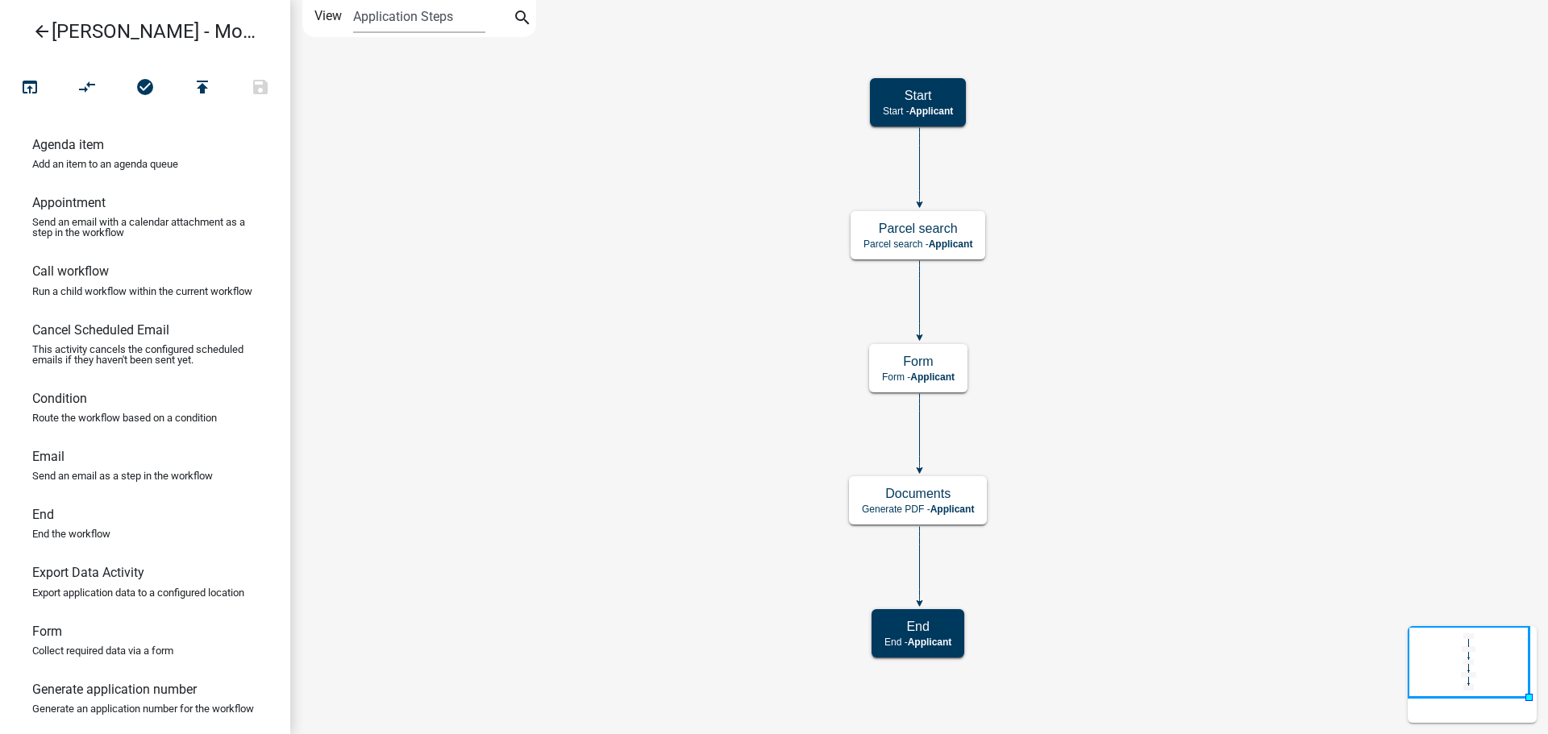
click at [42, 106] on div "open_in_browser compare_arrows check_circle publish save" at bounding box center [145, 90] width 289 height 39
click at [25, 95] on icon "open_in_browser" at bounding box center [29, 88] width 19 height 23
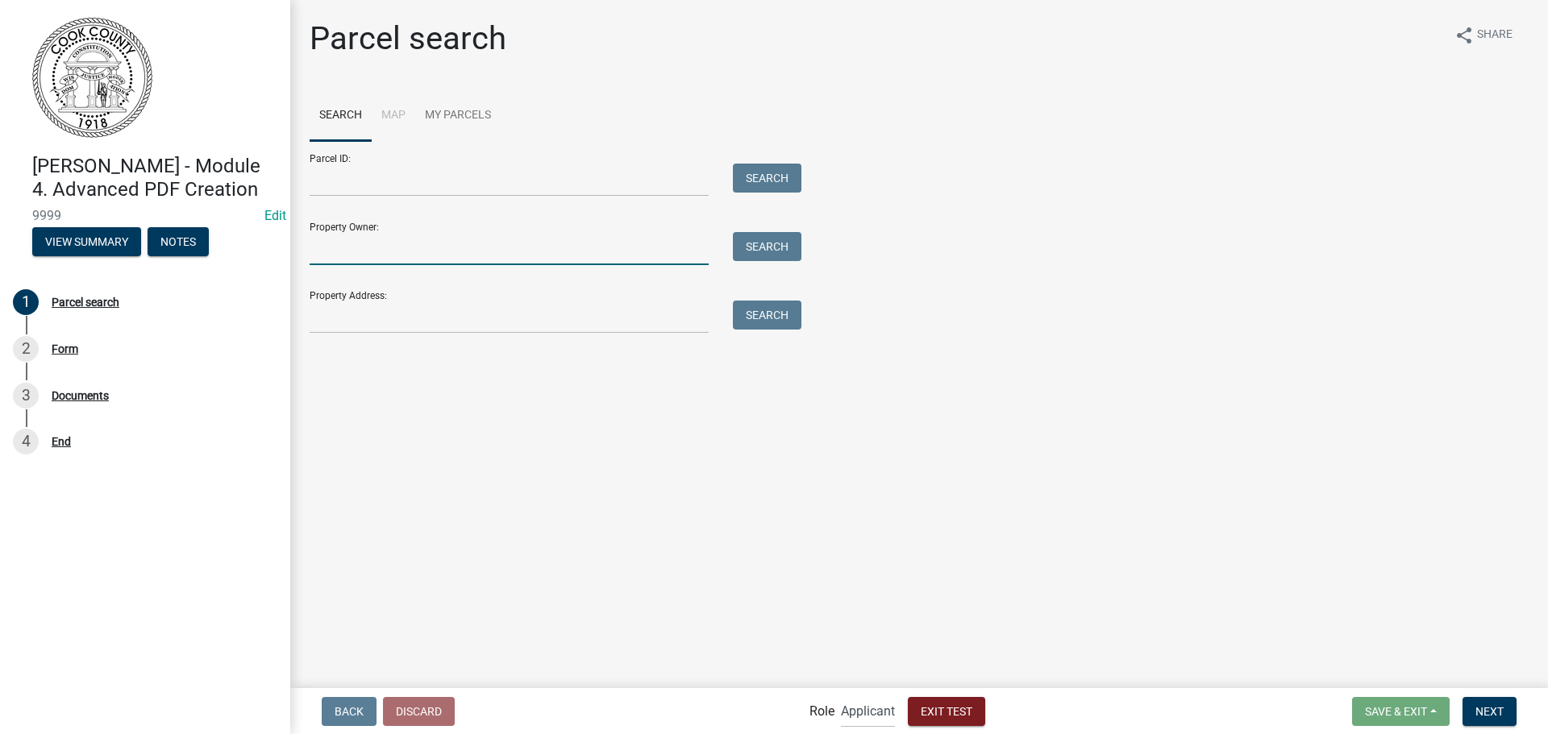
click at [412, 254] on input "Property Owner:" at bounding box center [509, 248] width 399 height 33
type input "smith"
click at [760, 251] on button "Search" at bounding box center [767, 246] width 69 height 29
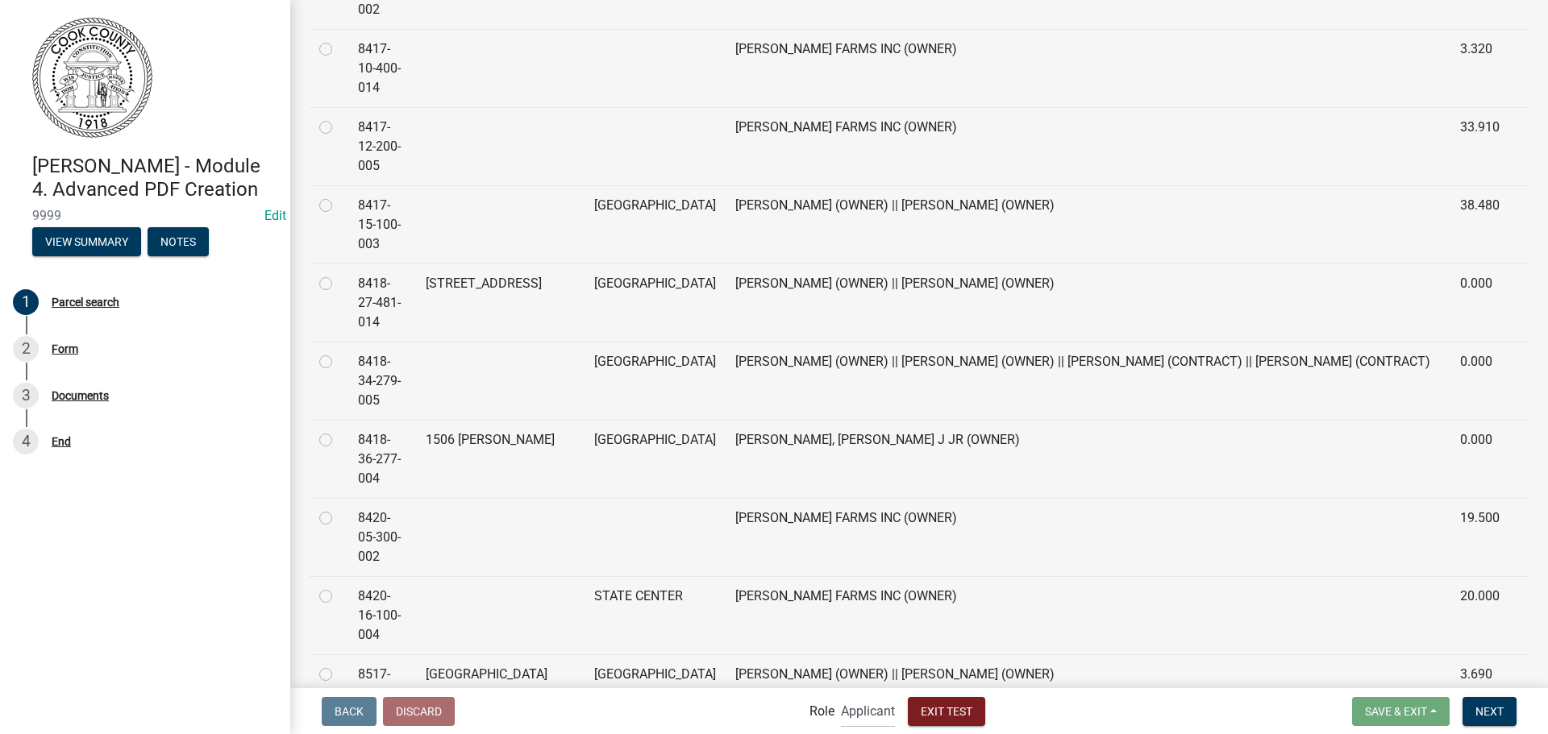
scroll to position [1724, 0]
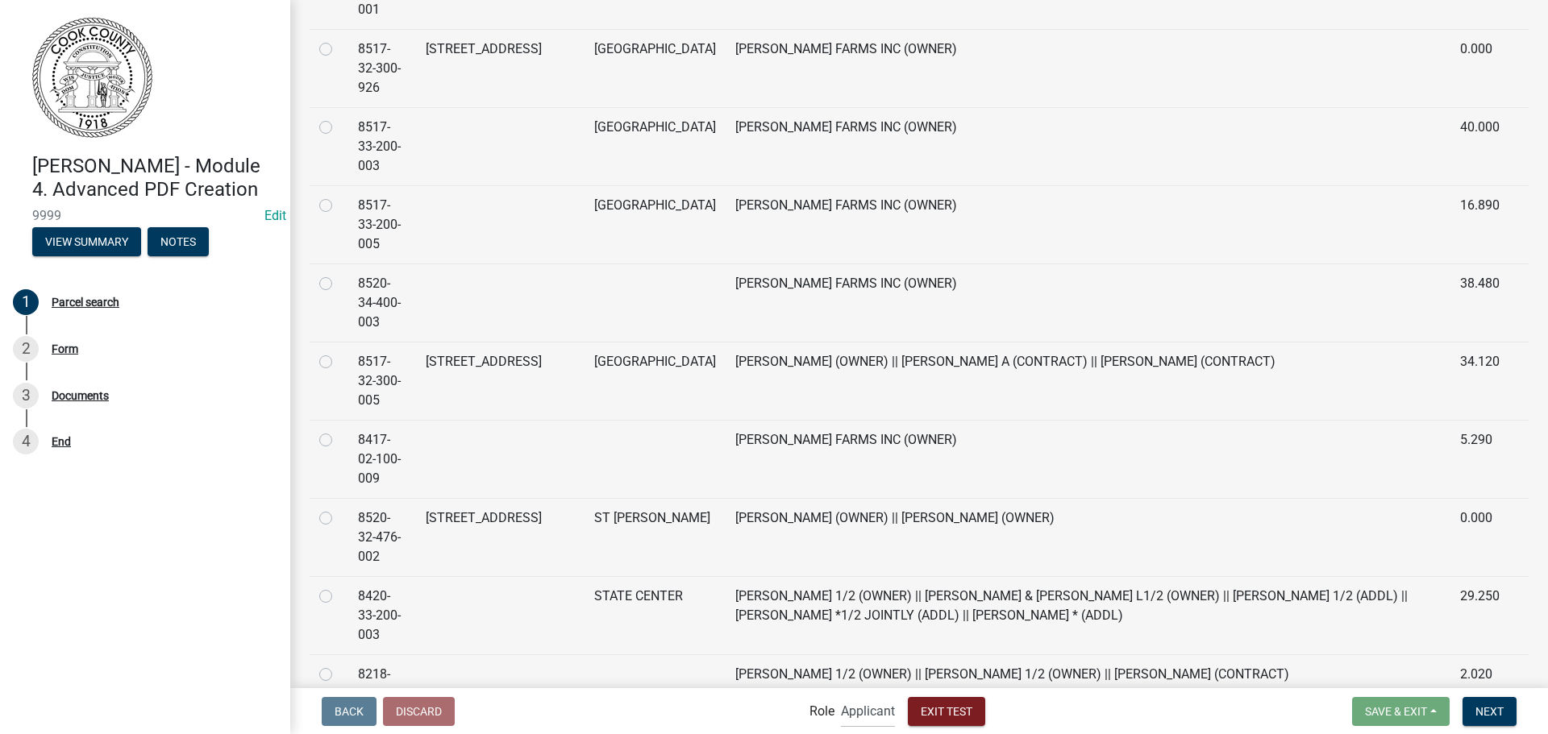
click at [339, 352] on label at bounding box center [339, 352] width 0 height 0
click at [339, 352] on input "radio" at bounding box center [344, 357] width 10 height 10
radio input "true"
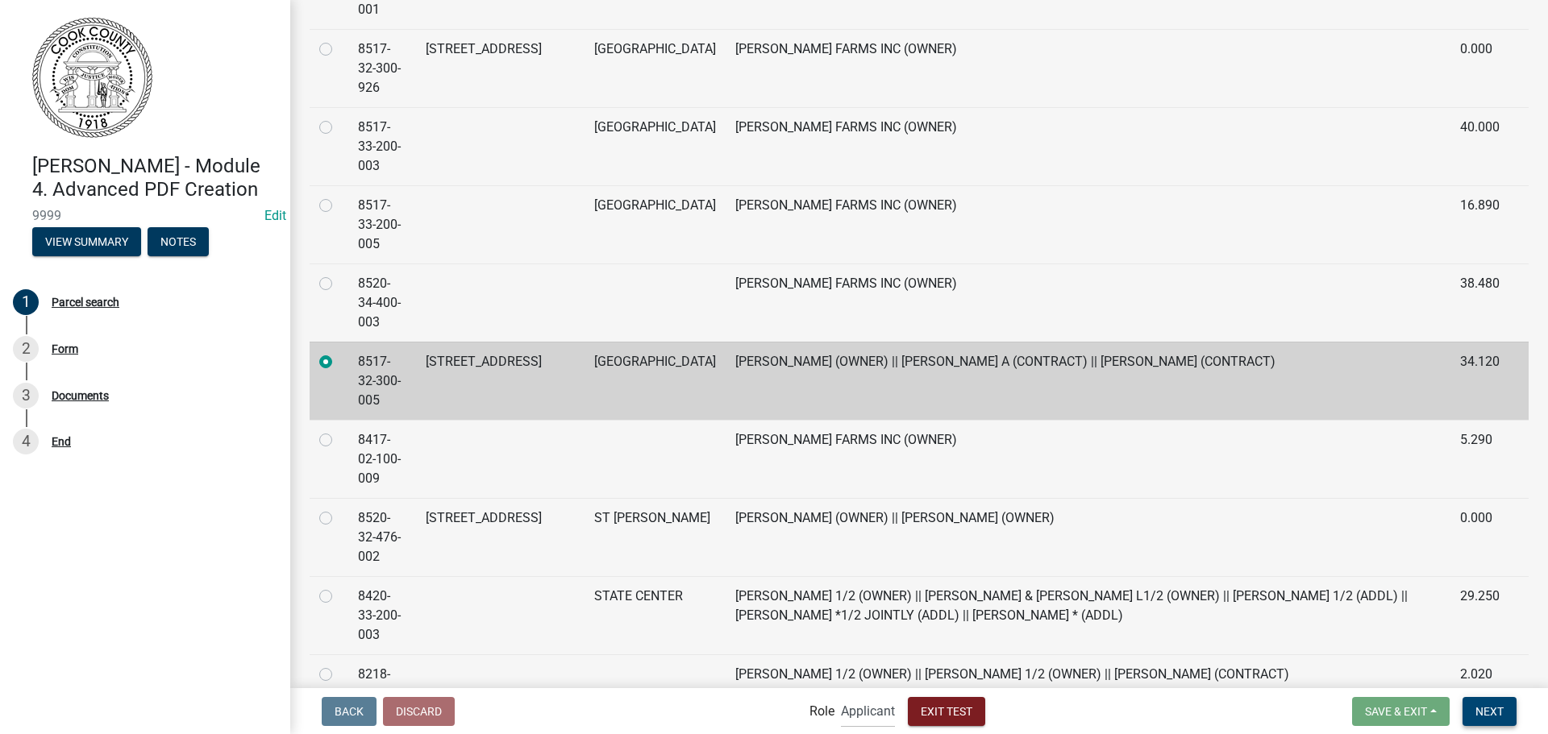
click at [1473, 713] on button "Next" at bounding box center [1489, 711] width 54 height 29
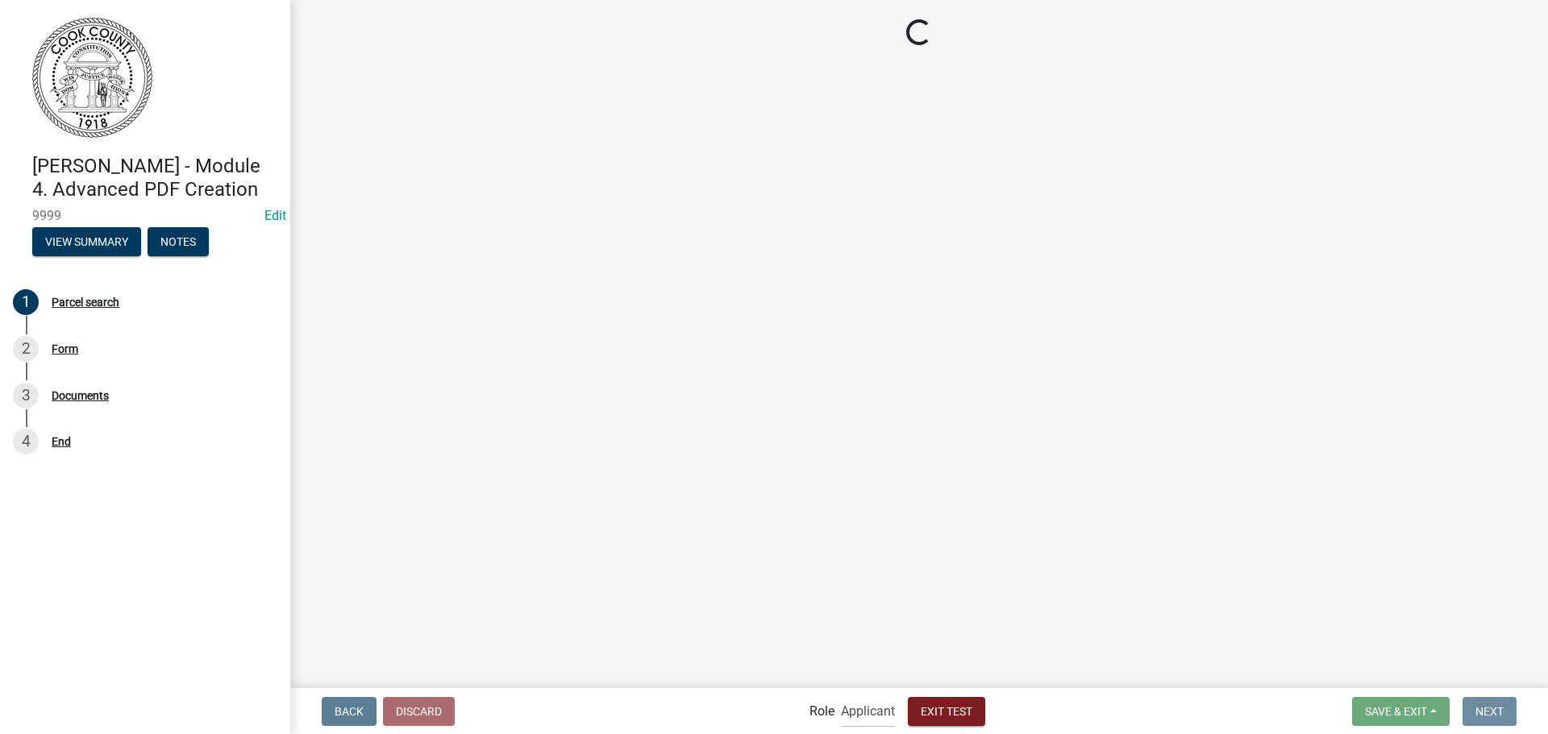
scroll to position [0, 0]
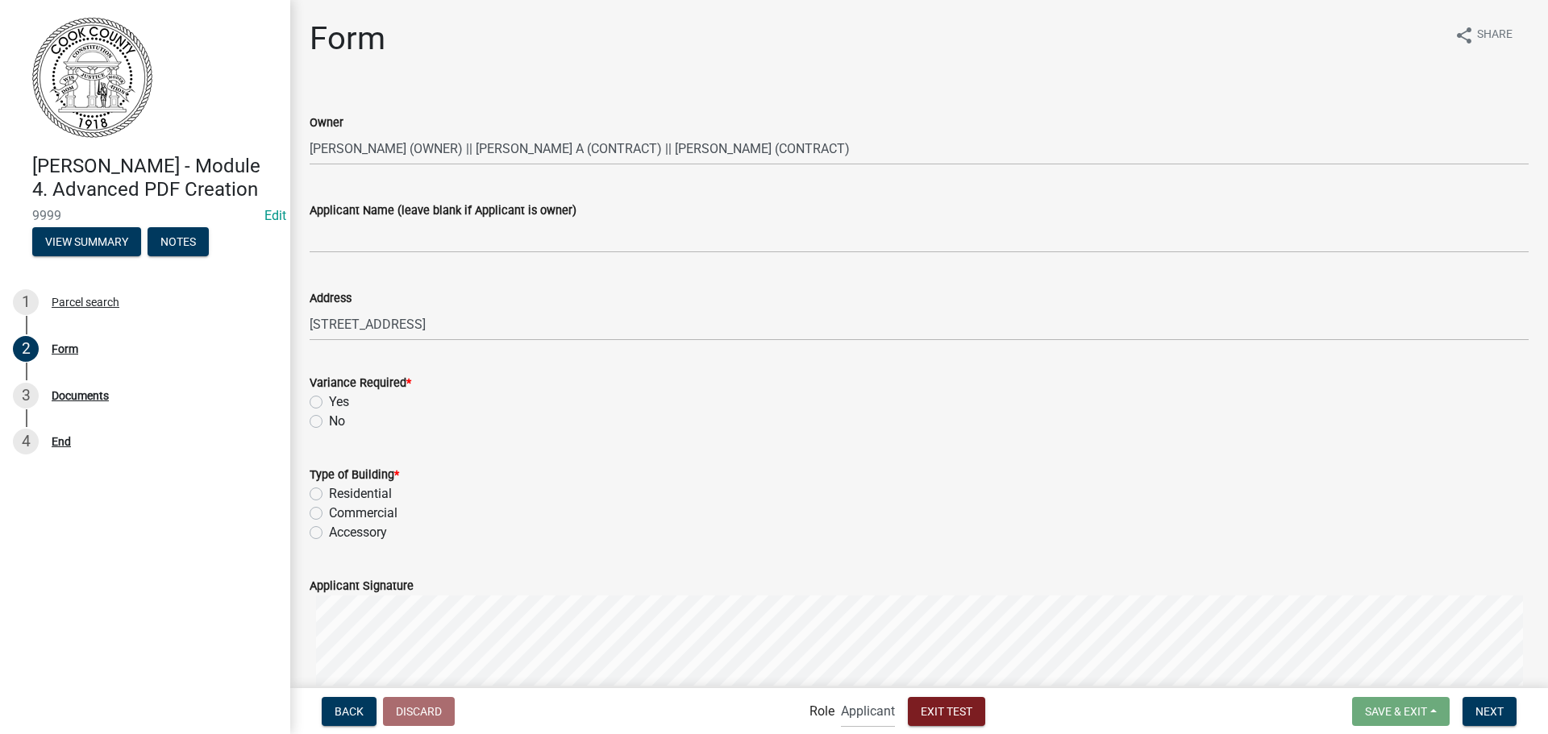
click at [329, 402] on label "Yes" at bounding box center [339, 402] width 20 height 19
click at [329, 402] on input "Yes" at bounding box center [334, 398] width 10 height 10
radio input "true"
click at [329, 492] on label "Residential" at bounding box center [360, 493] width 63 height 19
click at [329, 492] on input "Residential" at bounding box center [334, 489] width 10 height 10
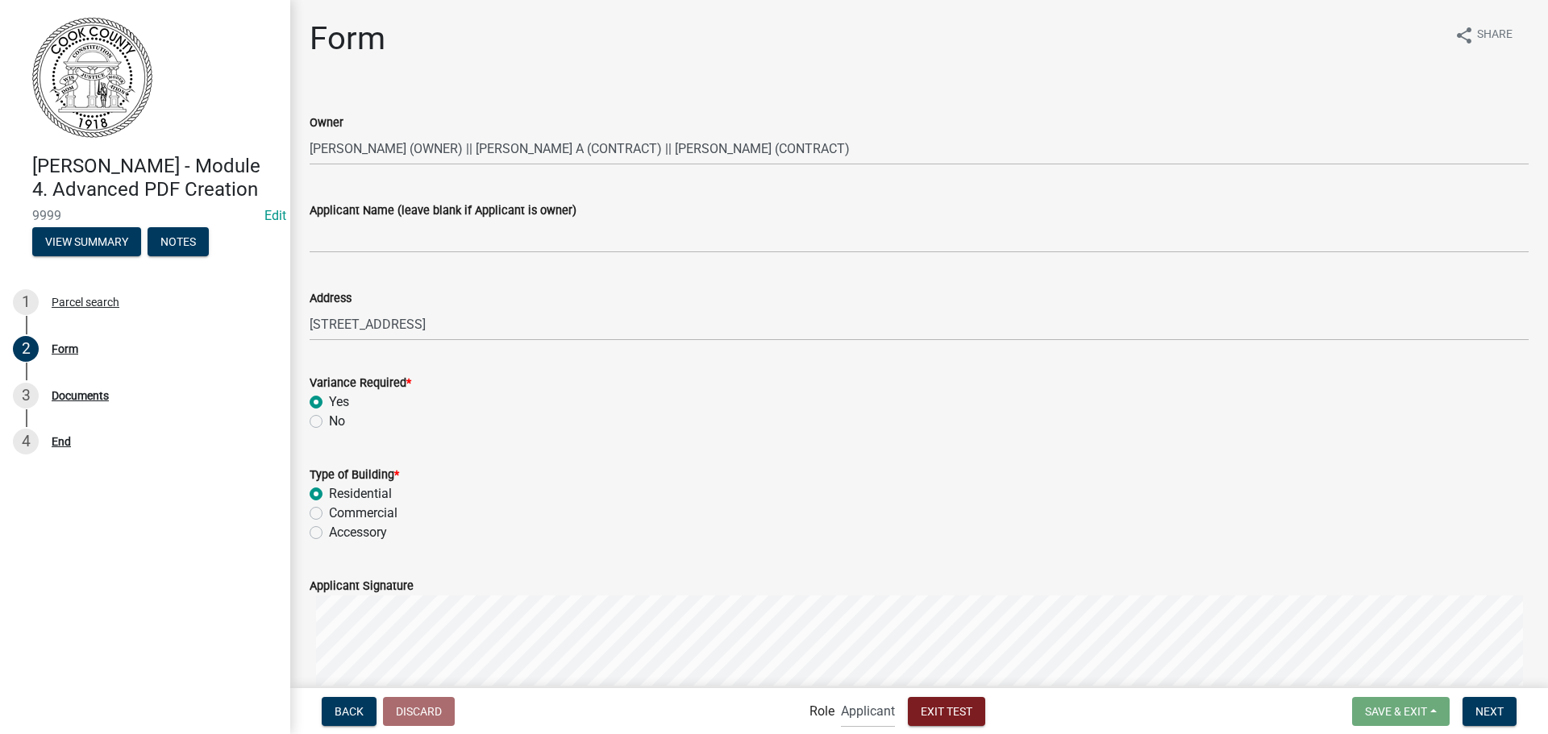
radio input "true"
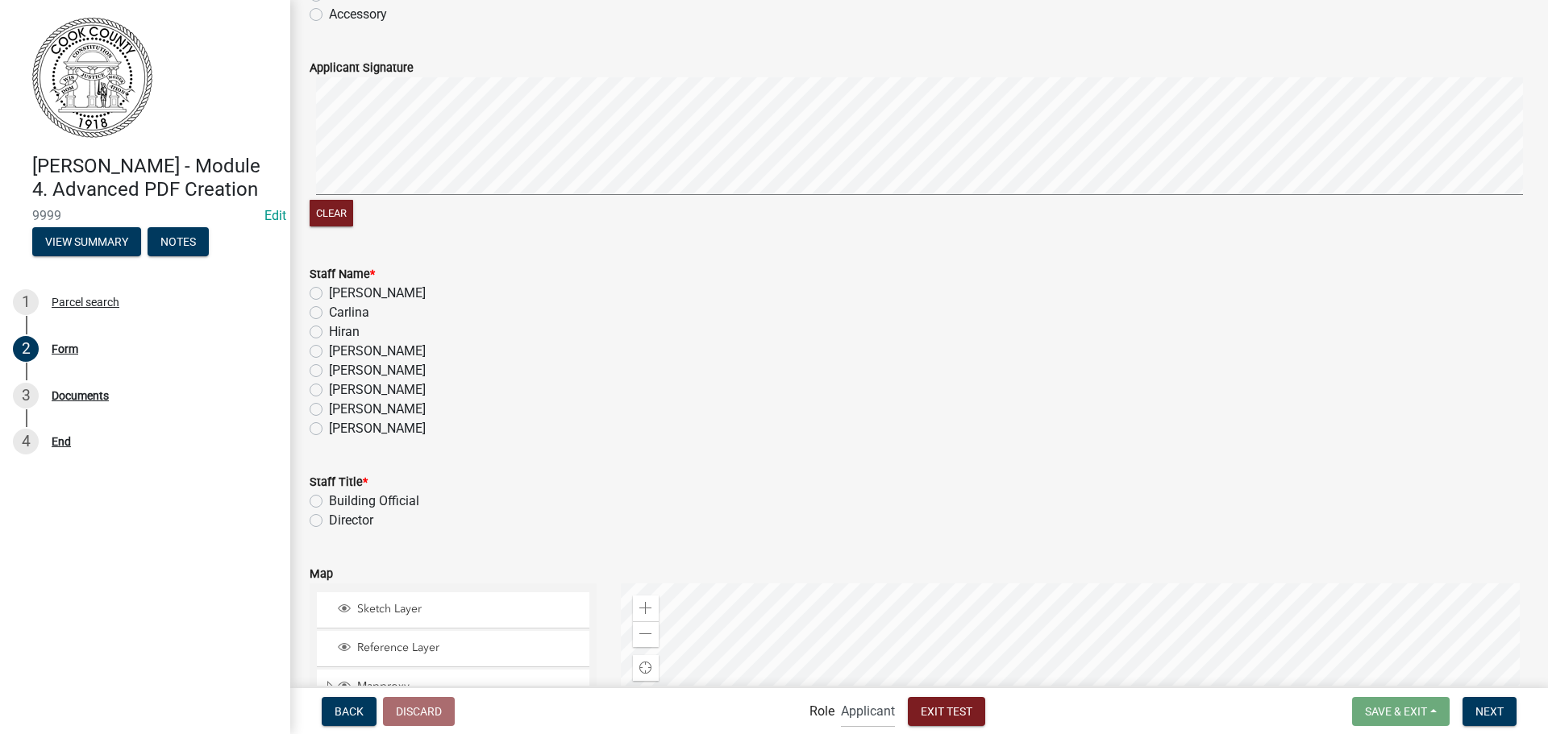
scroll to position [520, 0]
click at [329, 353] on label "Holly Jennings" at bounding box center [377, 349] width 97 height 19
click at [329, 351] on input "Holly Jennings" at bounding box center [334, 345] width 10 height 10
radio input "true"
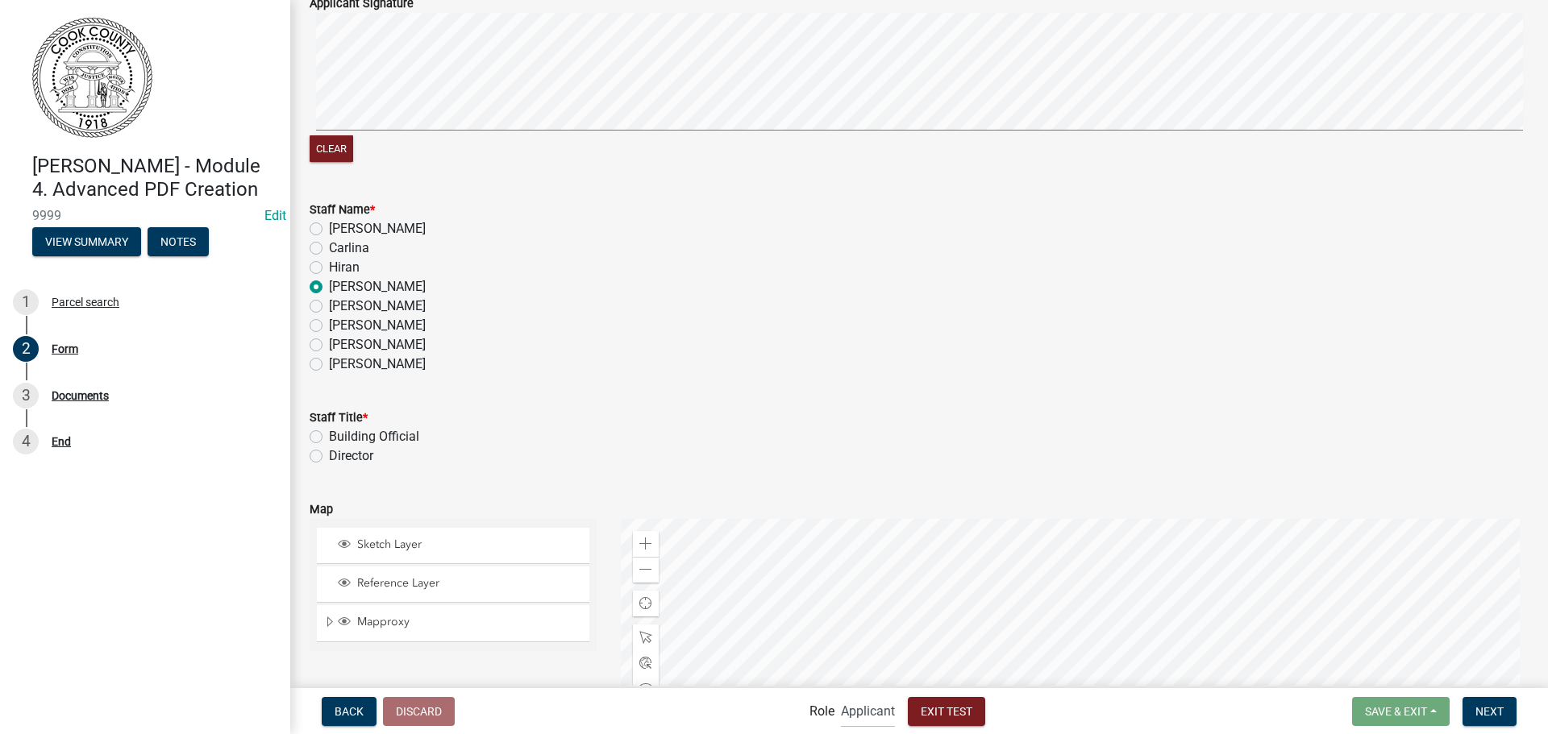
scroll to position [677, 0]
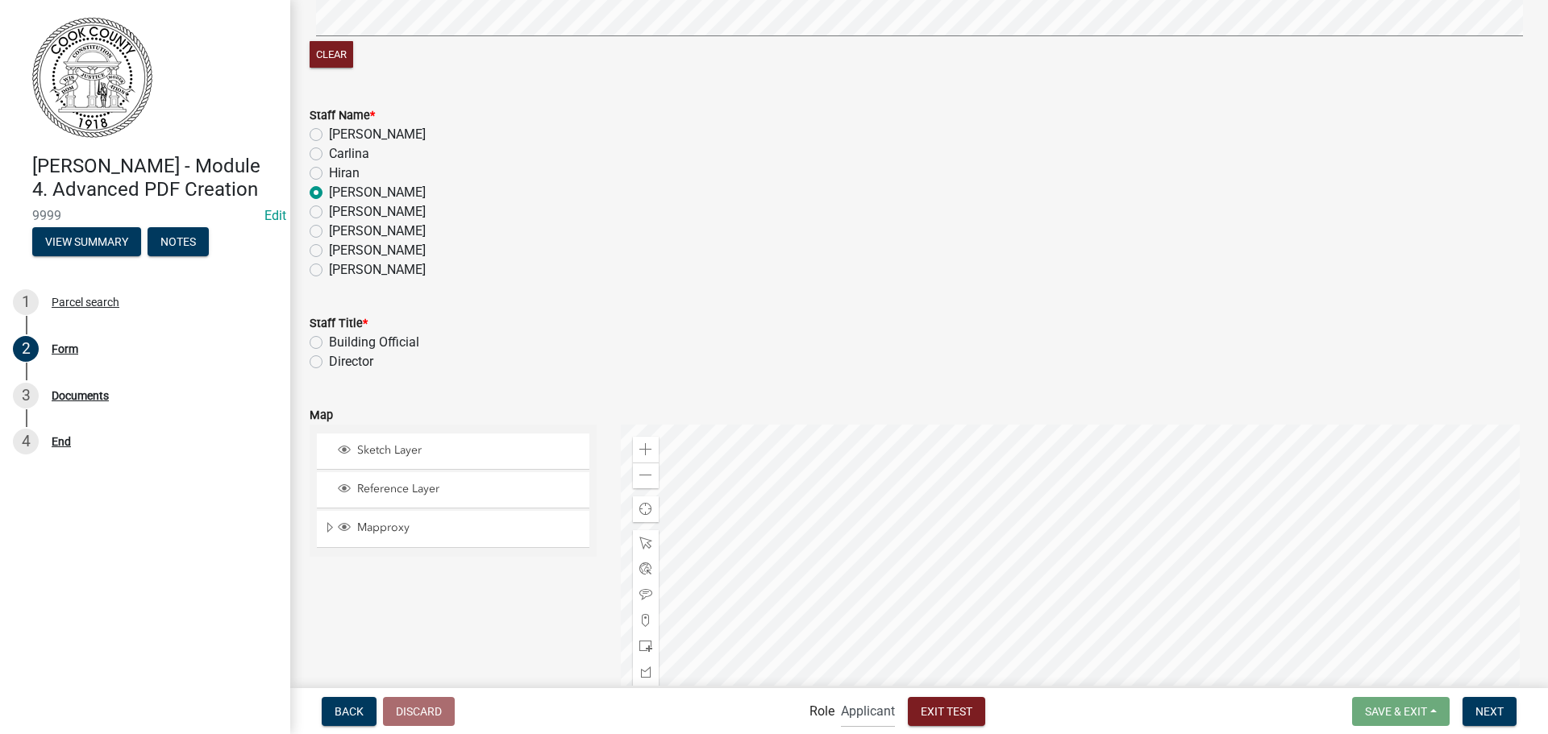
click at [329, 342] on label "Building Official" at bounding box center [374, 342] width 90 height 19
click at [329, 342] on input "Building Official" at bounding box center [334, 338] width 10 height 10
radio input "true"
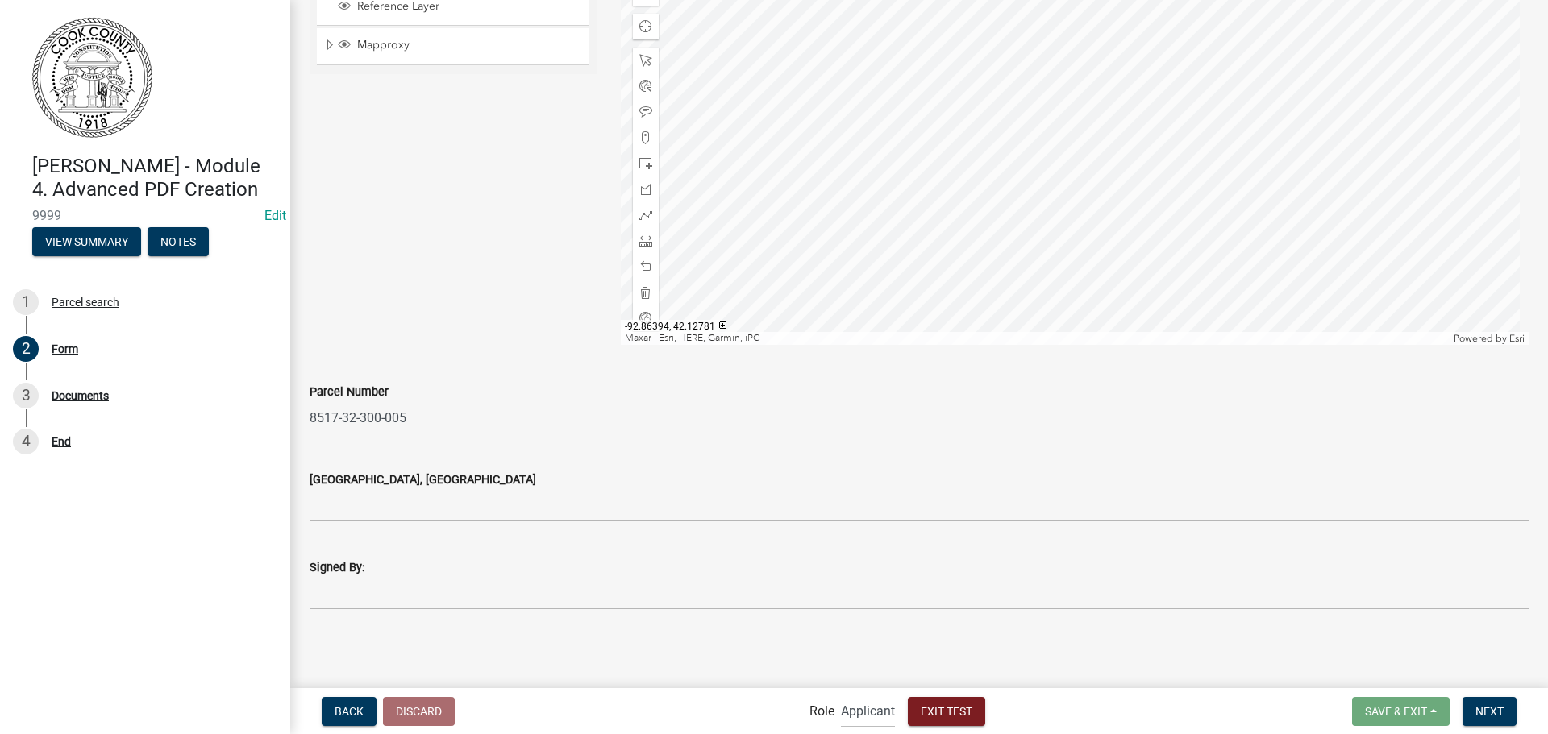
click at [450, 484] on div "Japer County, GA" at bounding box center [919, 479] width 1219 height 19
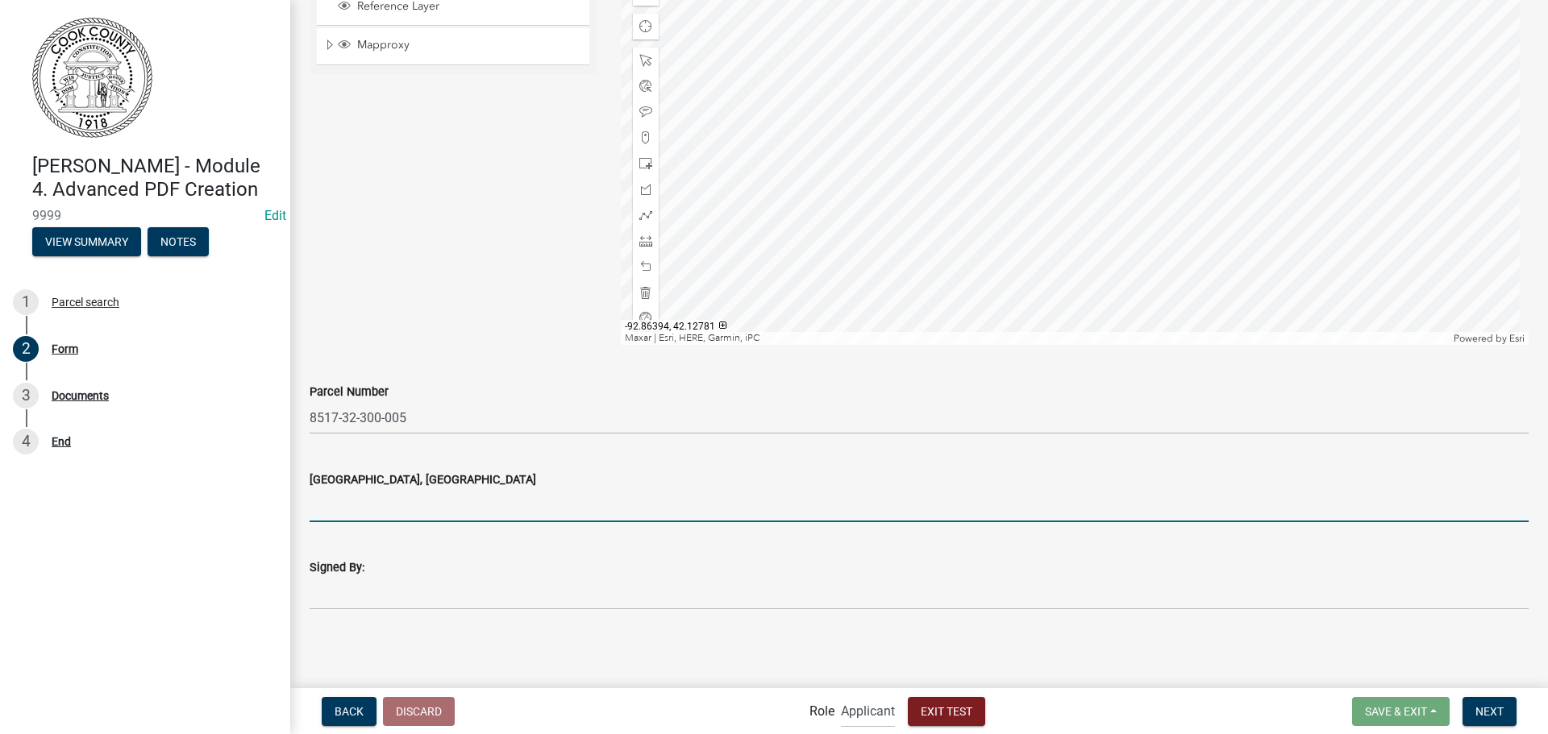
click at [458, 501] on input "Japer County, GA" at bounding box center [919, 505] width 1219 height 33
type input "Y"
type input "Japer County, GA"
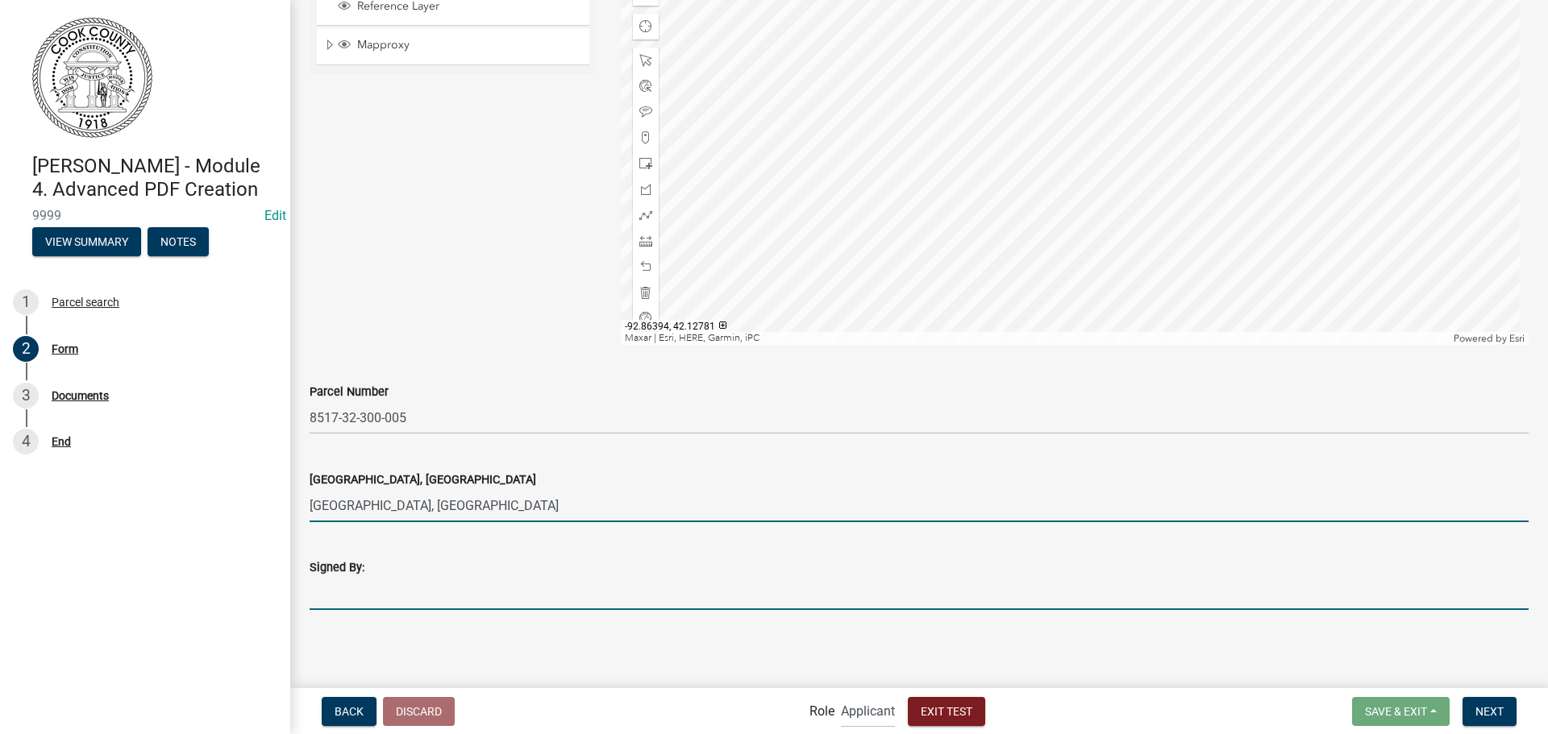
click at [479, 592] on input "Signed By:" at bounding box center [919, 593] width 1219 height 33
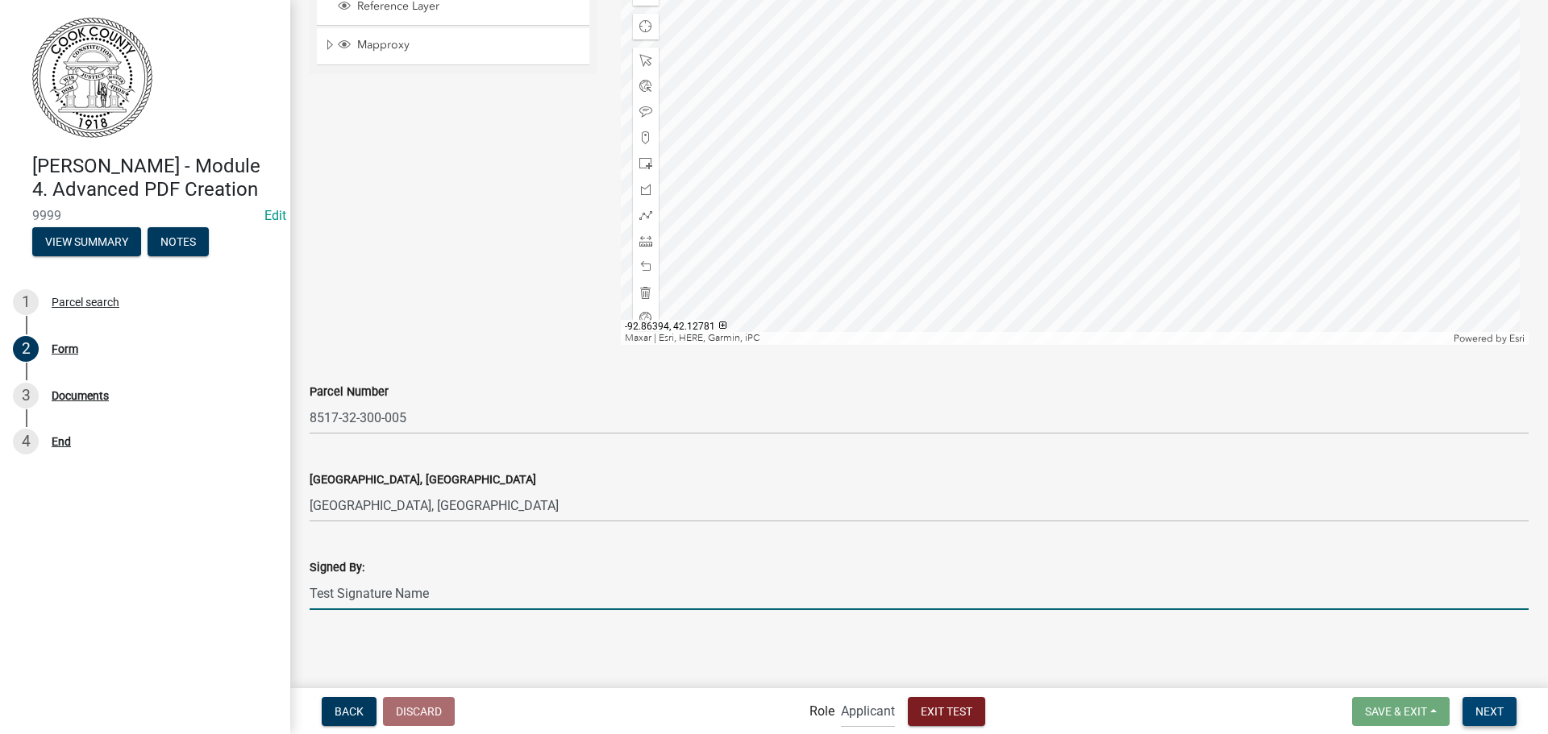
type input "Test Signature Name"
click at [1486, 717] on span "Next" at bounding box center [1489, 710] width 28 height 13
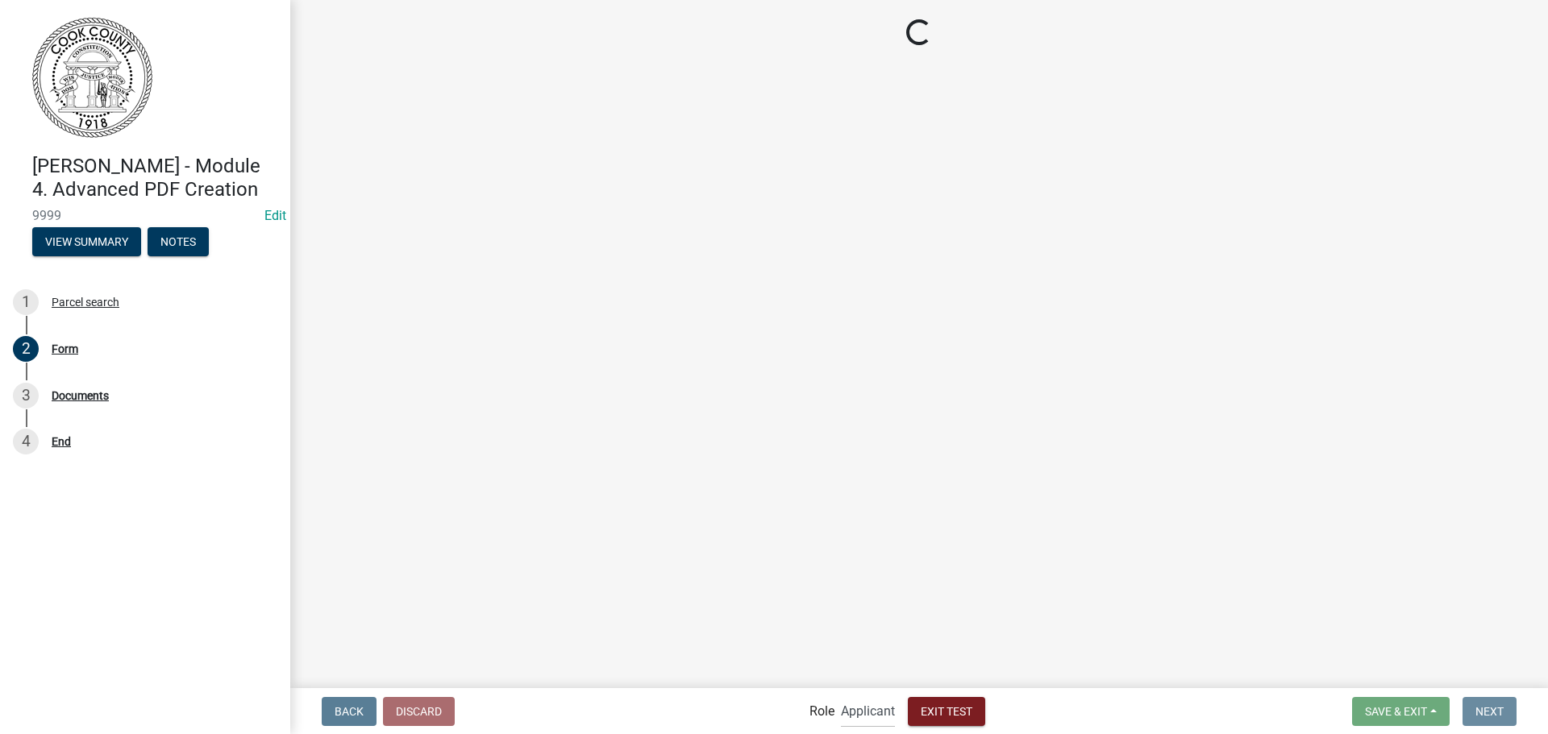
scroll to position [0, 0]
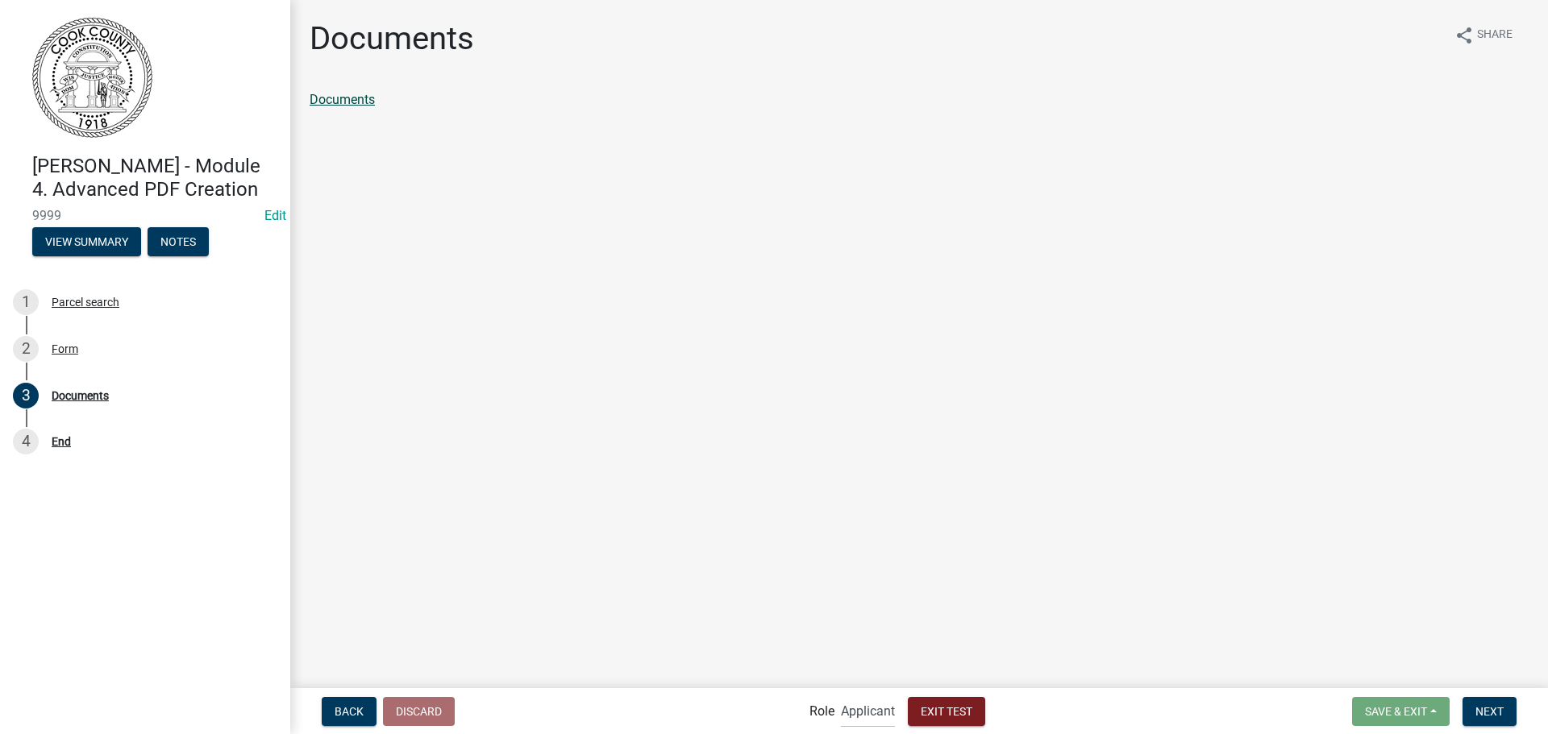
click at [359, 102] on link "Documents" at bounding box center [342, 99] width 65 height 15
click at [1484, 712] on span "Next" at bounding box center [1489, 710] width 28 height 13
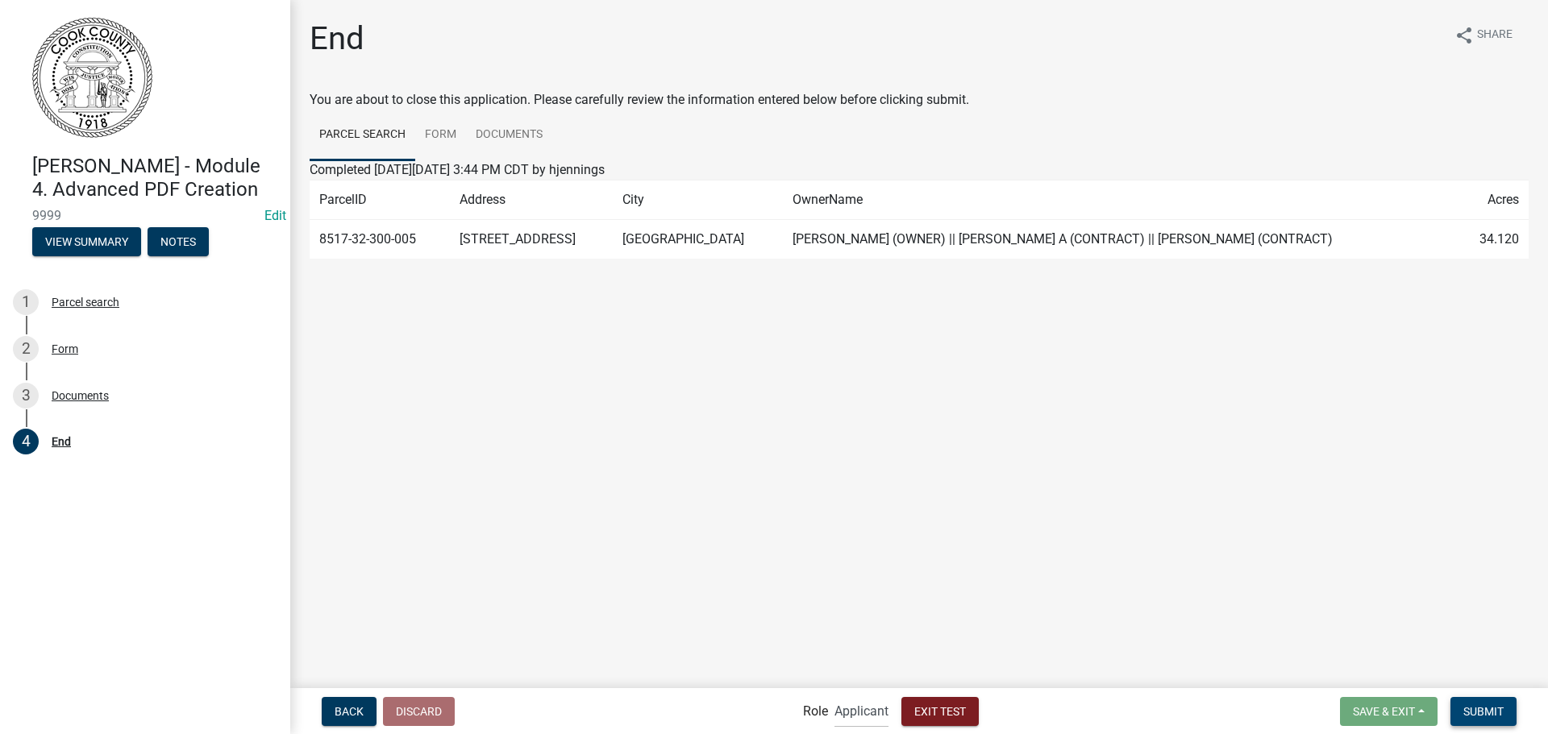
click at [1494, 708] on span "Submit" at bounding box center [1483, 710] width 40 height 13
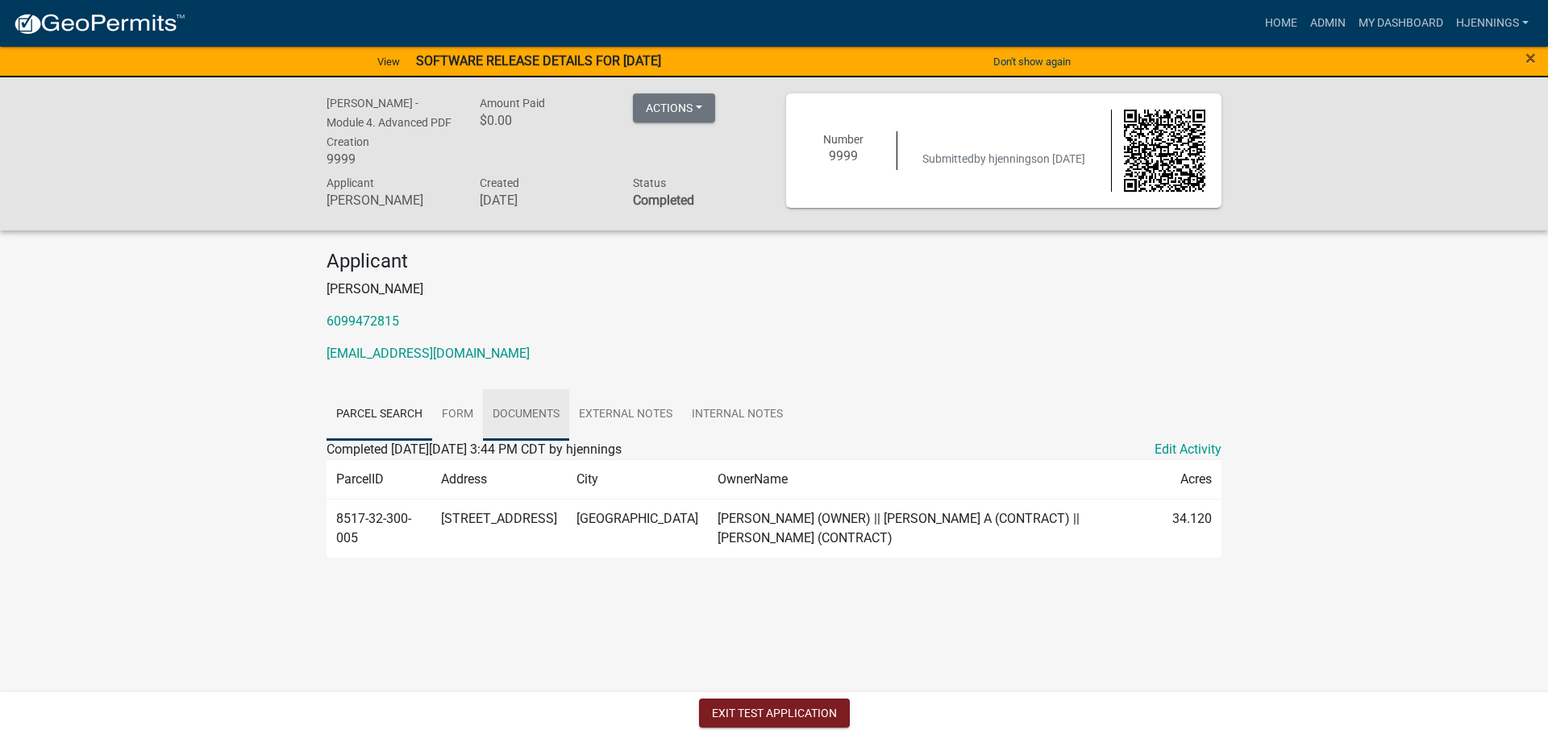
click at [525, 410] on link "Documents" at bounding box center [526, 415] width 86 height 52
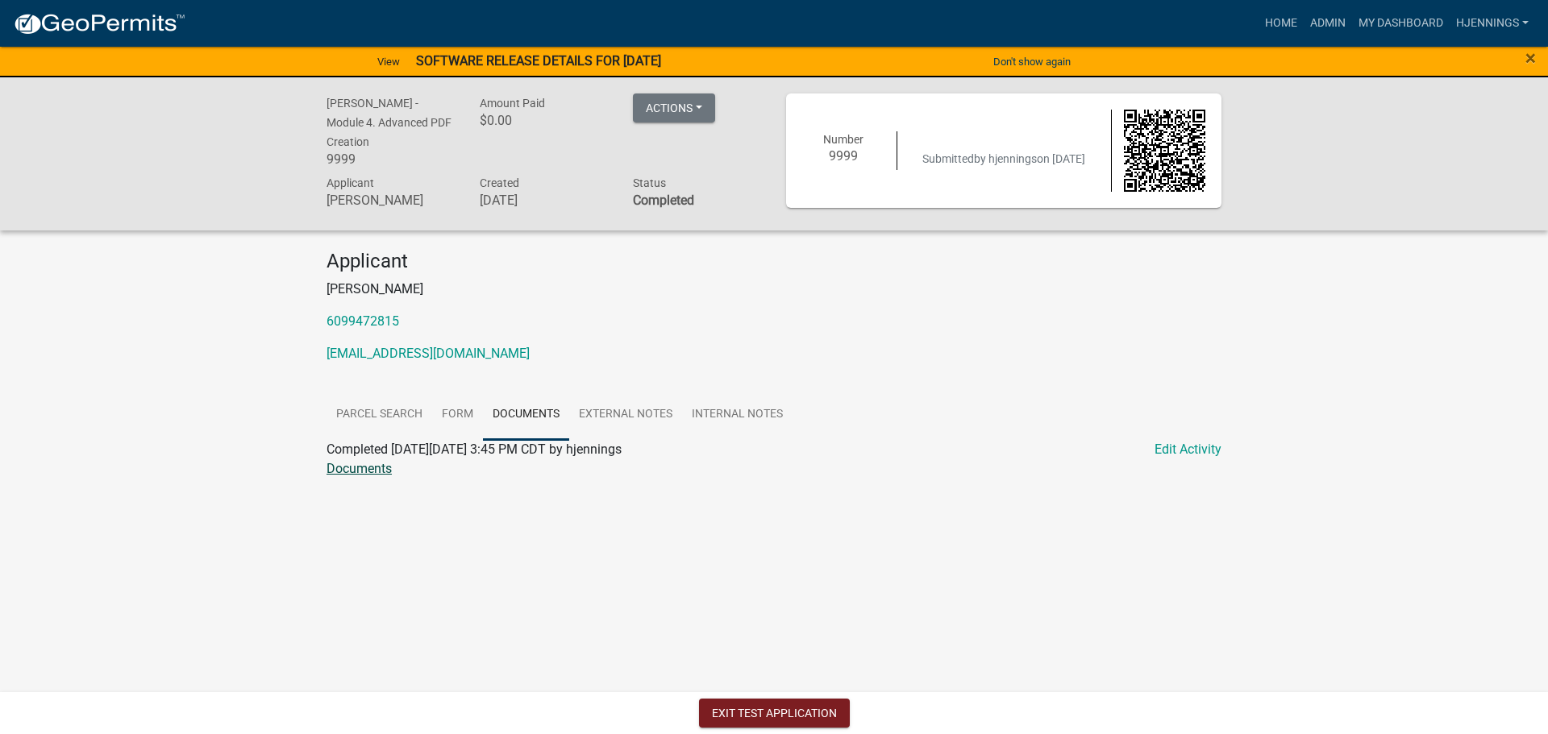
click at [351, 461] on link "Documents" at bounding box center [358, 468] width 65 height 15
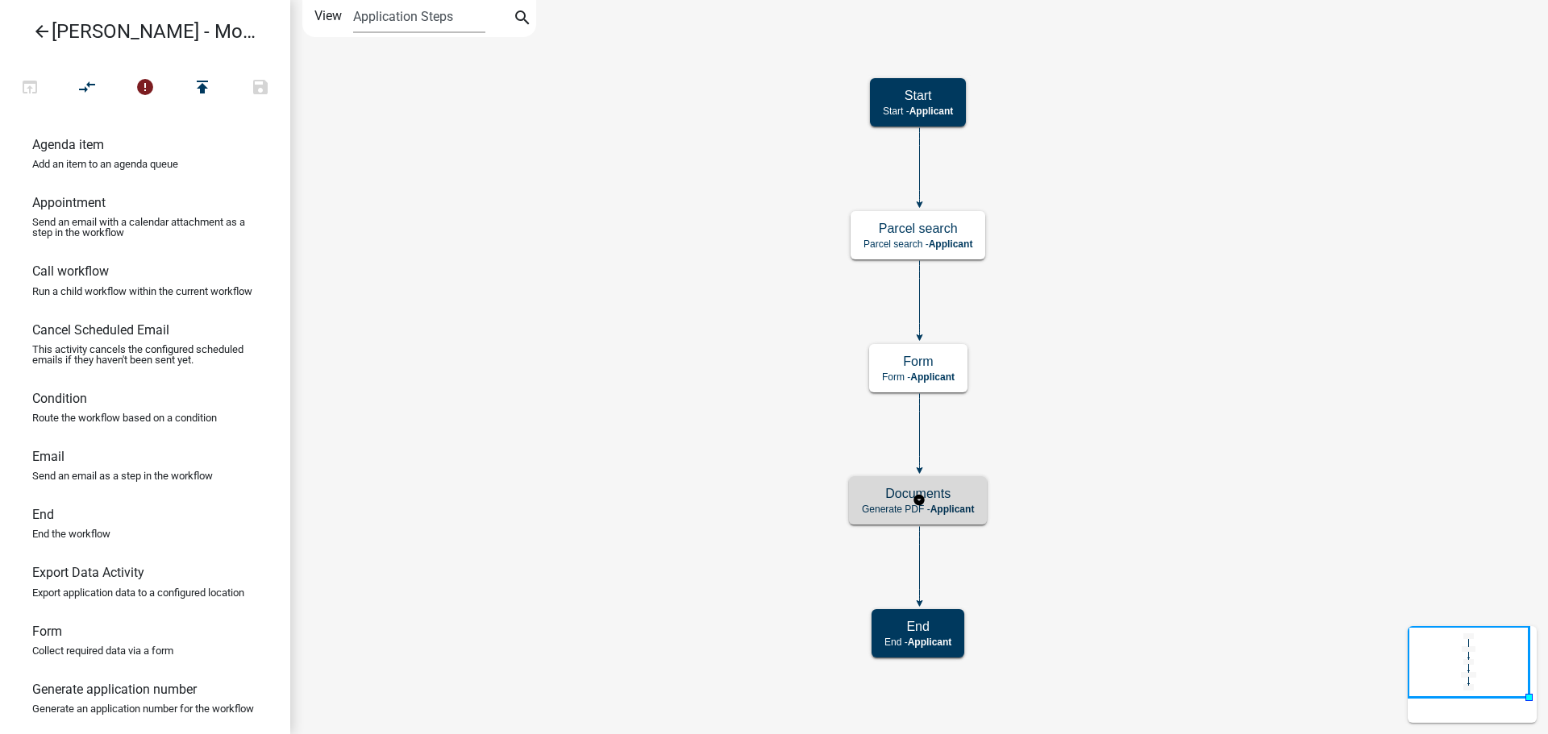
click at [871, 502] on div "Documents Generate PDF - Applicant" at bounding box center [918, 500] width 138 height 48
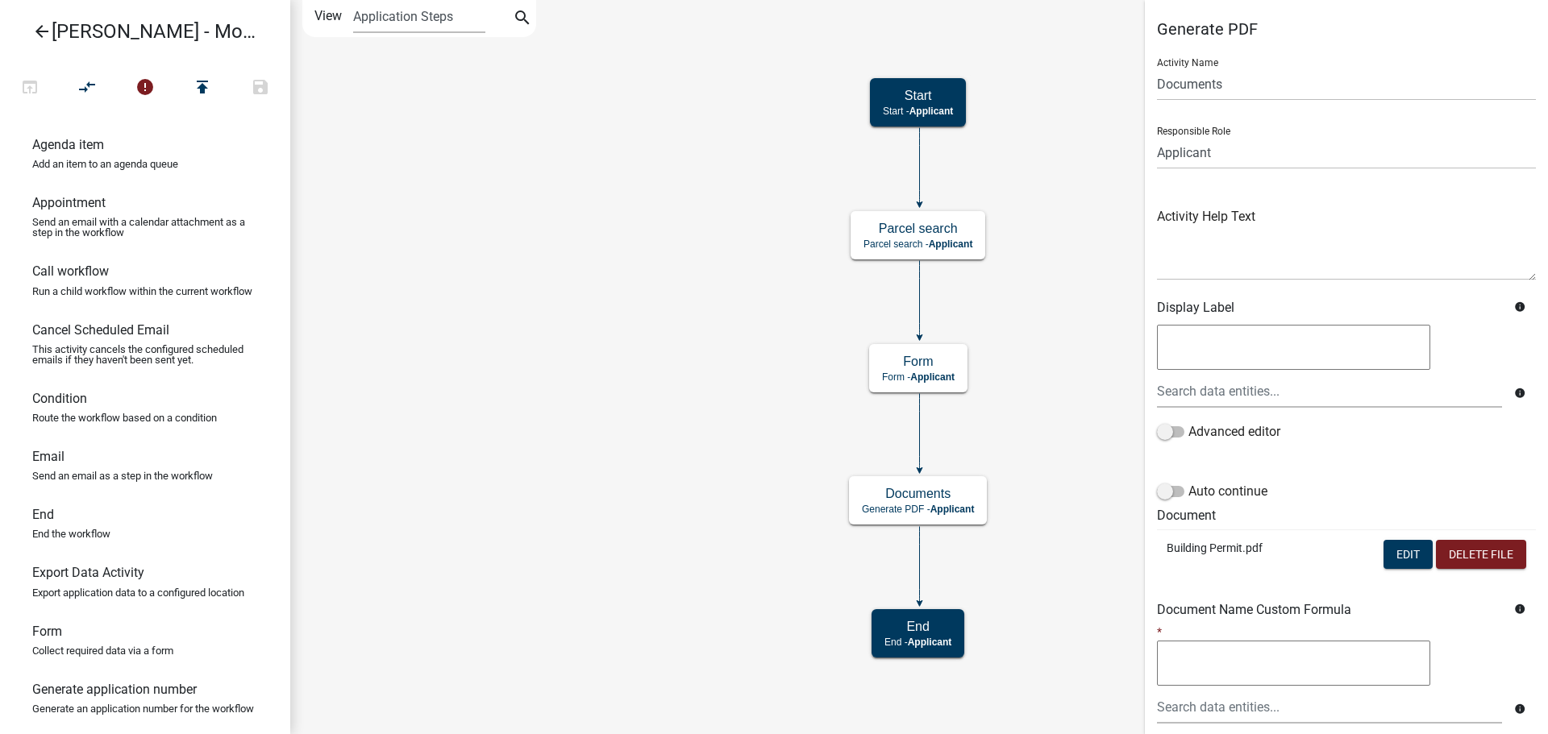
scroll to position [148, 0]
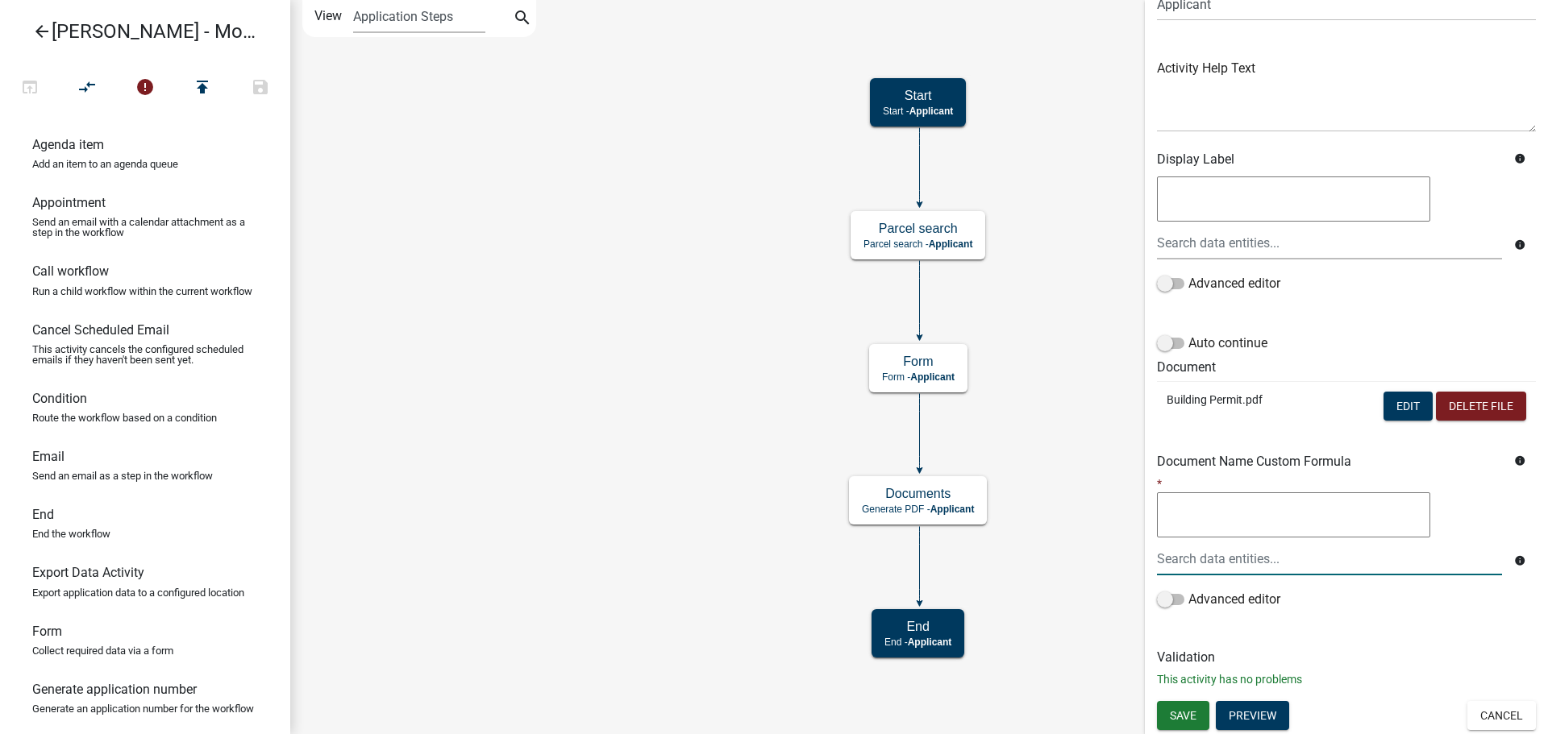
click at [1278, 543] on input "text" at bounding box center [1329, 558] width 345 height 33
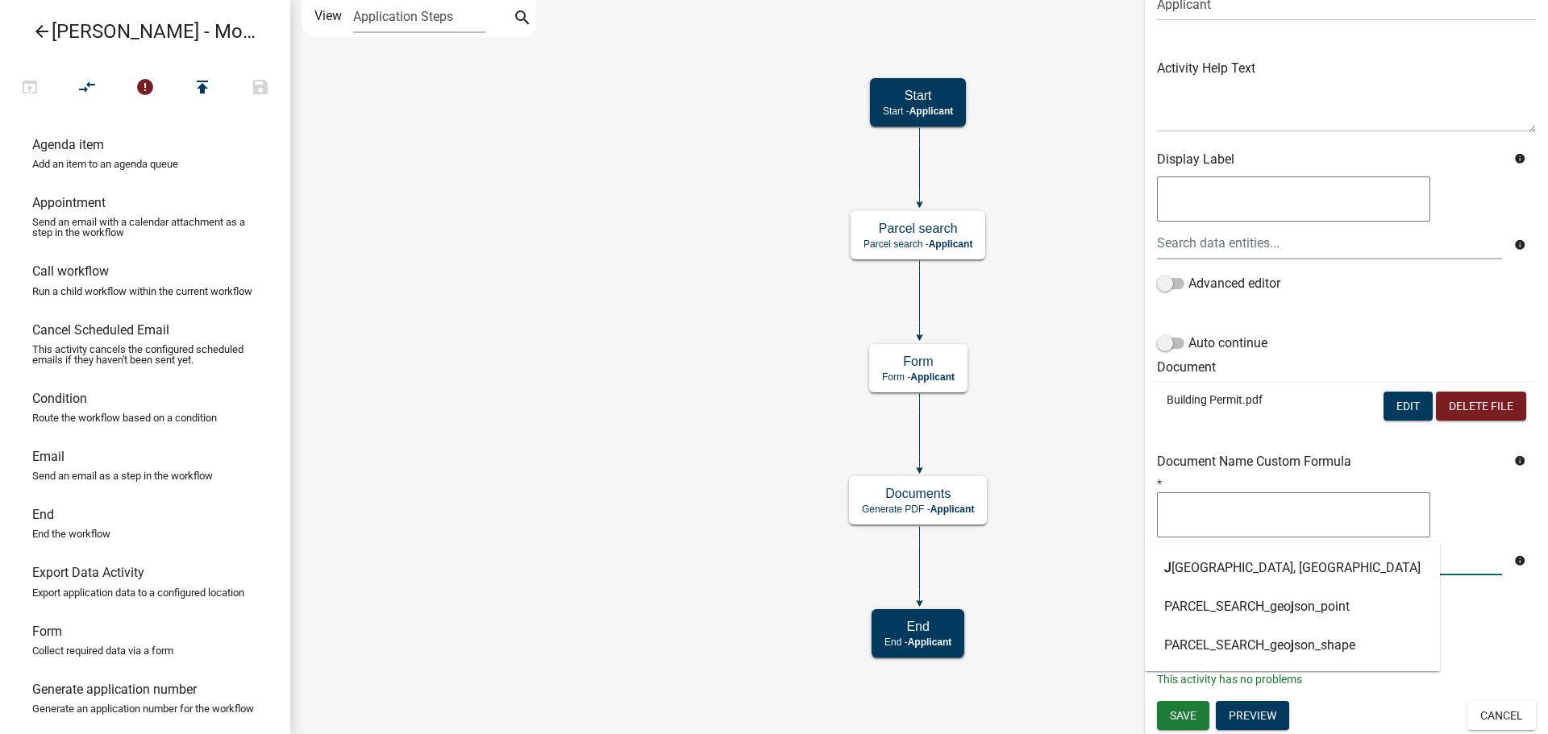
type input "j"
click at [1060, 462] on icon "Start Start - Applicant Form Form - Applicant Documents Generate PDF - Applican…" at bounding box center [919, 367] width 1256 height 733
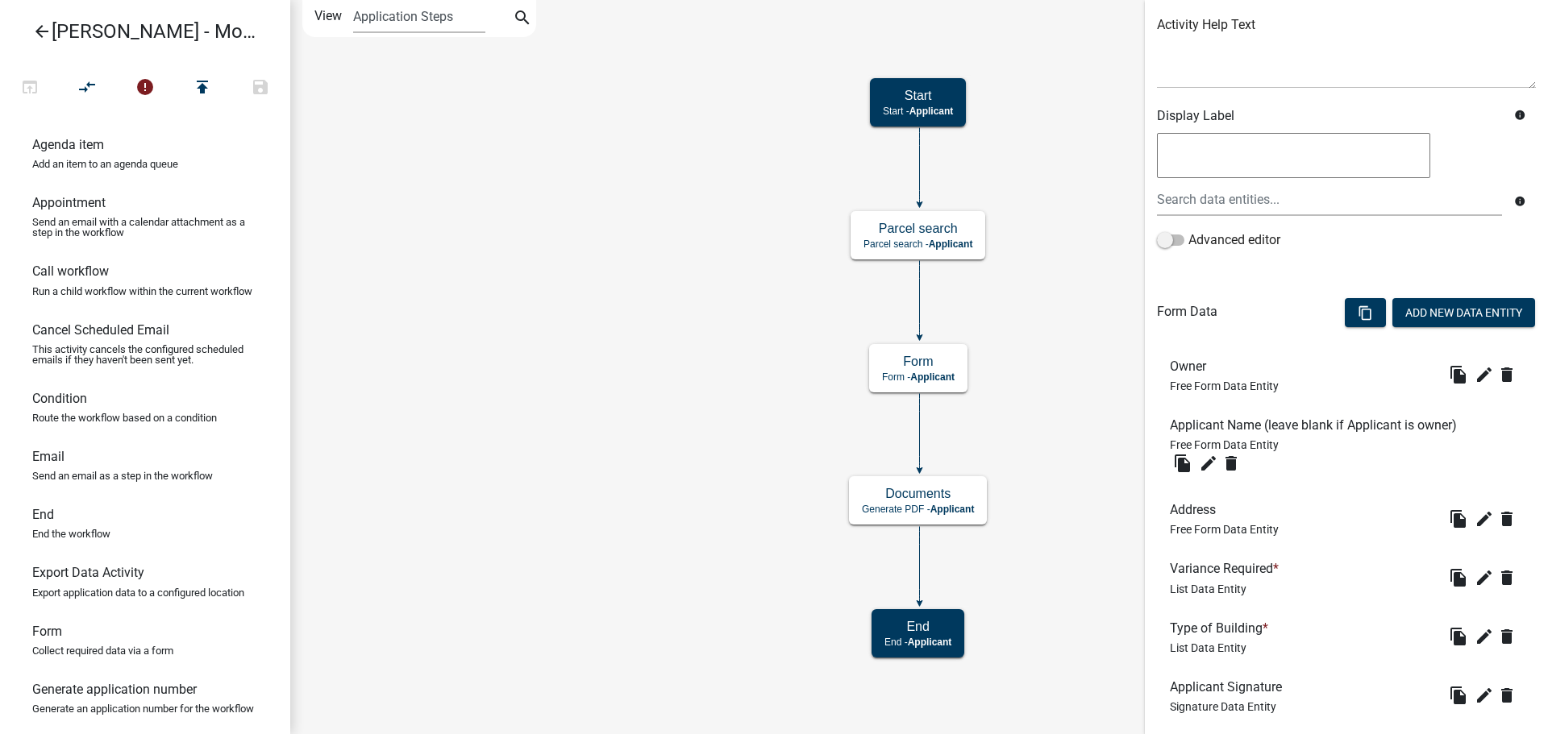
scroll to position [178, 0]
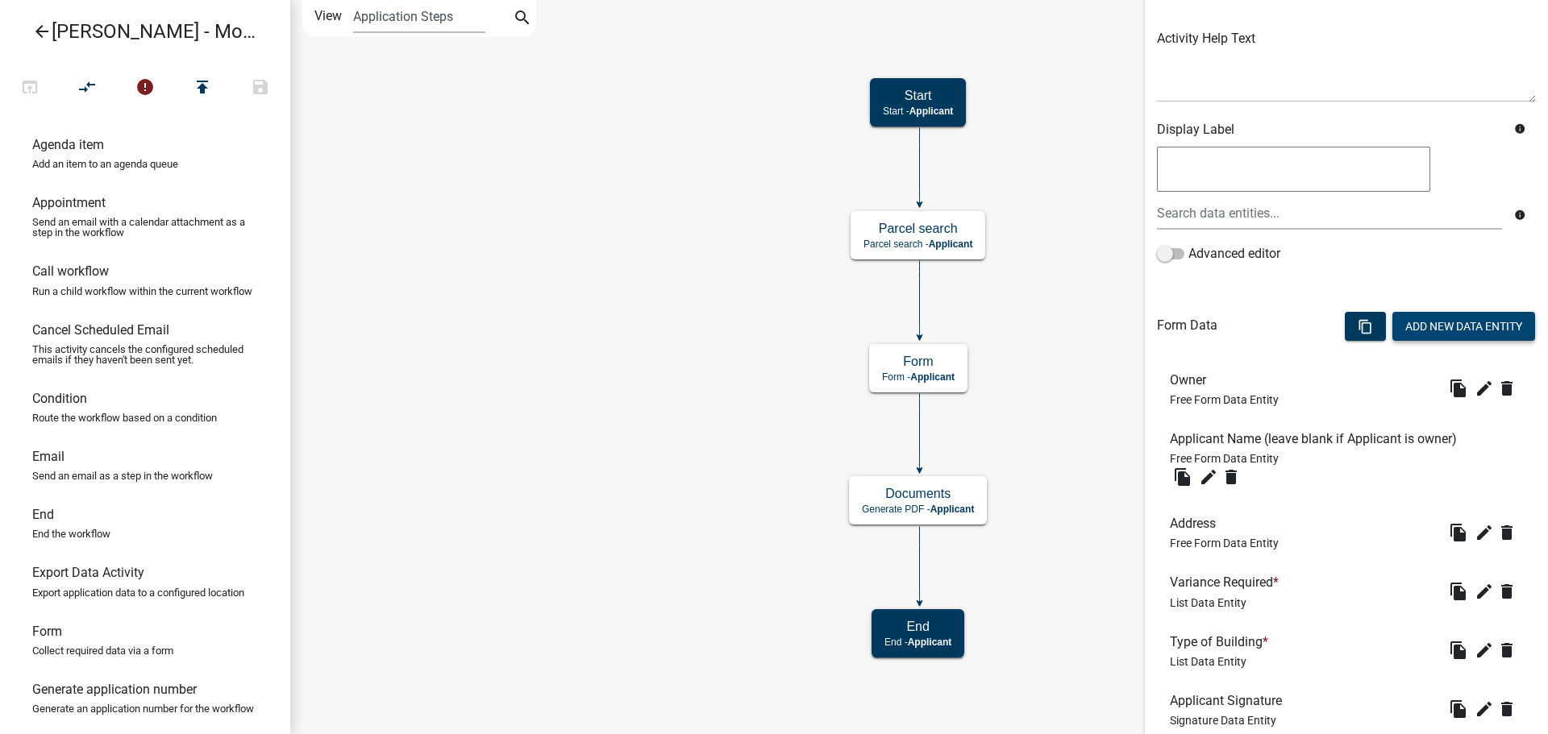
click at [1428, 318] on button "Add New Data Entity" at bounding box center [1463, 326] width 143 height 29
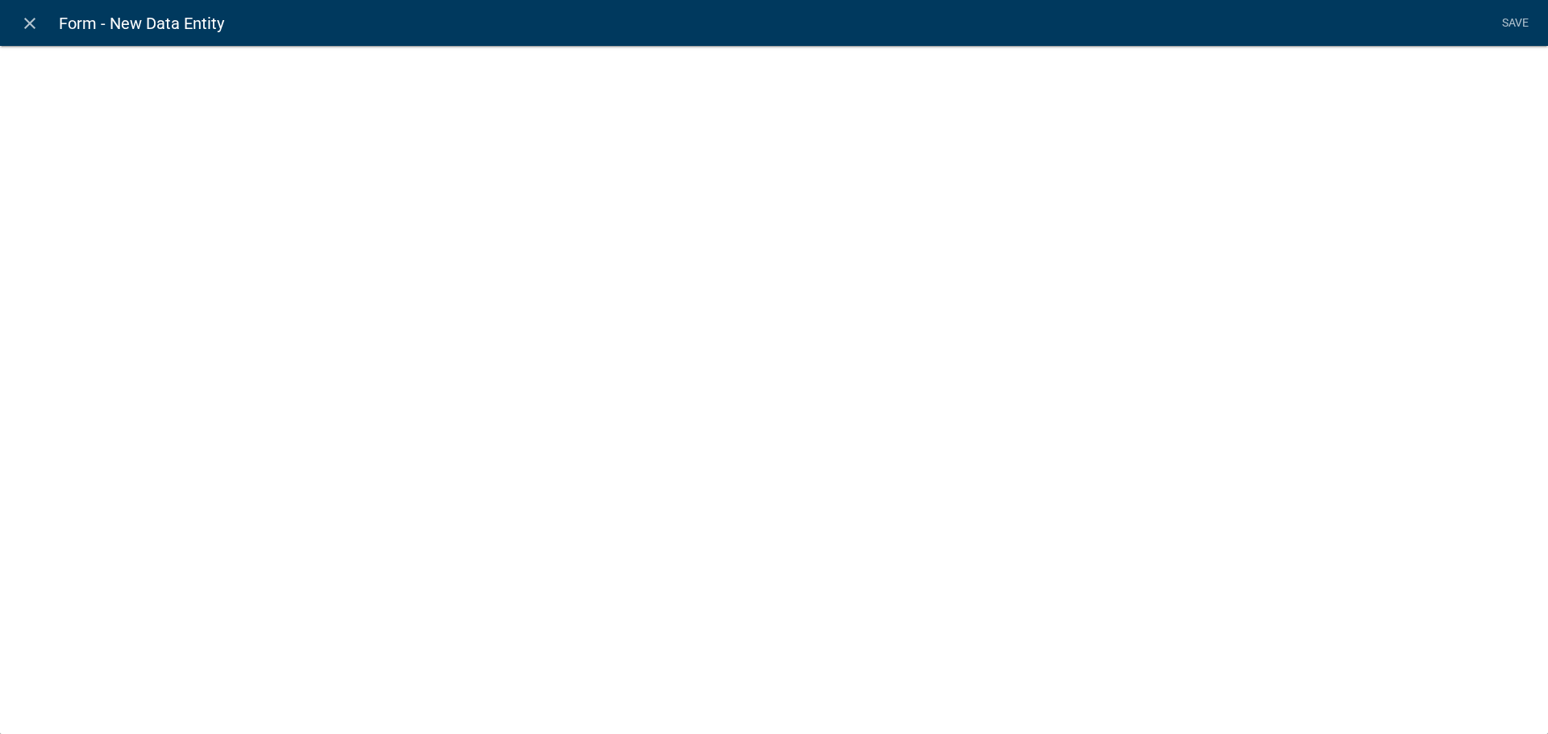
select select
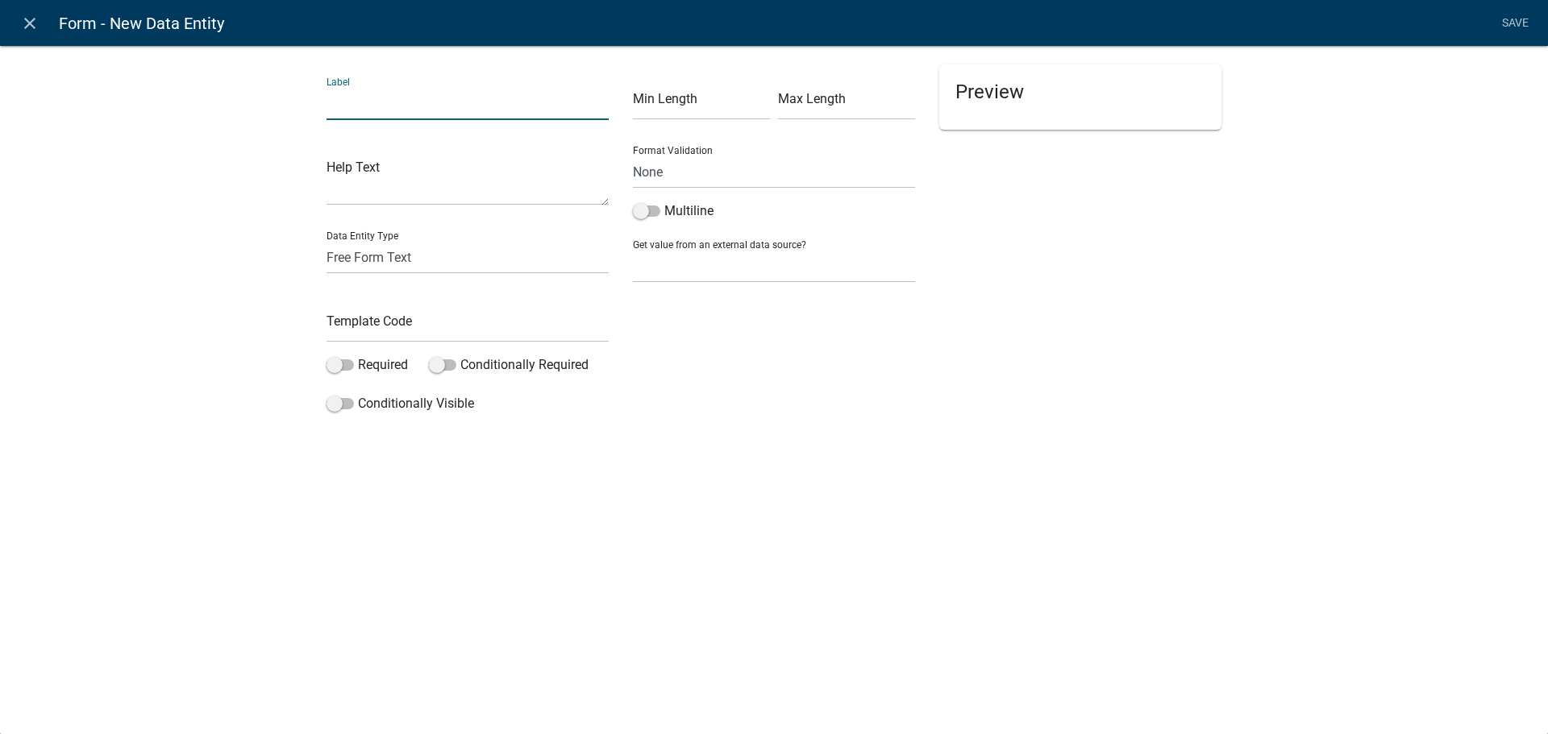
click at [424, 109] on input "text" at bounding box center [467, 103] width 282 height 33
type input "Signed By:"
click at [431, 310] on input "text" at bounding box center [467, 326] width 282 height 33
type input "Signed By:"
click at [722, 177] on select "None Email PhoneNumber" at bounding box center [774, 172] width 282 height 33
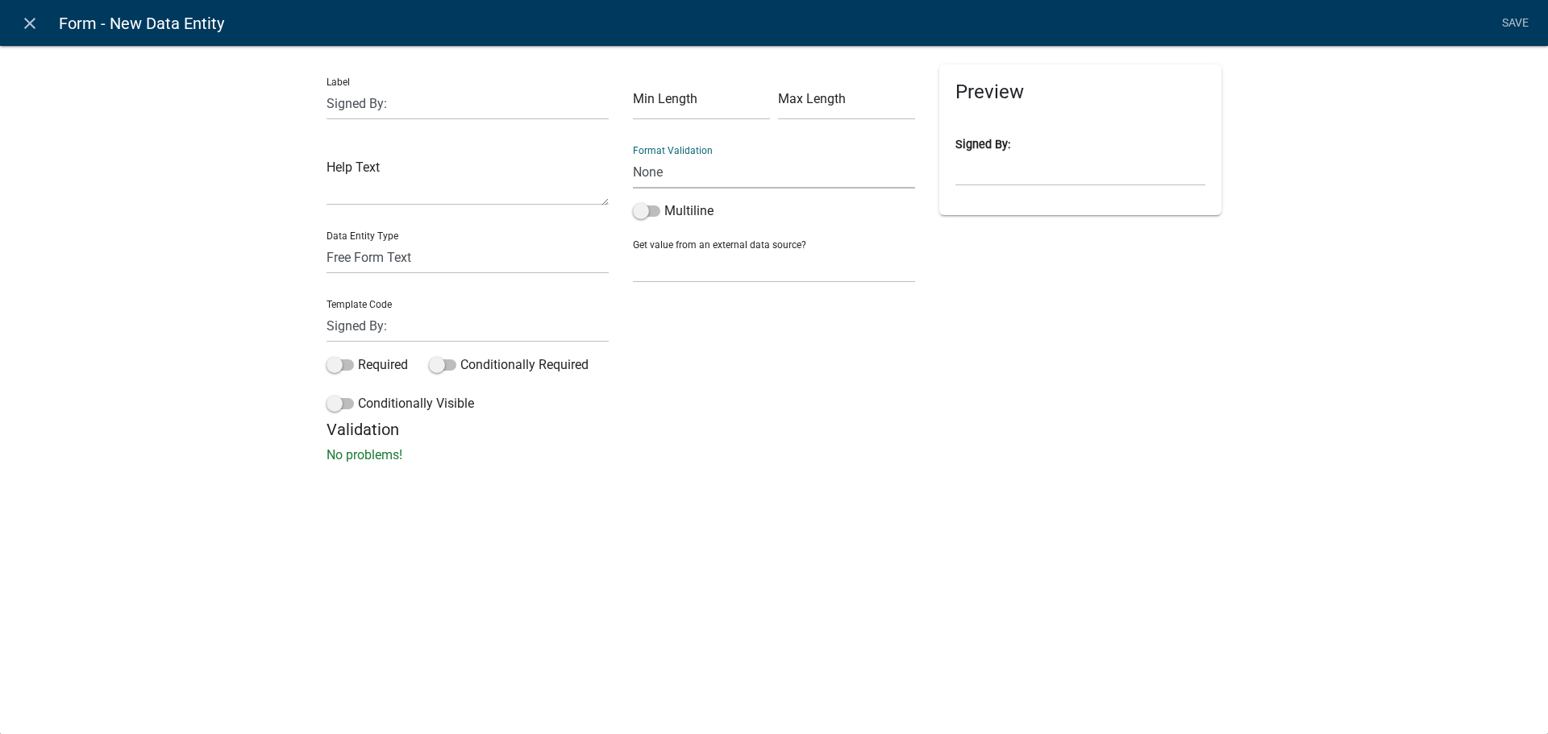
click at [962, 335] on div "Preview Signed By:" at bounding box center [1080, 241] width 306 height 355
click at [534, 272] on select "Free Form Text Document Display Entity Value Fee Numeric Data Date Map Sketch D…" at bounding box center [467, 257] width 282 height 33
click at [796, 308] on div "Min Length Max Length Format Validation None Email PhoneNumber Multiline Get va…" at bounding box center [774, 241] width 306 height 355
click at [1519, 23] on link "Save" at bounding box center [1514, 23] width 40 height 31
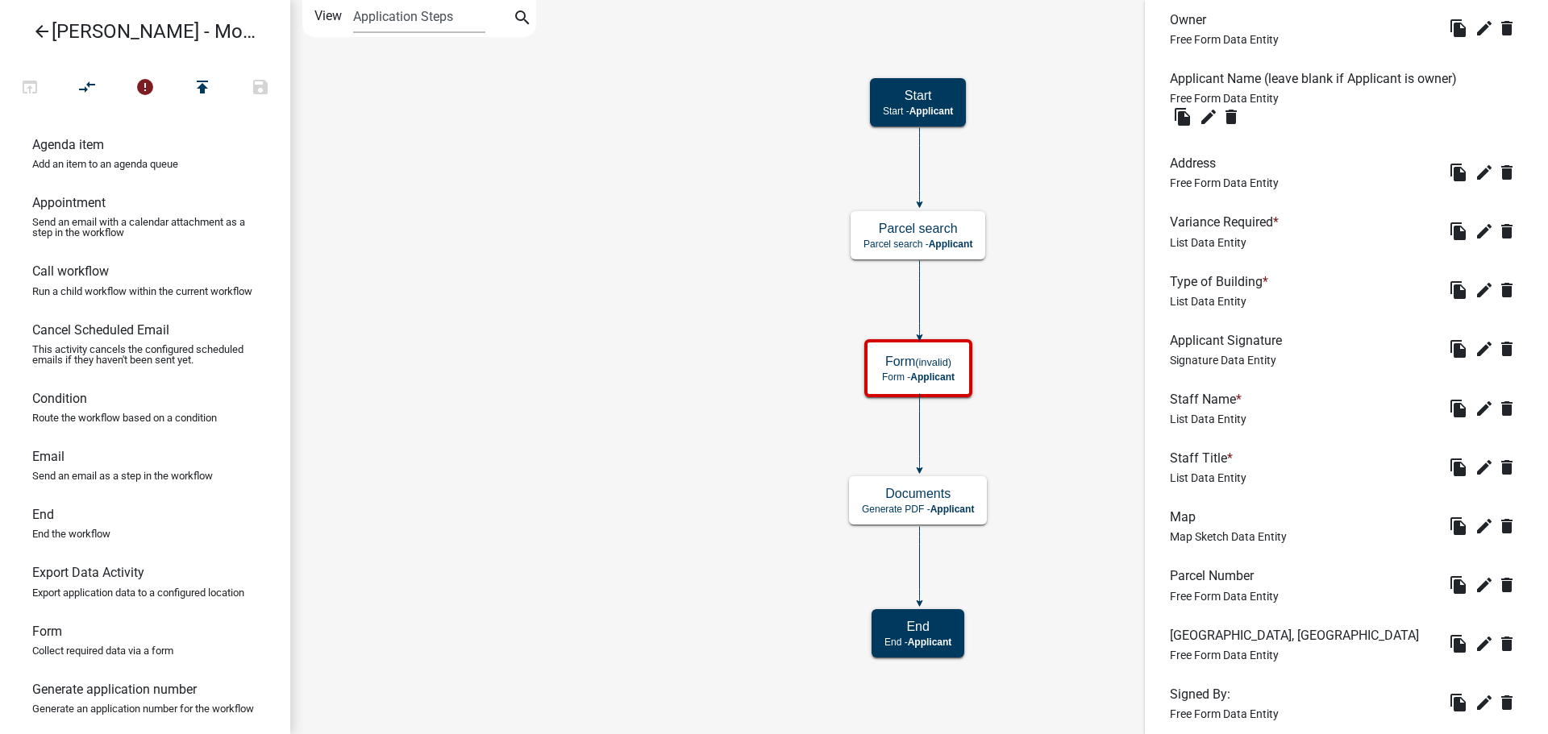
scroll to position [642, 0]
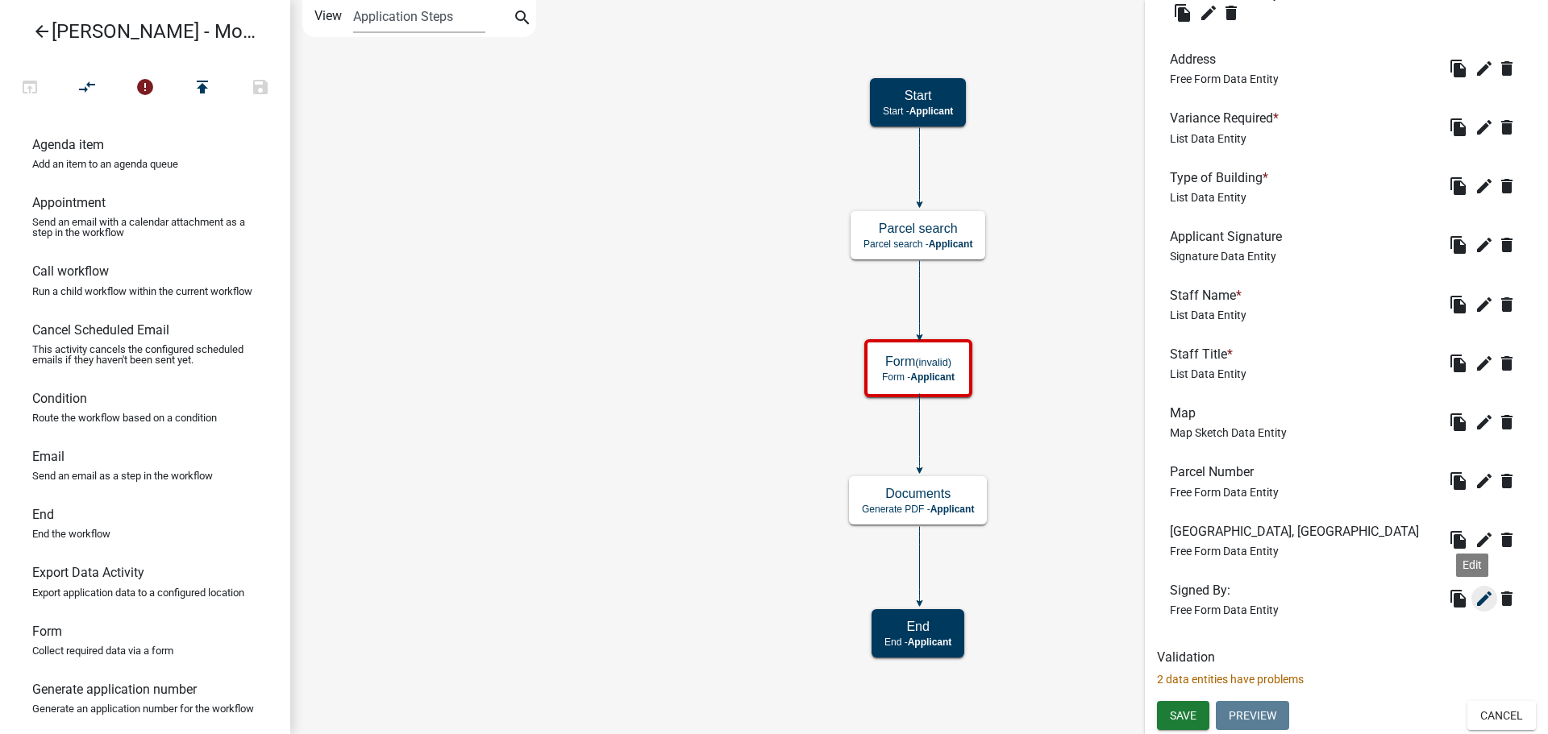
click at [1474, 606] on icon "edit" at bounding box center [1483, 598] width 19 height 19
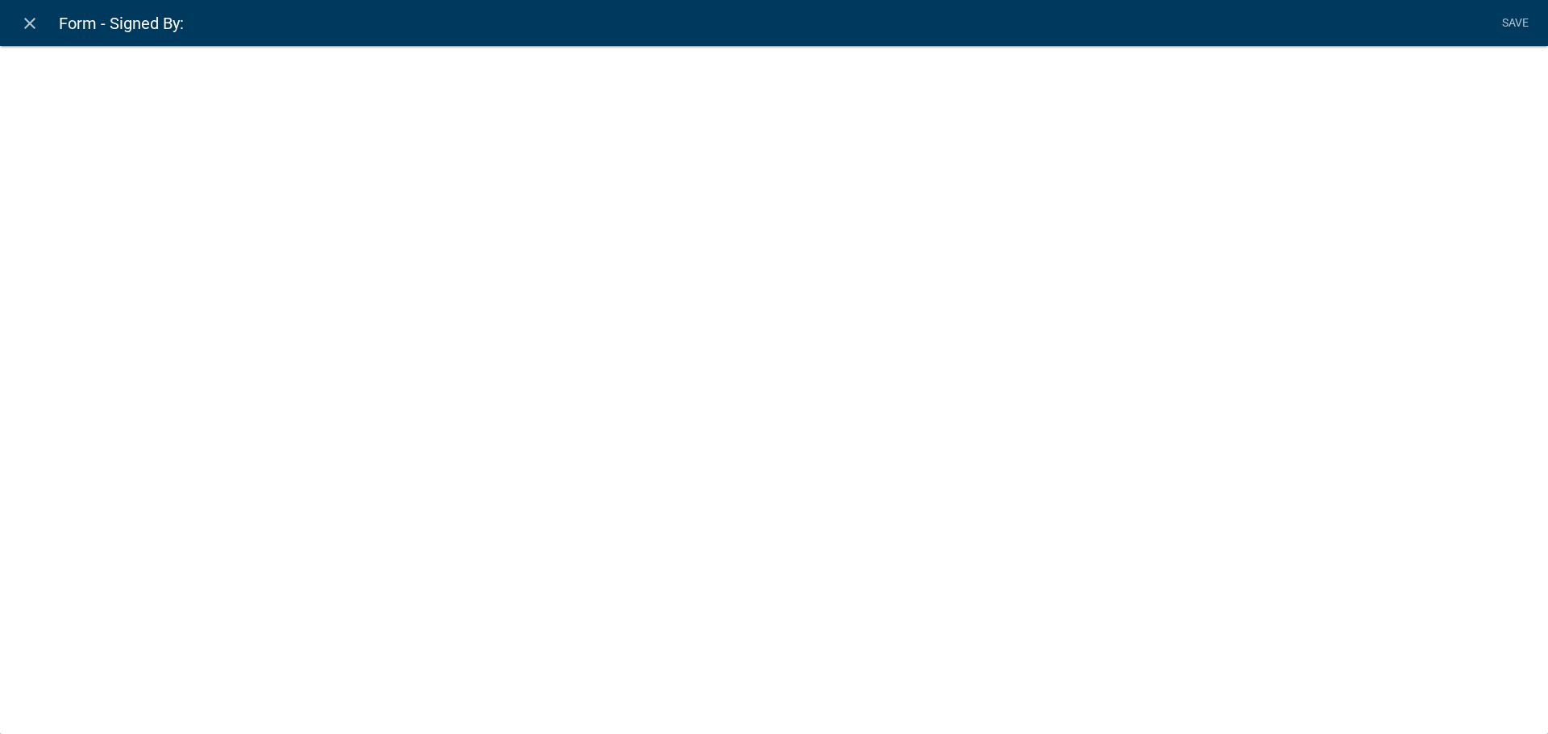
select select
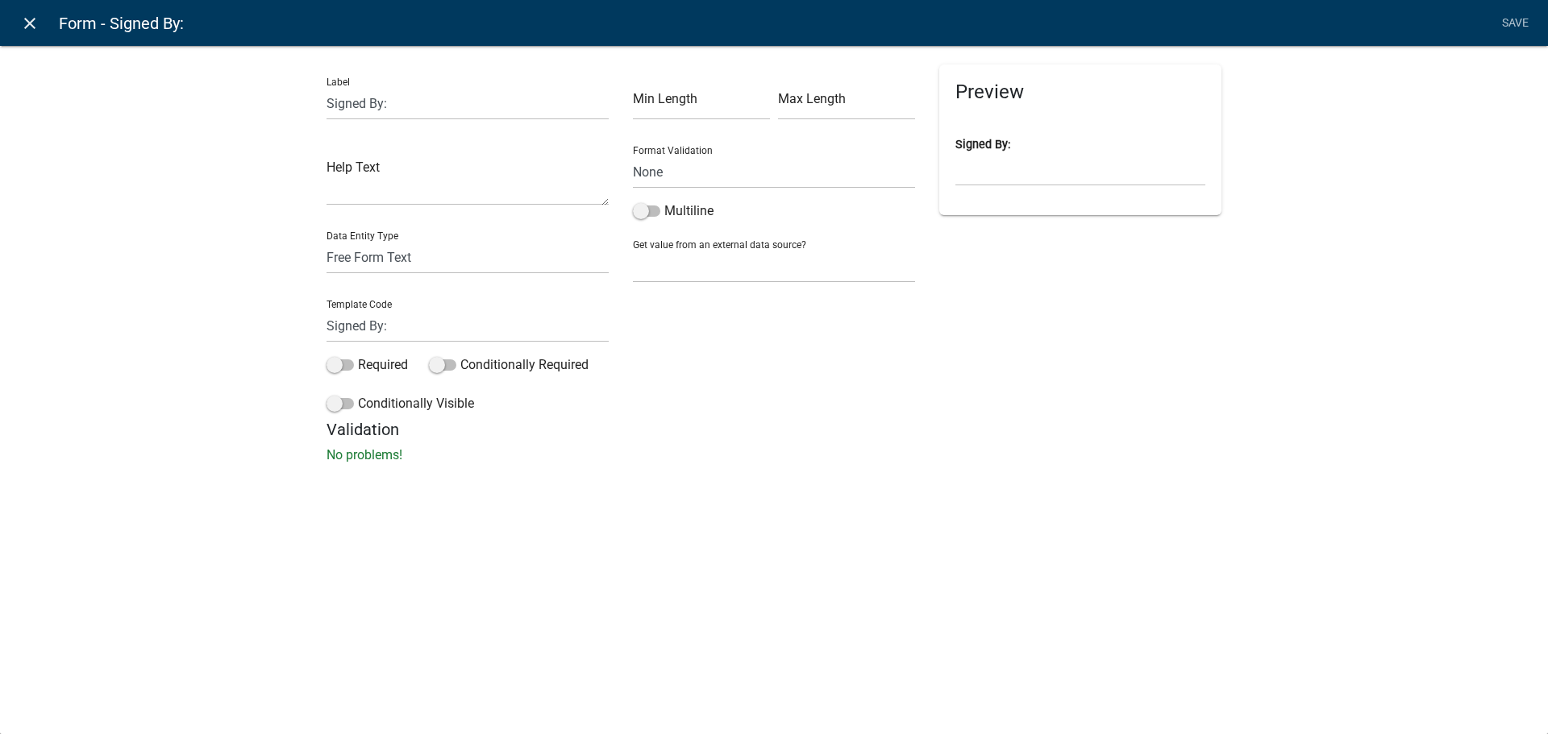
click at [31, 21] on icon "close" at bounding box center [29, 23] width 19 height 19
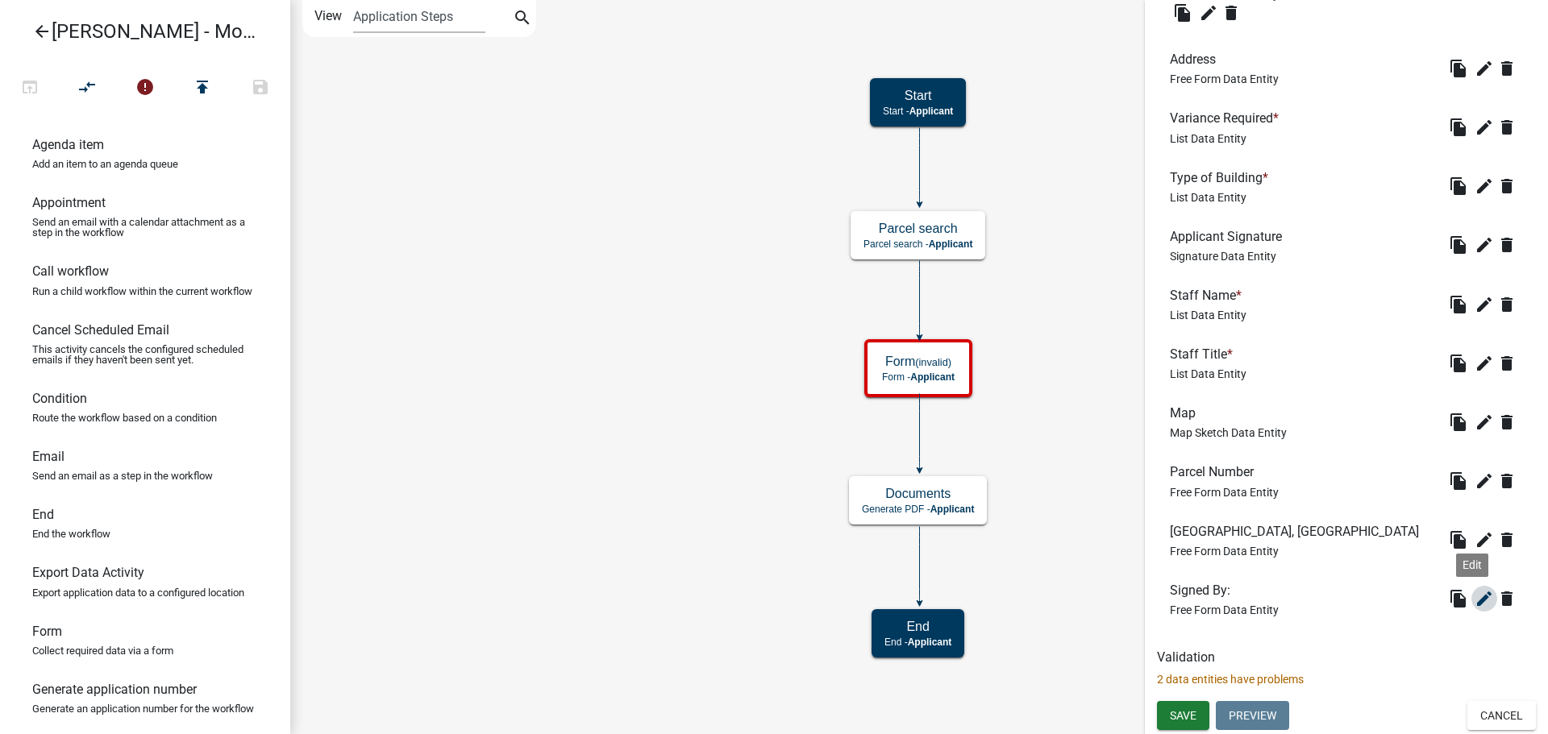
click at [1474, 608] on icon "edit" at bounding box center [1483, 598] width 19 height 19
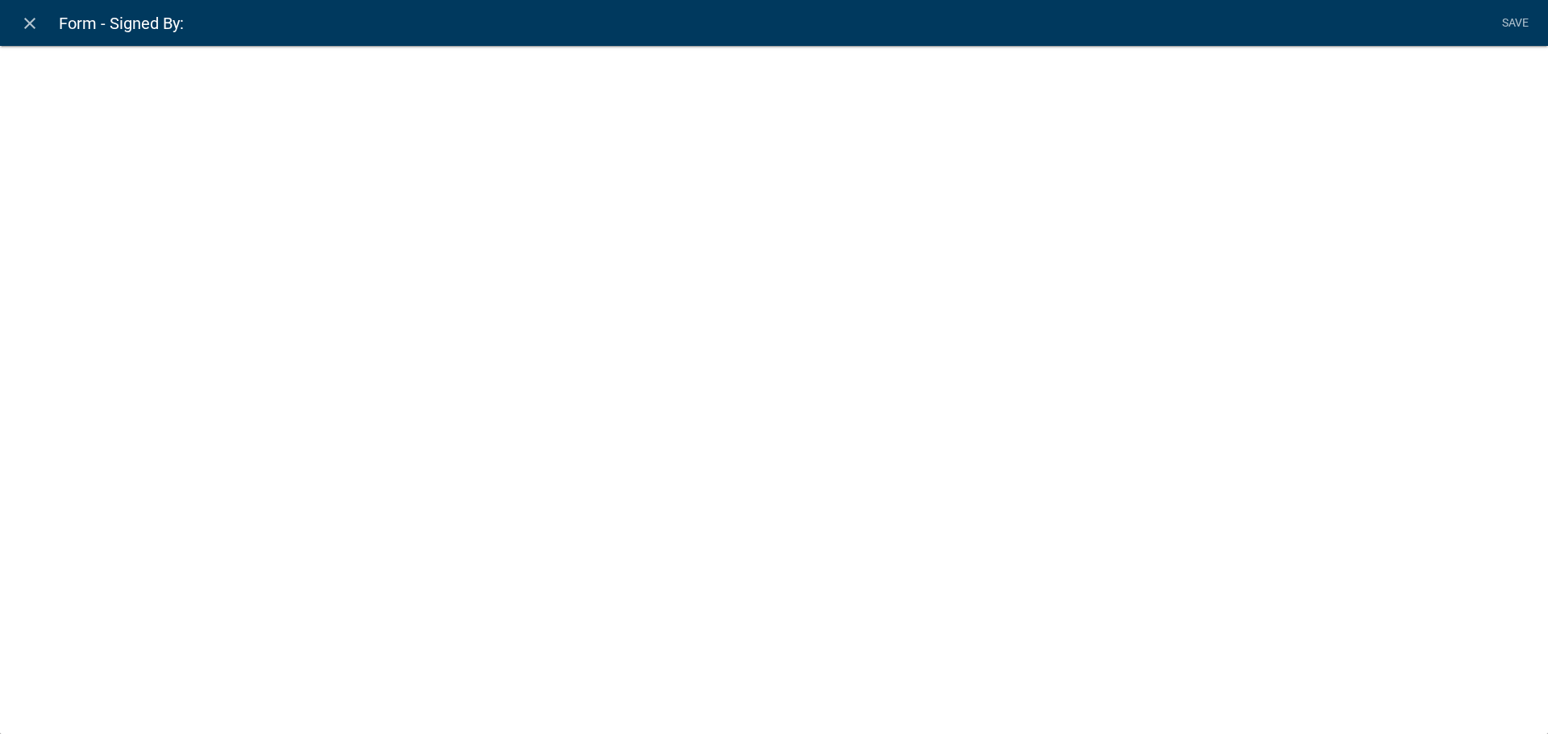
select select
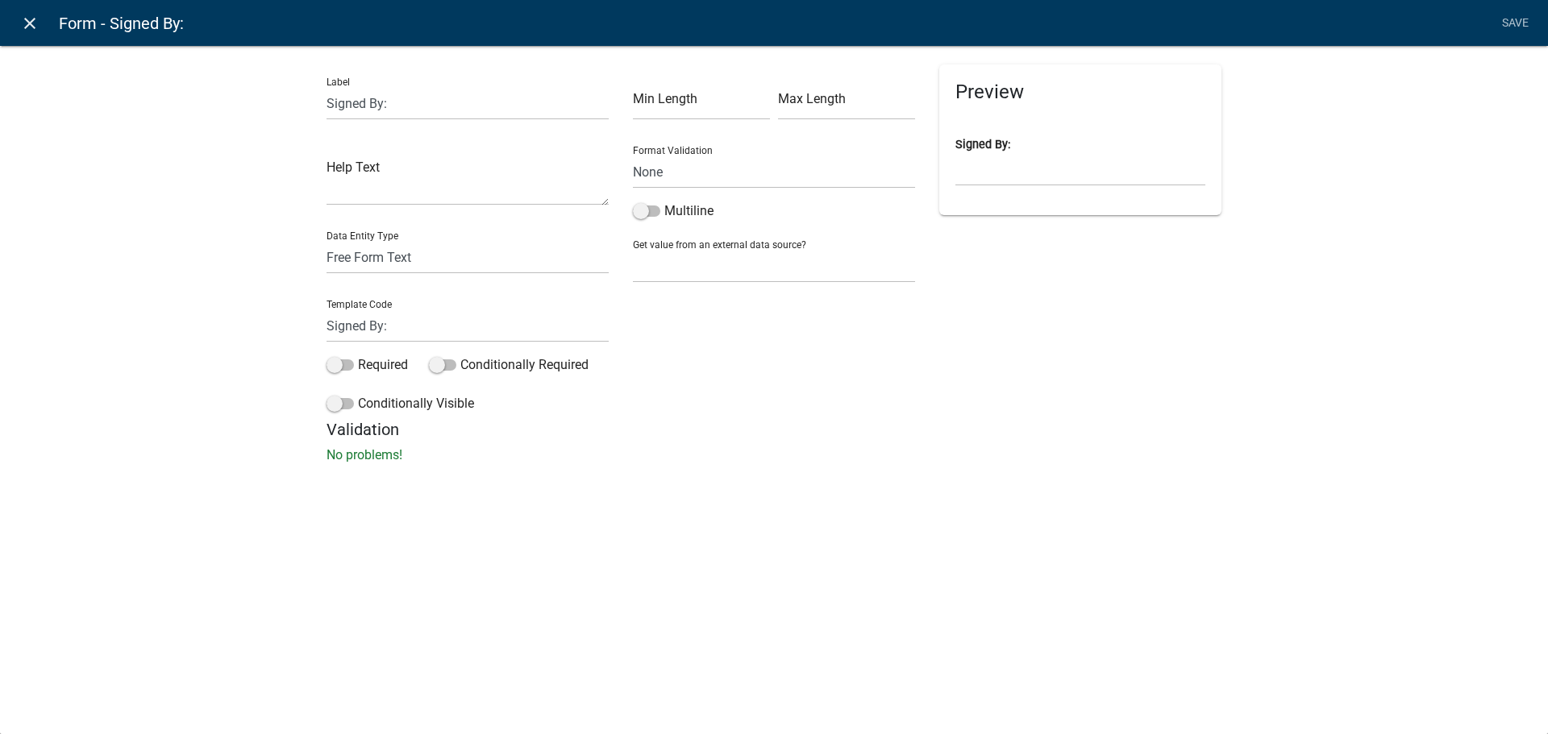
click at [28, 27] on icon "close" at bounding box center [29, 23] width 19 height 19
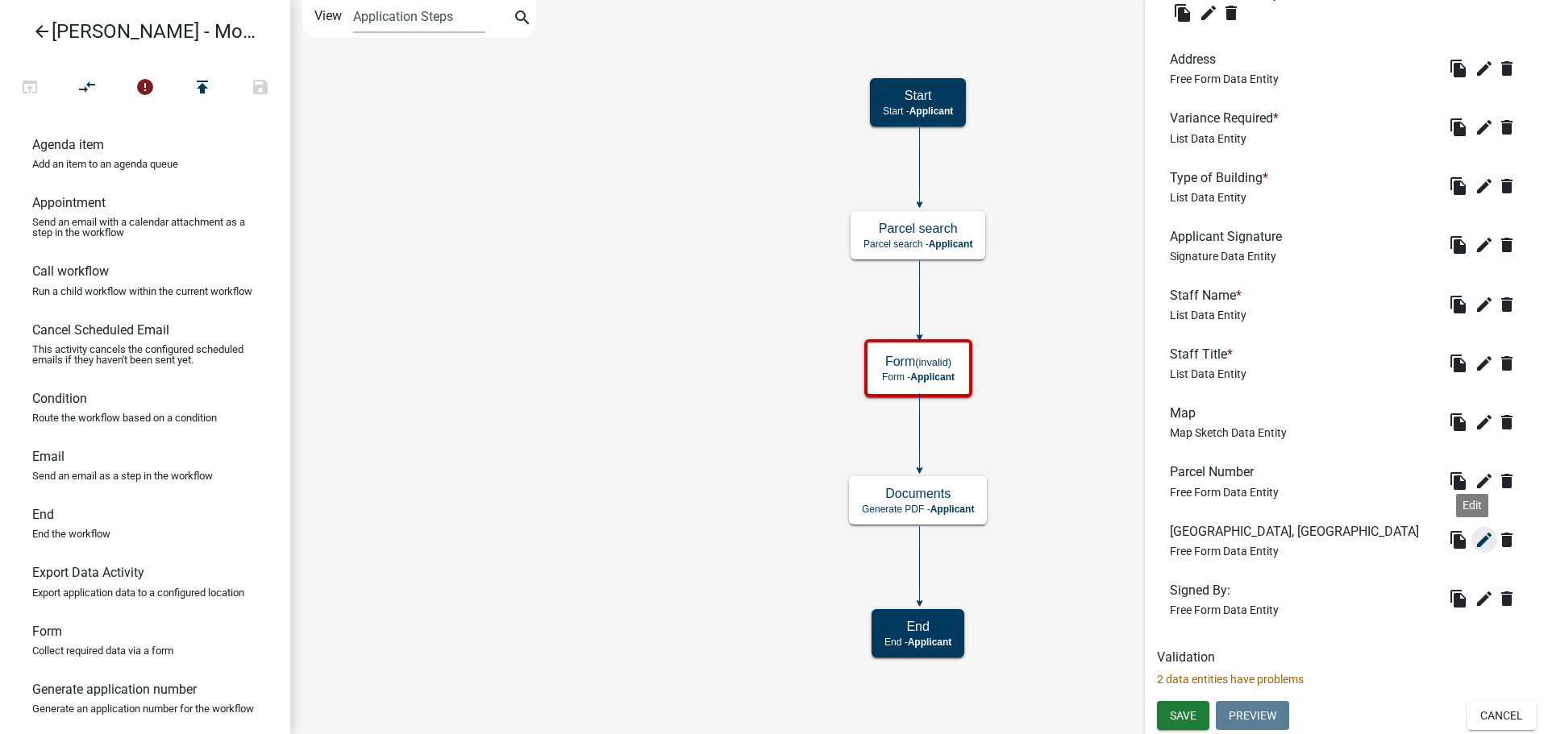
click at [1474, 531] on icon "edit" at bounding box center [1483, 539] width 19 height 19
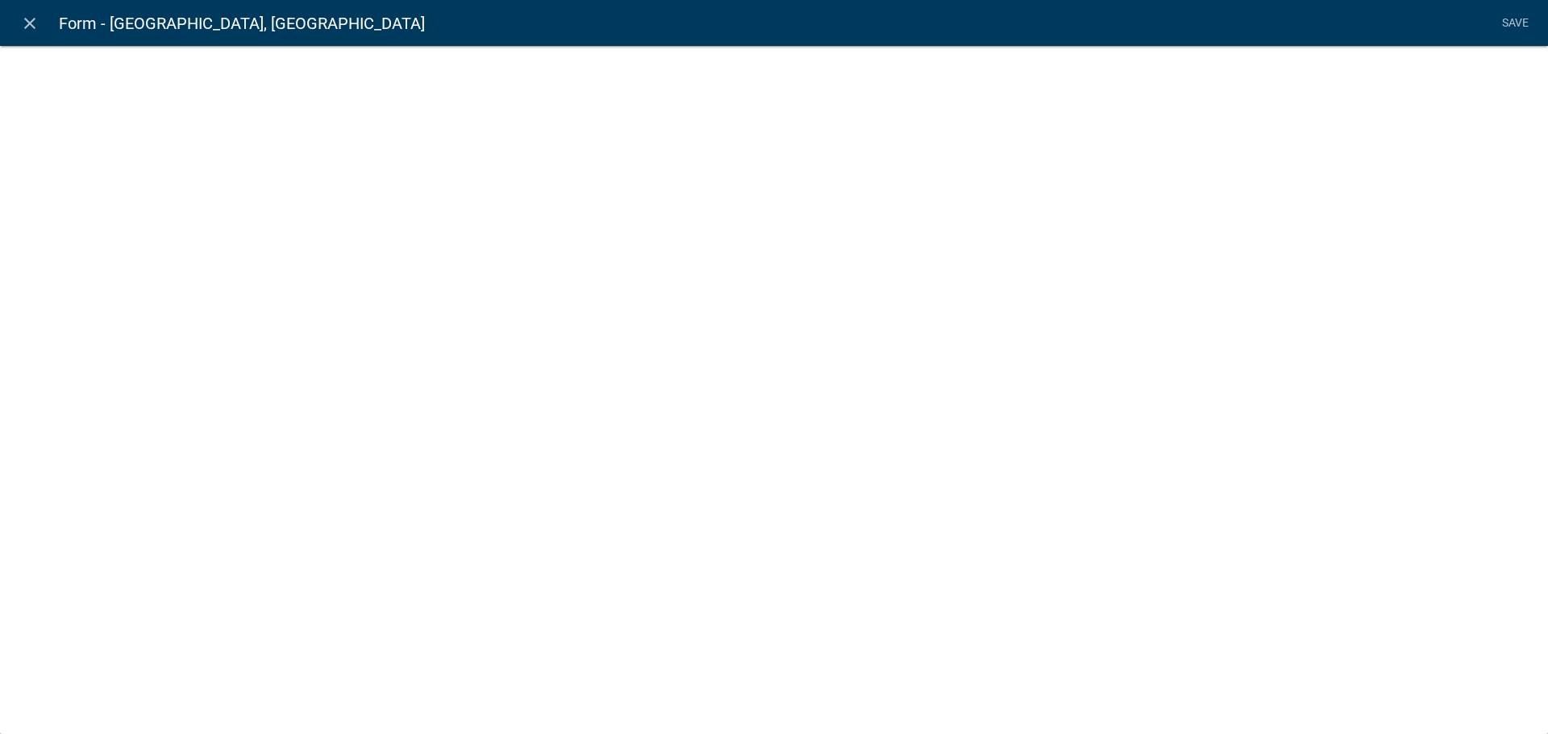
select select
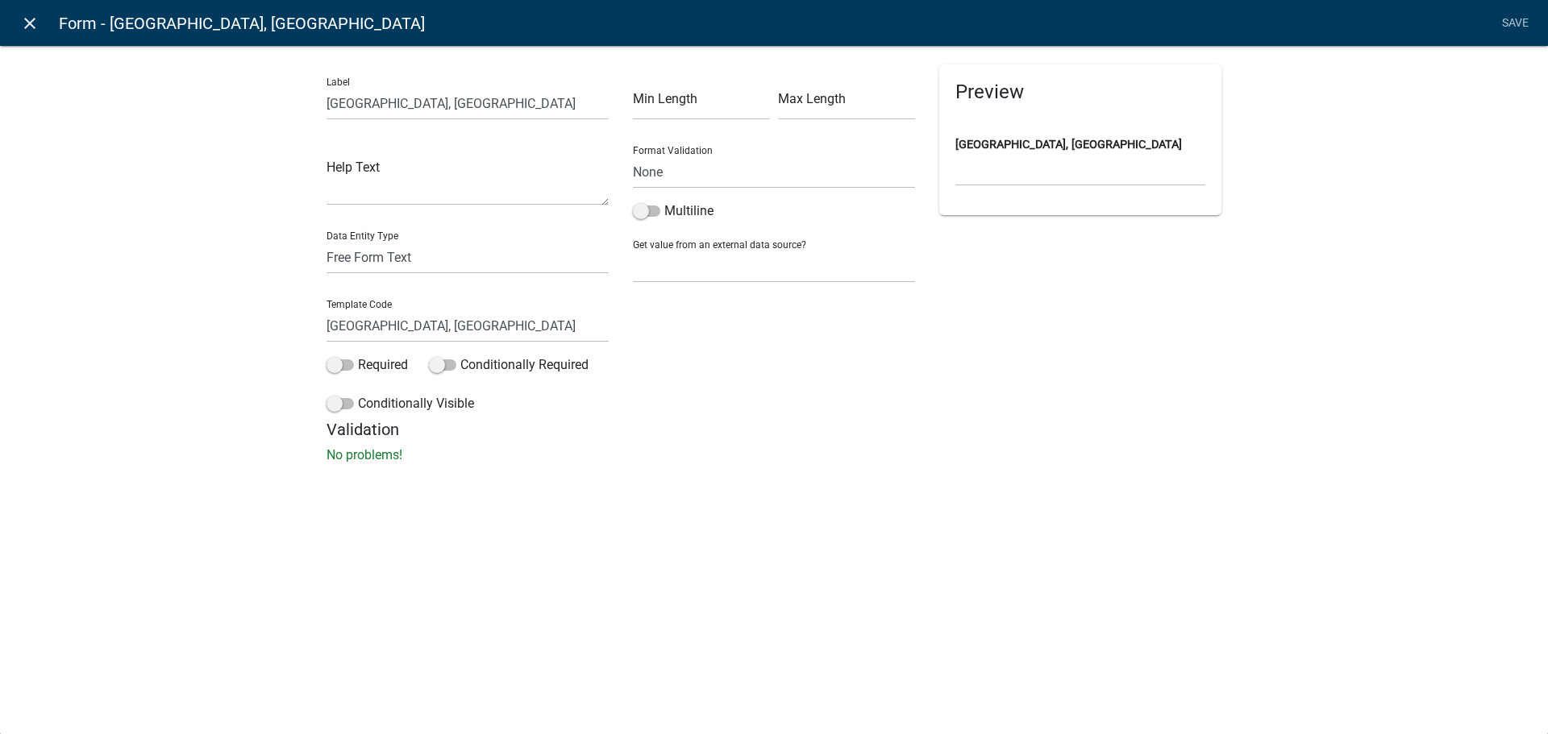
click at [31, 29] on icon "close" at bounding box center [29, 23] width 19 height 19
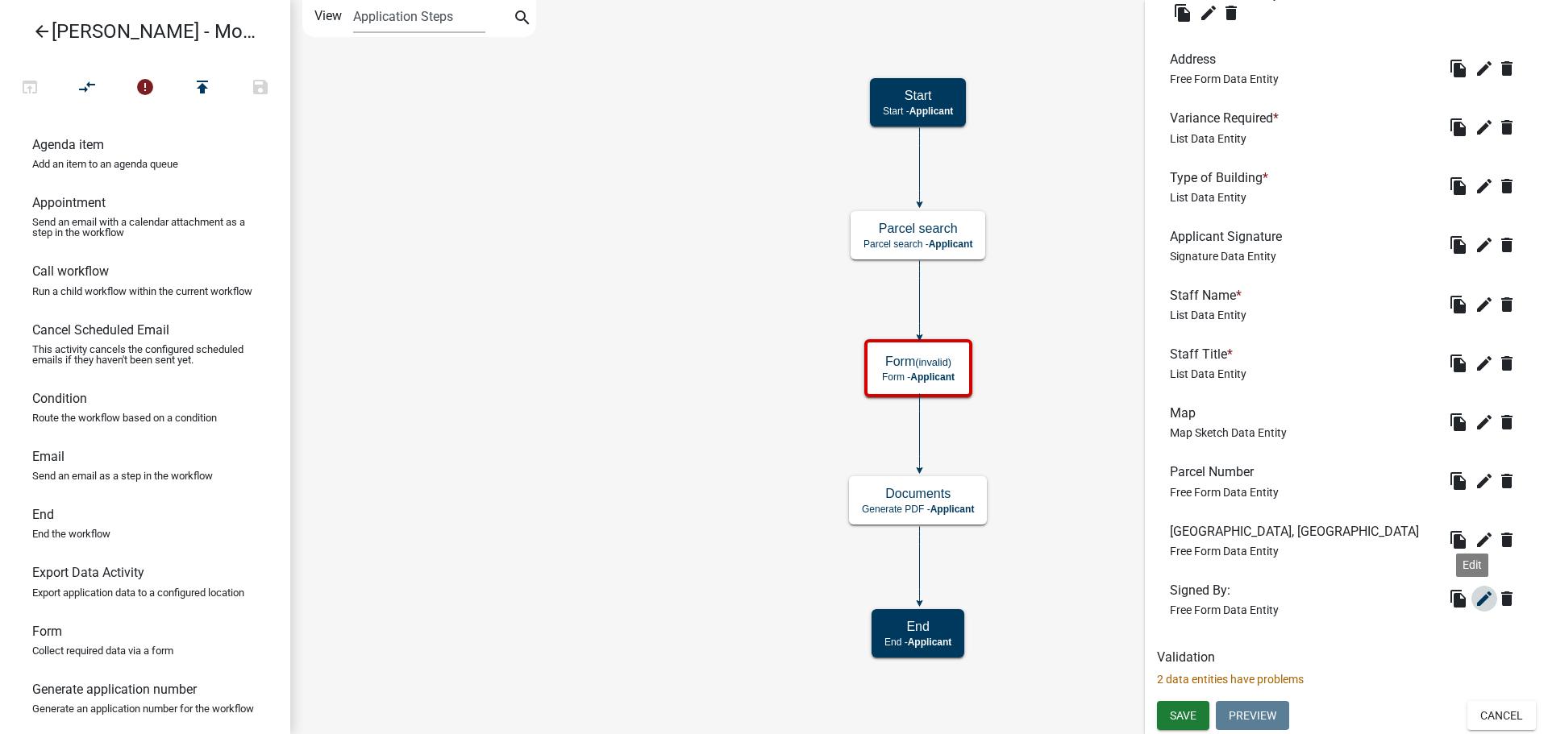
click at [1474, 601] on icon "edit" at bounding box center [1483, 598] width 19 height 19
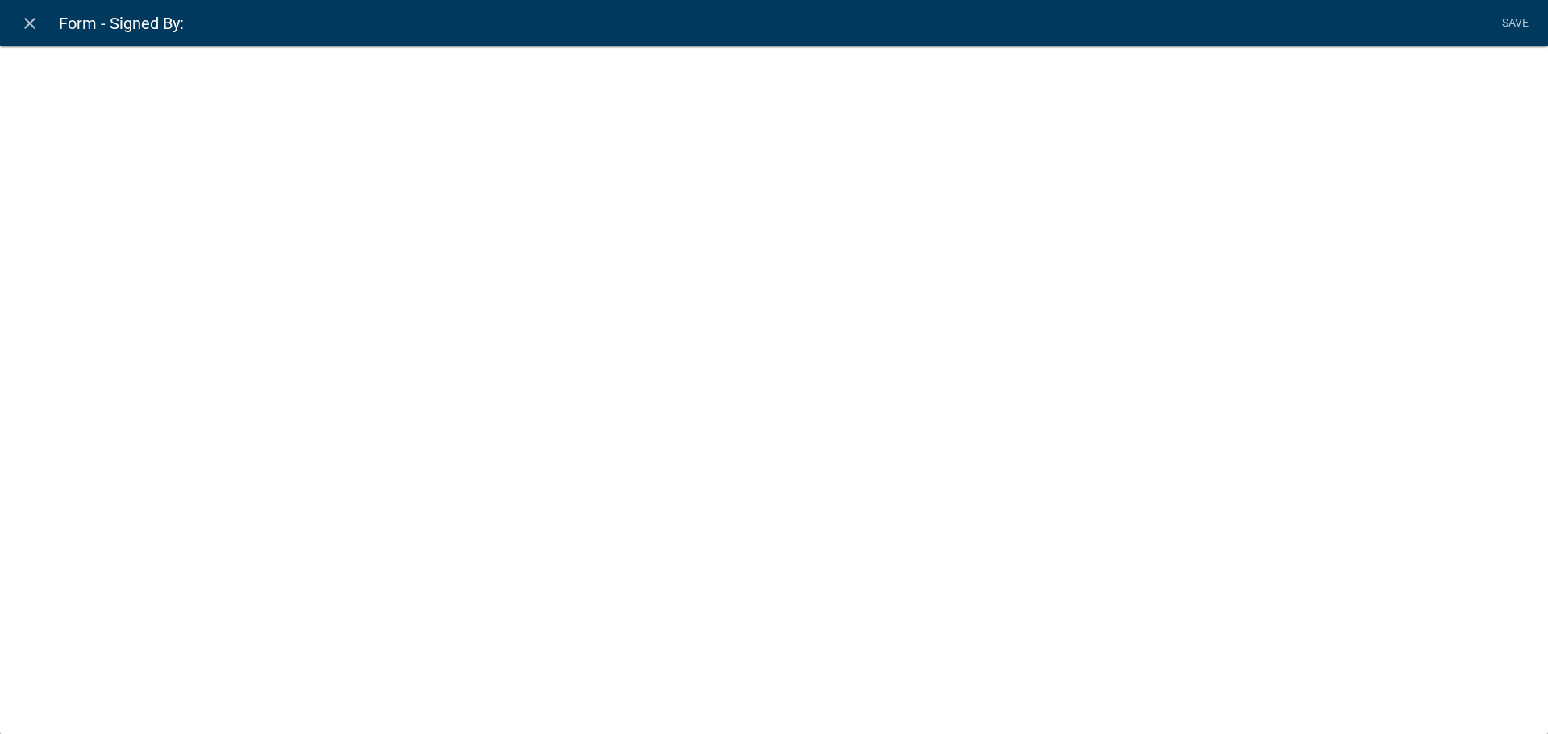
select select
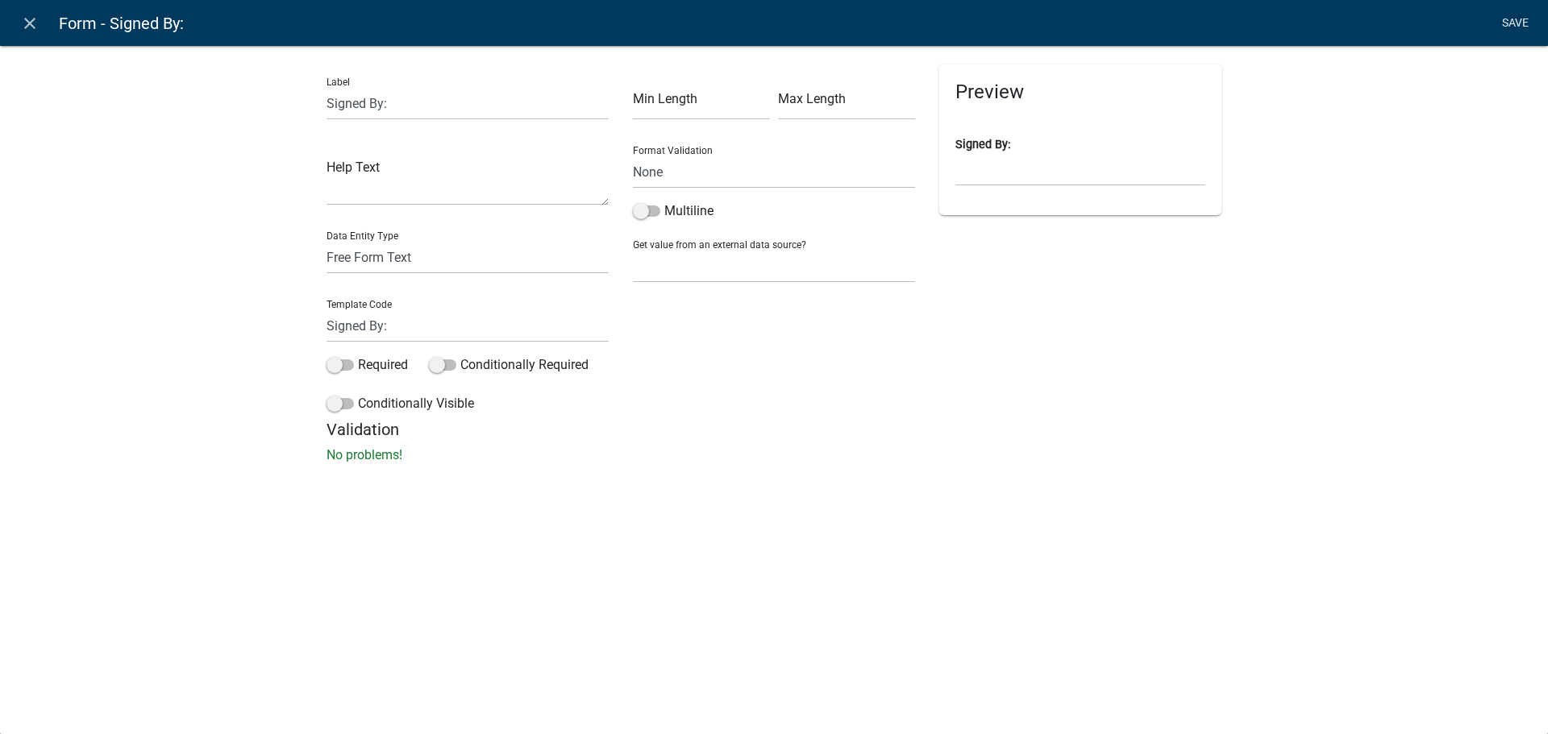
click at [1527, 20] on link "Save" at bounding box center [1514, 23] width 40 height 31
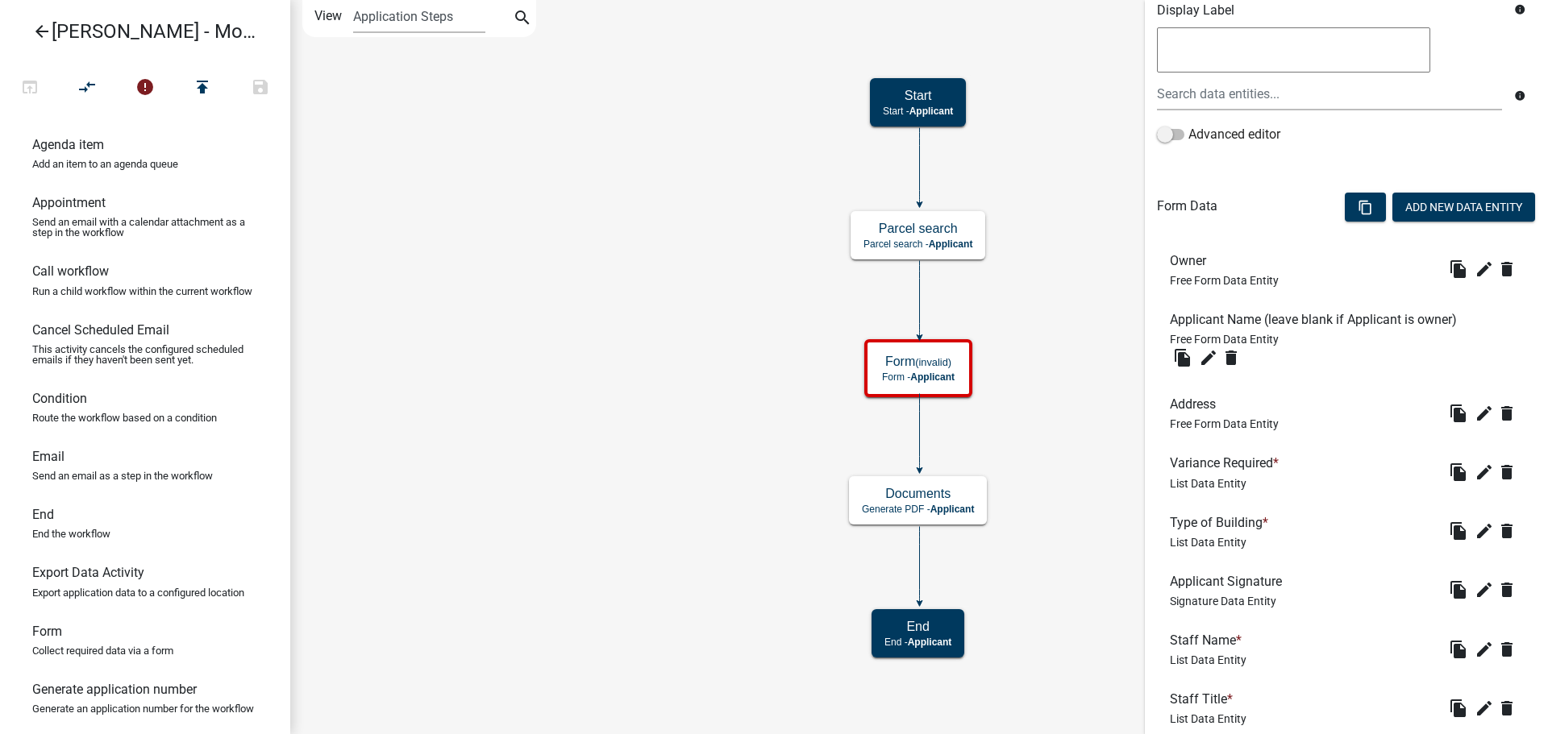
scroll to position [0, 0]
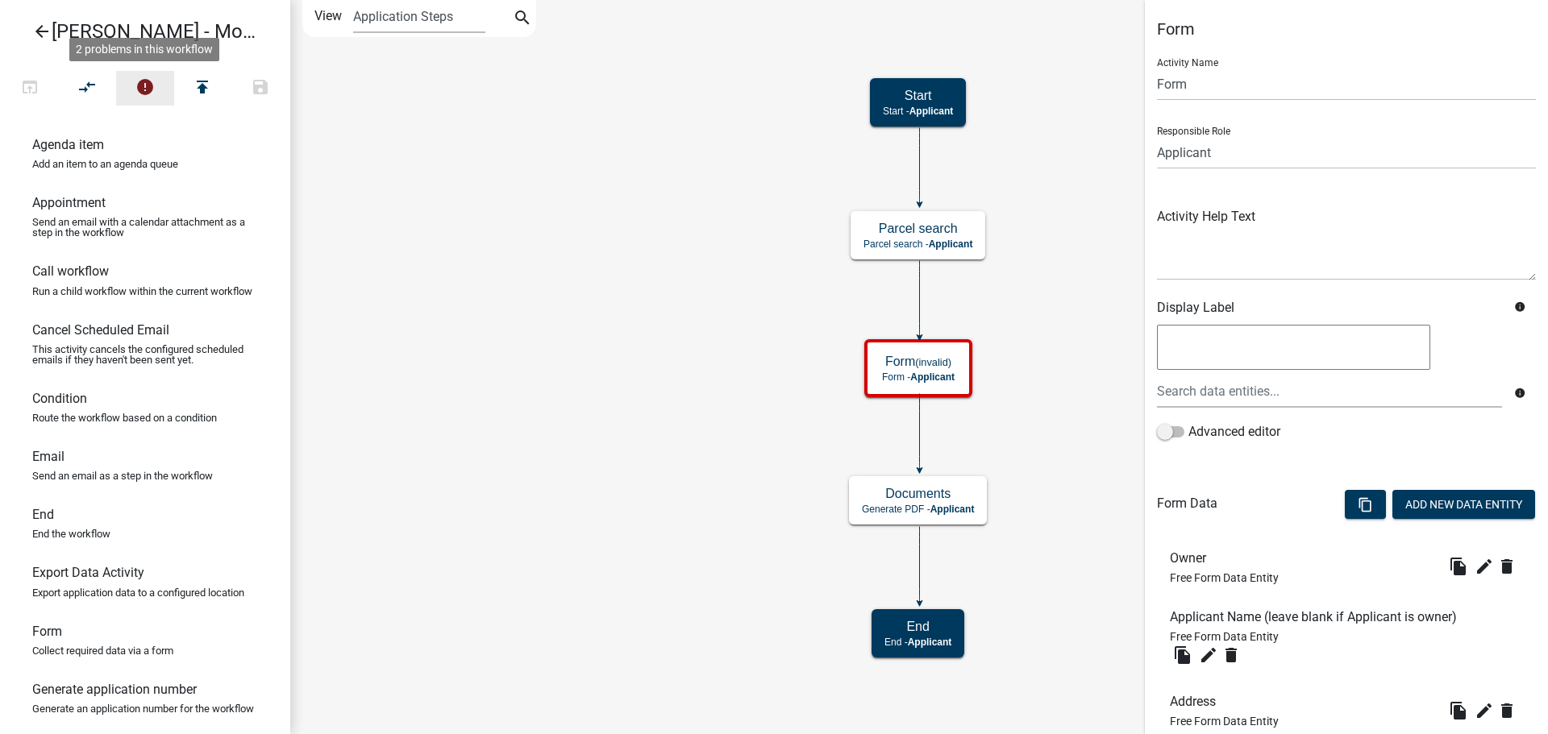
click at [153, 85] on icon "error" at bounding box center [144, 88] width 19 height 23
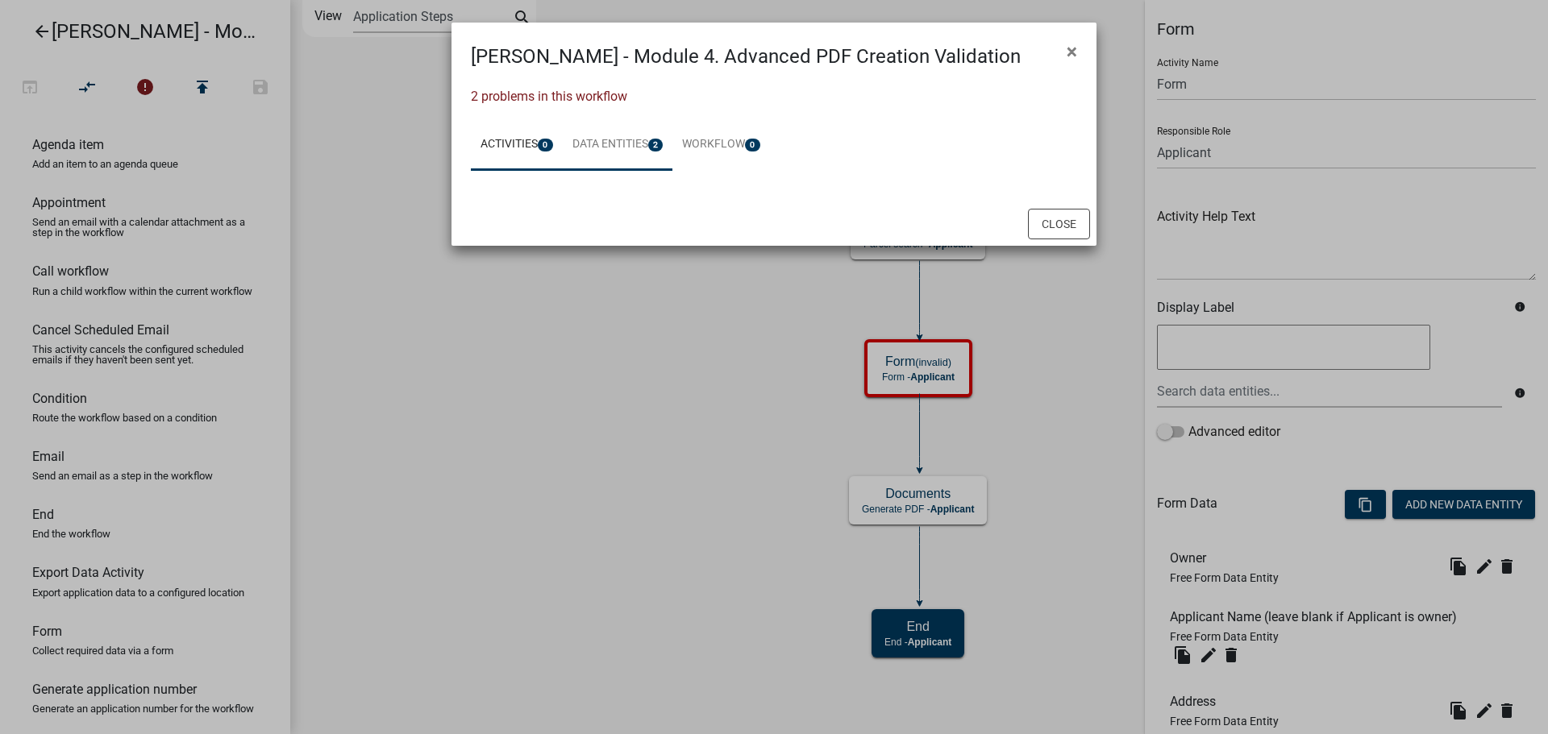
click at [637, 148] on link "Data Entities 2" at bounding box center [618, 145] width 110 height 52
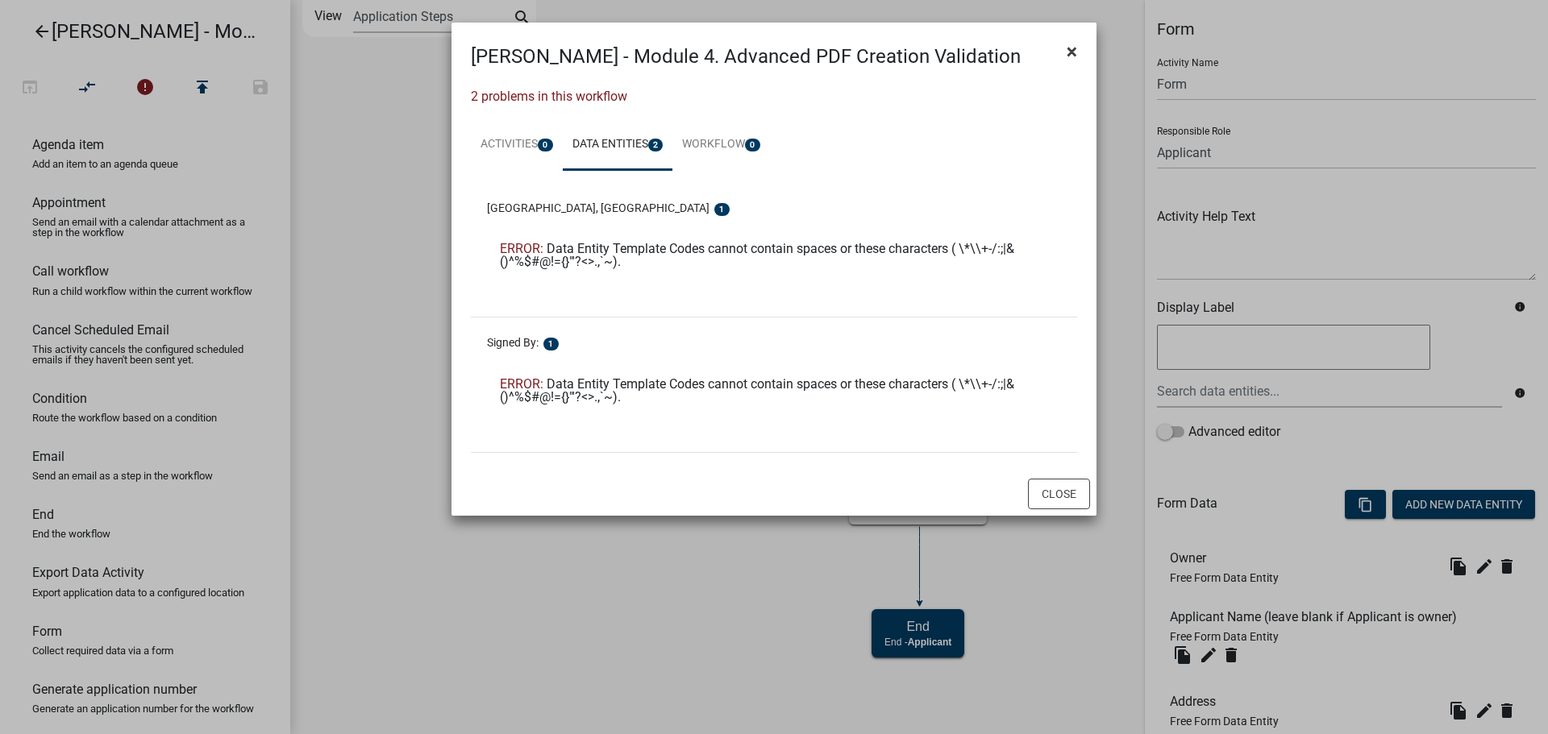
click at [1066, 48] on span "×" at bounding box center [1071, 51] width 10 height 23
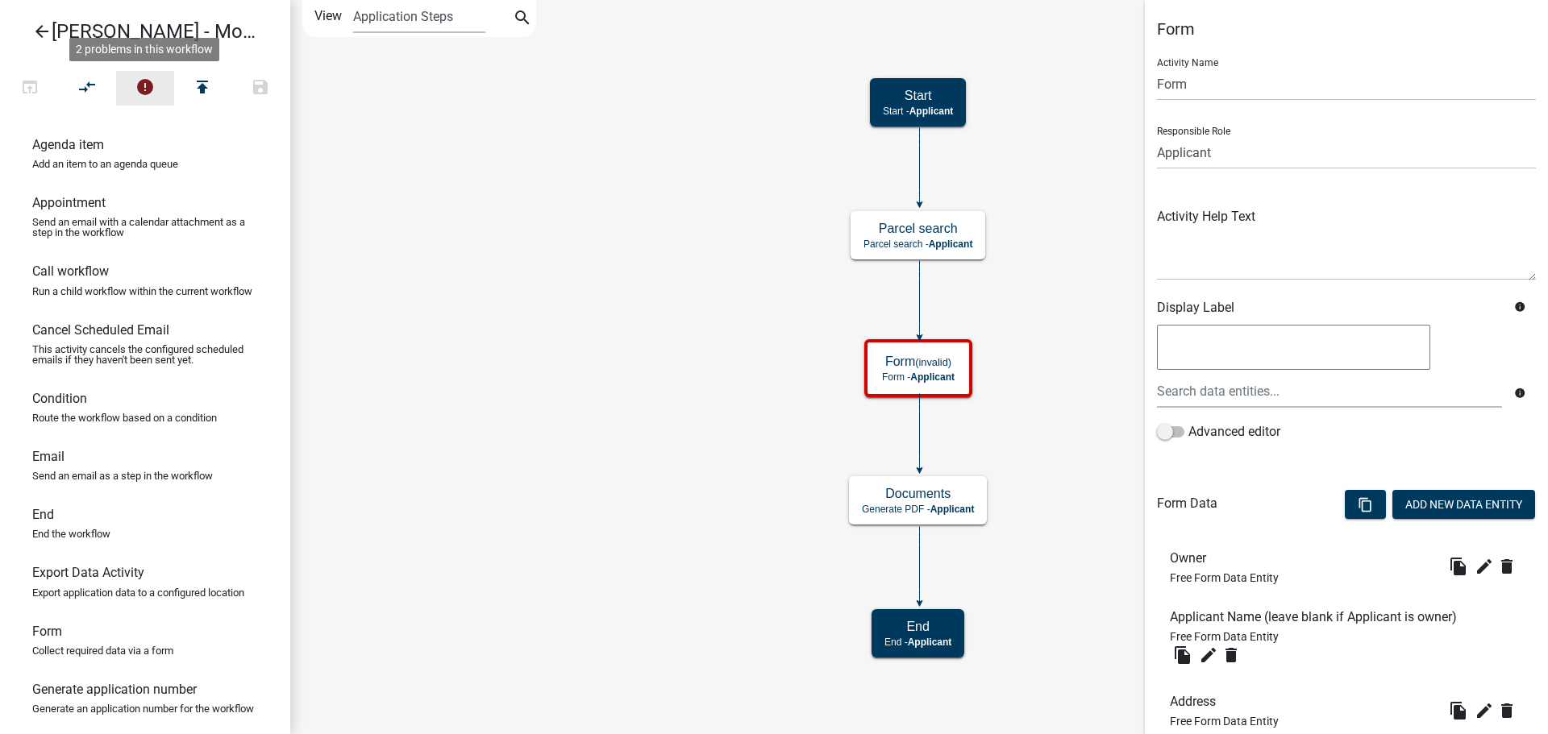
scroll to position [642, 0]
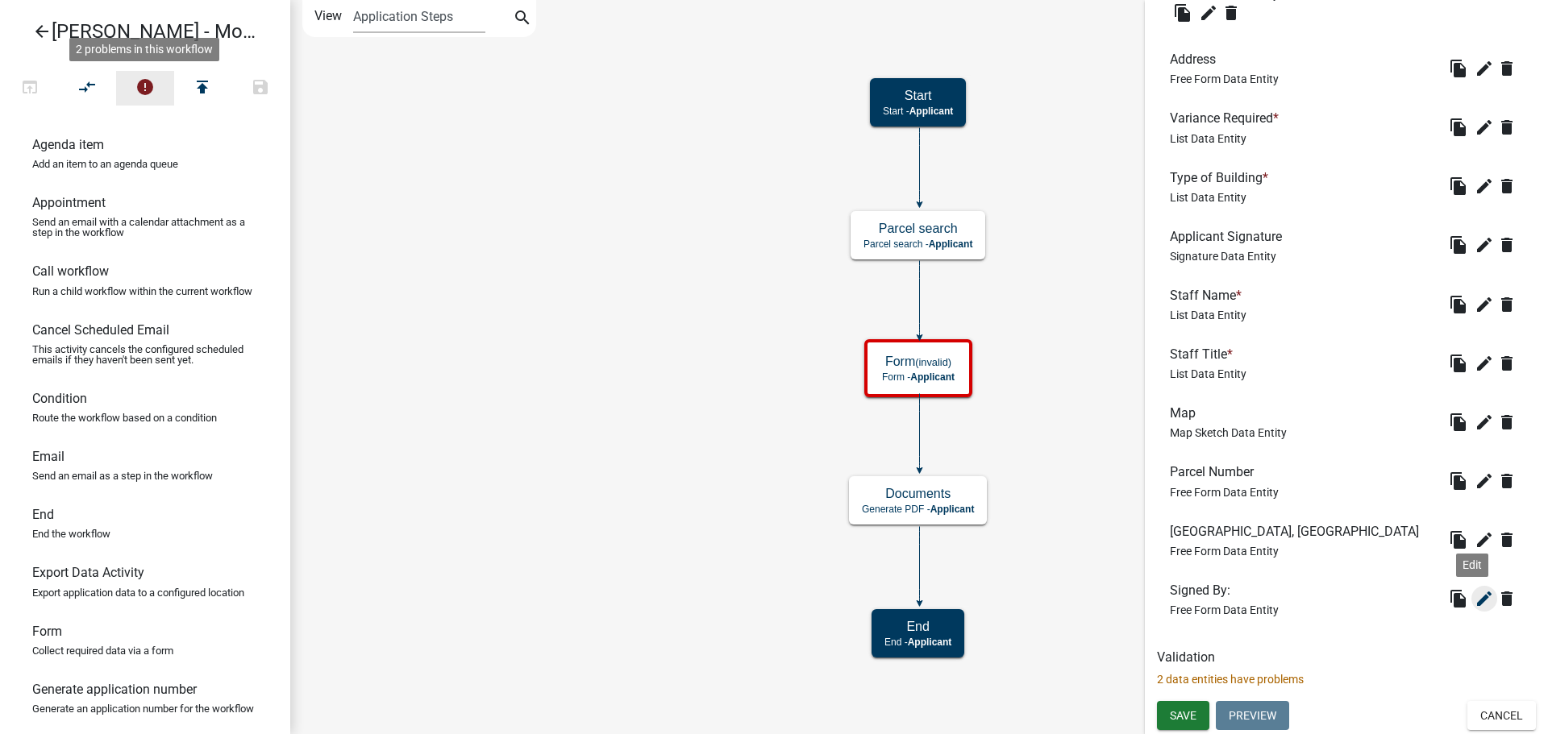
click at [1480, 598] on icon "edit" at bounding box center [1483, 598] width 19 height 19
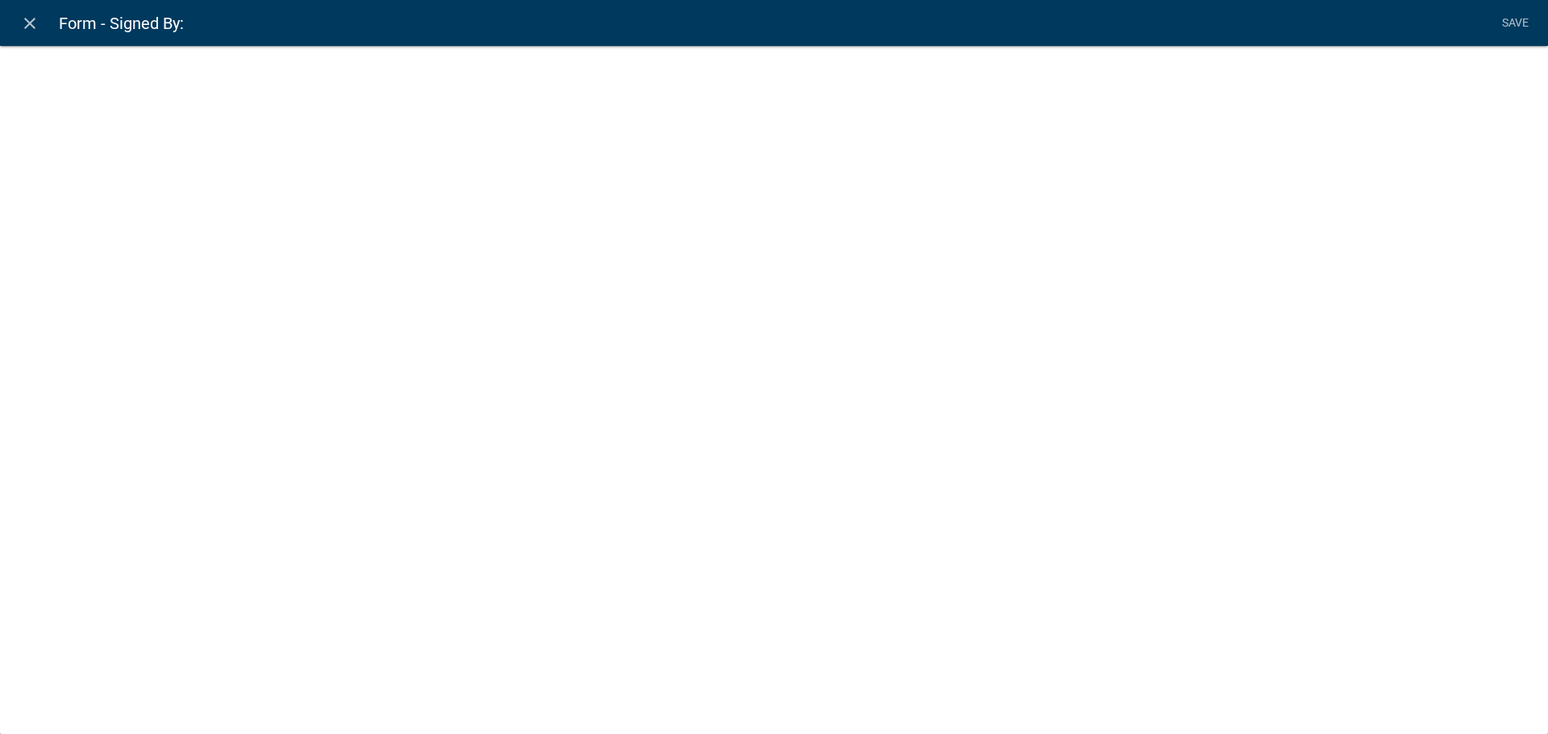
select select
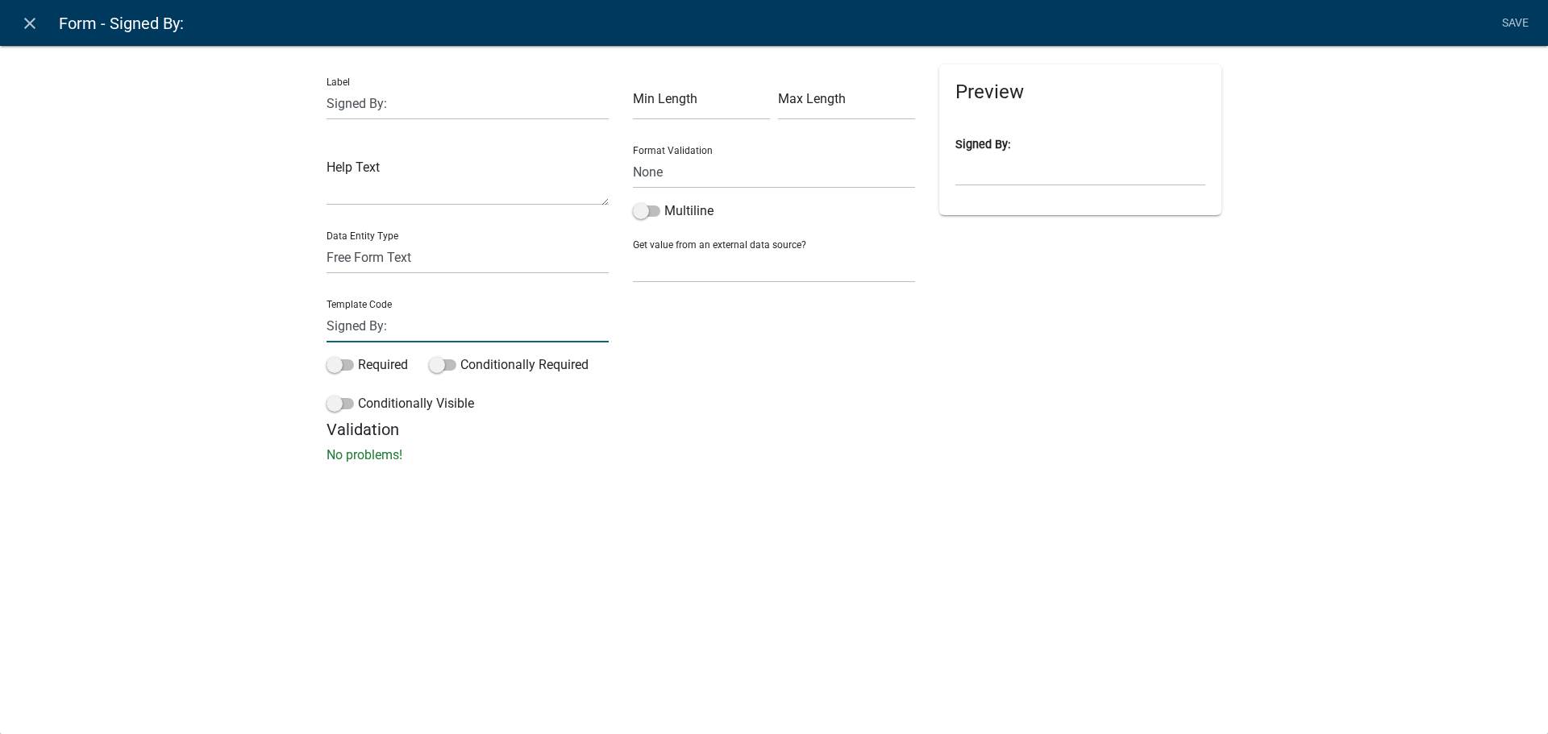
click at [408, 339] on input "Signed By:" at bounding box center [467, 326] width 282 height 33
type input "Signed By"
click at [1507, 21] on li "Save" at bounding box center [1514, 23] width 40 height 31
click at [1519, 25] on link "Save" at bounding box center [1514, 23] width 40 height 31
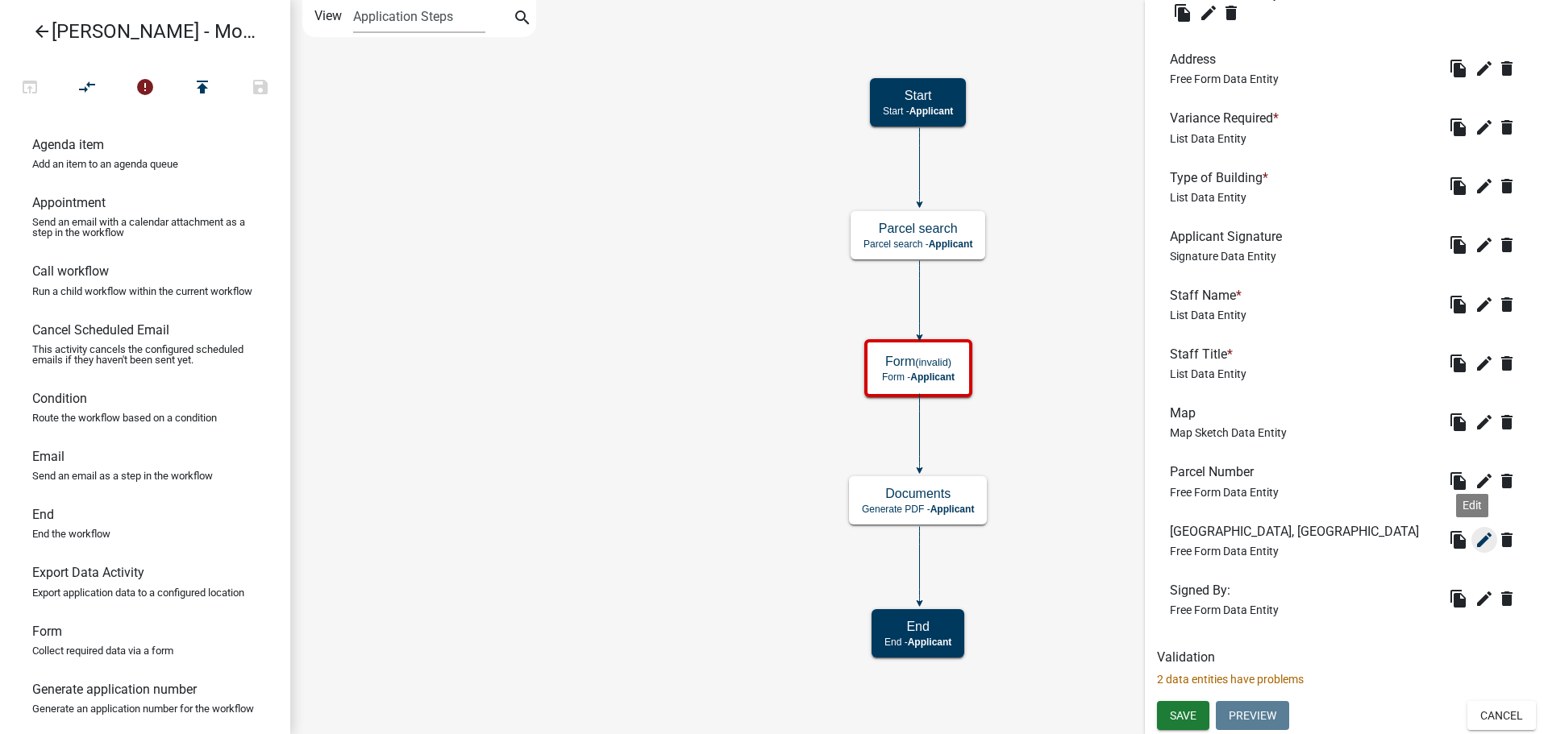
click at [1478, 543] on icon "edit" at bounding box center [1483, 539] width 19 height 19
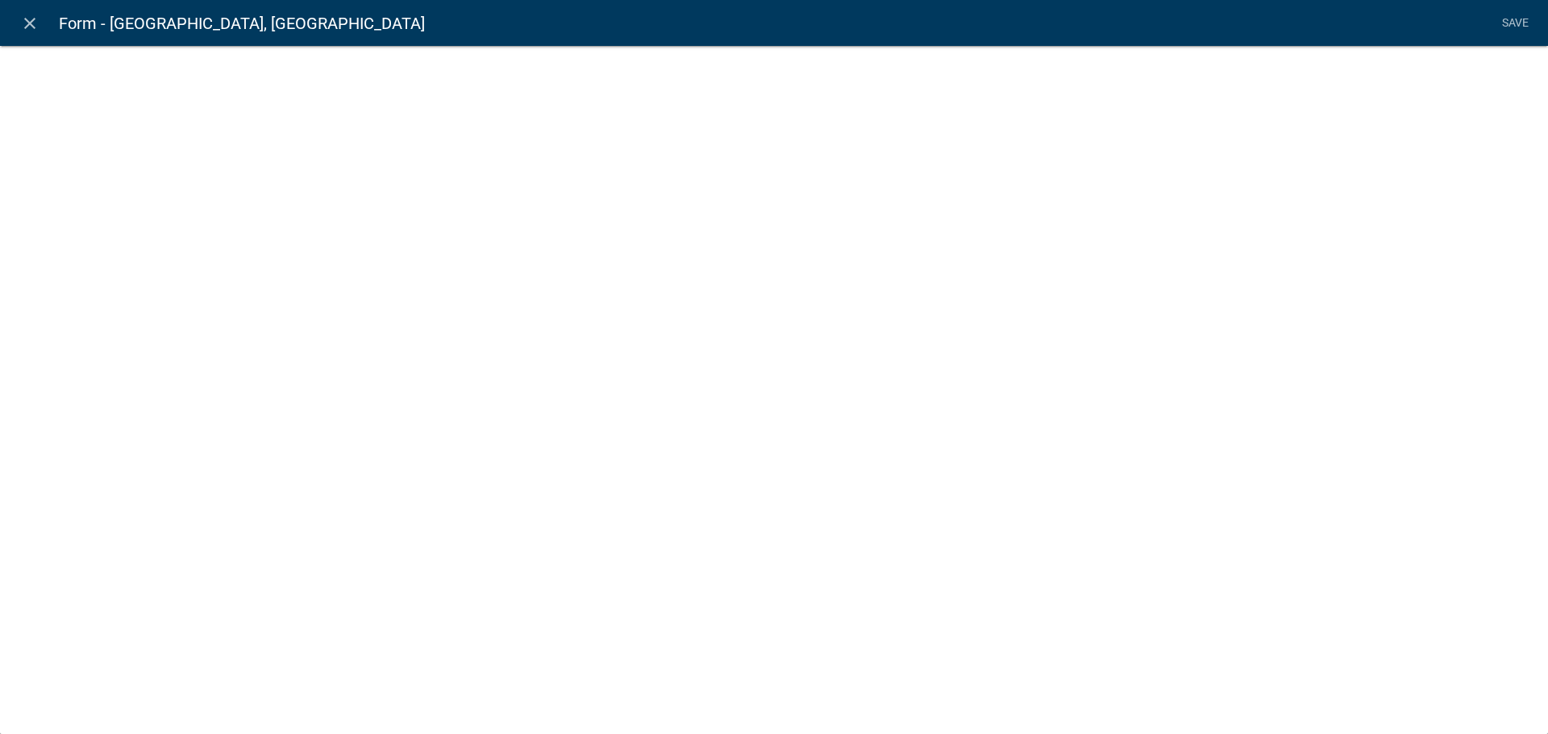
select select
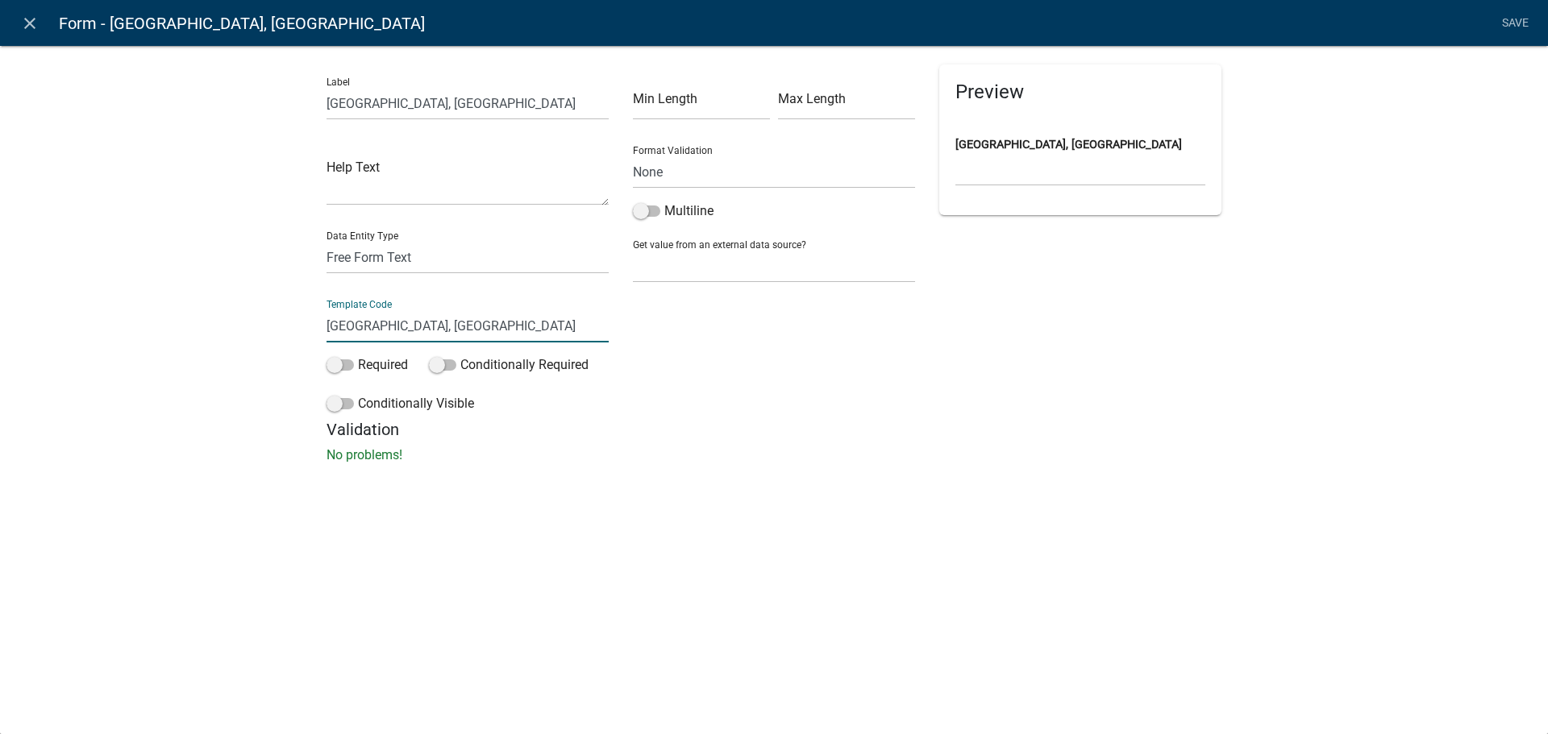
click at [408, 331] on input "Japer County, GA" at bounding box center [467, 326] width 282 height 33
click at [1510, 23] on li "Save" at bounding box center [1514, 23] width 40 height 31
click at [361, 326] on input "Japer County GA" at bounding box center [467, 326] width 282 height 33
click at [407, 330] on input "JaperCounty GA" at bounding box center [467, 326] width 282 height 33
click at [402, 330] on input "JaperCounty GA" at bounding box center [467, 326] width 282 height 33
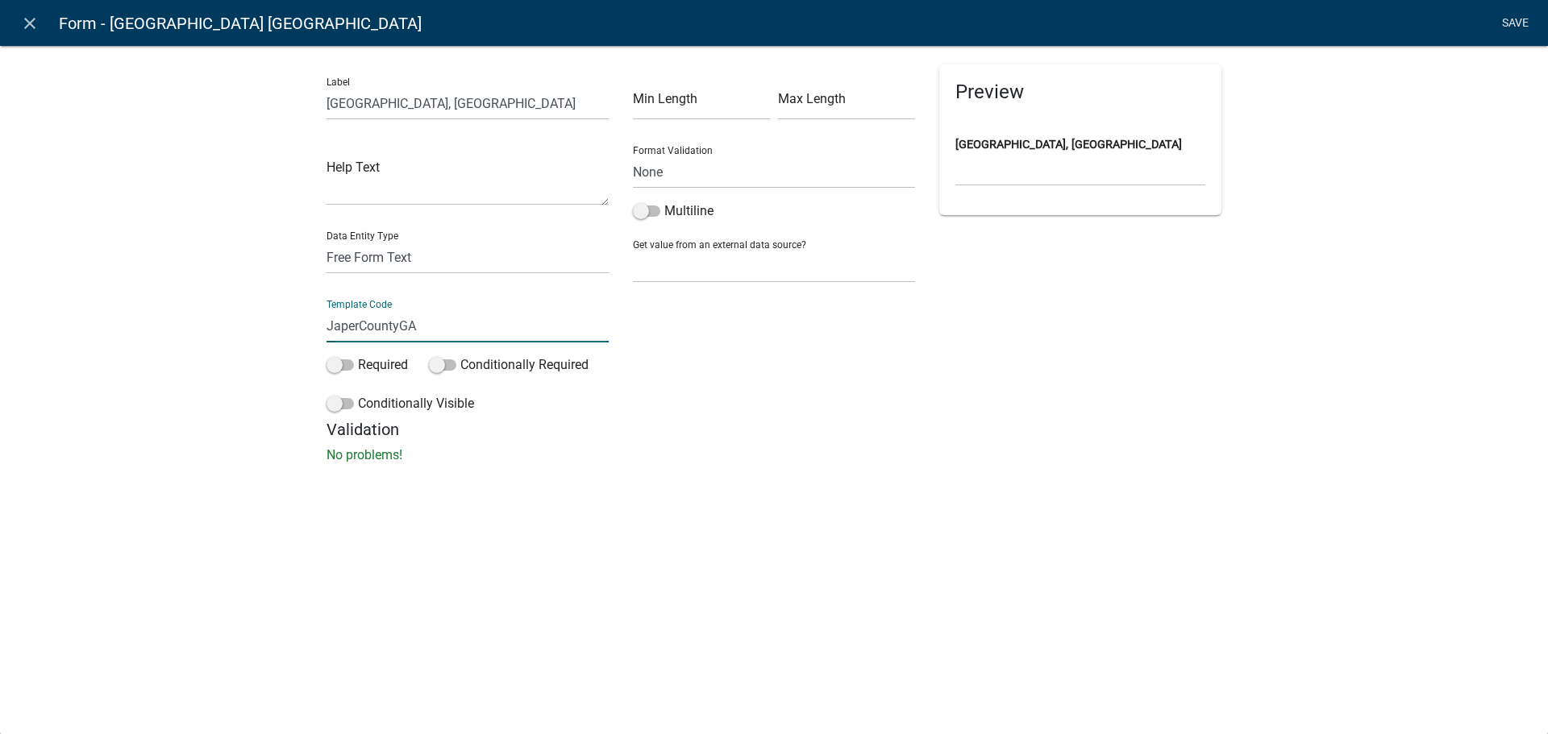
type input "JaperCountyGA"
click at [1511, 19] on li "Save" at bounding box center [1514, 23] width 40 height 31
click at [1511, 23] on link "Save" at bounding box center [1514, 23] width 40 height 31
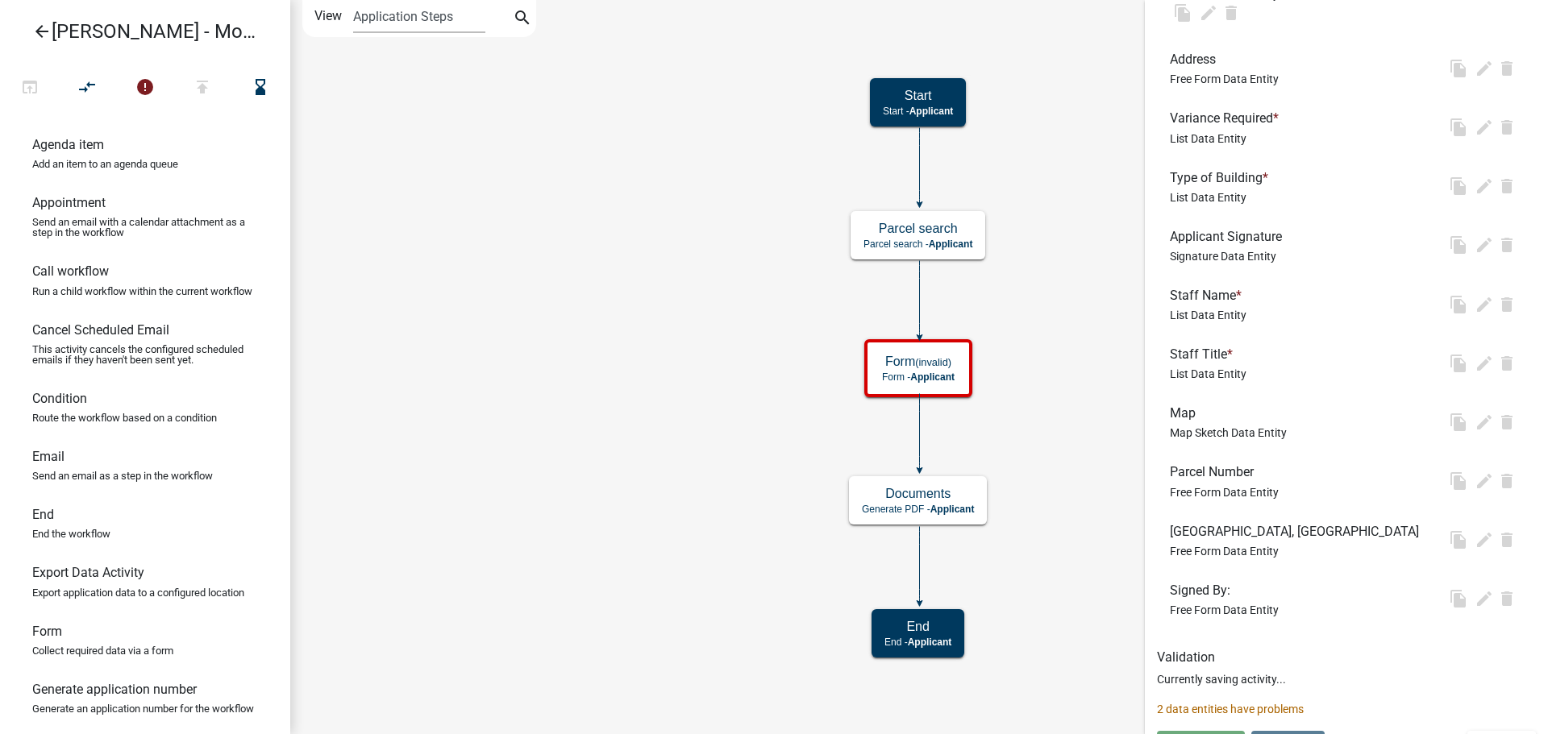
scroll to position [0, 0]
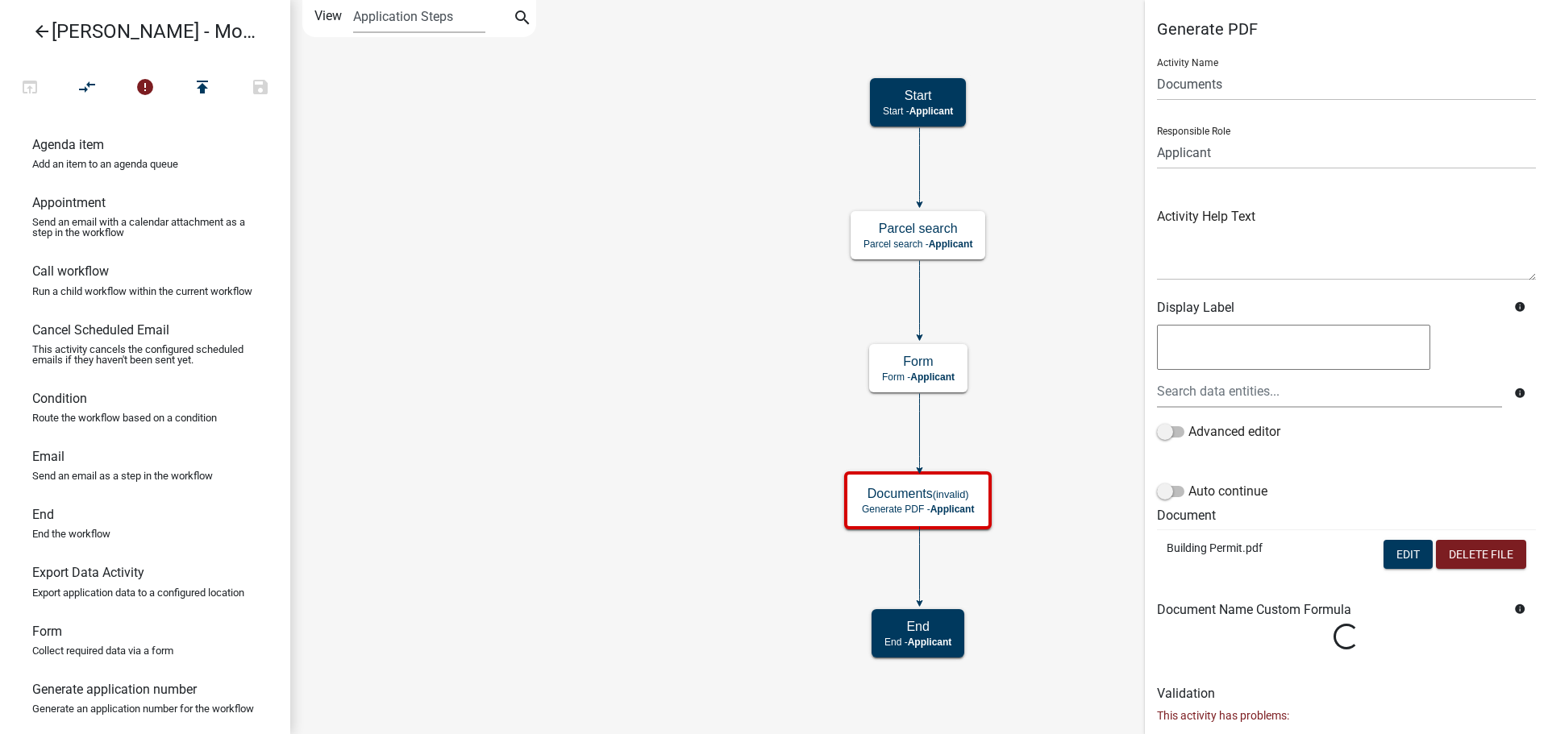
click at [753, 418] on icon "Start Start - Applicant Form Form - Applicant Documents (invalid) Generate PDF …" at bounding box center [919, 367] width 1256 height 733
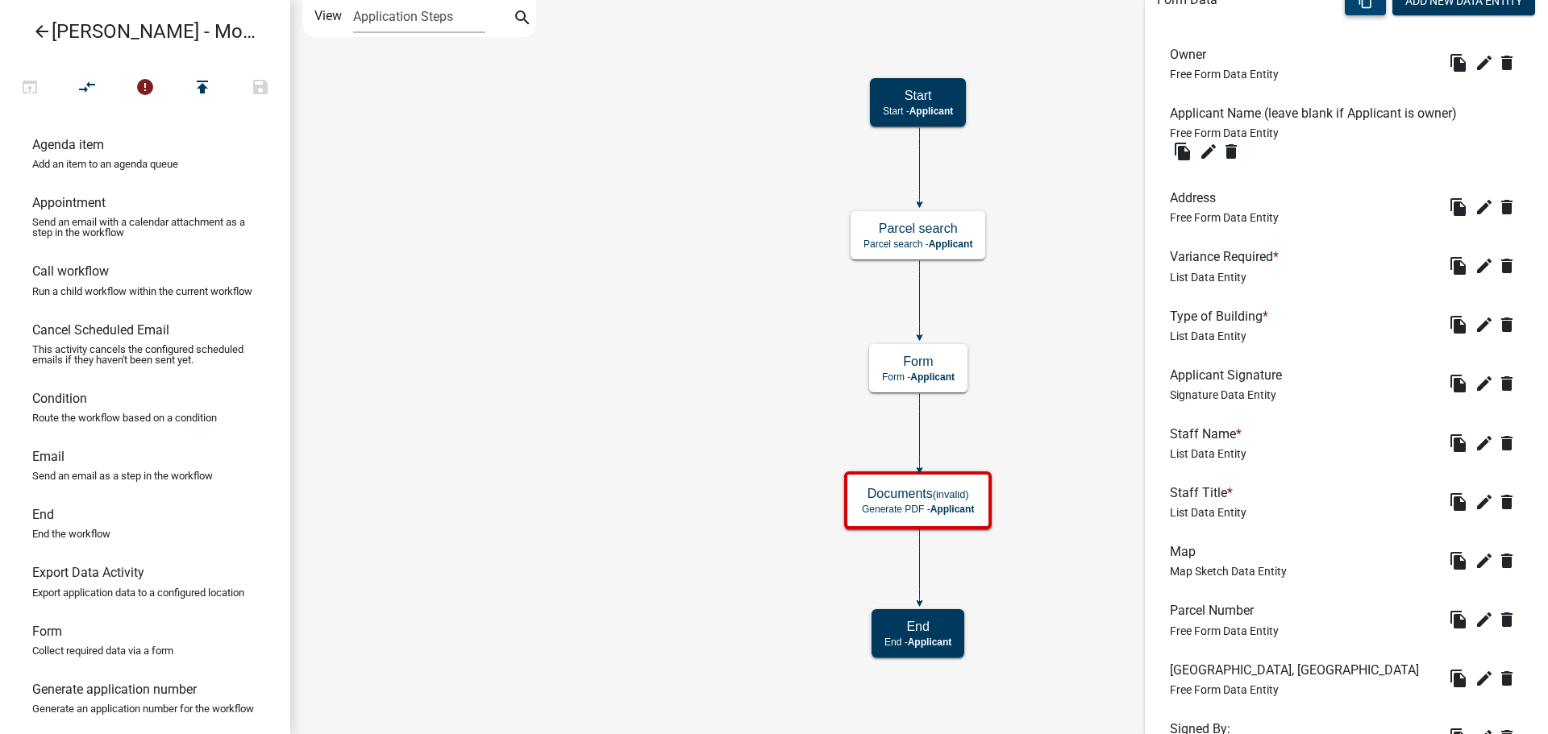
scroll to position [642, 0]
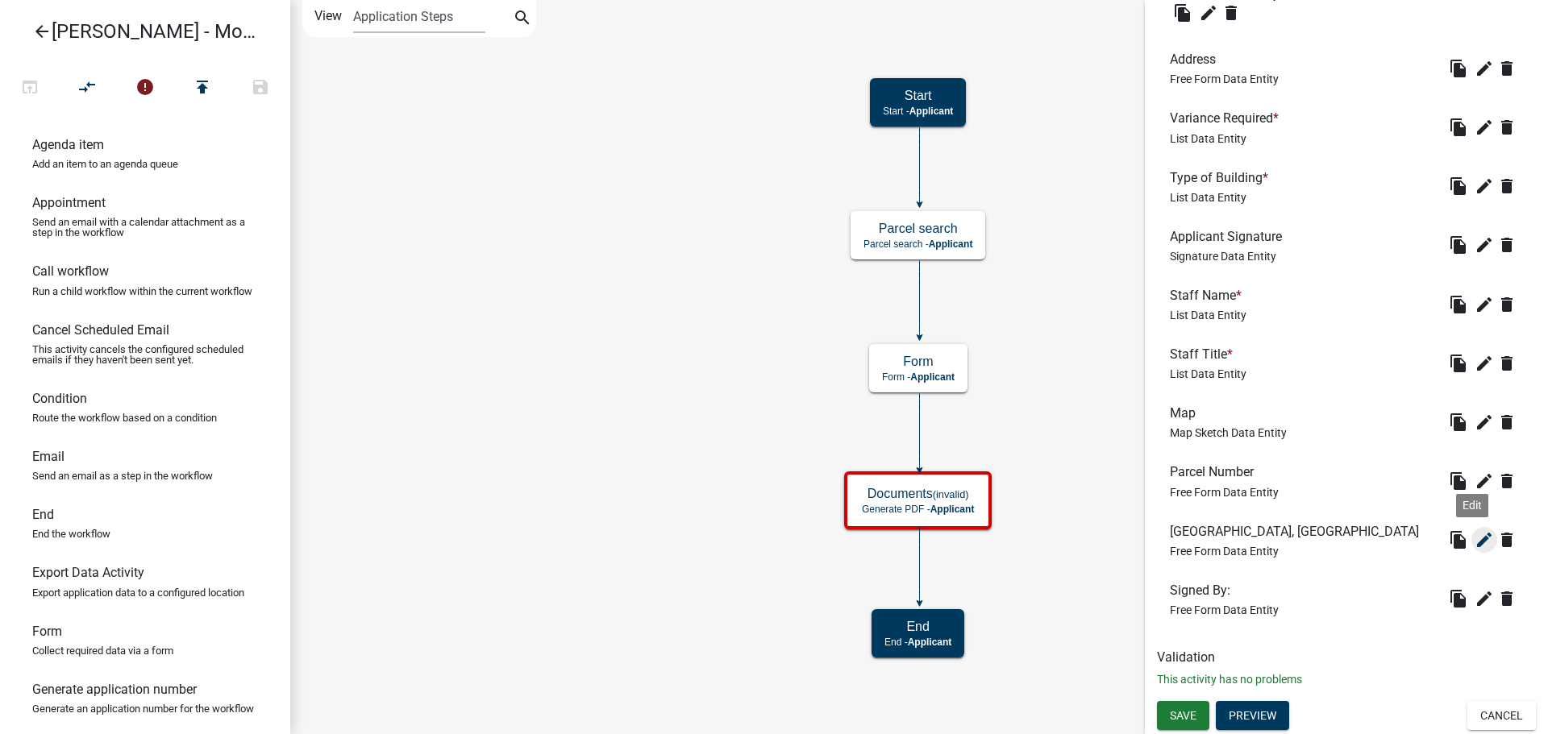
click at [1474, 539] on icon "edit" at bounding box center [1483, 539] width 19 height 19
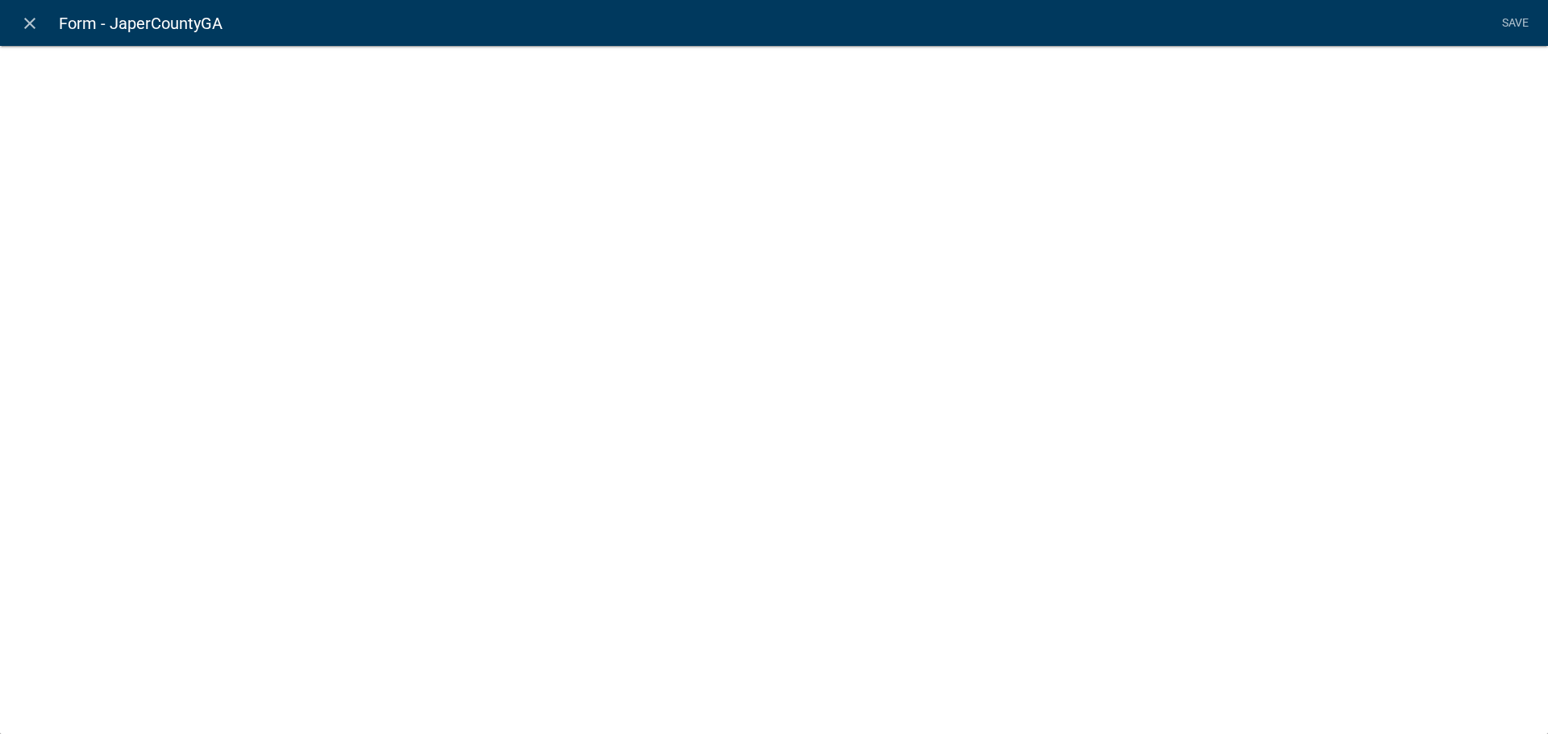
select select
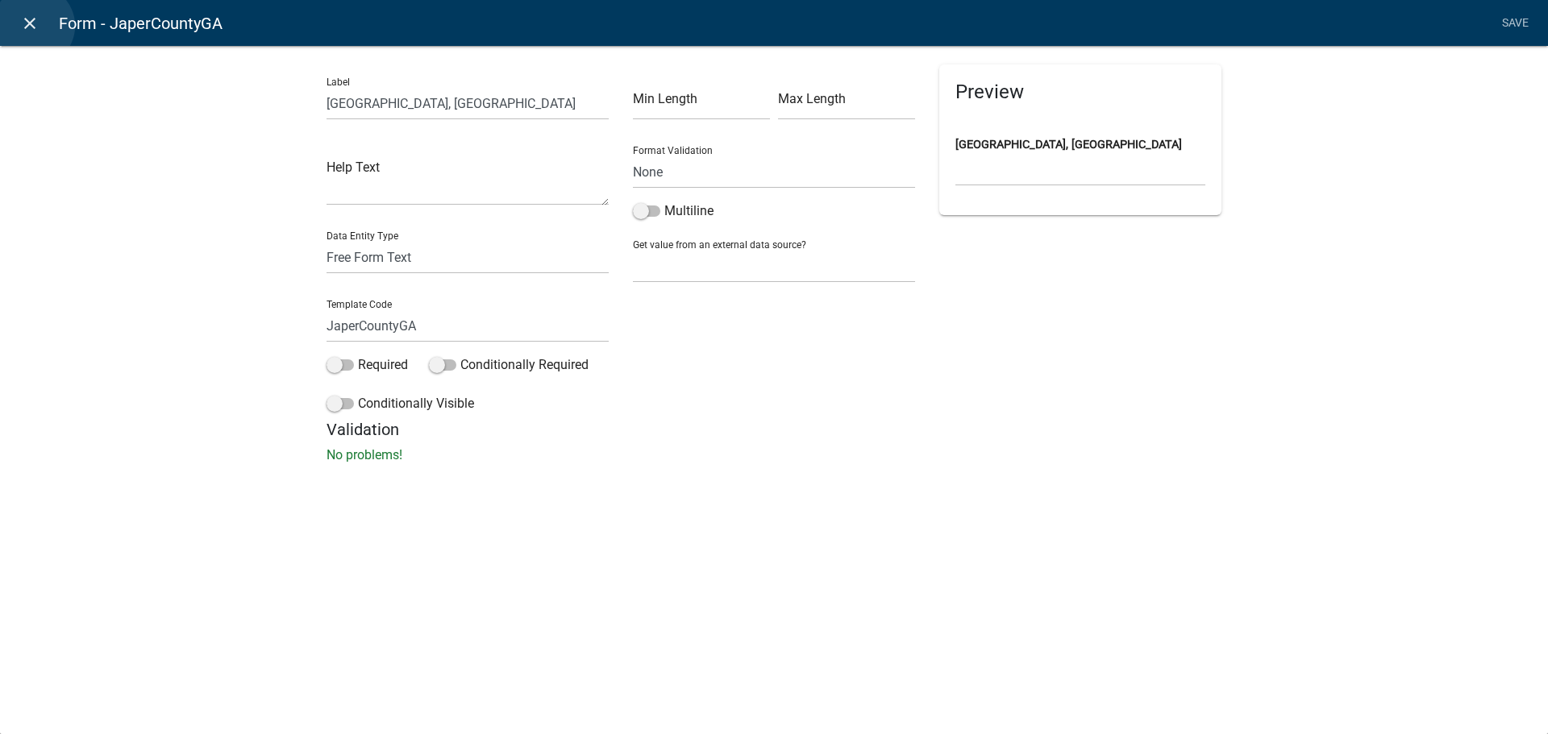
click at [34, 26] on icon "close" at bounding box center [29, 23] width 19 height 19
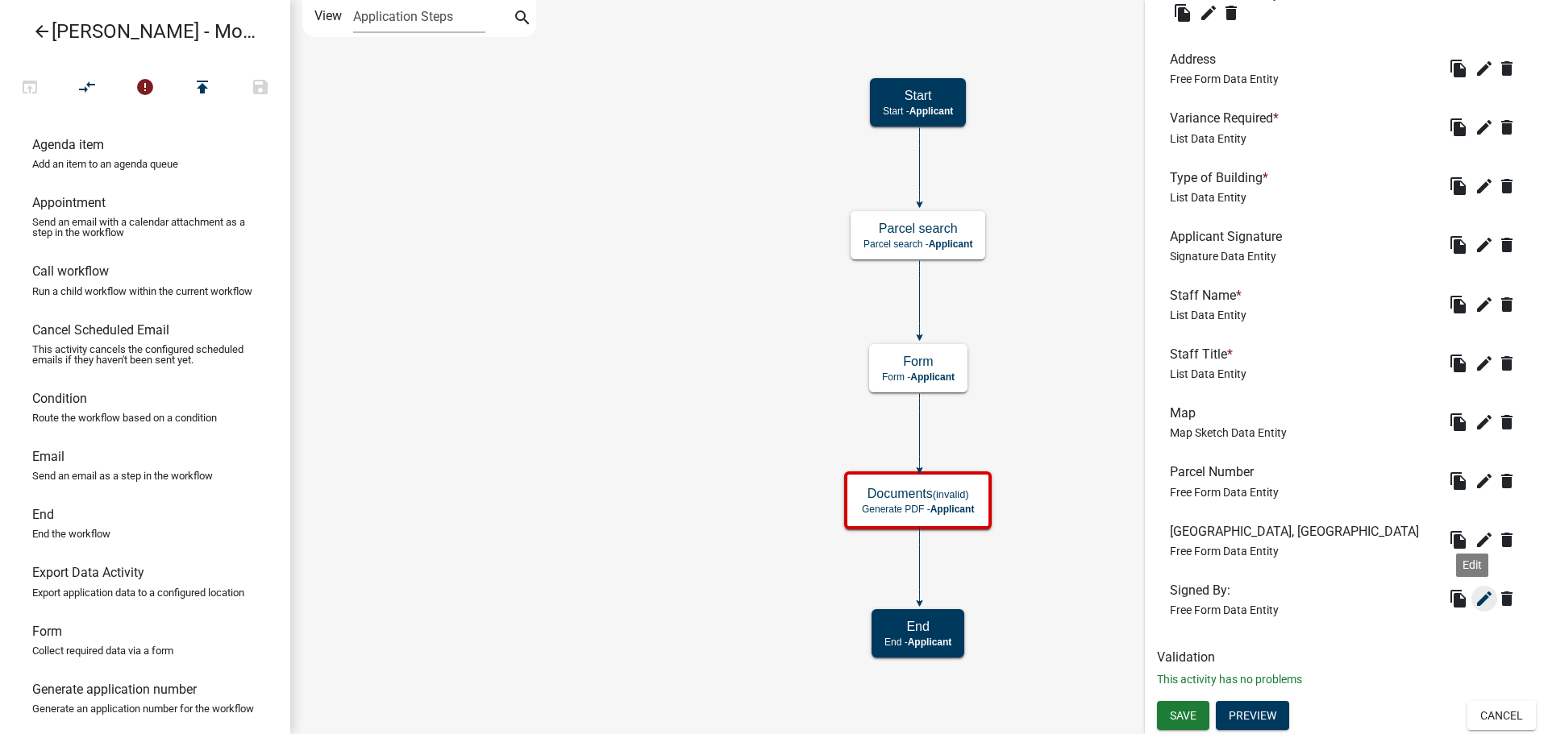
click at [1474, 597] on icon "edit" at bounding box center [1483, 598] width 19 height 19
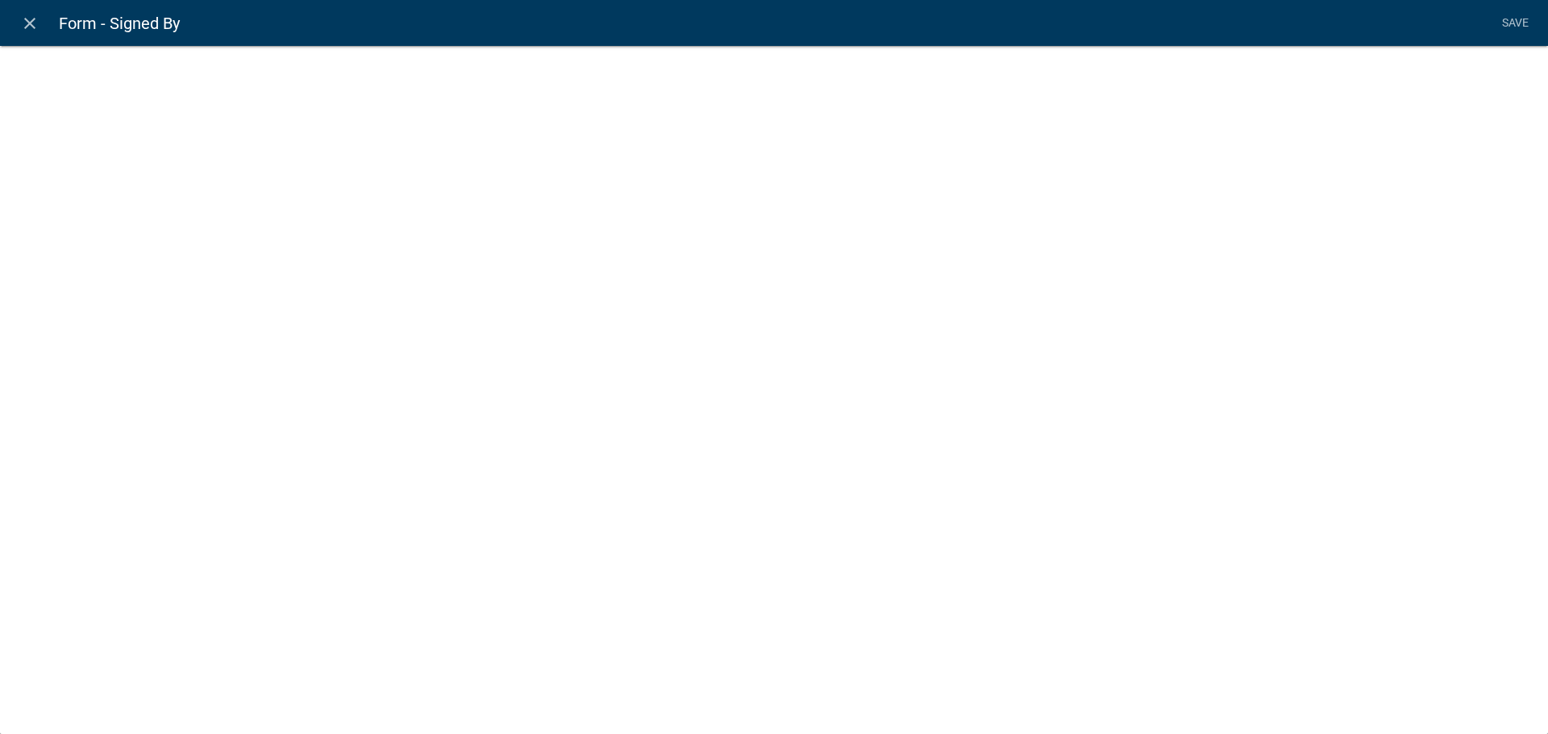
select select
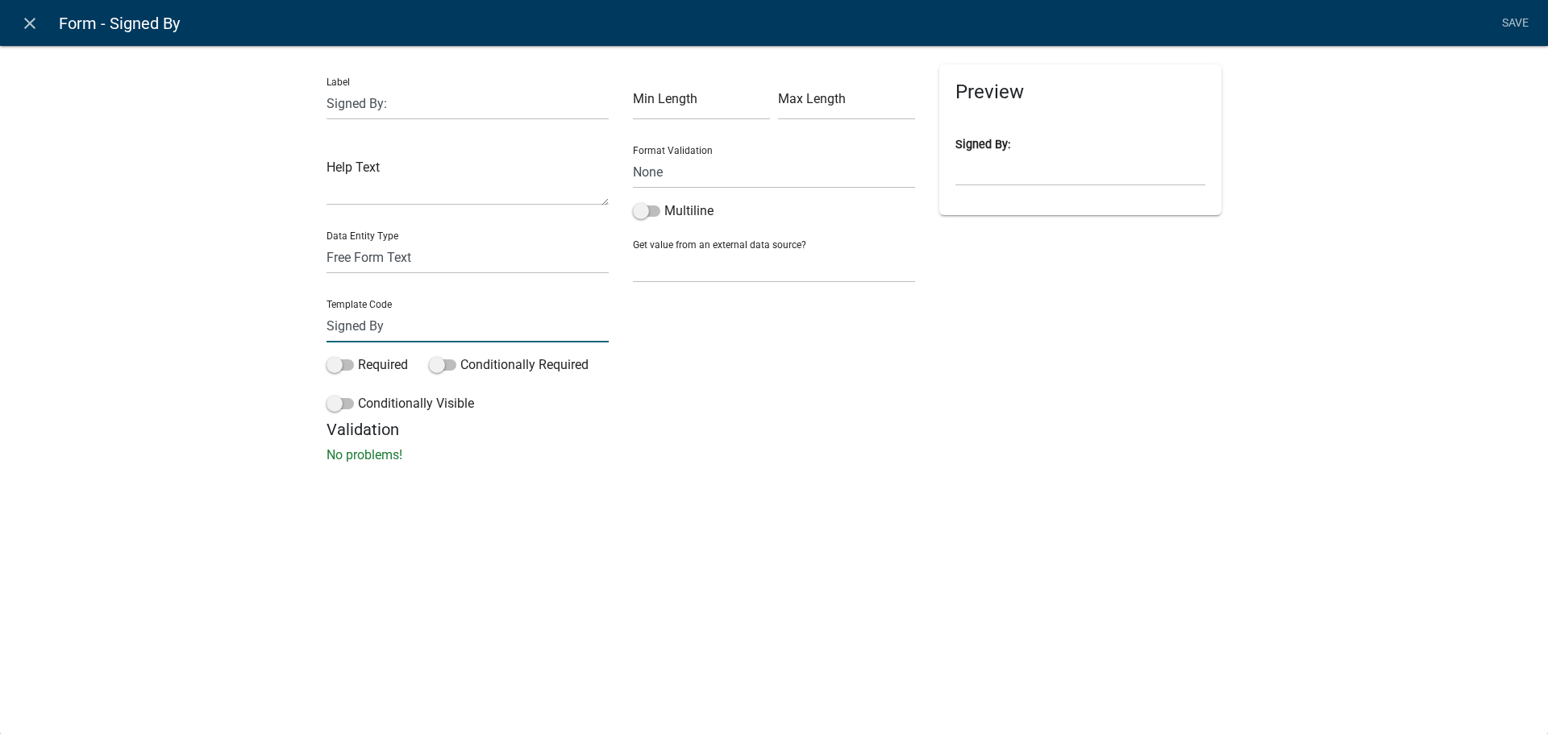
click at [372, 320] on input "Signed By" at bounding box center [467, 326] width 282 height 33
type input "SignedBy"
click at [1516, 16] on li "Save" at bounding box center [1514, 23] width 40 height 31
click at [1520, 20] on link "Save" at bounding box center [1514, 23] width 40 height 31
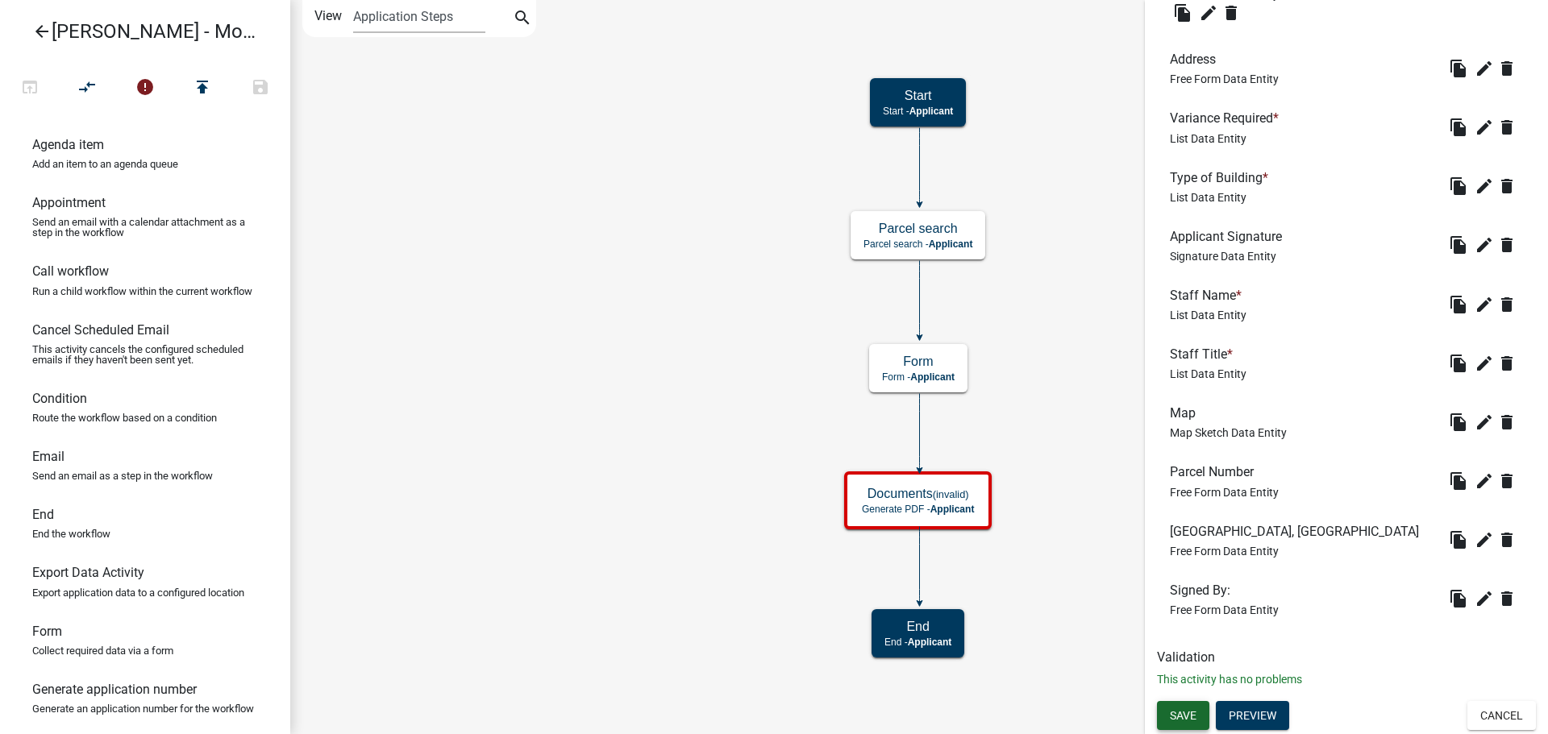
click at [1174, 719] on span "Save" at bounding box center [1183, 715] width 27 height 13
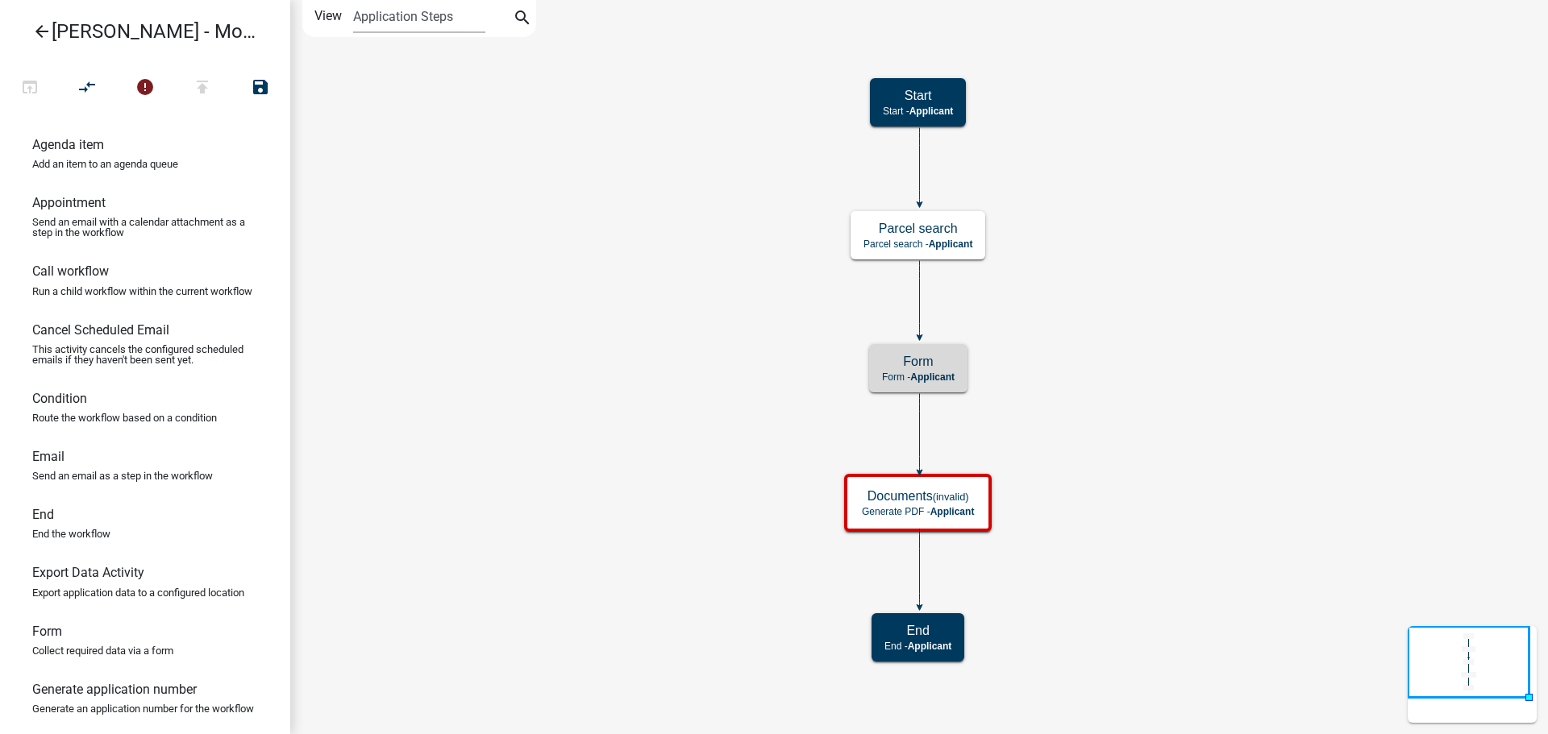
scroll to position [0, 0]
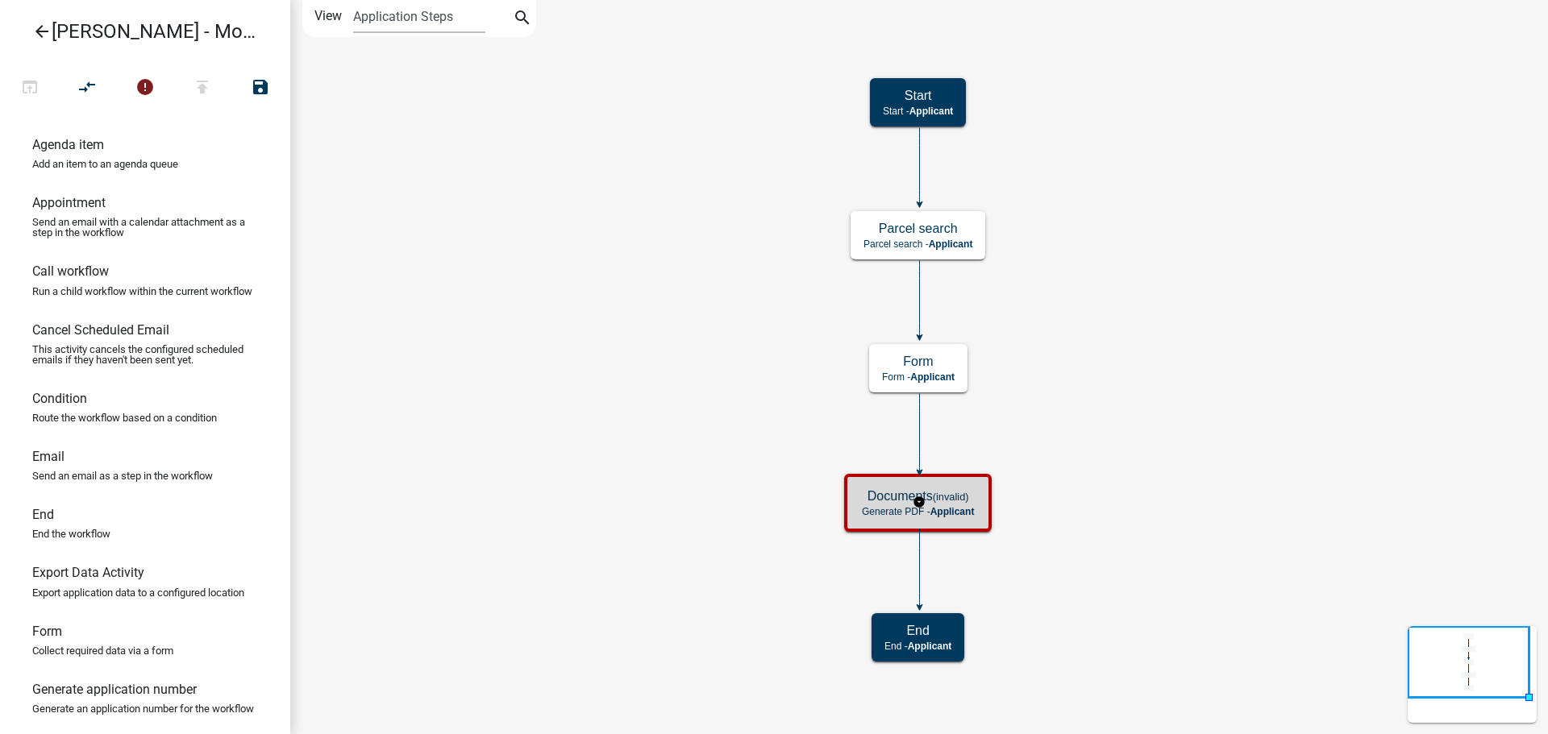
click at [868, 506] on p "Generate PDF - Applicant" at bounding box center [918, 511] width 112 height 11
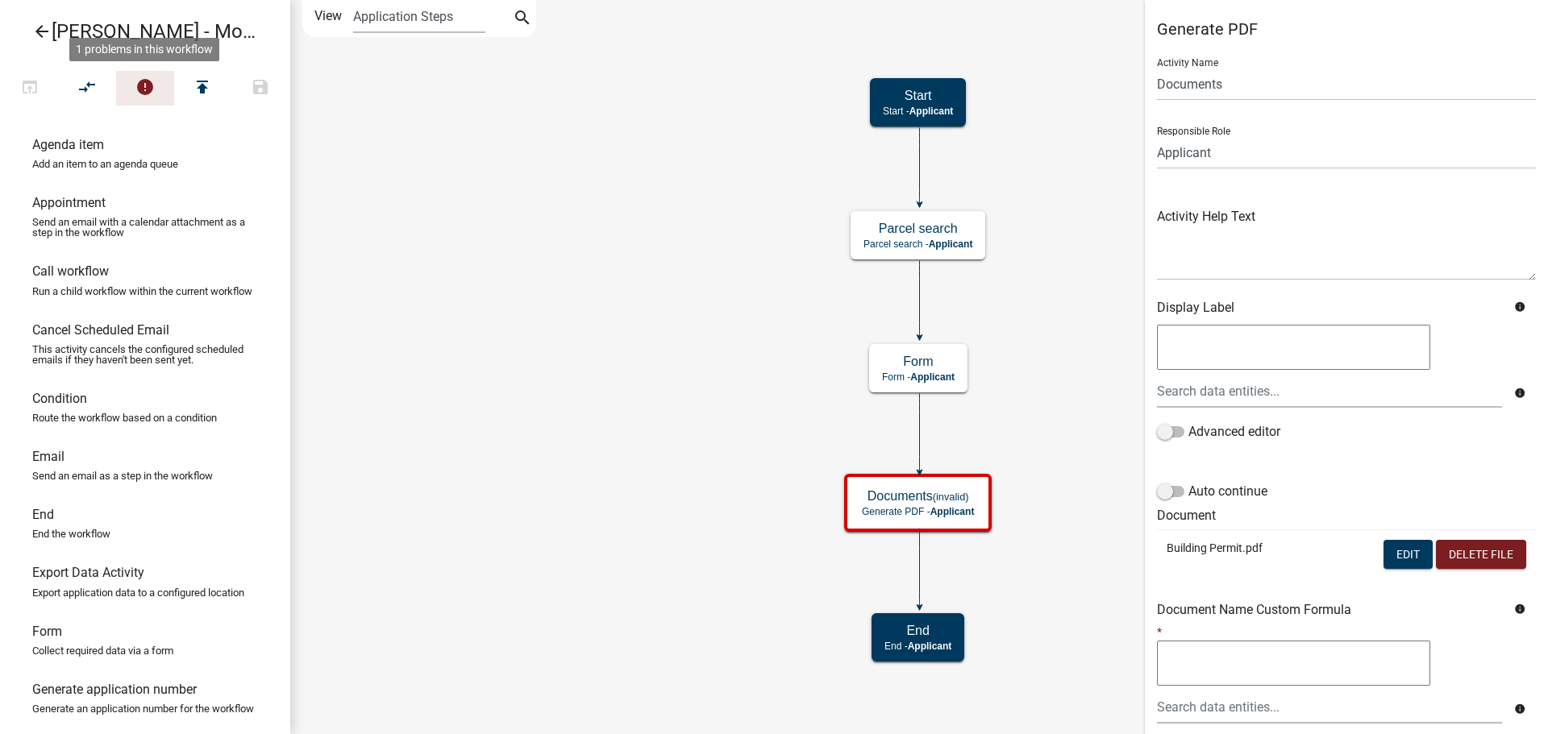
click at [143, 95] on icon "error" at bounding box center [144, 88] width 19 height 23
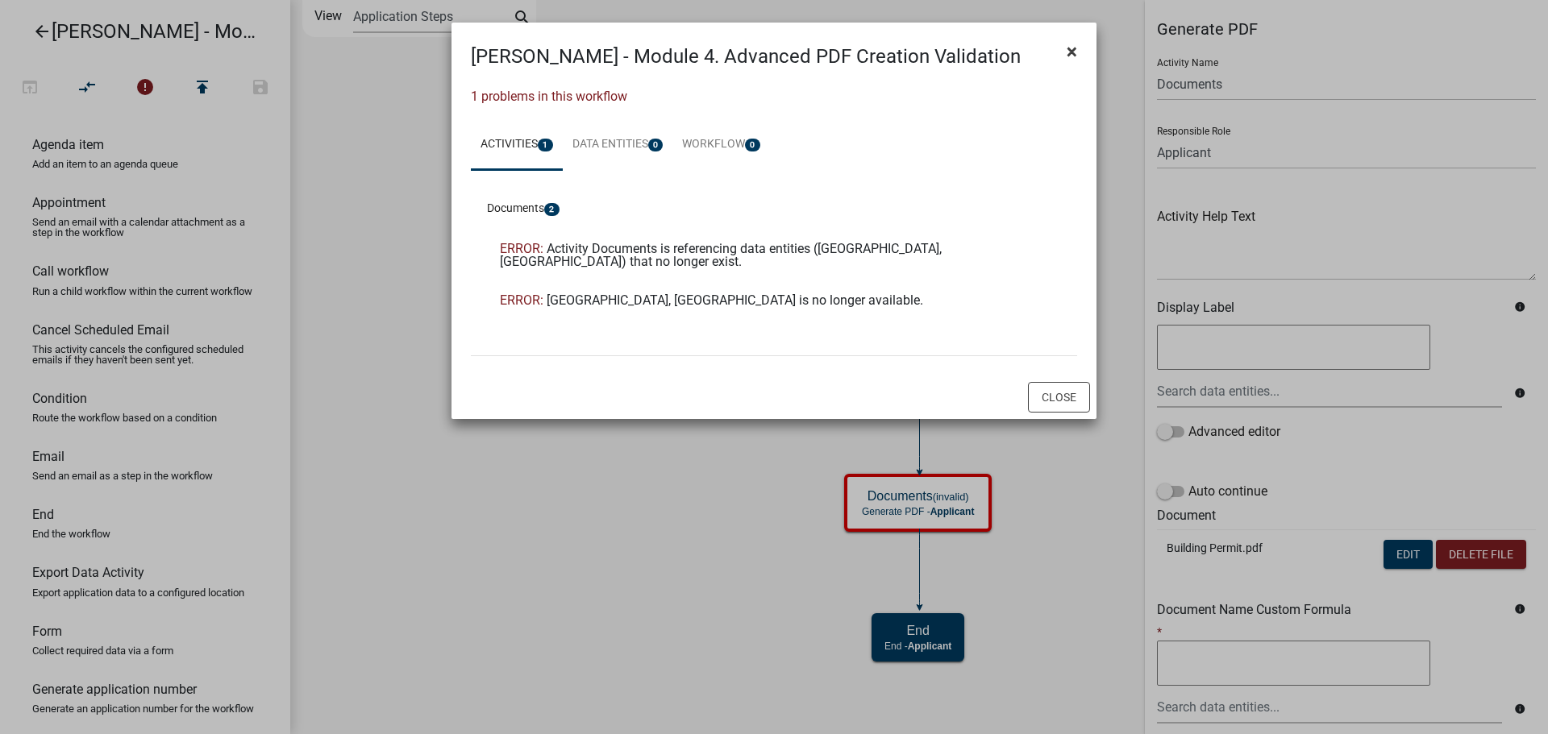
click at [1078, 60] on button "×" at bounding box center [1072, 51] width 36 height 45
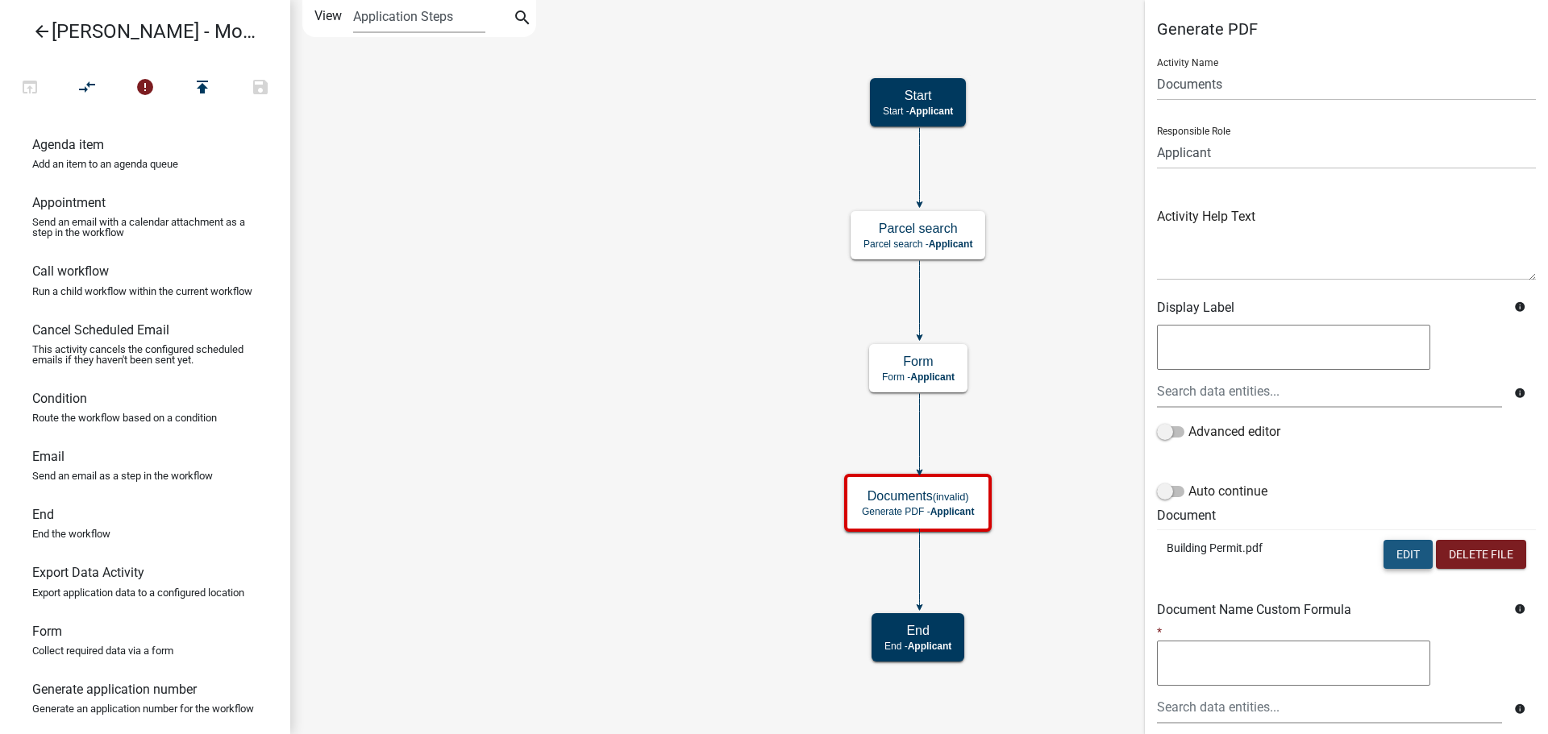
click at [1400, 549] on button "Edit" at bounding box center [1407, 554] width 49 height 29
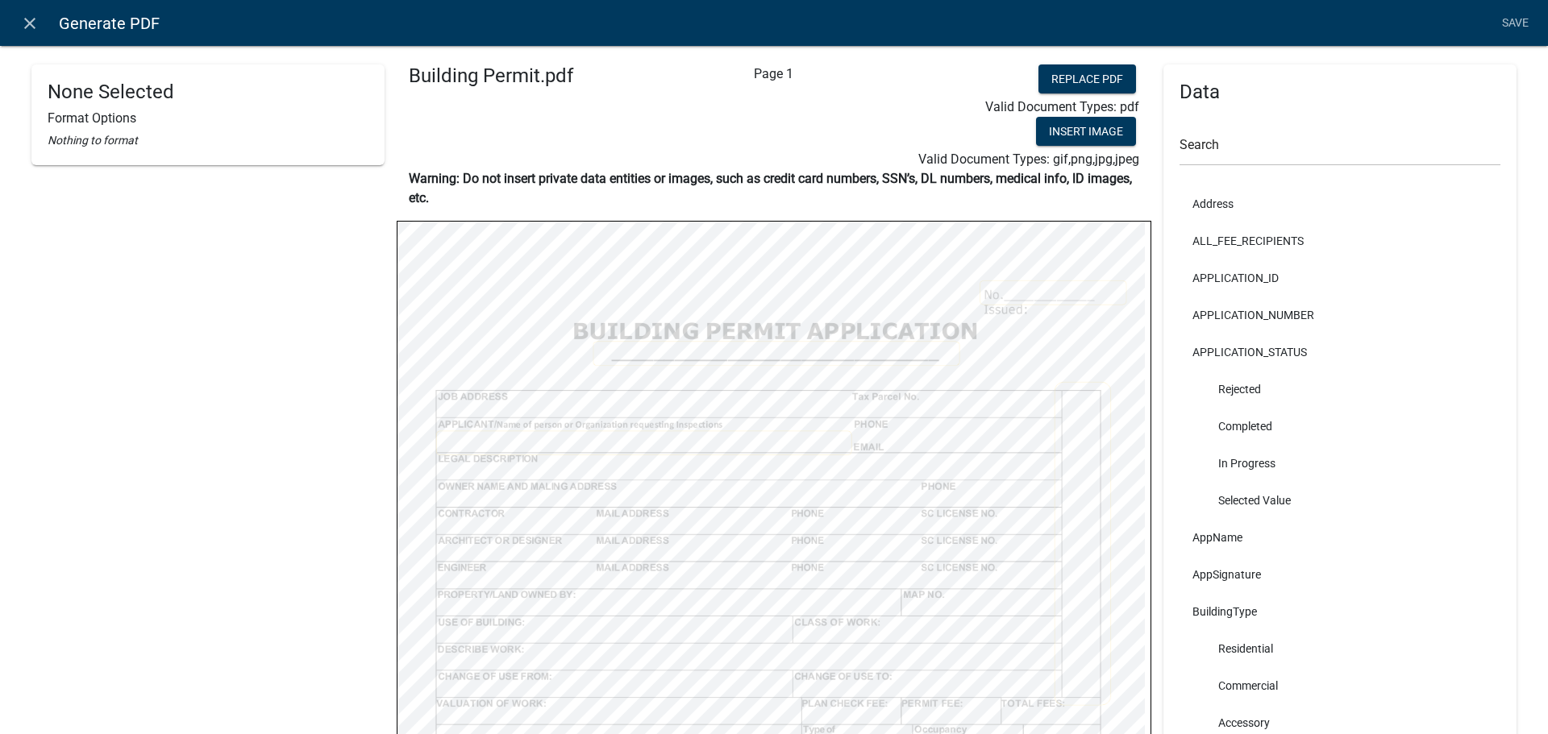
select select
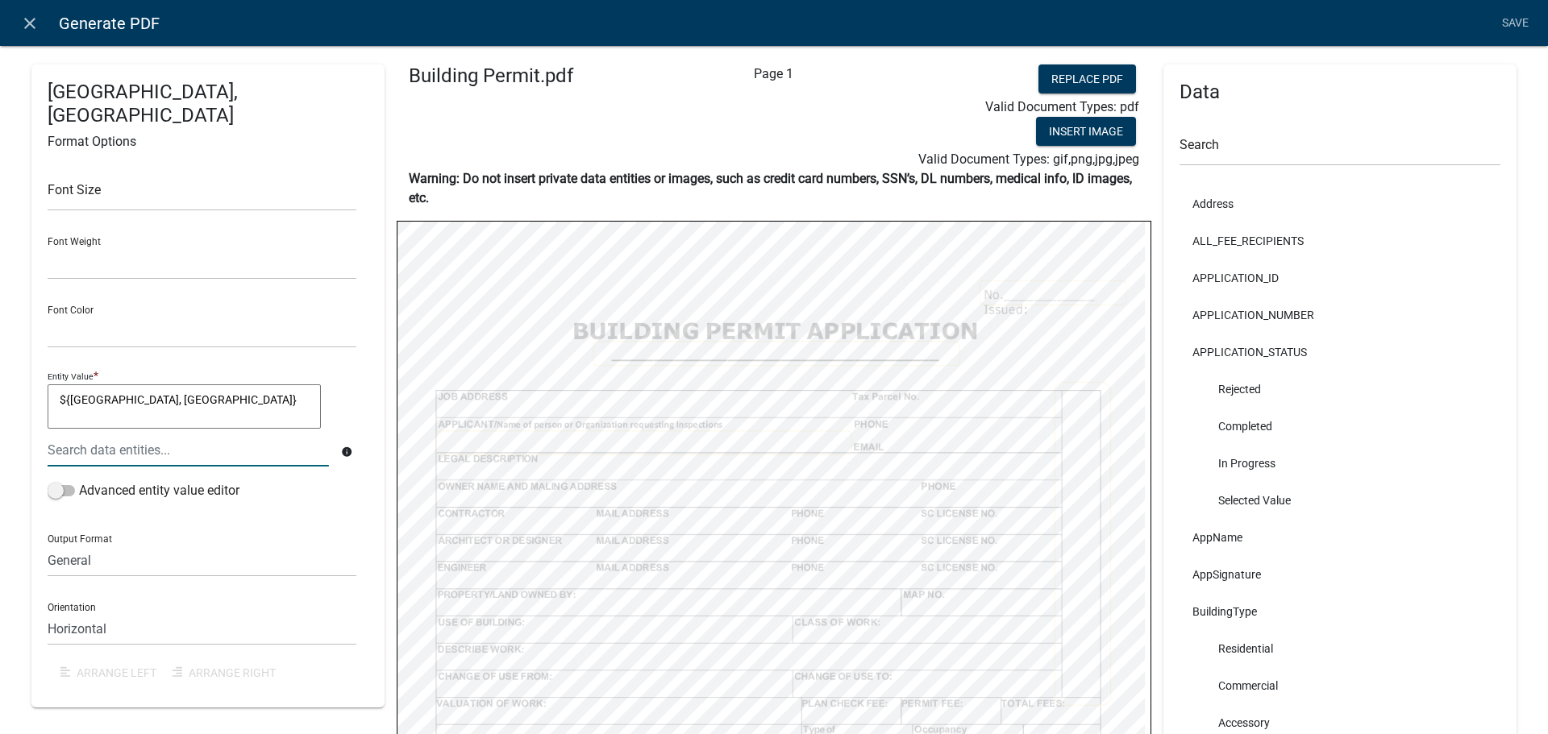
click at [172, 434] on div at bounding box center [187, 450] width 305 height 33
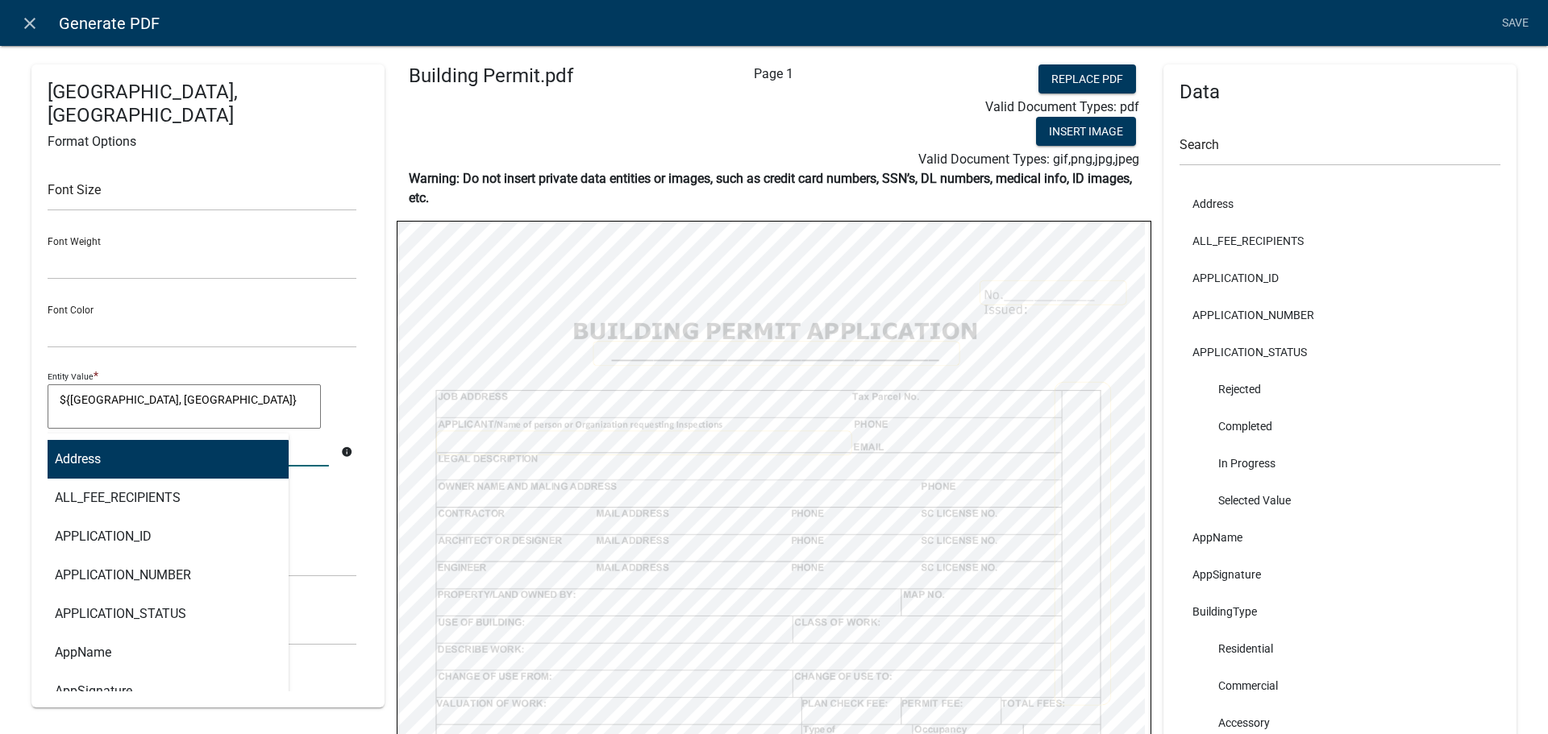
type input "jap"
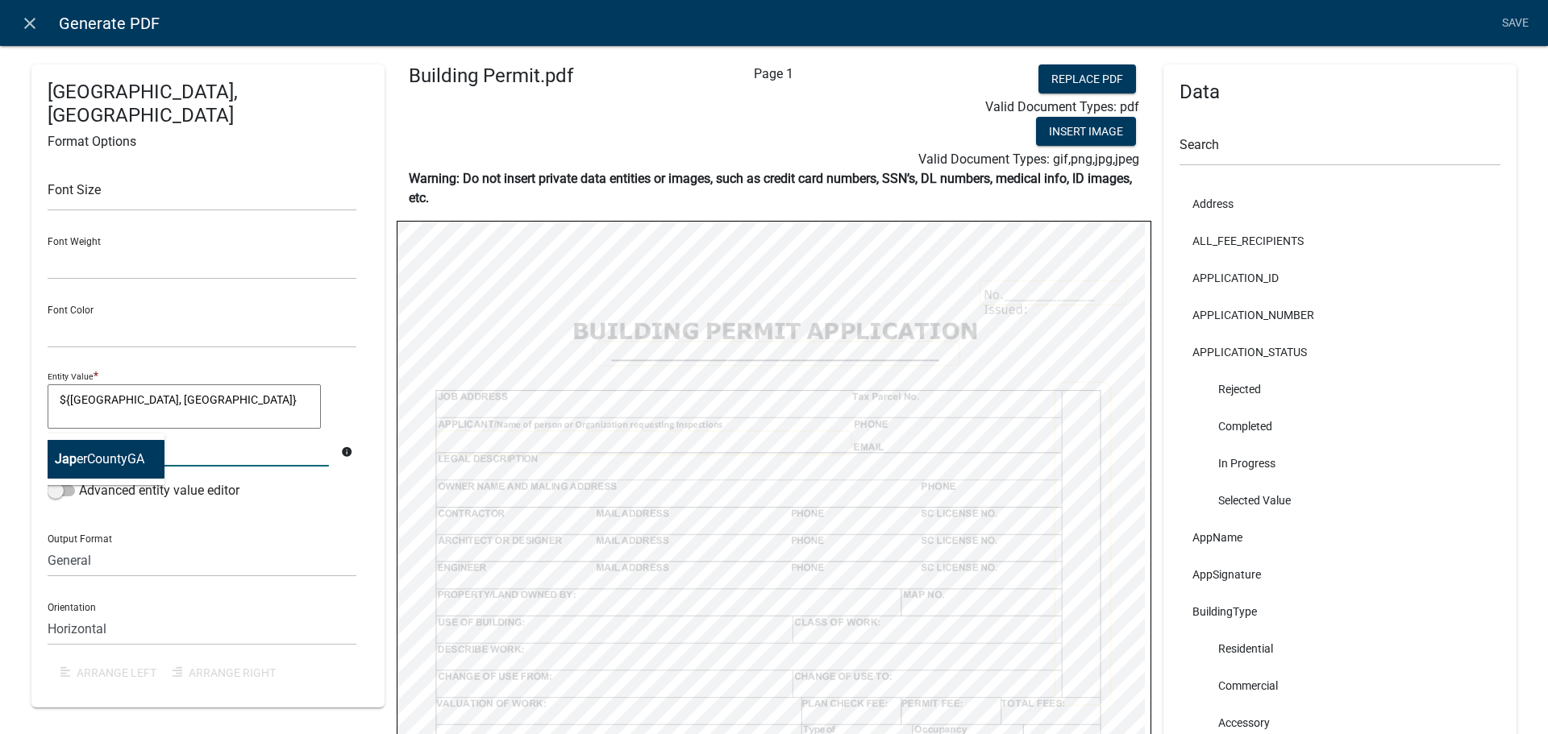
click at [118, 453] on ngb-highlight "Jap erCountyGA" at bounding box center [99, 459] width 89 height 13
type textarea "${Japer County, GA}JaperCountyGA"
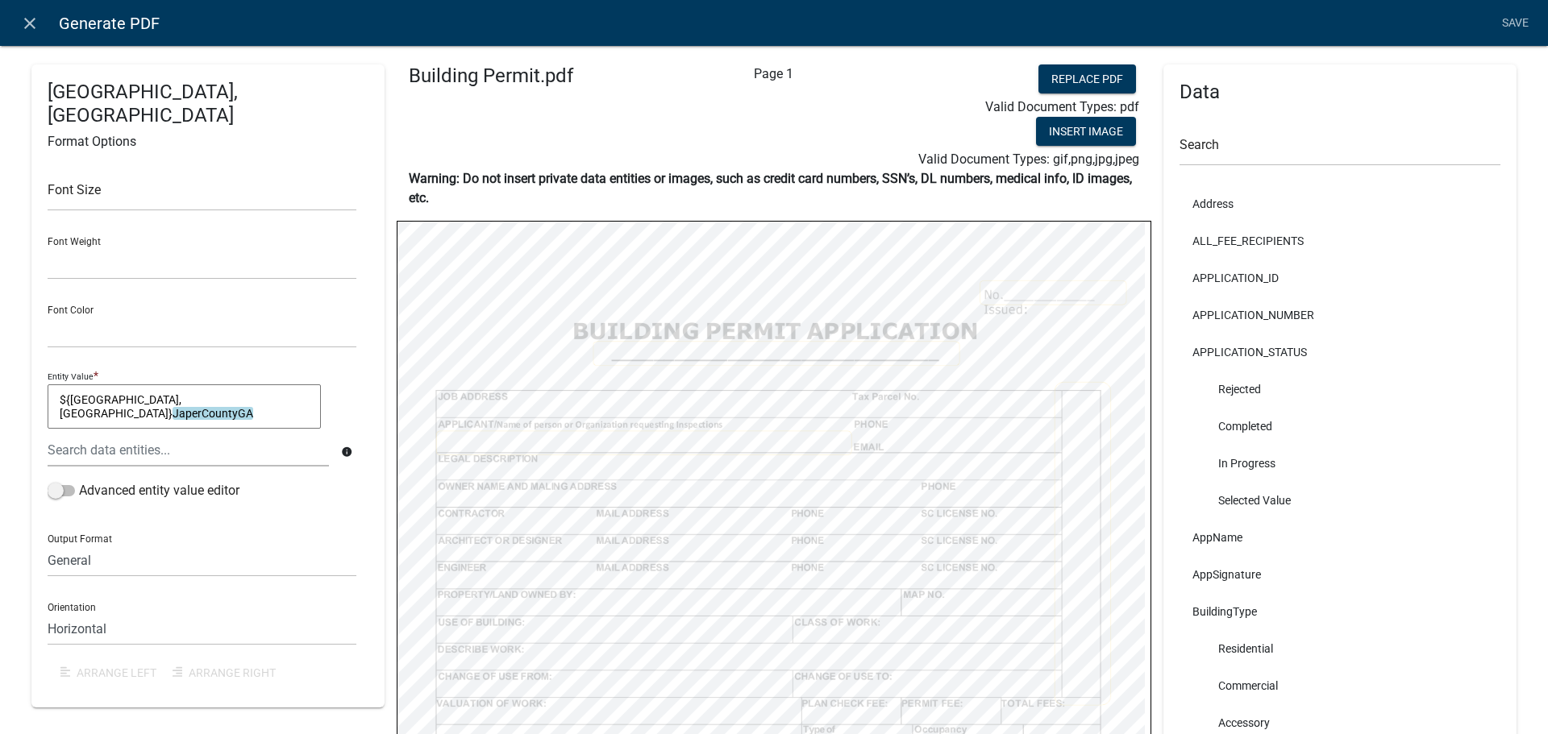
click at [231, 384] on textarea "${Japer County, GA}JaperCountyGA" at bounding box center [184, 406] width 273 height 45
click at [254, 384] on textarea "${Japer County, GA}JaperCountyGA" at bounding box center [184, 406] width 273 height 45
click at [154, 384] on textarea "${Japer County, GA}" at bounding box center [184, 406] width 273 height 45
type textarea "${}"
click at [127, 435] on div at bounding box center [187, 450] width 305 height 33
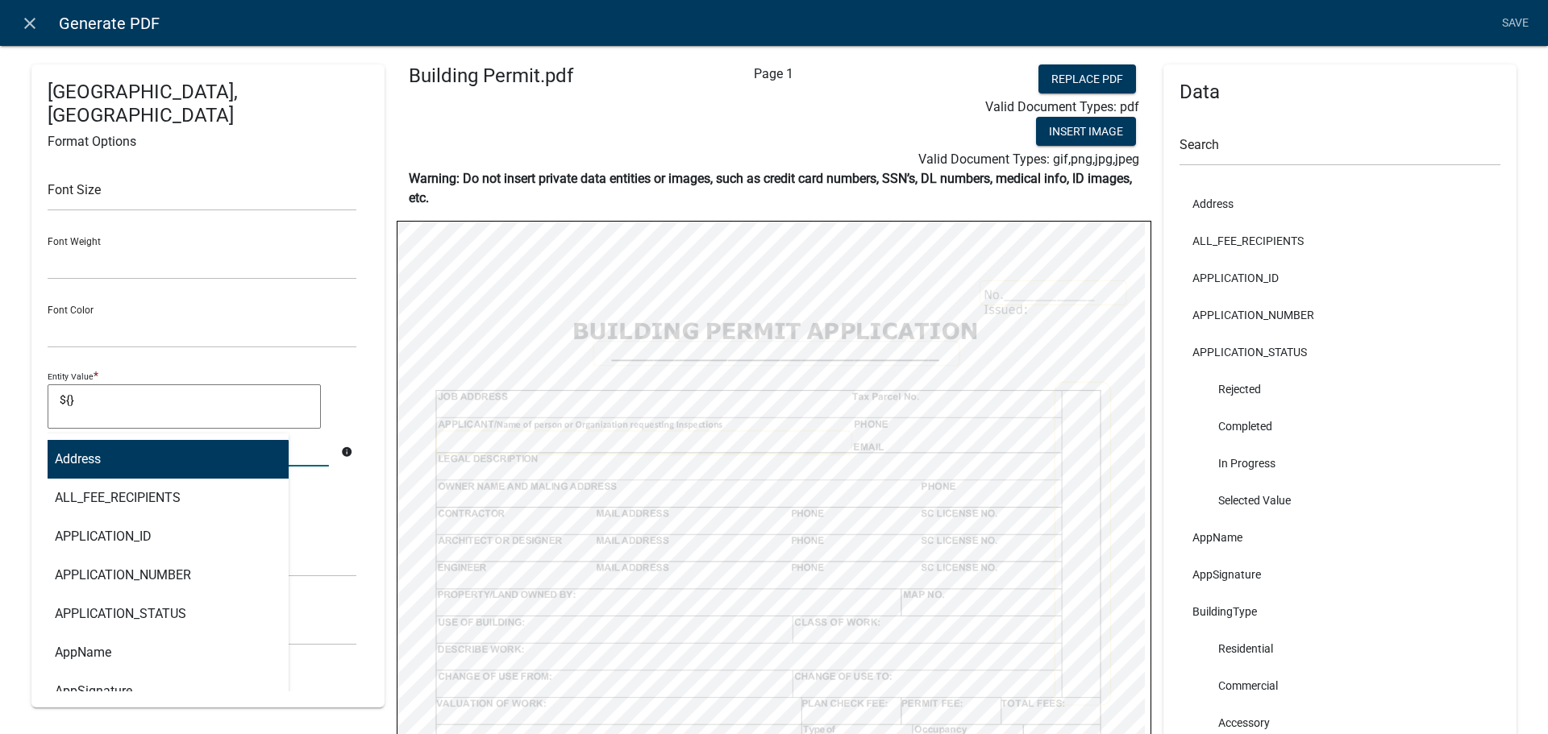
type input "ja"
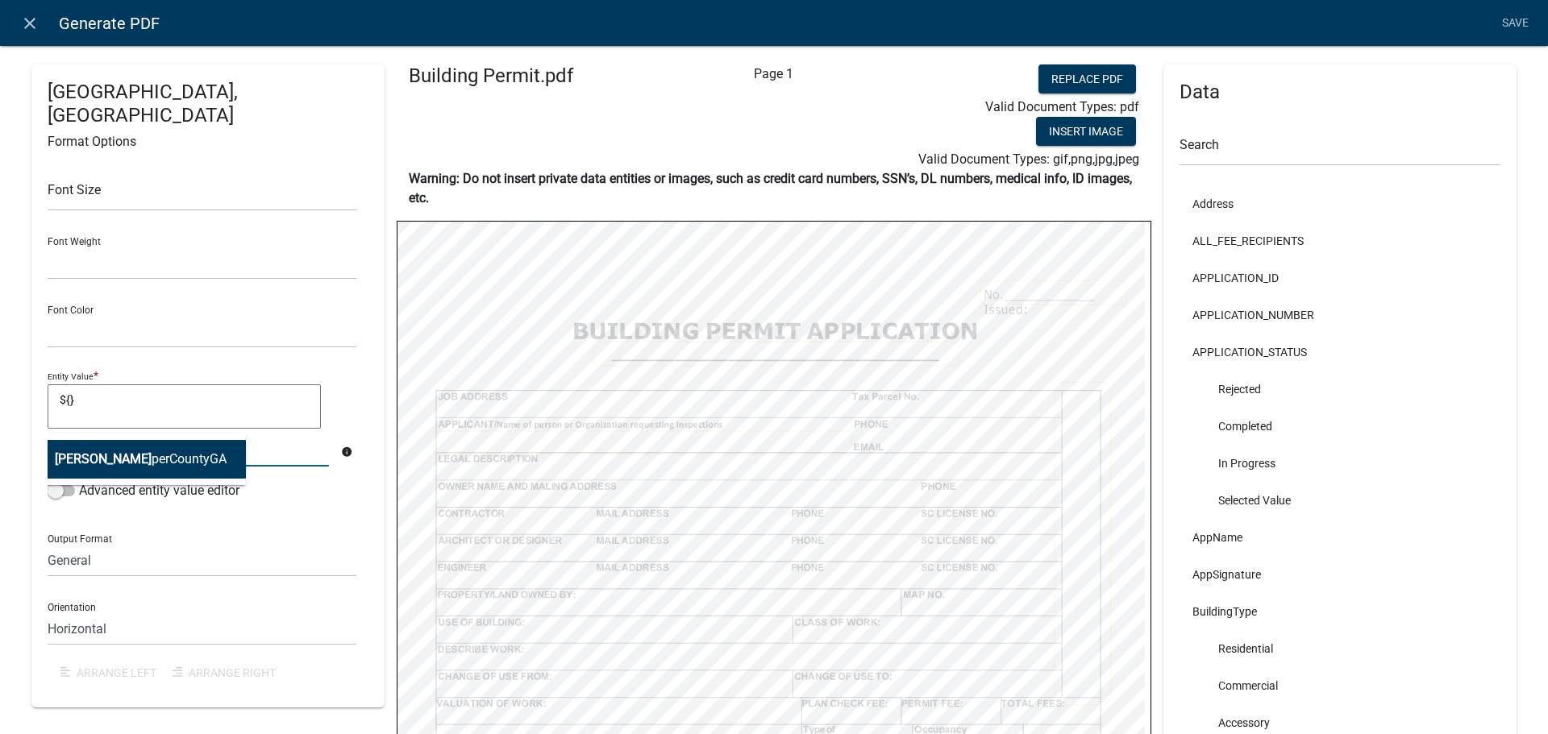
click at [113, 453] on ngb-highlight "Ja perCountyGA" at bounding box center [141, 459] width 172 height 13
type textarea "${${JaperCountyGA}}"
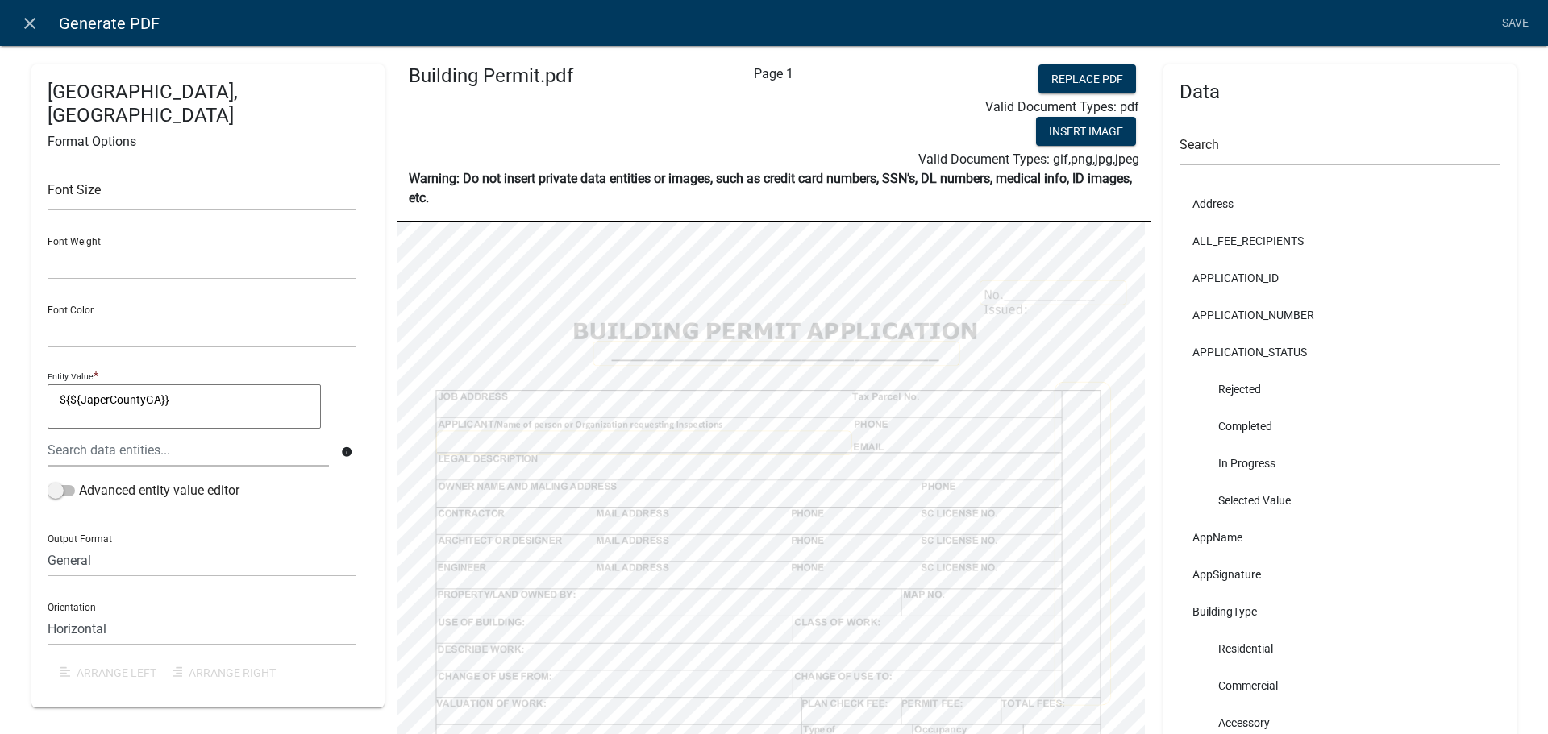
click at [206, 384] on textarea "${${JaperCountyGA}}" at bounding box center [184, 406] width 273 height 45
click at [1527, 20] on link "Save" at bounding box center [1514, 23] width 40 height 31
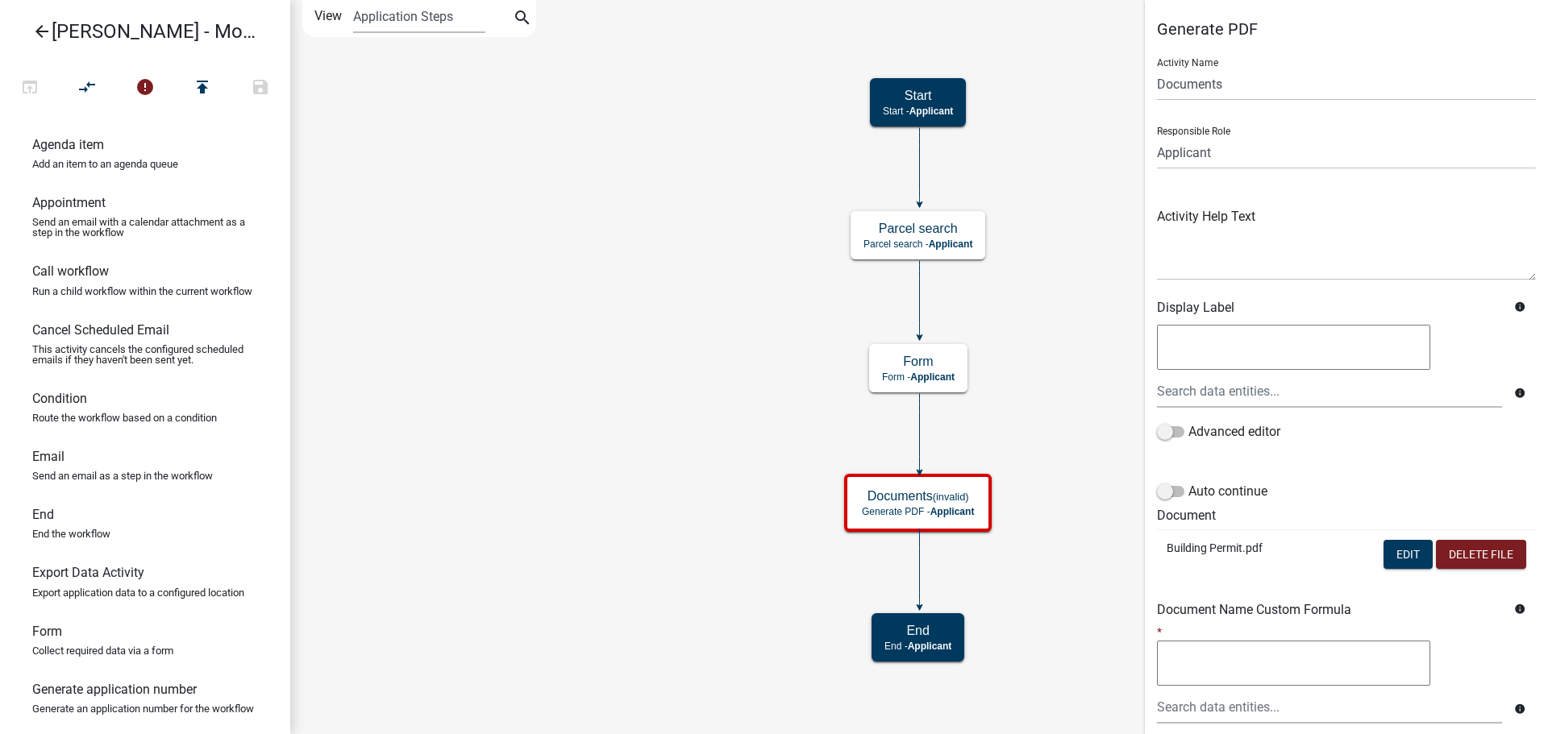
scroll to position [245, 0]
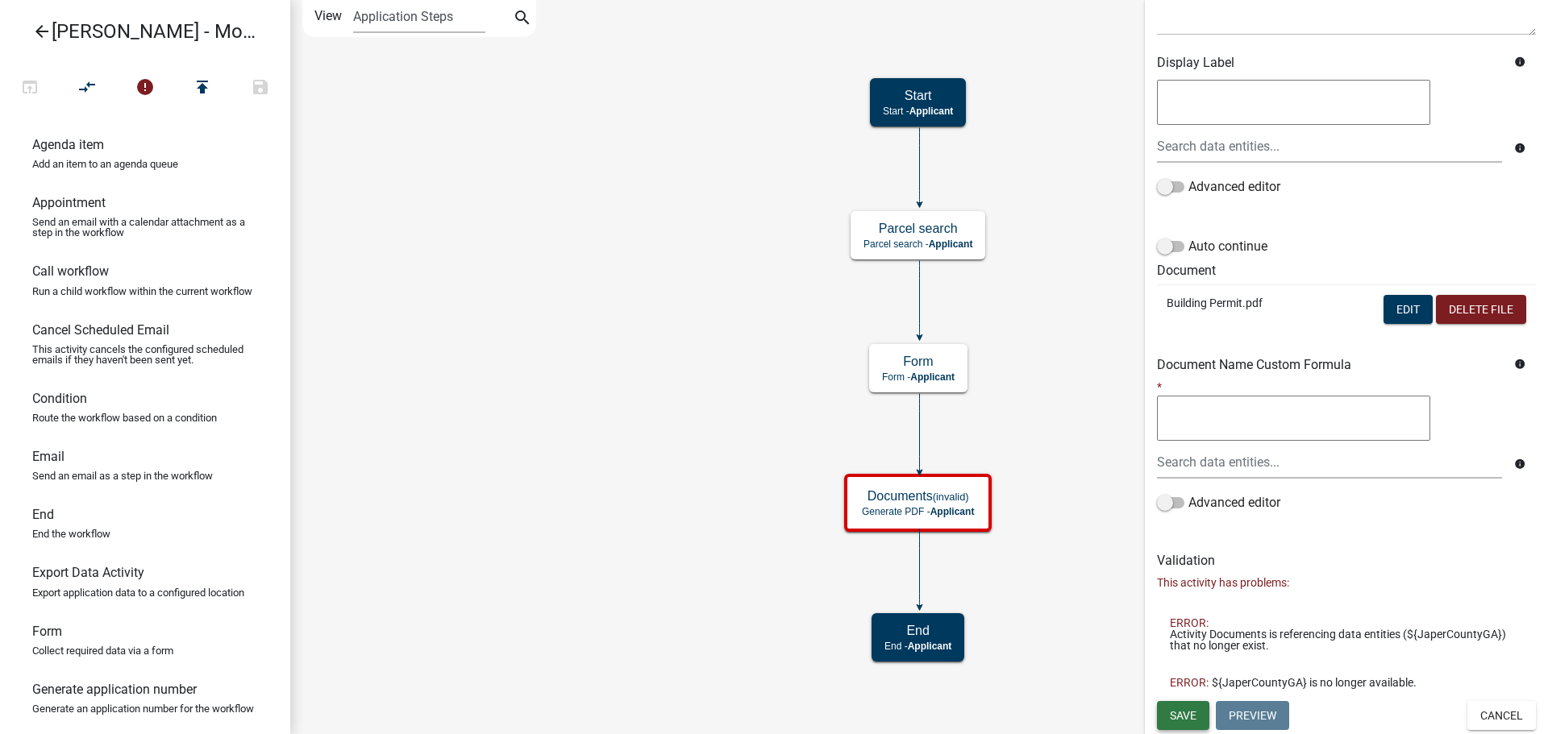
click at [1176, 710] on span "Save" at bounding box center [1183, 715] width 27 height 13
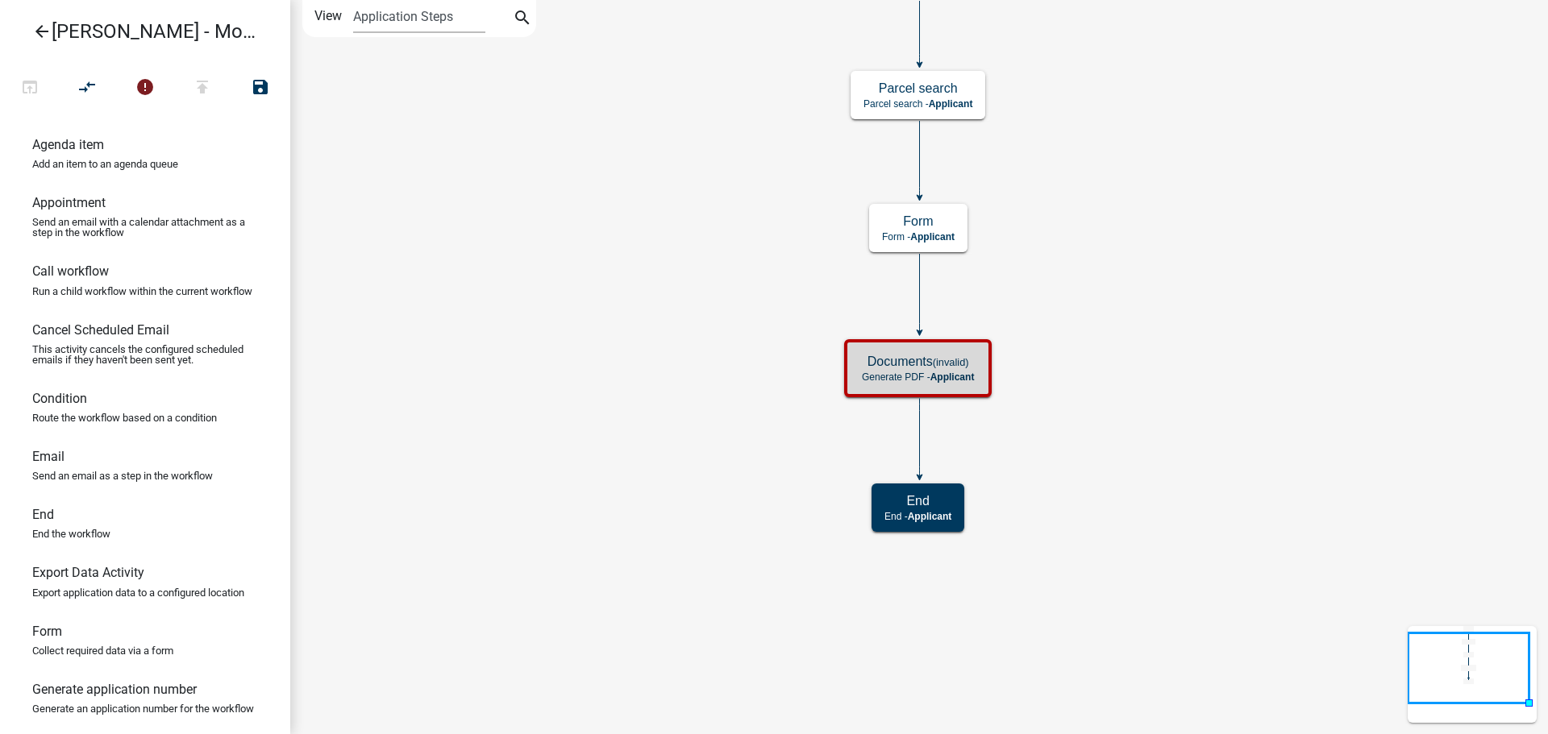
click at [844, 365] on div "Documents (invalid) Generate PDF - Applicant" at bounding box center [918, 368] width 148 height 58
click at [874, 372] on p "Generate PDF - Applicant" at bounding box center [918, 377] width 112 height 11
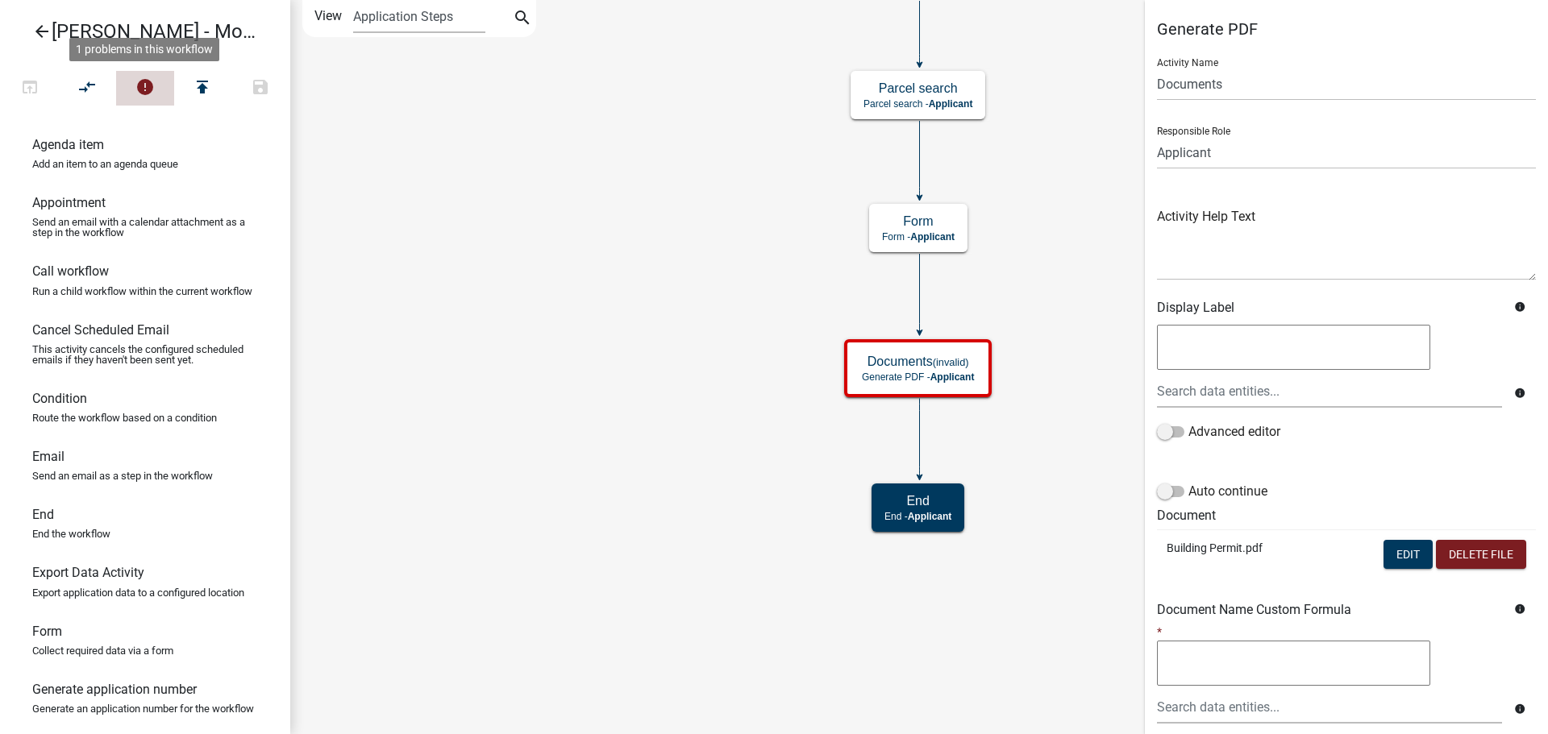
click at [155, 98] on icon "error" at bounding box center [144, 88] width 19 height 23
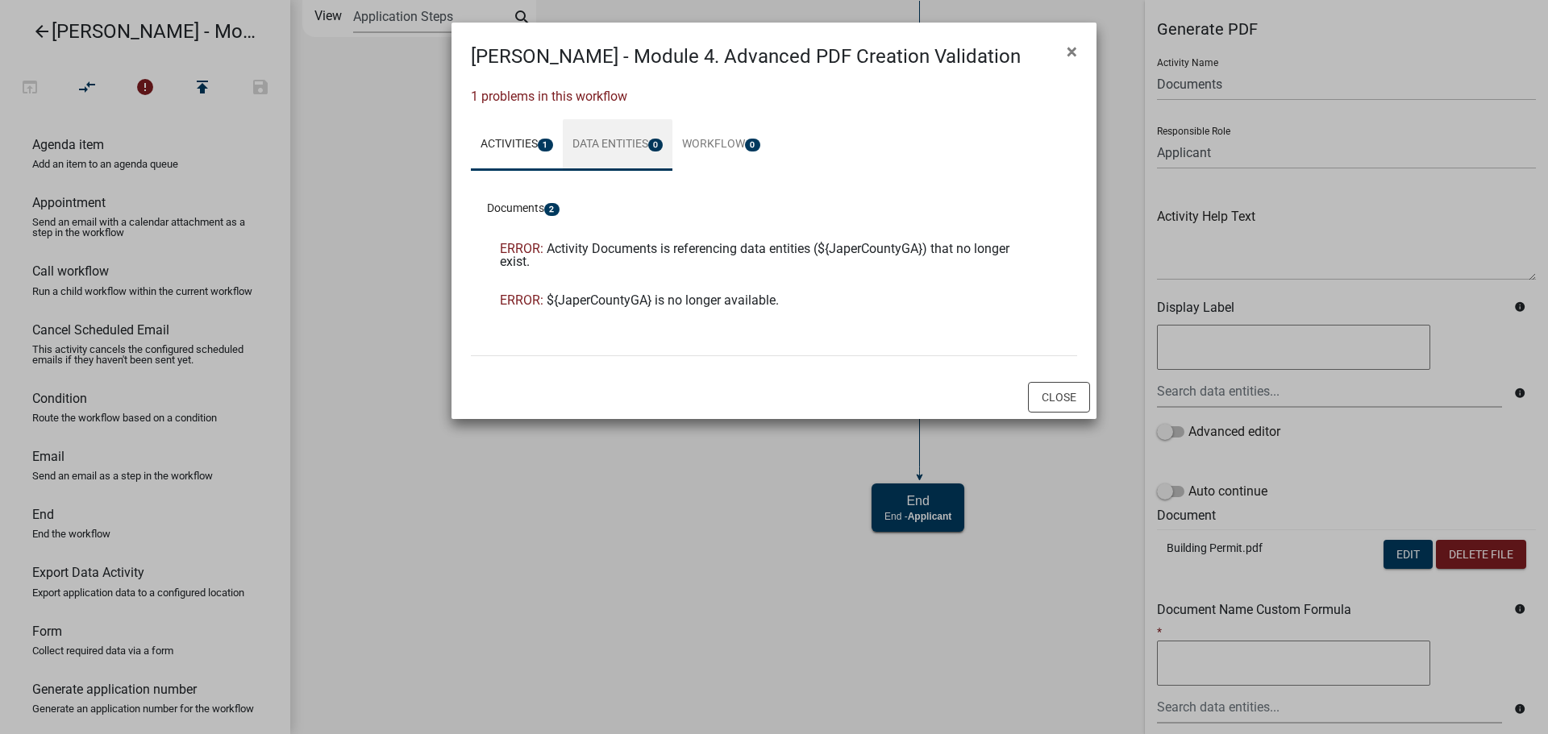
click at [630, 167] on link "Data Entities 0" at bounding box center [618, 145] width 110 height 52
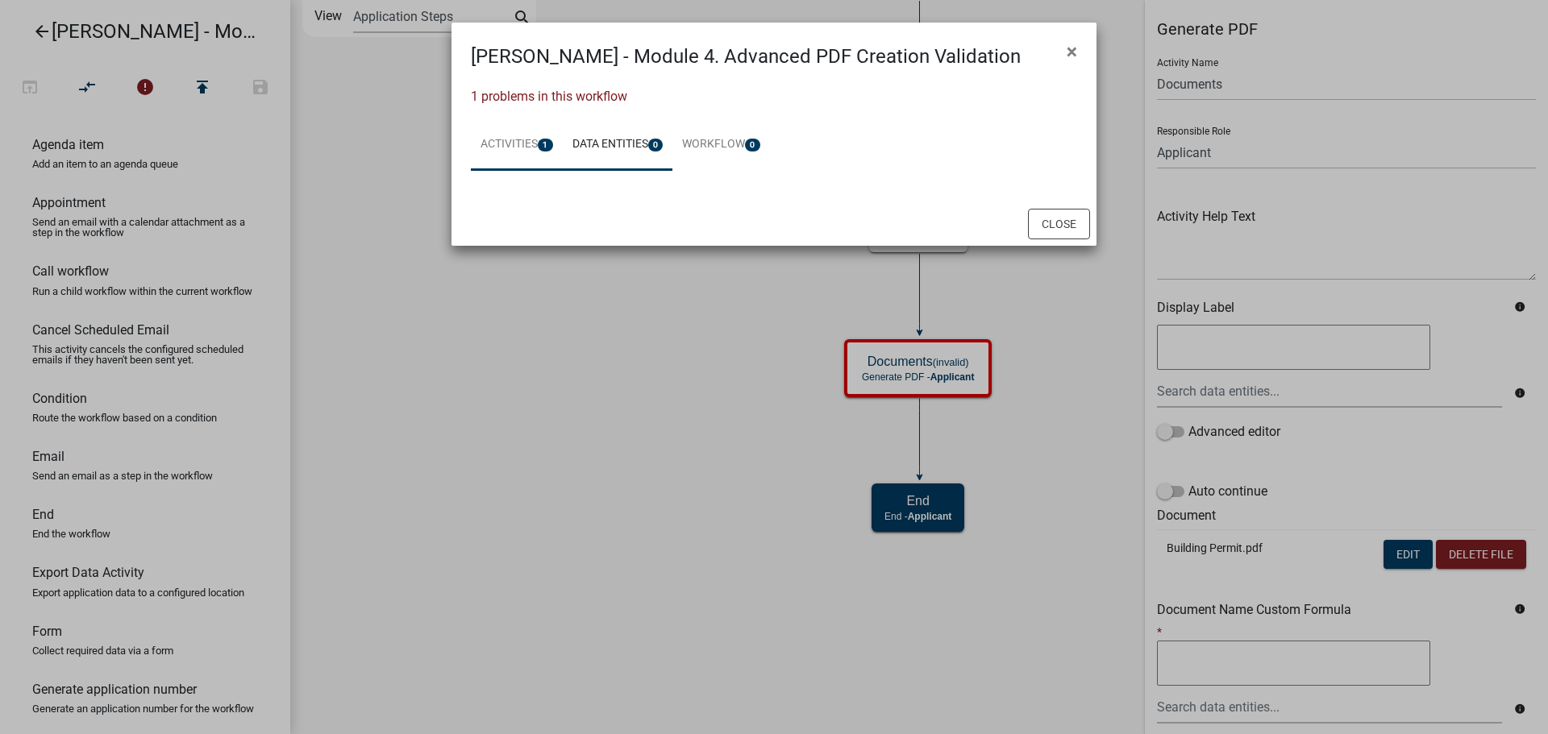
click at [484, 121] on link "Activities 1" at bounding box center [517, 145] width 92 height 52
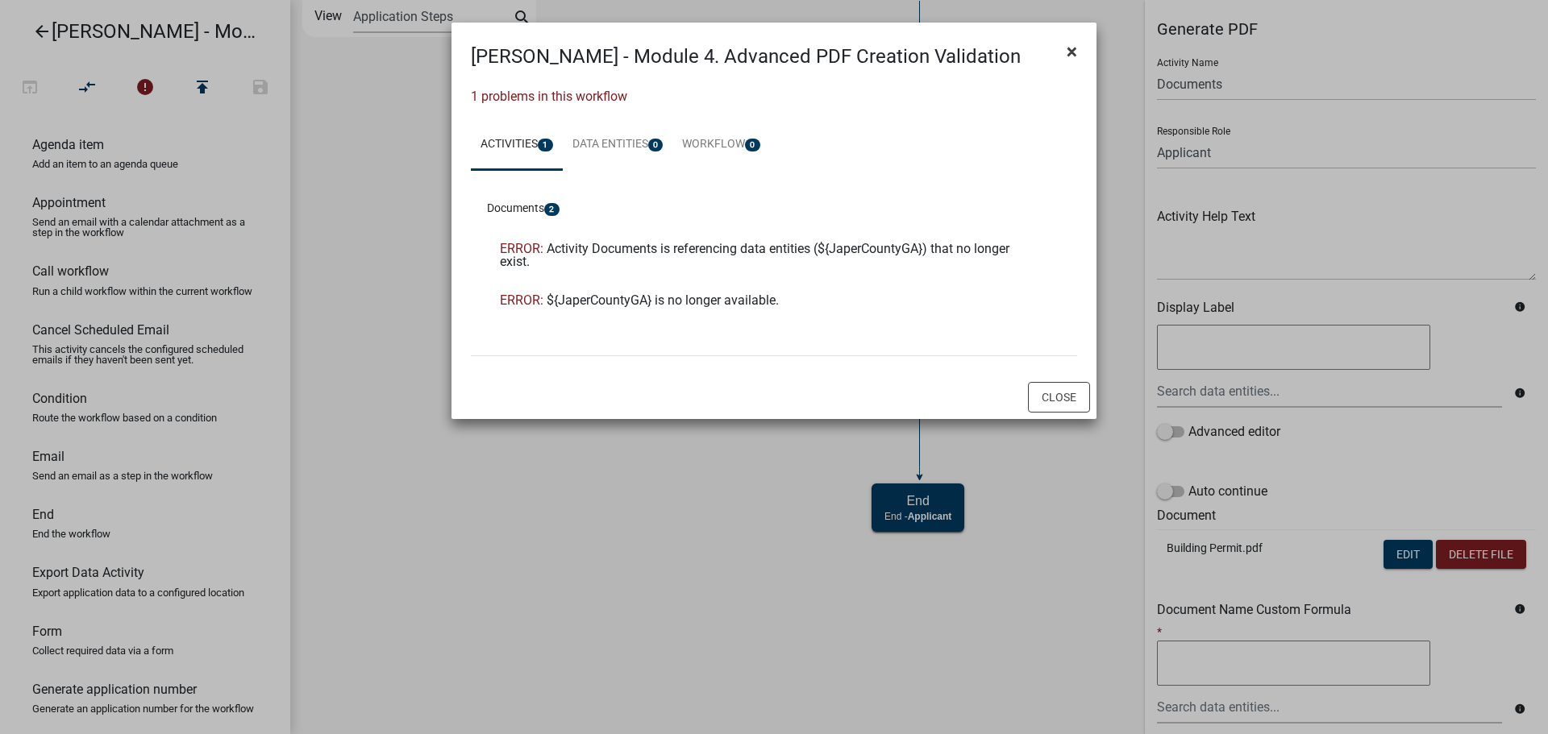
click at [1067, 60] on span "×" at bounding box center [1071, 51] width 10 height 23
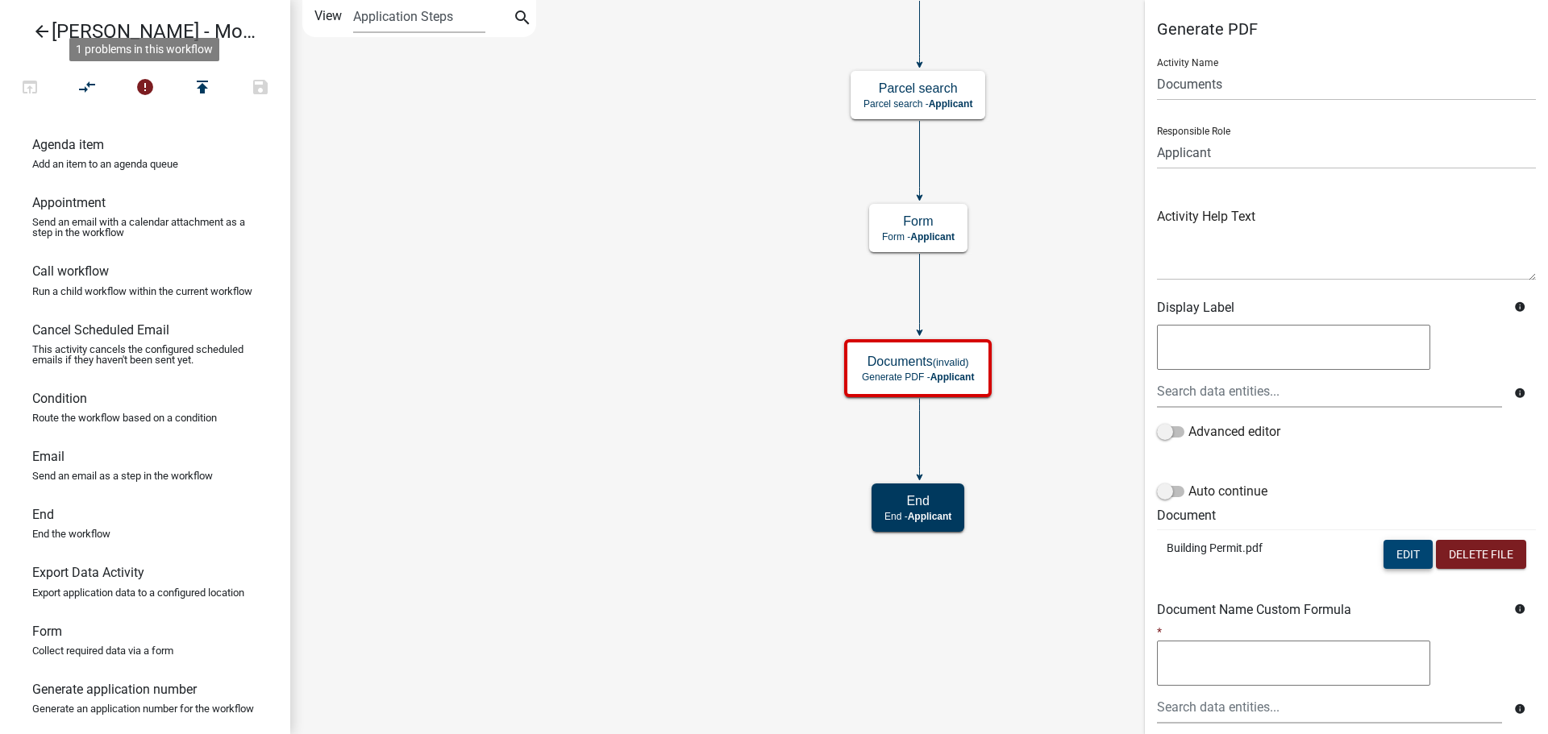
click at [1386, 557] on button "Edit" at bounding box center [1407, 554] width 49 height 29
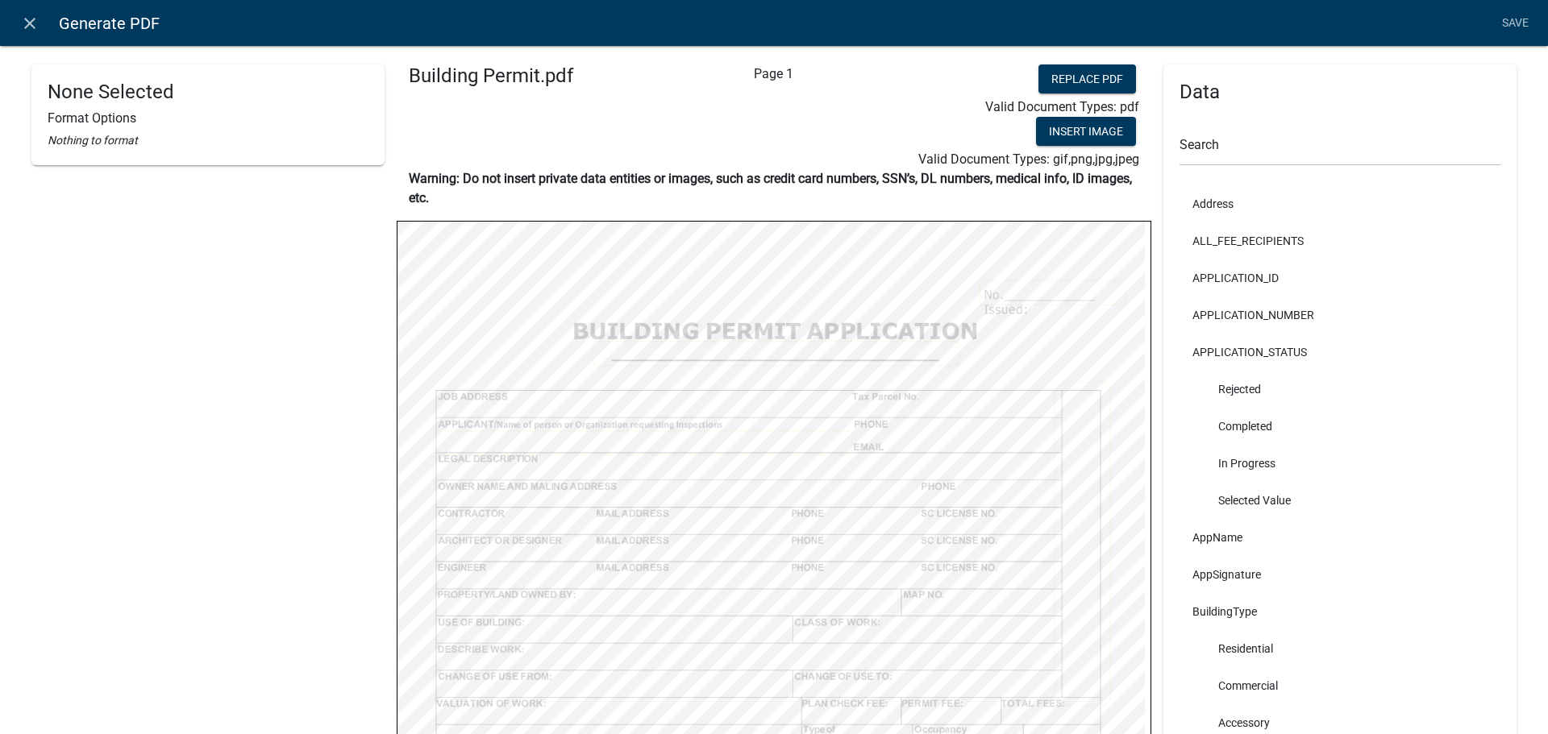
select select
click at [1232, 156] on input "text" at bounding box center [1339, 149] width 321 height 33
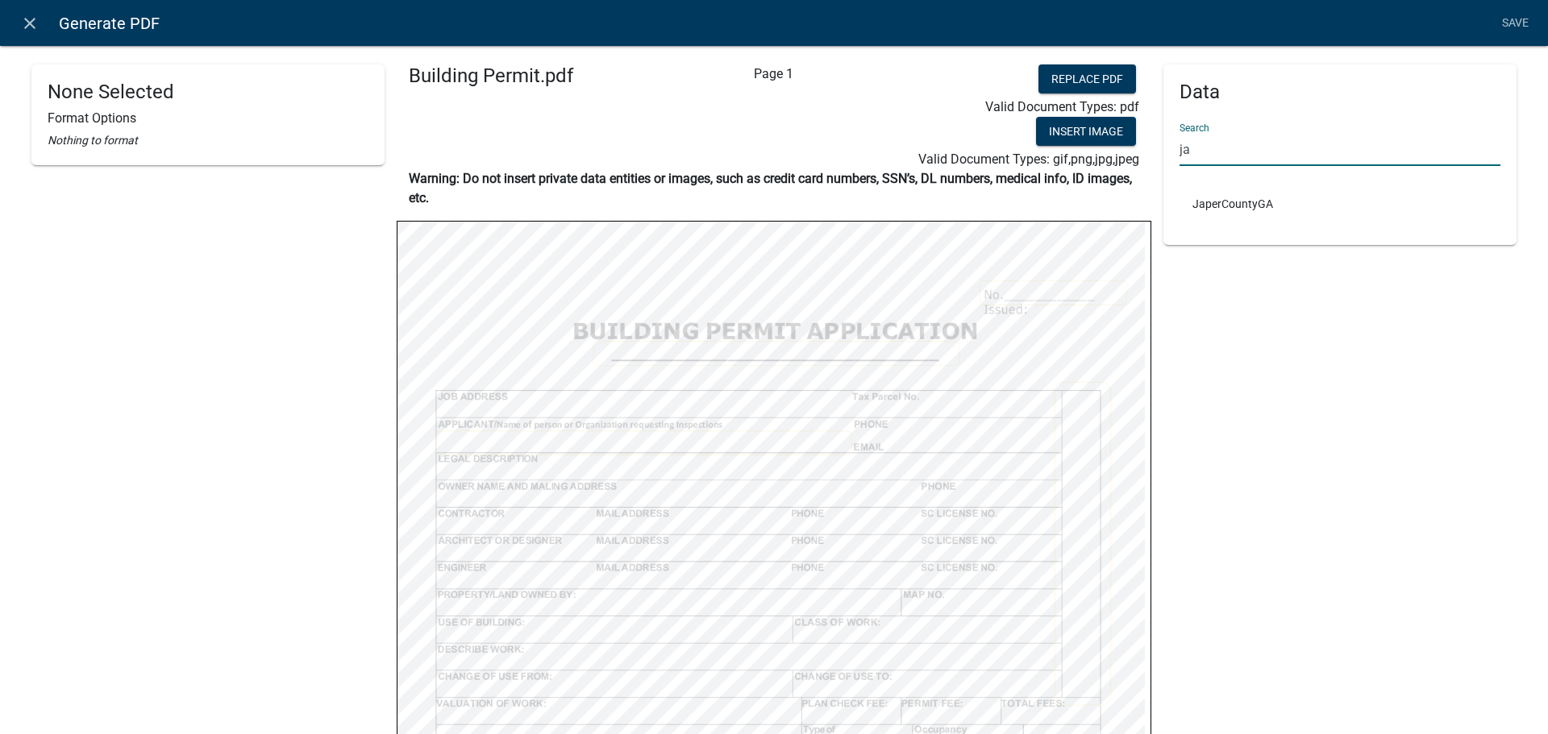
type input "ja"
select select
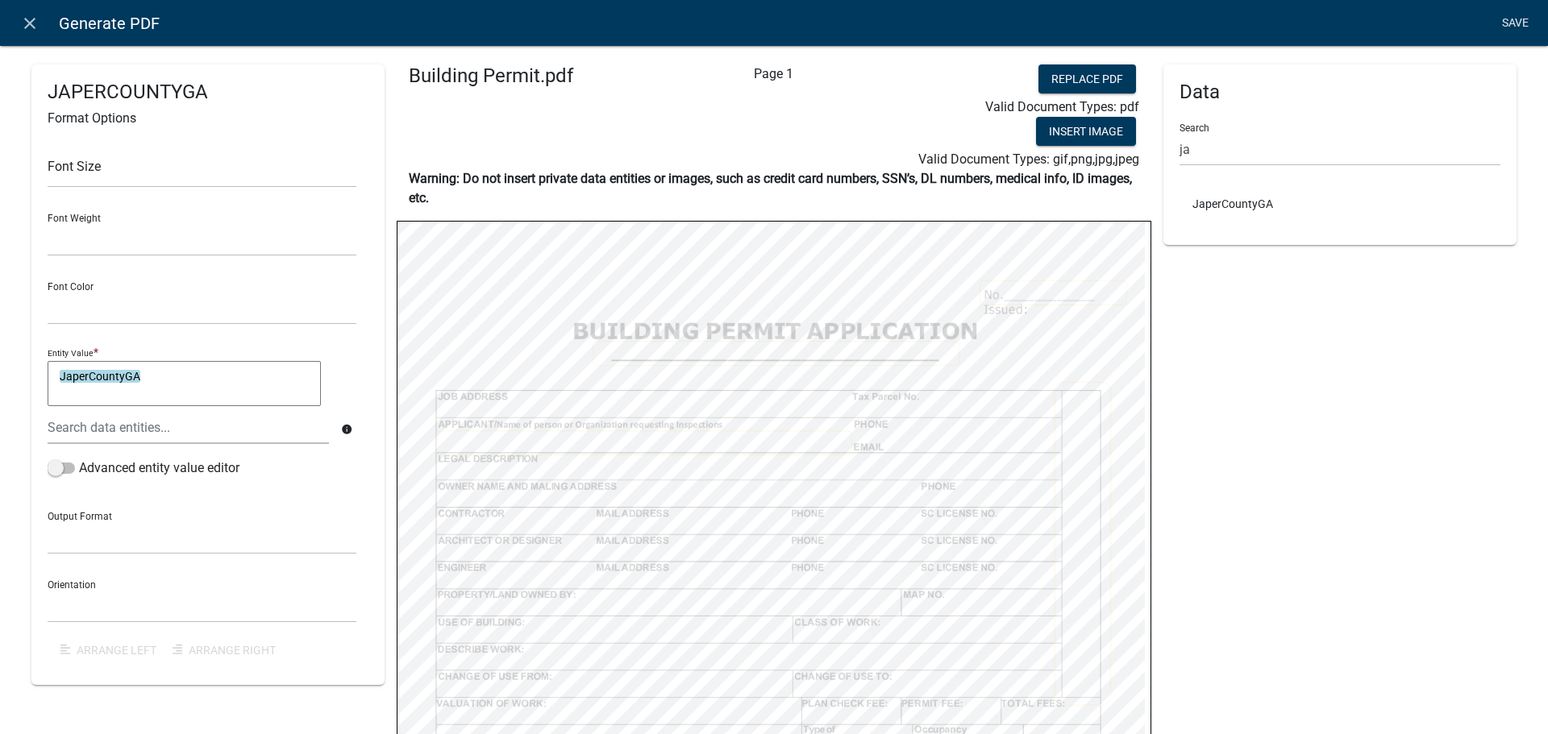
click at [1510, 24] on link "Save" at bounding box center [1514, 23] width 40 height 31
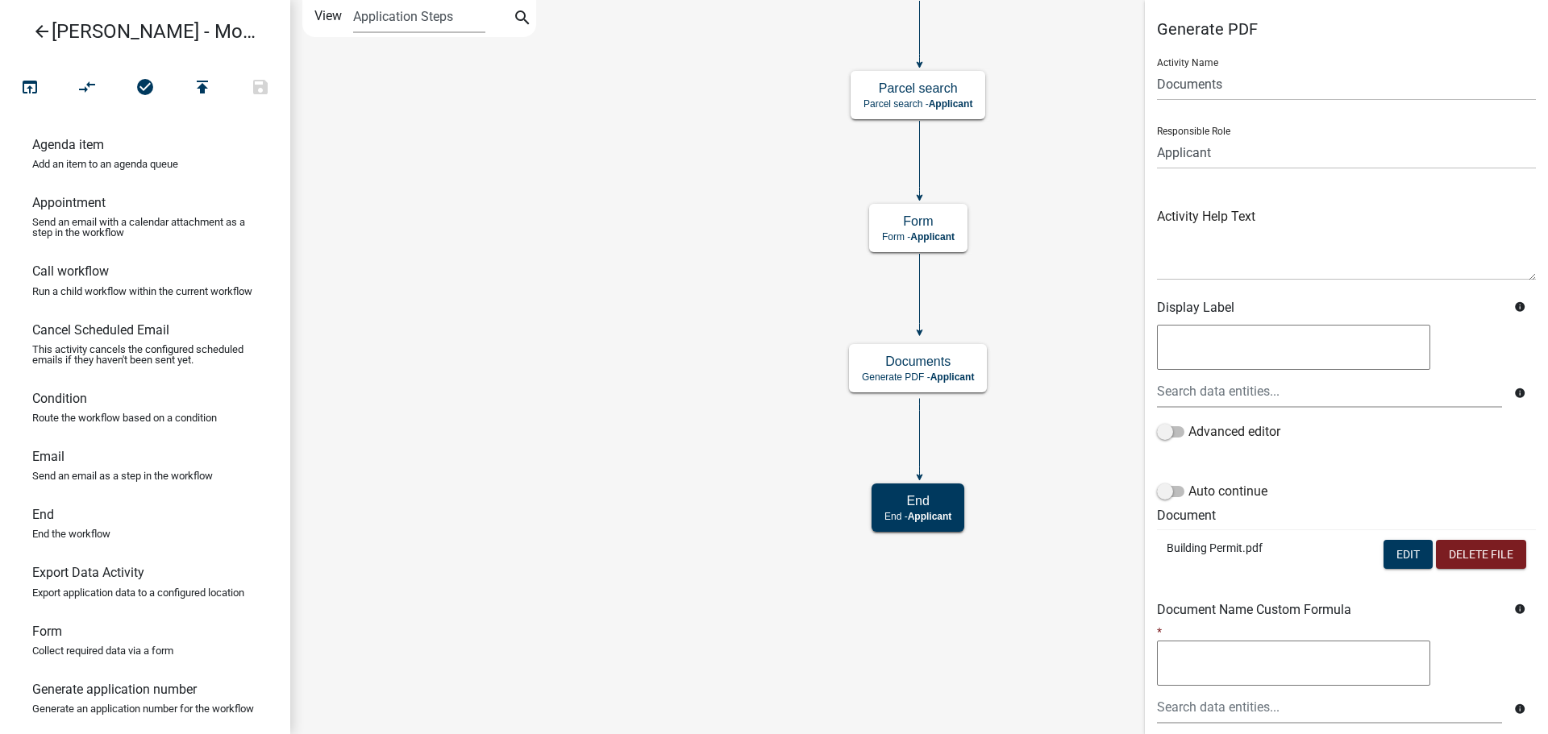
scroll to position [148, 0]
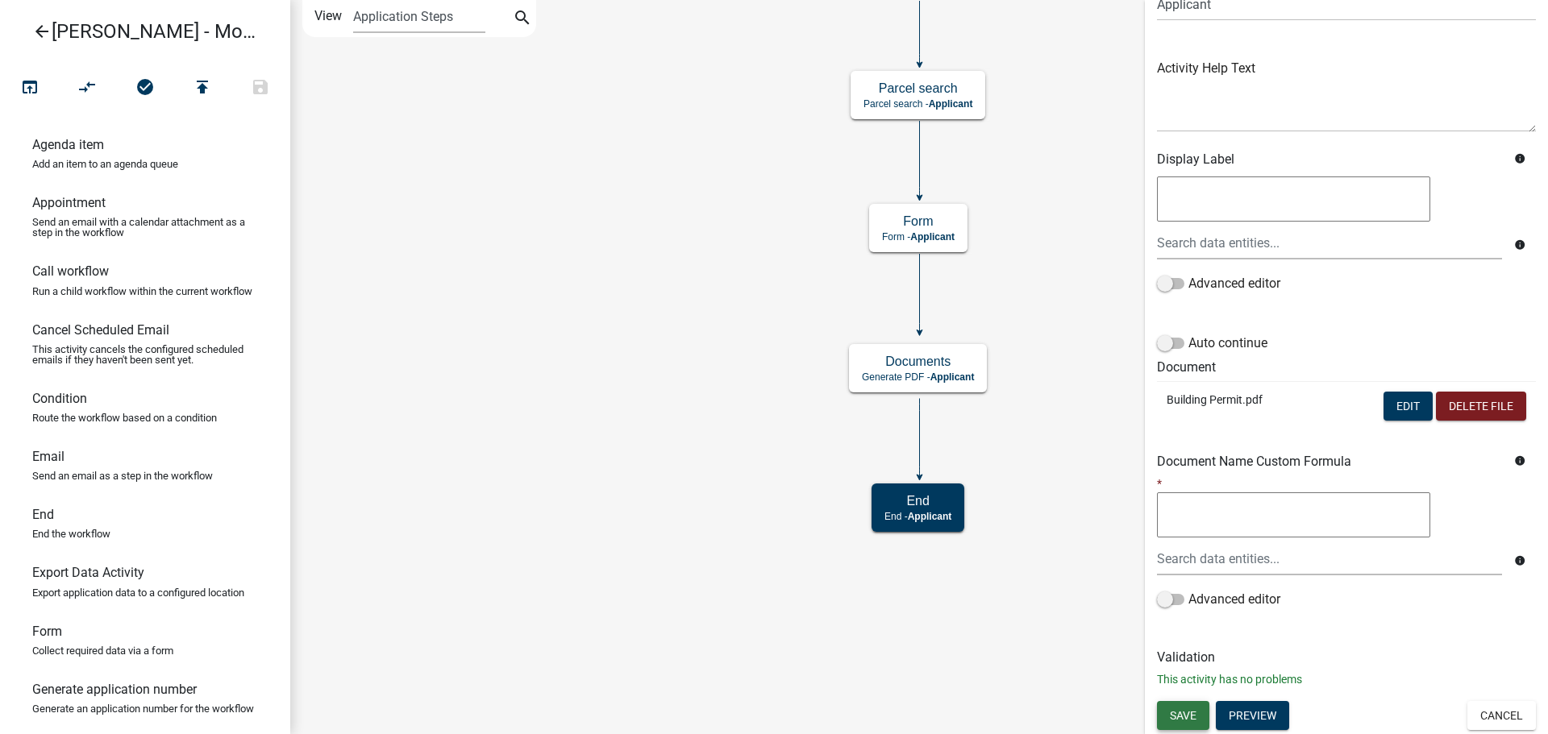
click at [1182, 720] on span "Save" at bounding box center [1183, 715] width 27 height 13
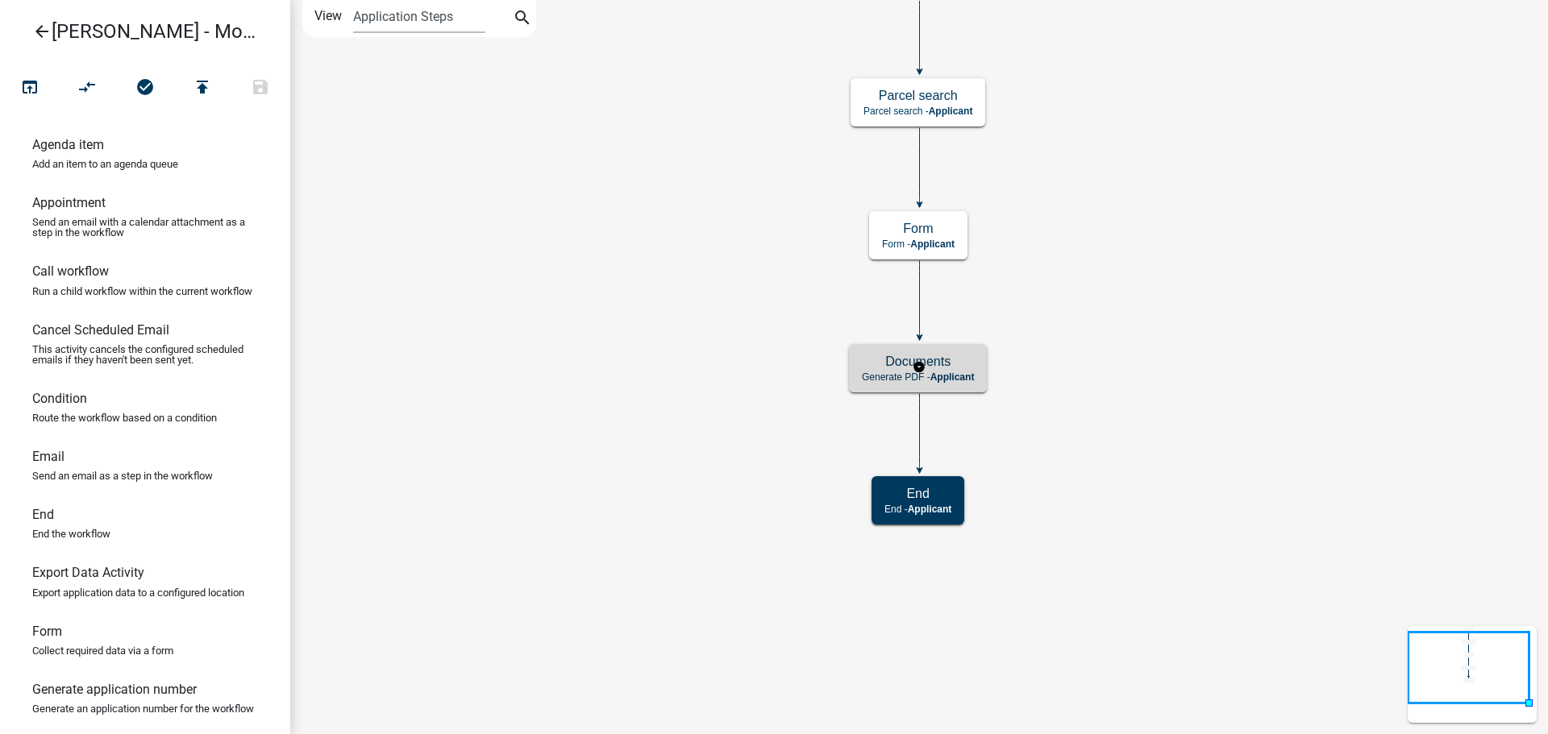
click at [855, 377] on div "Documents Generate PDF - Applicant" at bounding box center [918, 368] width 138 height 48
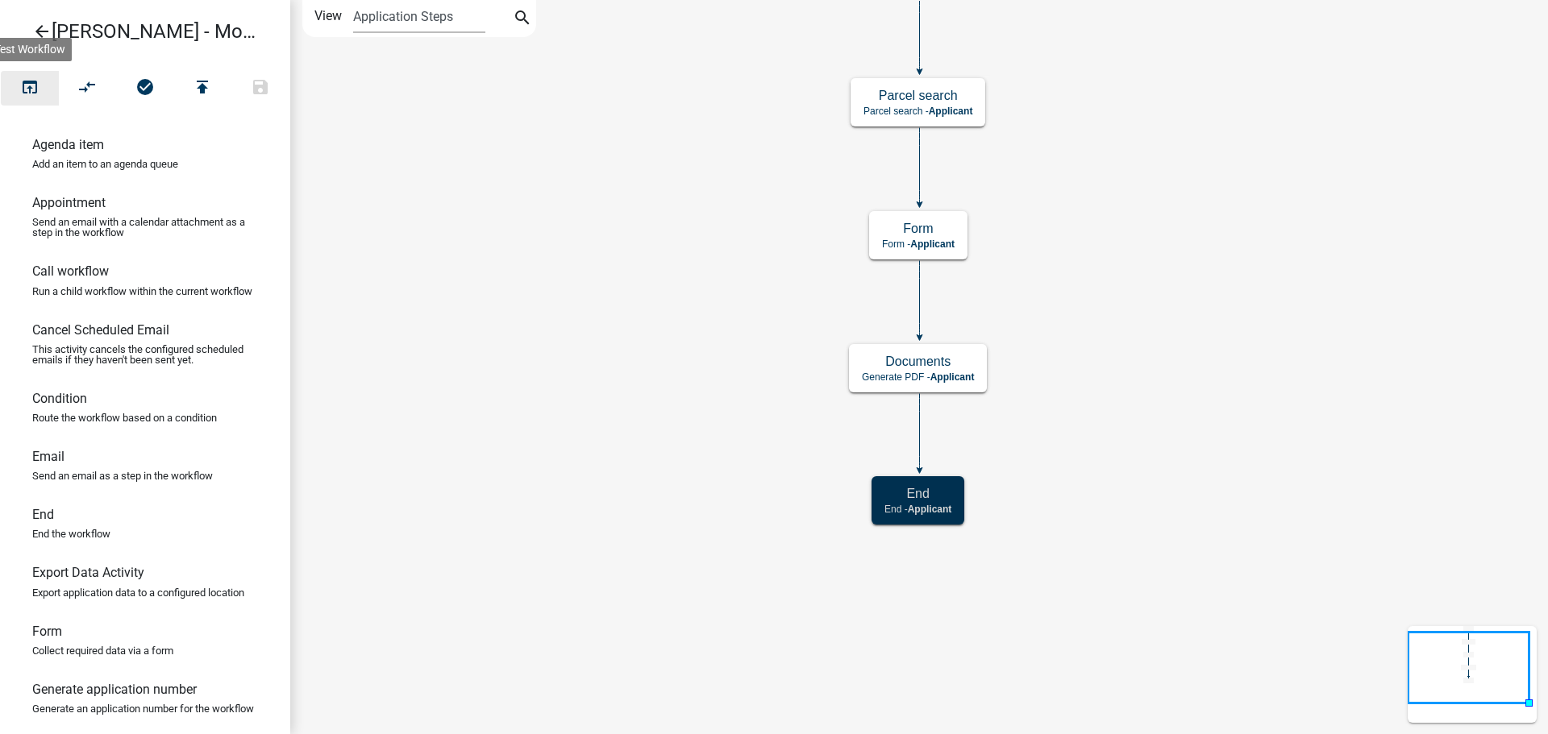
click at [12, 86] on button "open_in_browser" at bounding box center [30, 88] width 58 height 35
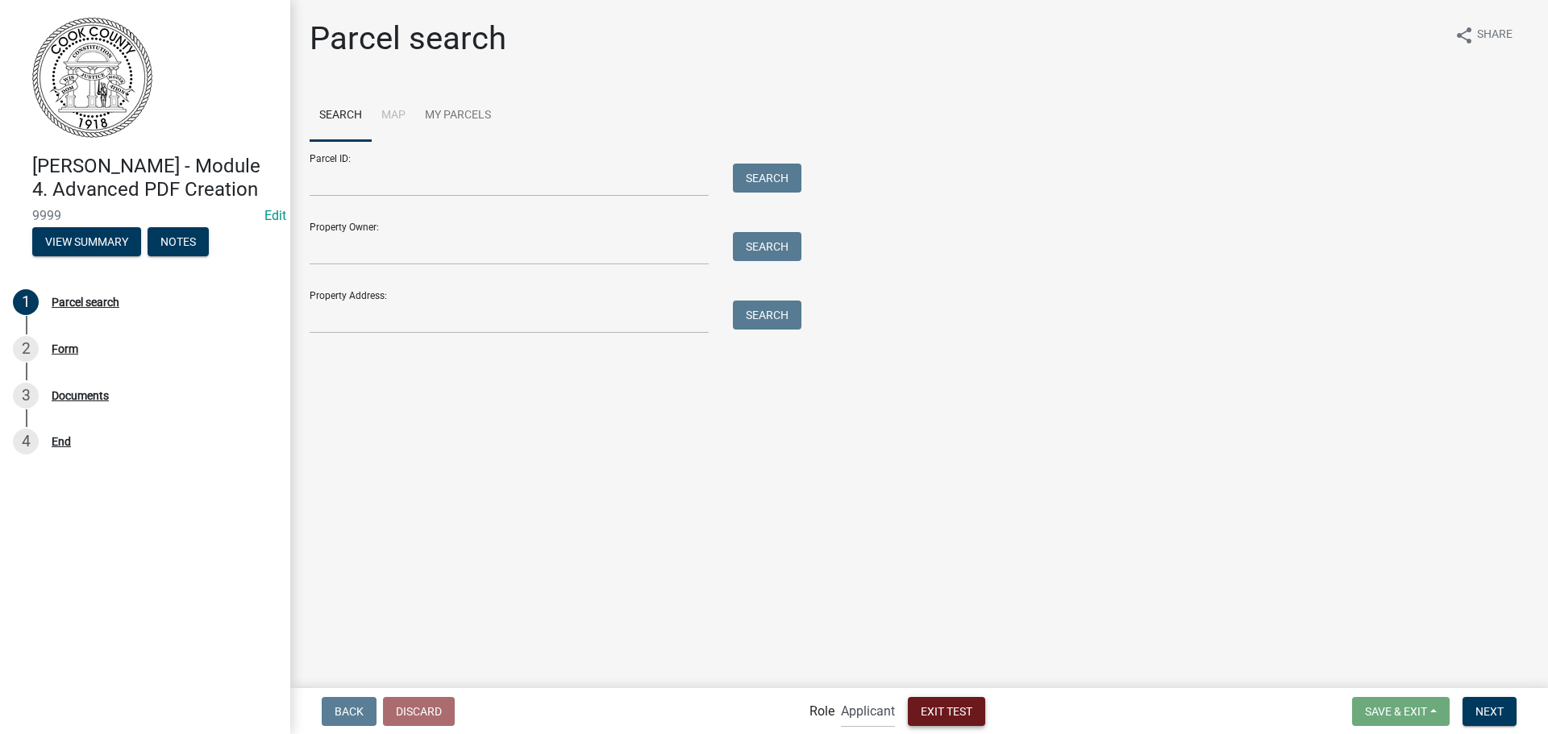
click at [959, 710] on span "Exit Test" at bounding box center [947, 710] width 52 height 13
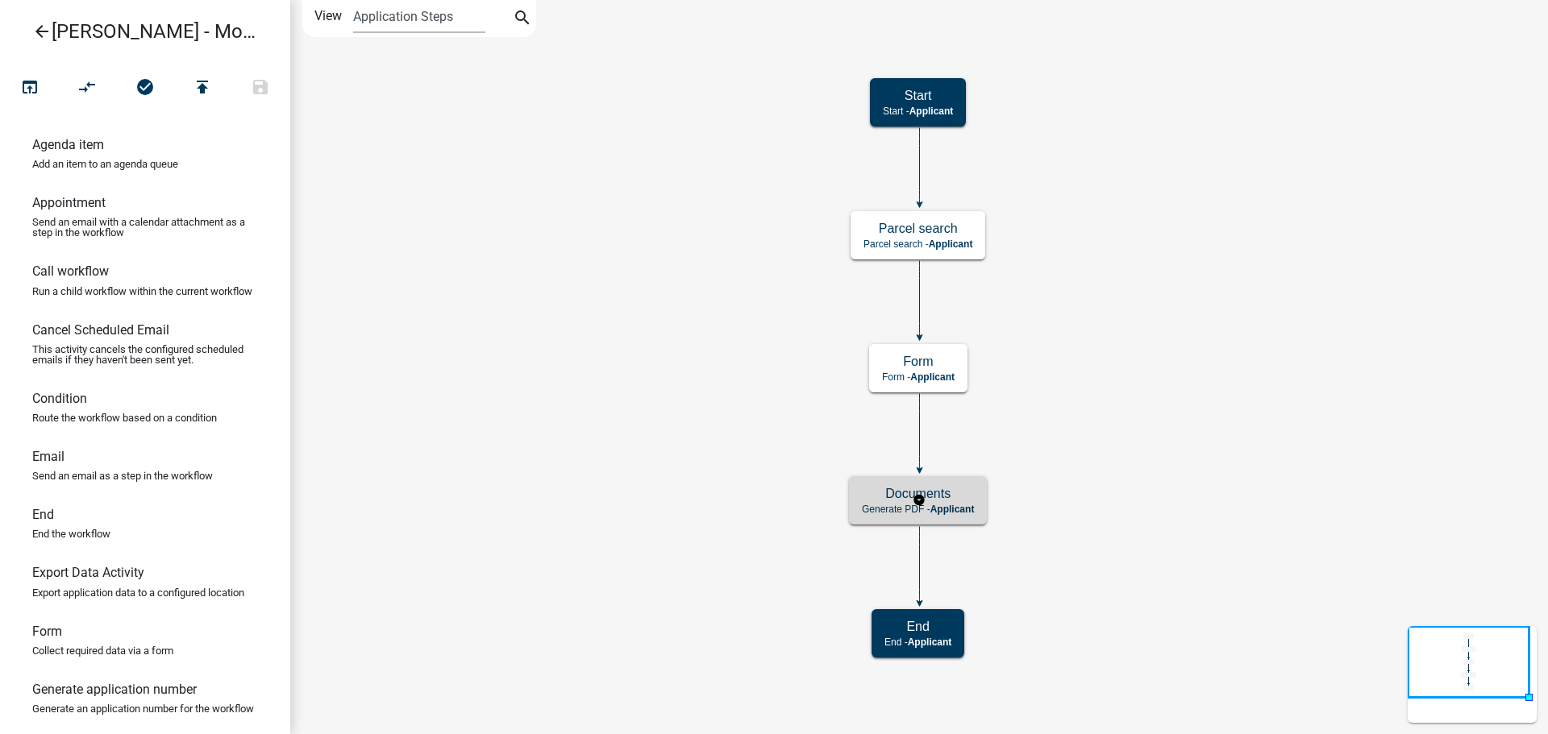
click at [874, 505] on p "Generate PDF - Applicant" at bounding box center [918, 509] width 112 height 11
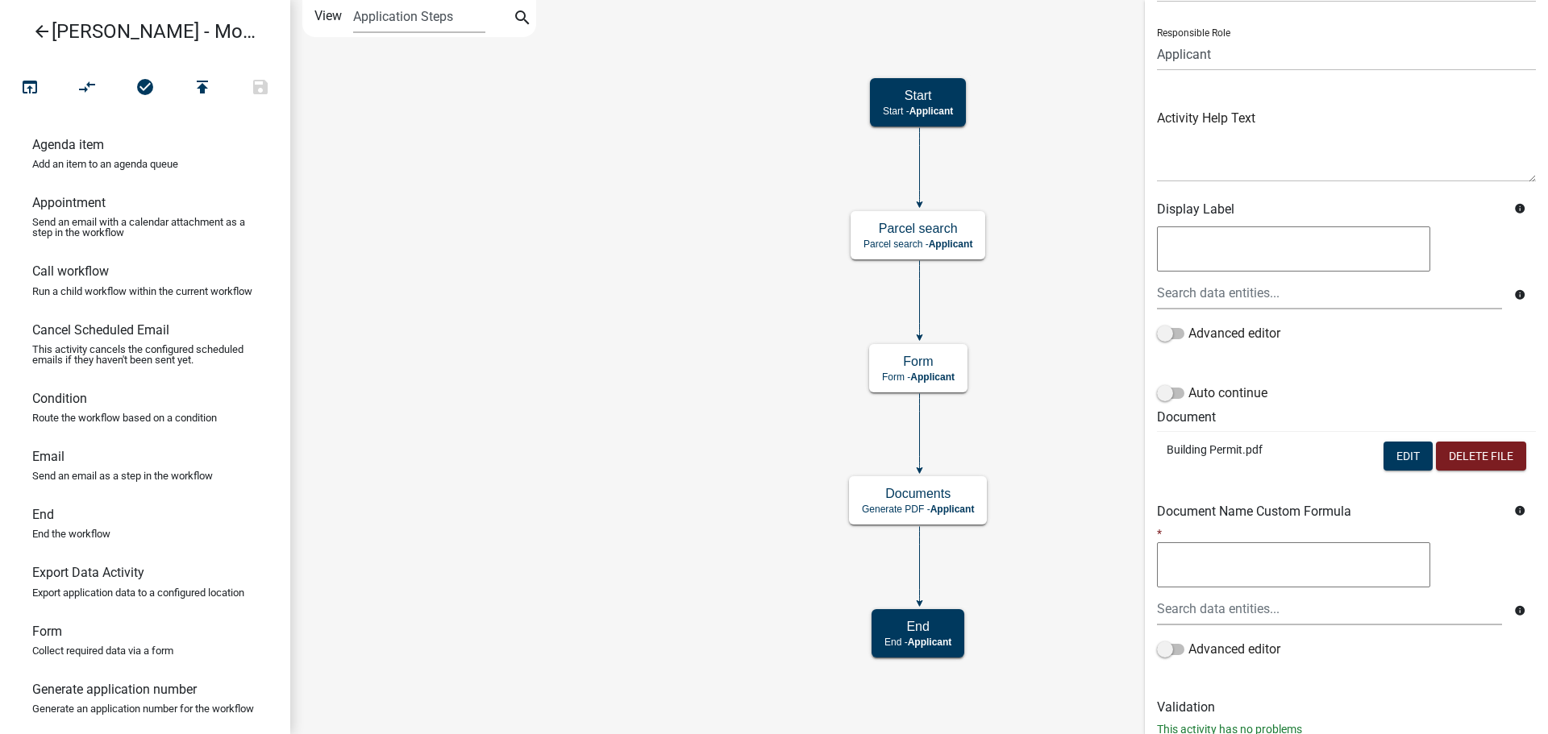
scroll to position [148, 0]
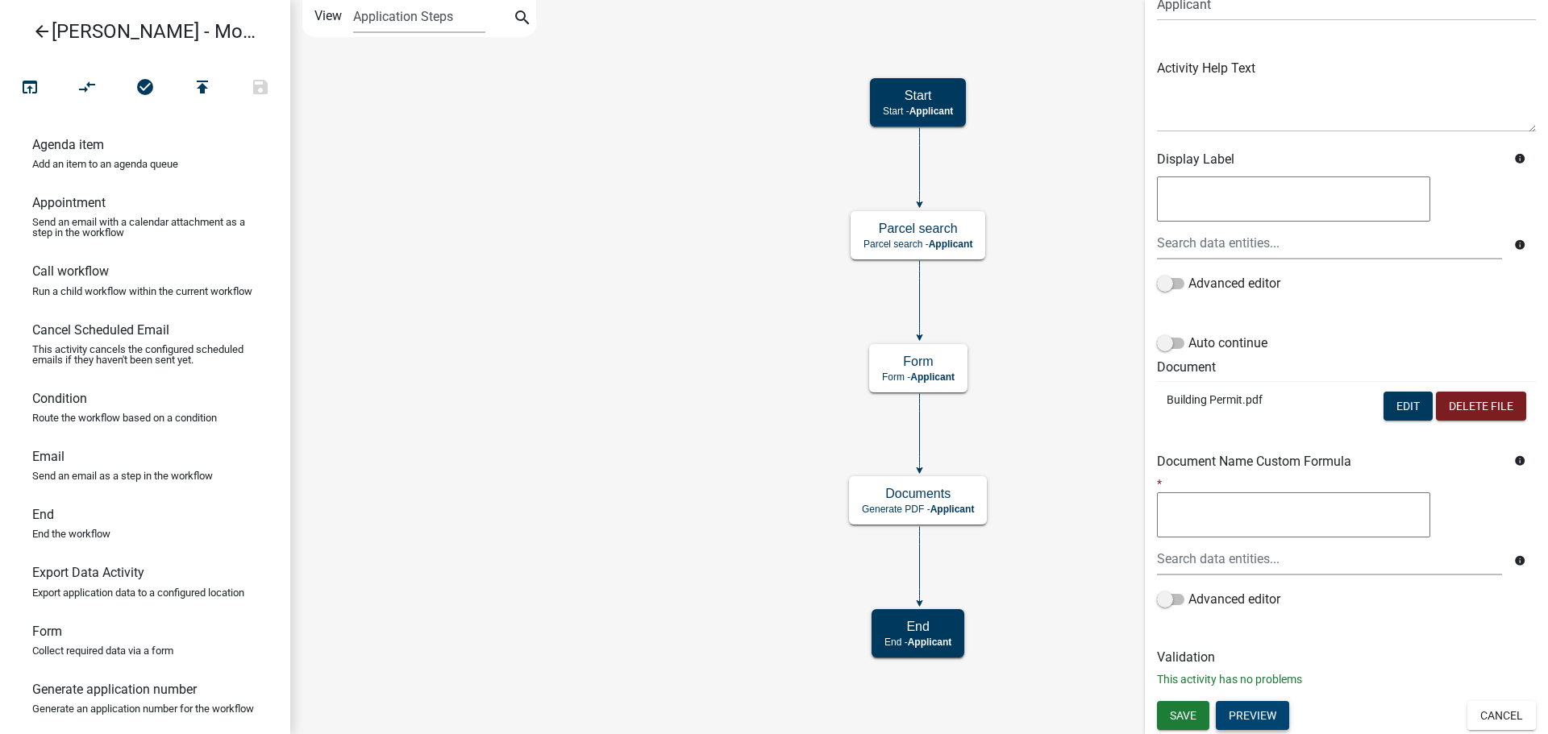
click at [1275, 703] on button "Preview" at bounding box center [1252, 715] width 73 height 29
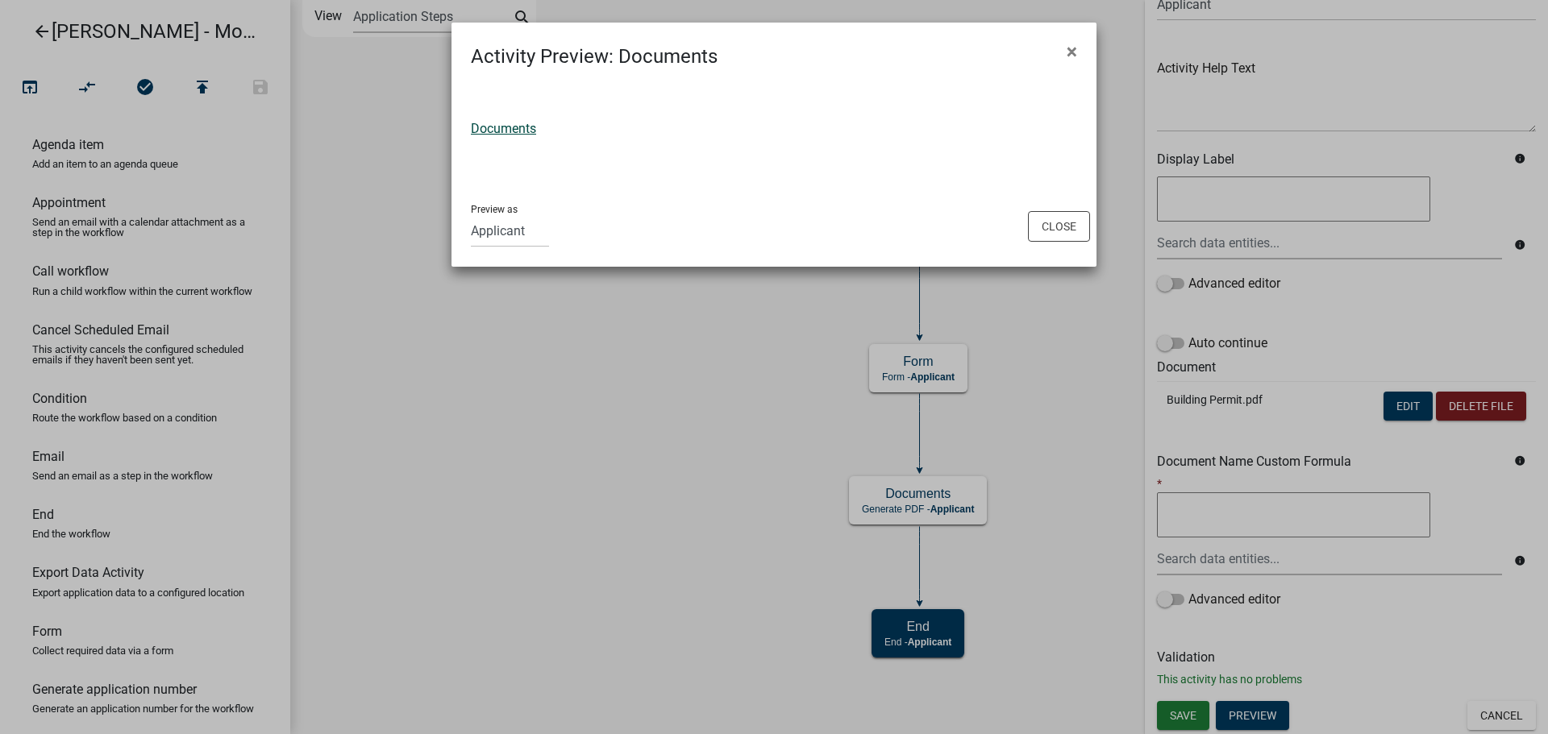
click at [505, 135] on link "Documents" at bounding box center [503, 128] width 65 height 15
click at [1041, 216] on button "Close" at bounding box center [1059, 226] width 62 height 31
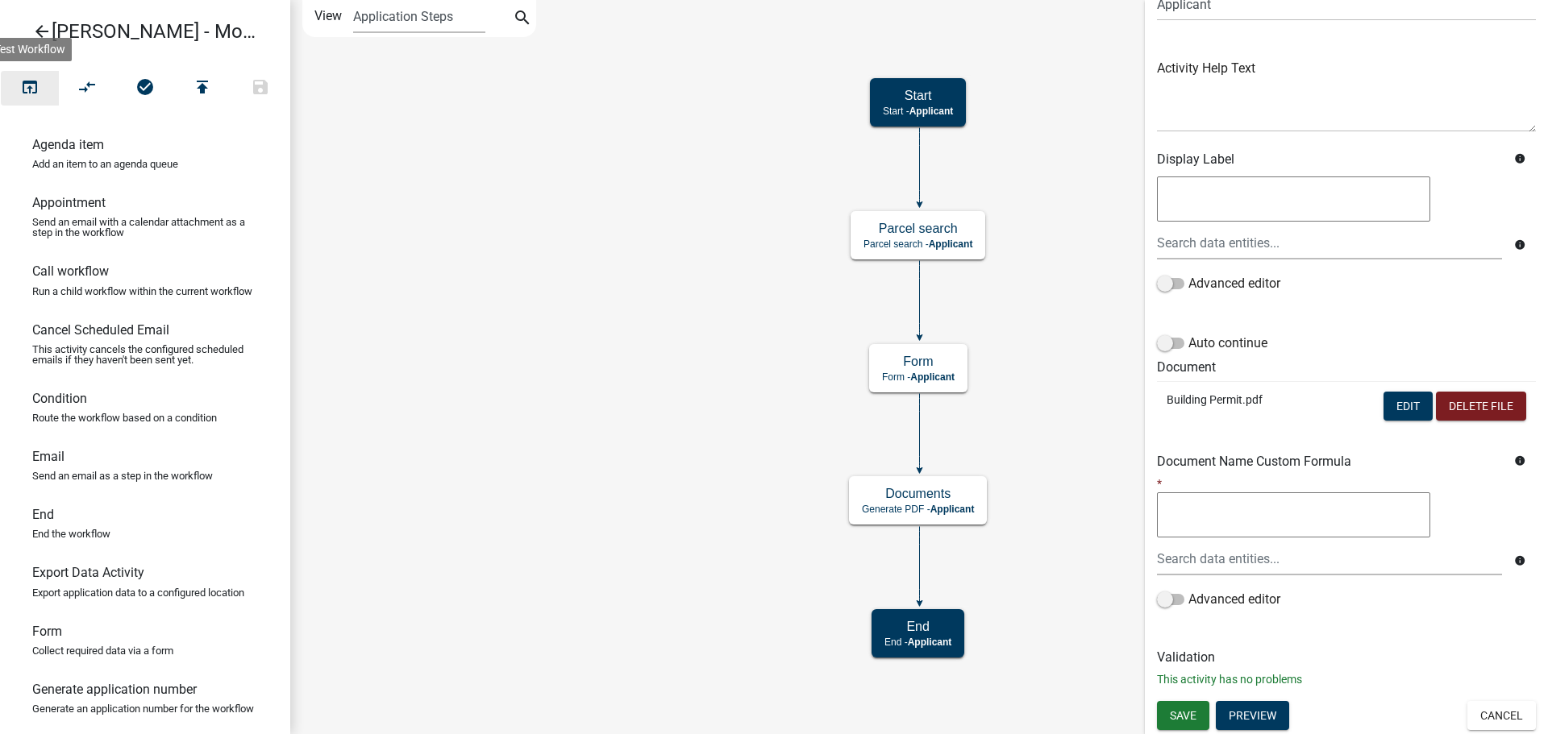
click at [44, 75] on button "open_in_browser" at bounding box center [30, 88] width 58 height 35
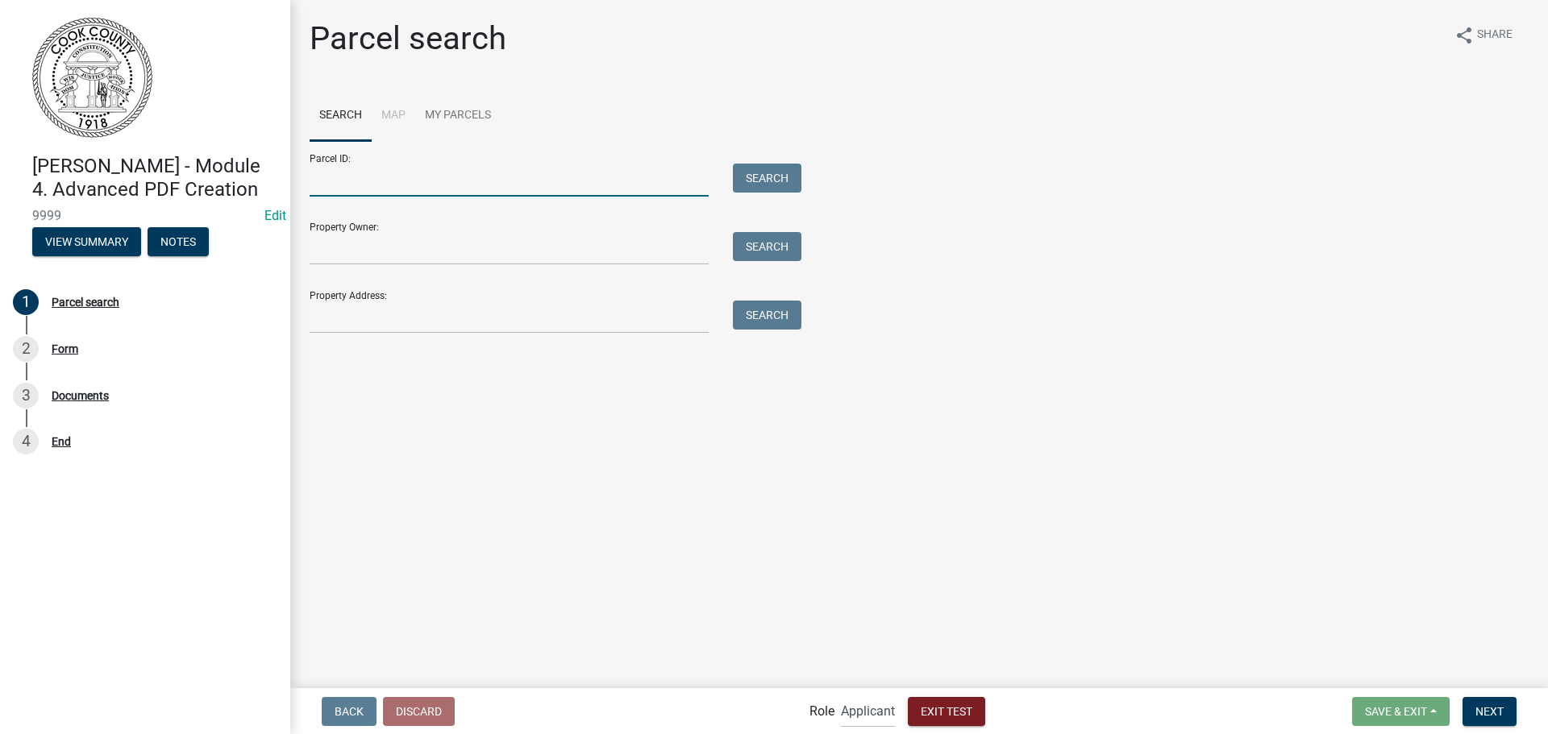
click at [551, 172] on input "Parcel ID:" at bounding box center [509, 180] width 399 height 33
click at [480, 186] on input "Parcel ID:" at bounding box center [509, 180] width 399 height 33
type input "2"
type input "1"
click at [664, 196] on input "Parcel ID:" at bounding box center [509, 180] width 399 height 33
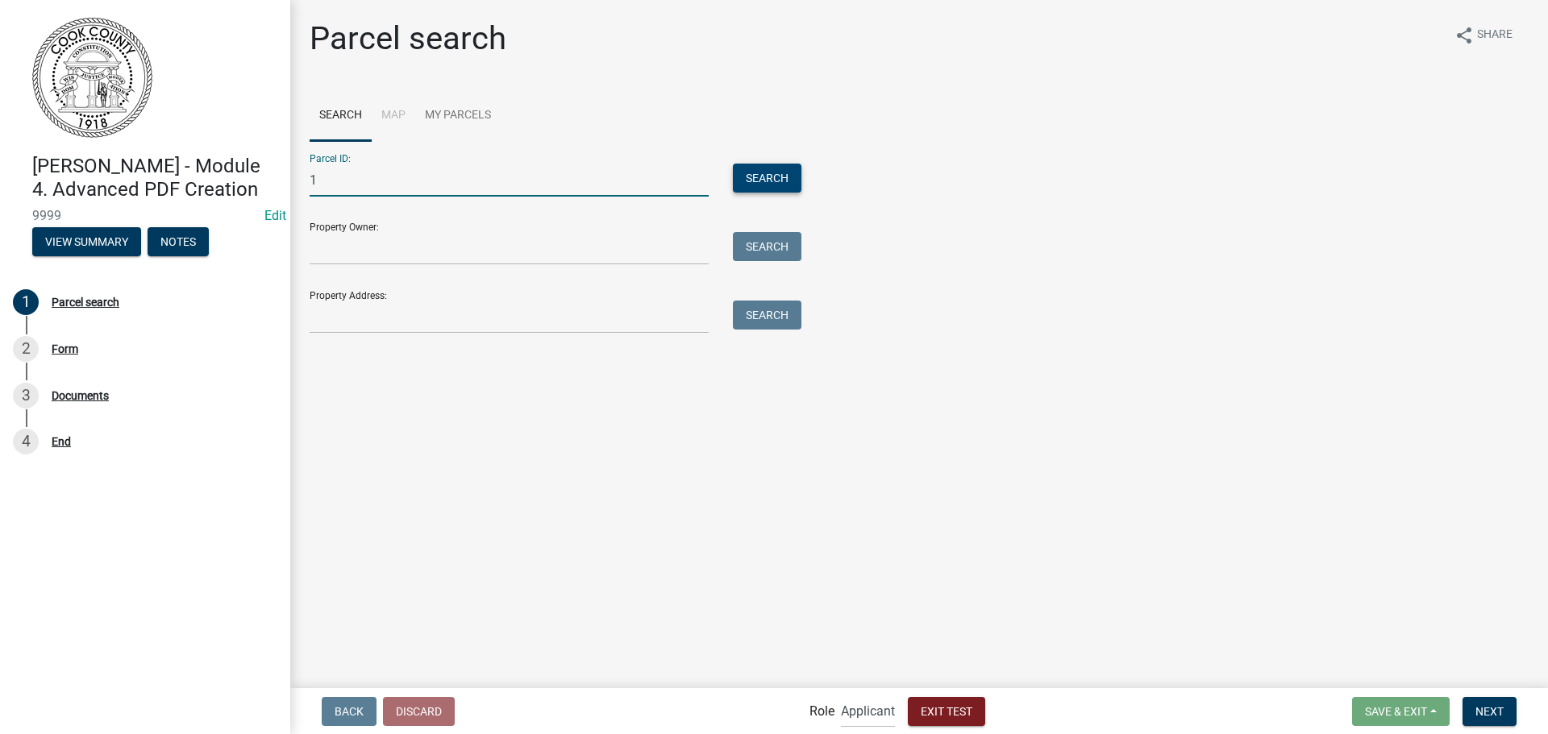
click at [766, 177] on button "Search" at bounding box center [767, 178] width 69 height 29
click at [377, 189] on input "1" at bounding box center [509, 180] width 399 height 33
click at [790, 177] on button "Search" at bounding box center [767, 178] width 69 height 29
click at [454, 181] on input "123" at bounding box center [509, 180] width 399 height 33
type input "1"
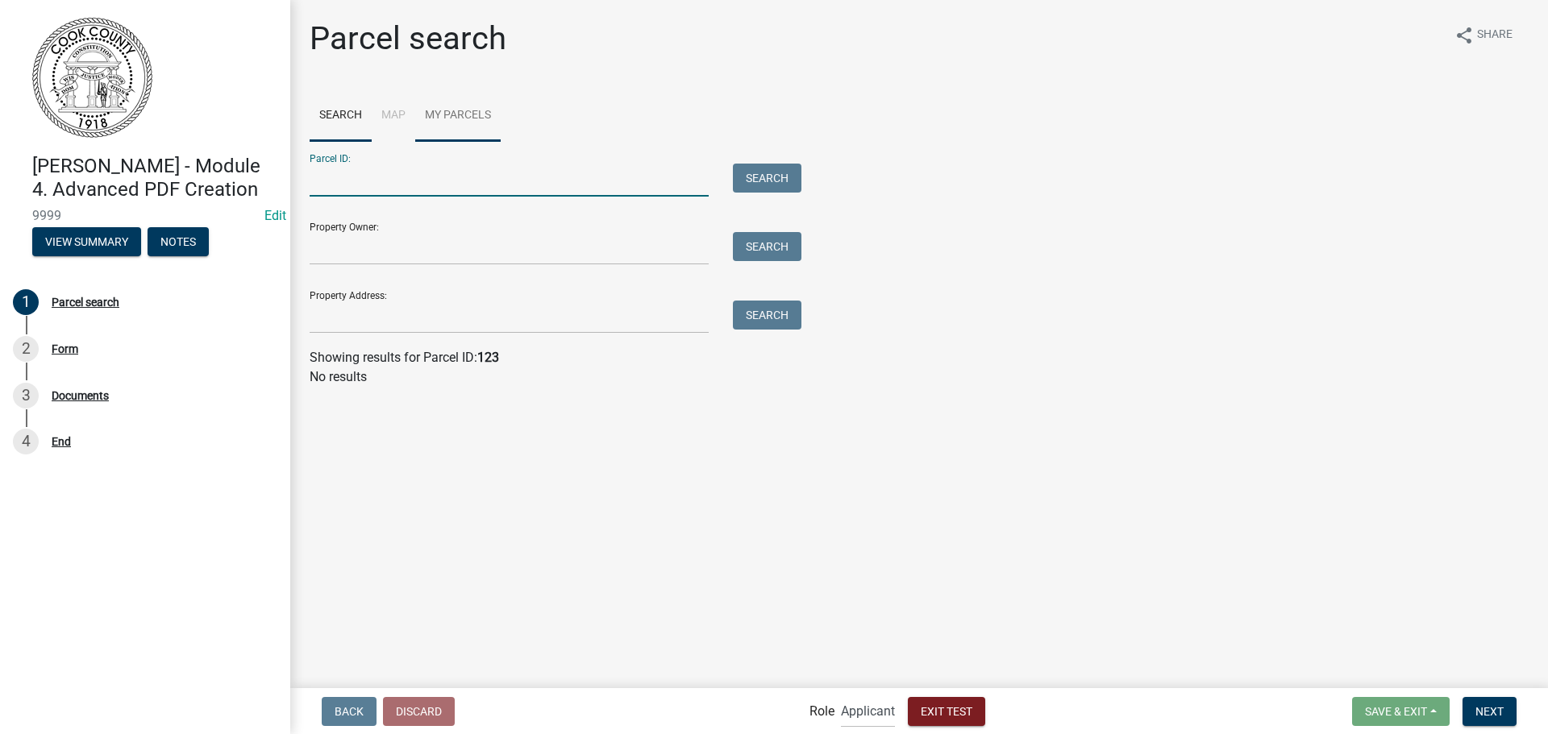
click at [464, 121] on link "My Parcels" at bounding box center [457, 116] width 85 height 52
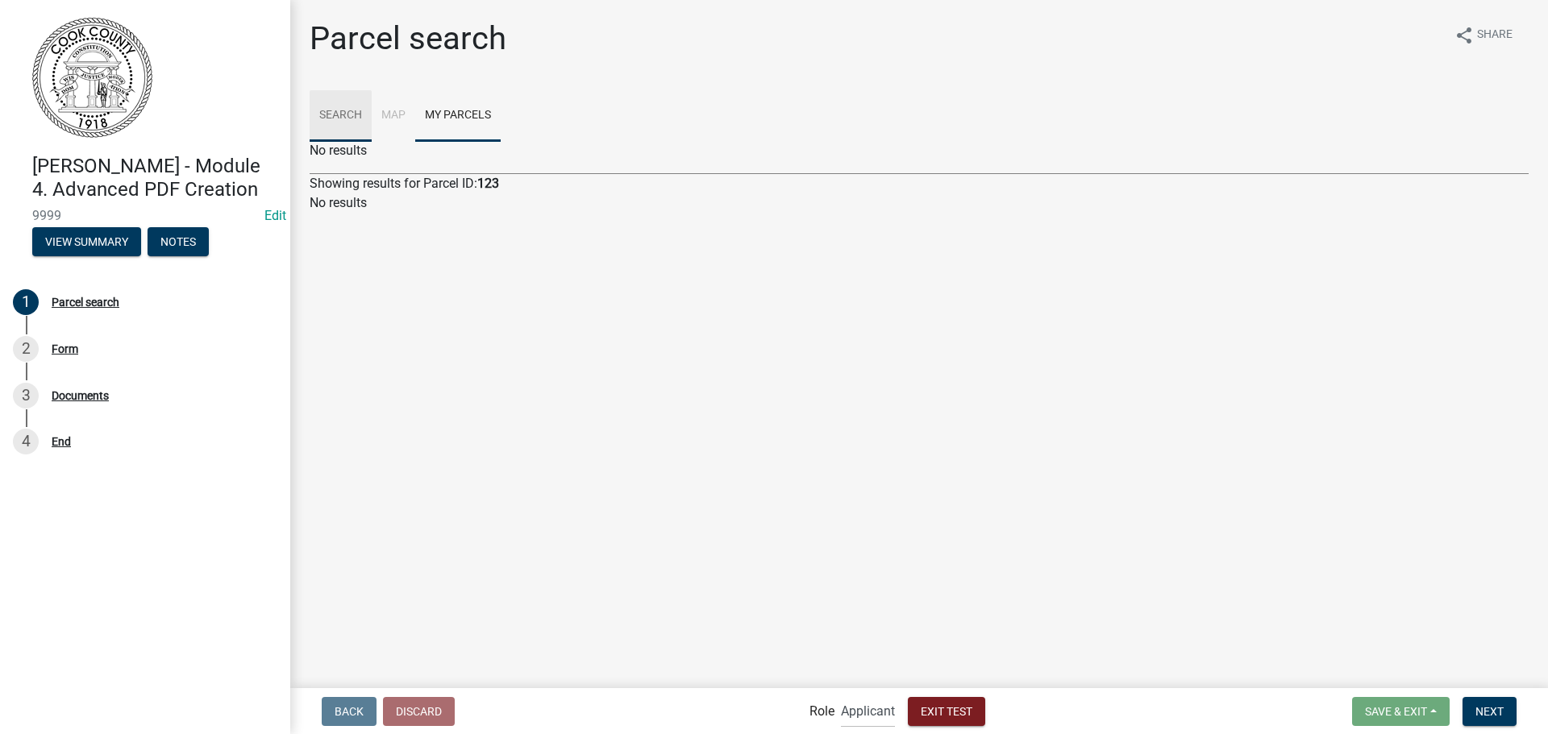
click at [339, 115] on link "Search" at bounding box center [341, 116] width 62 height 52
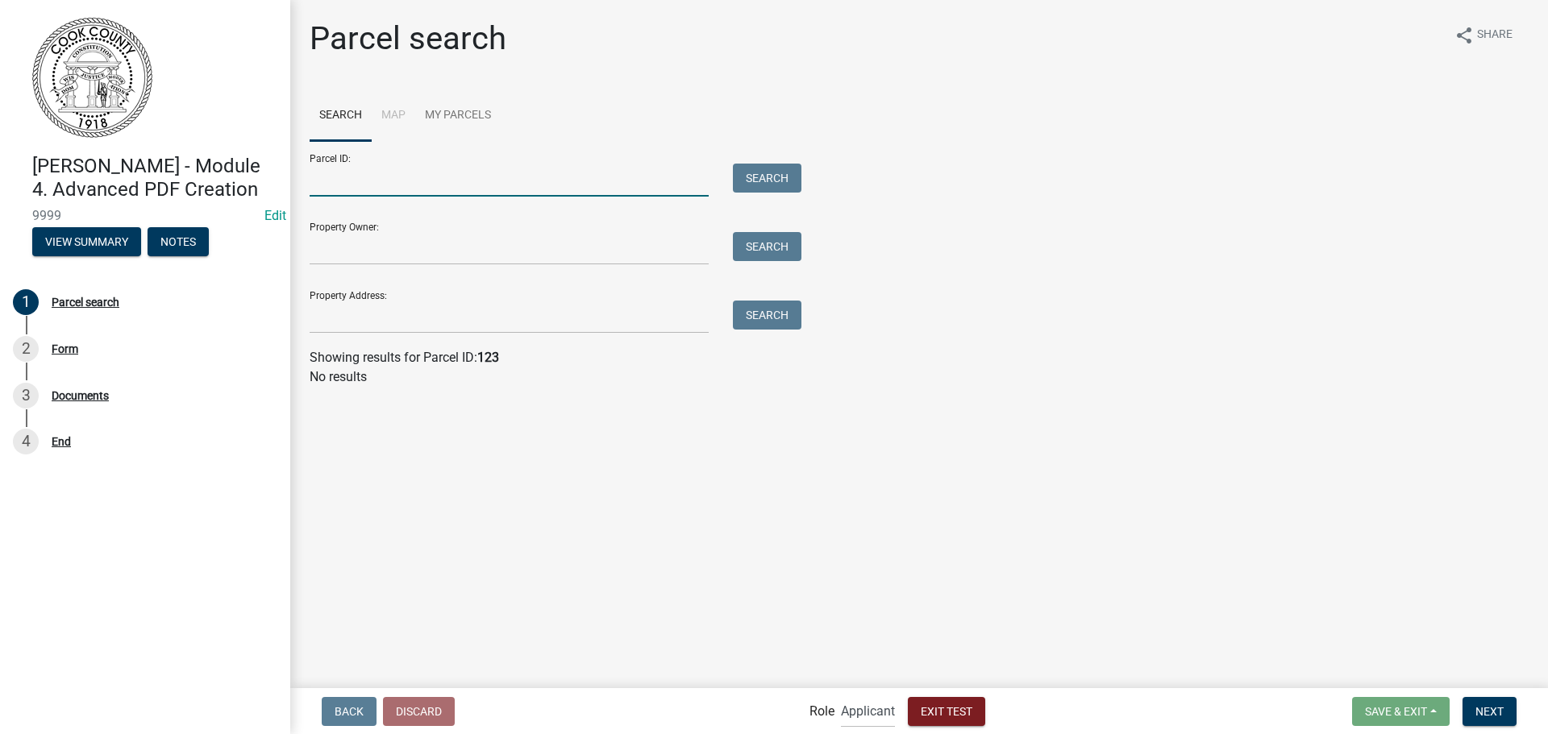
click at [545, 171] on input "Parcel ID:" at bounding box center [509, 180] width 399 height 33
click at [787, 160] on div "Parcel ID: Search" at bounding box center [552, 169] width 484 height 56
click at [731, 168] on div "Search" at bounding box center [763, 180] width 85 height 33
click at [458, 114] on link "My Parcels" at bounding box center [457, 116] width 85 height 52
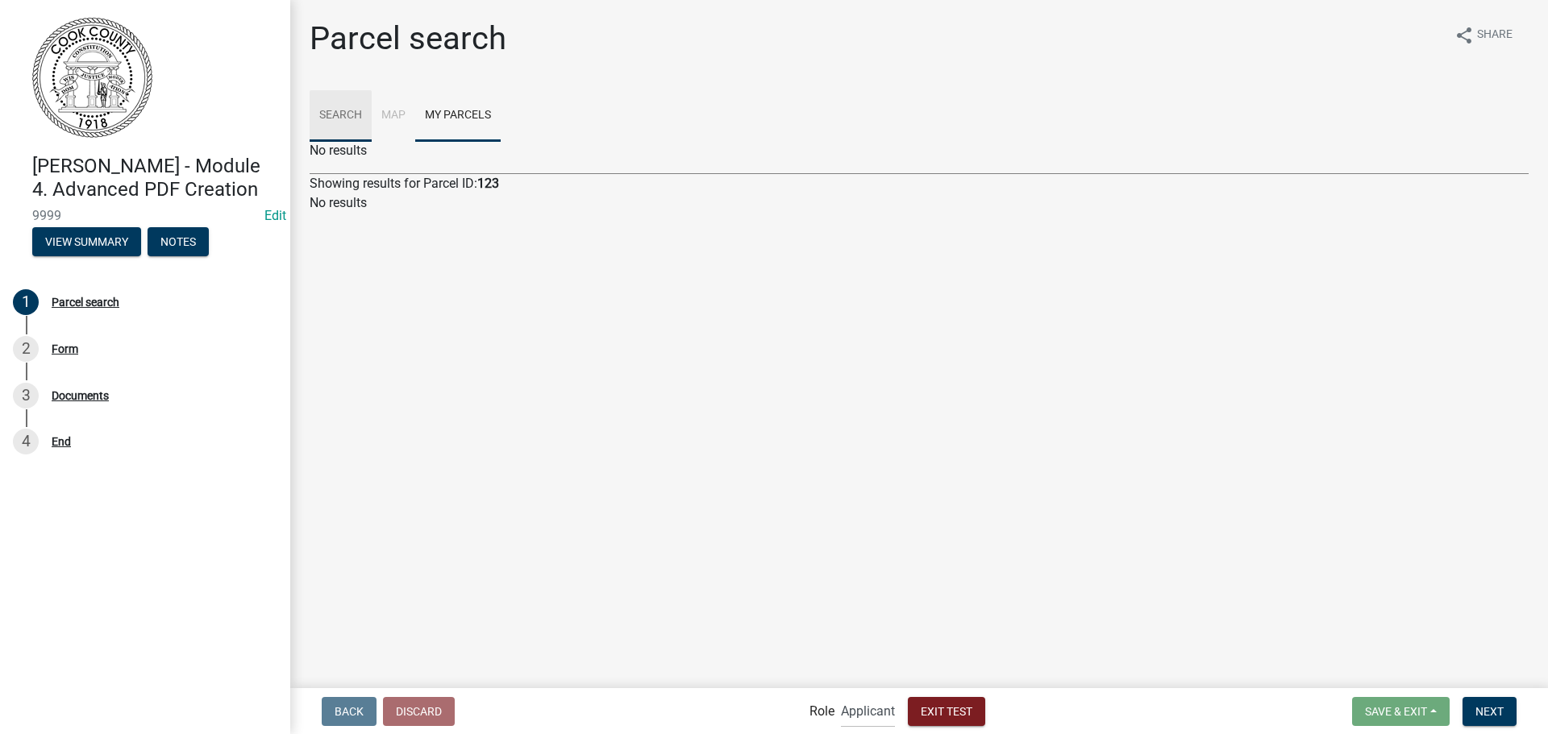
click at [335, 112] on link "Search" at bounding box center [341, 116] width 62 height 52
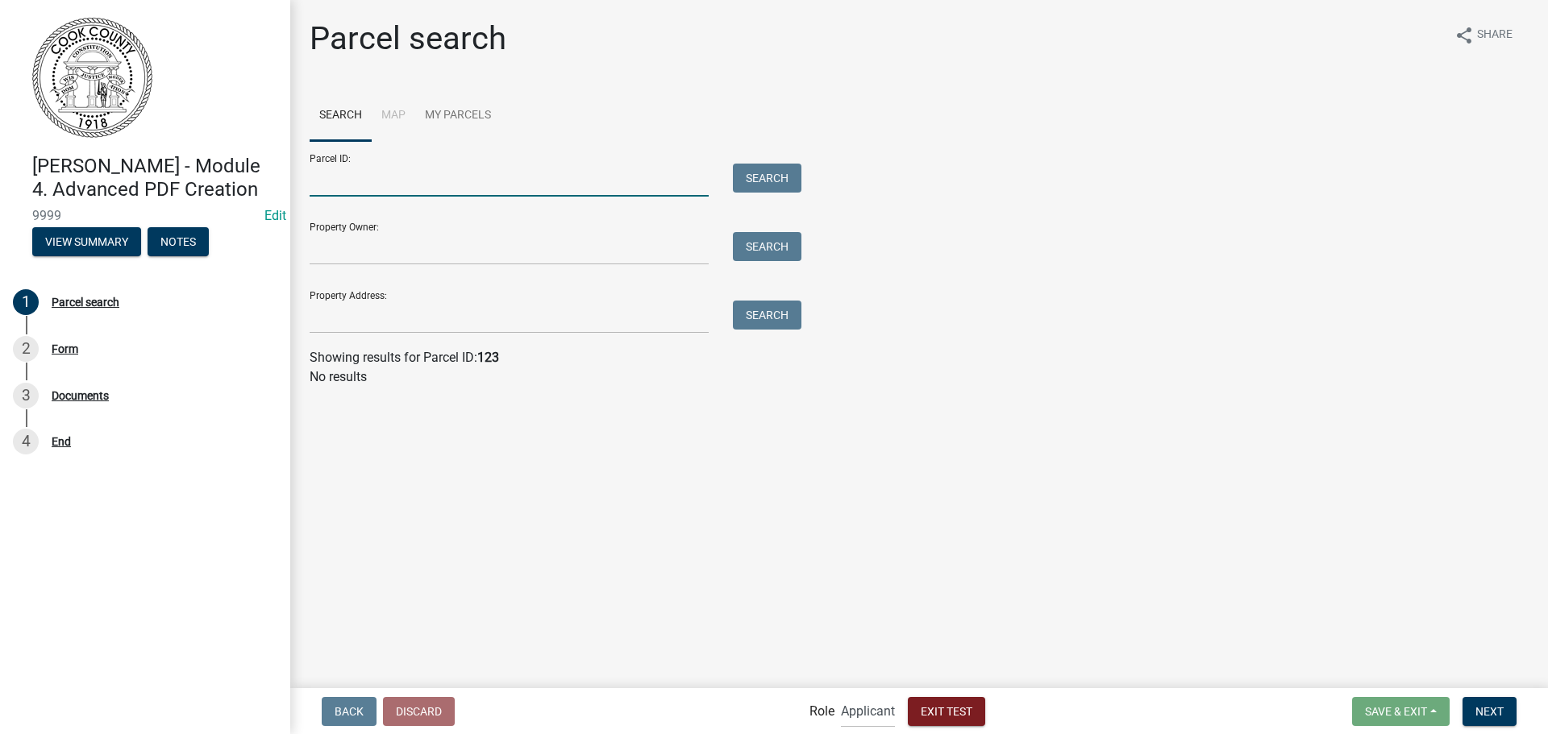
click at [484, 177] on input "Parcel ID:" at bounding box center [509, 180] width 399 height 33
type input "0"
click at [760, 178] on button "Search" at bounding box center [767, 178] width 69 height 29
click at [466, 118] on link "My Parcels" at bounding box center [457, 116] width 85 height 52
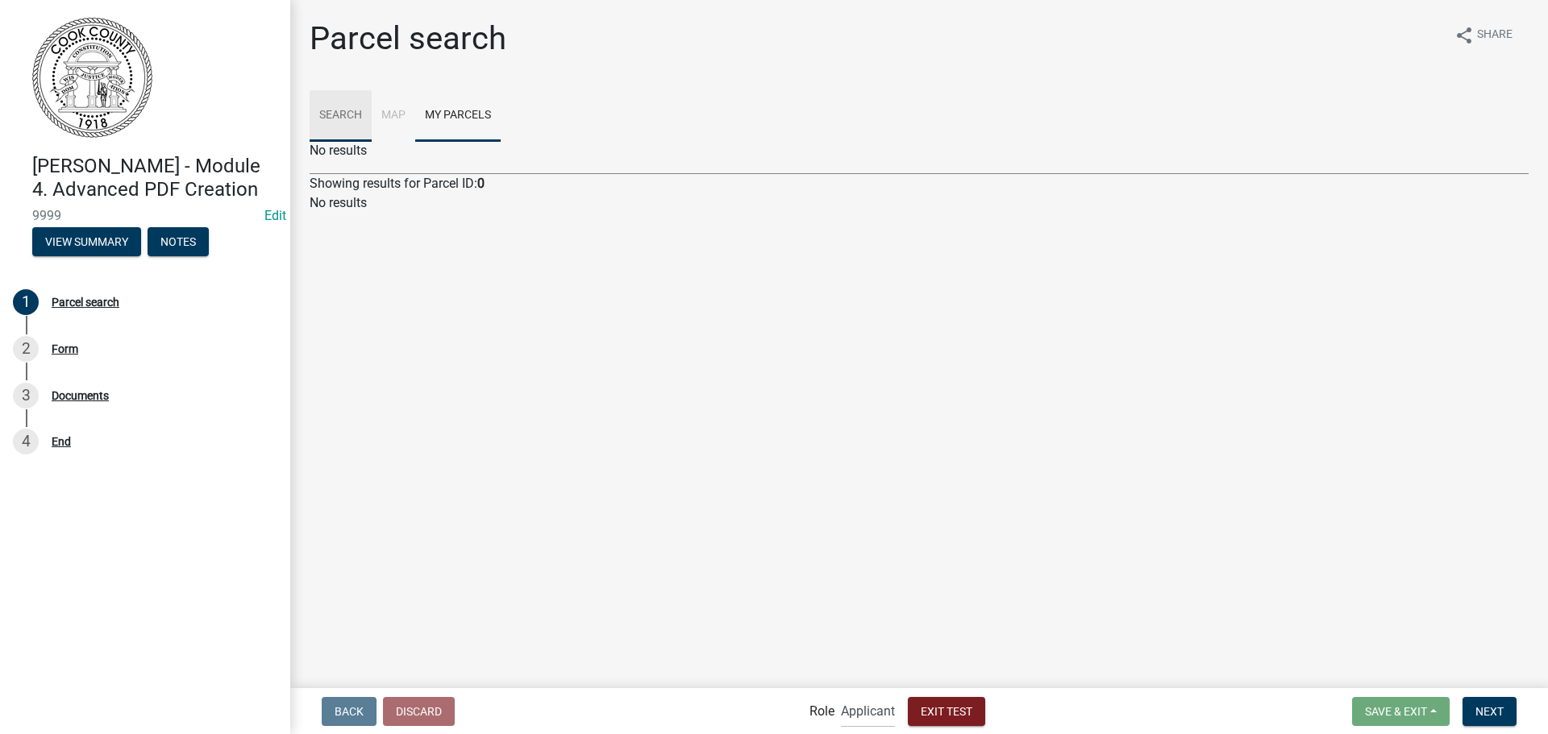
click at [339, 118] on link "Search" at bounding box center [341, 116] width 62 height 52
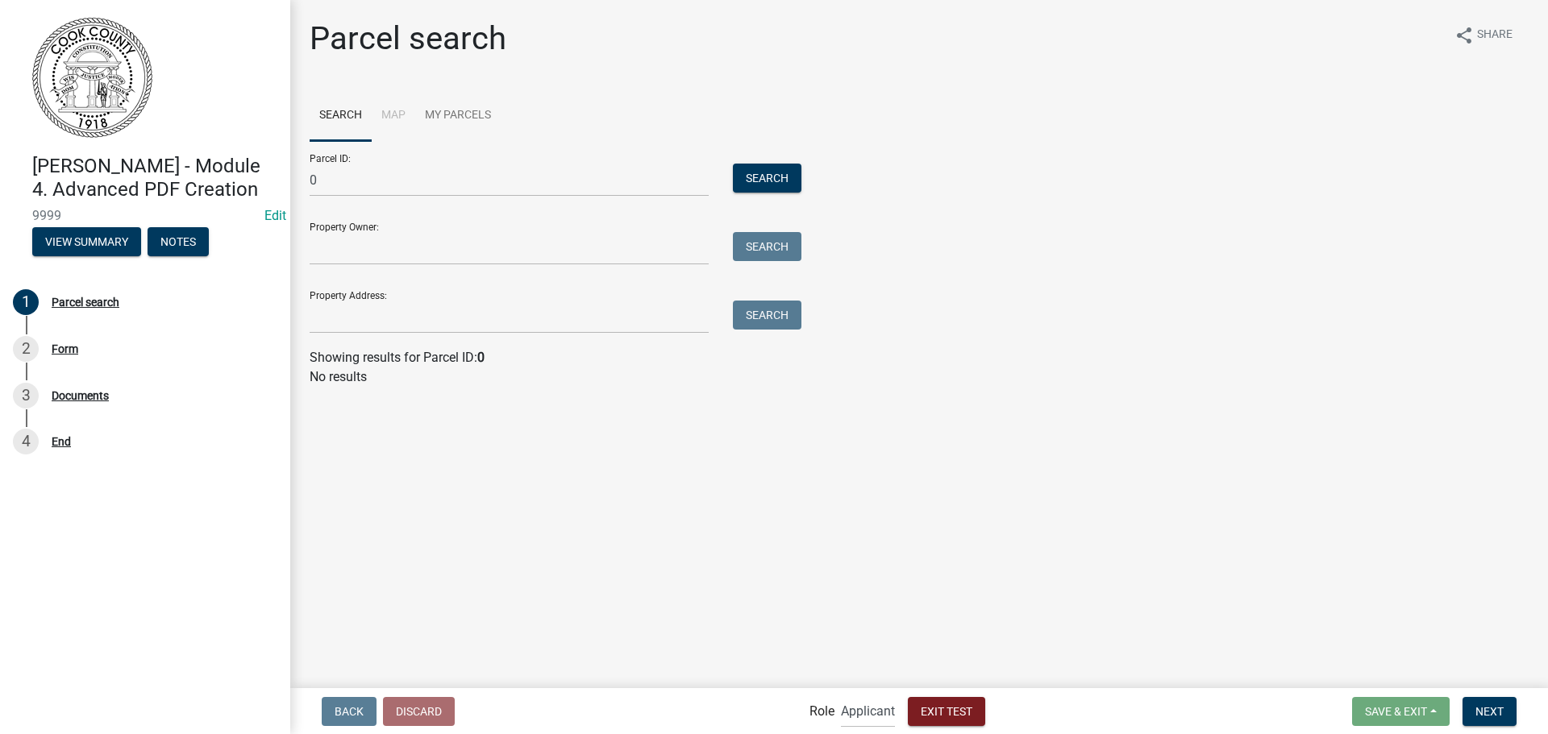
click at [438, 197] on form "Parcel ID: 0 Search Property Owner: Search Property Address: Search" at bounding box center [552, 237] width 484 height 193
click at [454, 187] on input "0" at bounding box center [509, 180] width 399 height 33
click at [953, 717] on span "Exit Test" at bounding box center [947, 710] width 52 height 13
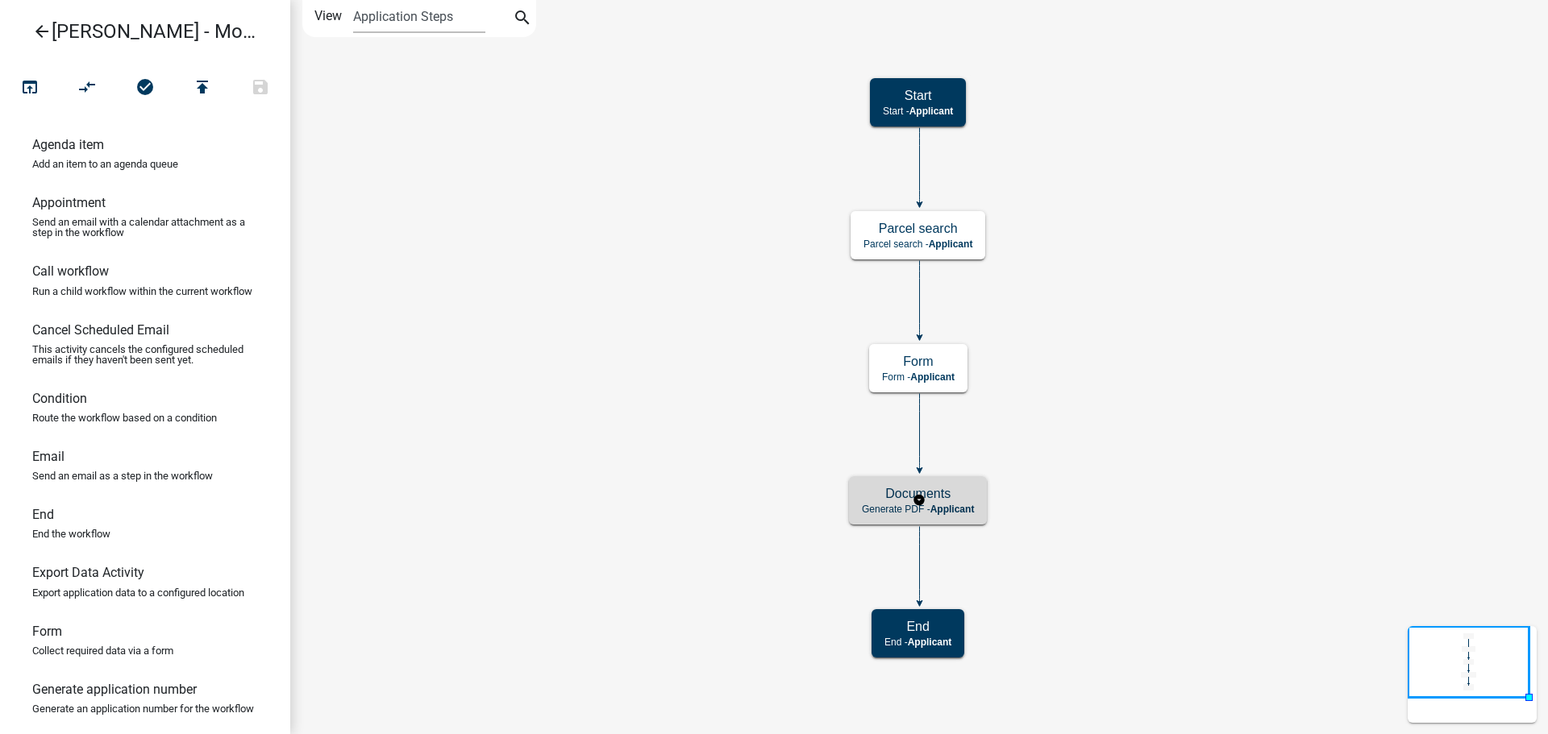
click at [868, 509] on p "Generate PDF - Applicant" at bounding box center [918, 509] width 112 height 11
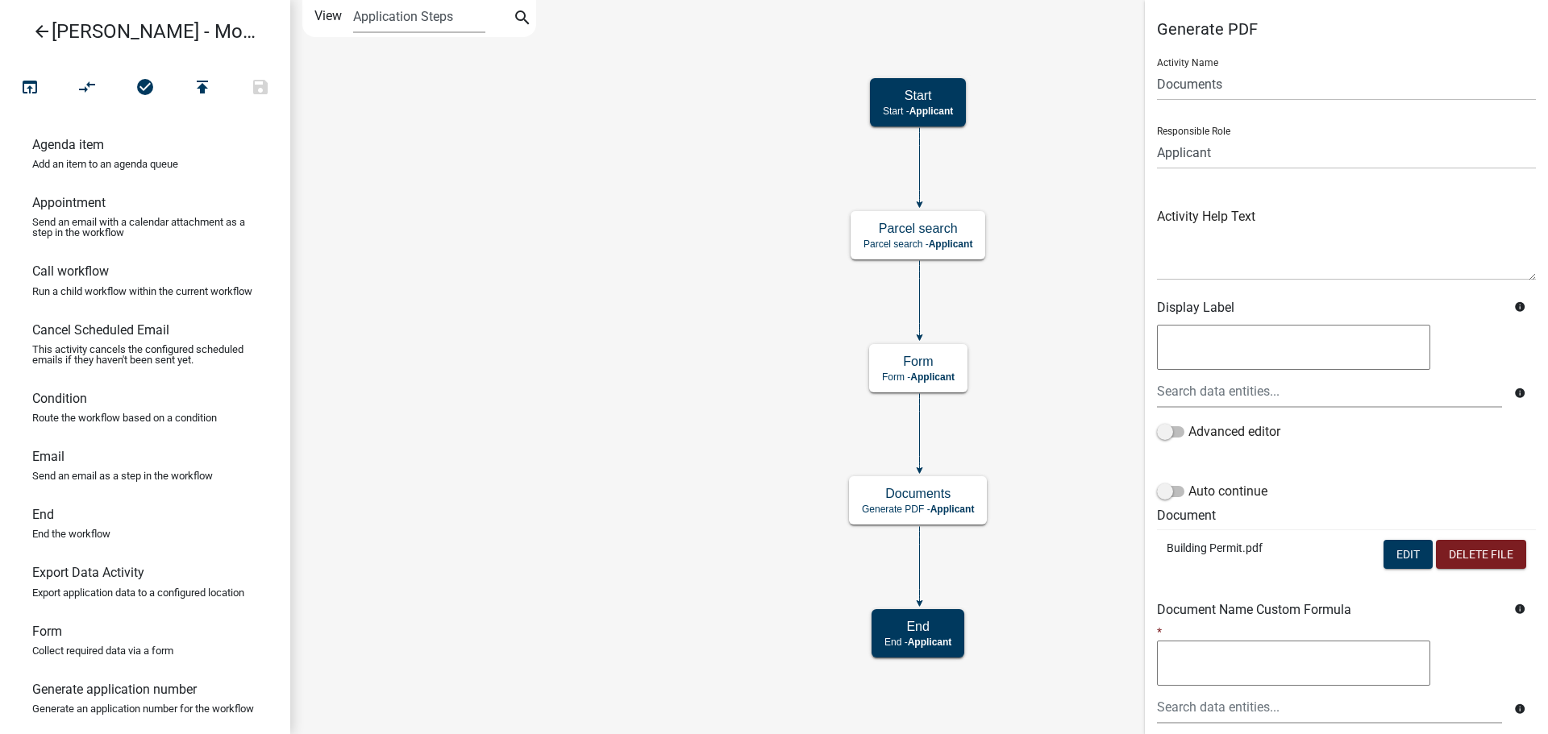
scroll to position [148, 0]
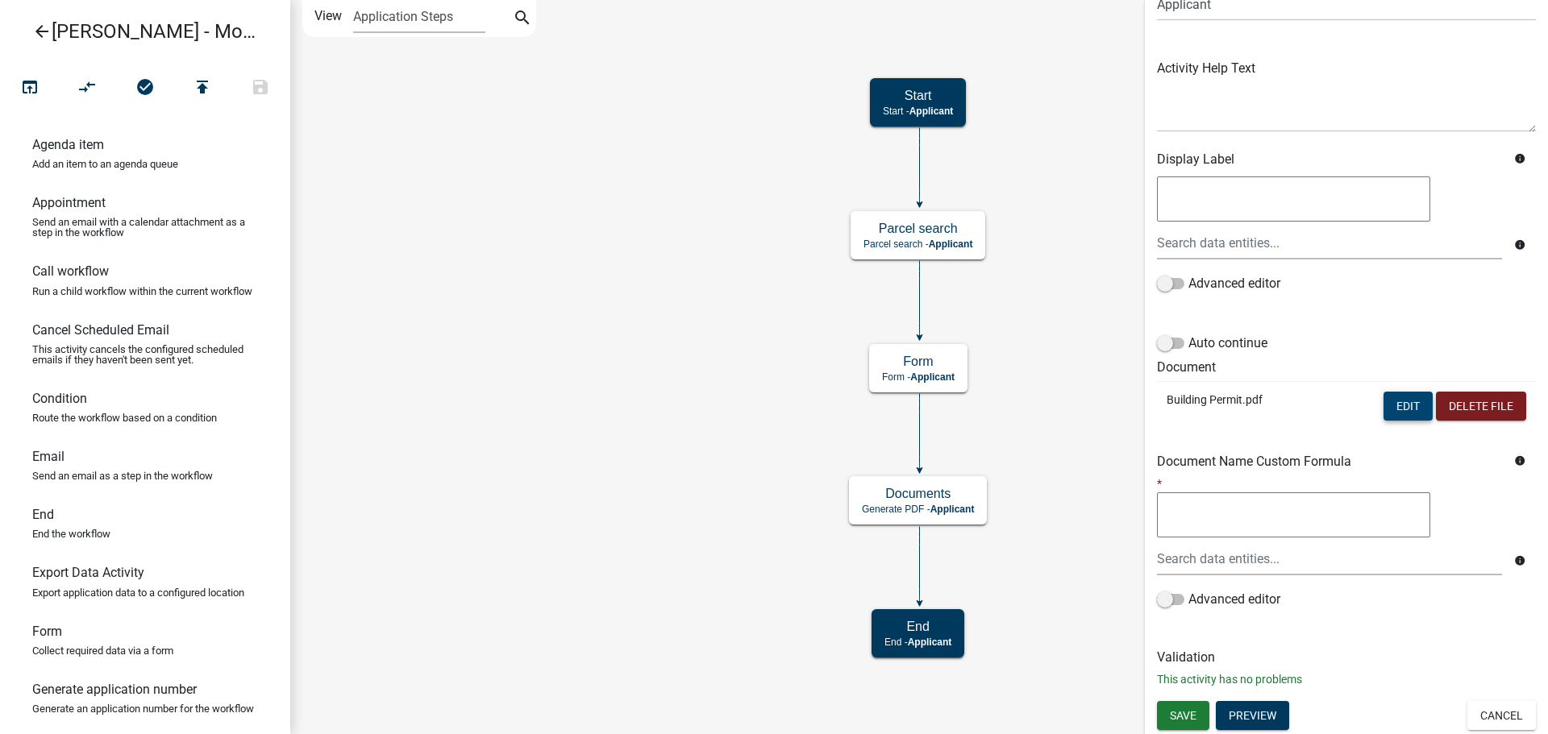
click at [1388, 410] on button "Edit" at bounding box center [1407, 406] width 49 height 29
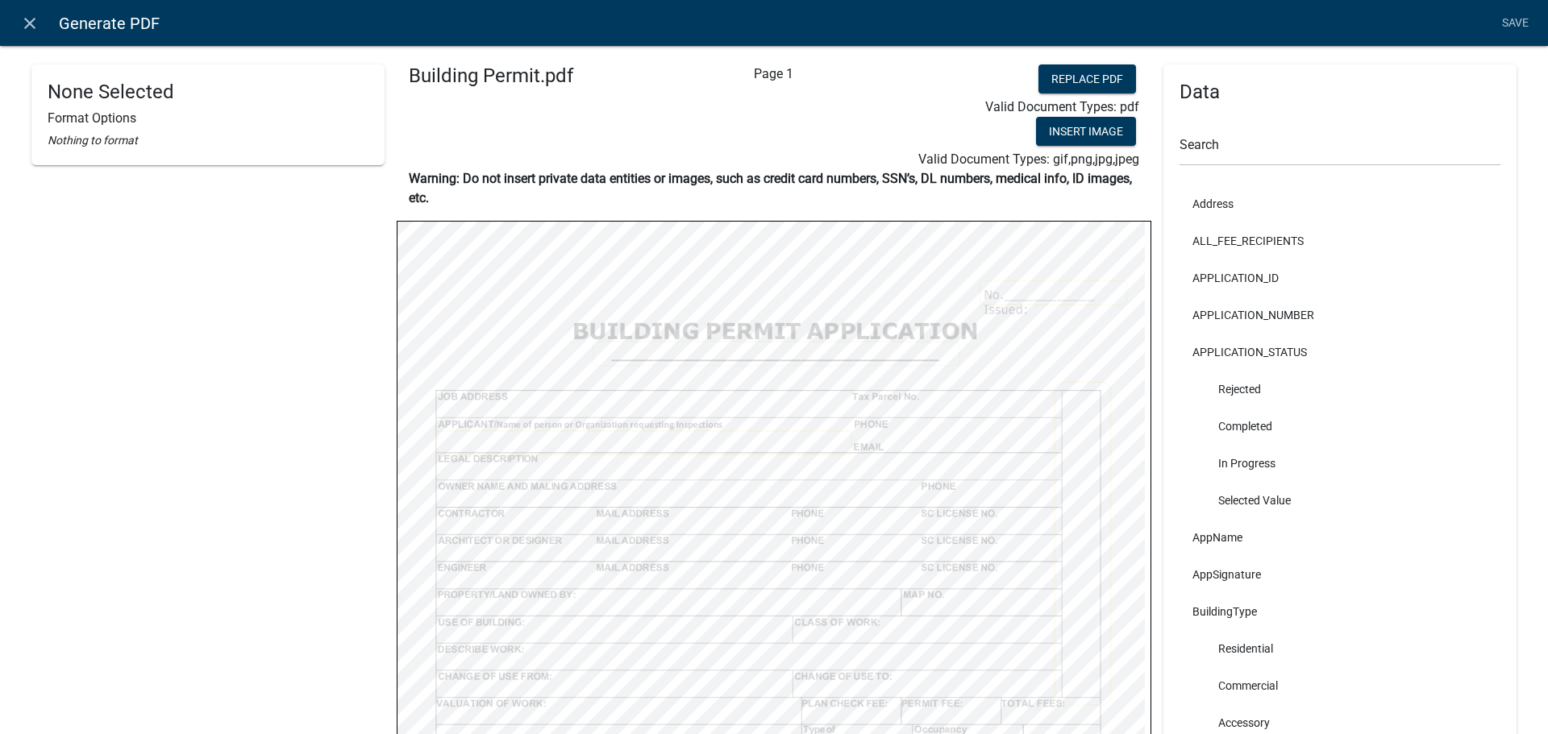
select select
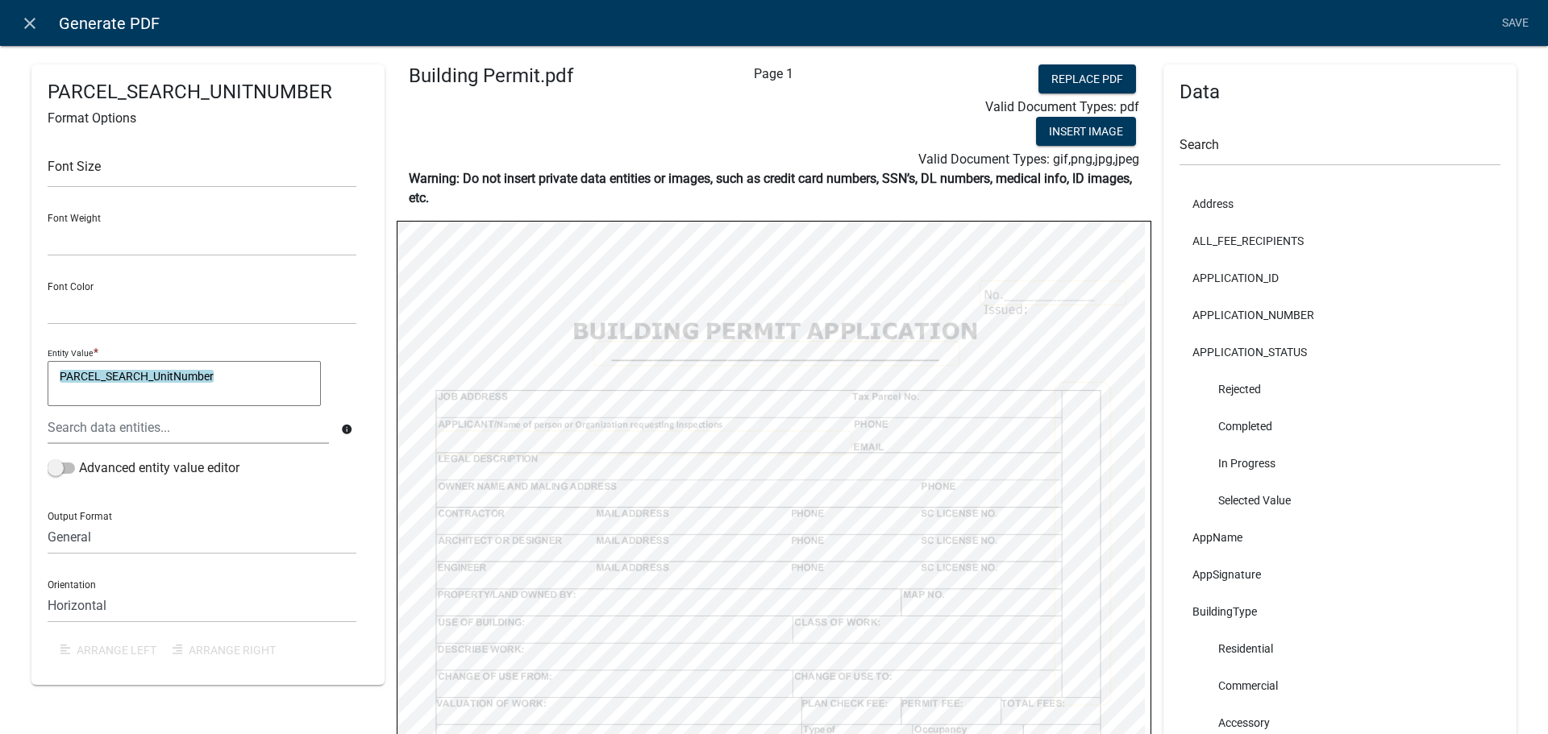
select select
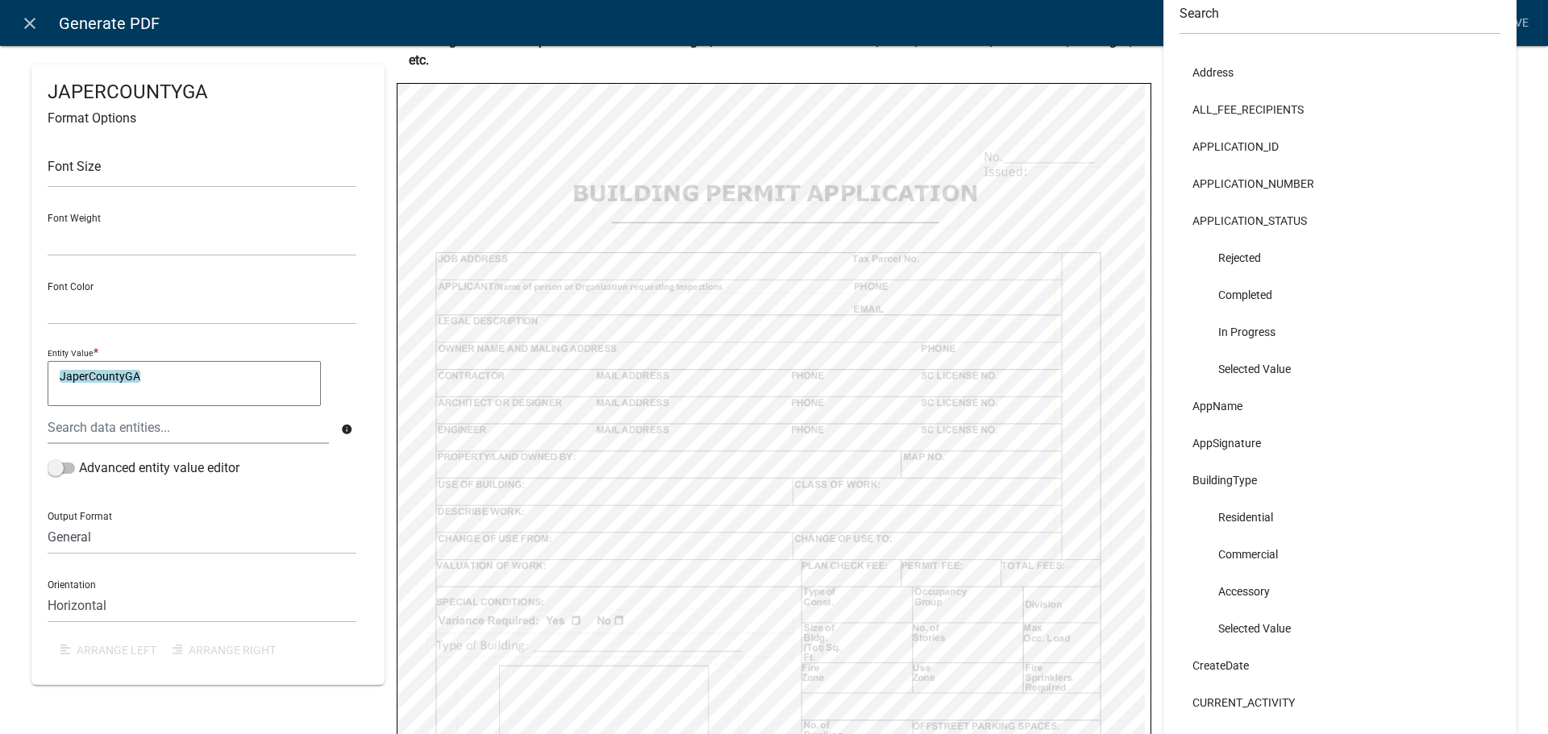
scroll to position [139, 0]
select select
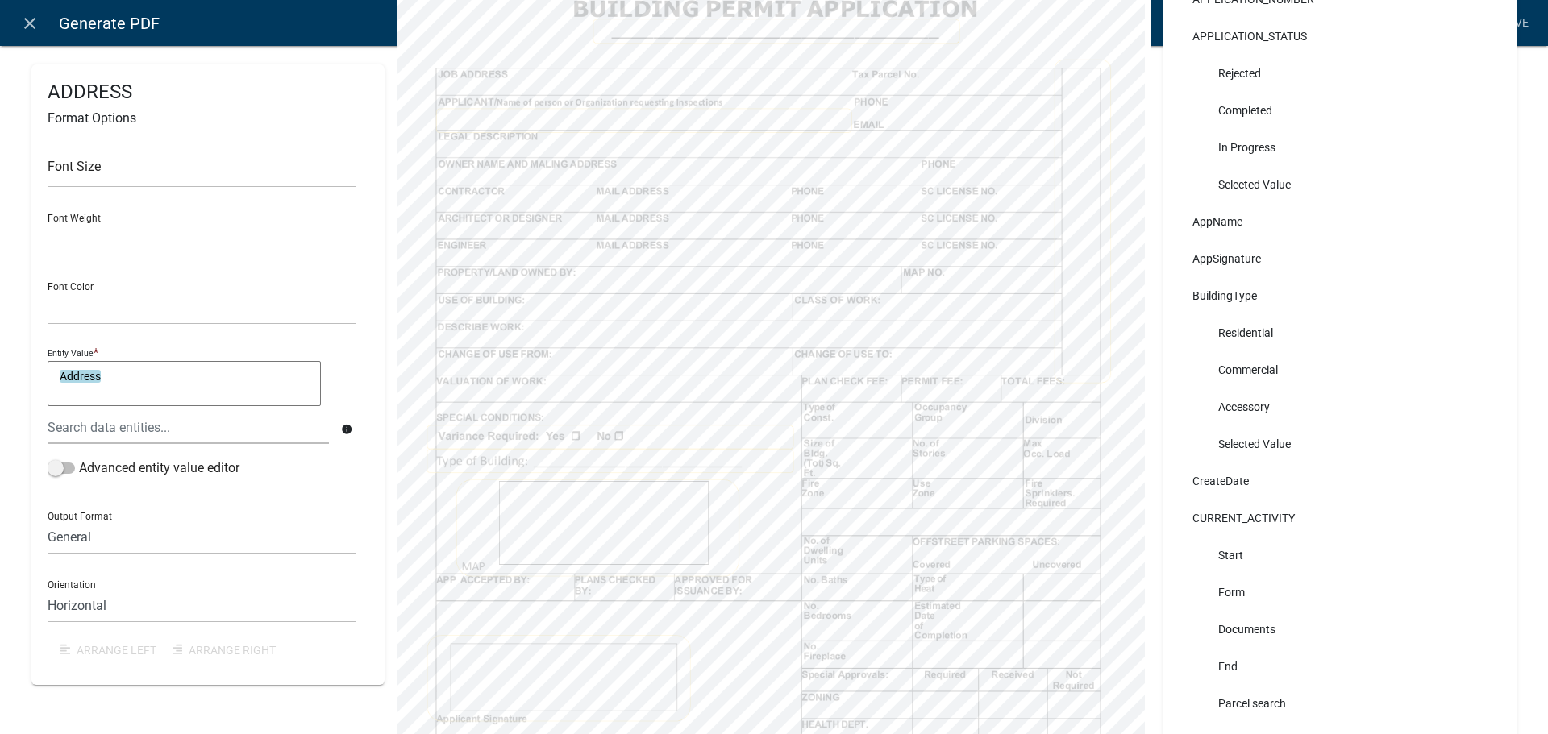
scroll to position [324, 0]
select select
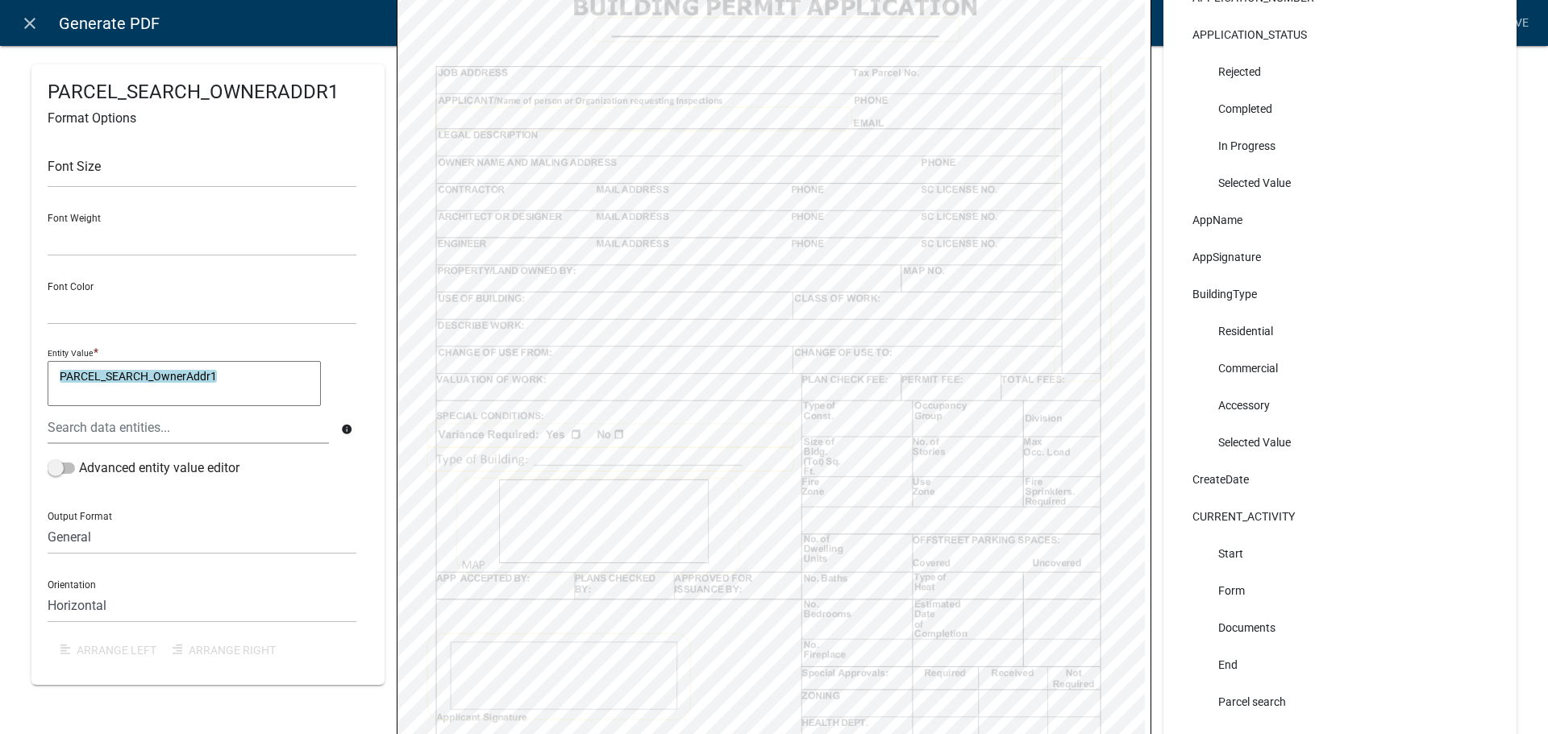
scroll to position [532, 0]
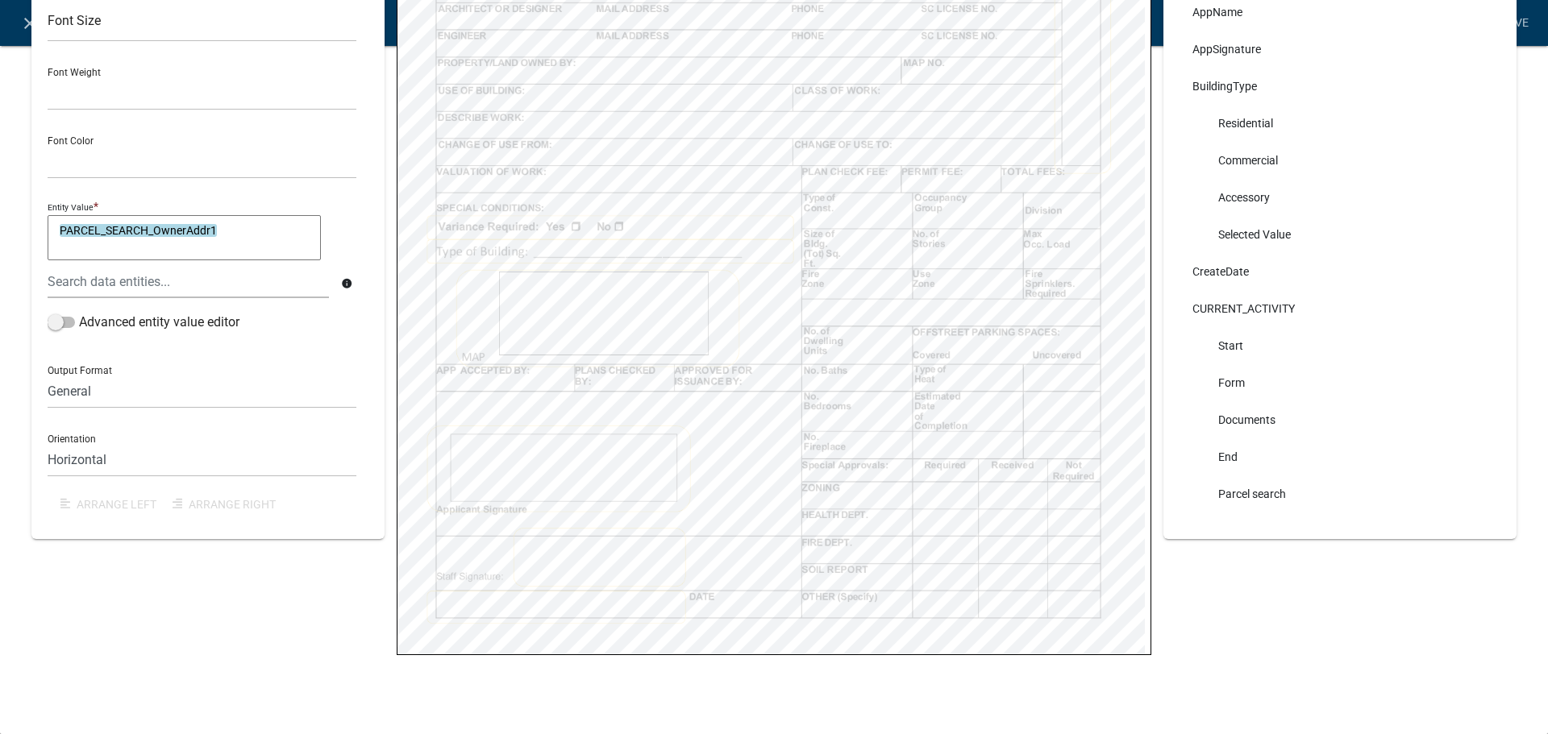
select select
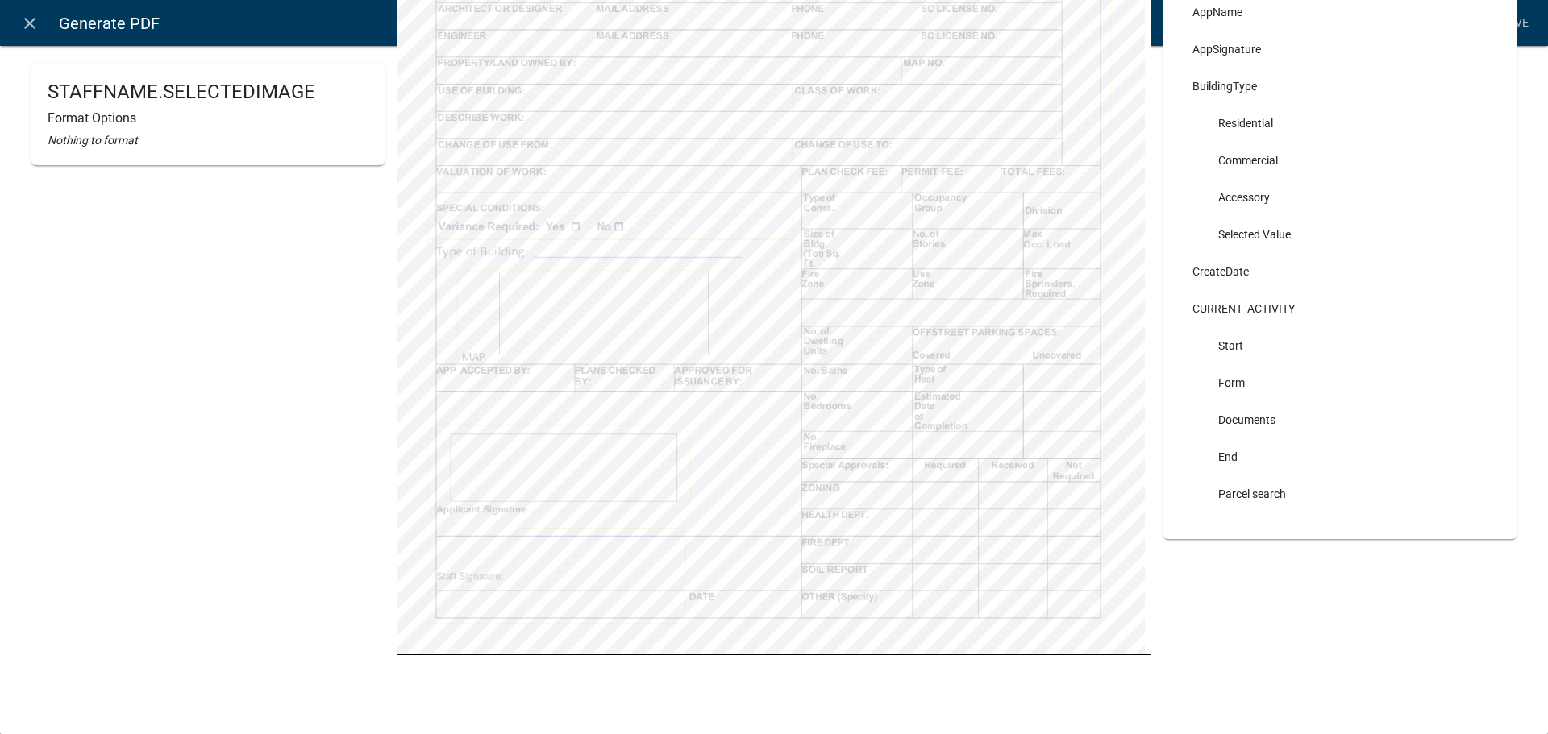
select select
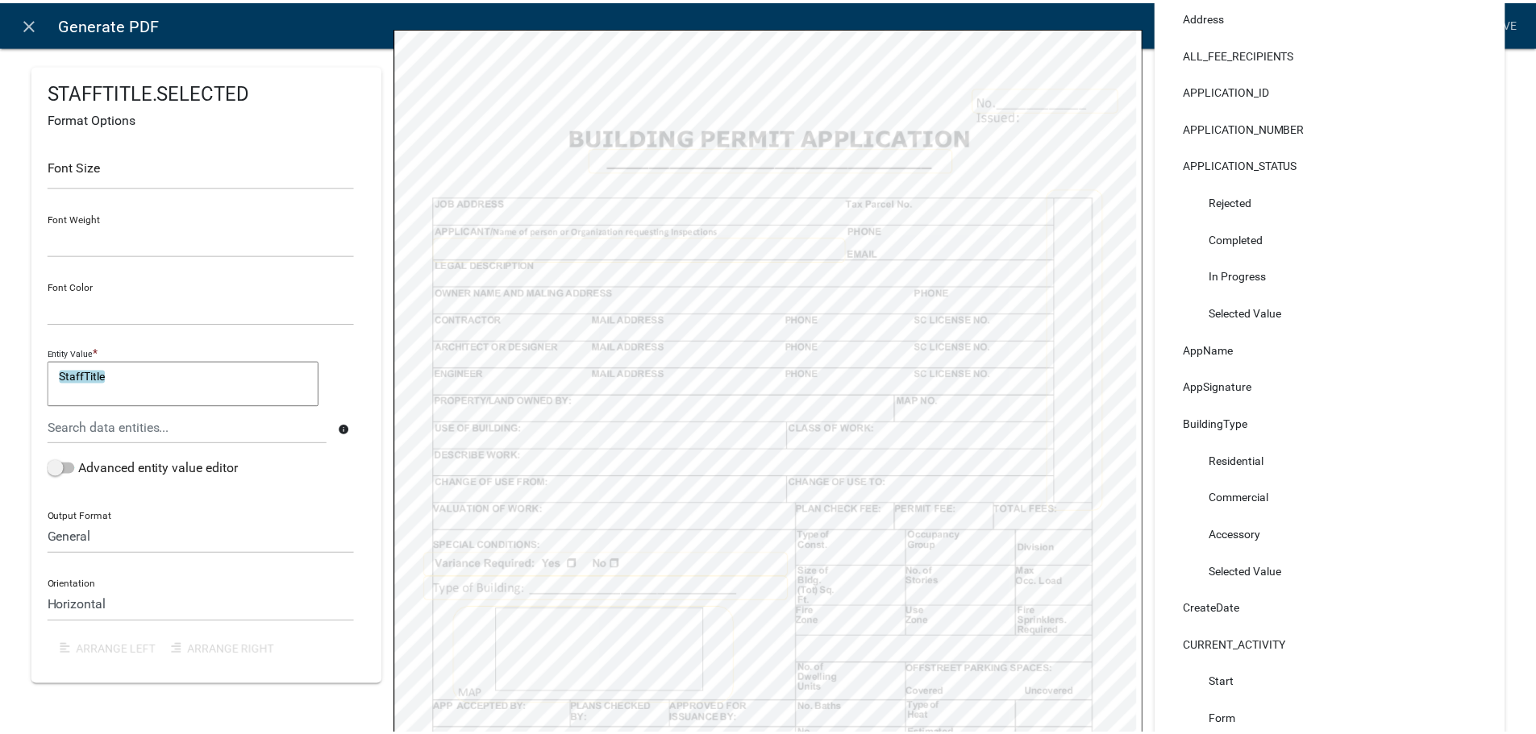
scroll to position [0, 0]
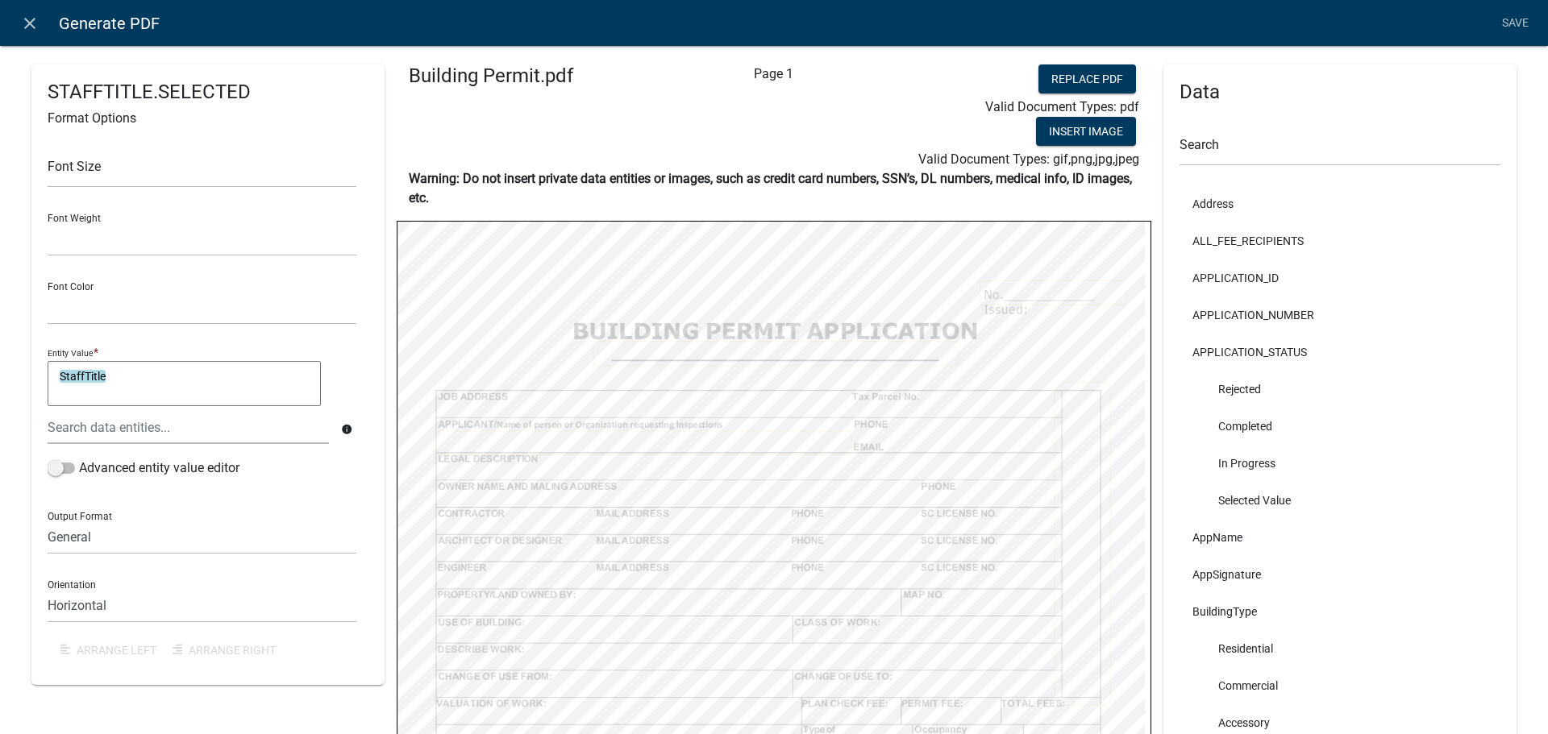
click at [23, 39] on nav "close Generate PDF Save" at bounding box center [774, 23] width 1548 height 46
click at [35, 27] on icon "close" at bounding box center [29, 23] width 19 height 19
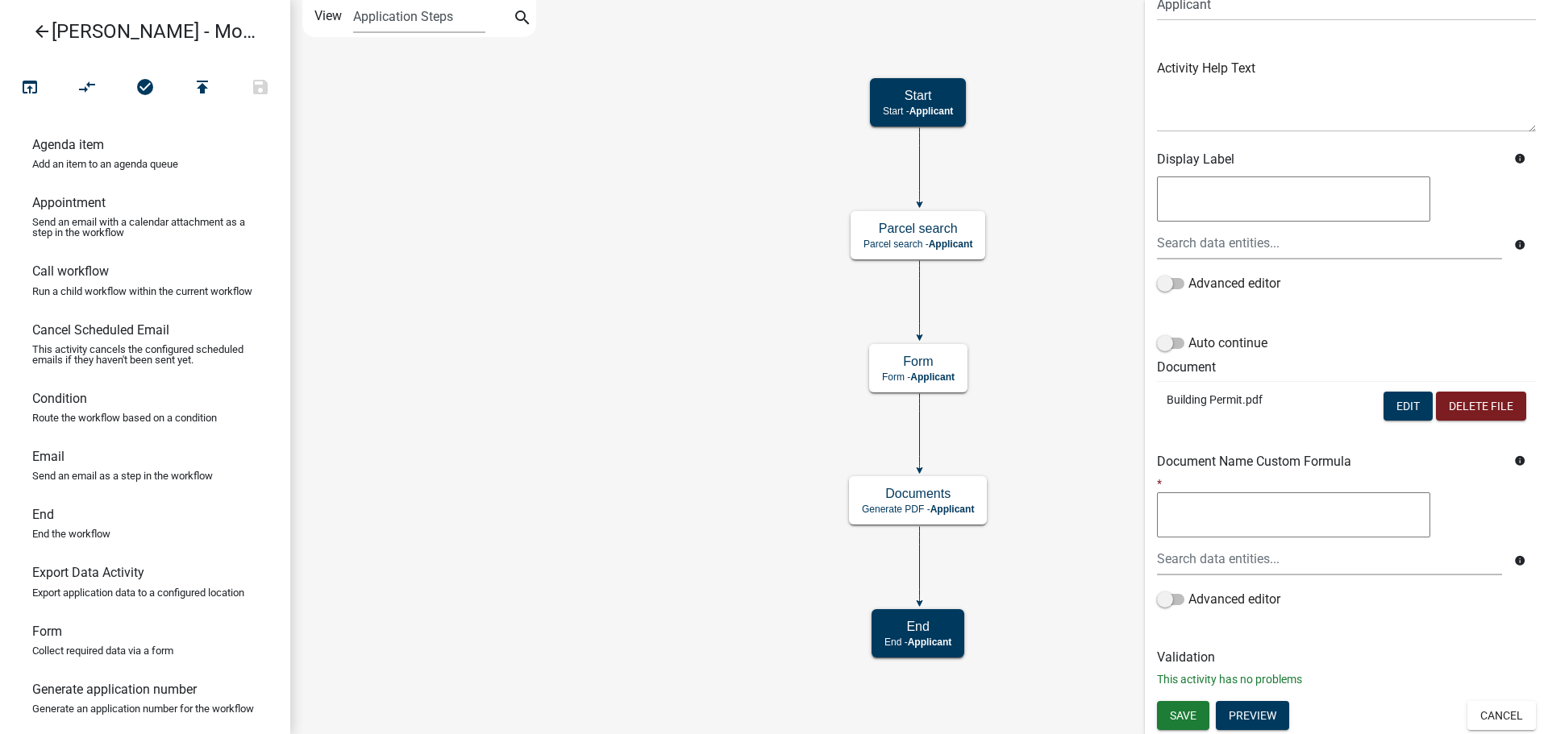
click at [48, 31] on icon "arrow_back" at bounding box center [41, 33] width 19 height 23
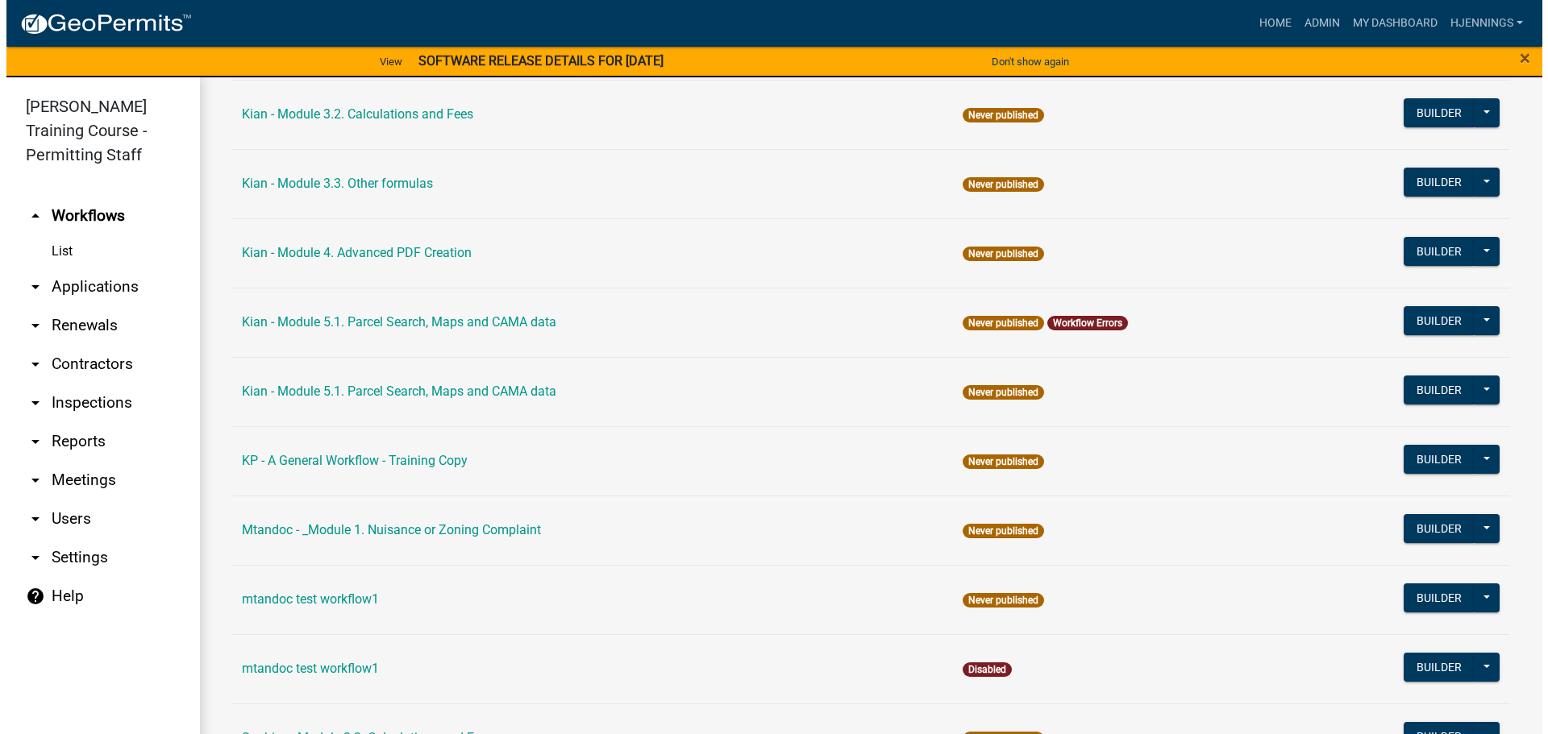
scroll to position [2657, 0]
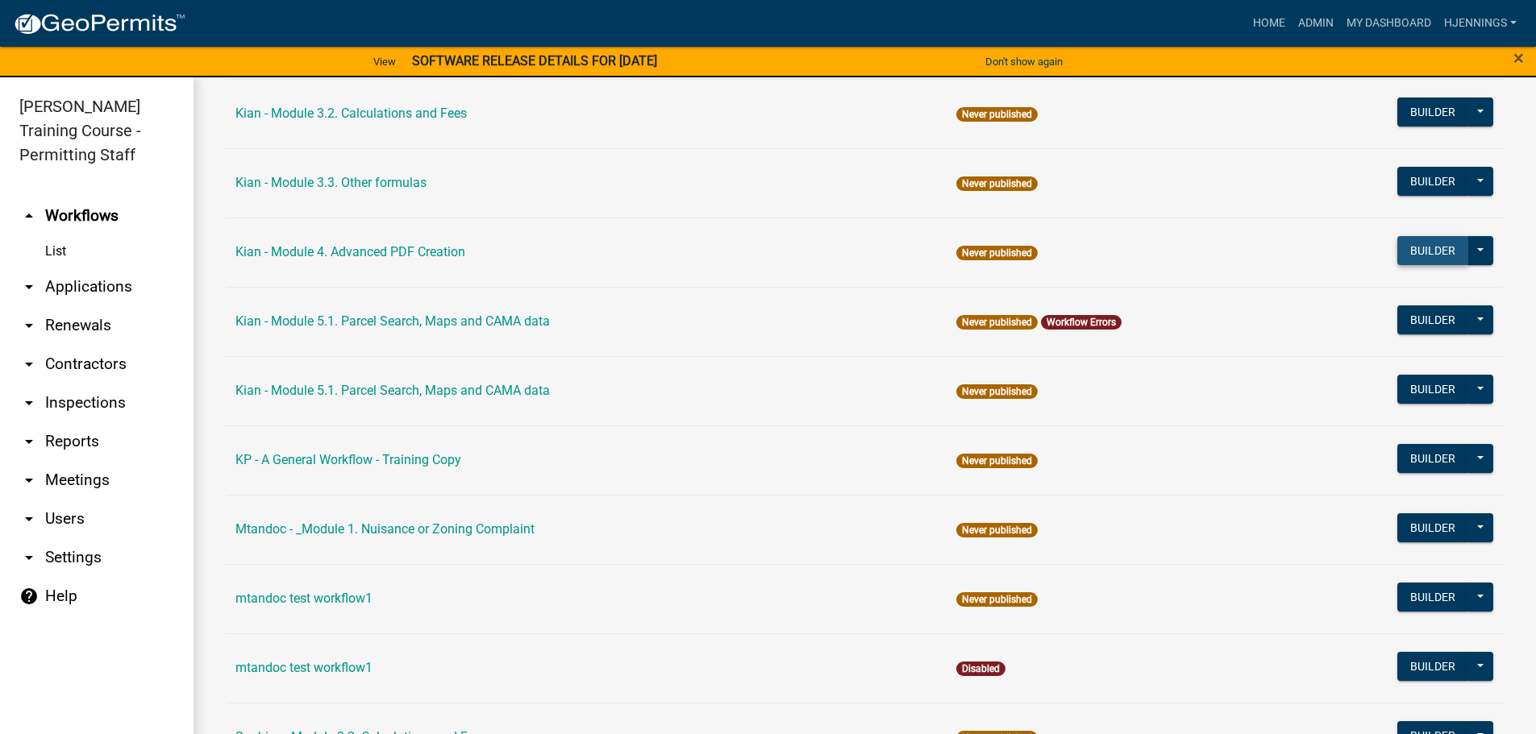
click at [1445, 257] on button "Builder" at bounding box center [1432, 250] width 71 height 29
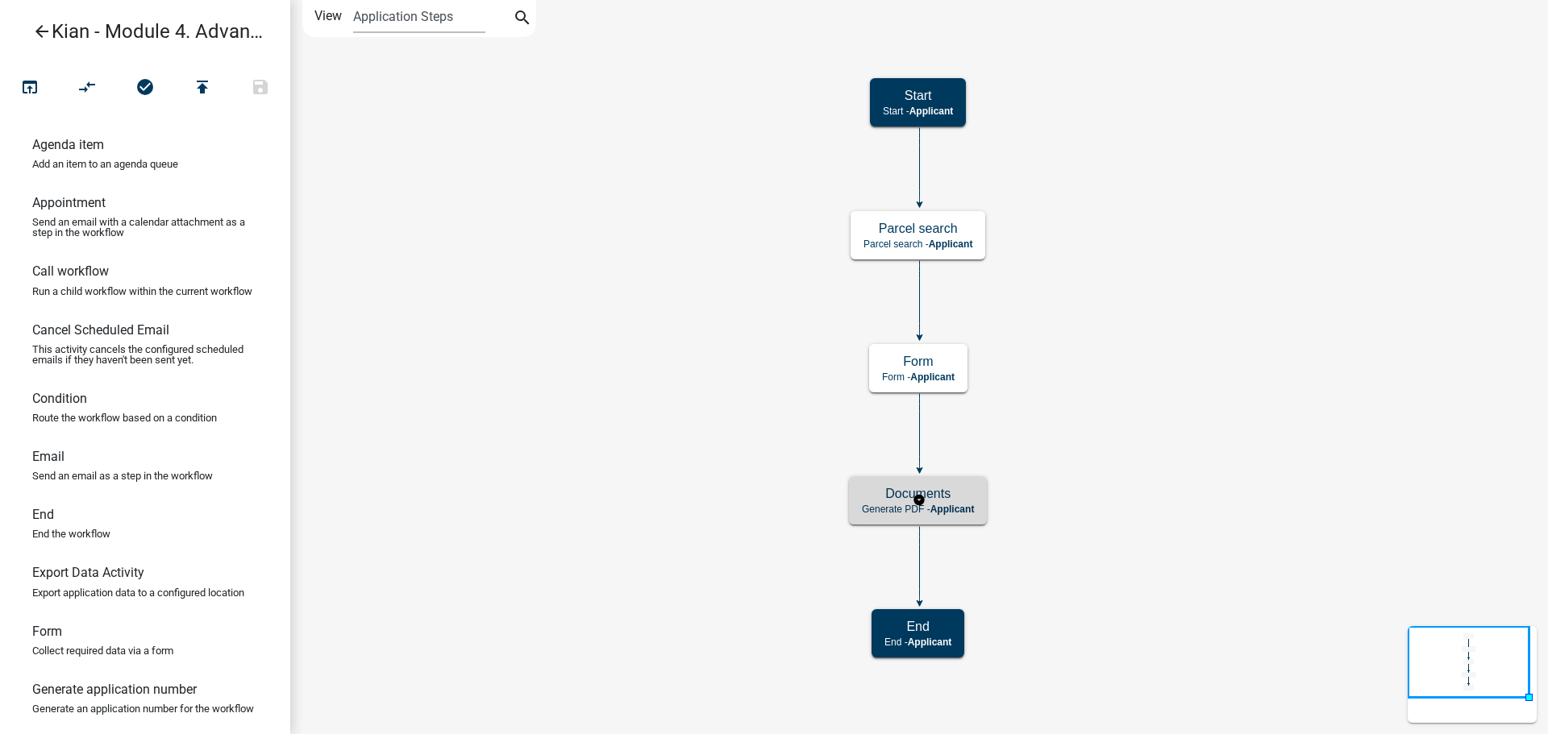
click at [867, 479] on div "Documents Generate PDF - Applicant" at bounding box center [918, 500] width 138 height 48
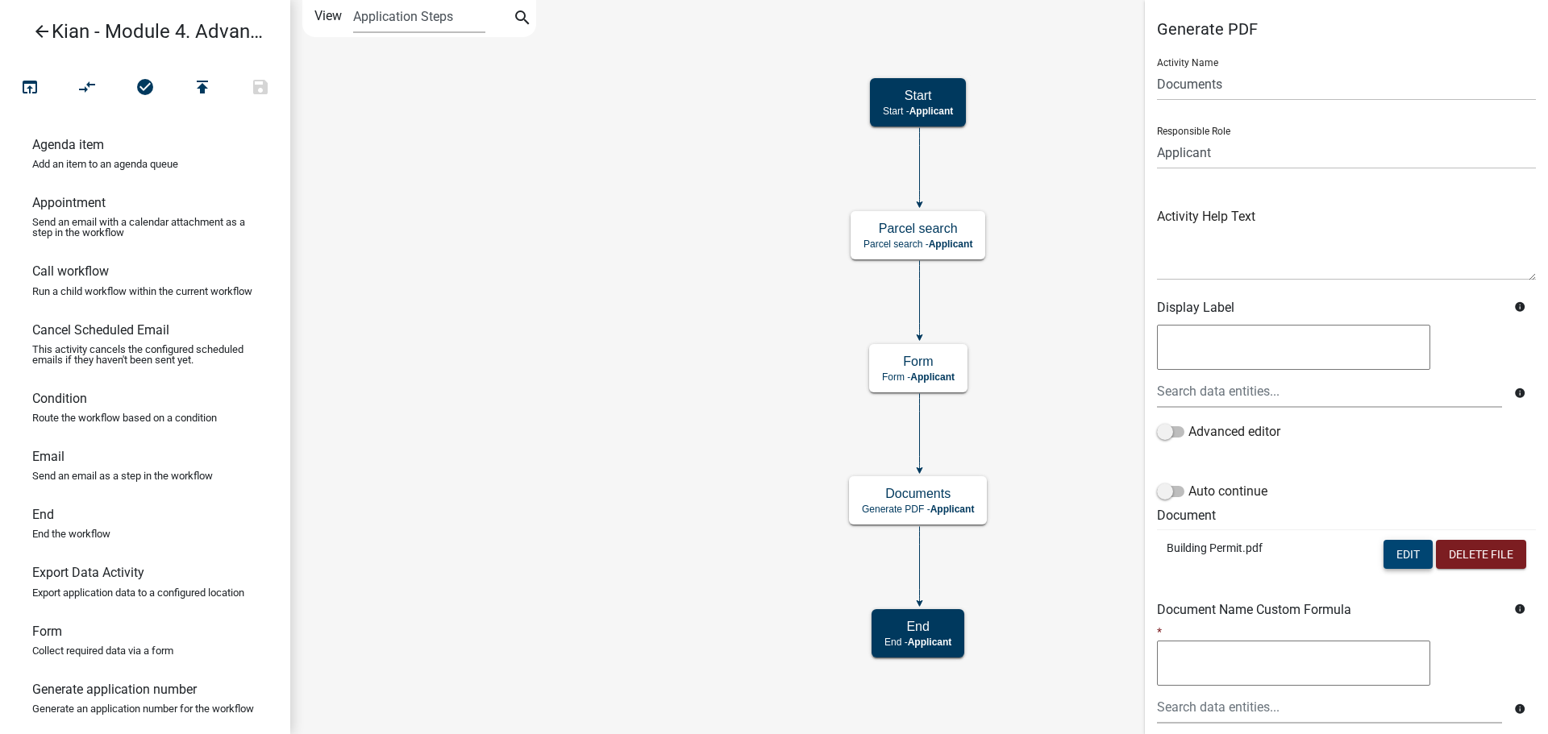
click at [1390, 548] on button "Edit" at bounding box center [1407, 554] width 49 height 29
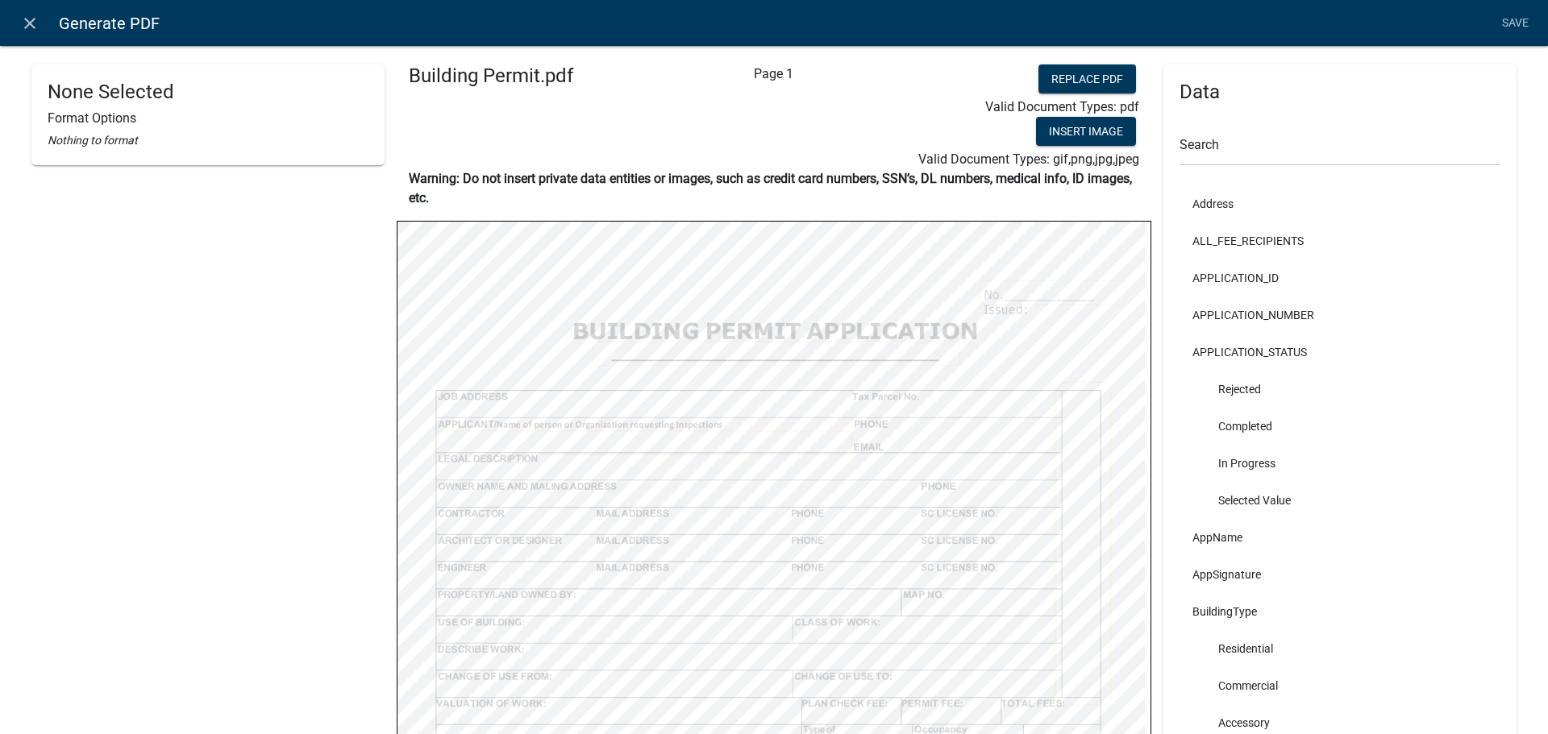
select select
click at [1523, 15] on link "Save" at bounding box center [1514, 23] width 40 height 31
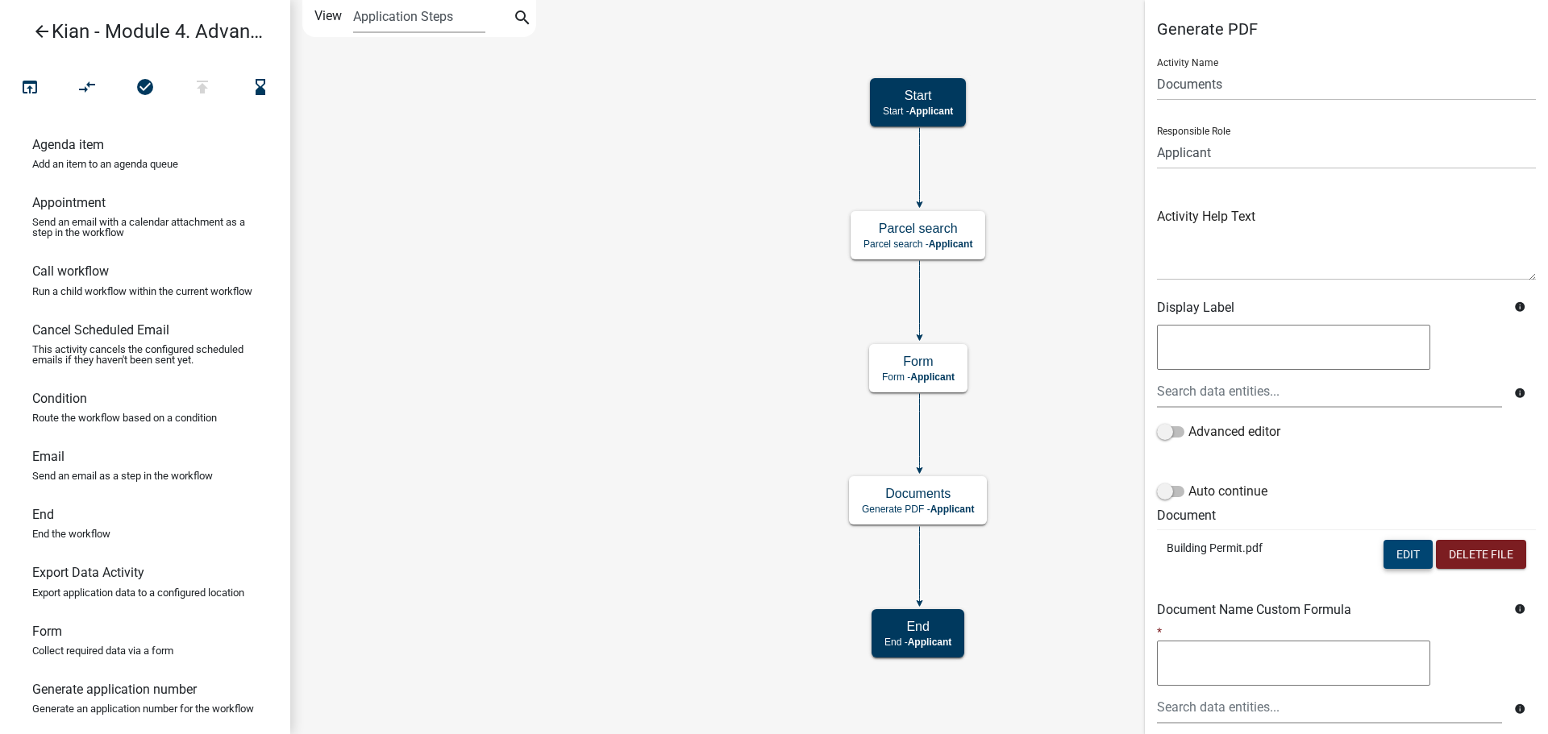
click at [1407, 553] on button "Edit" at bounding box center [1407, 554] width 49 height 29
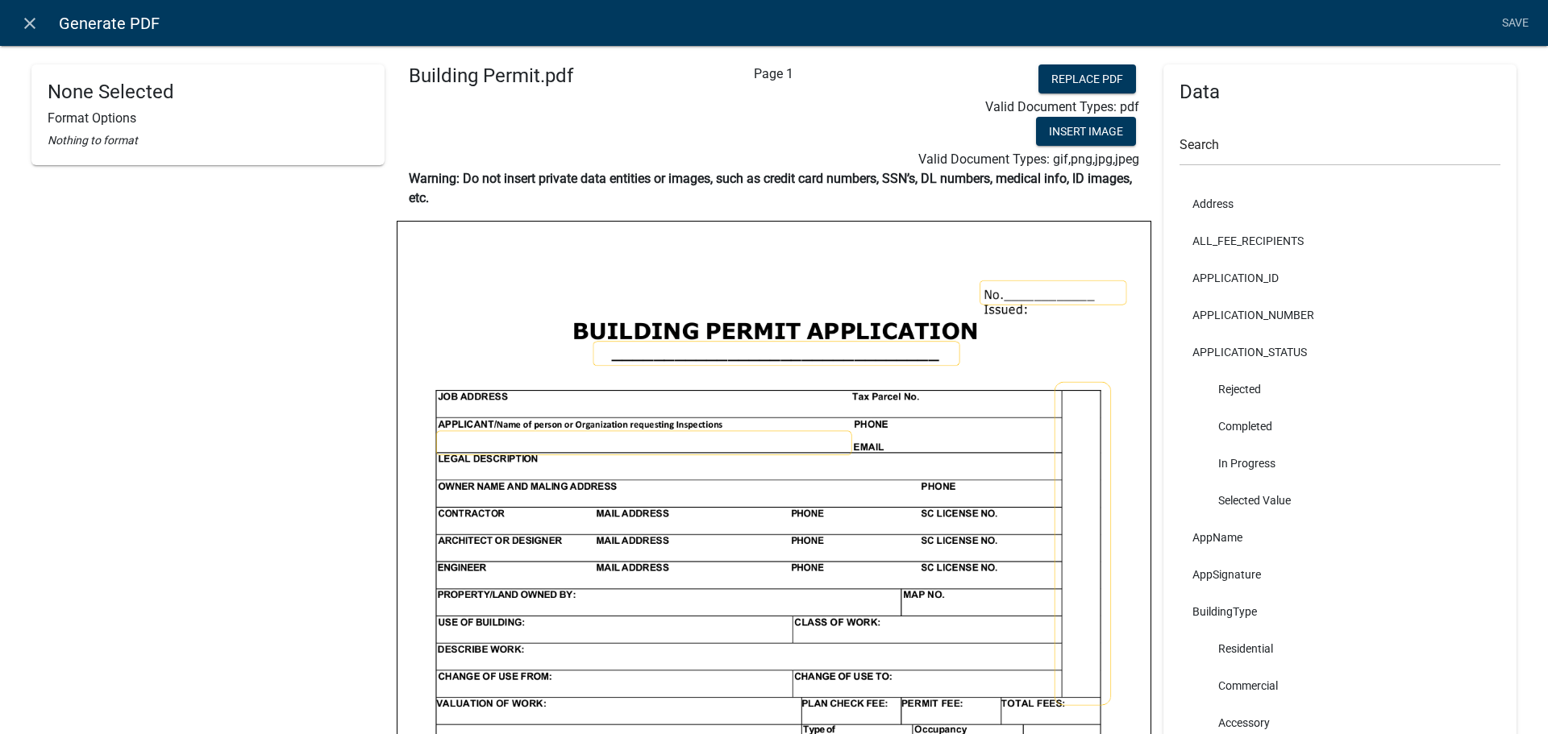
click at [1068, 428] on img at bounding box center [773, 709] width 753 height 975
click at [1070, 493] on img at bounding box center [773, 709] width 753 height 975
click at [1098, 446] on img at bounding box center [773, 709] width 753 height 975
click at [1078, 426] on img at bounding box center [773, 709] width 753 height 975
click at [1527, 25] on link "Save" at bounding box center [1514, 23] width 40 height 31
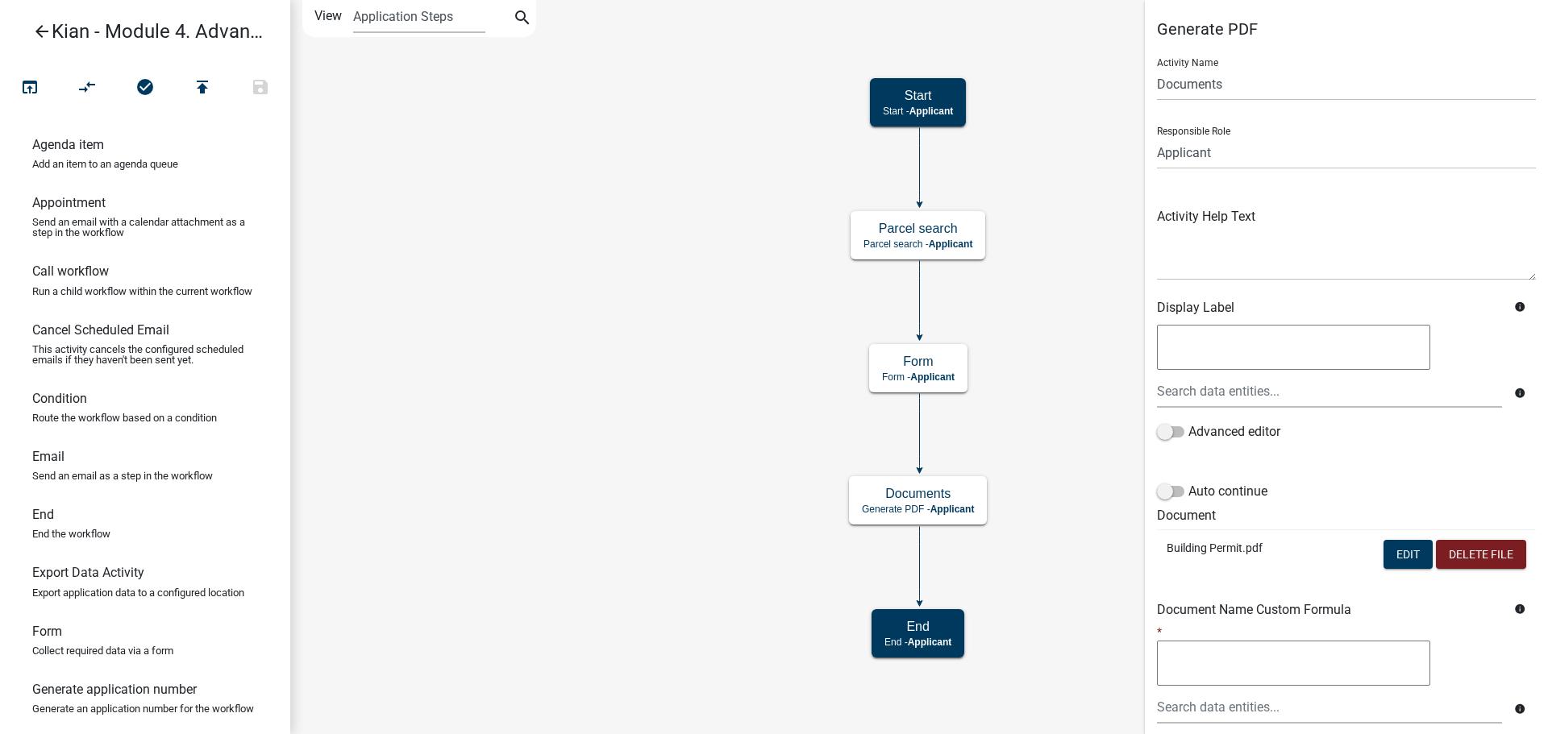
scroll to position [148, 0]
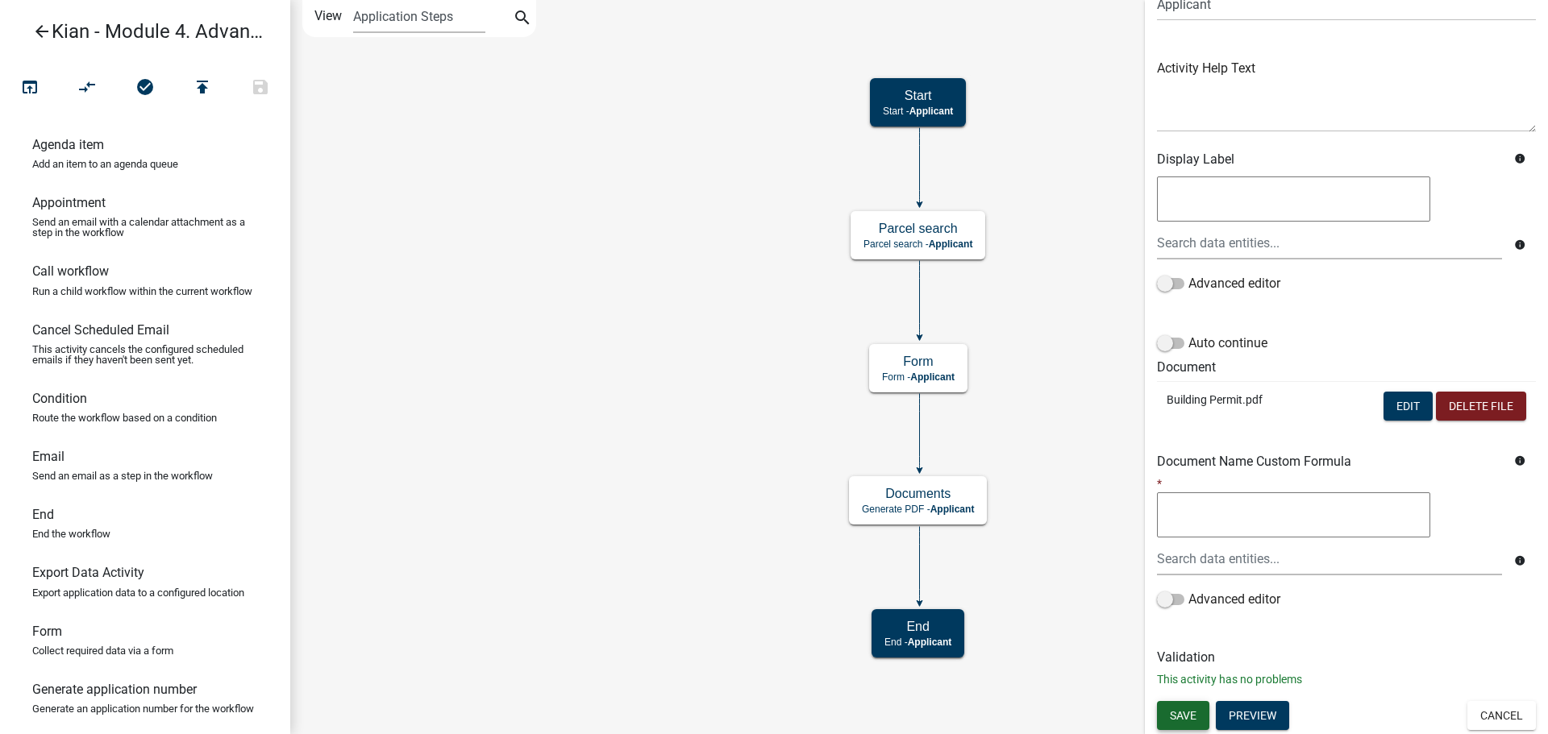
click at [1187, 711] on span "Save" at bounding box center [1183, 715] width 27 height 13
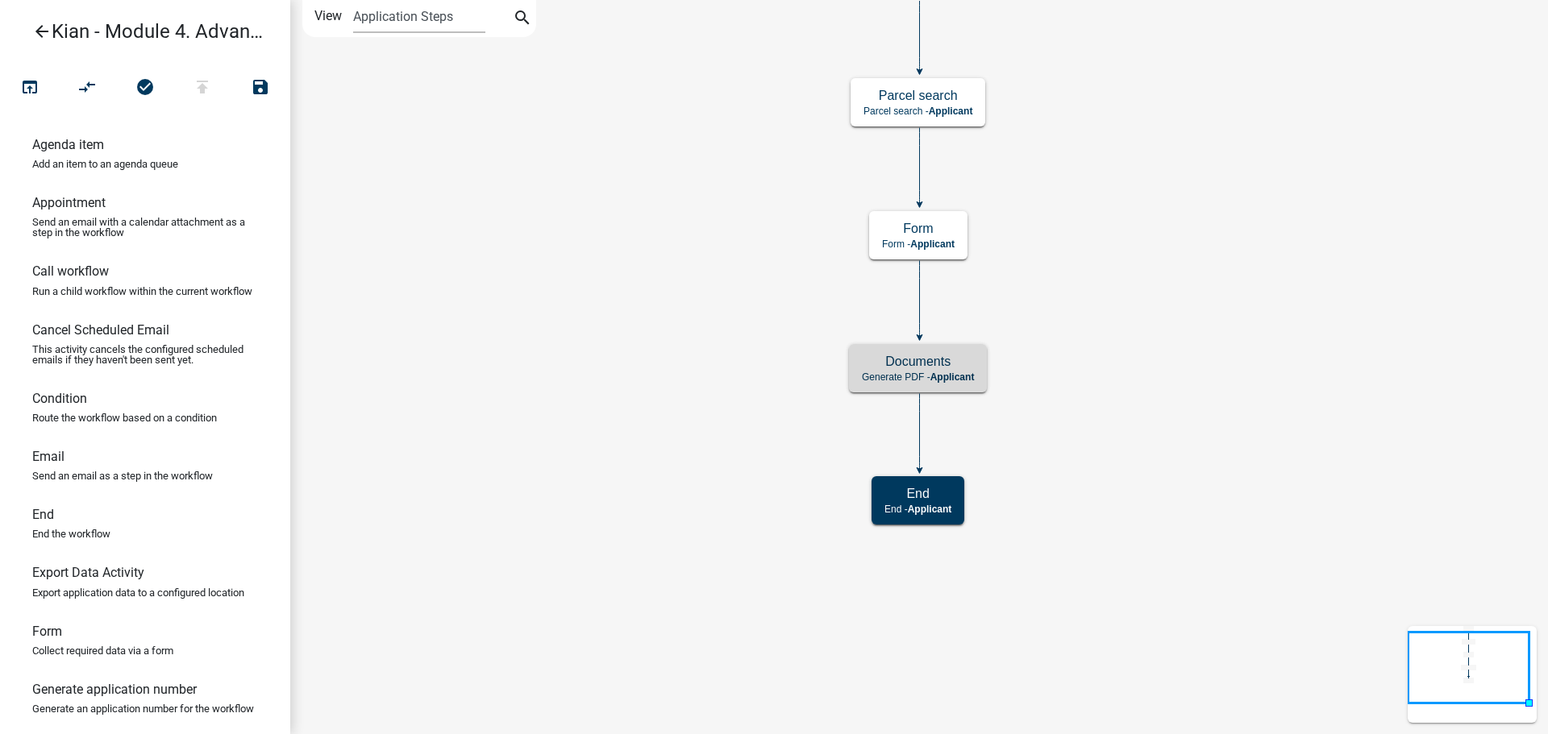
scroll to position [0, 0]
click at [873, 373] on p "Generate PDF - Applicant" at bounding box center [918, 377] width 112 height 11
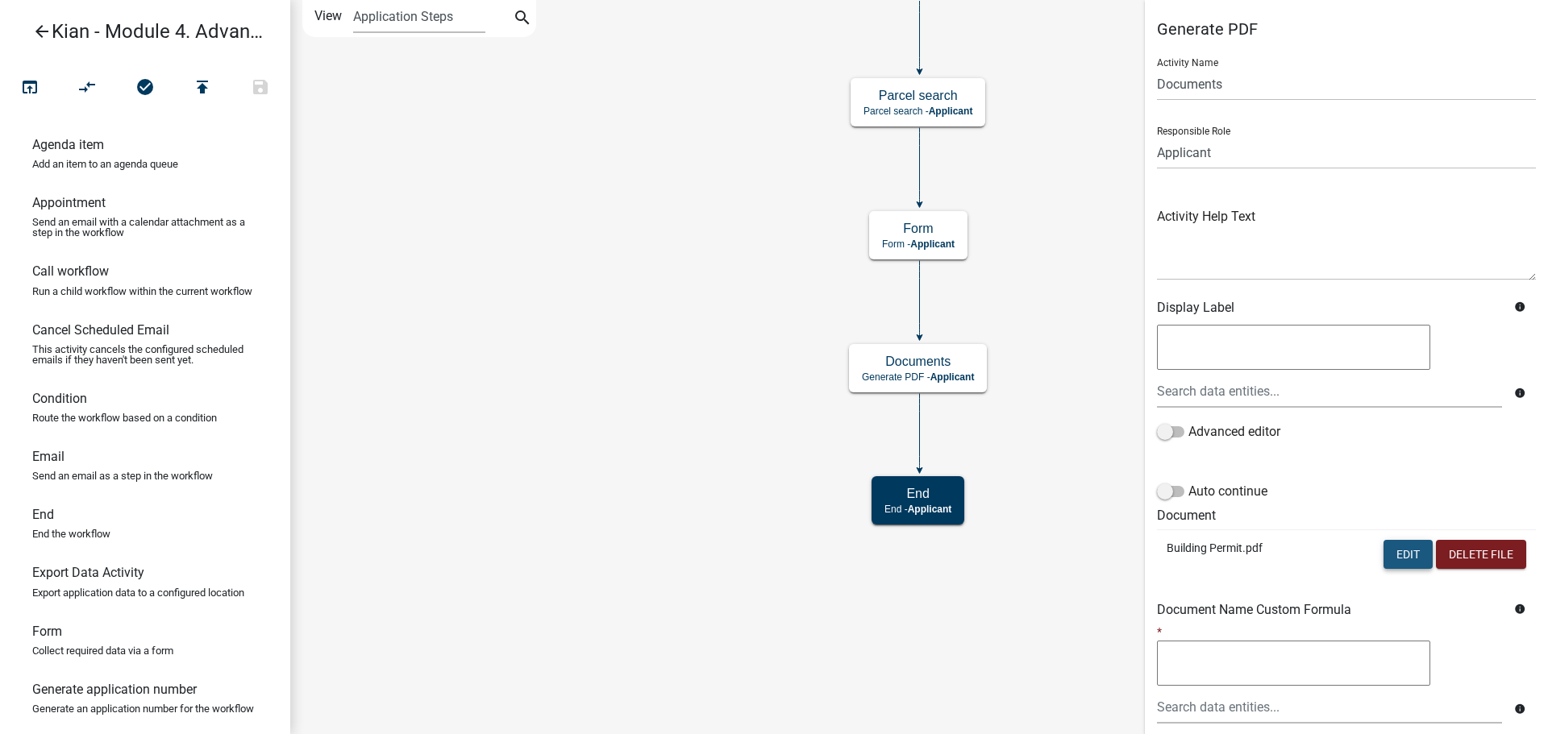
click at [1386, 559] on button "Edit" at bounding box center [1407, 554] width 49 height 29
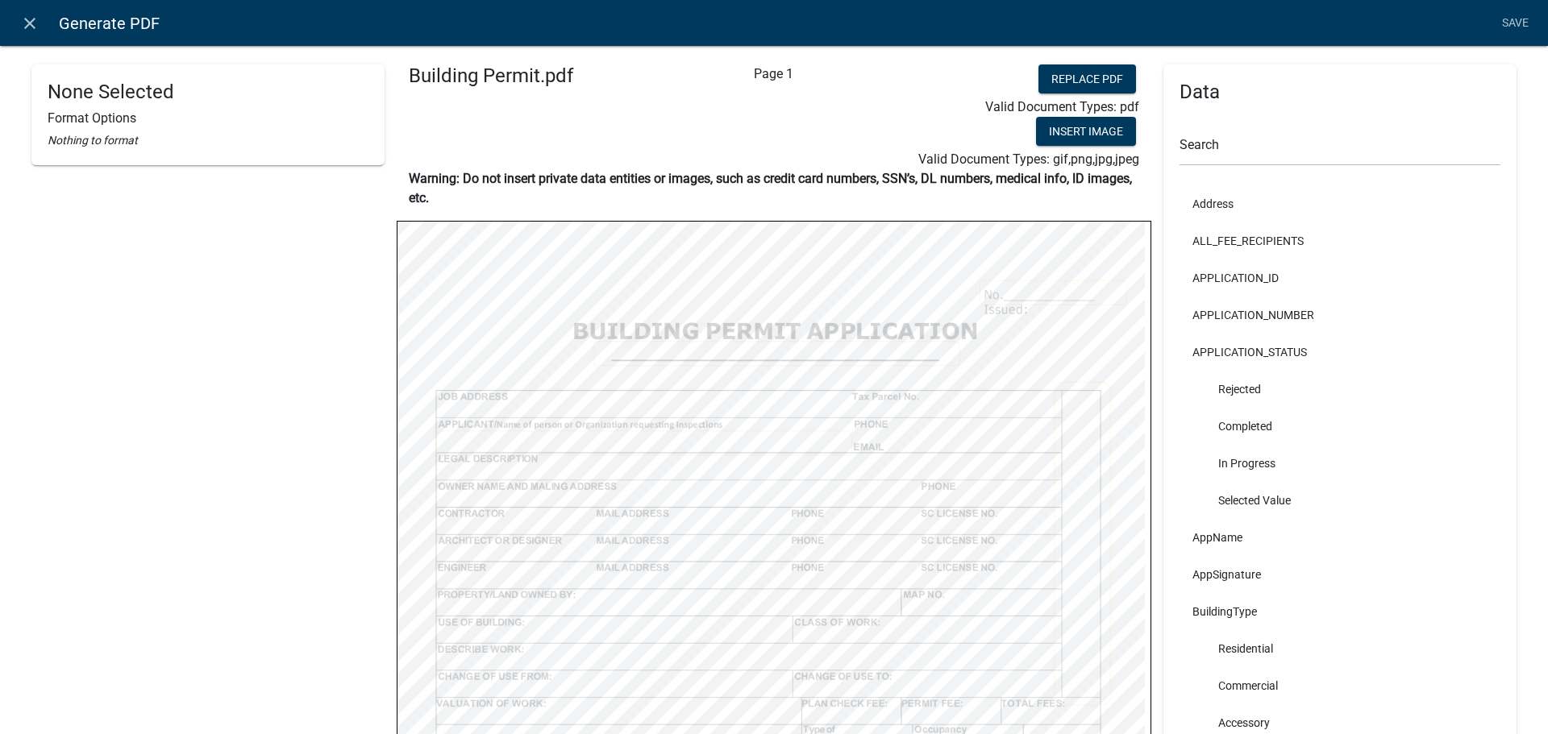
select select
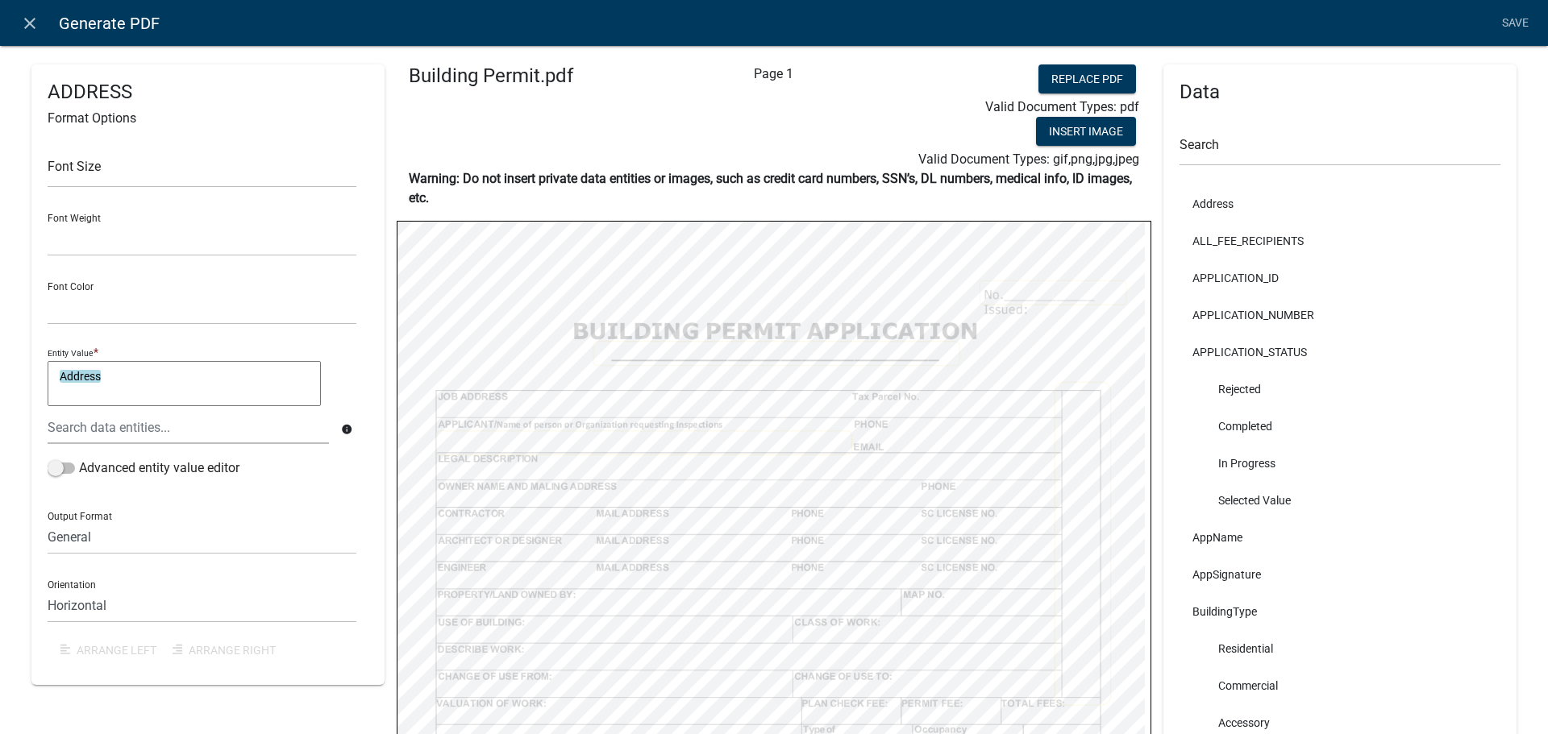
select select
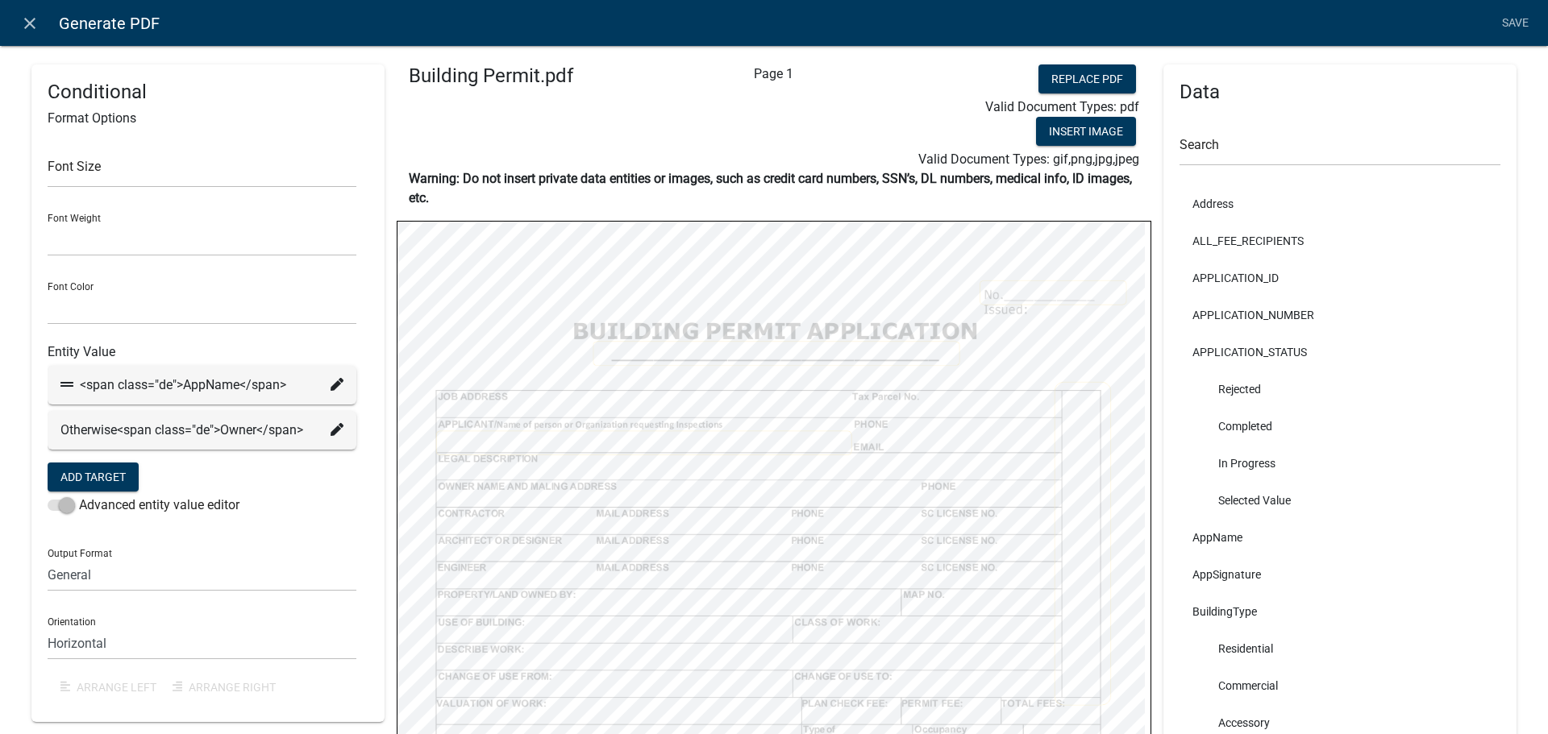
select select
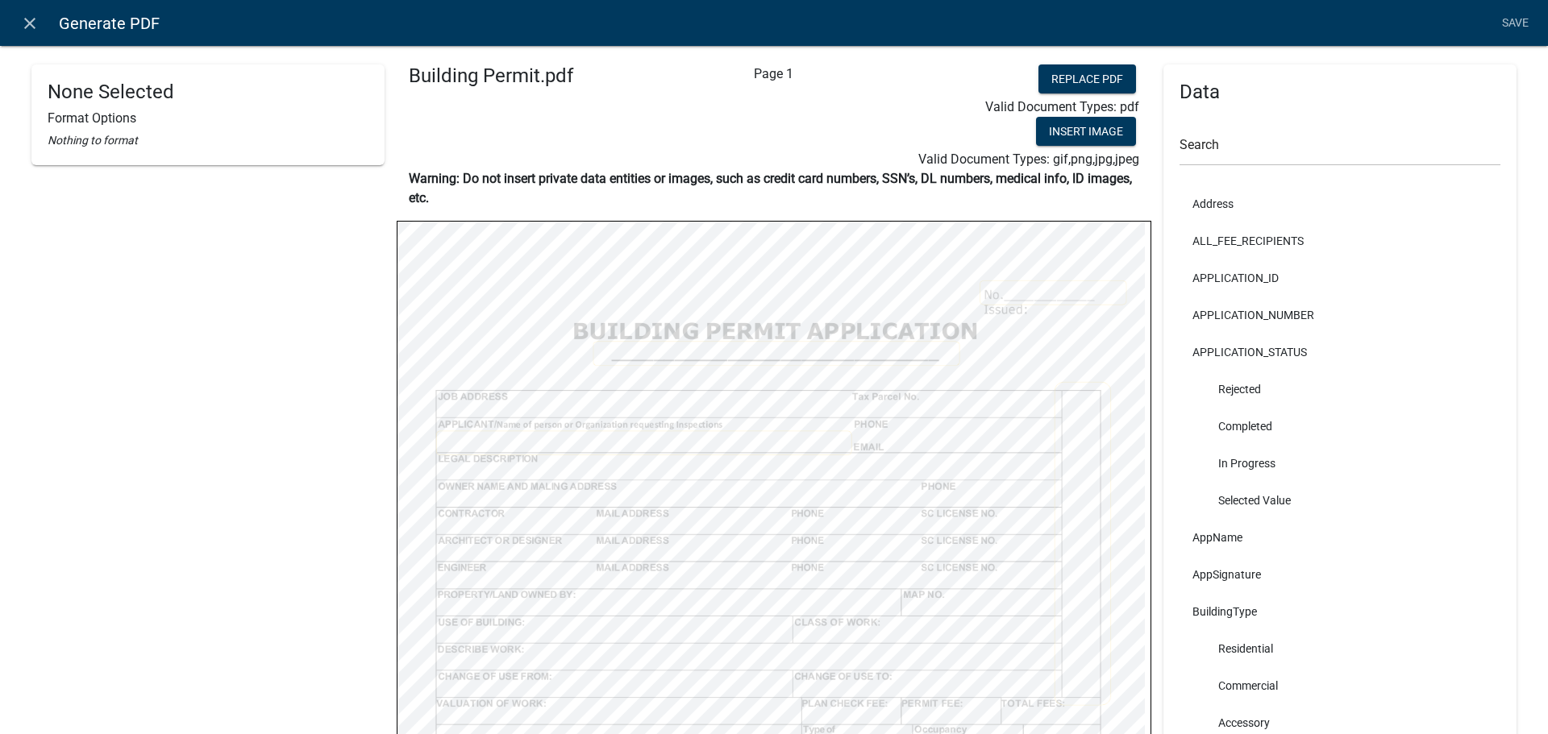
select select
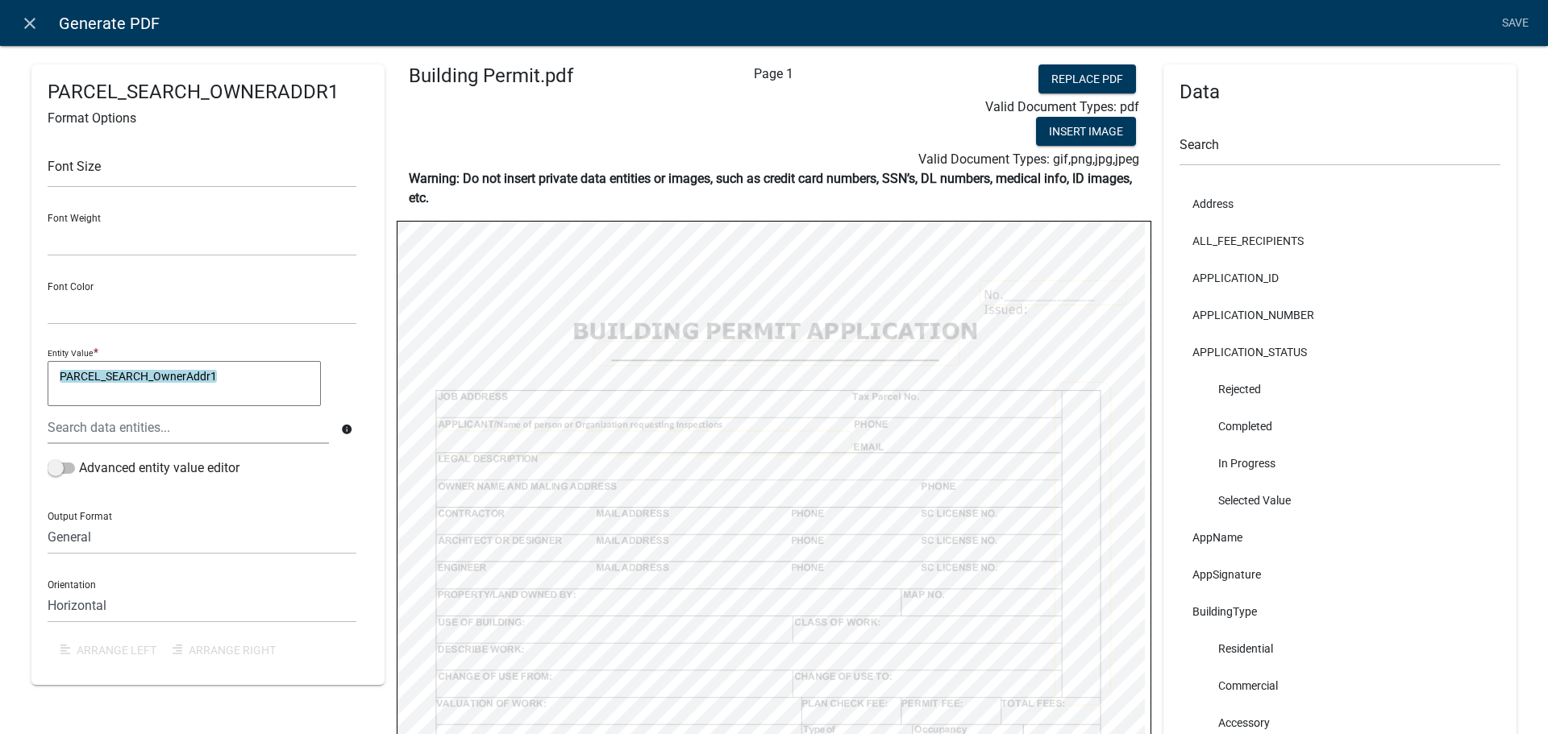
select select
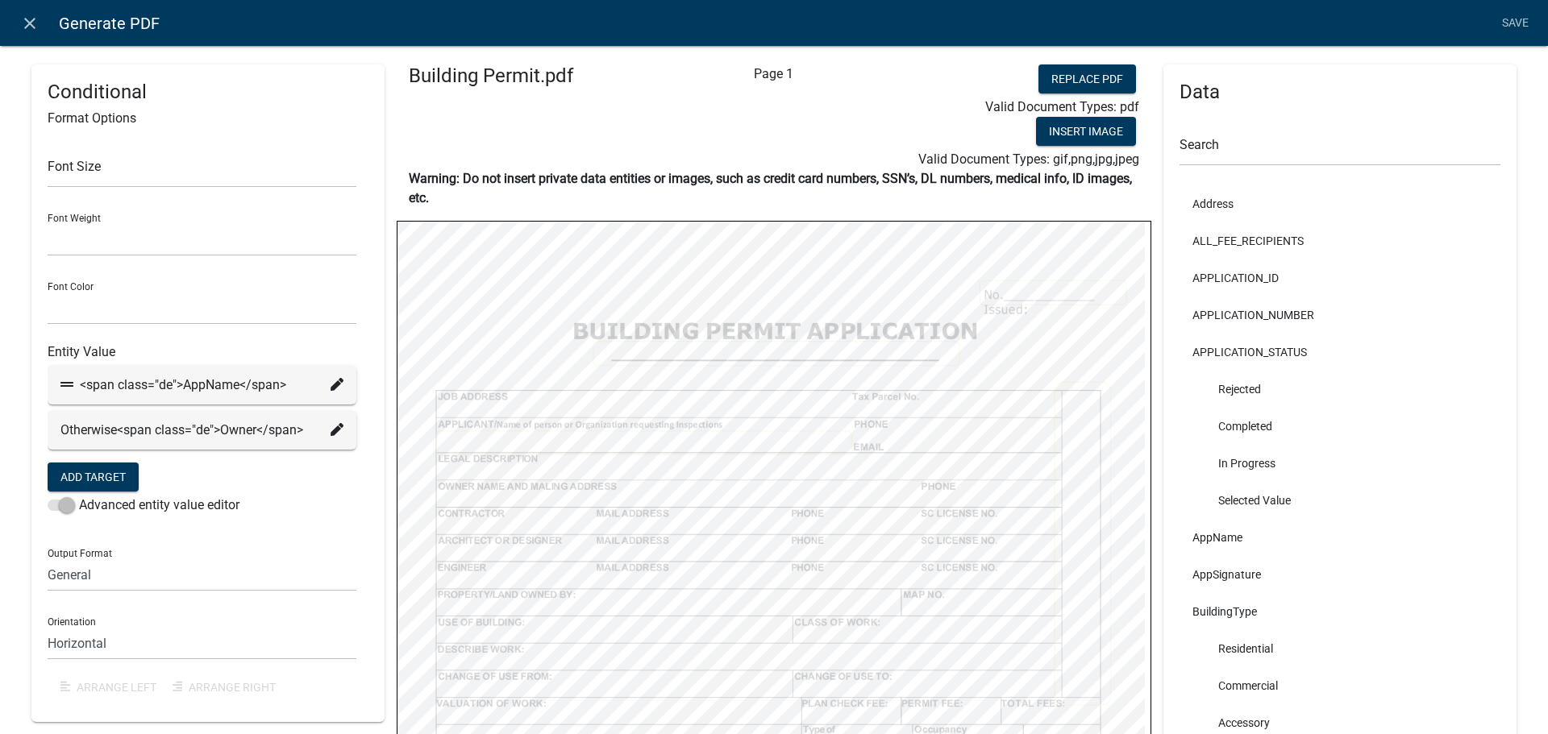
select select
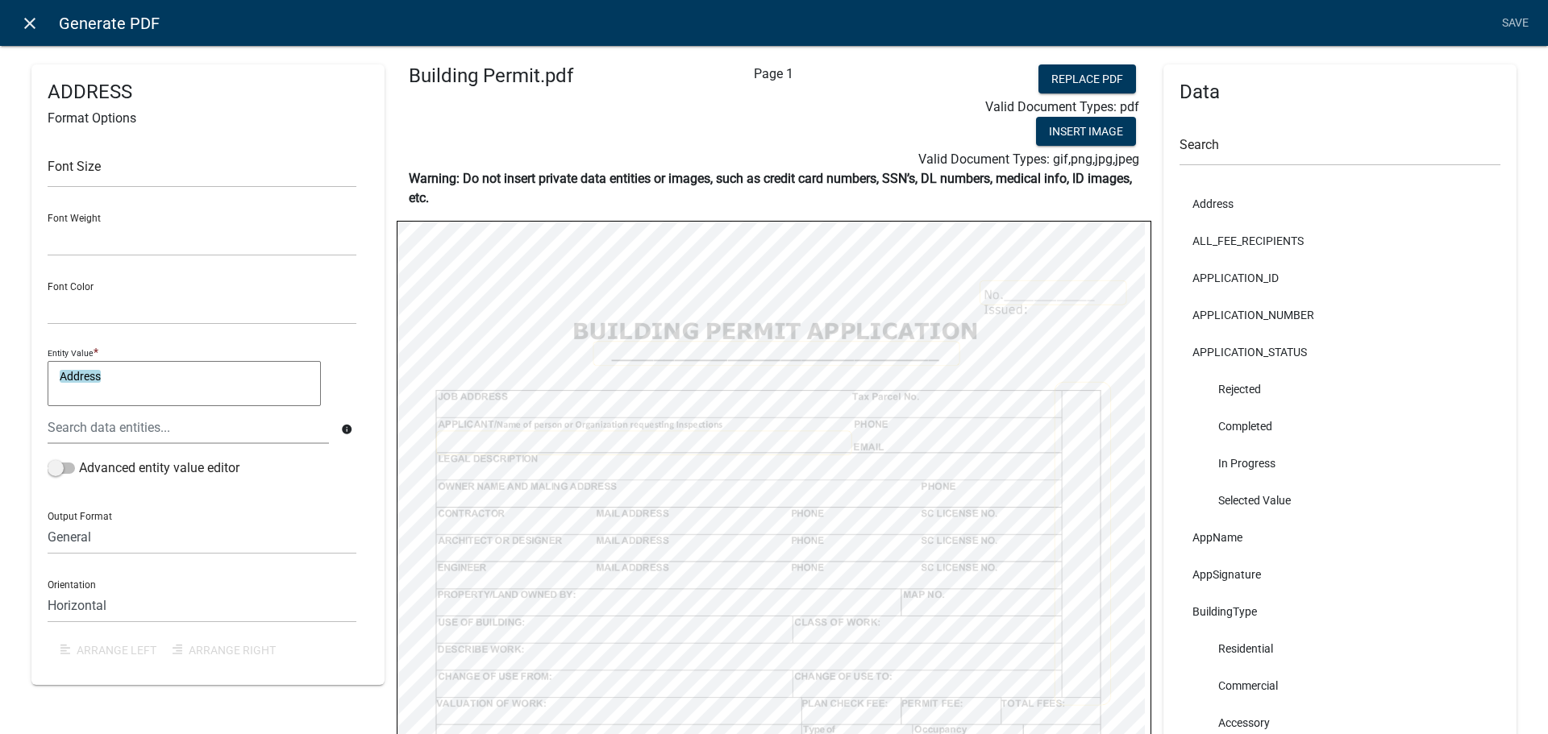
click at [23, 26] on icon "close" at bounding box center [29, 23] width 19 height 19
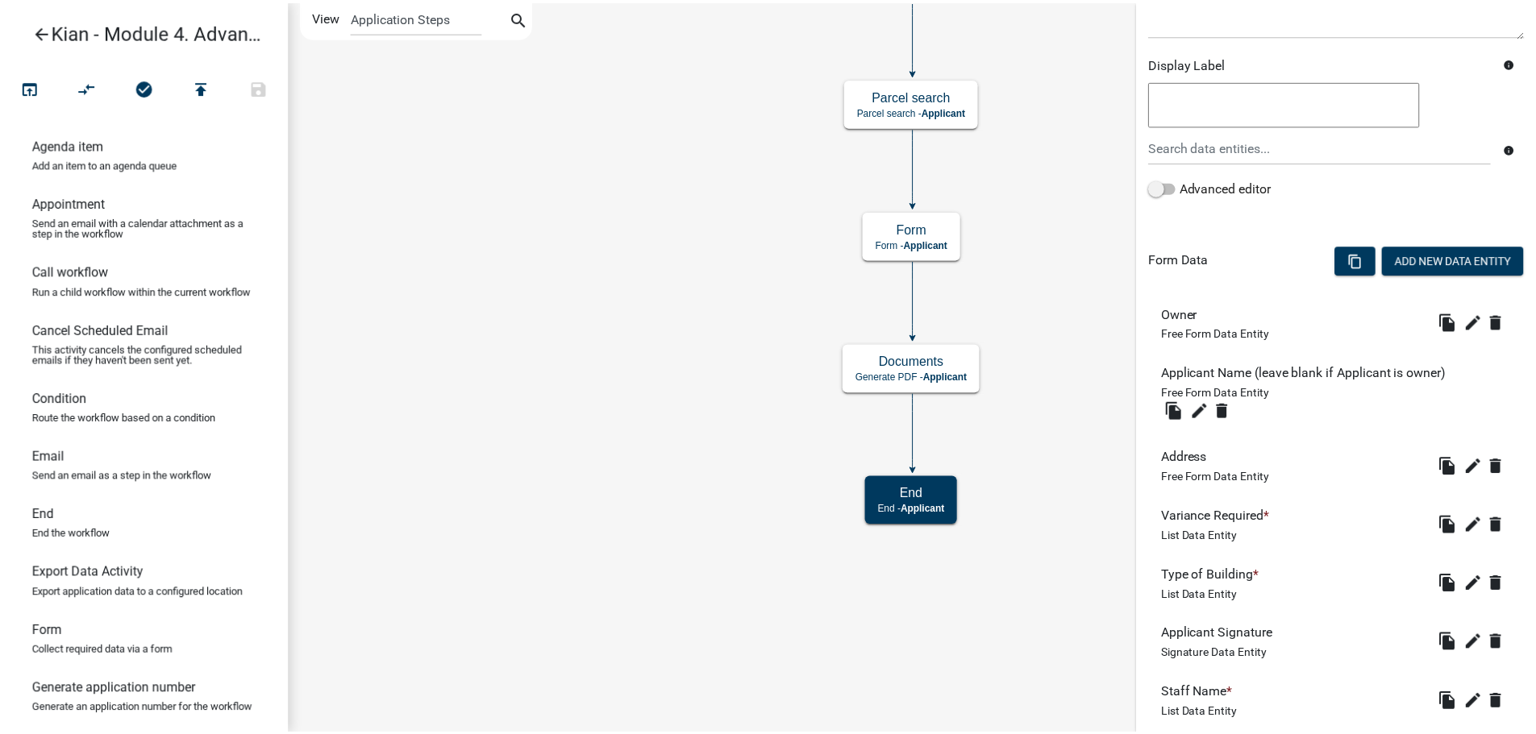
scroll to position [351, 0]
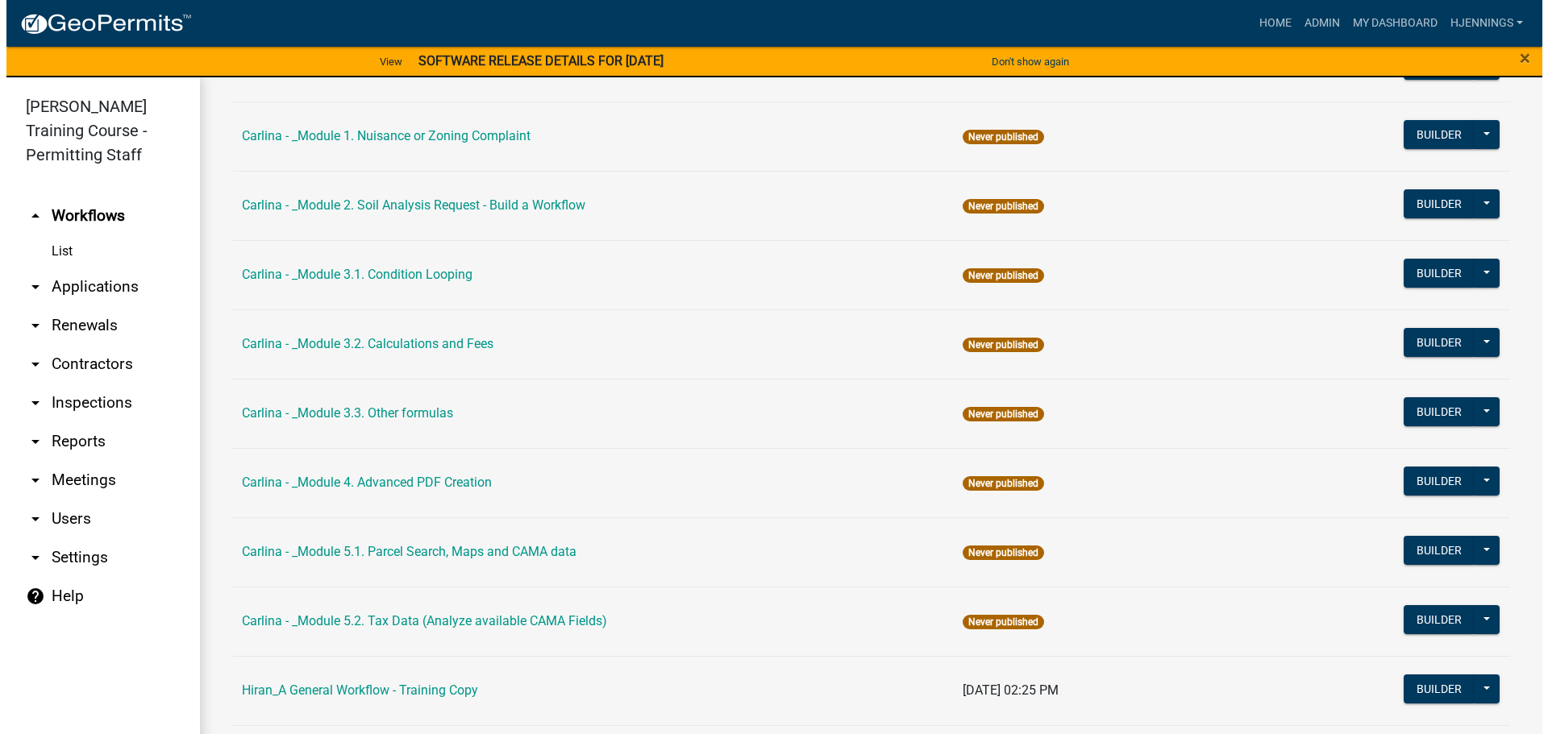
scroll to position [1388, 0]
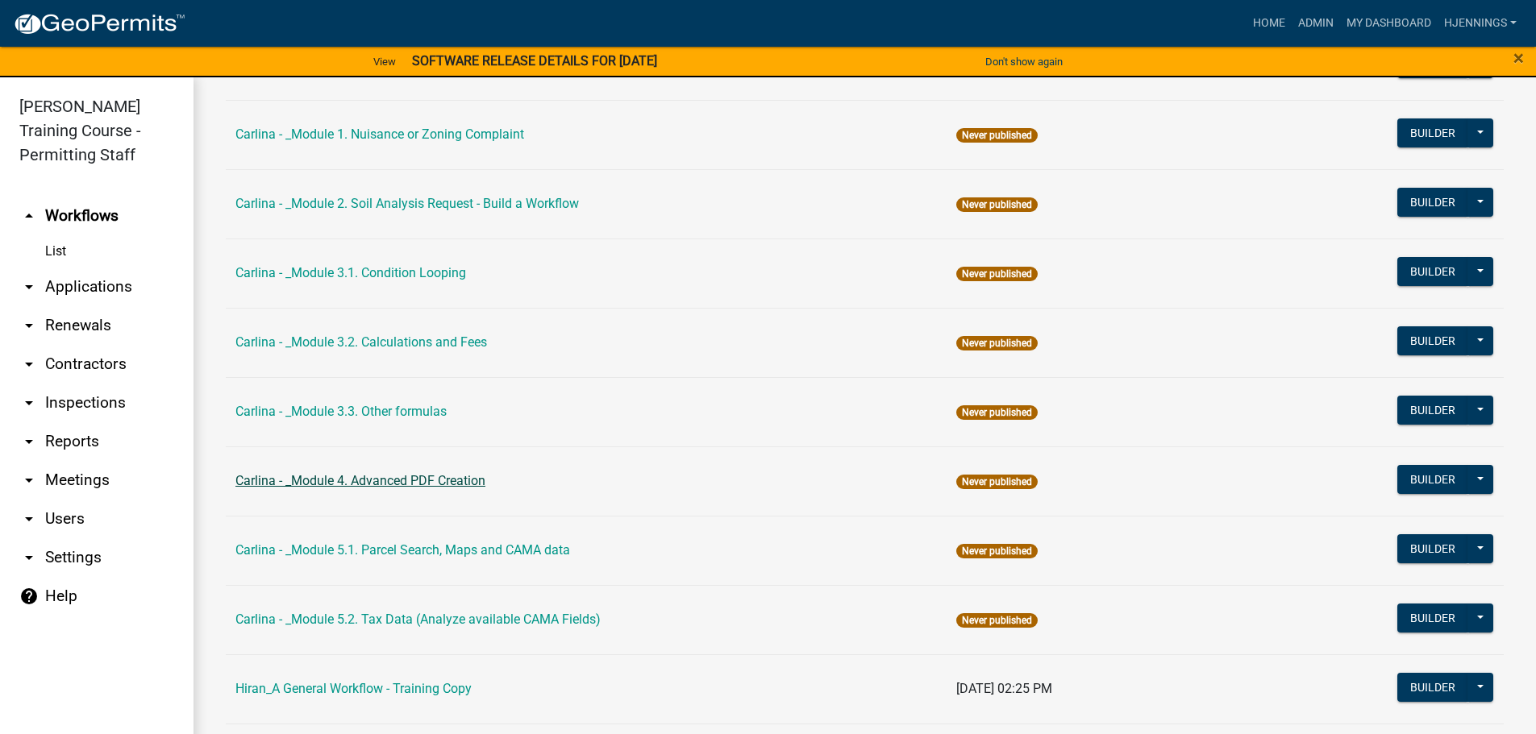
drag, startPoint x: 513, startPoint y: 477, endPoint x: 287, endPoint y: 480, distance: 226.5
click at [287, 480] on td "Carlina - _Module 4. Advanced PDF Creation" at bounding box center [586, 481] width 721 height 69
copy link "_Module 4. Advanced PDF Creation"
click at [513, 478] on td "Carlina - _Module 4. Advanced PDF Creation" at bounding box center [586, 481] width 721 height 69
drag, startPoint x: 497, startPoint y: 484, endPoint x: 293, endPoint y: 488, distance: 203.2
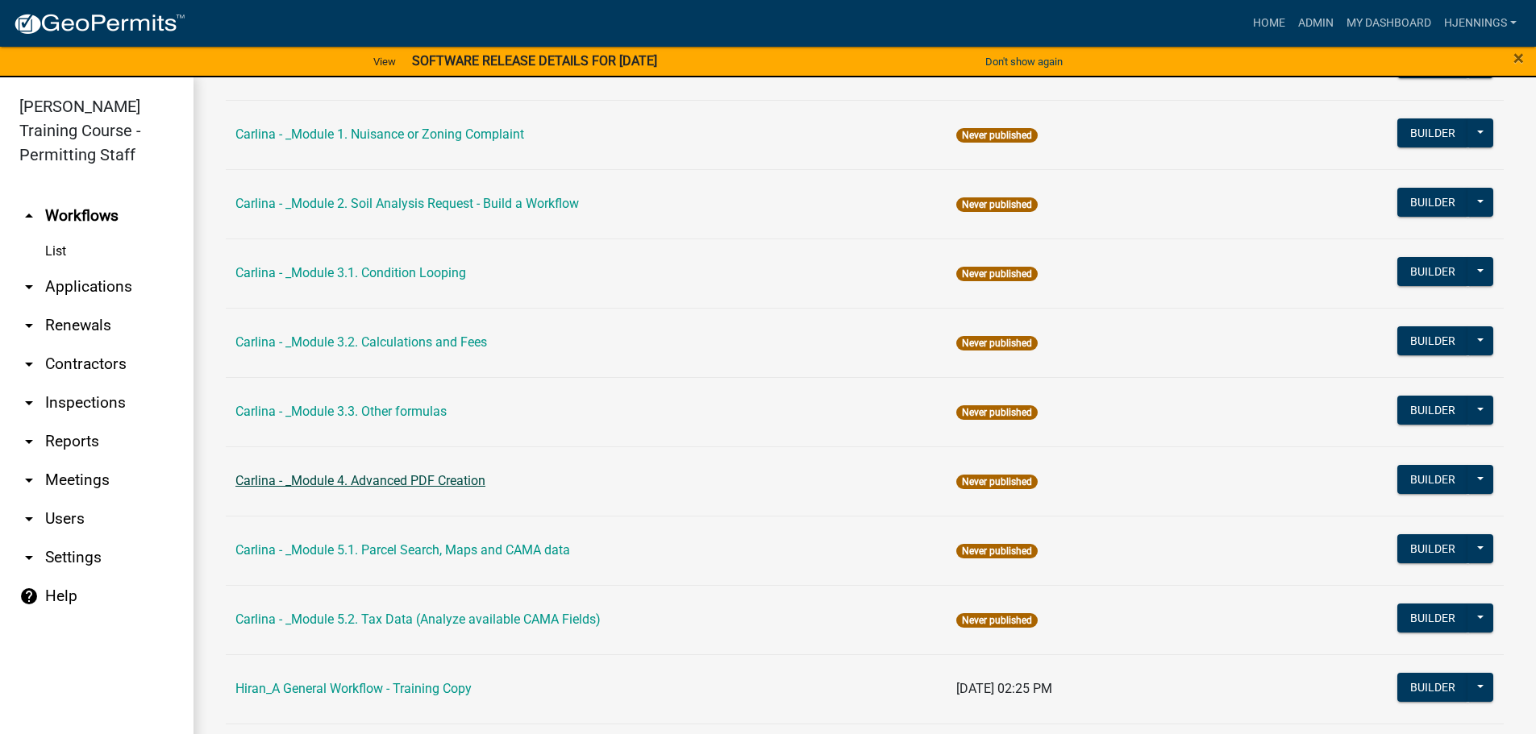
click at [293, 488] on td "Carlina - _Module 4. Advanced PDF Creation" at bounding box center [586, 481] width 721 height 69
click at [1437, 472] on button "Builder" at bounding box center [1432, 479] width 71 height 29
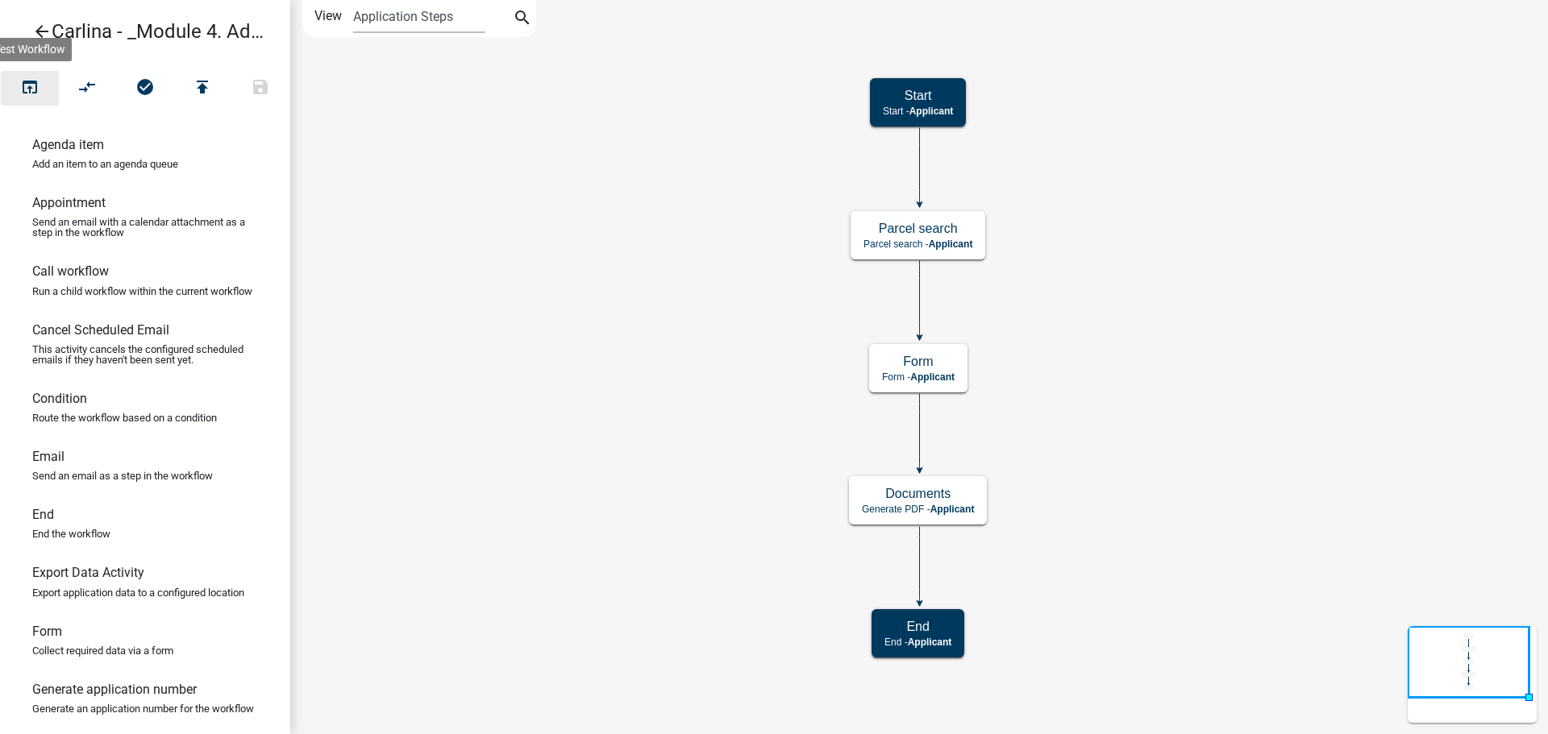
click at [22, 94] on icon "open_in_browser" at bounding box center [29, 88] width 19 height 23
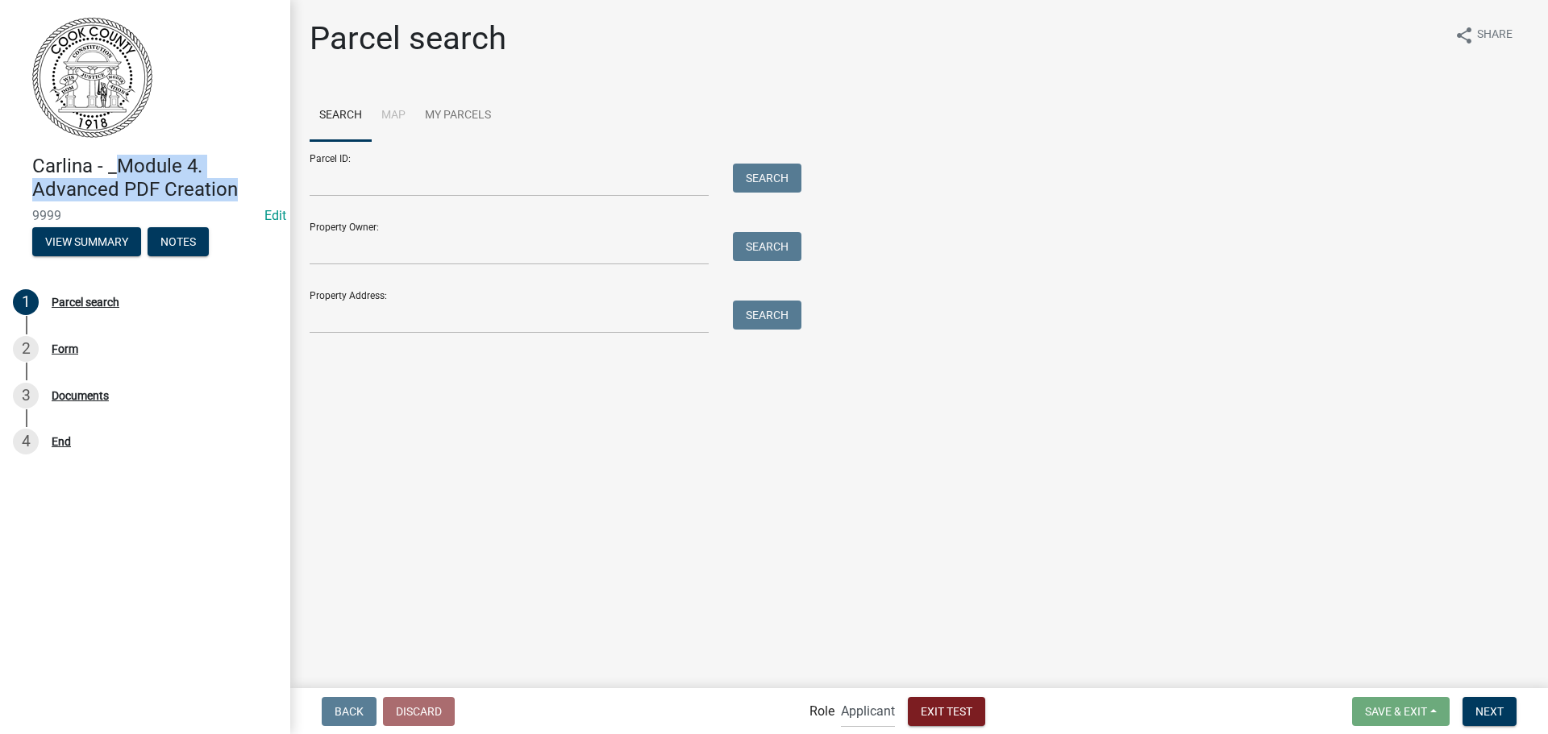
drag, startPoint x: 120, startPoint y: 164, endPoint x: 243, endPoint y: 193, distance: 126.1
click at [243, 193] on h4 "Carlina - _Module 4. Advanced PDF Creation" at bounding box center [154, 178] width 245 height 47
copy h4 "Module 4. Advanced PDF Creation"
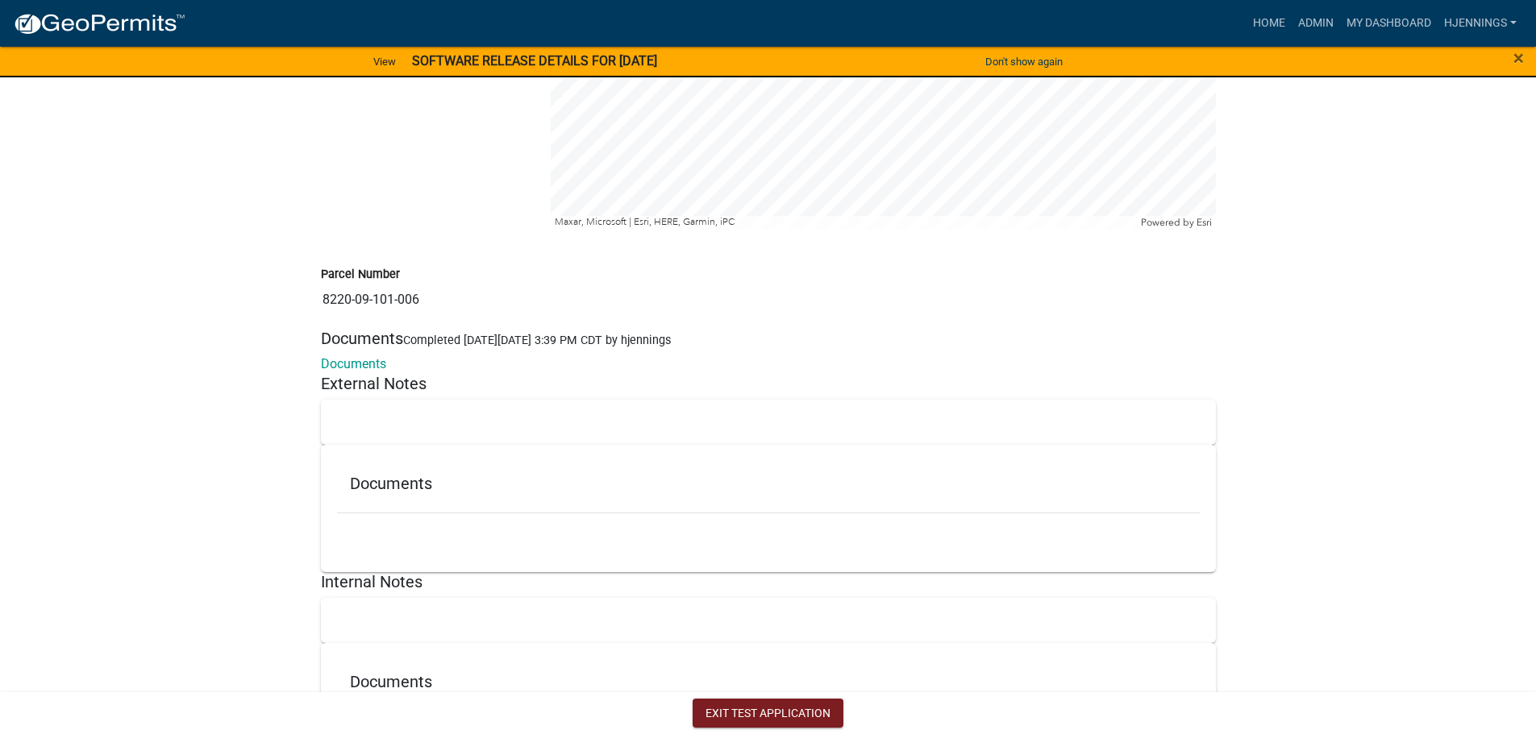
scroll to position [1527, 0]
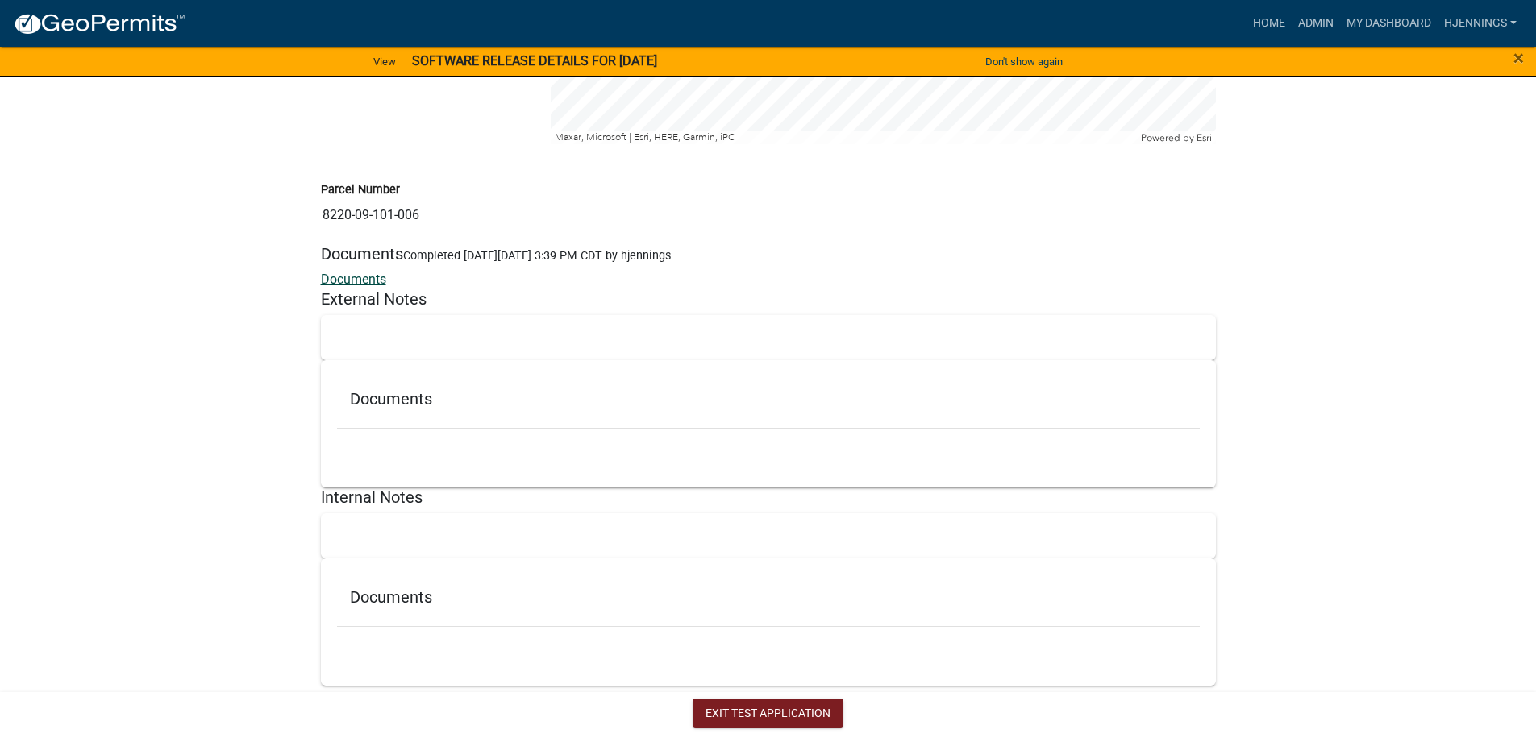
click at [359, 274] on link "Documents" at bounding box center [353, 279] width 65 height 15
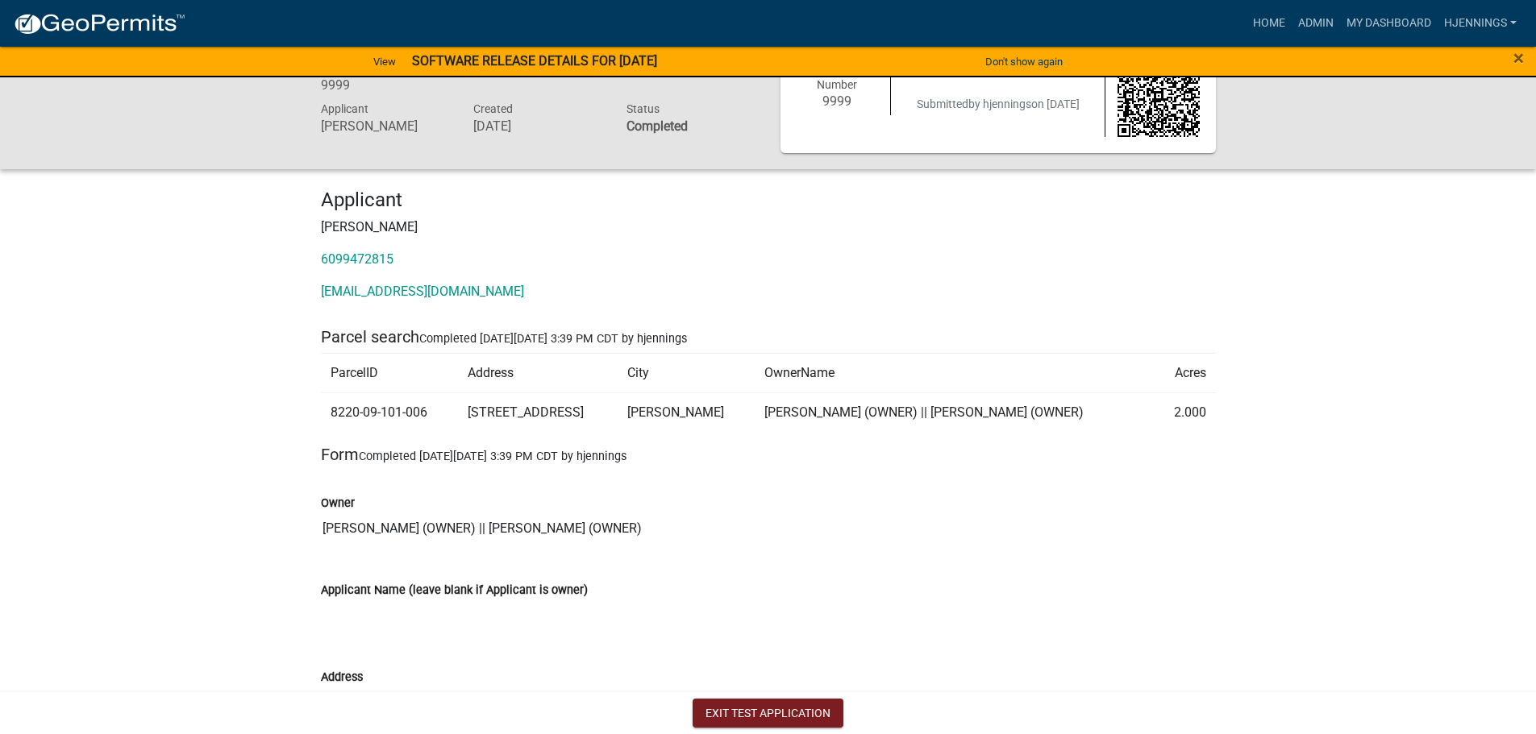
scroll to position [0, 0]
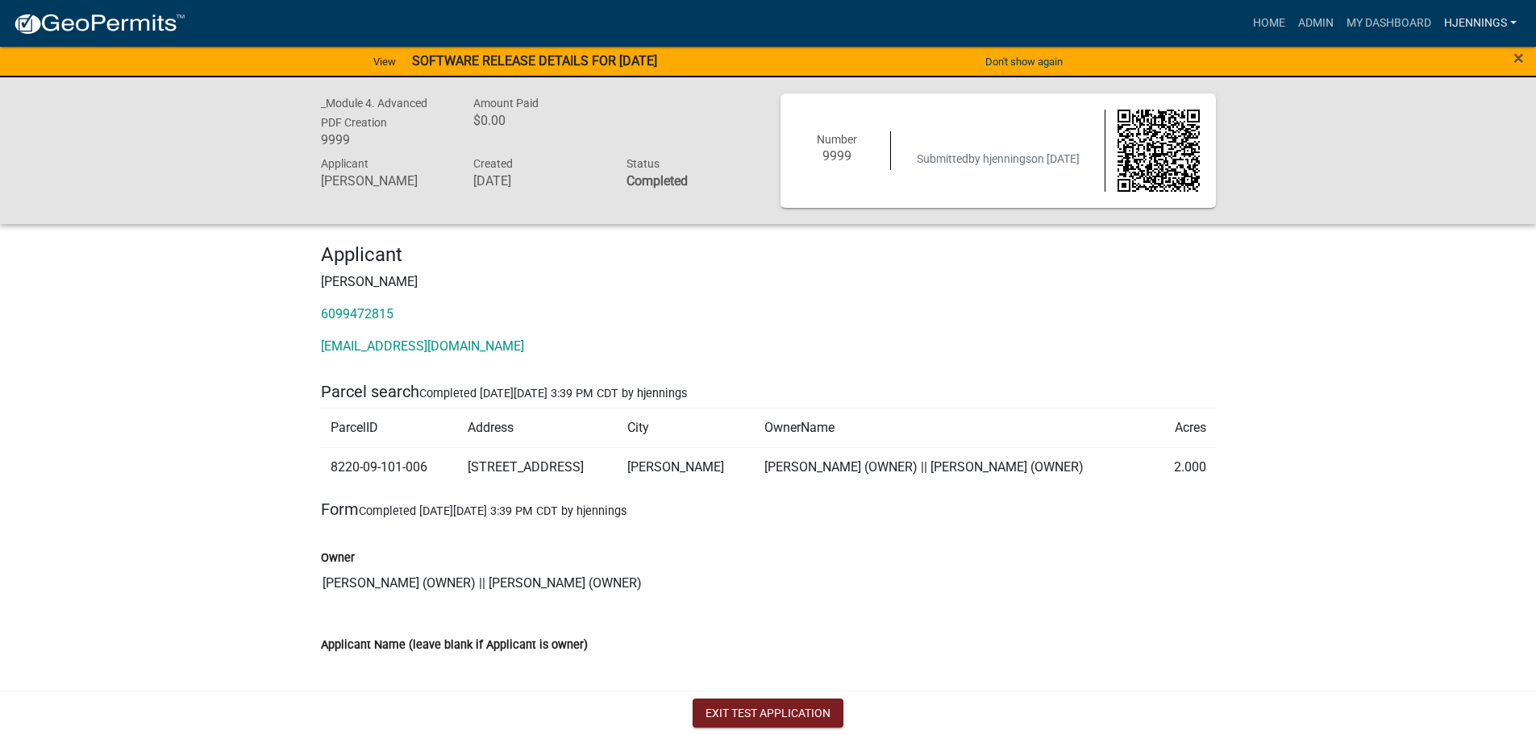
click at [1469, 28] on link "hjennings" at bounding box center [1479, 23] width 85 height 31
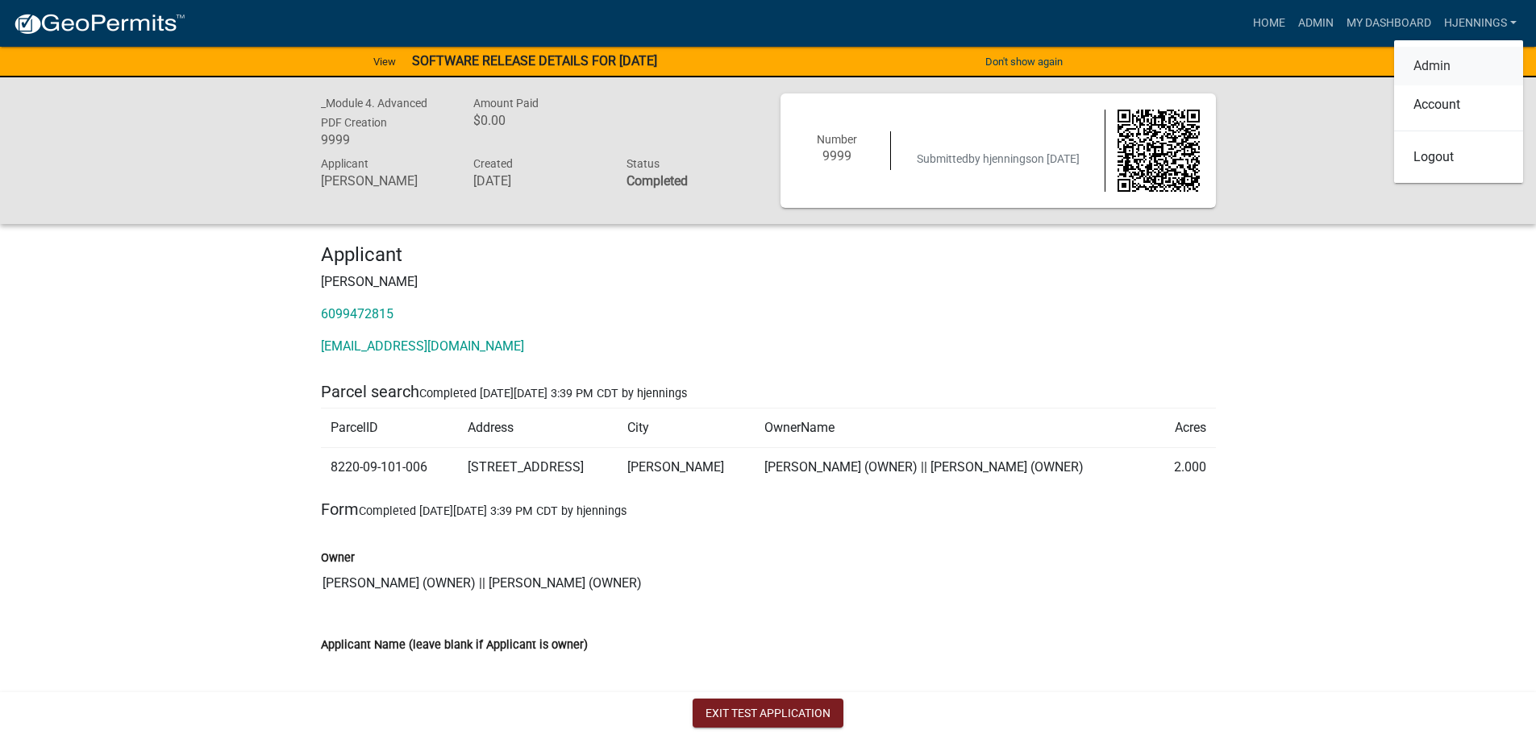
click at [1436, 69] on link "Admin" at bounding box center [1458, 66] width 129 height 39
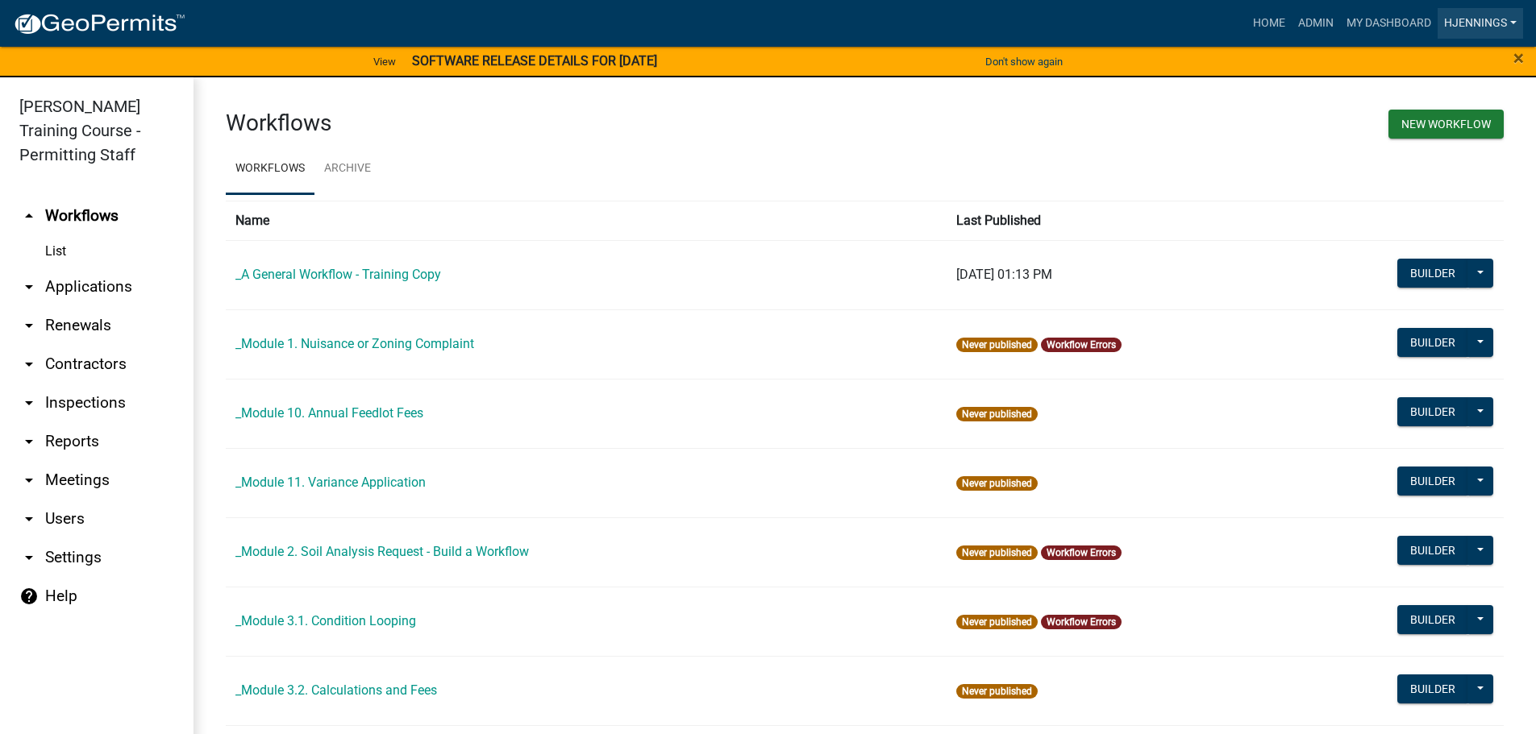
click at [1473, 19] on link "hjennings" at bounding box center [1479, 23] width 85 height 31
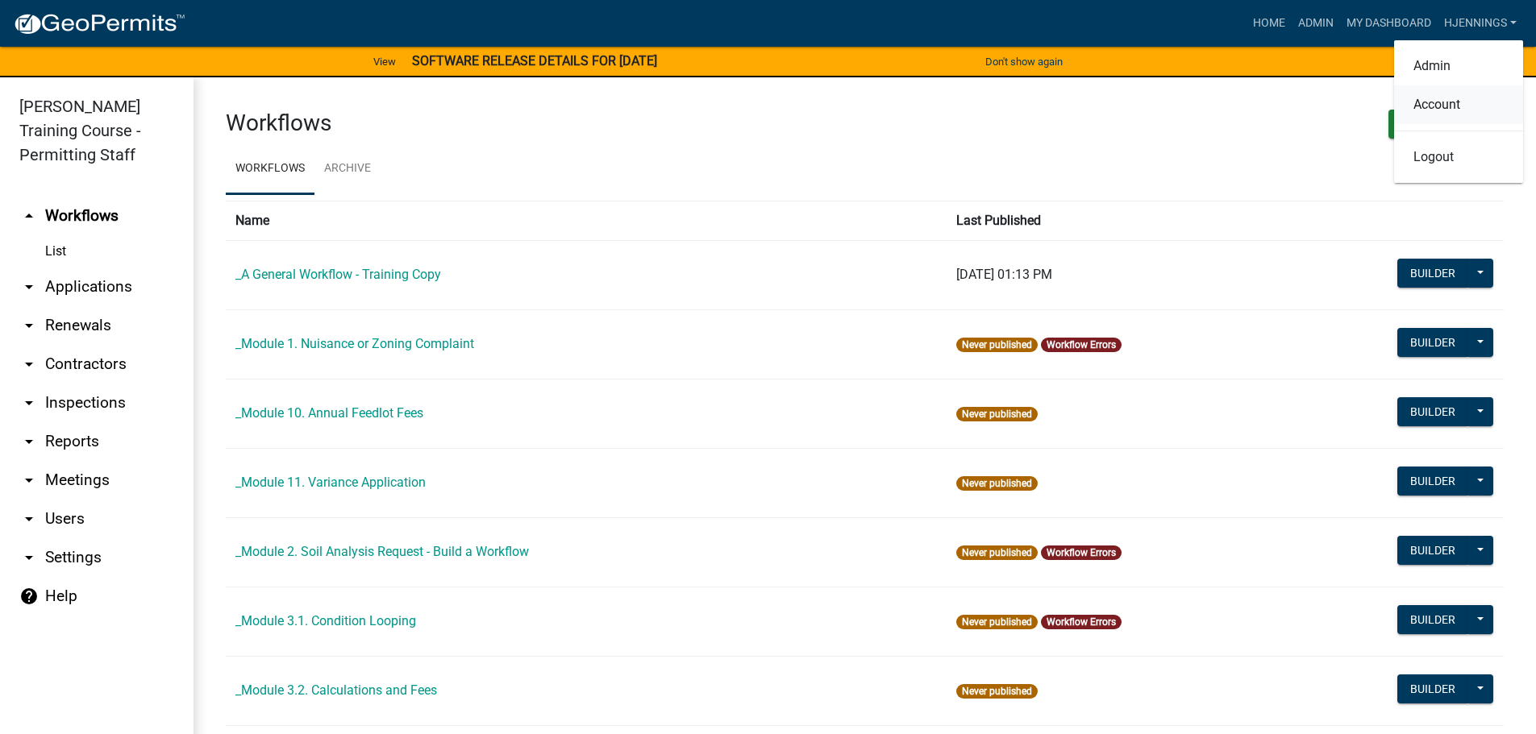
click at [1432, 107] on link "Account" at bounding box center [1458, 104] width 129 height 39
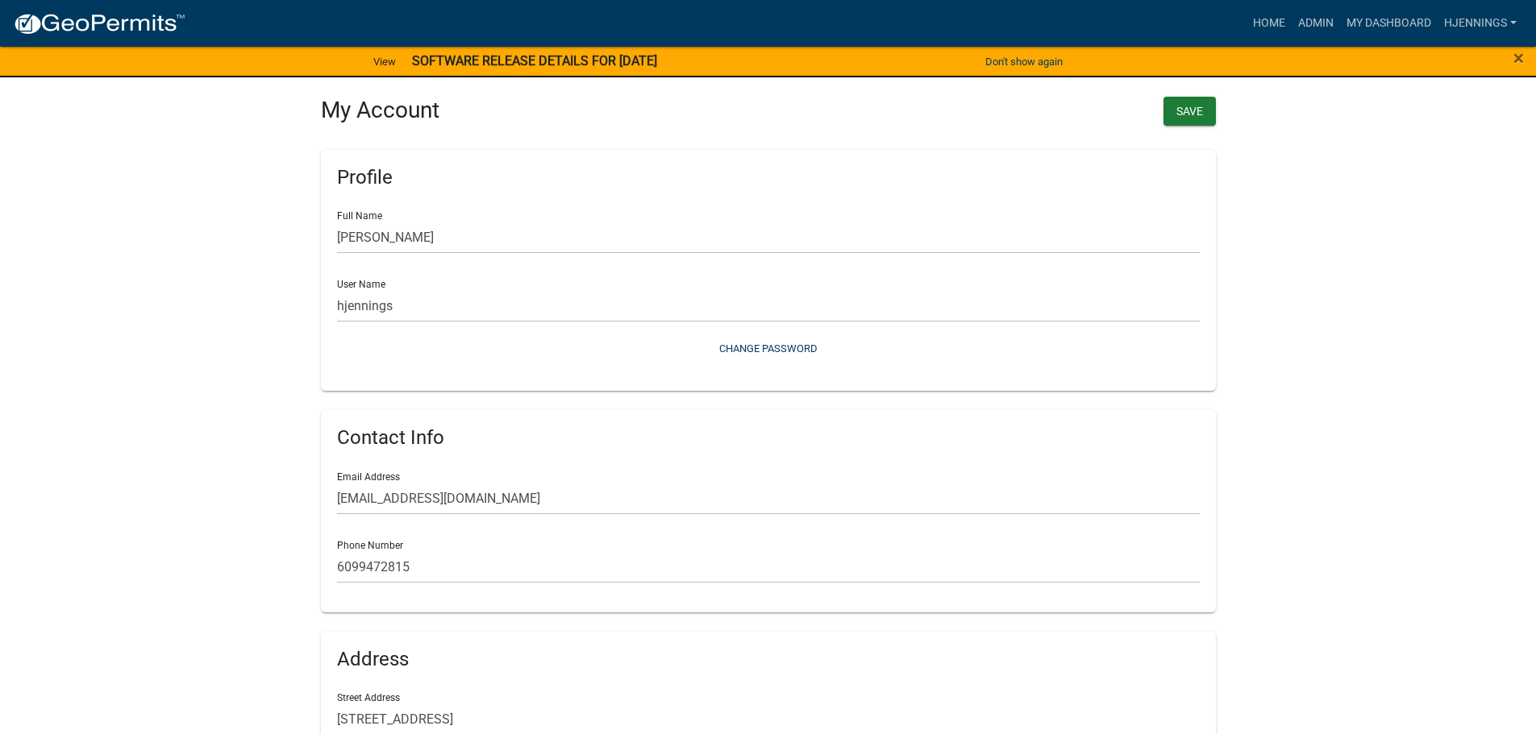
scroll to position [235, 0]
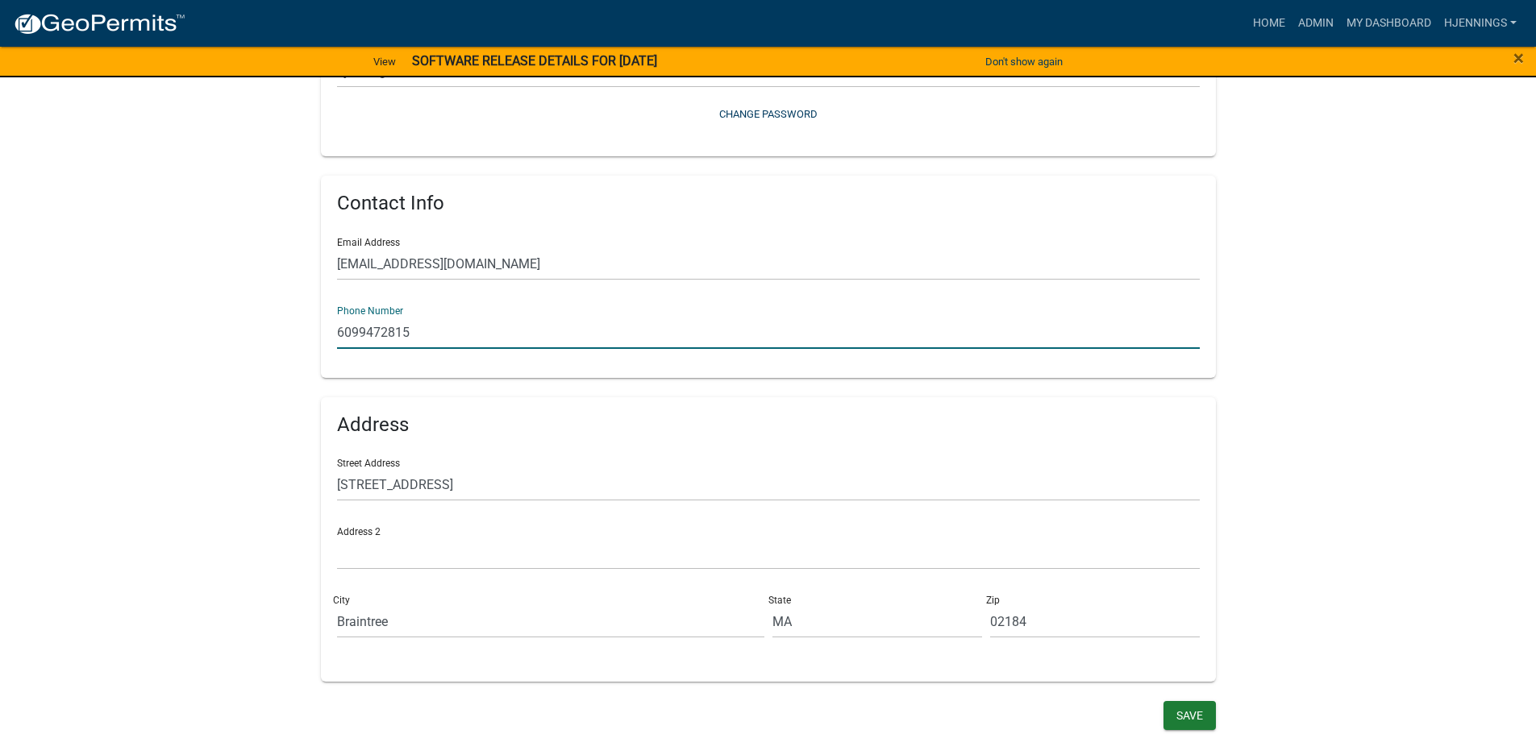
click at [486, 340] on input "6099472815" at bounding box center [768, 332] width 862 height 33
click at [218, 351] on wm-user-profile-view "more_horiz Home Admin My Dashboard hjennings Admin Account Logout View SOFTWARE…" at bounding box center [768, 250] width 1536 height 967
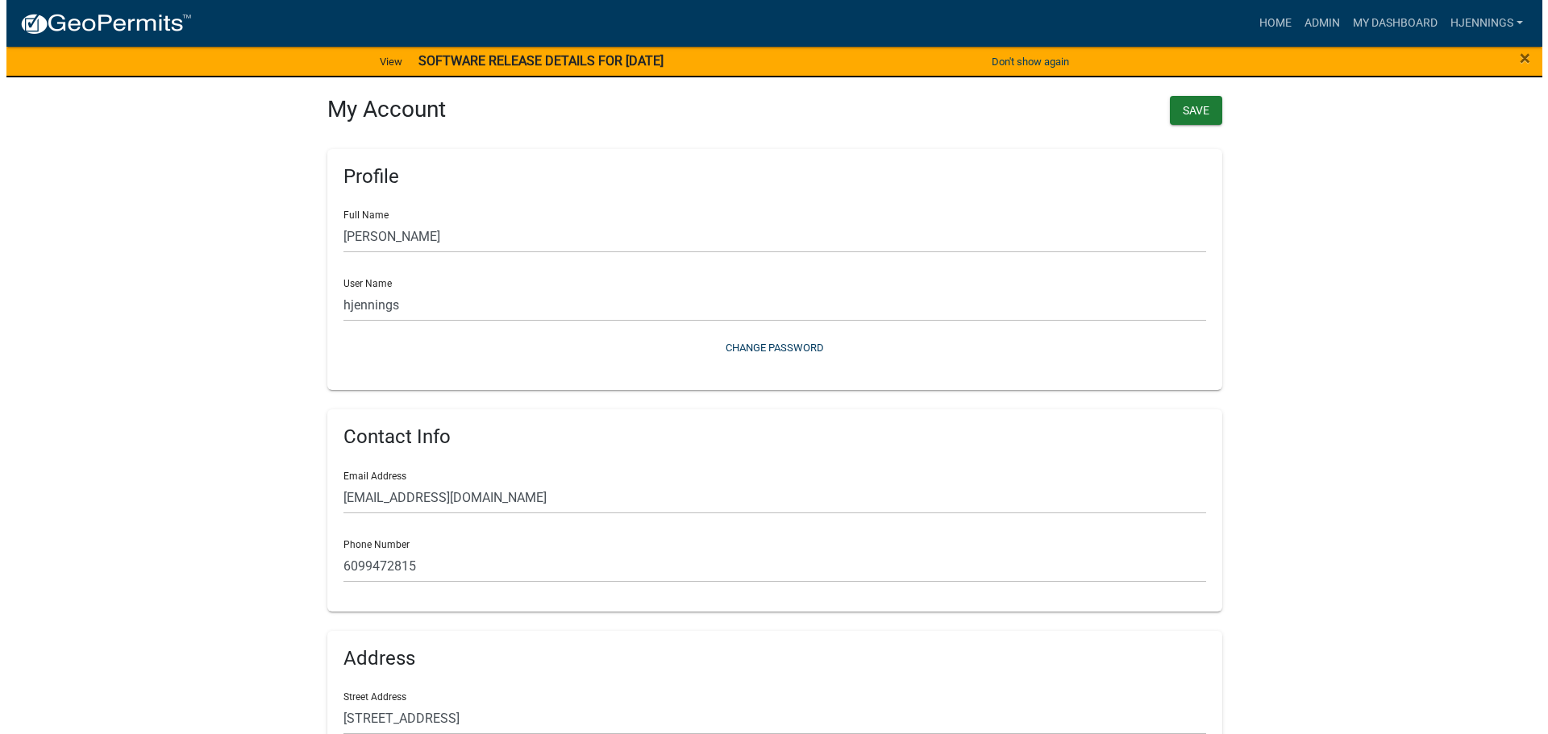
scroll to position [0, 0]
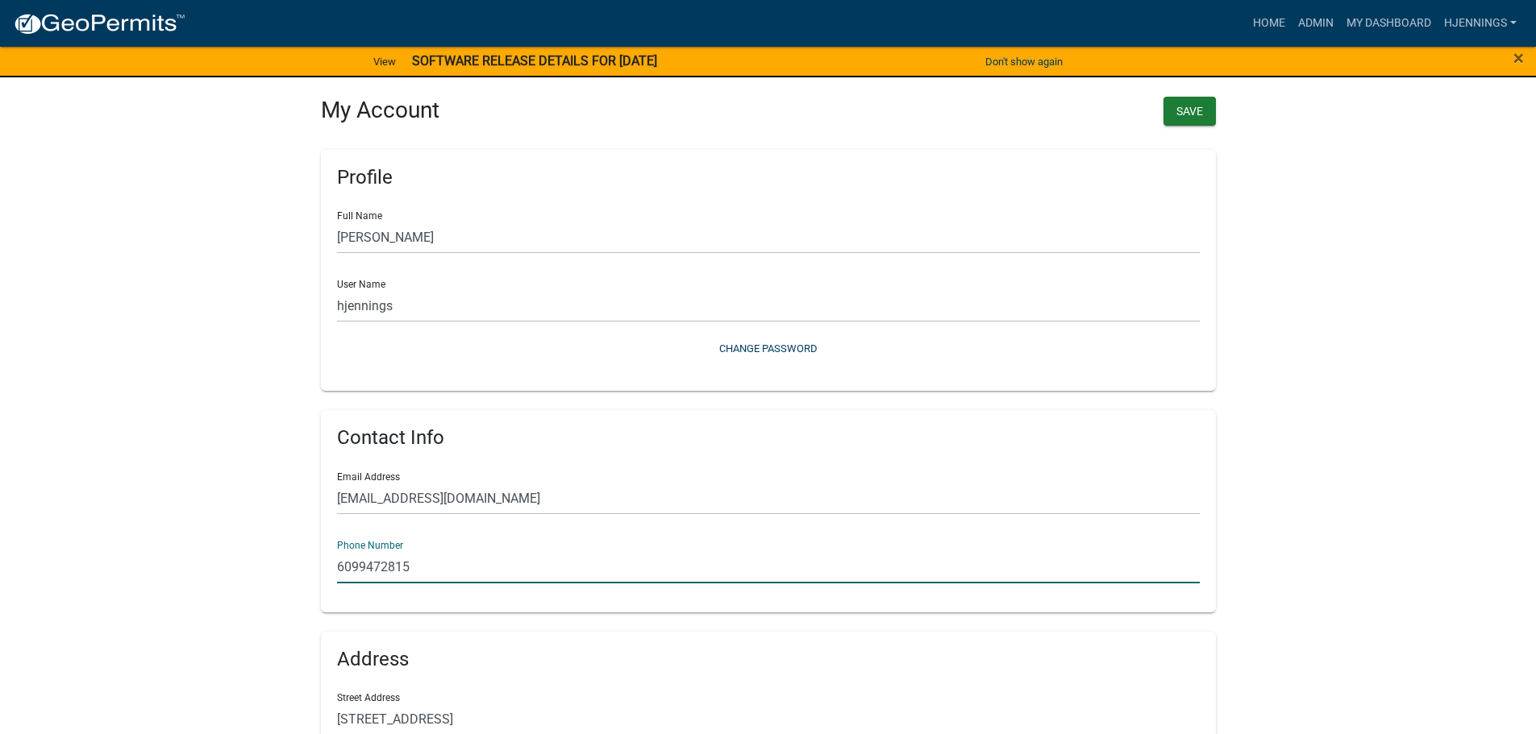
drag, startPoint x: 468, startPoint y: 566, endPoint x: 288, endPoint y: 556, distance: 180.0
click at [288, 556] on wm-user-profile-view "more_horiz Home Admin My Dashboard hjennings Admin Account Logout View SOFTWARE…" at bounding box center [768, 485] width 1536 height 967
click at [293, 504] on wm-user-profile-view "more_horiz Home Admin My Dashboard hjennings Admin Account Logout View SOFTWARE…" at bounding box center [768, 485] width 1536 height 967
click at [1255, 21] on link "Home" at bounding box center [1268, 23] width 45 height 31
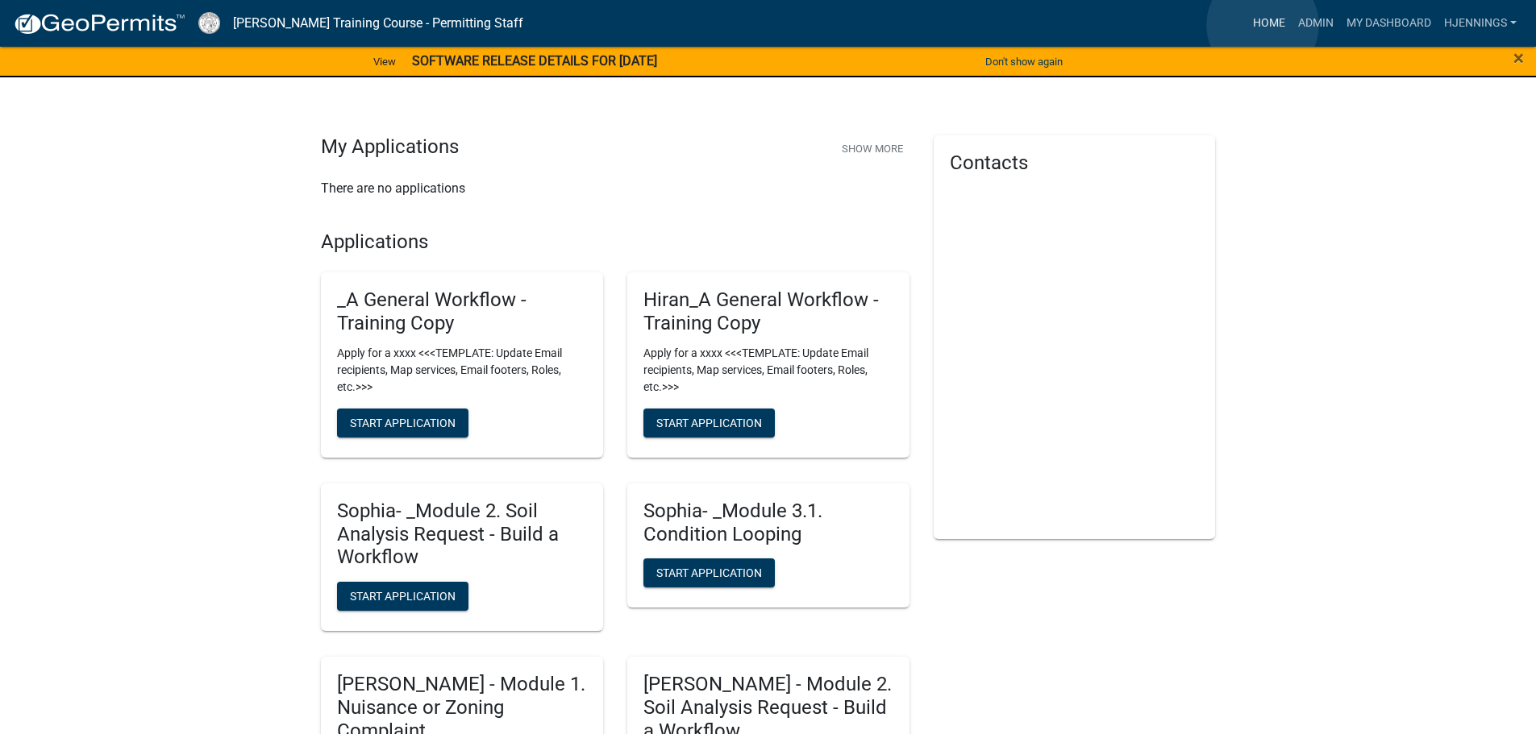
click at [1262, 25] on link "Home" at bounding box center [1268, 23] width 45 height 31
click at [1269, 27] on link "Home" at bounding box center [1268, 23] width 45 height 31
click at [1372, 26] on link "My Dashboard" at bounding box center [1389, 23] width 98 height 31
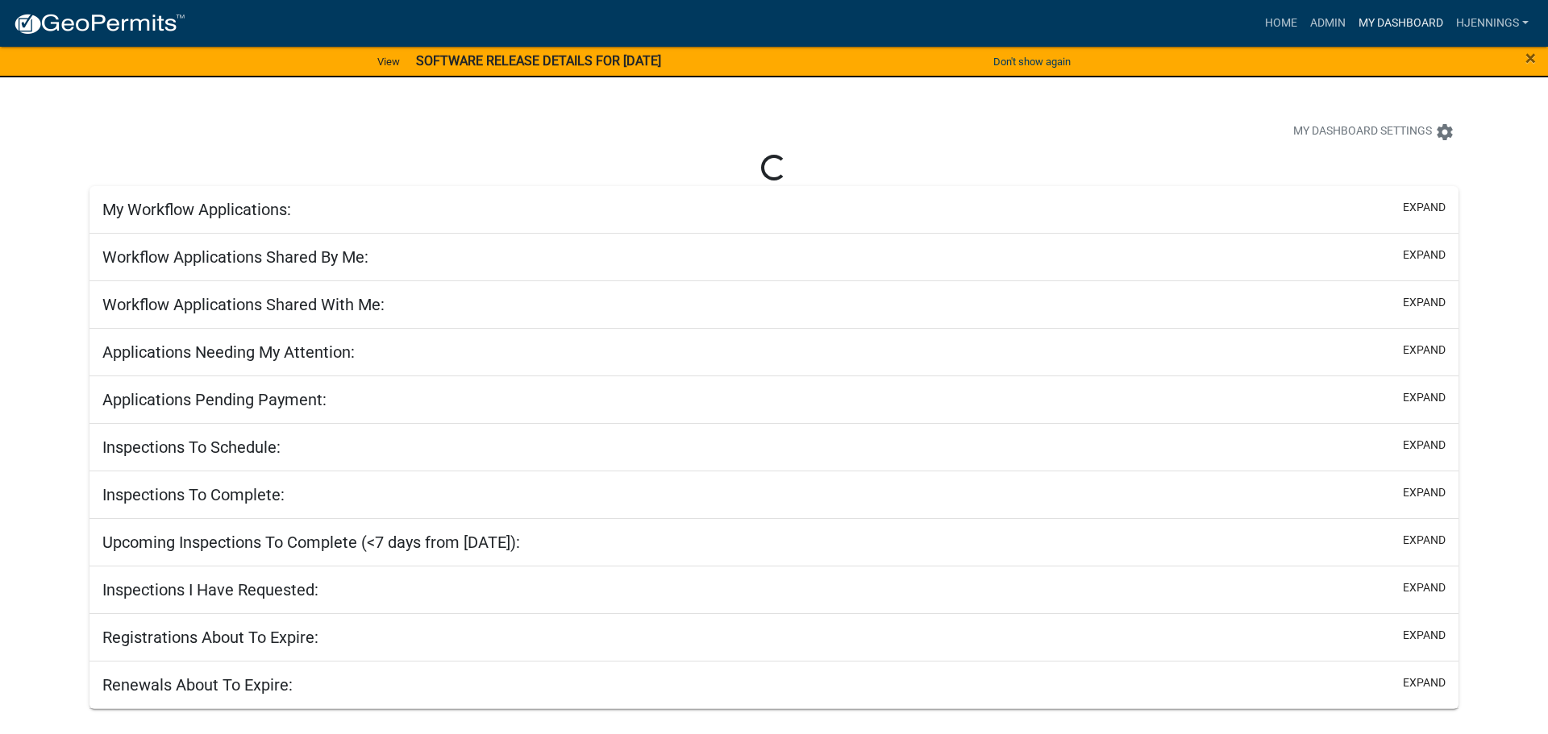
click at [1429, 23] on link "My Dashboard" at bounding box center [1401, 23] width 98 height 31
click at [1271, 13] on link "Home" at bounding box center [1280, 23] width 45 height 31
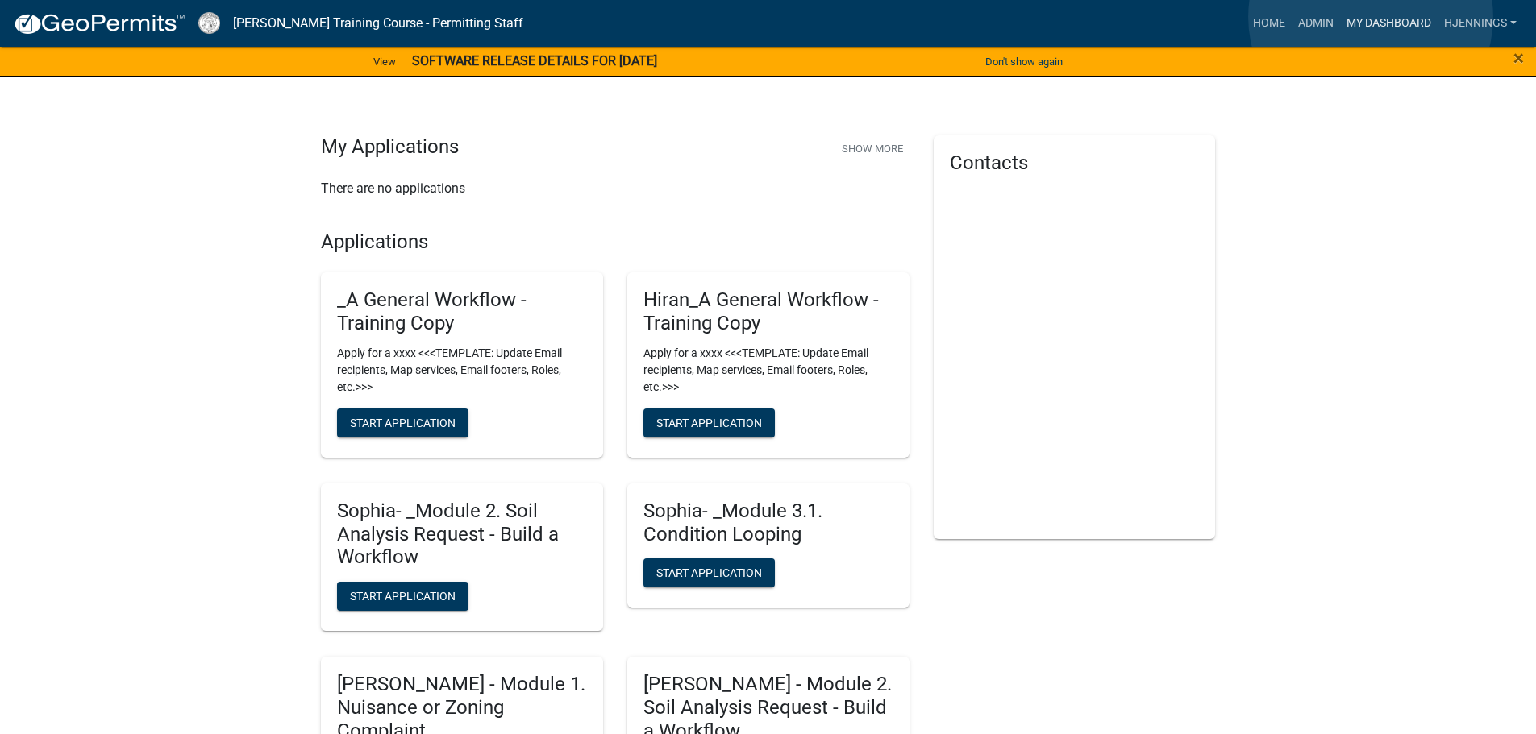
click at [1370, 17] on link "My Dashboard" at bounding box center [1389, 23] width 98 height 31
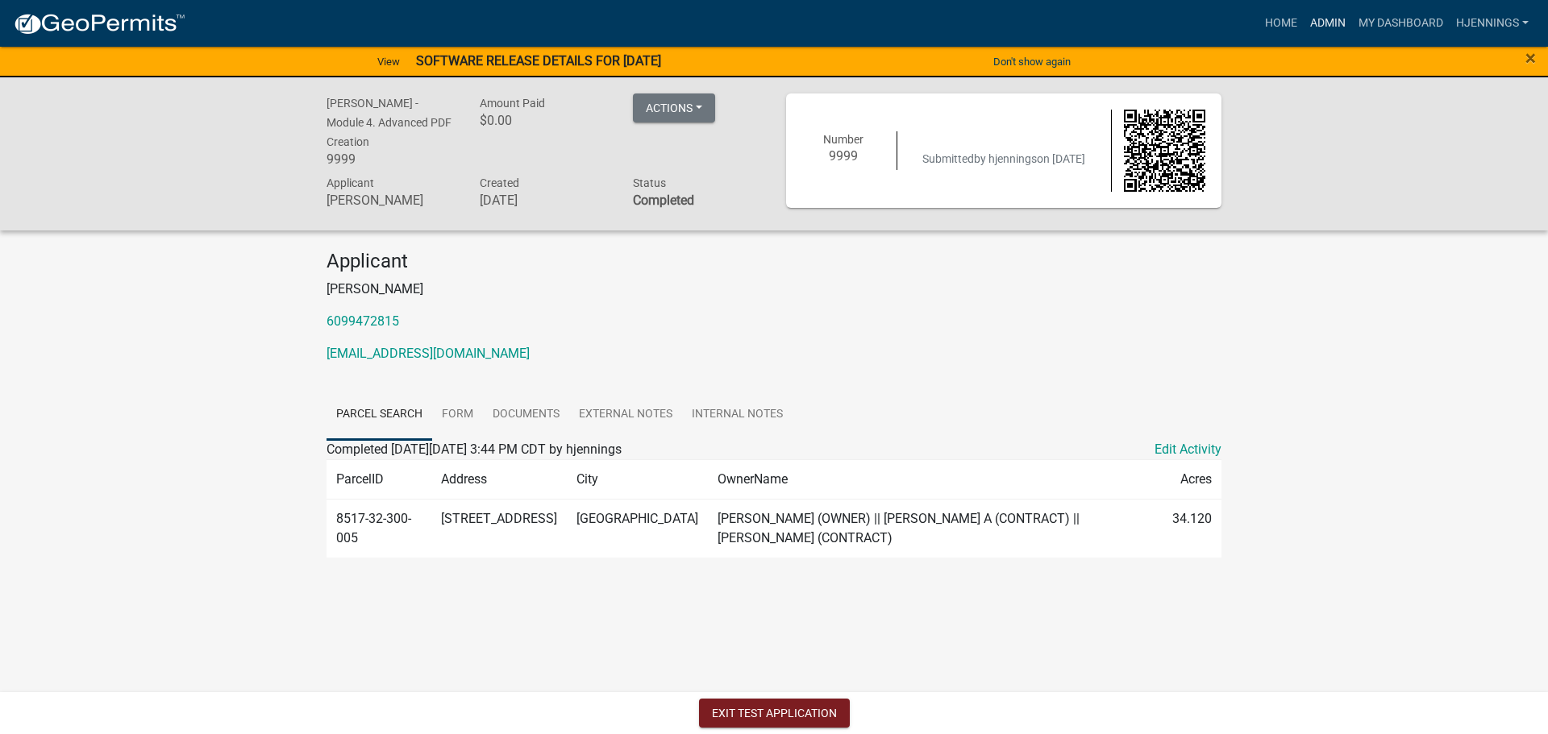
click at [1318, 22] on link "Admin" at bounding box center [1327, 23] width 48 height 31
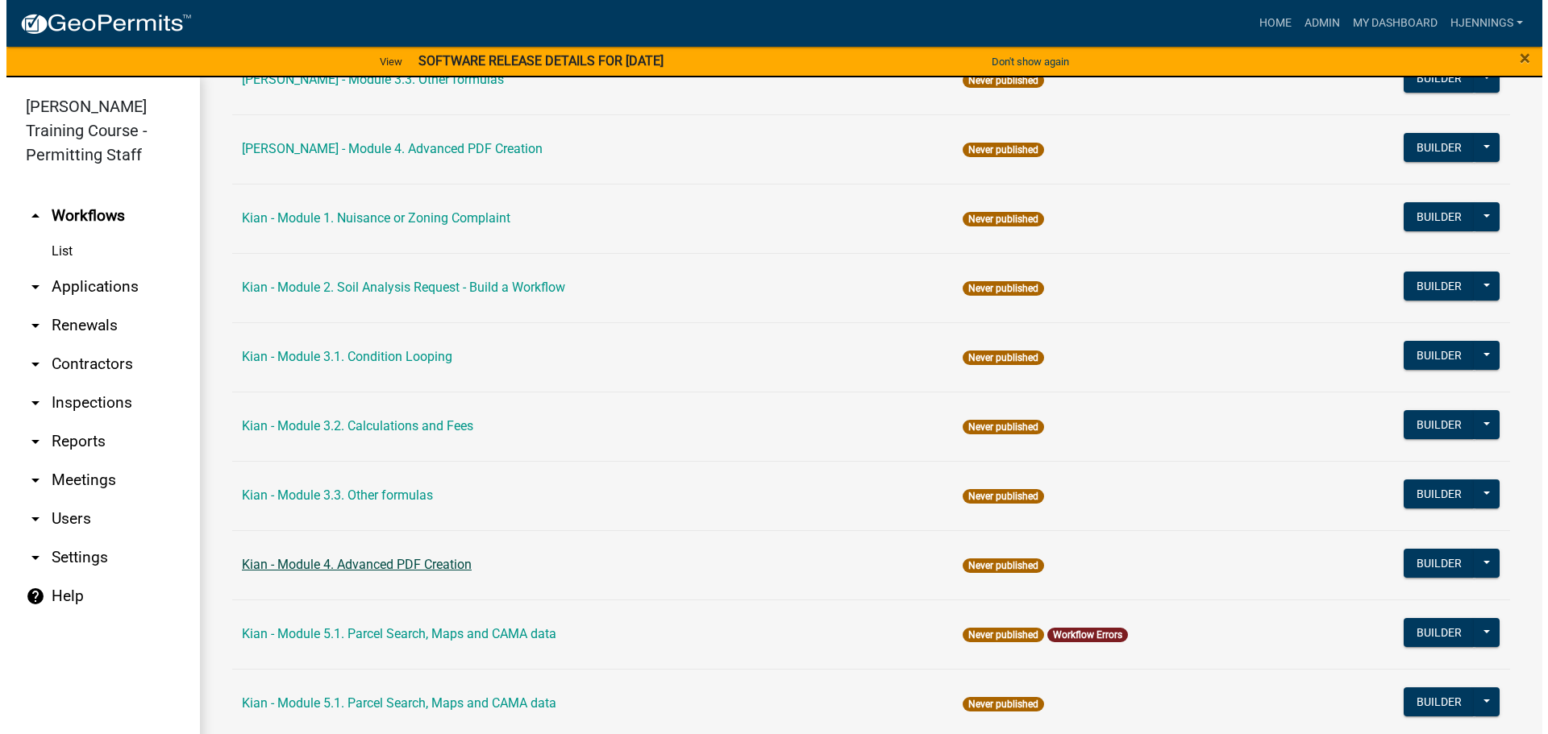
scroll to position [2384, 0]
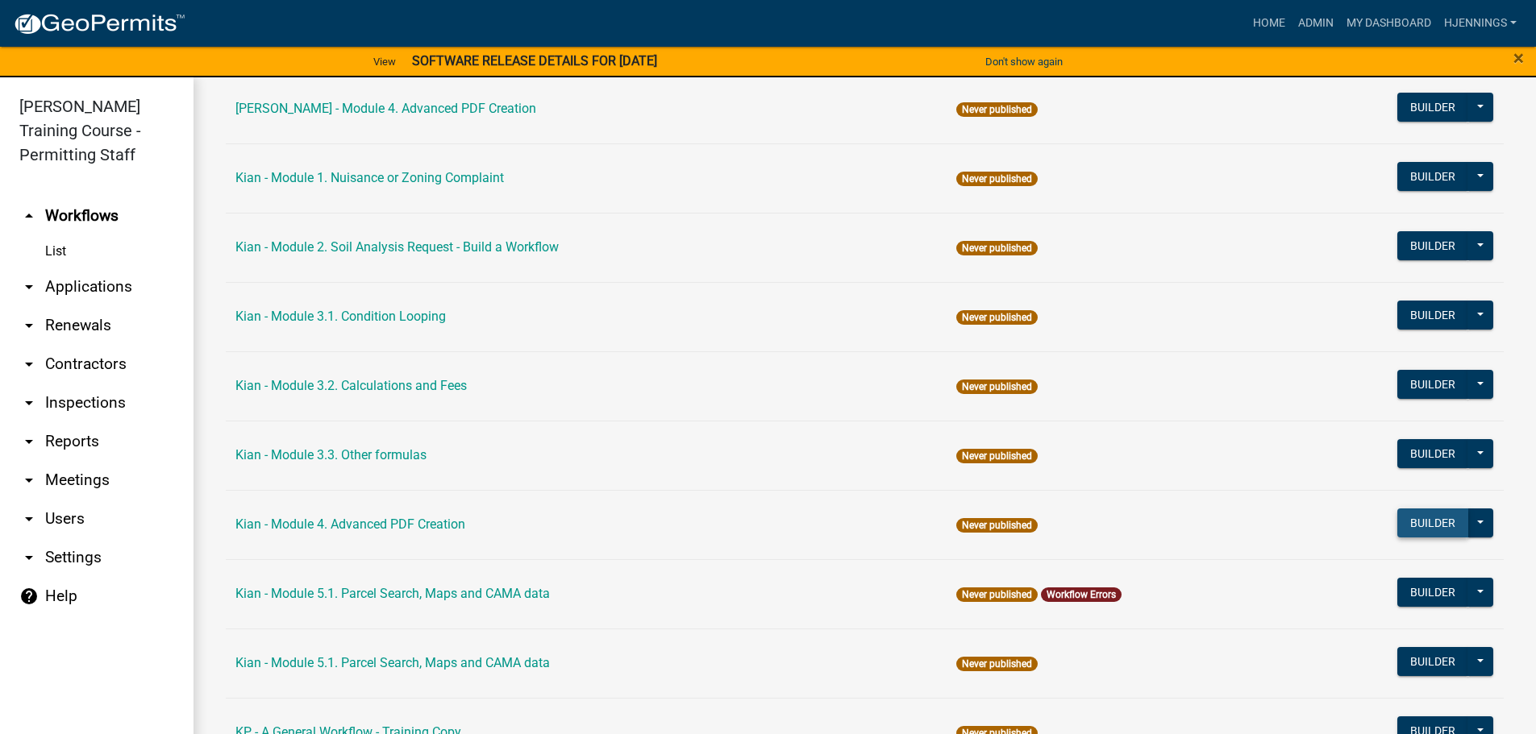
click at [1397, 517] on button "Builder" at bounding box center [1432, 523] width 71 height 29
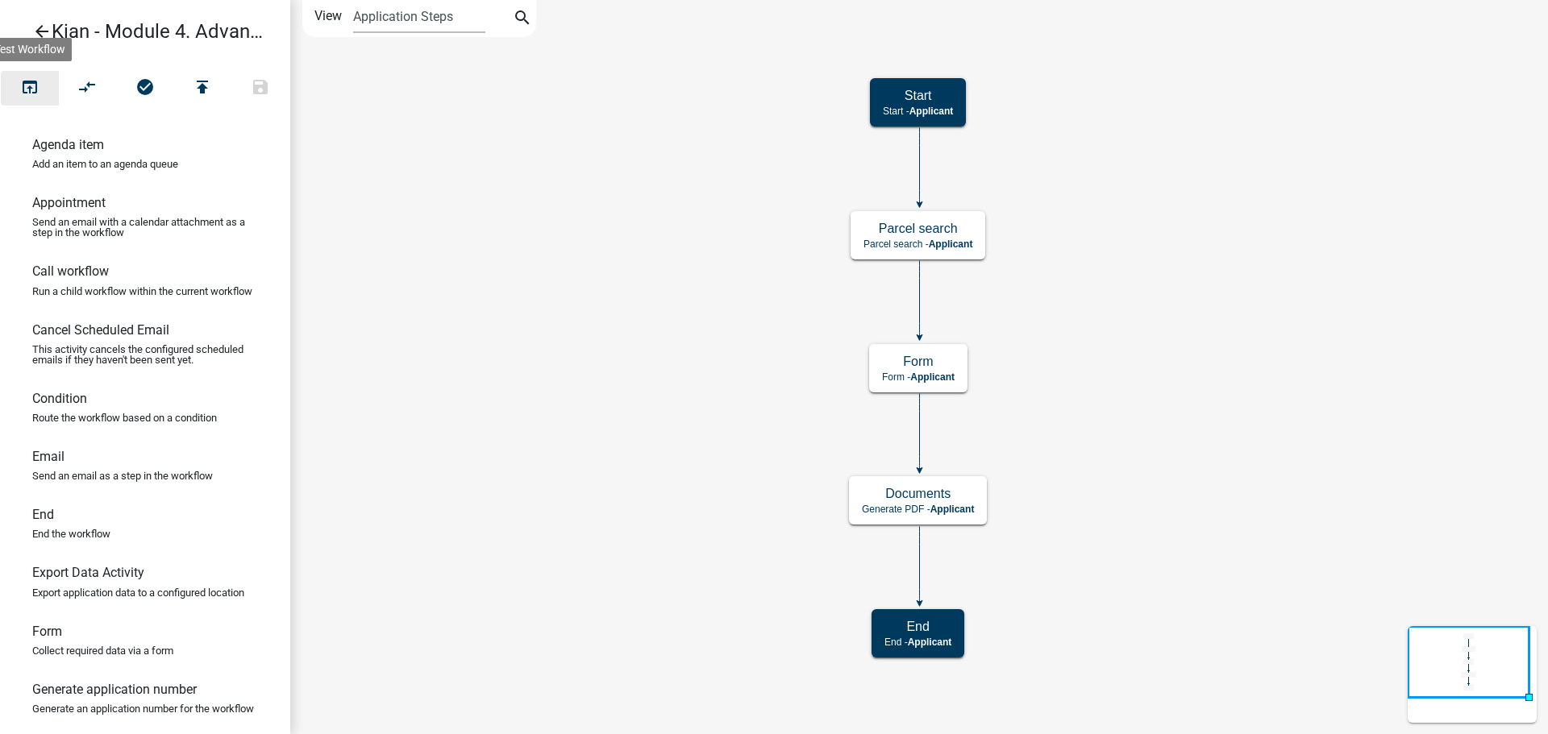
click at [36, 77] on icon "open_in_browser" at bounding box center [29, 88] width 19 height 23
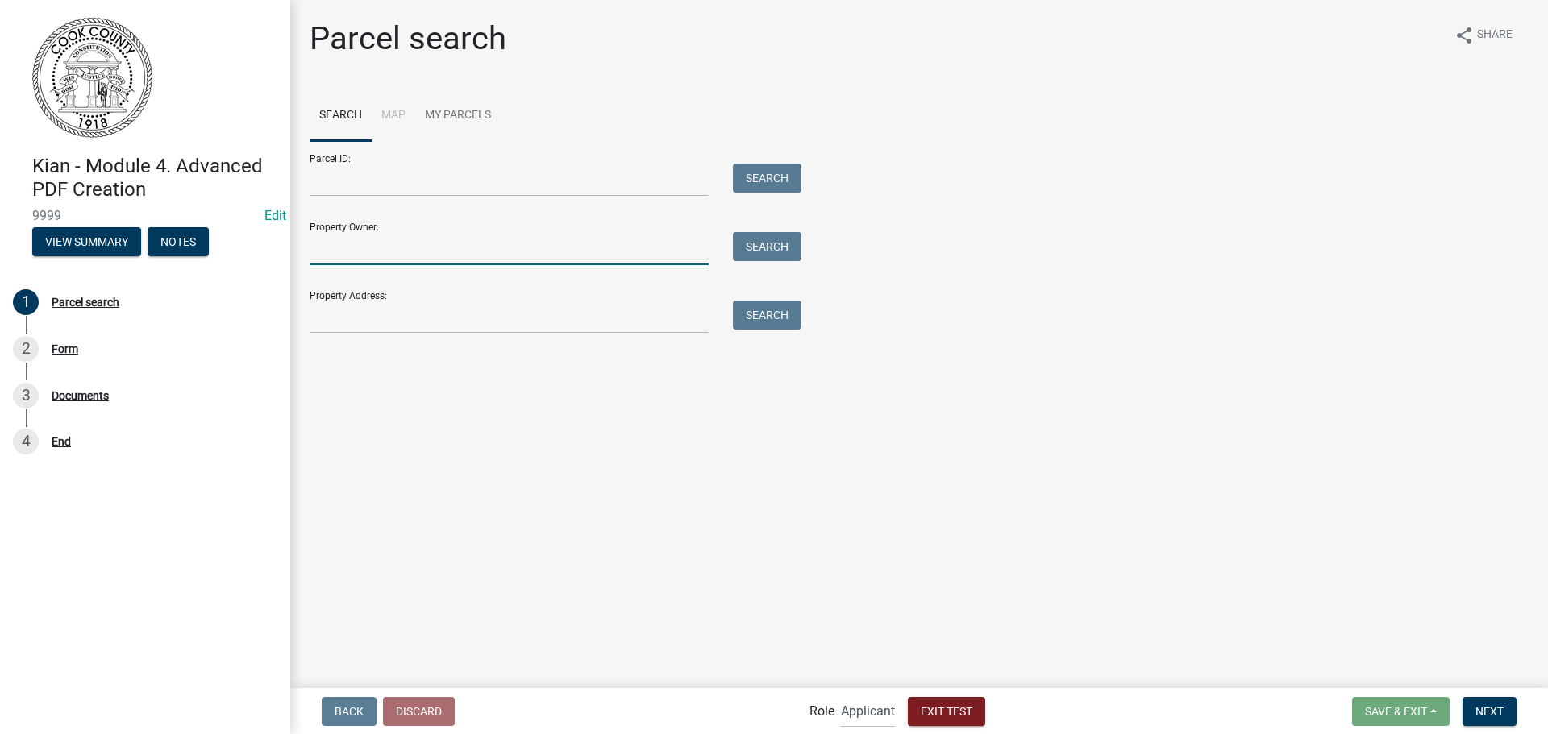
click at [519, 243] on input "Property Owner:" at bounding box center [509, 248] width 399 height 33
type input "[PERSON_NAME]"
click at [761, 251] on button "Search" at bounding box center [767, 246] width 69 height 29
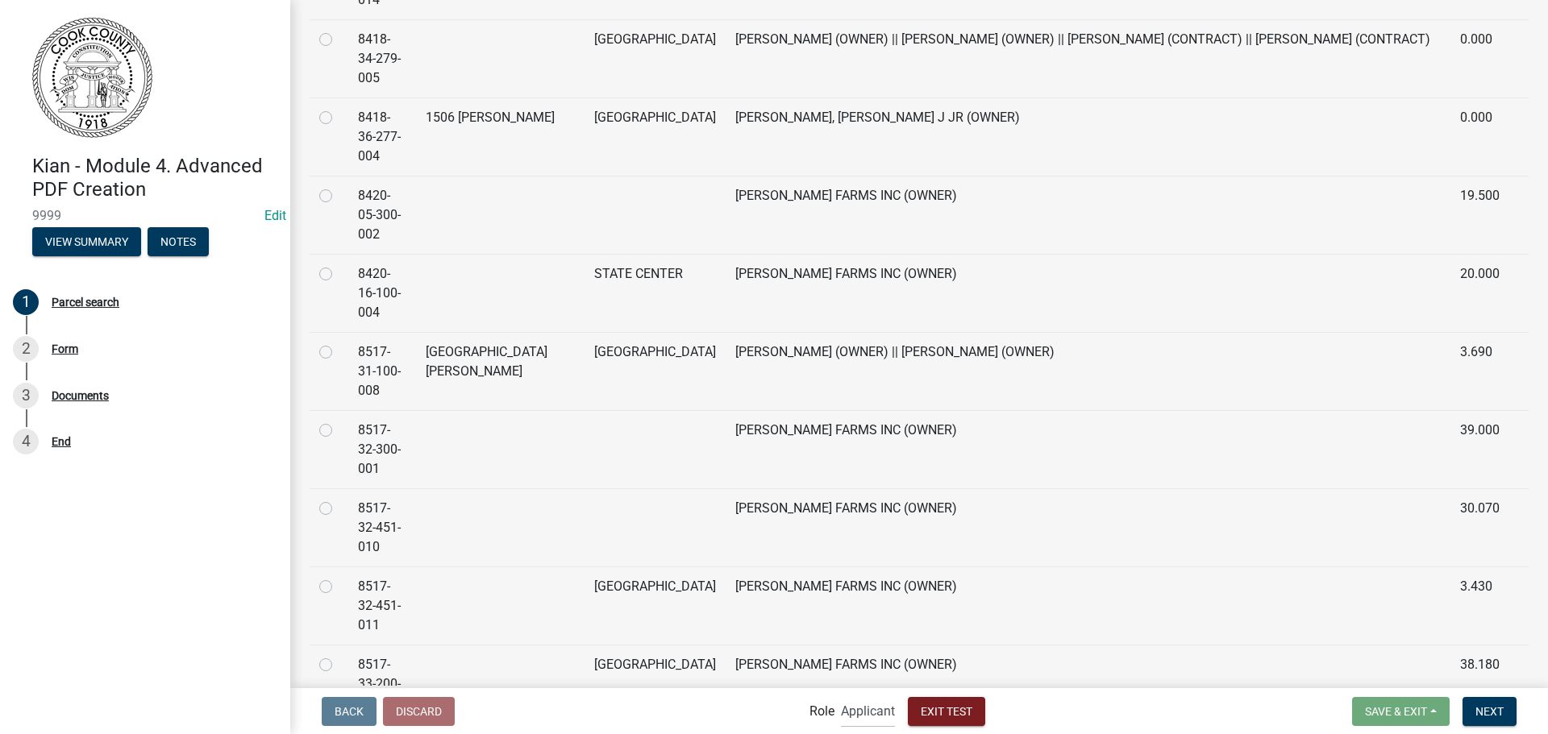
scroll to position [14606, 0]
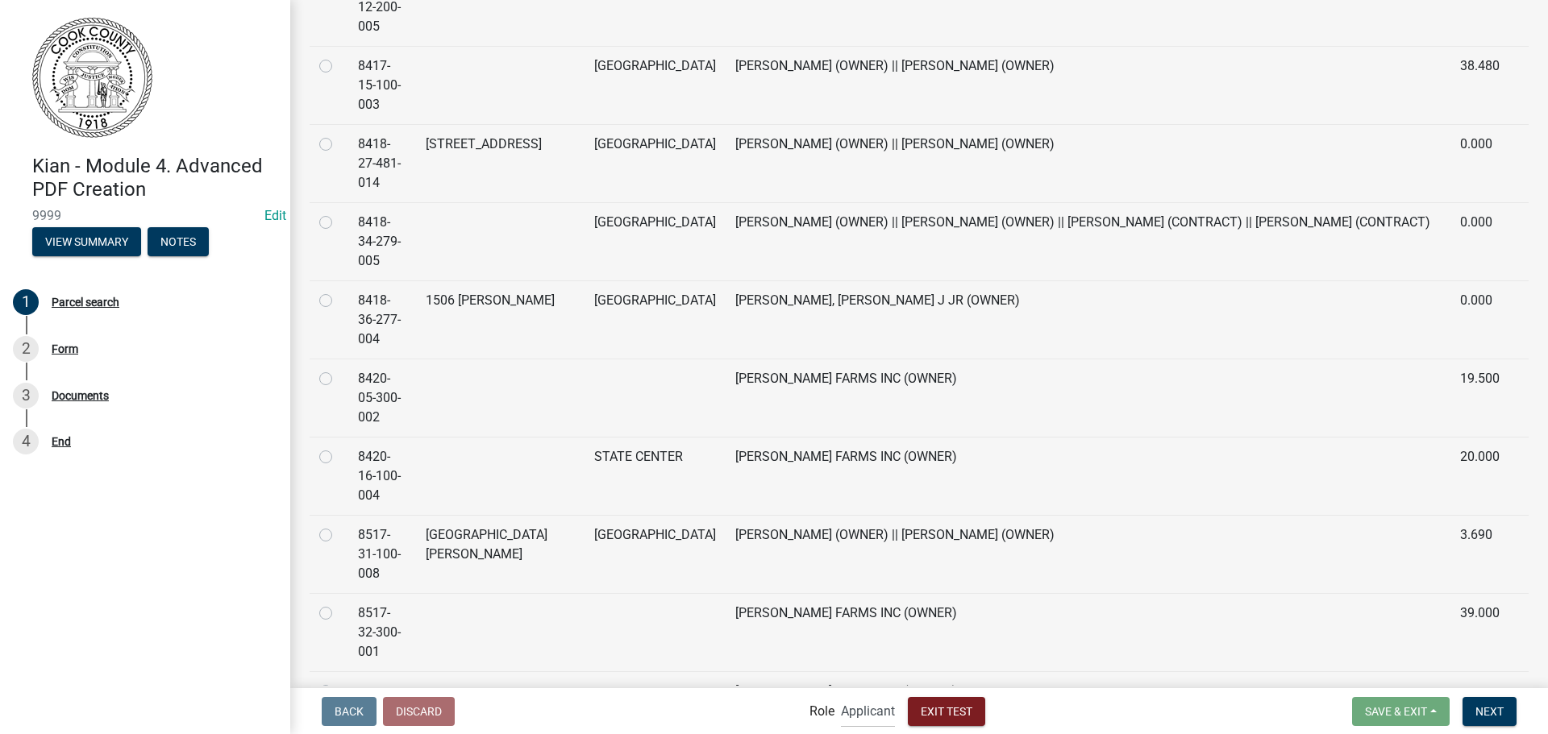
click at [339, 213] on label at bounding box center [339, 213] width 0 height 0
click at [339, 213] on input "radio" at bounding box center [344, 218] width 10 height 10
radio input "true"
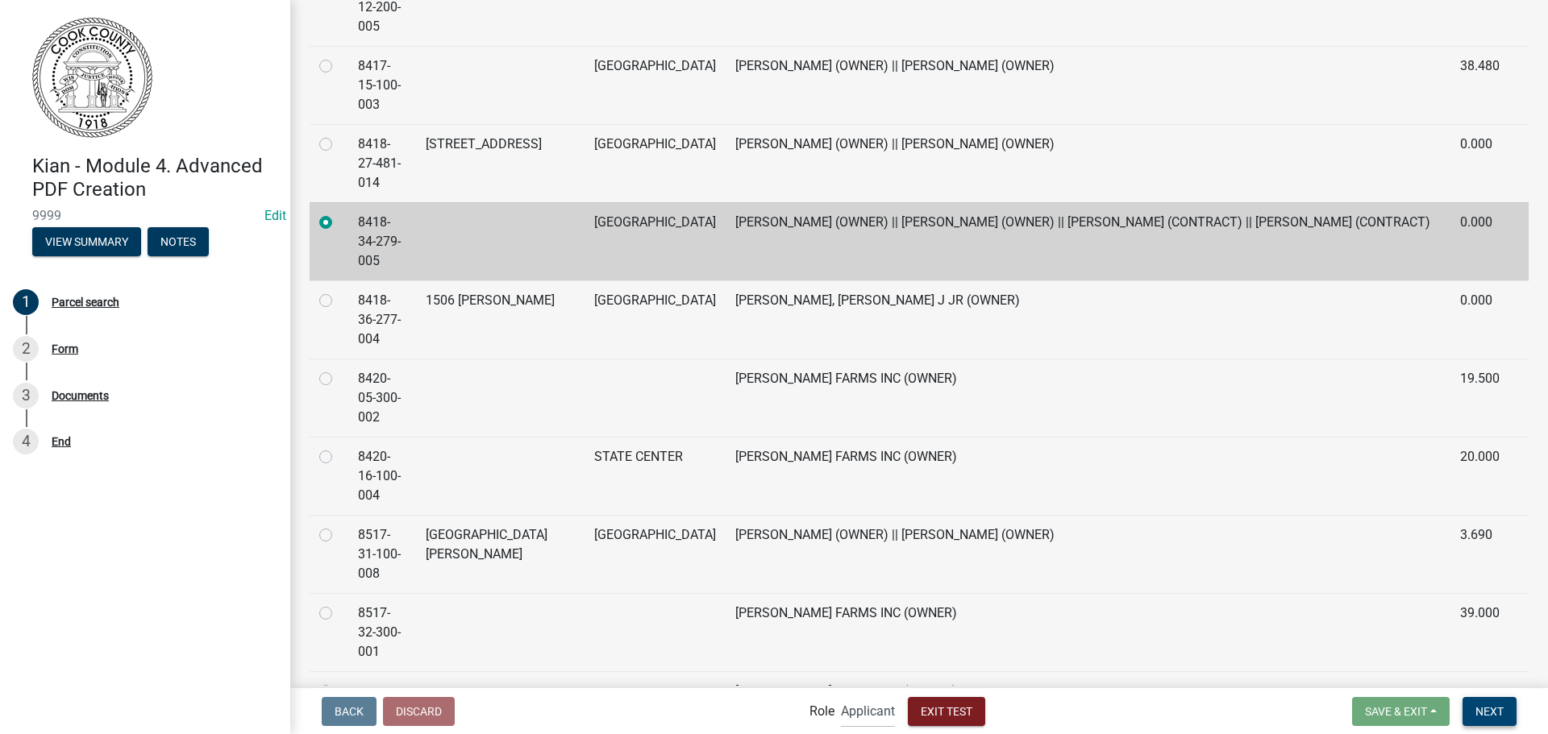
click at [1488, 714] on span "Next" at bounding box center [1489, 710] width 28 height 13
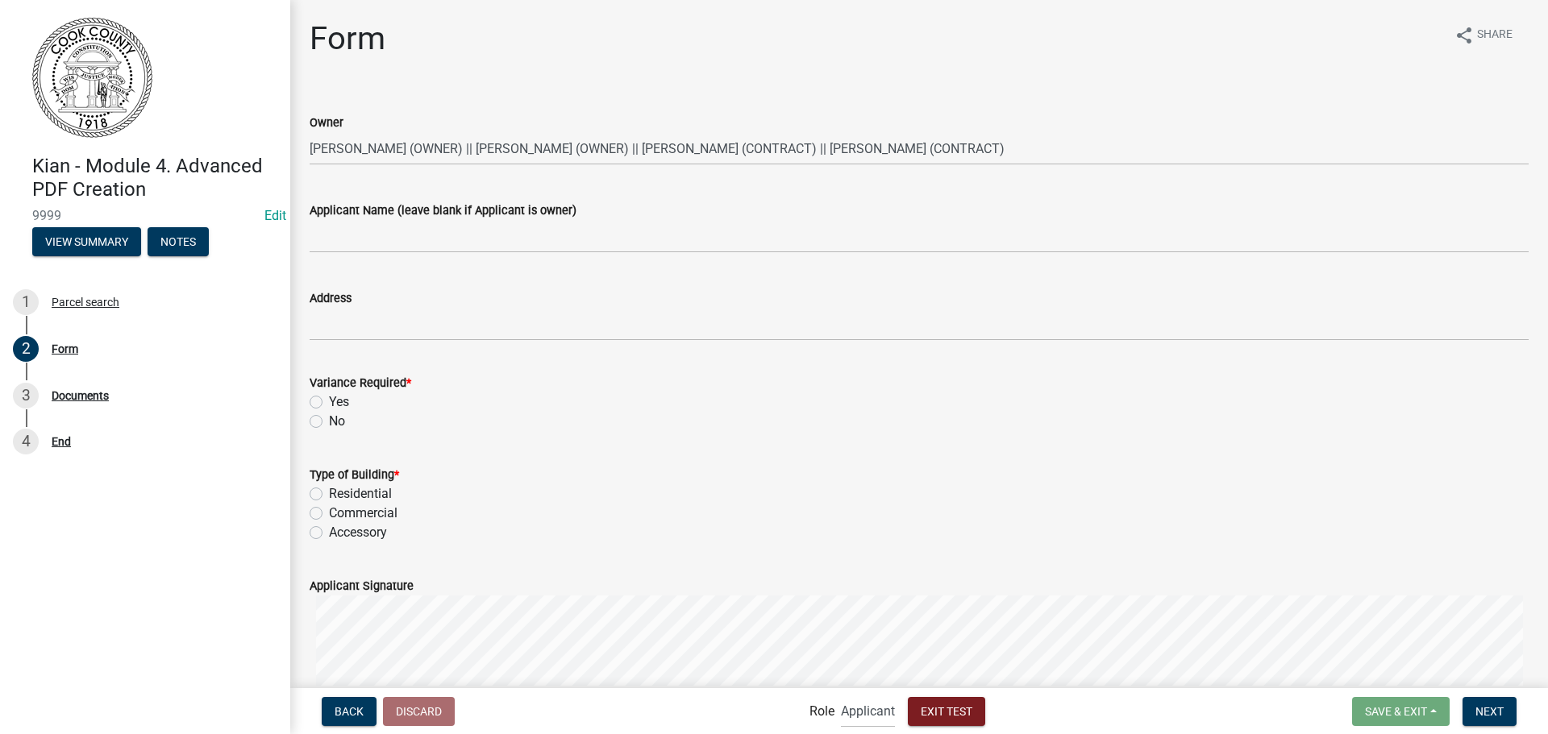
click at [329, 400] on label "Yes" at bounding box center [339, 402] width 20 height 19
click at [329, 400] on input "Yes" at bounding box center [334, 398] width 10 height 10
radio input "true"
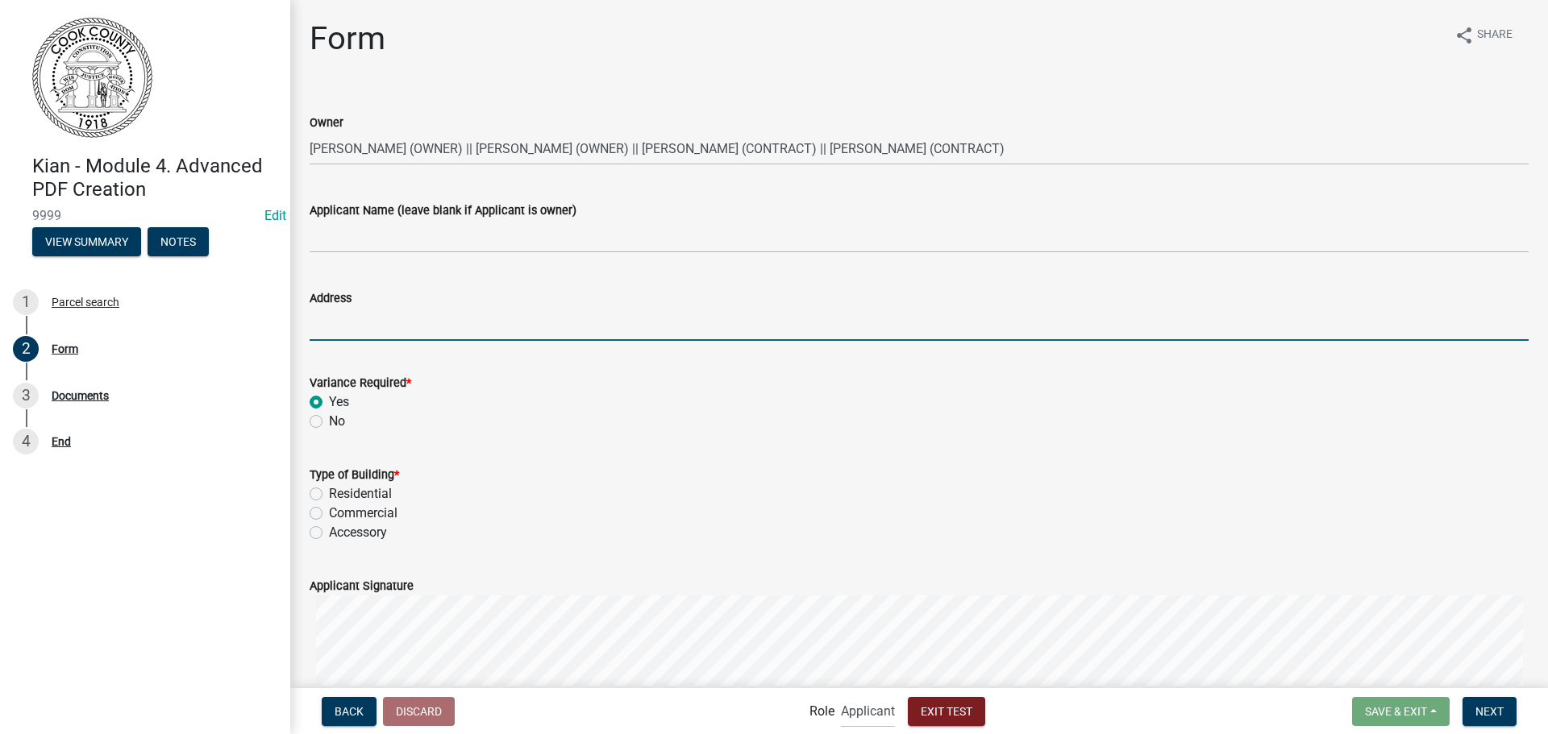
click at [343, 329] on input "Address" at bounding box center [919, 324] width 1219 height 33
type input "348 Test Ave"
click at [314, 485] on div "Residential" at bounding box center [919, 493] width 1219 height 19
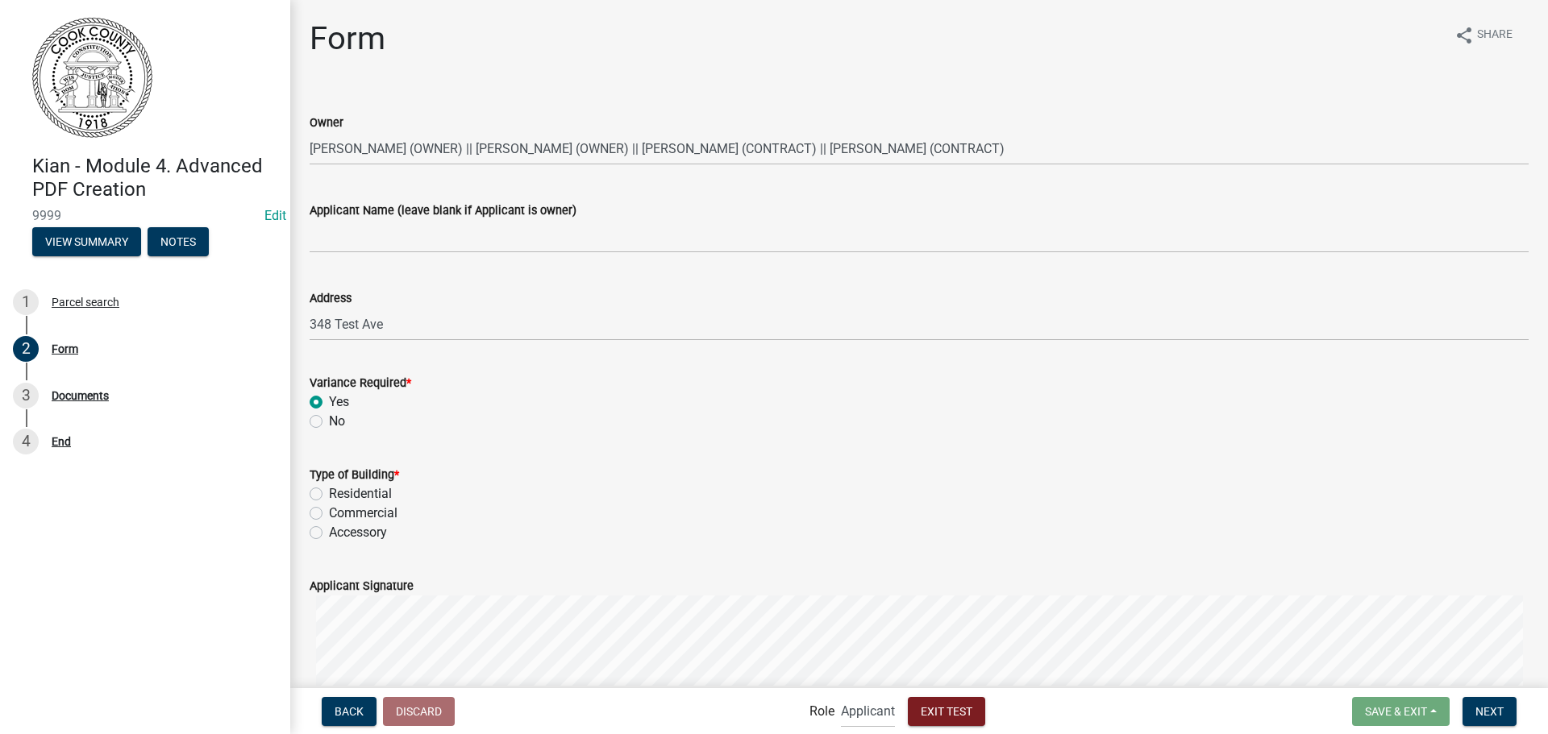
click at [329, 494] on label "Residential" at bounding box center [360, 493] width 63 height 19
click at [329, 494] on input "Residential" at bounding box center [334, 489] width 10 height 10
radio input "true"
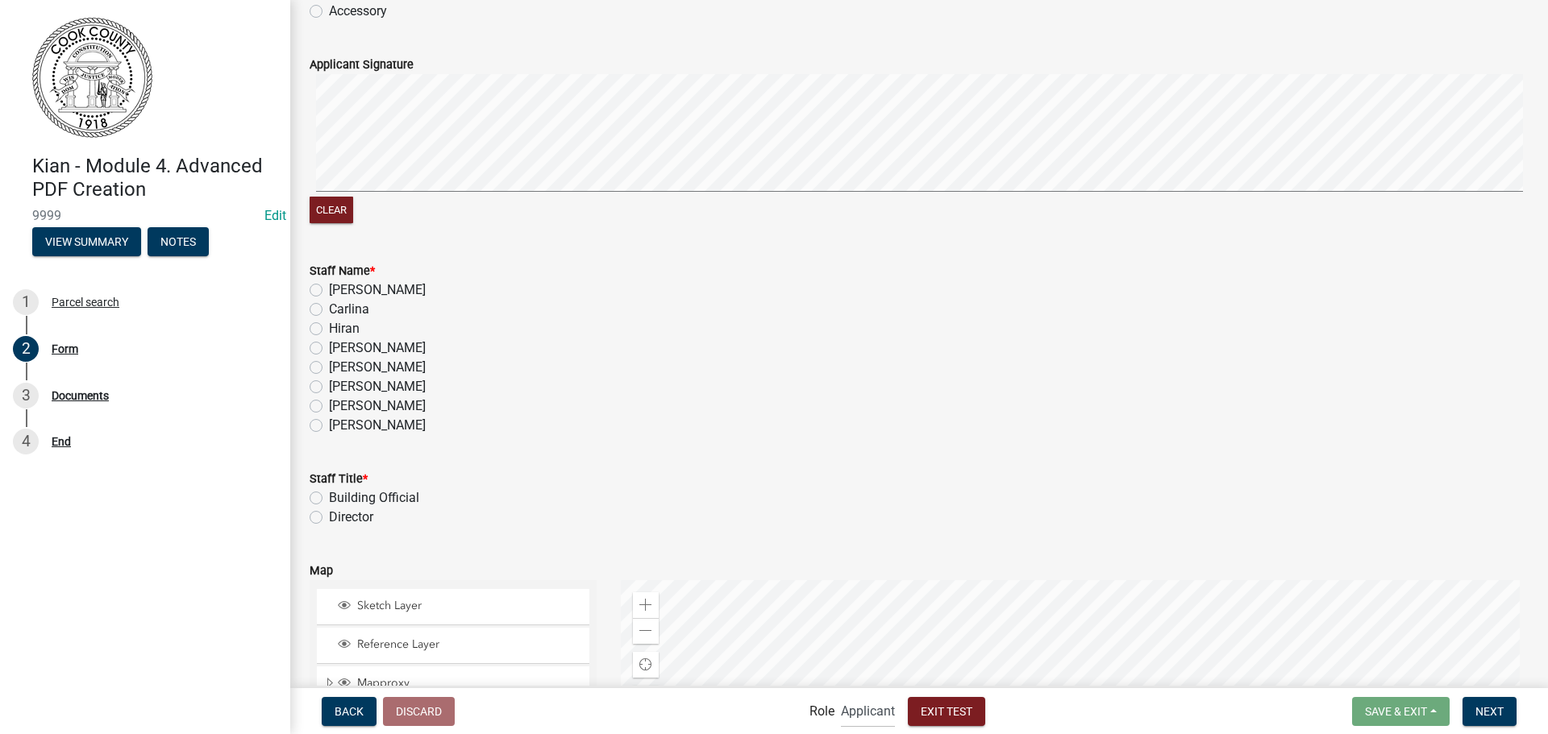
scroll to position [668, 0]
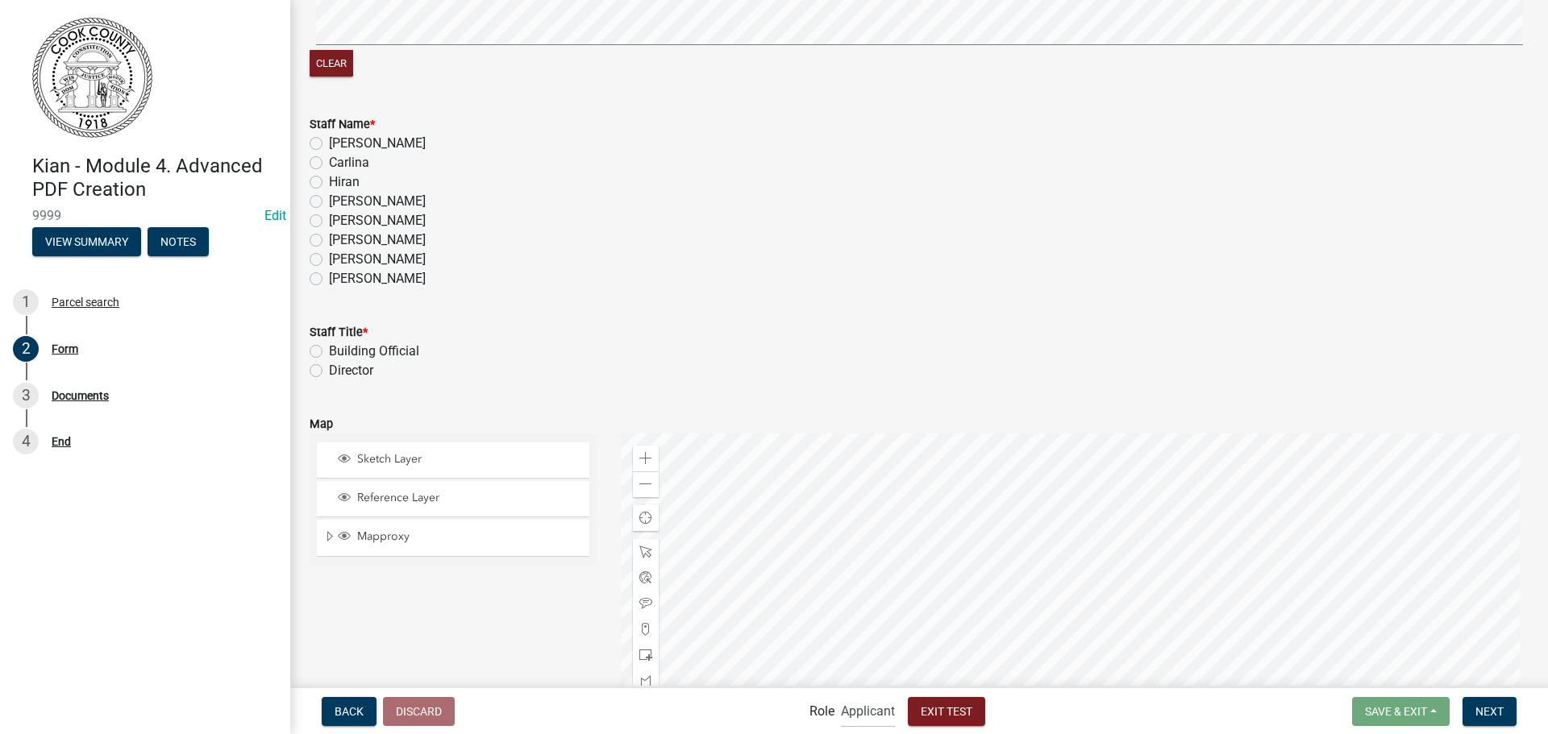
click at [329, 218] on label "[PERSON_NAME]" at bounding box center [377, 220] width 97 height 19
click at [329, 218] on input "[PERSON_NAME]" at bounding box center [334, 216] width 10 height 10
radio input "true"
click at [324, 355] on div "Building Official" at bounding box center [919, 351] width 1219 height 19
click at [309, 351] on div "Staff Title * Building Official Director" at bounding box center [918, 341] width 1243 height 77
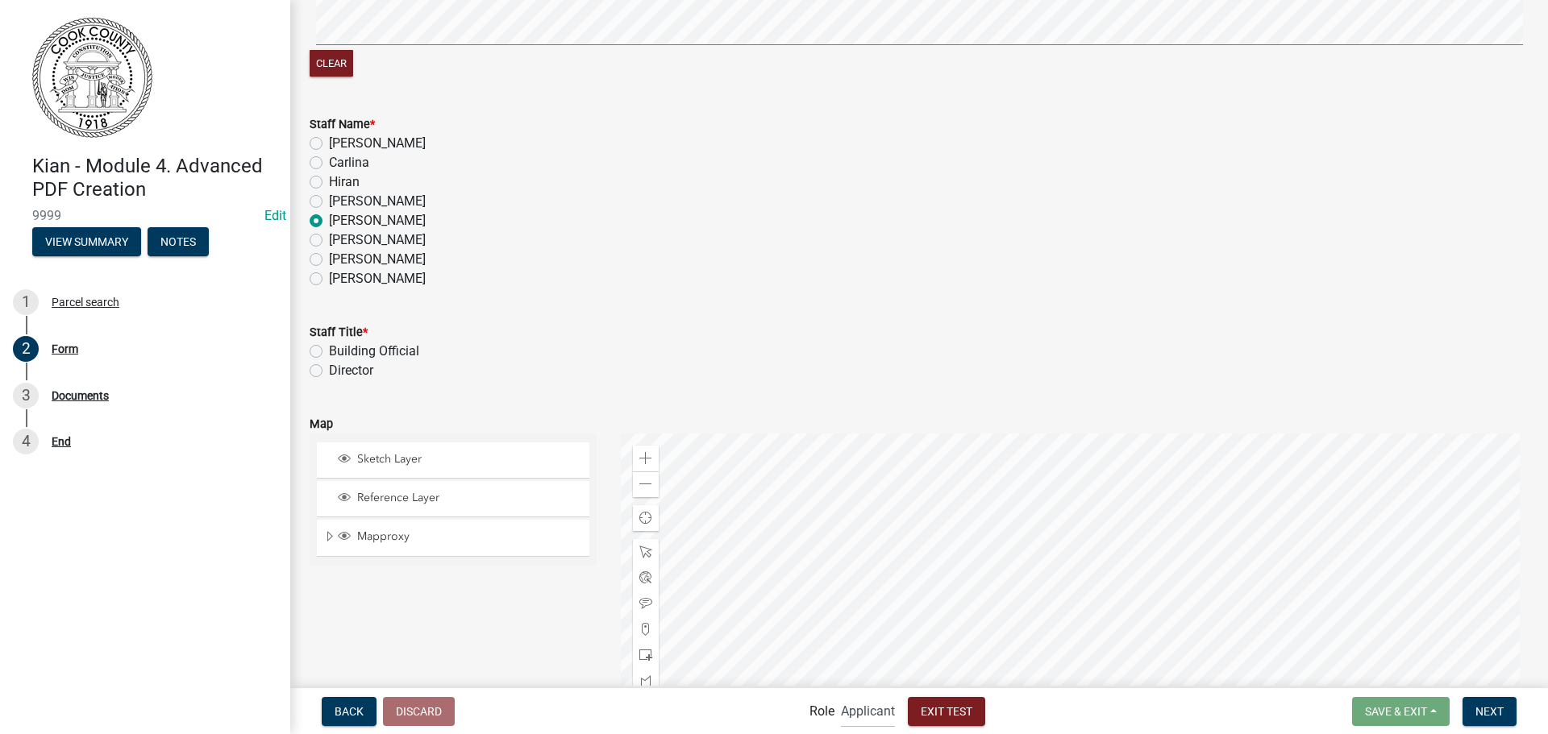
click at [329, 350] on label "Building Official" at bounding box center [374, 351] width 90 height 19
click at [329, 350] on input "Building Official" at bounding box center [334, 347] width 10 height 10
radio input "true"
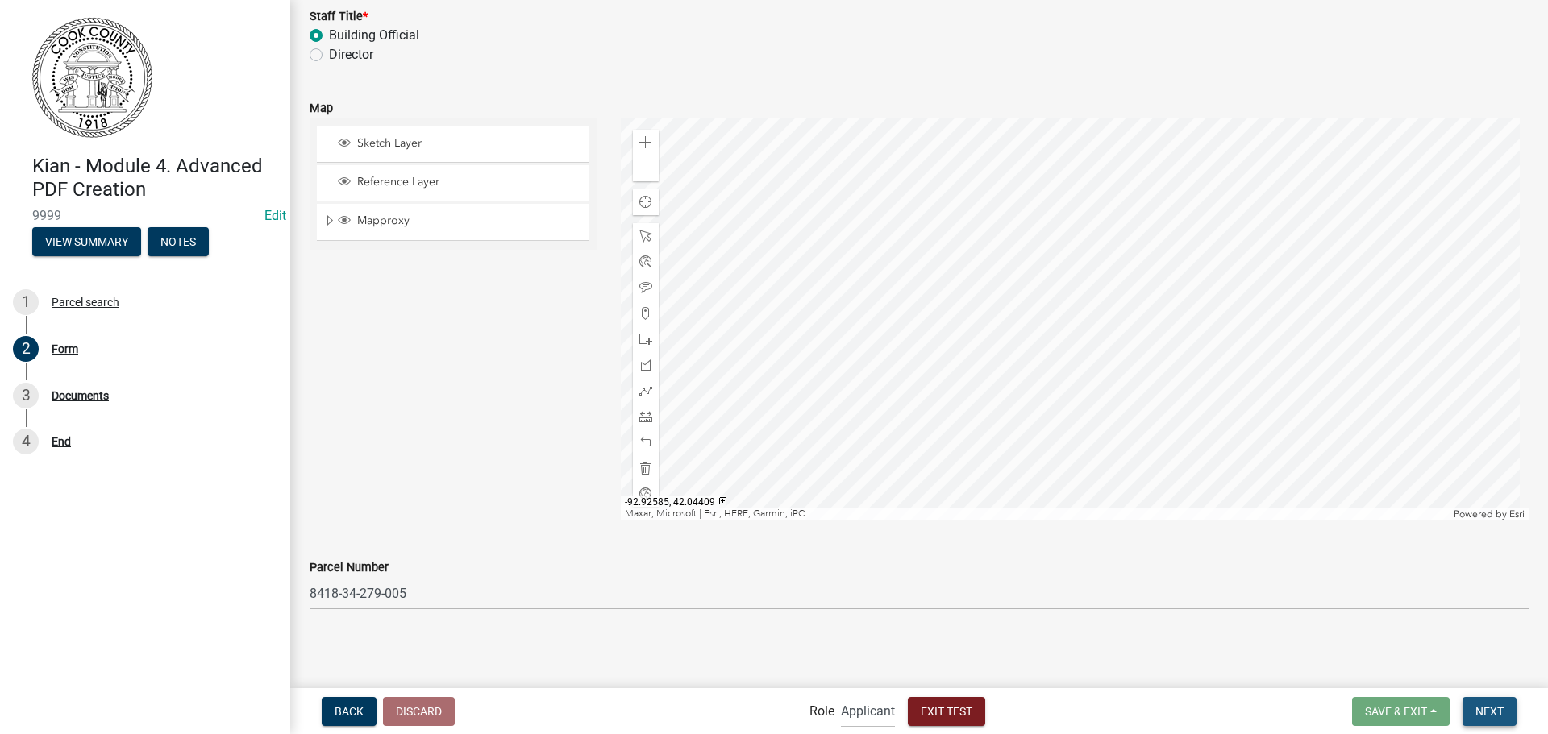
click at [1496, 715] on span "Next" at bounding box center [1489, 710] width 28 height 13
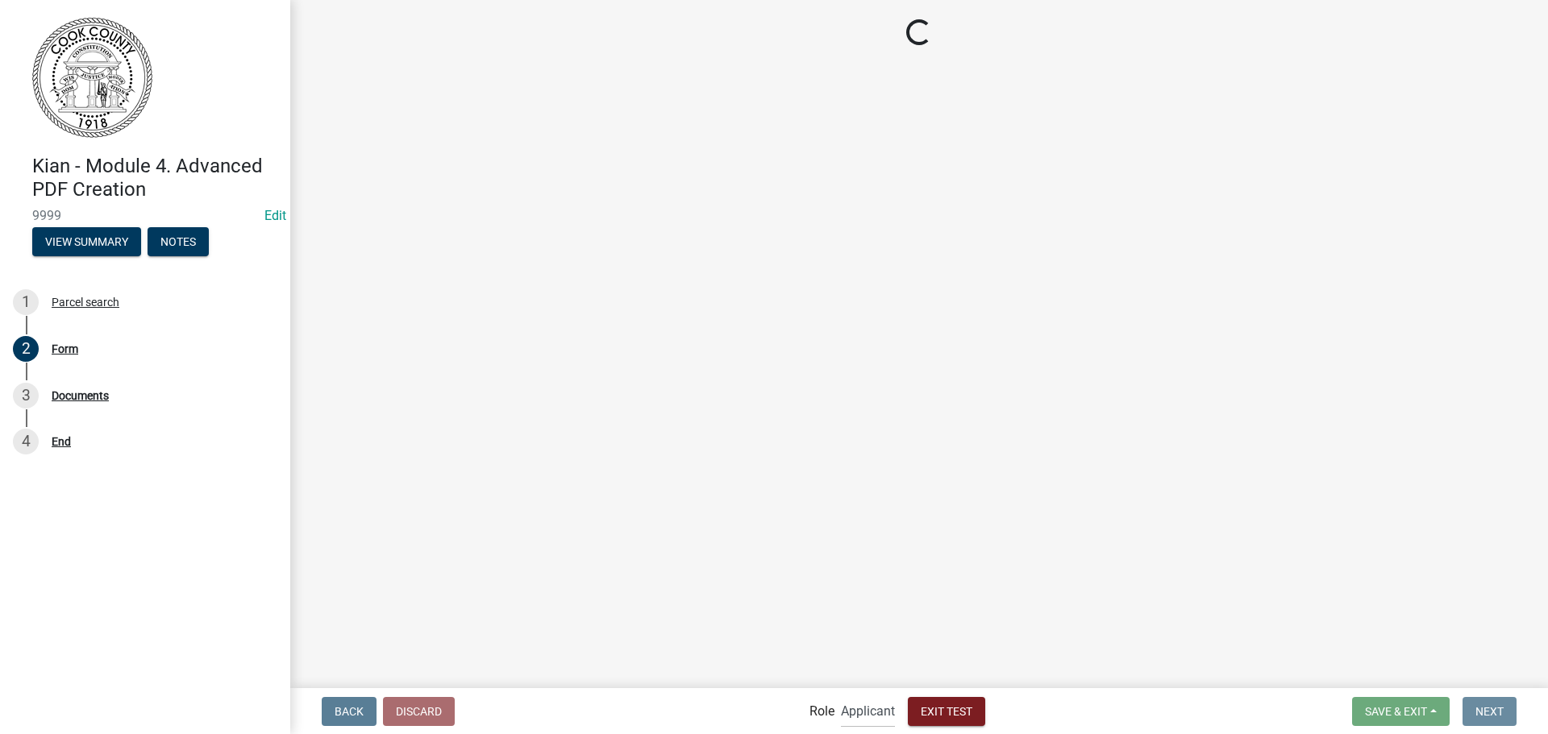
scroll to position [0, 0]
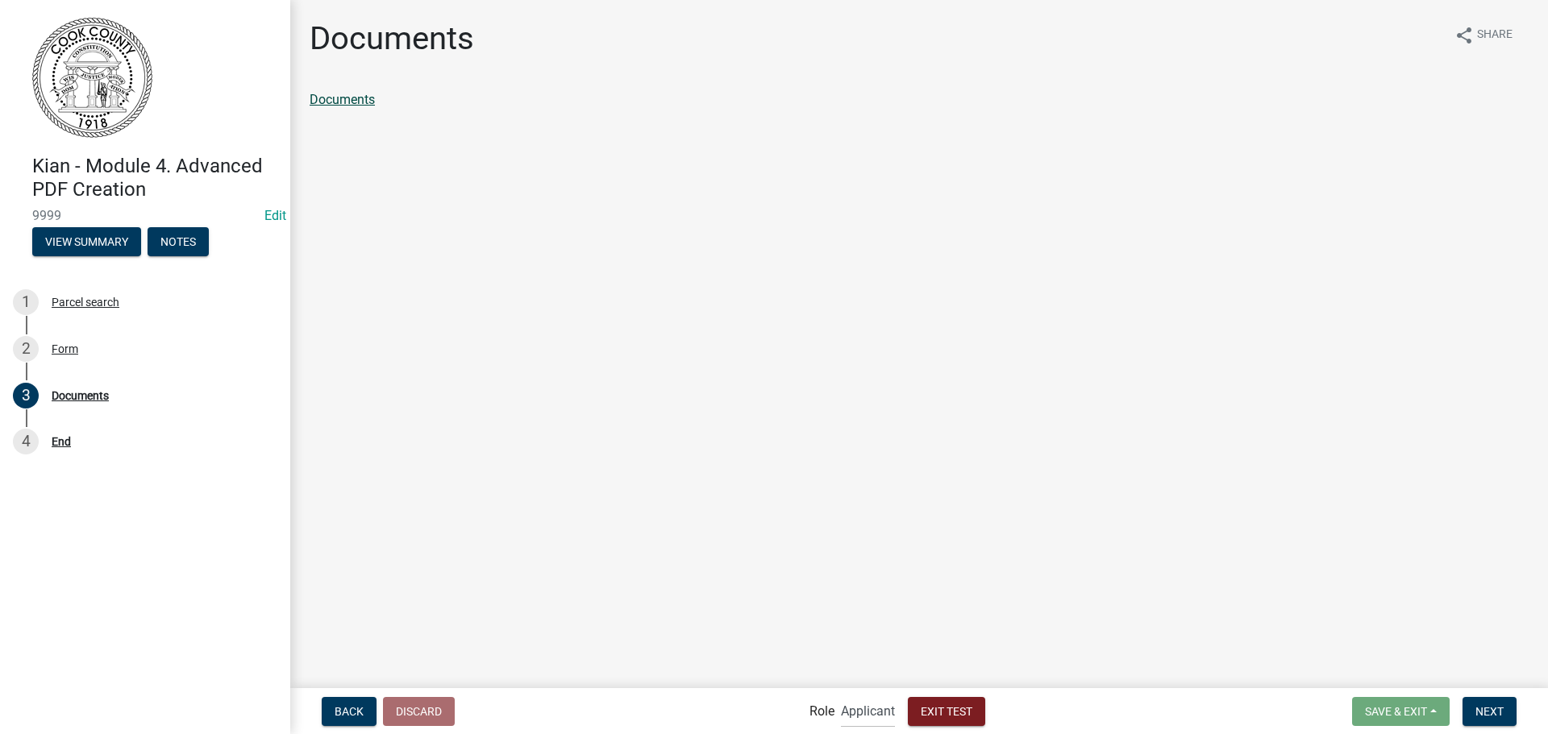
click at [342, 97] on link "Documents" at bounding box center [342, 99] width 65 height 15
click at [1496, 706] on span "Next" at bounding box center [1489, 710] width 28 height 13
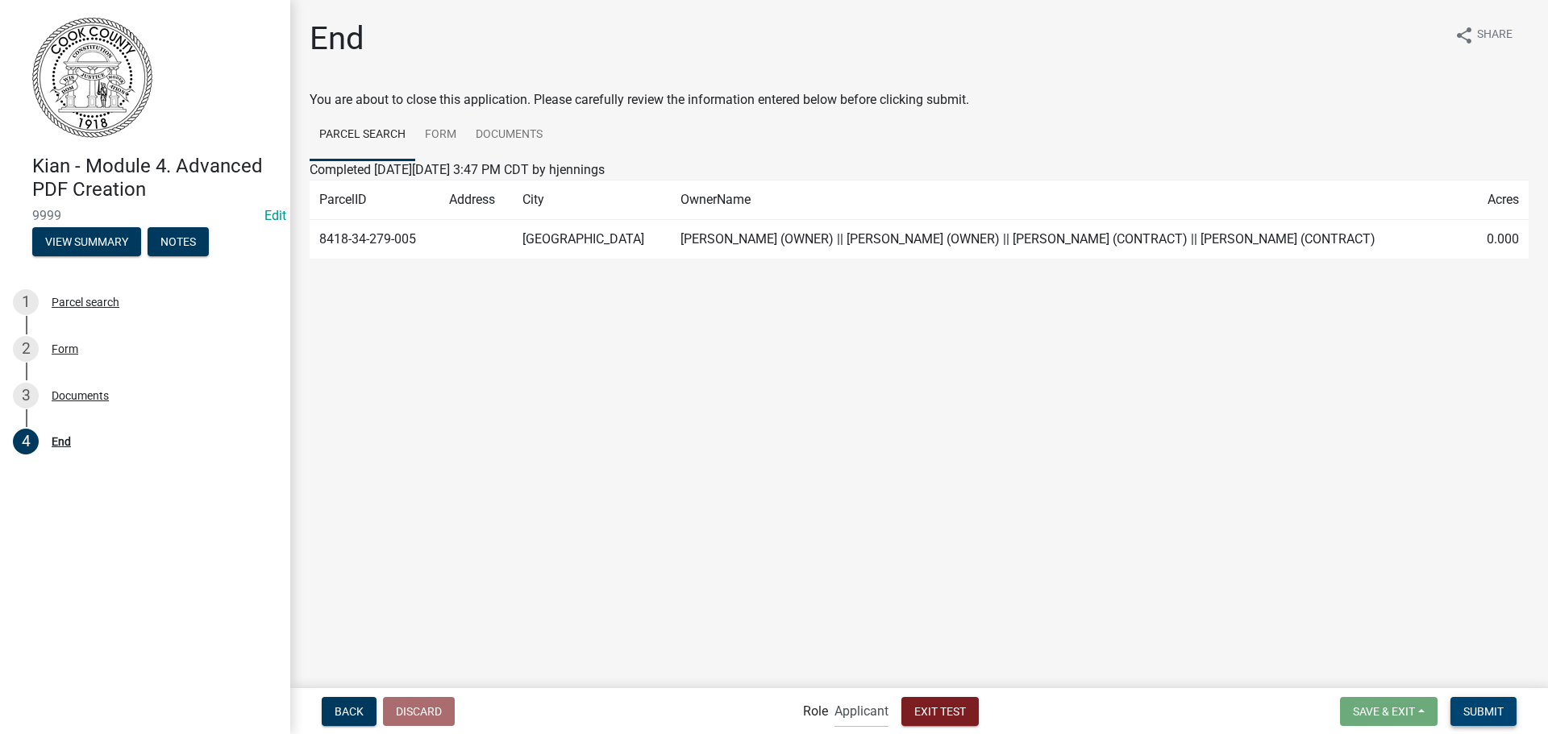
click at [1499, 713] on span "Submit" at bounding box center [1483, 710] width 40 height 13
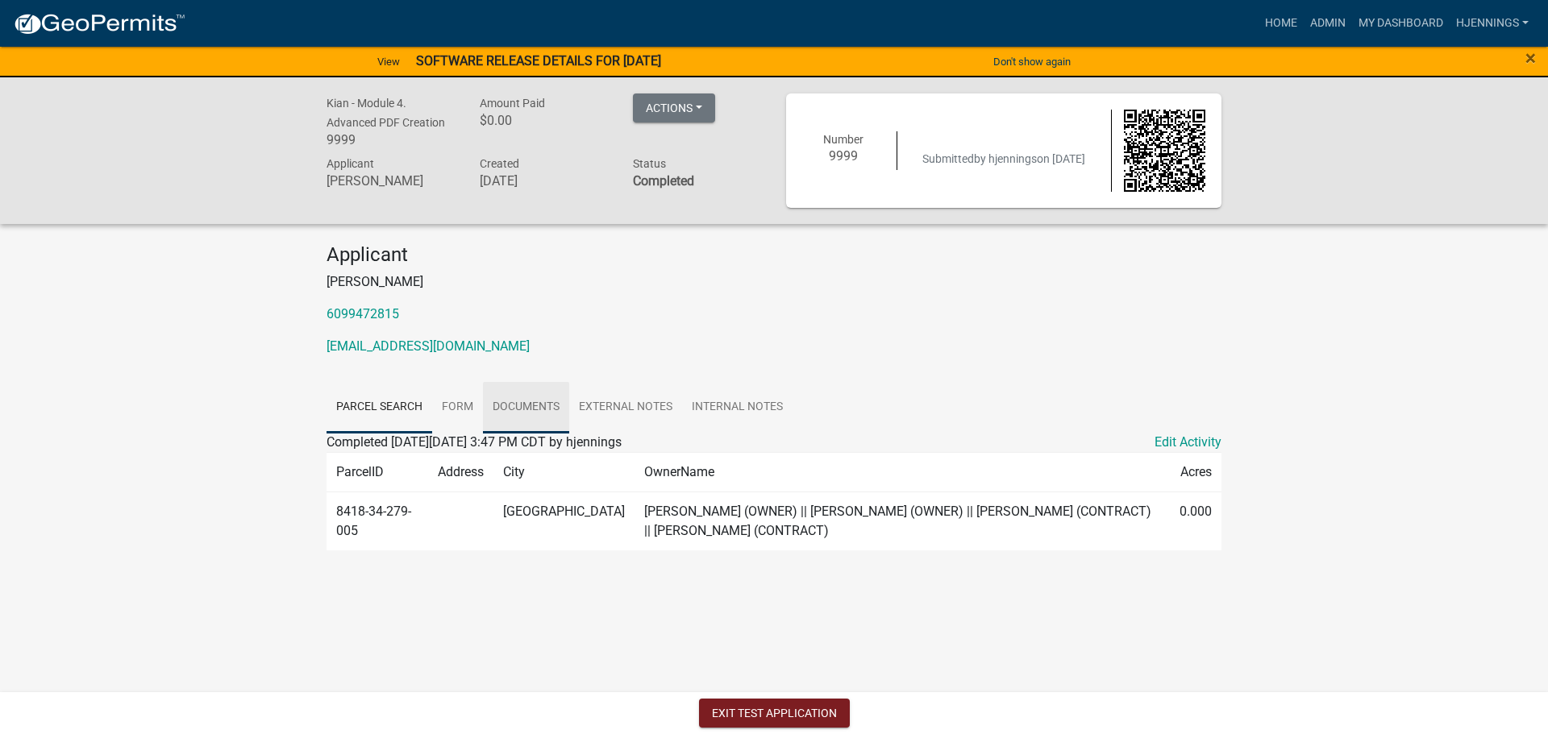
click at [522, 399] on link "Documents" at bounding box center [526, 408] width 86 height 52
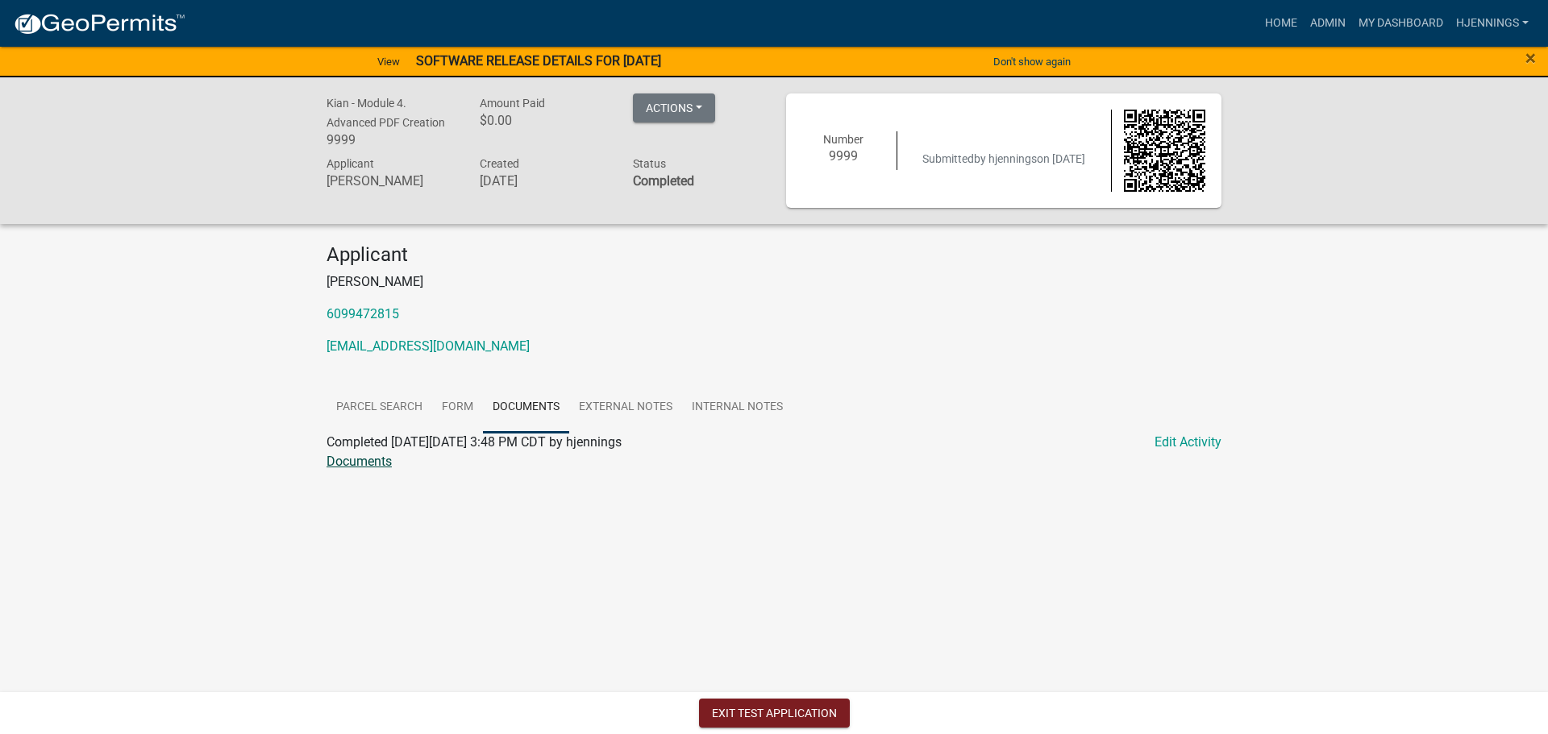
click at [363, 457] on link "Documents" at bounding box center [358, 461] width 65 height 15
click at [401, 412] on link "Parcel search" at bounding box center [379, 408] width 106 height 52
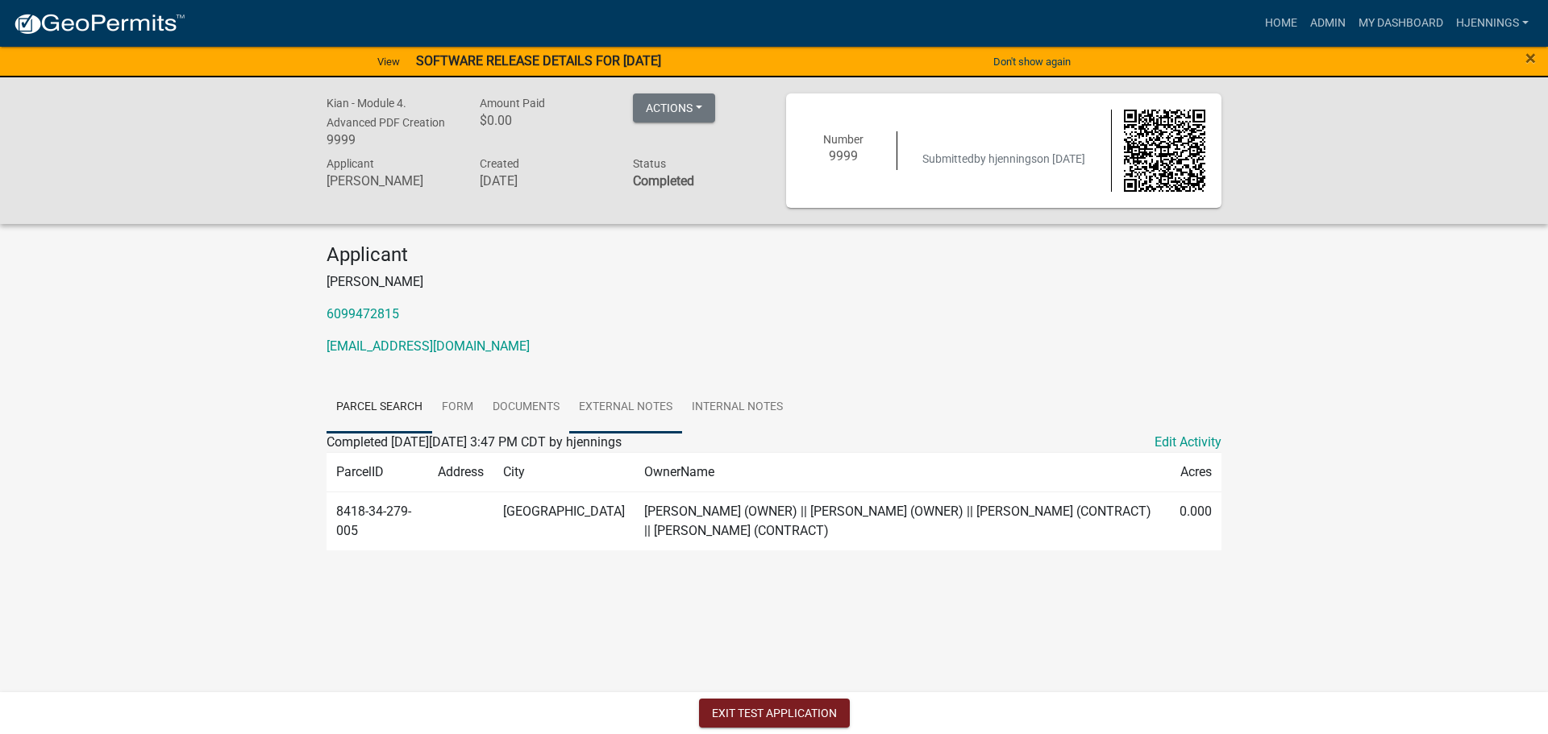
click at [617, 397] on link "External Notes" at bounding box center [625, 408] width 113 height 52
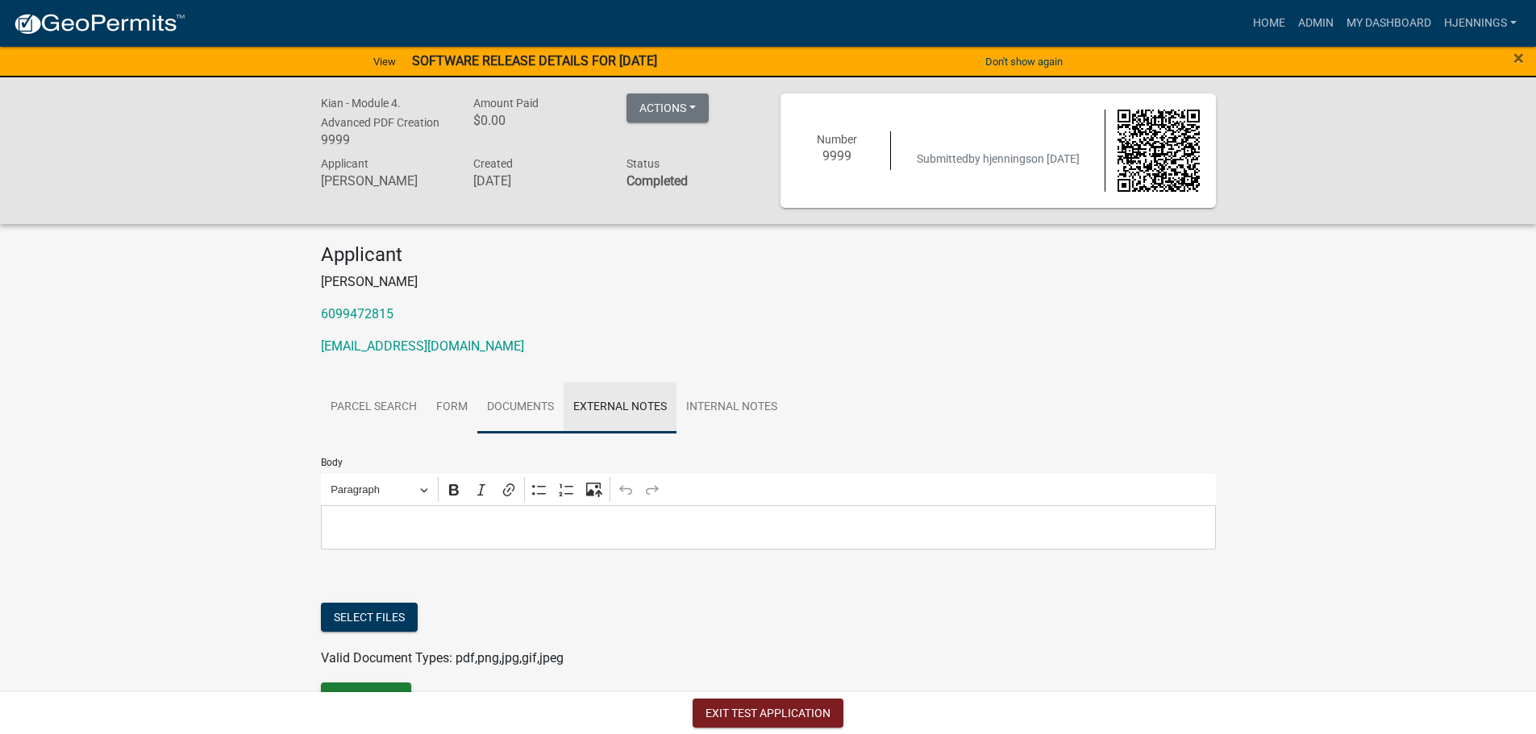
click at [534, 405] on link "Documents" at bounding box center [520, 408] width 86 height 52
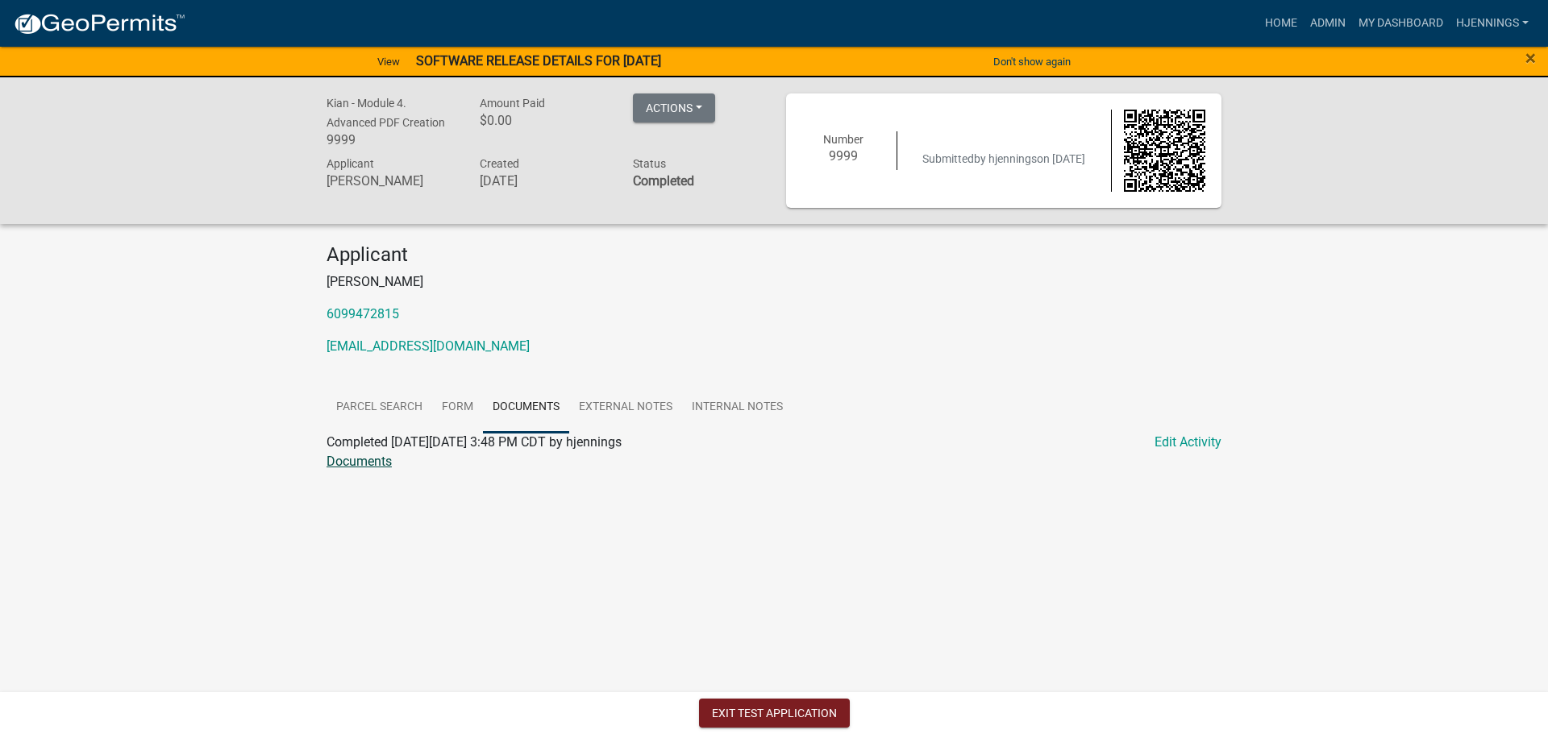
click at [370, 461] on link "Documents" at bounding box center [358, 461] width 65 height 15
click at [725, 711] on button "Exit Test Application" at bounding box center [774, 713] width 151 height 29
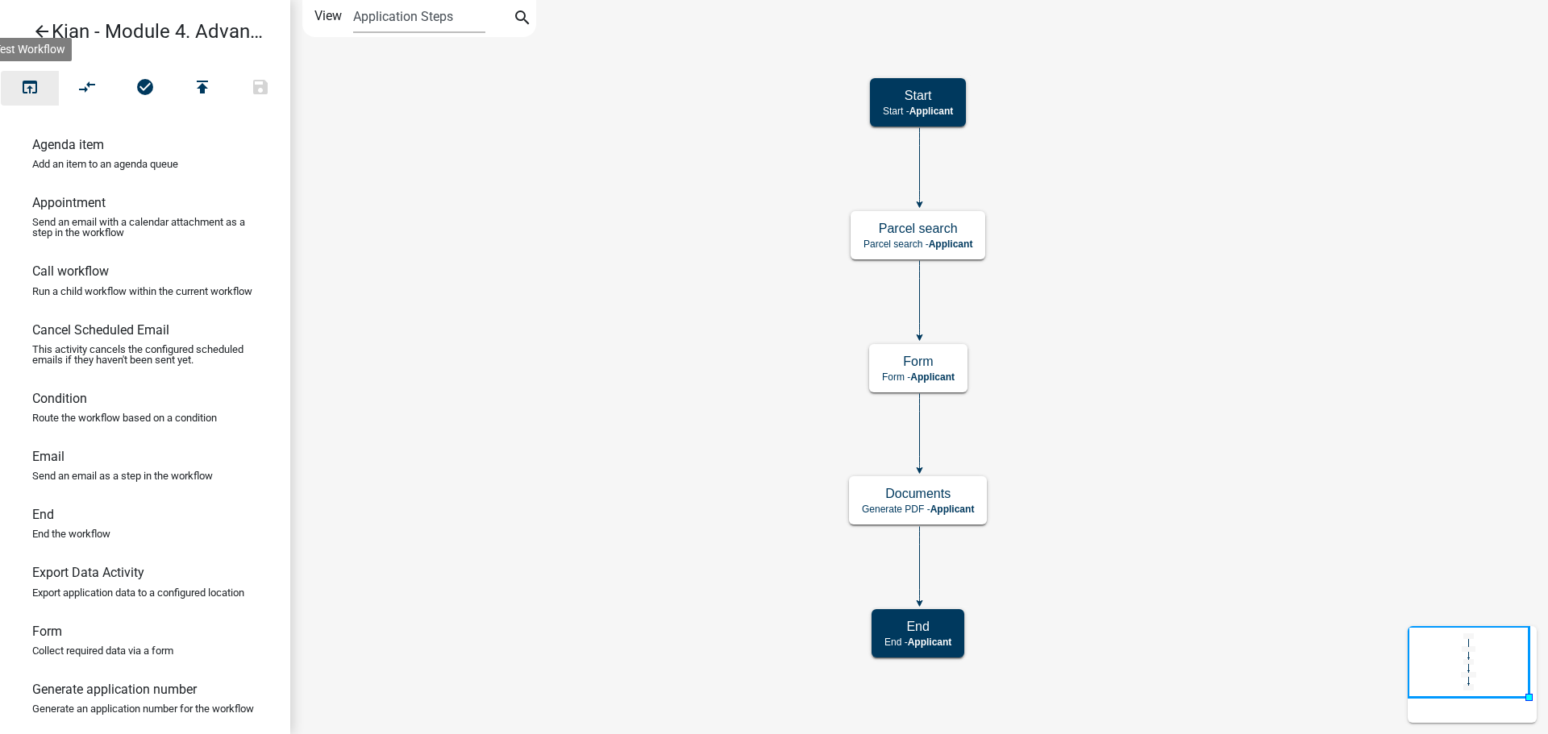
click at [29, 87] on icon "open_in_browser" at bounding box center [29, 88] width 19 height 23
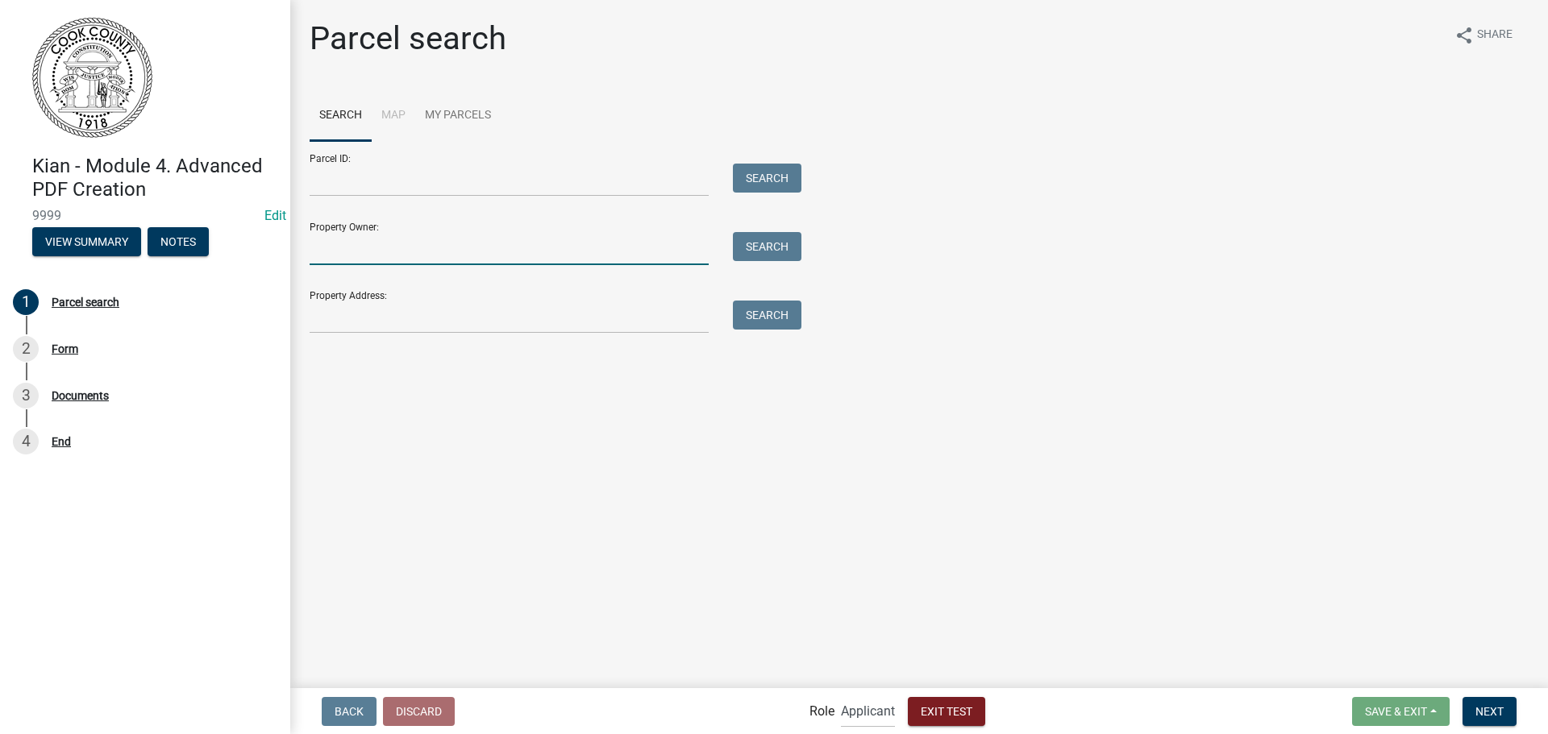
click at [469, 248] on input "Property Owner:" at bounding box center [509, 248] width 399 height 33
type input "smith"
click at [752, 235] on button "Search" at bounding box center [767, 246] width 69 height 29
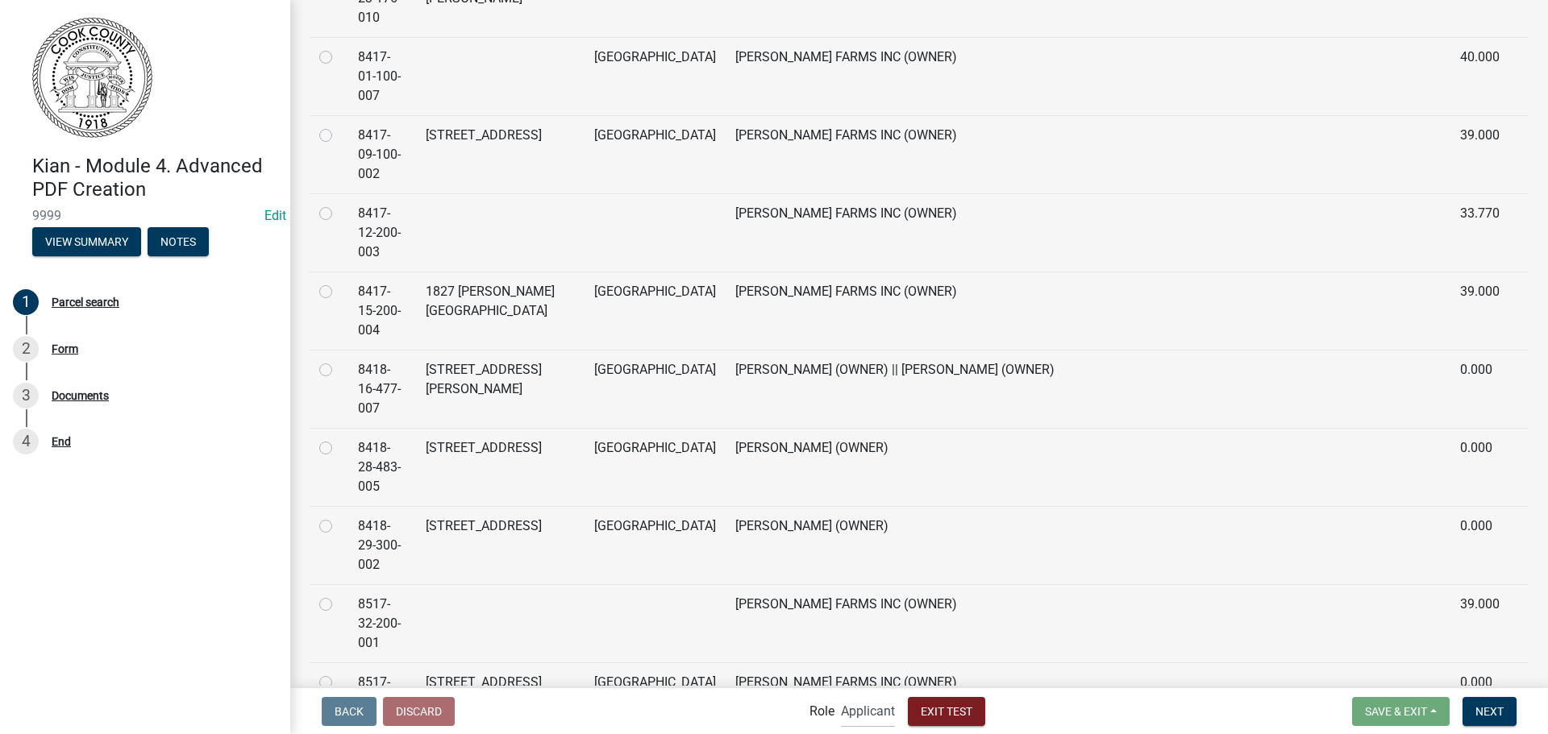
scroll to position [991, 0]
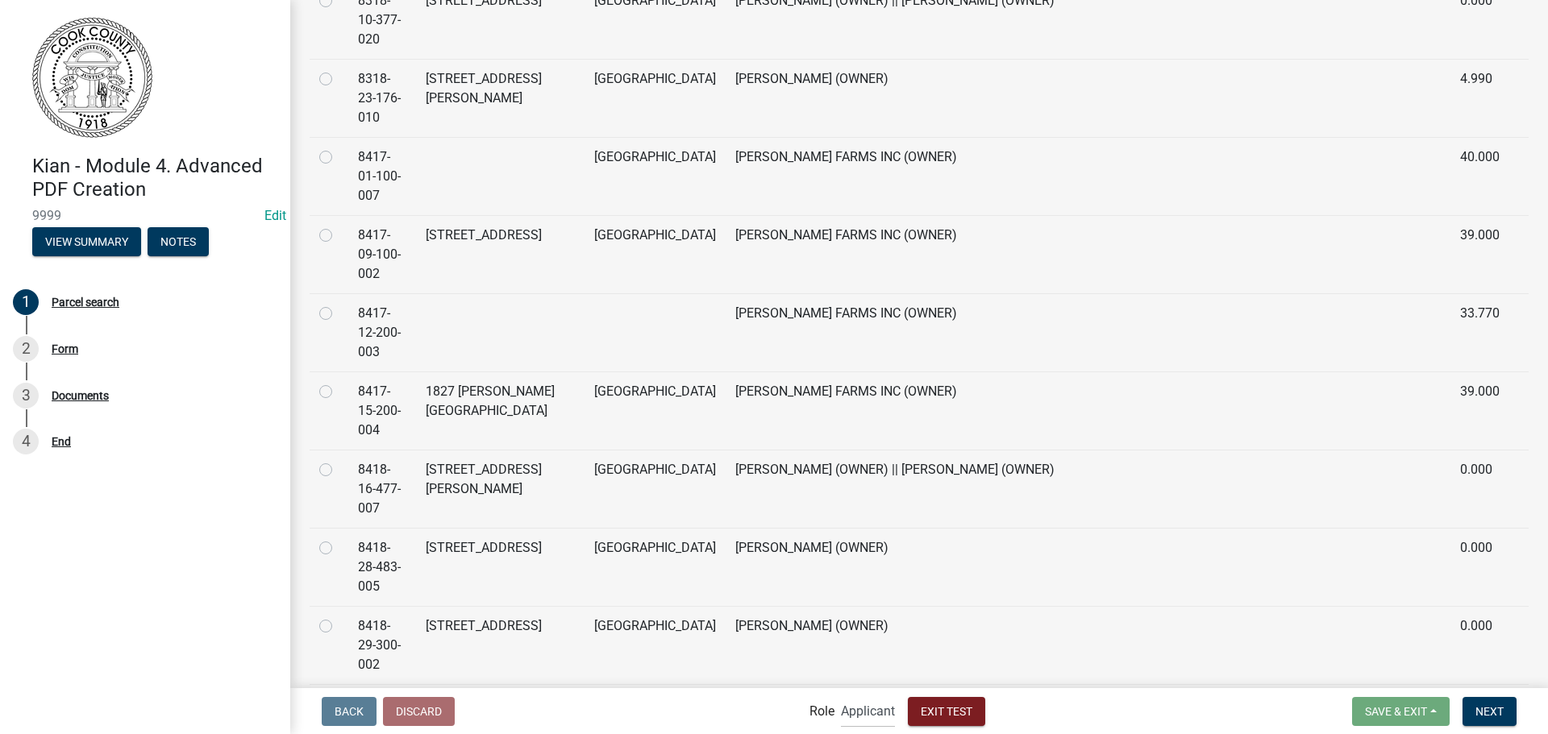
click at [339, 382] on label at bounding box center [339, 382] width 0 height 0
click at [339, 382] on input "radio" at bounding box center [344, 387] width 10 height 10
radio input "true"
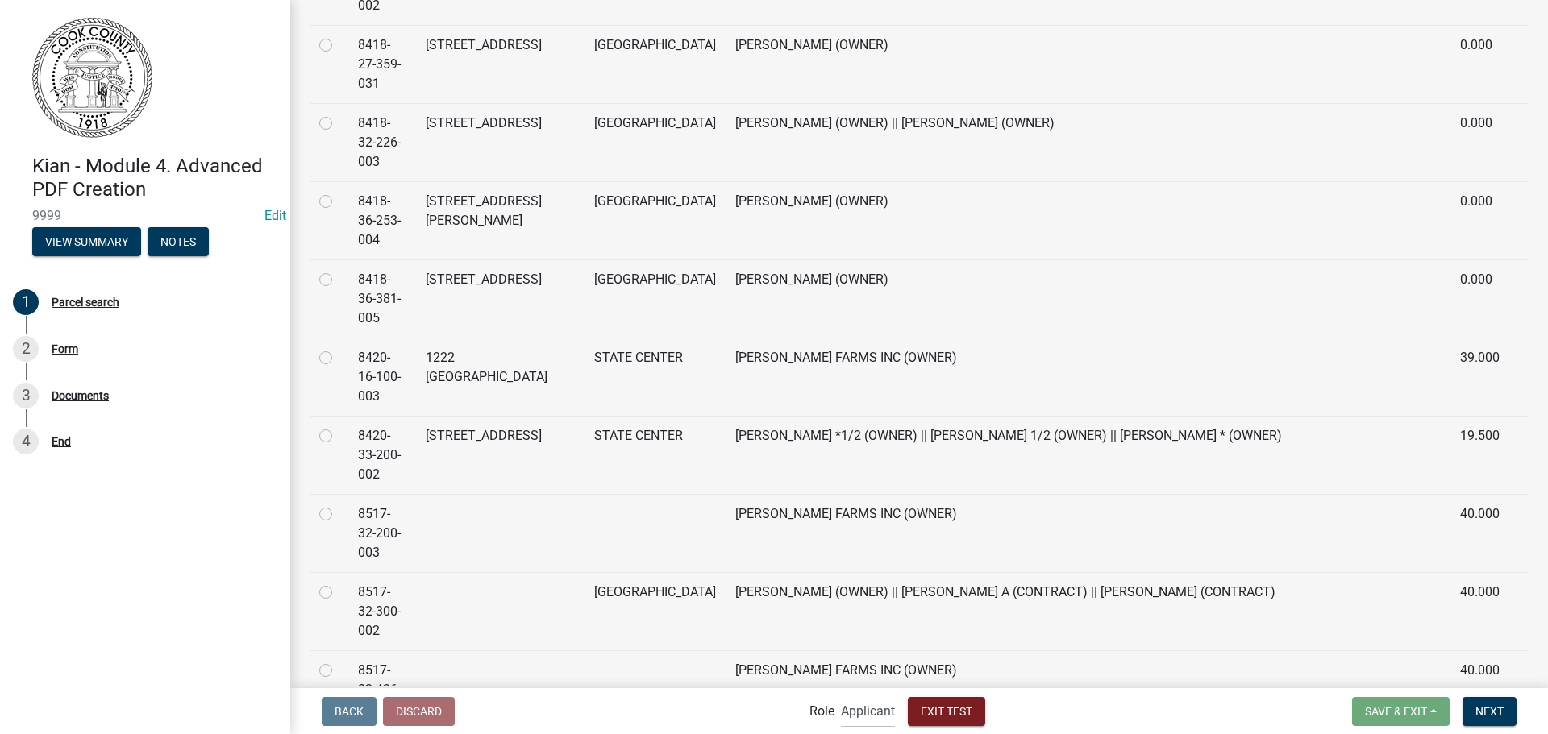
scroll to position [3817, 0]
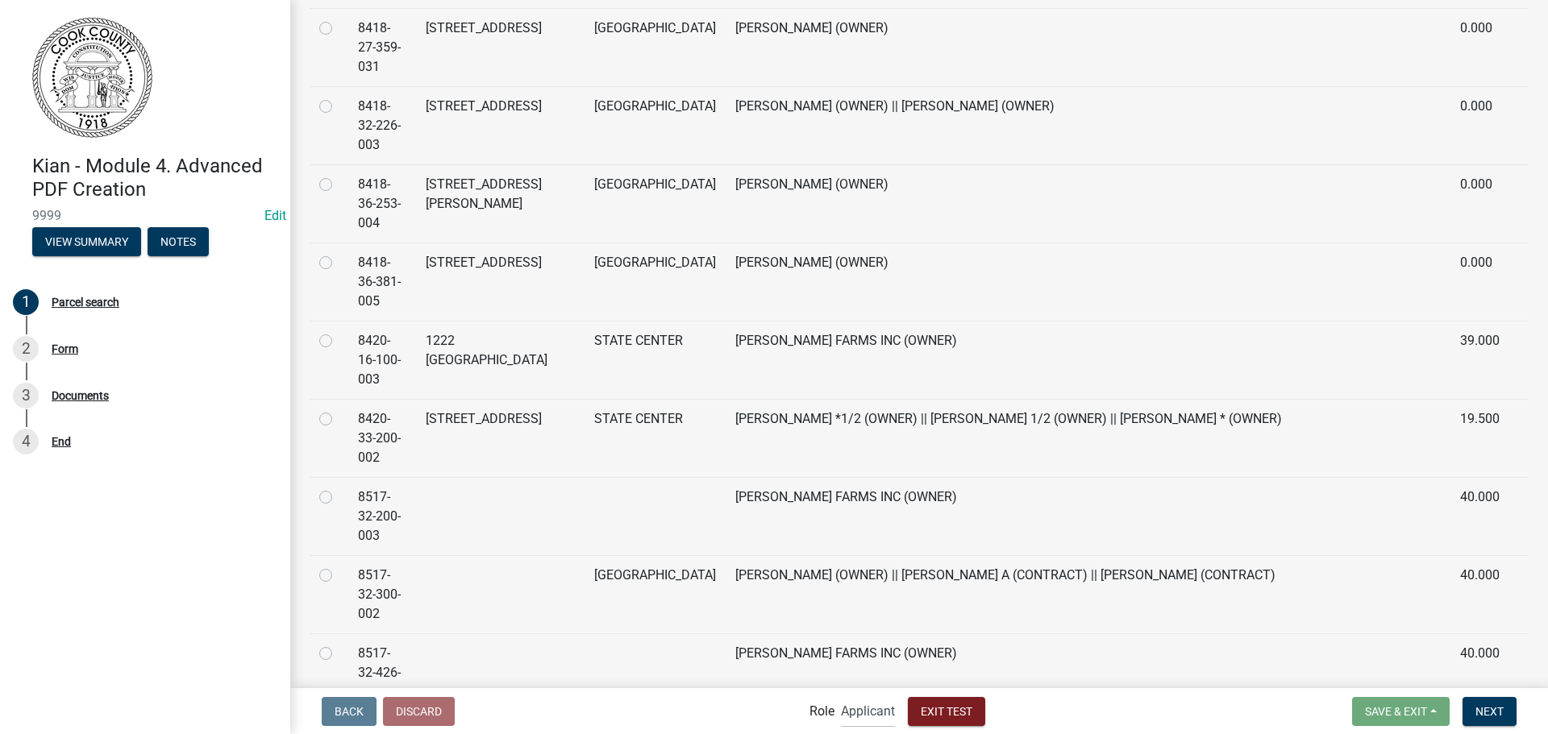
click at [339, 409] on label at bounding box center [339, 409] width 0 height 0
click at [339, 409] on input "radio" at bounding box center [344, 414] width 10 height 10
radio input "true"
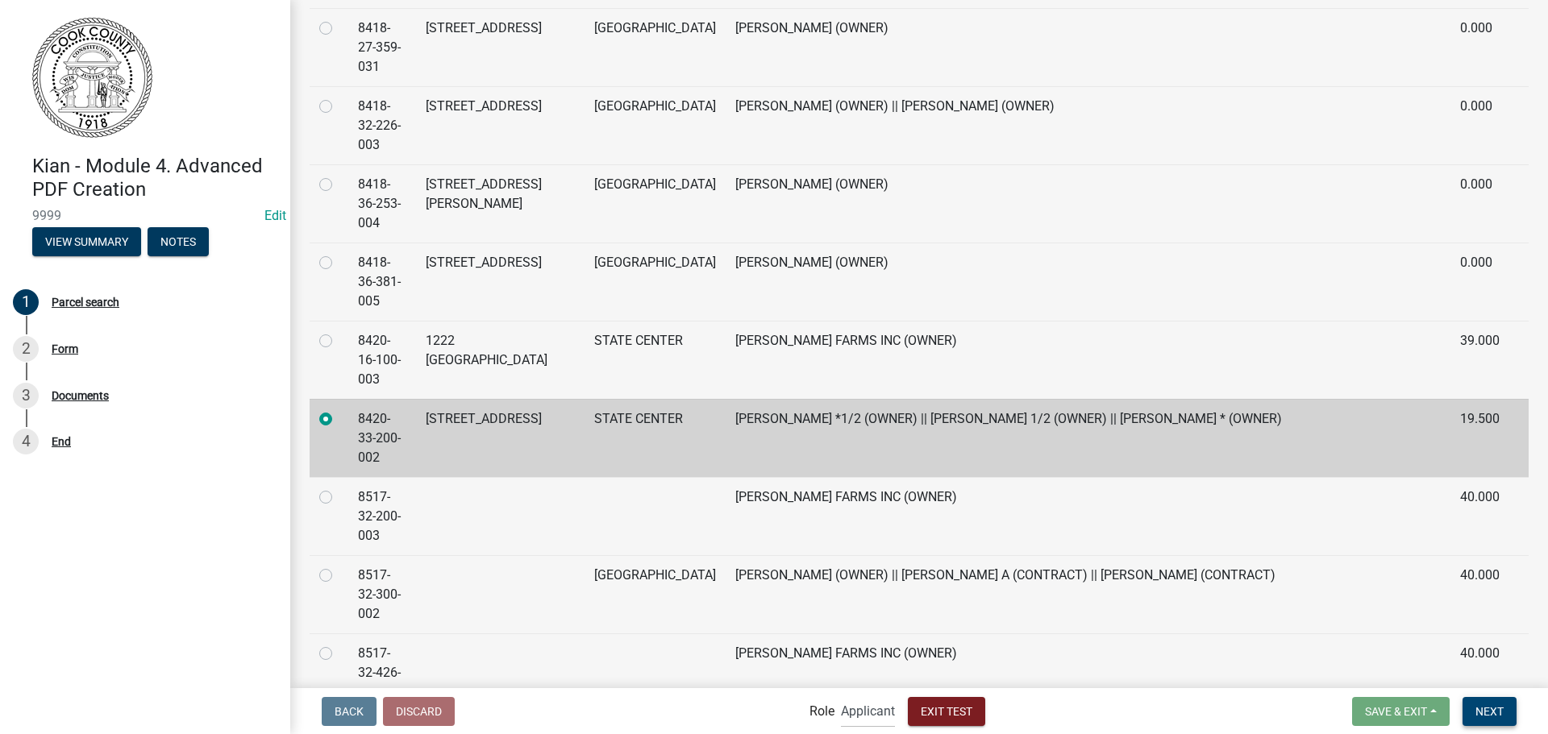
click at [1492, 703] on button "Next" at bounding box center [1489, 711] width 54 height 29
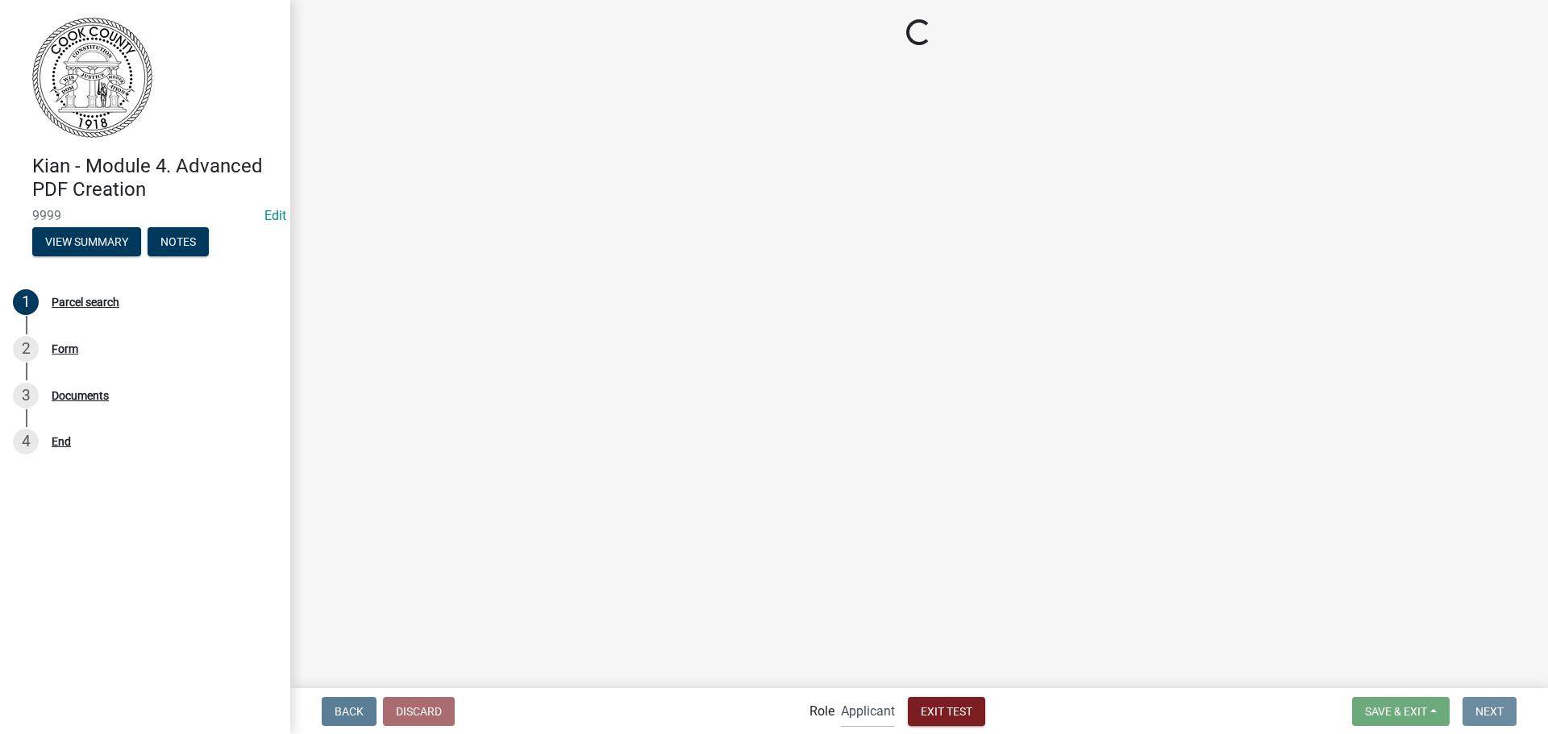
scroll to position [0, 0]
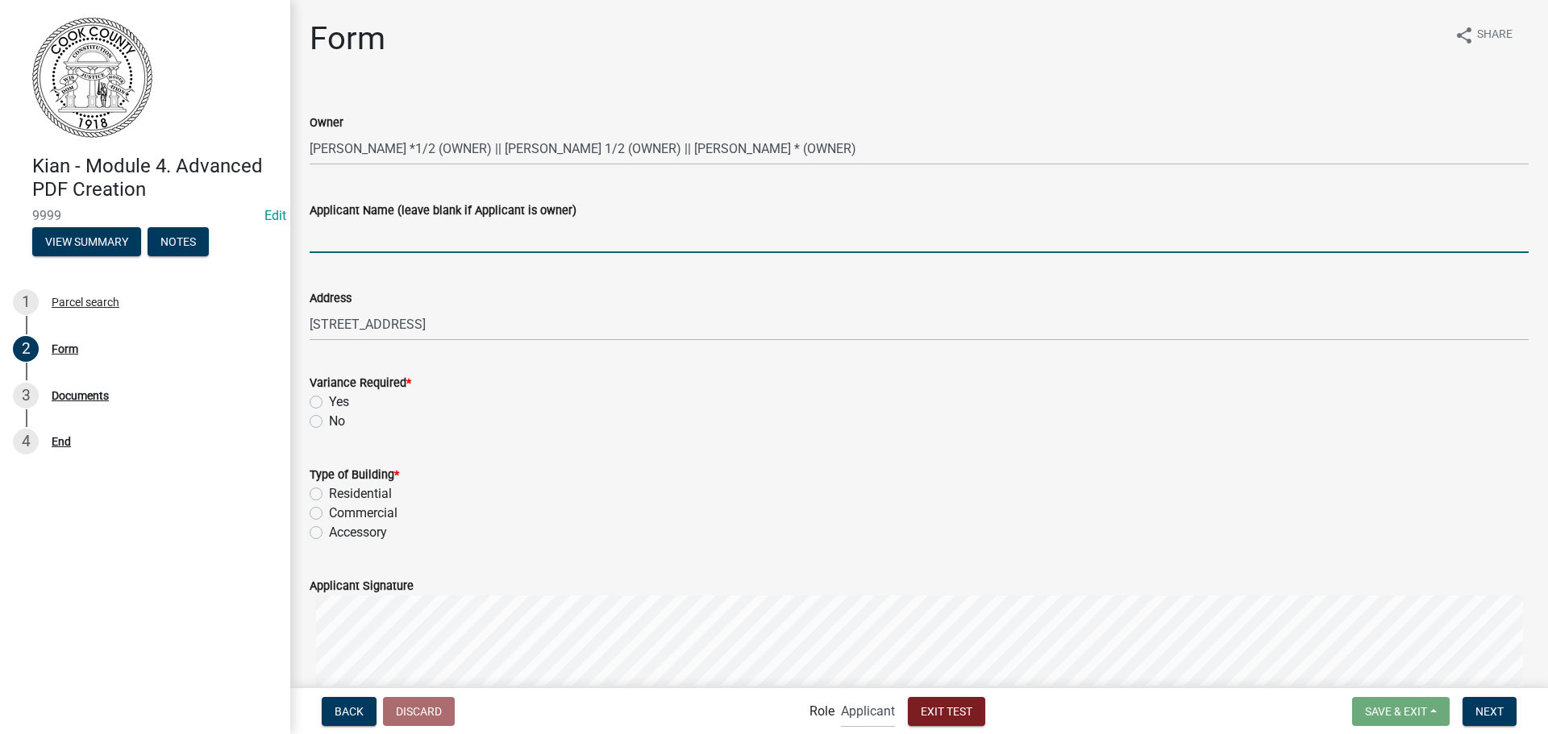
click at [409, 243] on input "Applicant Name (leave blank if Applicant is owner)" at bounding box center [919, 236] width 1219 height 33
type input "Louis Smith"
click at [329, 419] on label "No" at bounding box center [337, 421] width 16 height 19
click at [329, 419] on input "No" at bounding box center [334, 417] width 10 height 10
radio input "true"
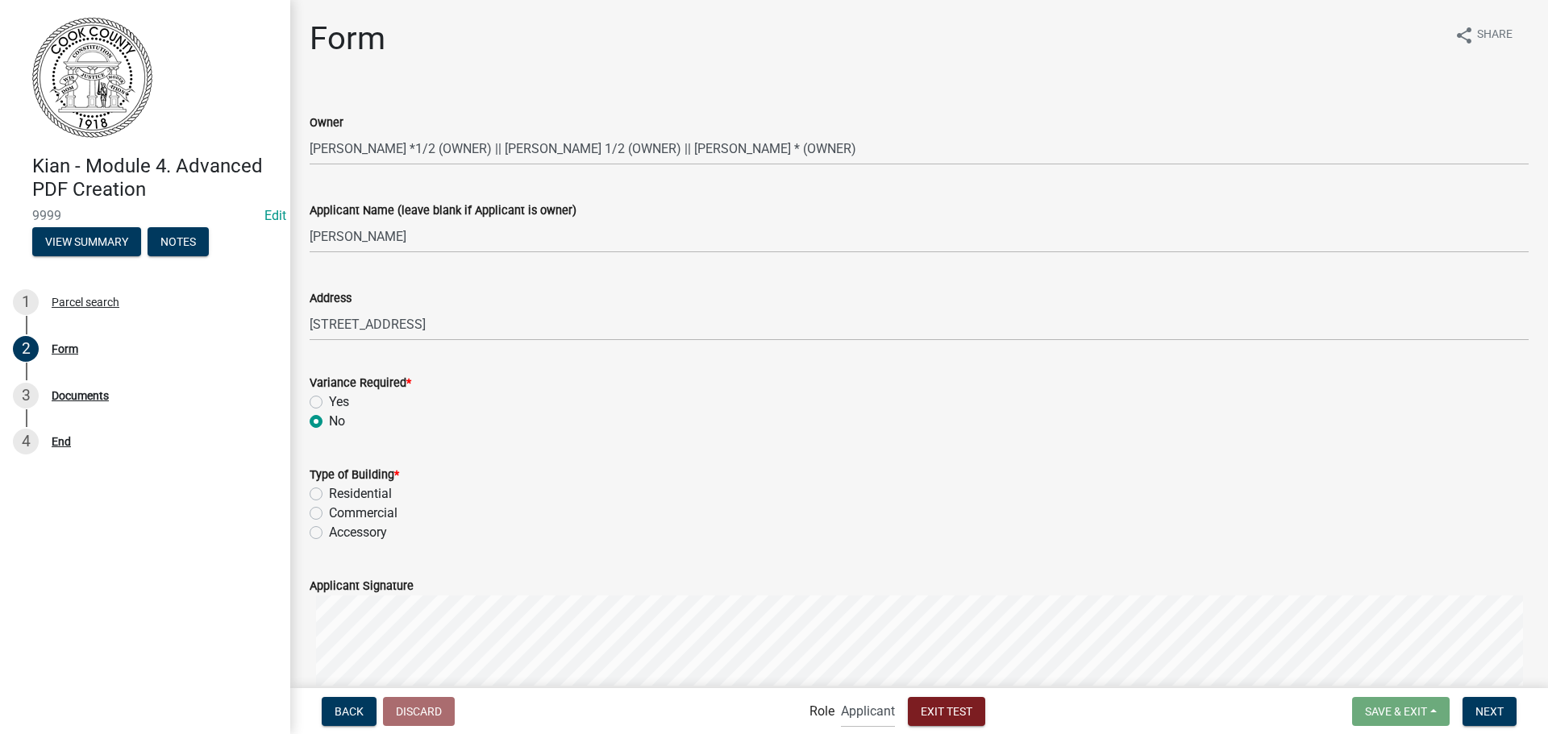
click at [329, 492] on label "Residential" at bounding box center [360, 493] width 63 height 19
click at [329, 492] on input "Residential" at bounding box center [334, 489] width 10 height 10
radio input "true"
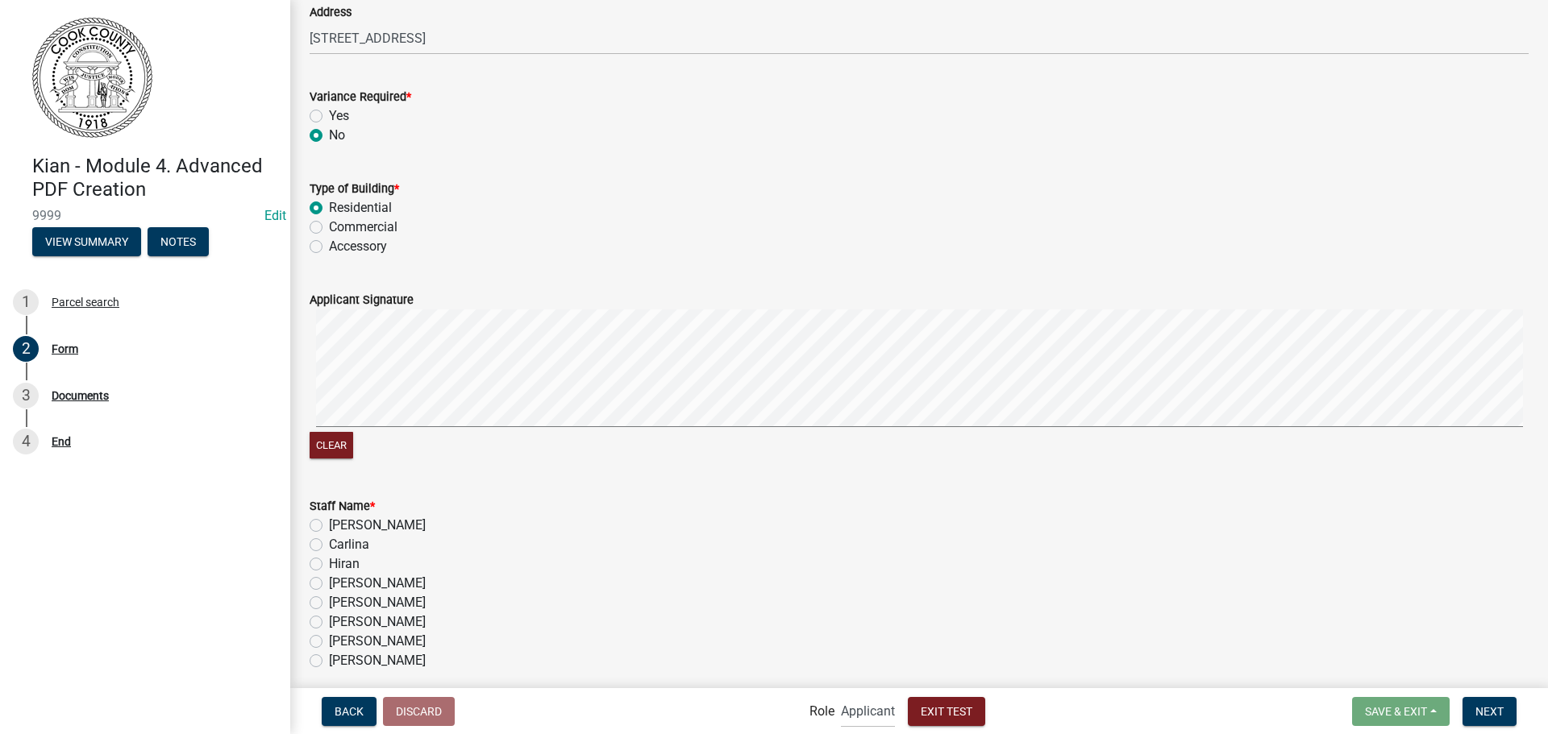
scroll to position [288, 0]
click at [329, 109] on label "Yes" at bounding box center [339, 114] width 20 height 19
click at [329, 109] on input "Yes" at bounding box center [334, 110] width 10 height 10
radio input "true"
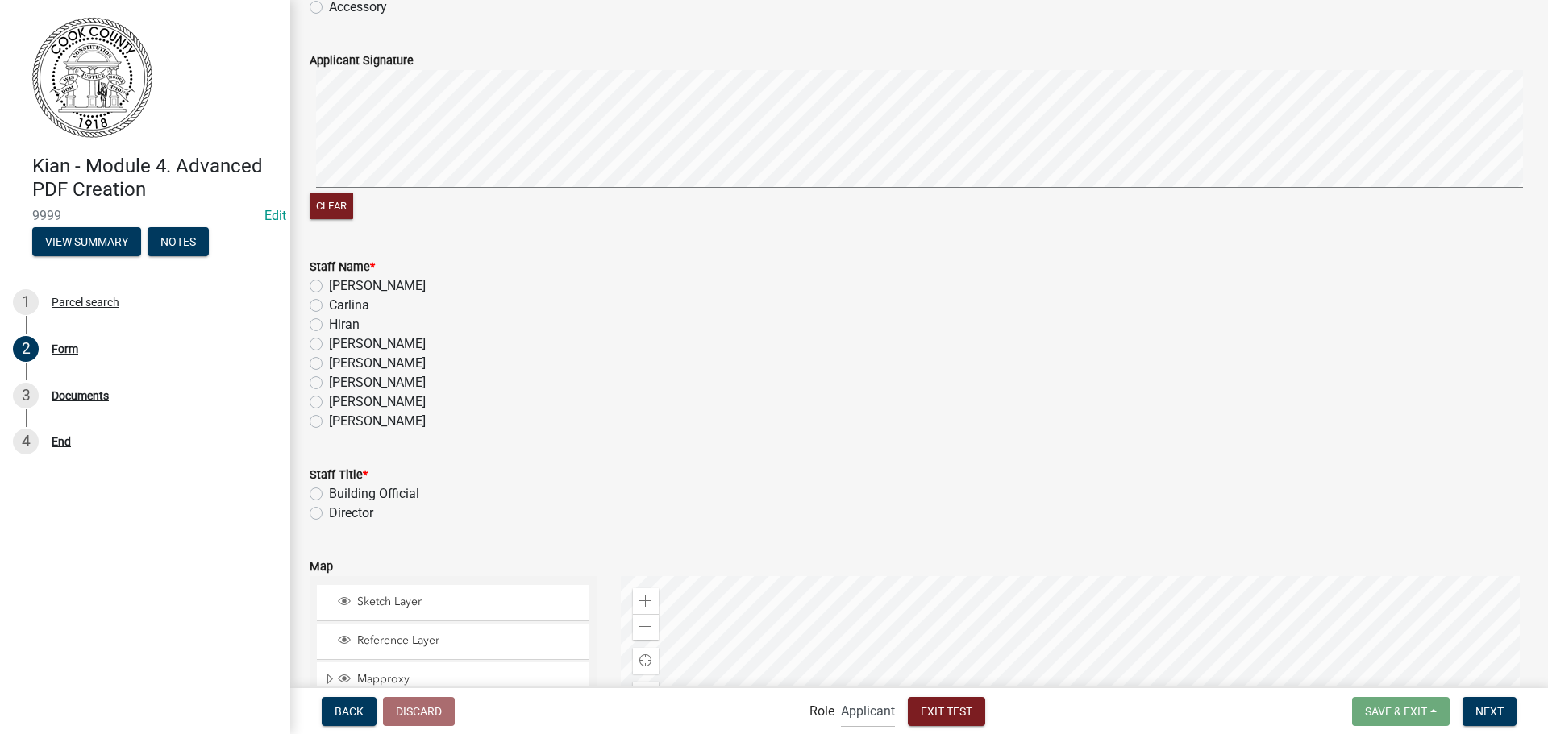
click at [329, 343] on label "Holly Jennings" at bounding box center [377, 344] width 97 height 19
click at [329, 343] on input "Holly Jennings" at bounding box center [334, 340] width 10 height 10
radio input "true"
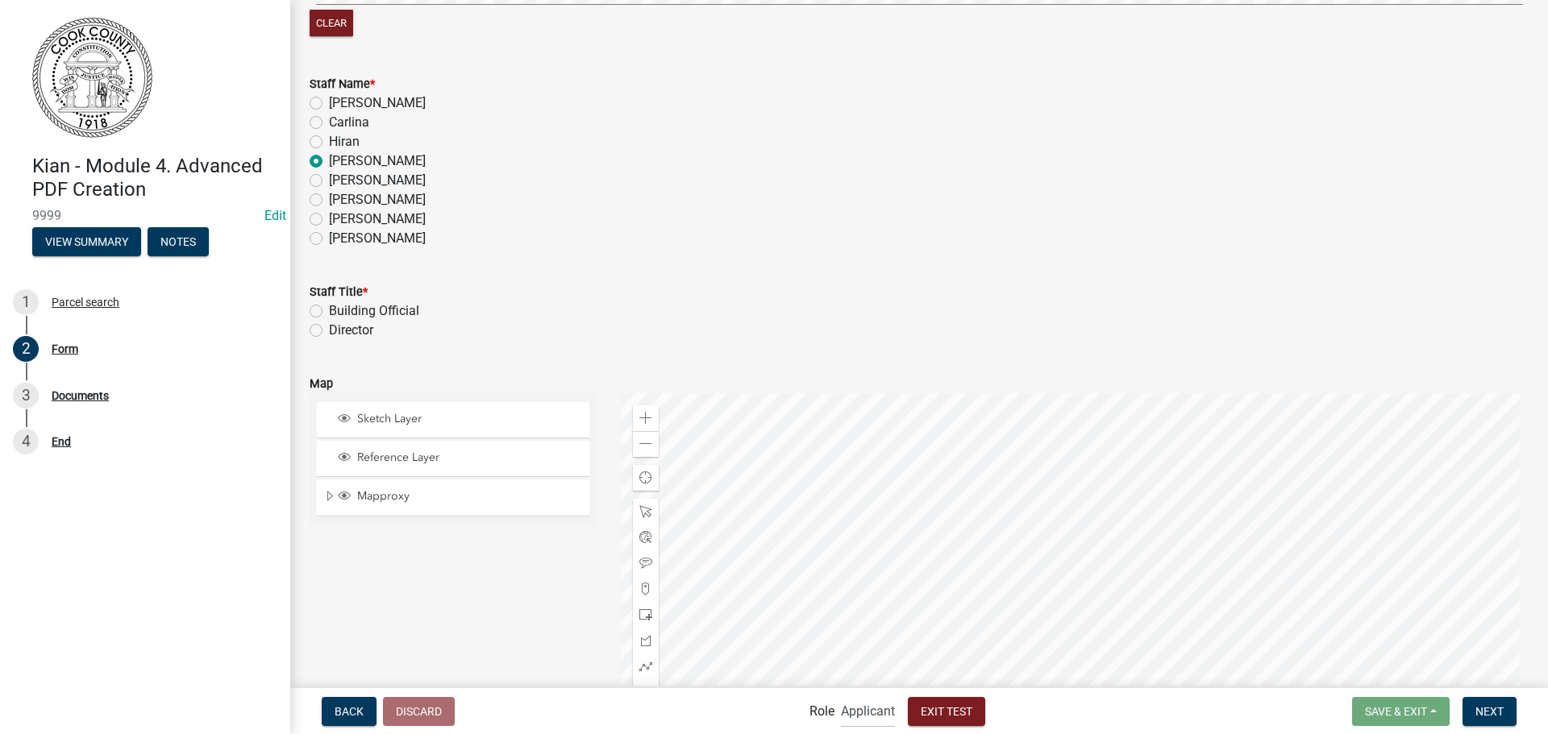
scroll to position [734, 0]
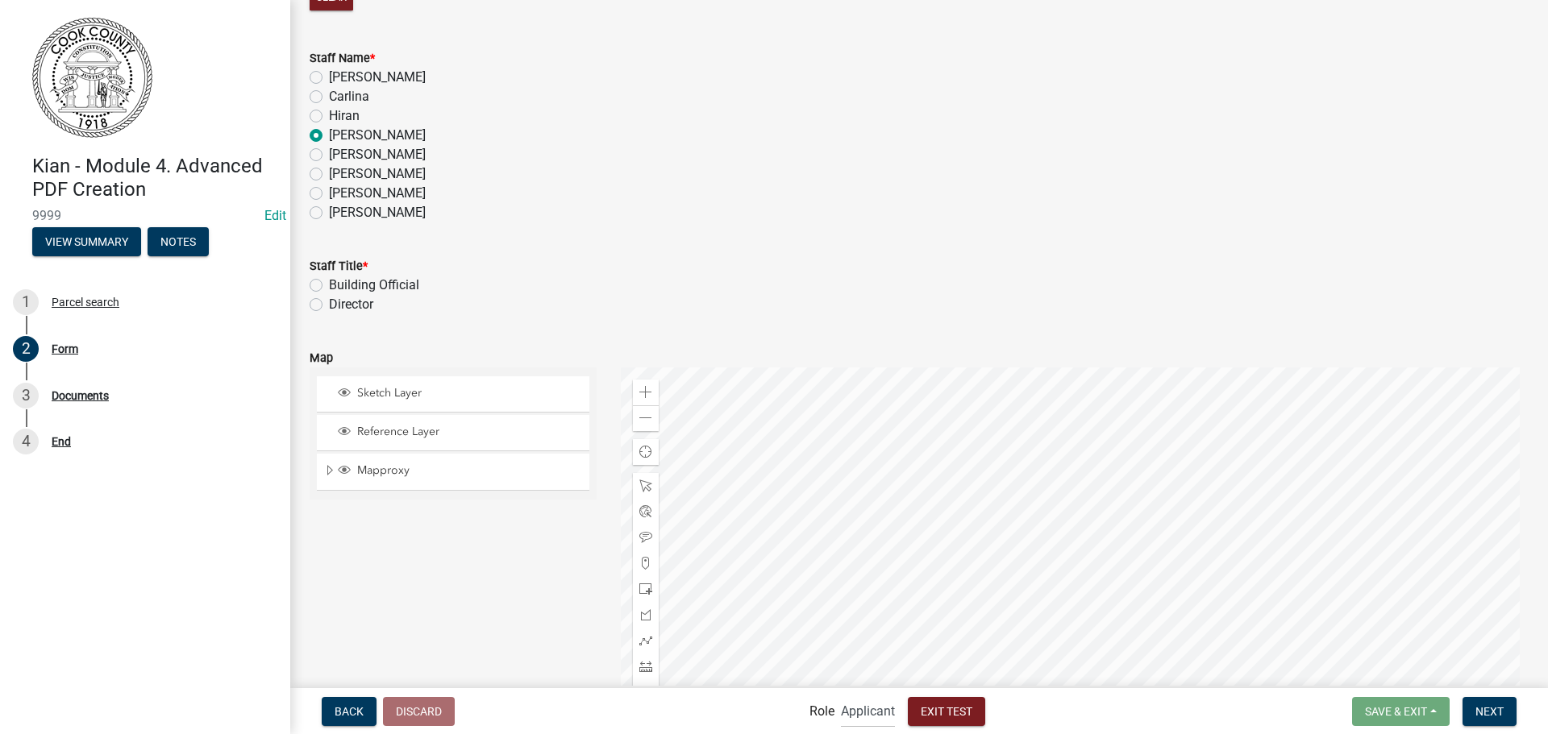
click at [329, 307] on label "Director" at bounding box center [351, 304] width 44 height 19
click at [329, 305] on input "Director" at bounding box center [334, 300] width 10 height 10
radio input "true"
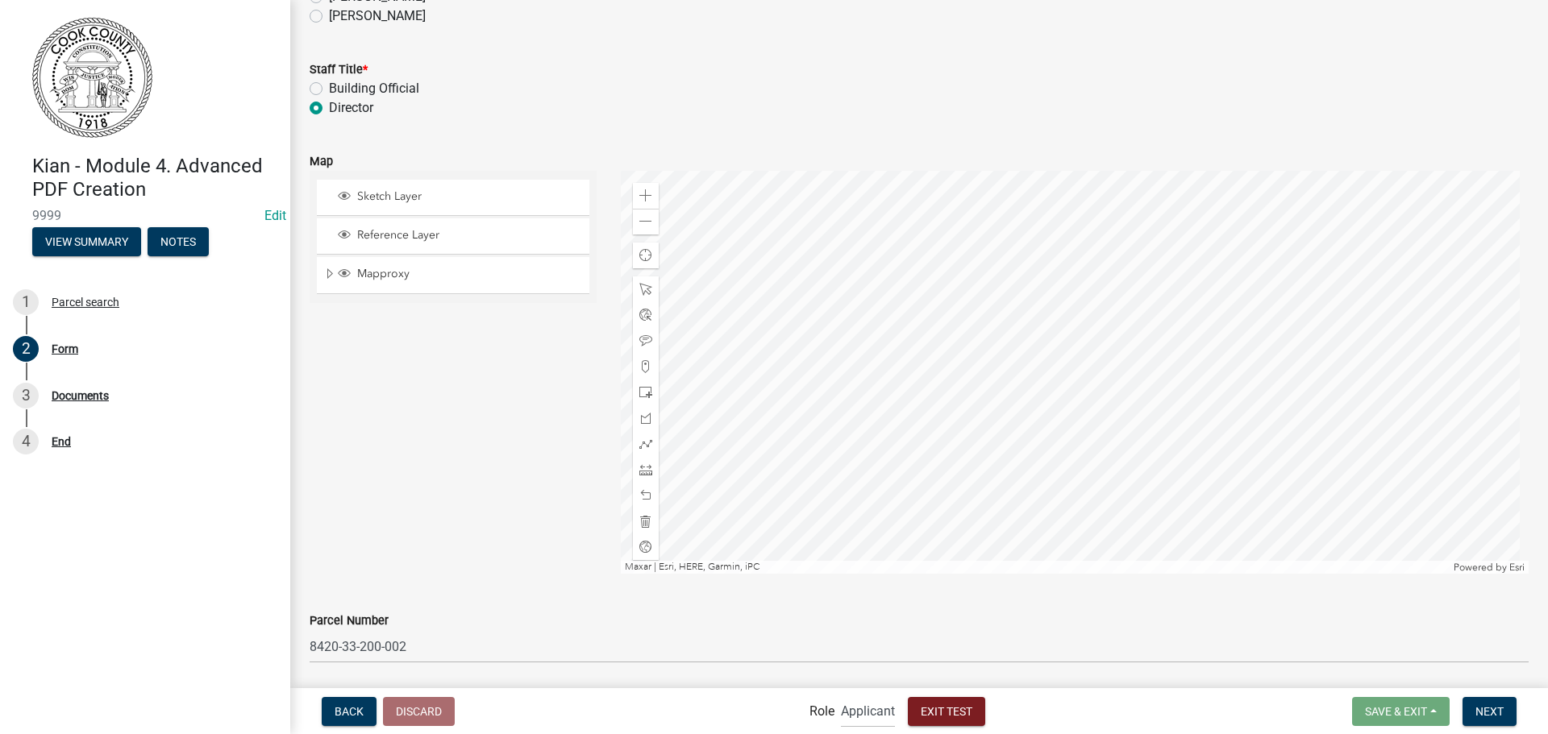
scroll to position [984, 0]
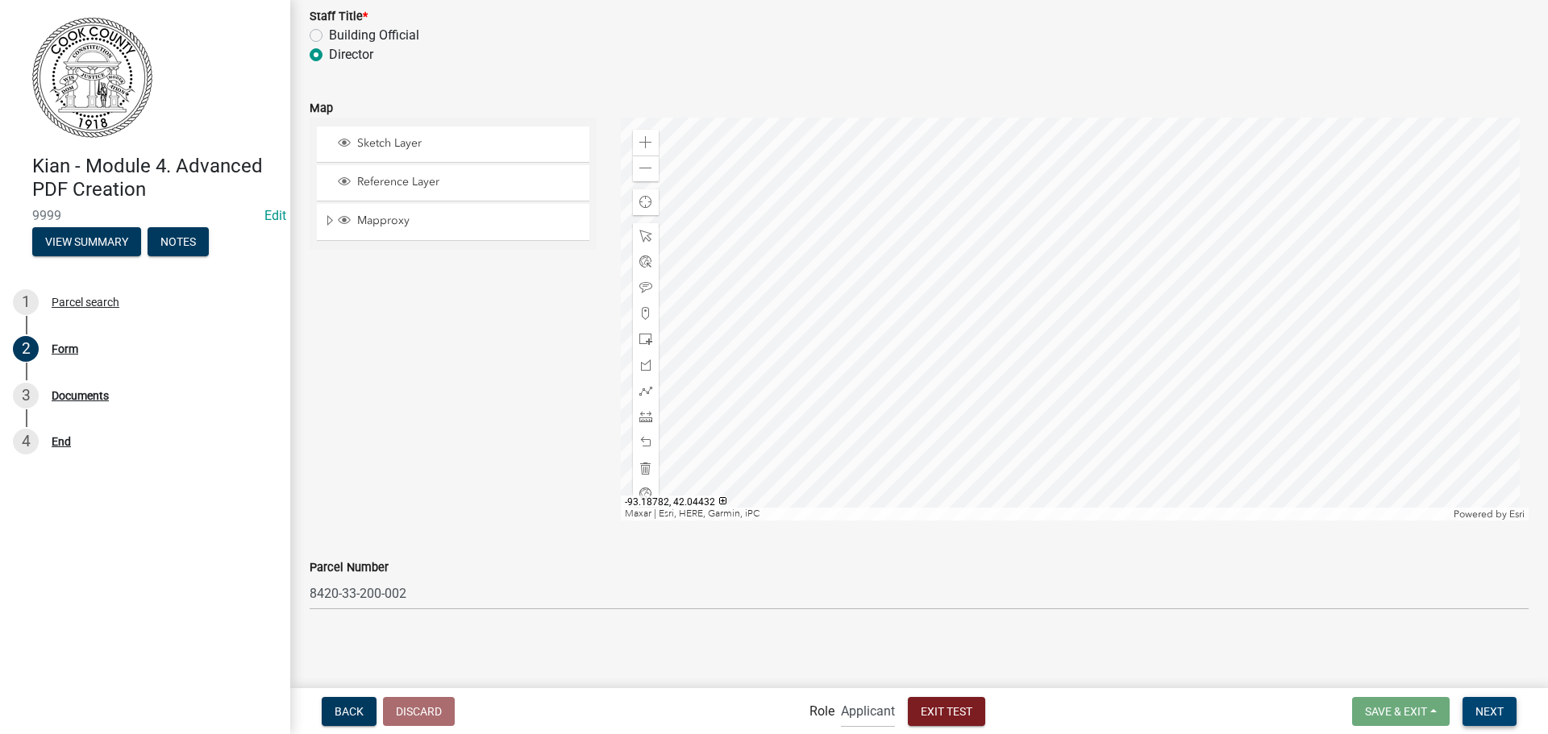
click at [1493, 720] on button "Next" at bounding box center [1489, 711] width 54 height 29
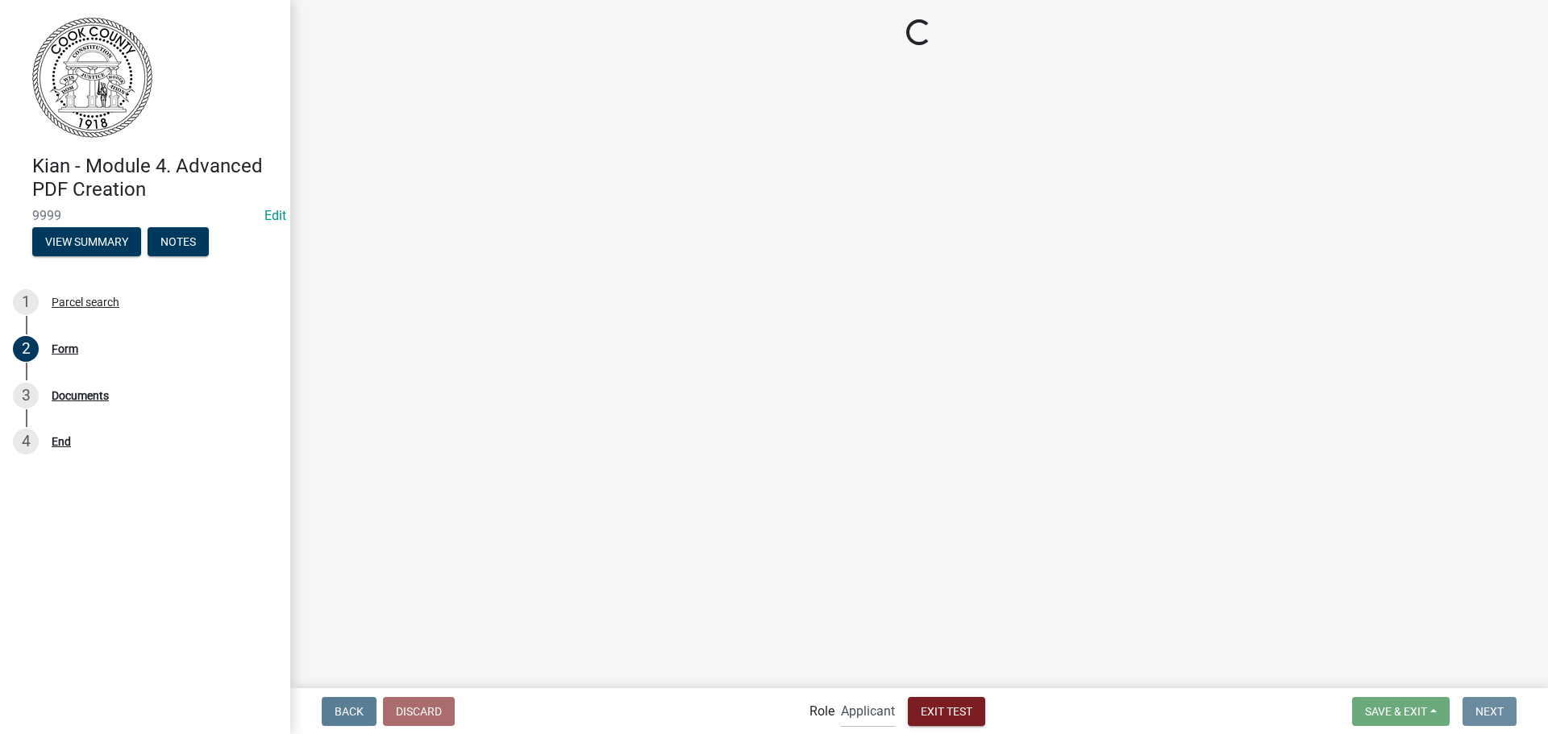
scroll to position [0, 0]
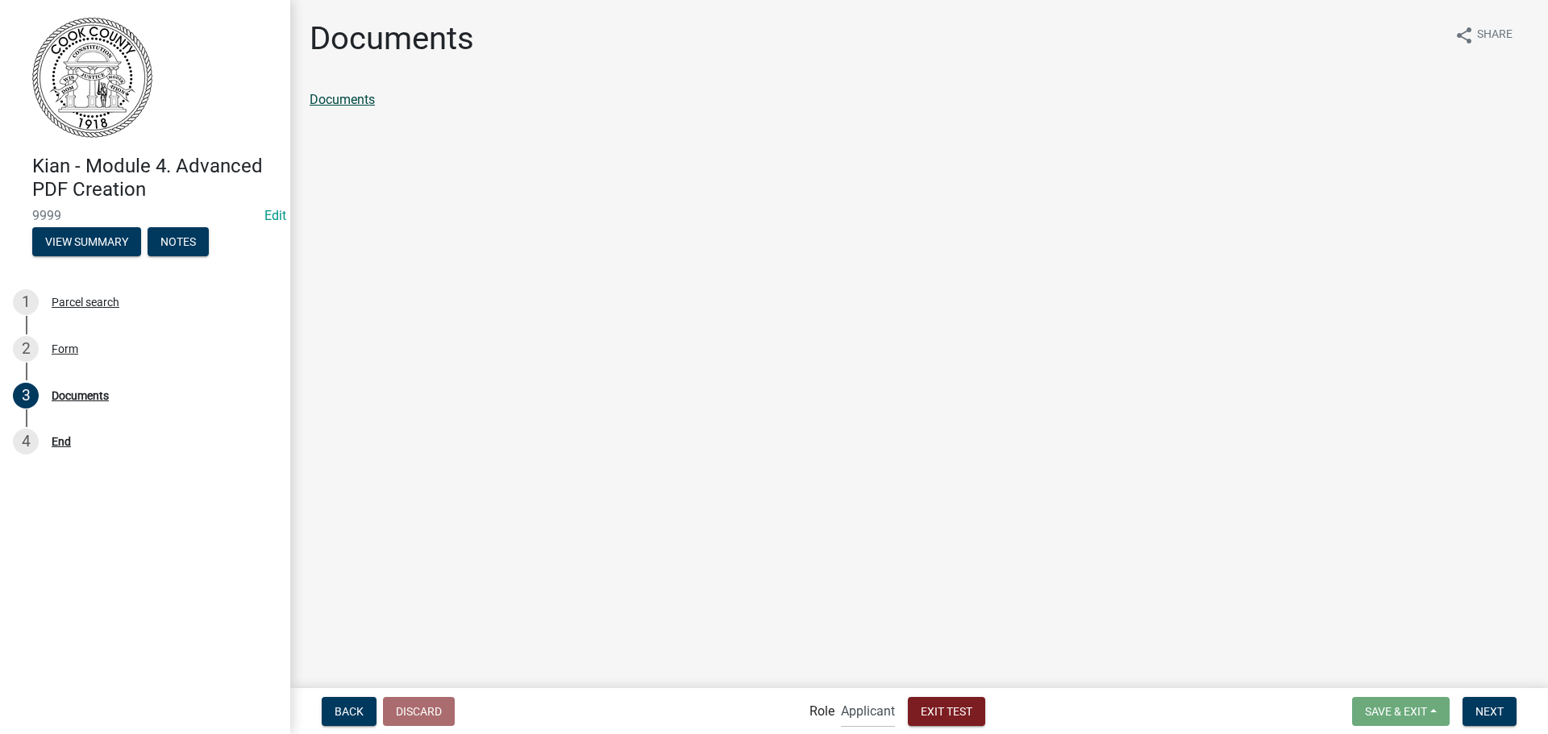
click at [347, 100] on link "Documents" at bounding box center [342, 99] width 65 height 15
click at [1486, 710] on span "Next" at bounding box center [1489, 710] width 28 height 13
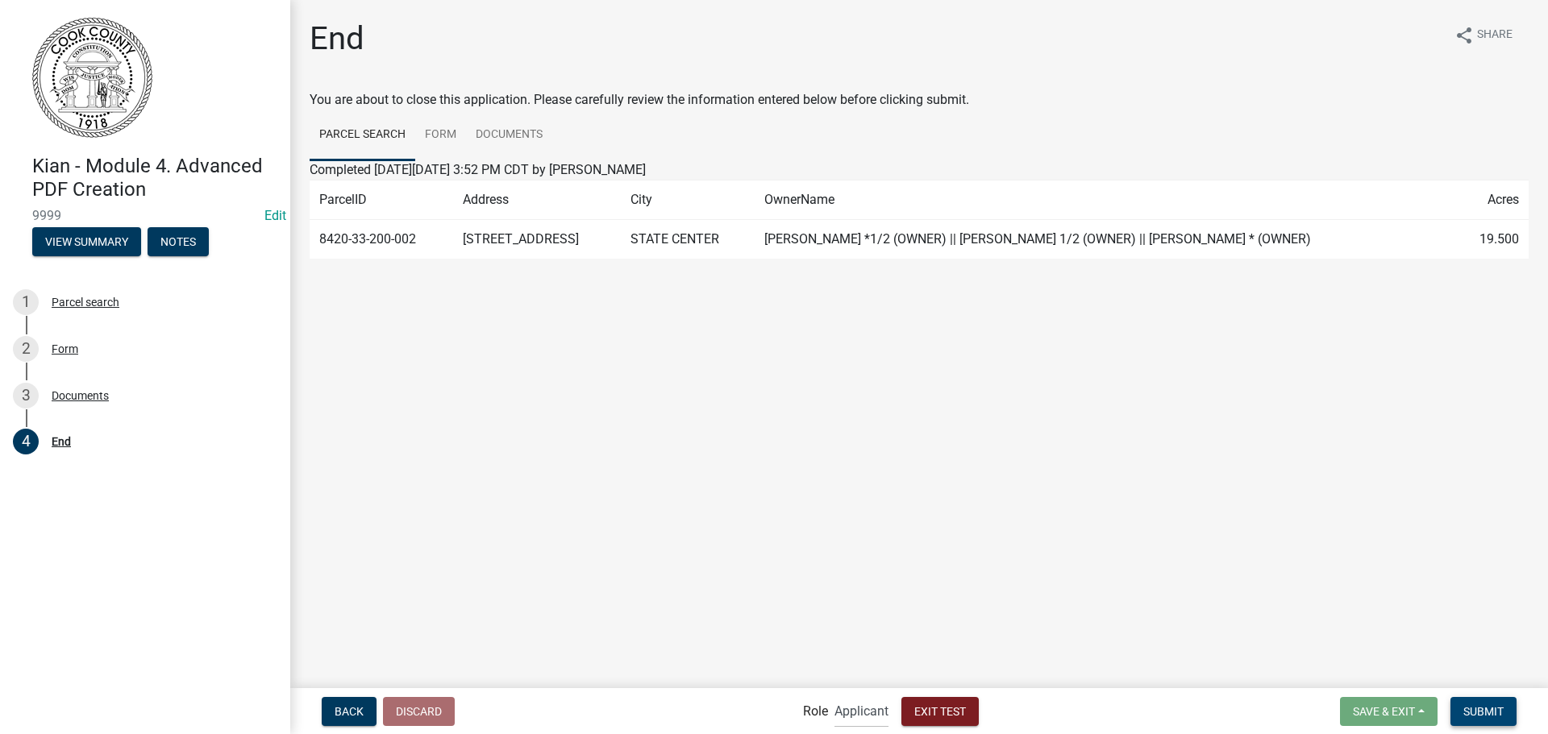
click at [1482, 701] on button "Submit" at bounding box center [1483, 711] width 66 height 29
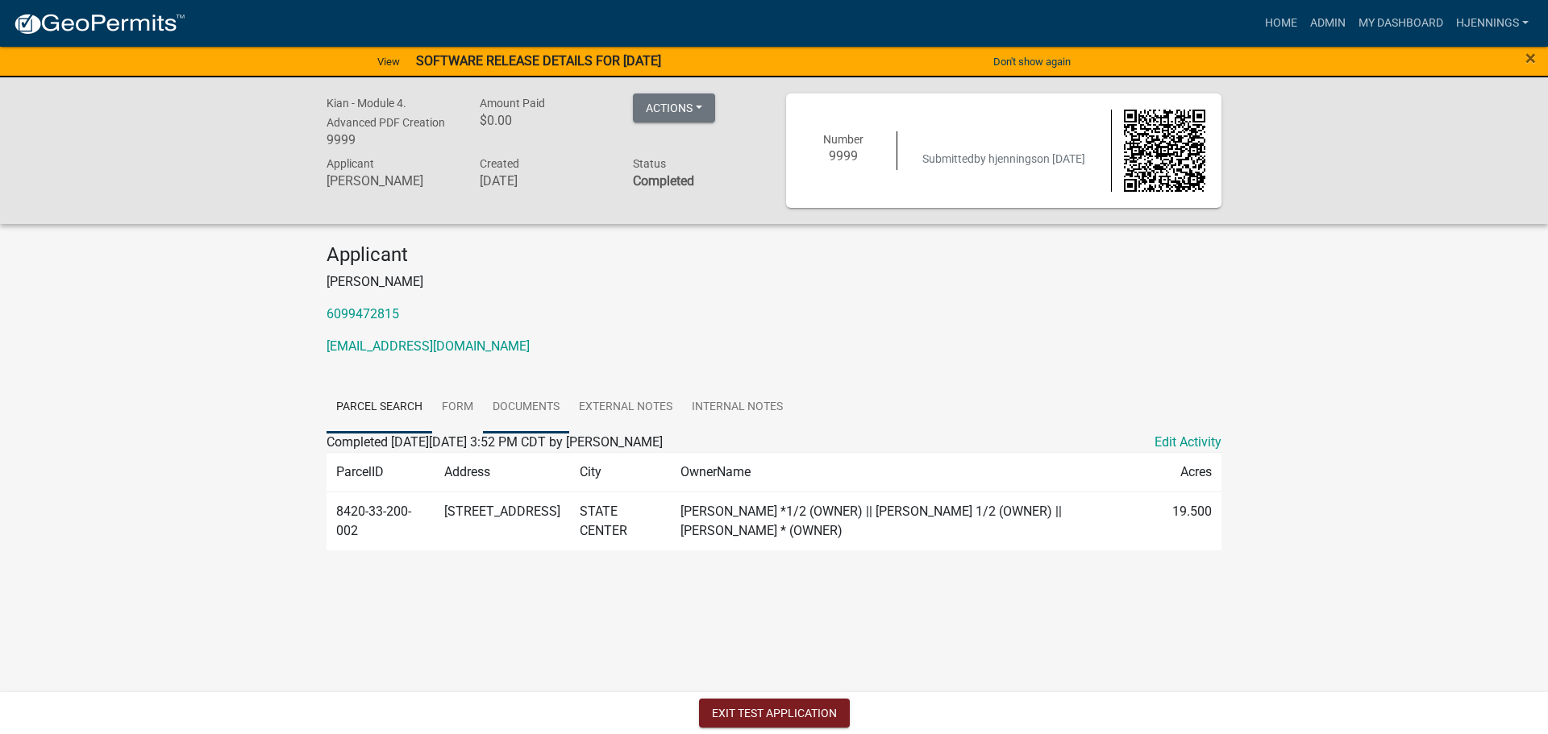
click at [529, 422] on link "Documents" at bounding box center [526, 408] width 86 height 52
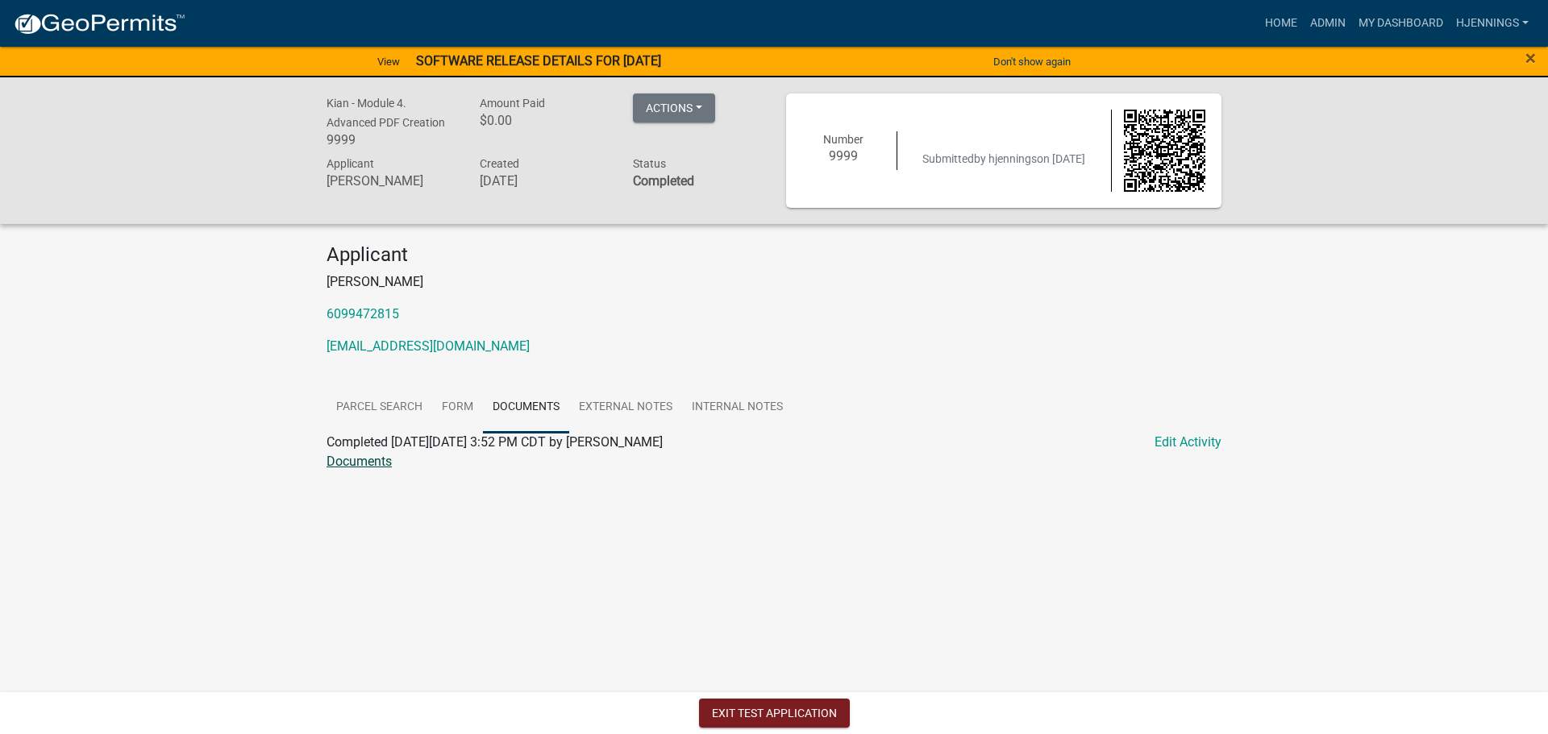
click at [349, 460] on link "Documents" at bounding box center [358, 461] width 65 height 15
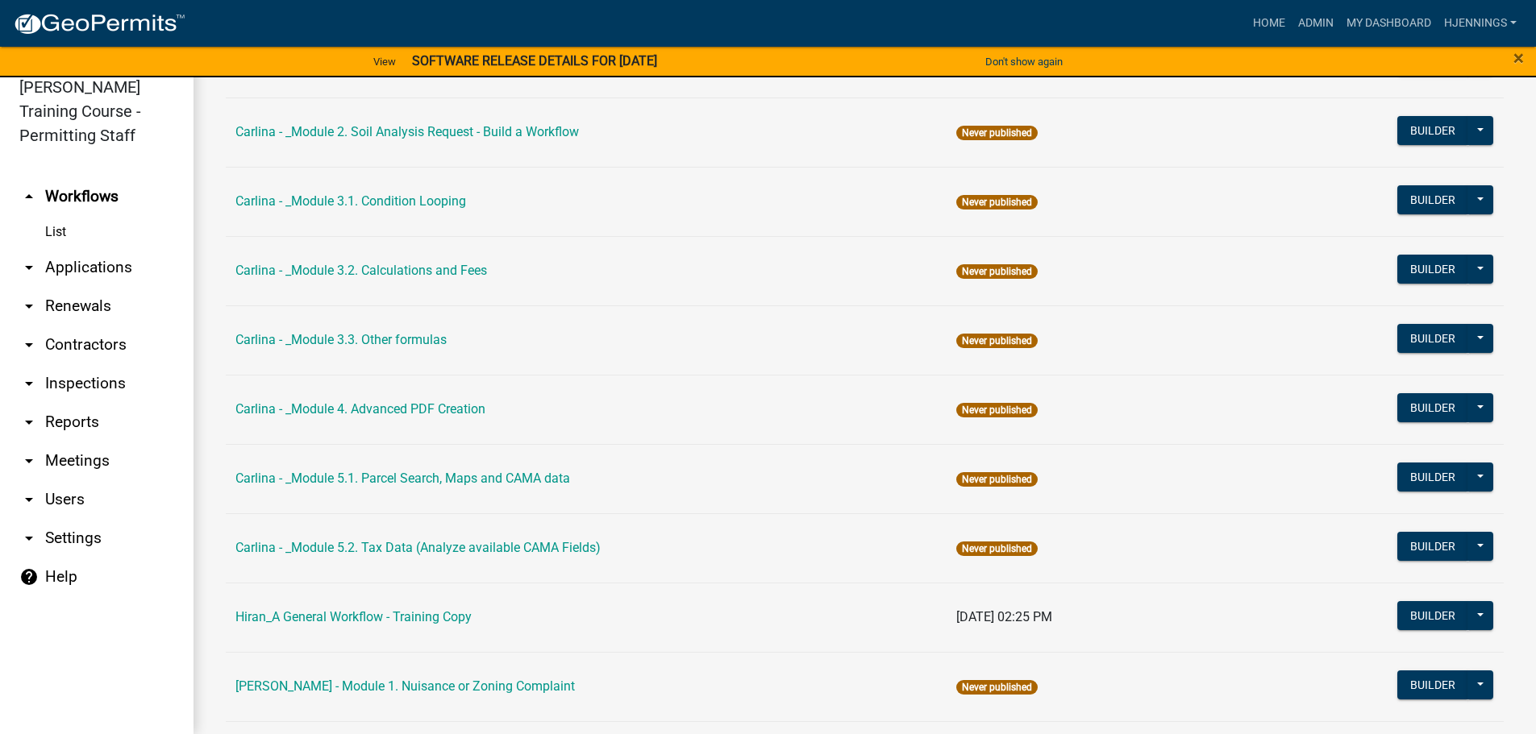
scroll to position [1423, 0]
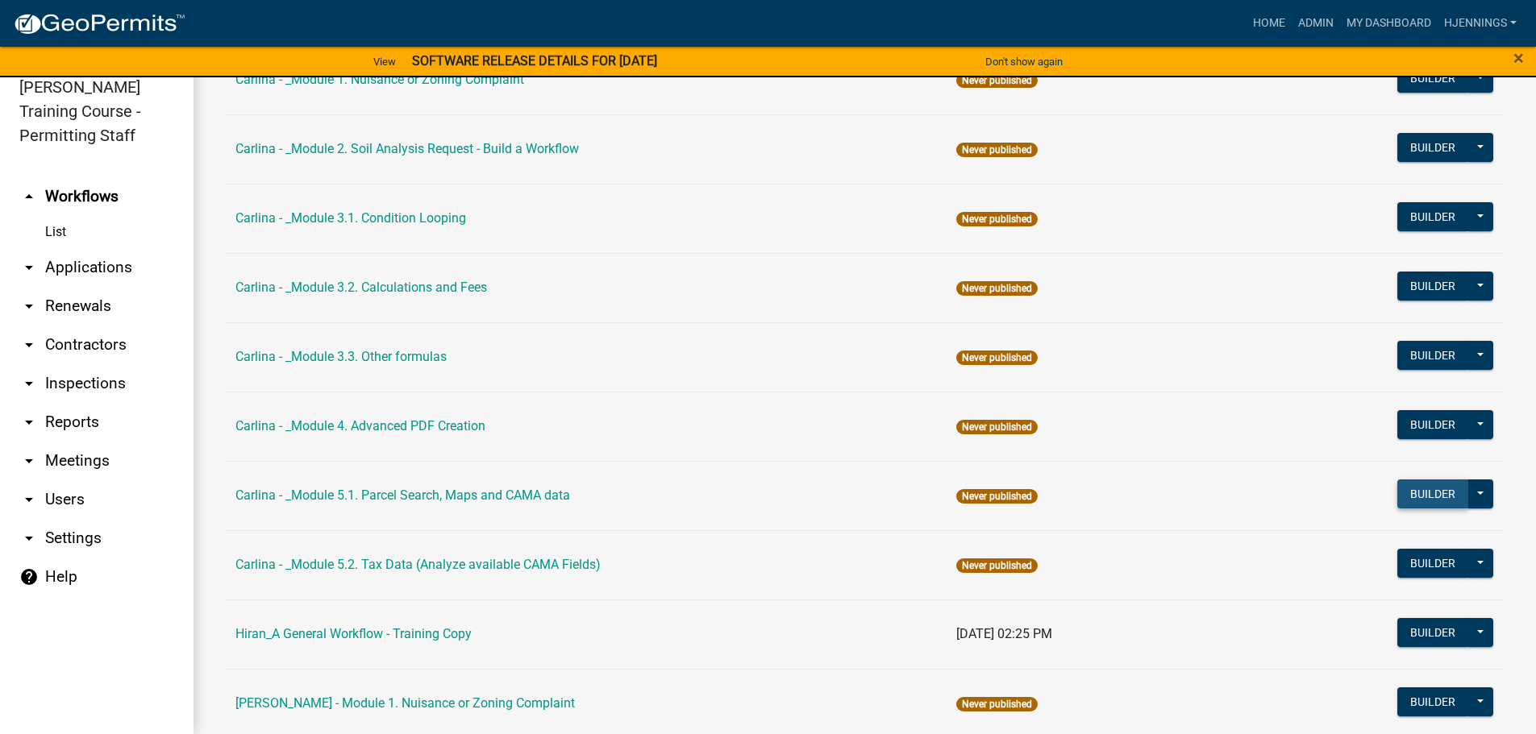
click at [1419, 499] on button "Builder" at bounding box center [1432, 494] width 71 height 29
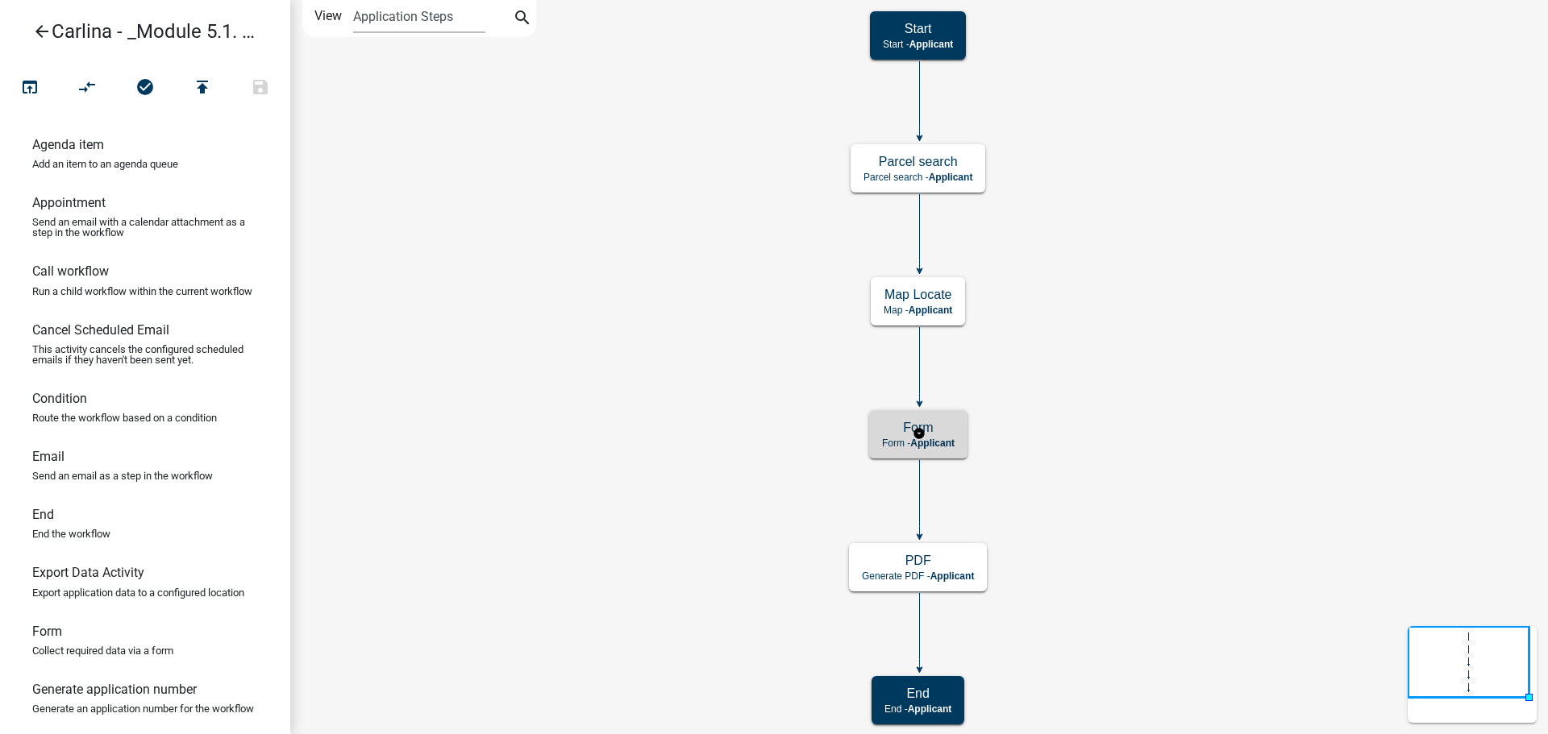
click at [883, 445] on p "Form - Applicant" at bounding box center [918, 443] width 73 height 11
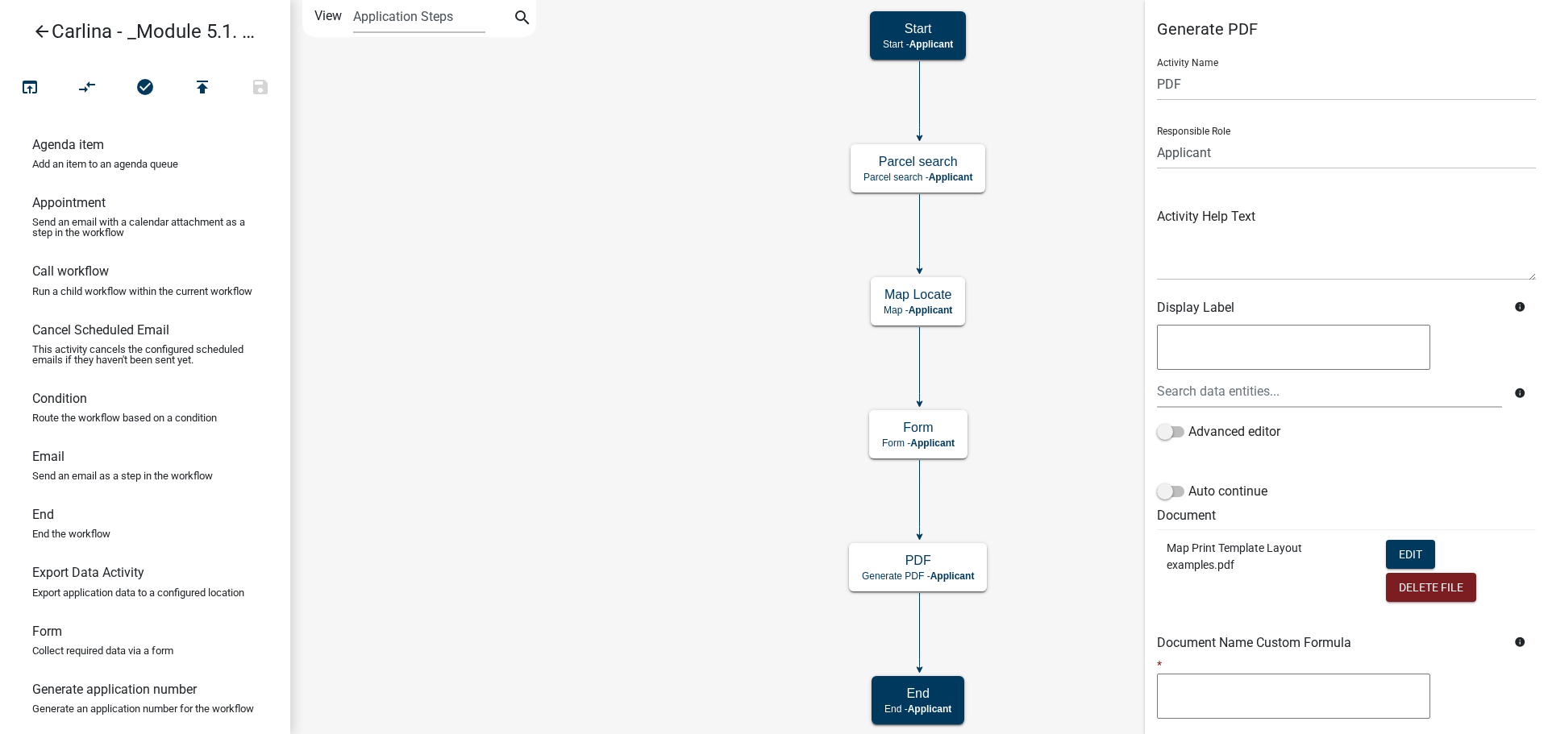
scroll to position [181, 0]
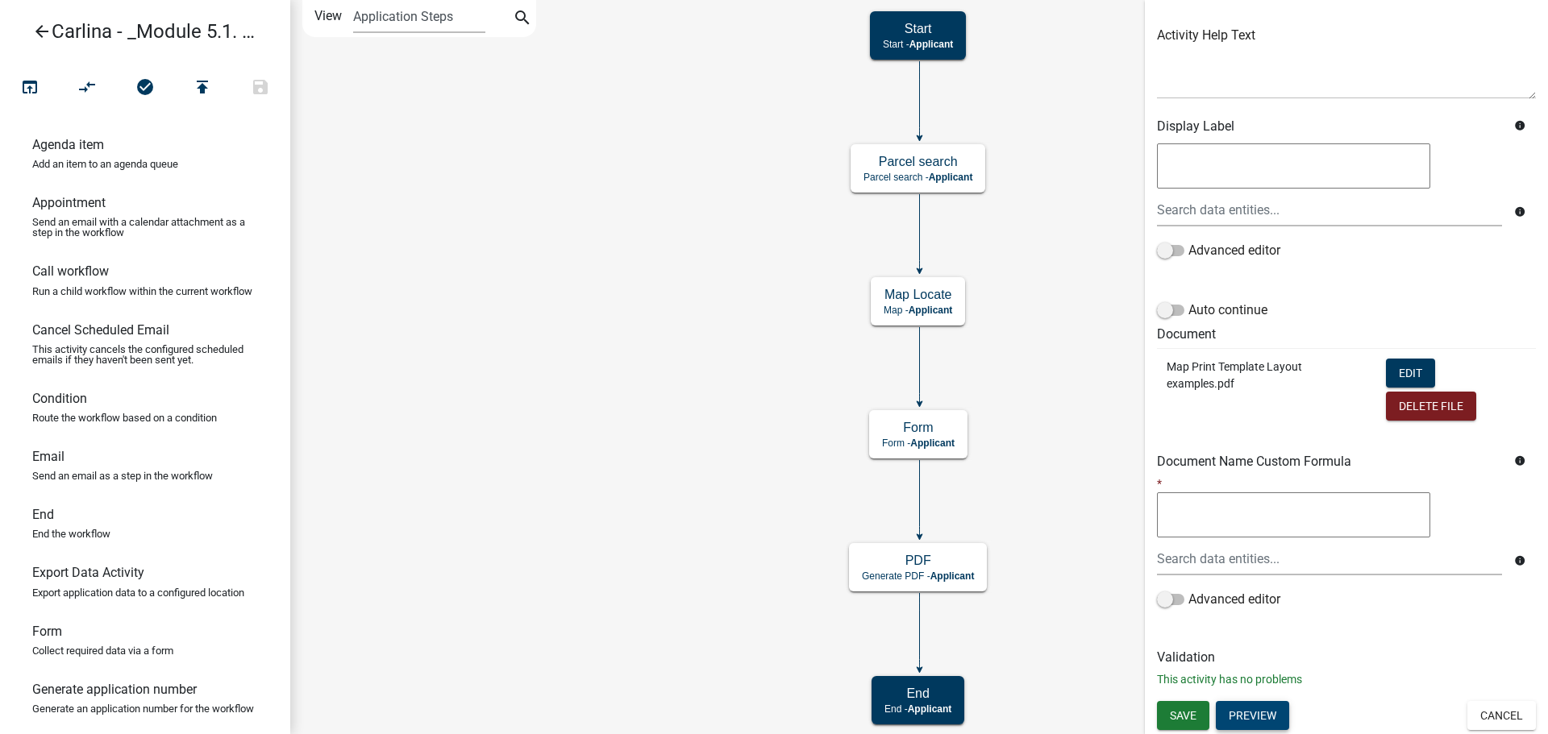
click at [1274, 711] on button "Preview" at bounding box center [1252, 715] width 73 height 29
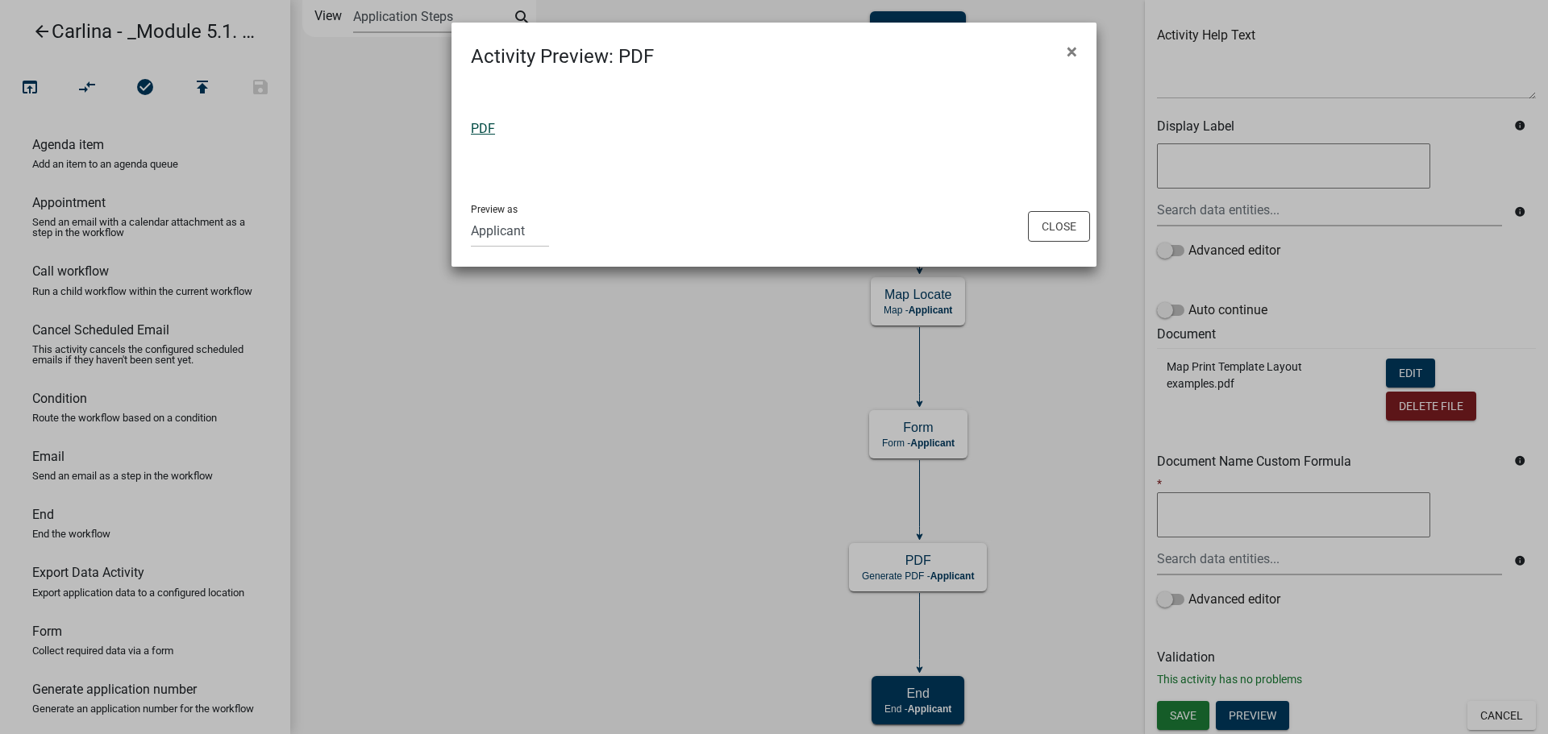
click at [486, 127] on link "PDF" at bounding box center [483, 128] width 24 height 15
click at [1050, 219] on button "Close" at bounding box center [1059, 226] width 62 height 31
